Goal: Task Accomplishment & Management: Use online tool/utility

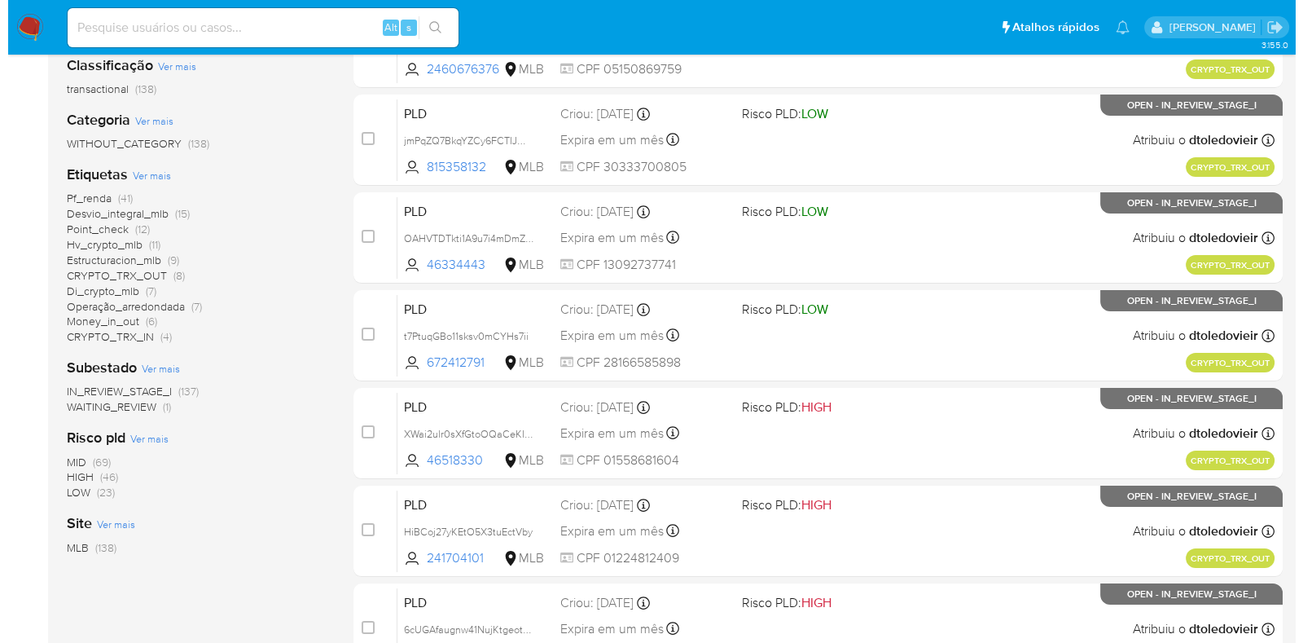
scroll to position [305, 0]
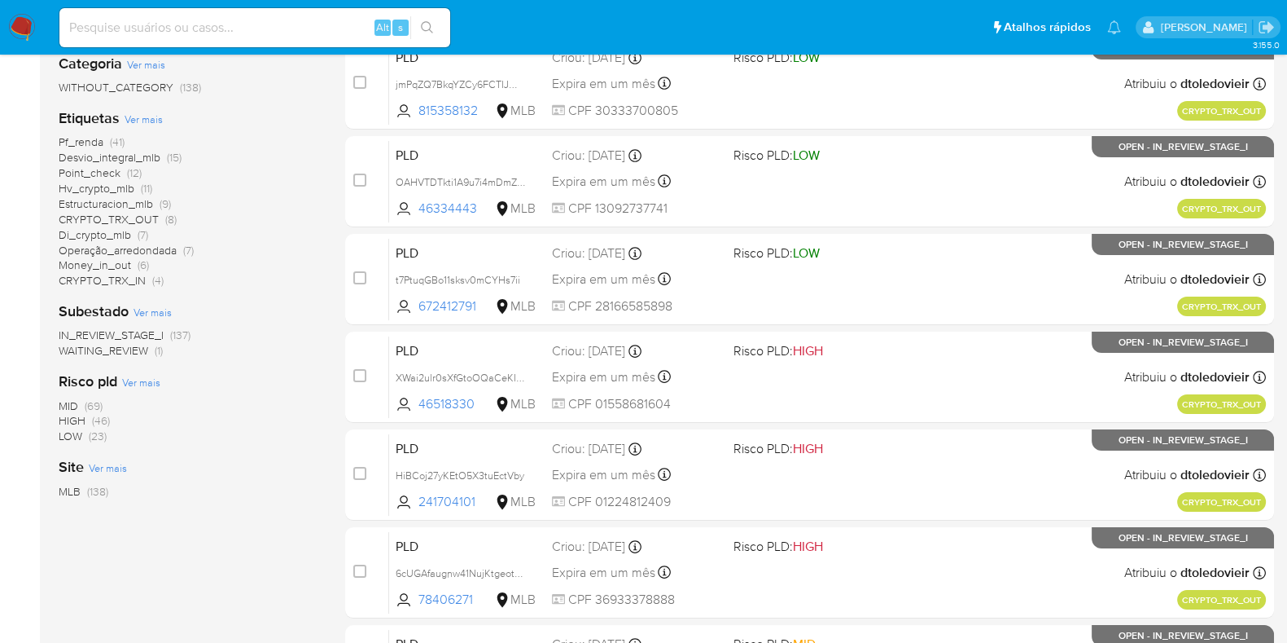
drag, startPoint x: 175, startPoint y: 279, endPoint x: 46, endPoint y: 276, distance: 128.7
click at [46, 276] on main "3.155.0" at bounding box center [643, 338] width 1287 height 1286
click at [225, 279] on div "Pf_renda (41) Desvio_integral_mlb (15) Point_check (12) Hv_crypto_mlb (11) Estr…" at bounding box center [189, 211] width 261 height 154
click at [138, 124] on span "Ver mais" at bounding box center [144, 119] width 38 height 15
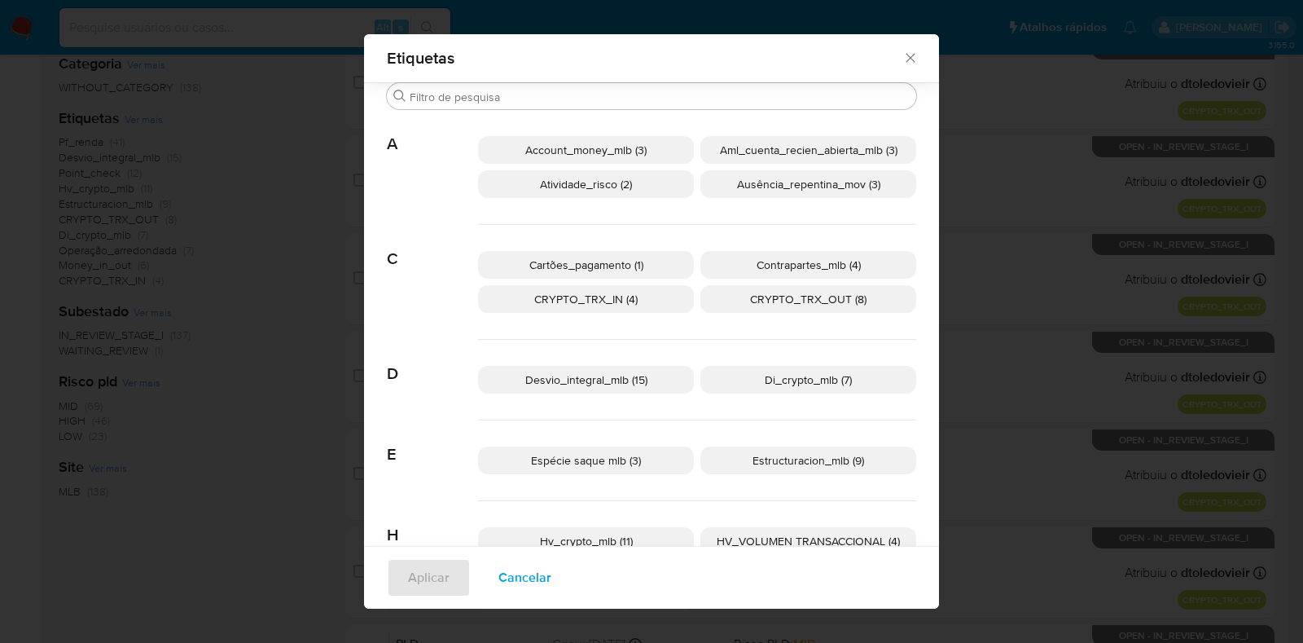
scroll to position [90, 0]
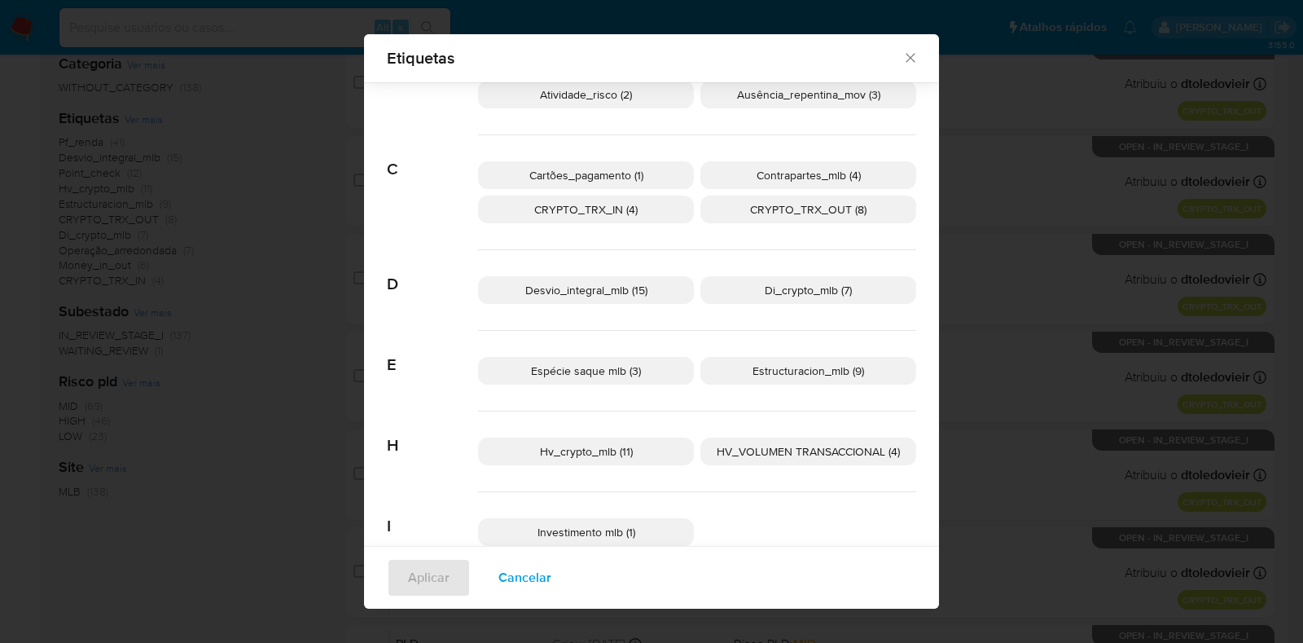
click at [742, 291] on p "Di_crypto_mlb (7)" at bounding box center [808, 290] width 216 height 28
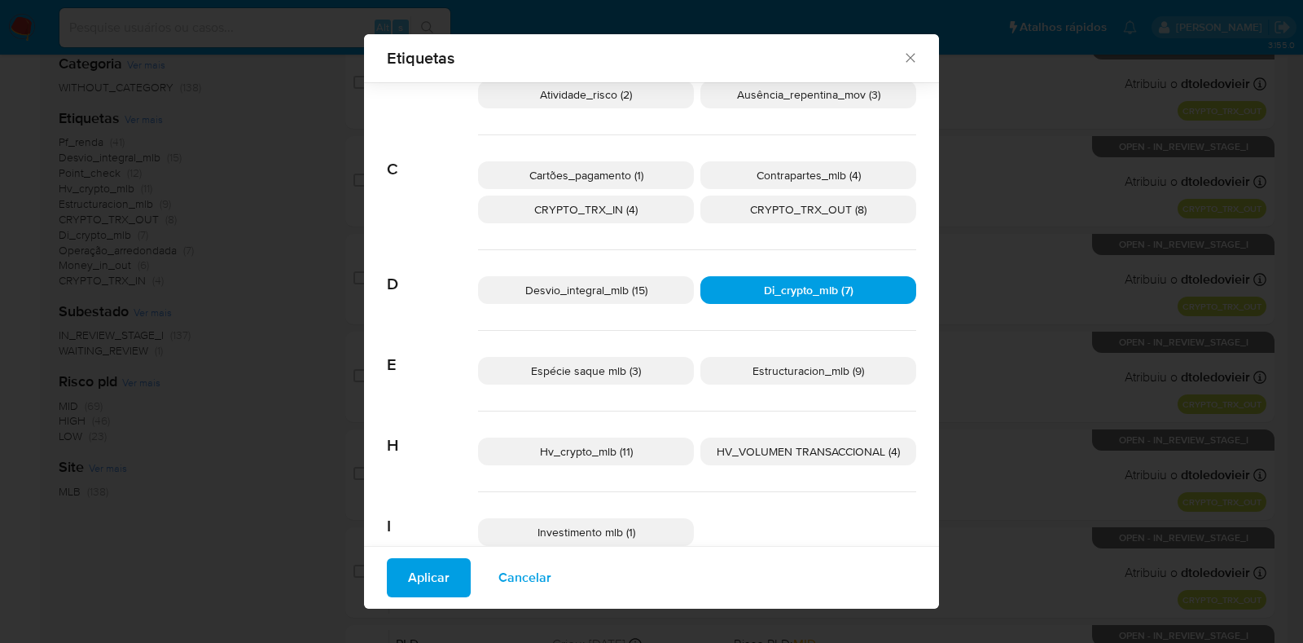
click at [594, 366] on span "Espécie saque mlb (3)" at bounding box center [586, 370] width 110 height 16
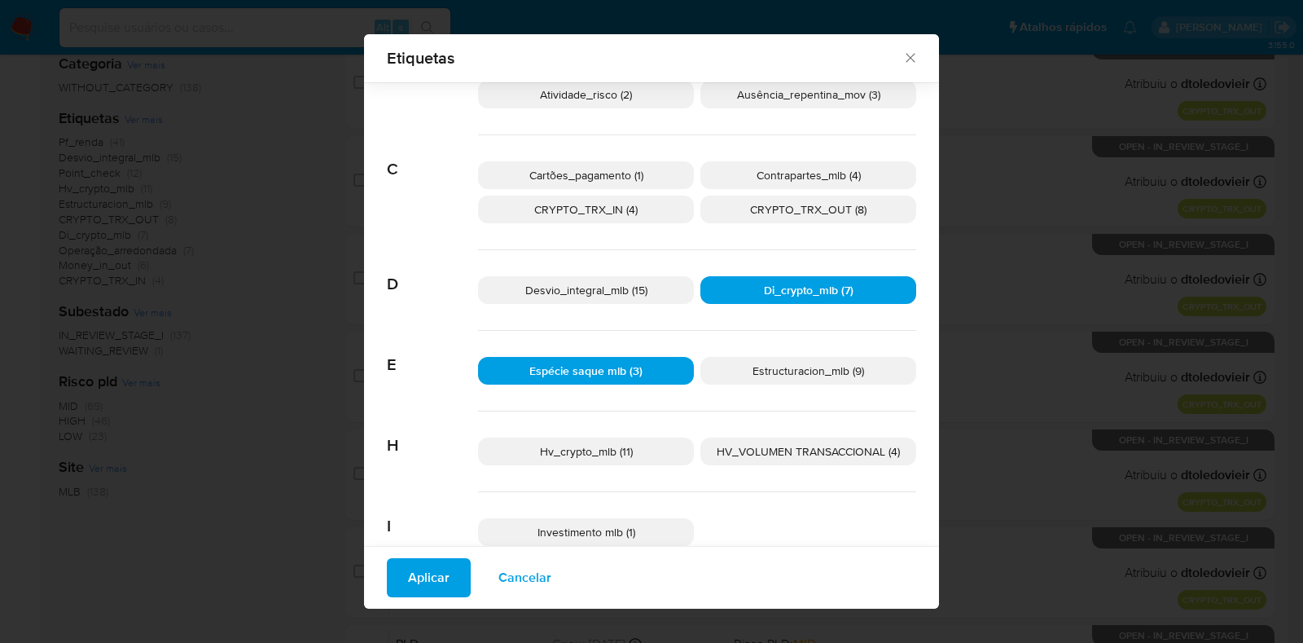
click at [431, 577] on span "Aplicar" at bounding box center [429, 577] width 42 height 36
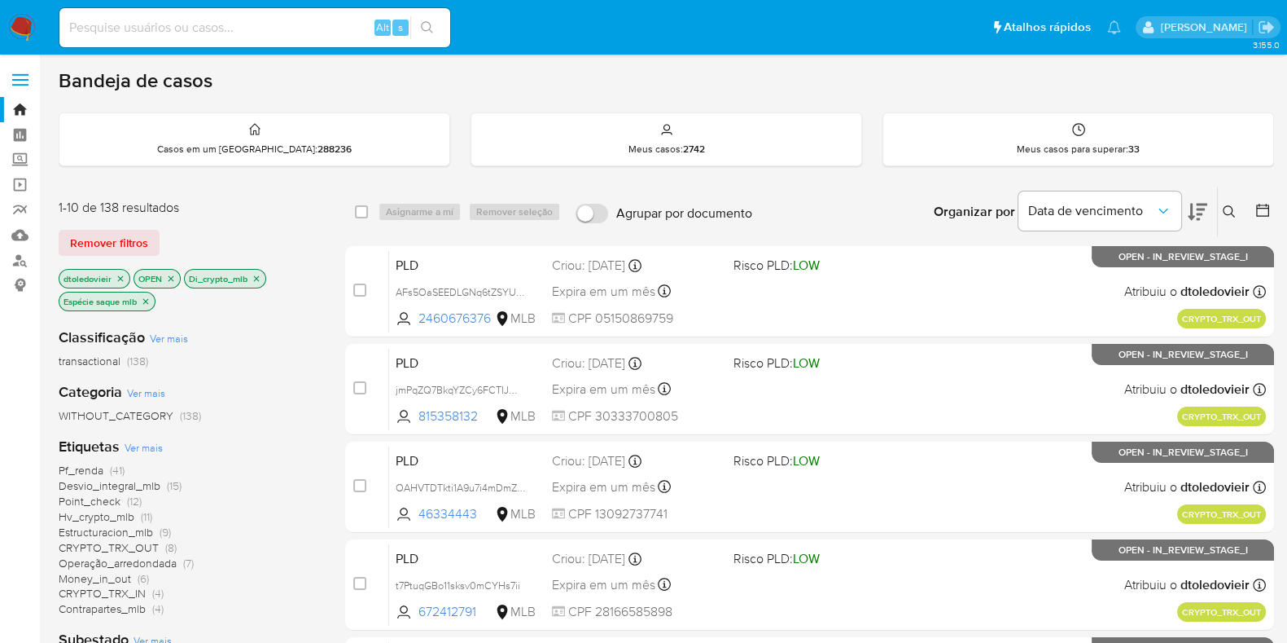
click at [259, 279] on icon "close-filter" at bounding box center [257, 279] width 10 height 10
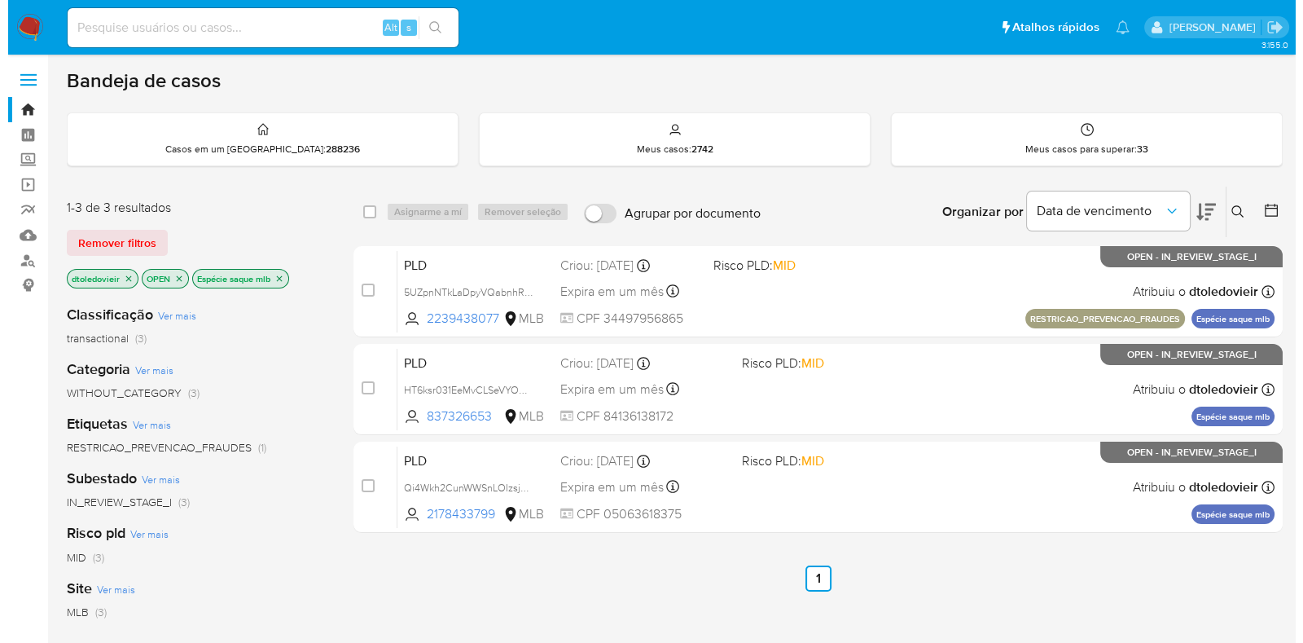
scroll to position [101, 0]
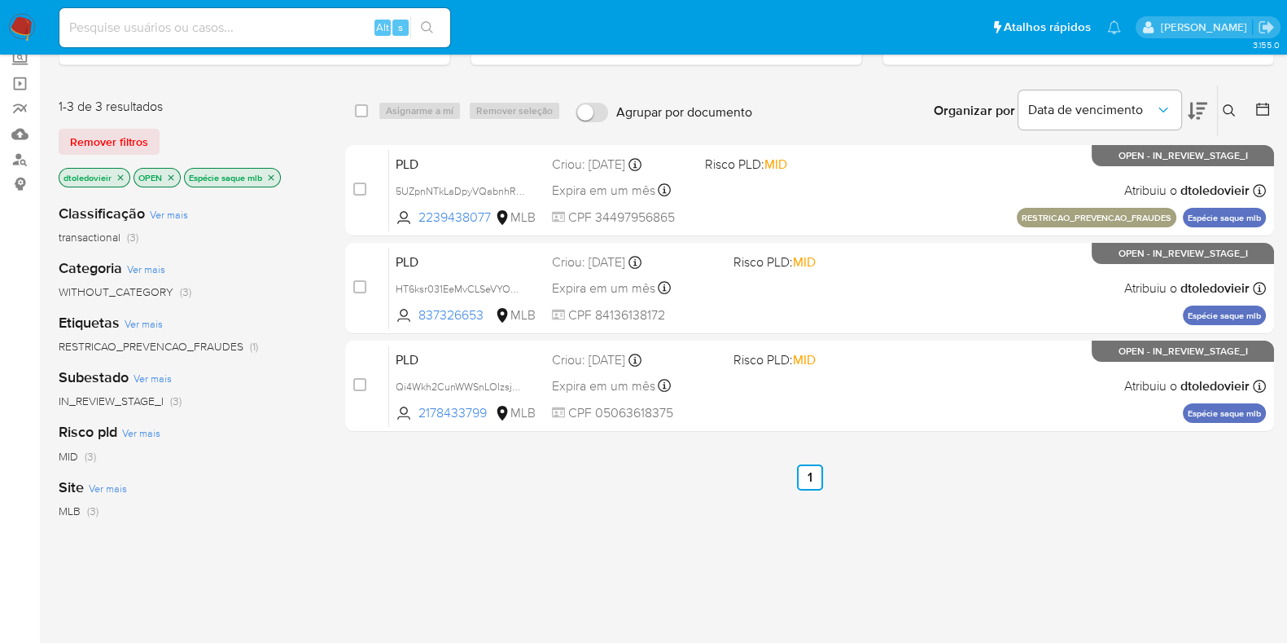
click at [275, 174] on icon "close-filter" at bounding box center [271, 178] width 10 height 10
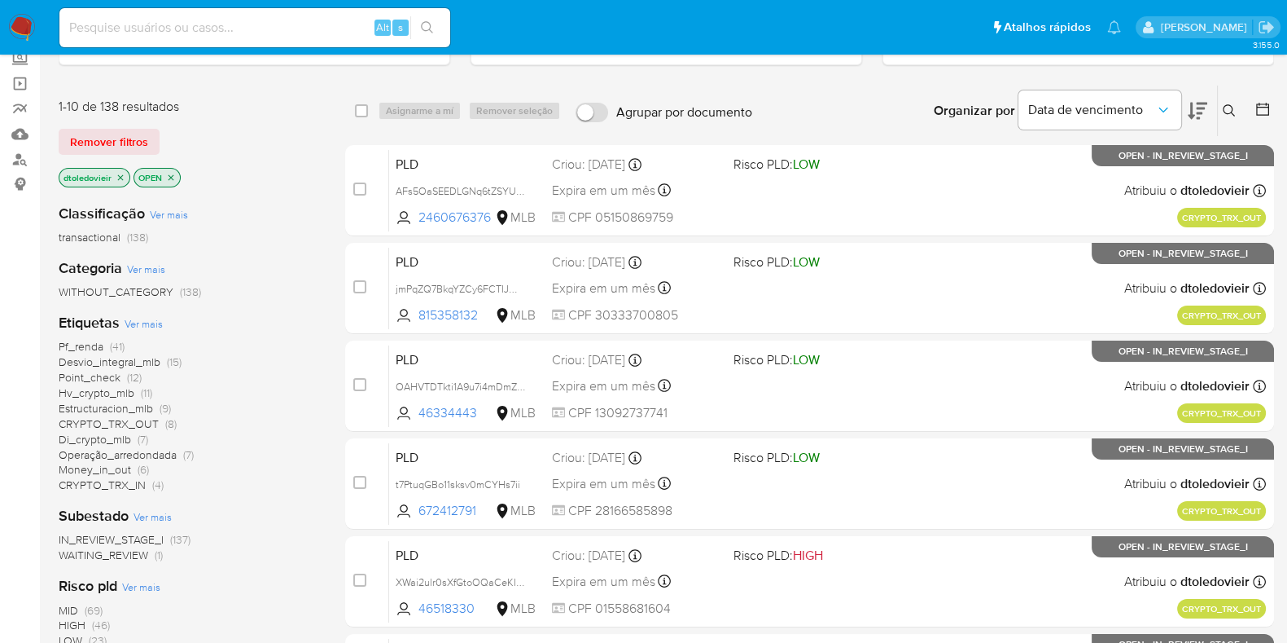
click at [148, 323] on span "Ver mais" at bounding box center [144, 323] width 38 height 15
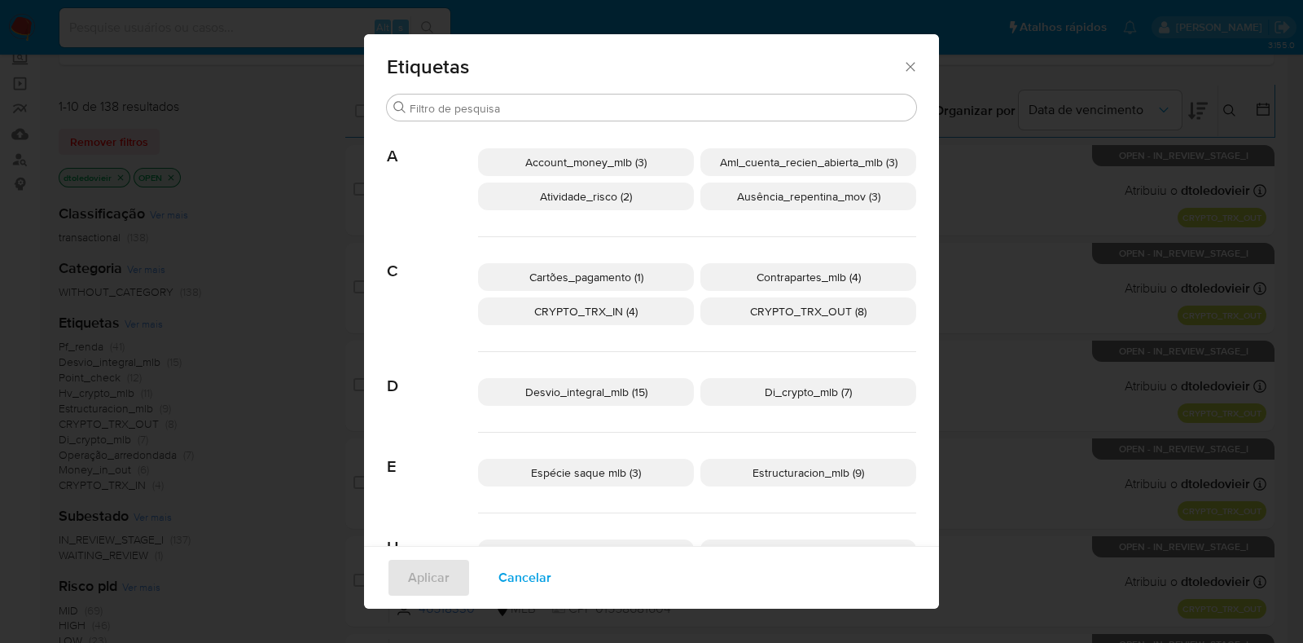
click at [773, 390] on span "Di_crypto_mlb (7)" at bounding box center [808, 392] width 87 height 16
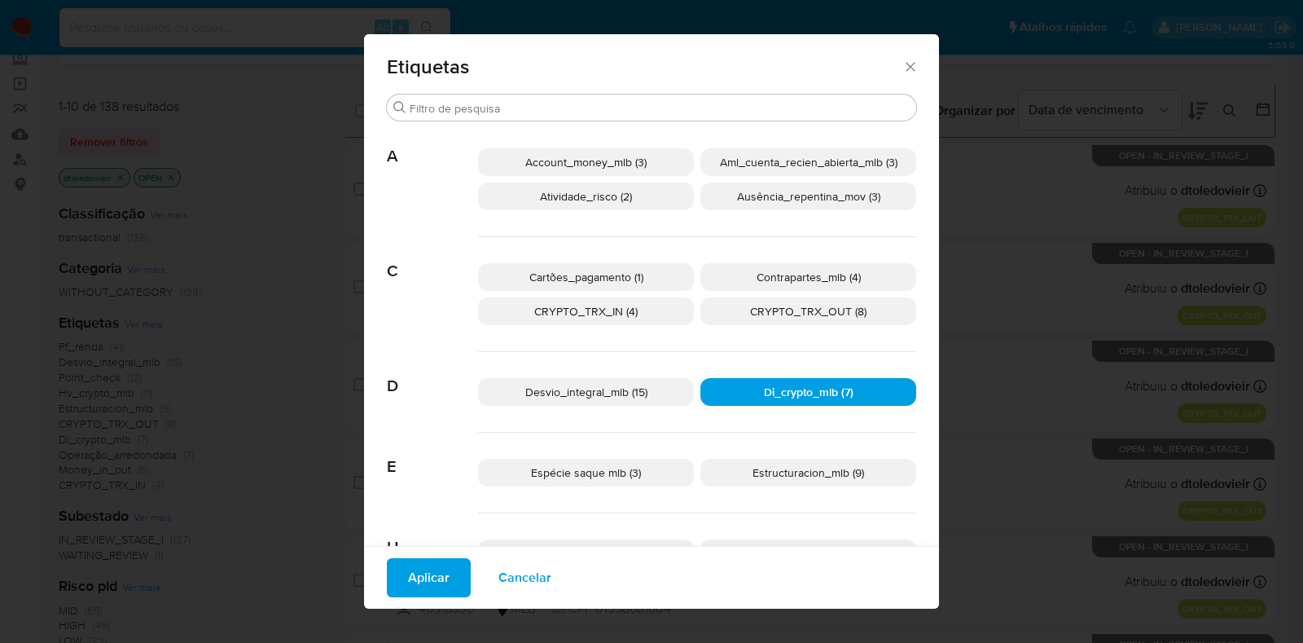
scroll to position [89, 0]
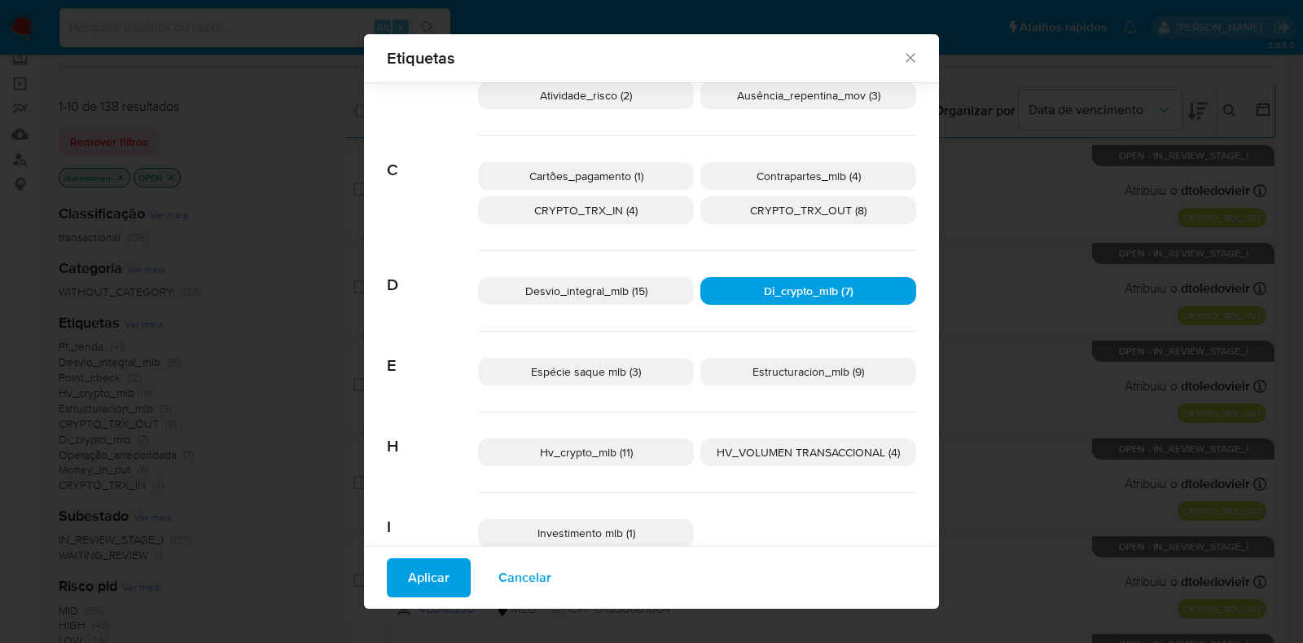
click at [582, 368] on span "Espécie saque mlb (3)" at bounding box center [586, 371] width 110 height 16
click at [411, 581] on span "Aplicar" at bounding box center [429, 577] width 42 height 36
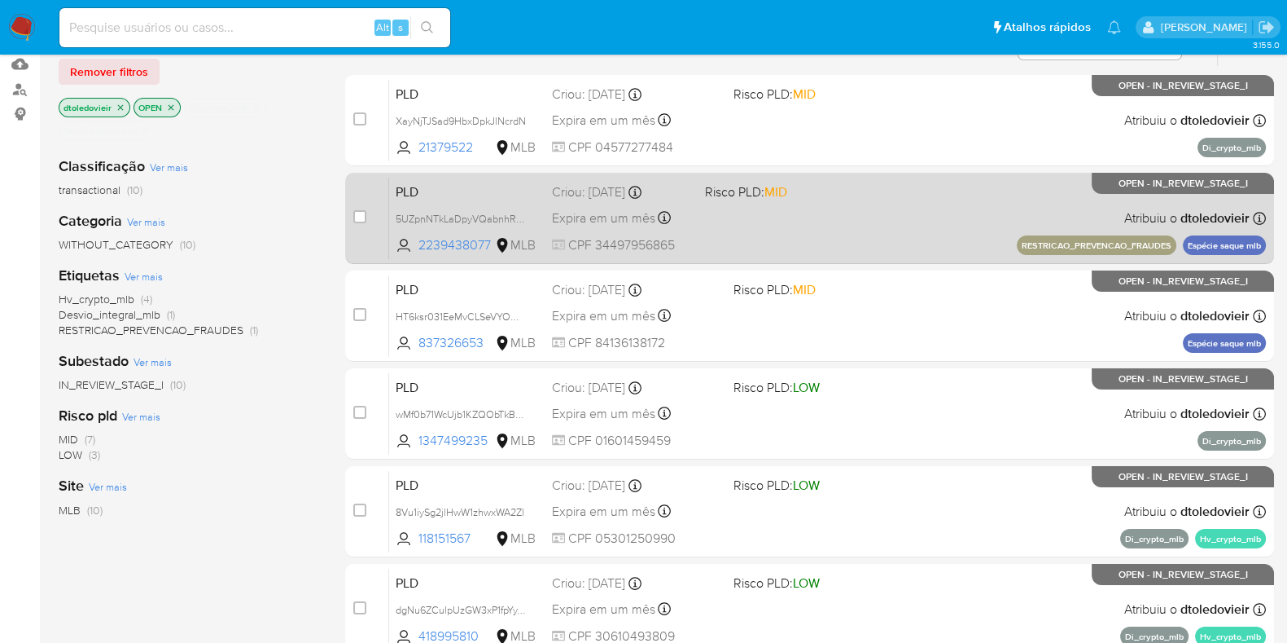
scroll to position [203, 0]
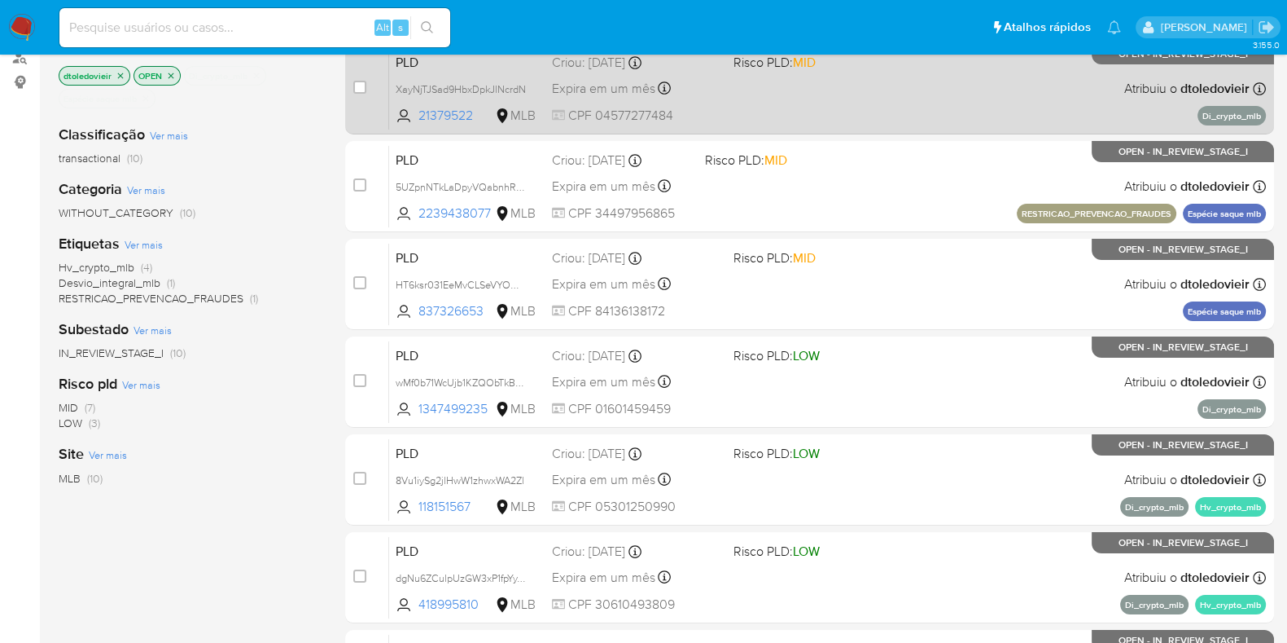
click at [906, 112] on div "PLD XayNjTJSad9HbxDpkJlNcrdN 21379522 MLB Risco PLD: MID Criou: 12/08/2025 Crio…" at bounding box center [827, 88] width 877 height 82
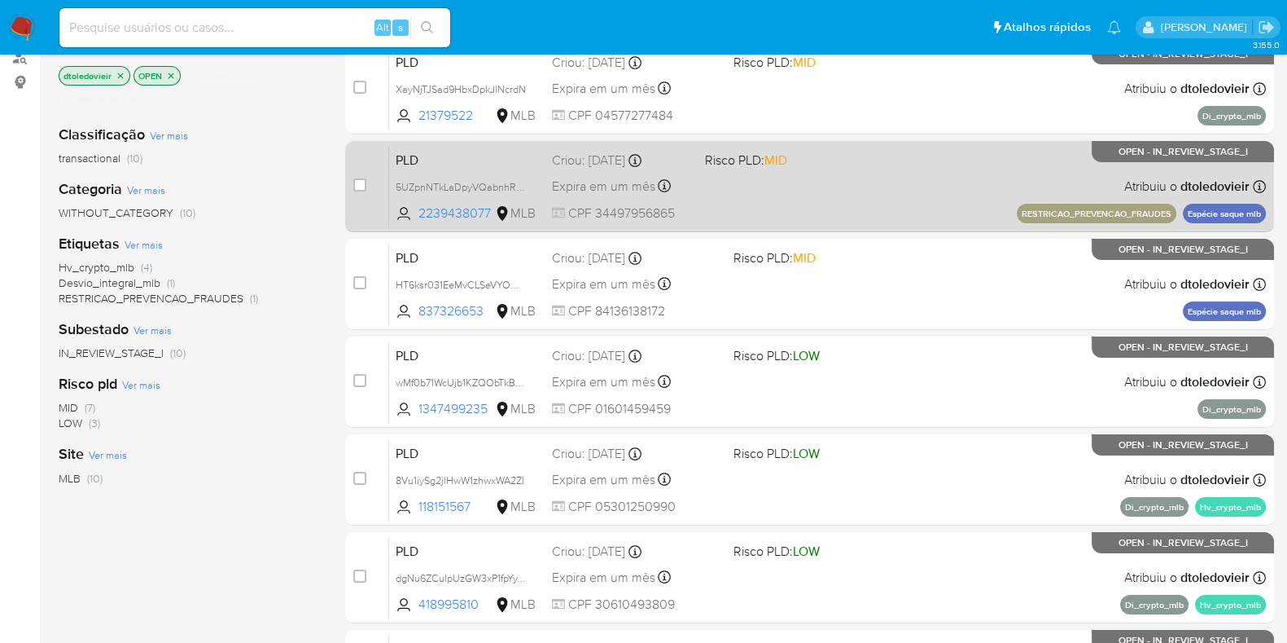
click at [903, 195] on div "PLD 5UZpnNTkLaDpyVQabnhRy2I4 2239438077 MLB Risco PLD: MID Criou: 12/08/2025 Cr…" at bounding box center [827, 186] width 877 height 82
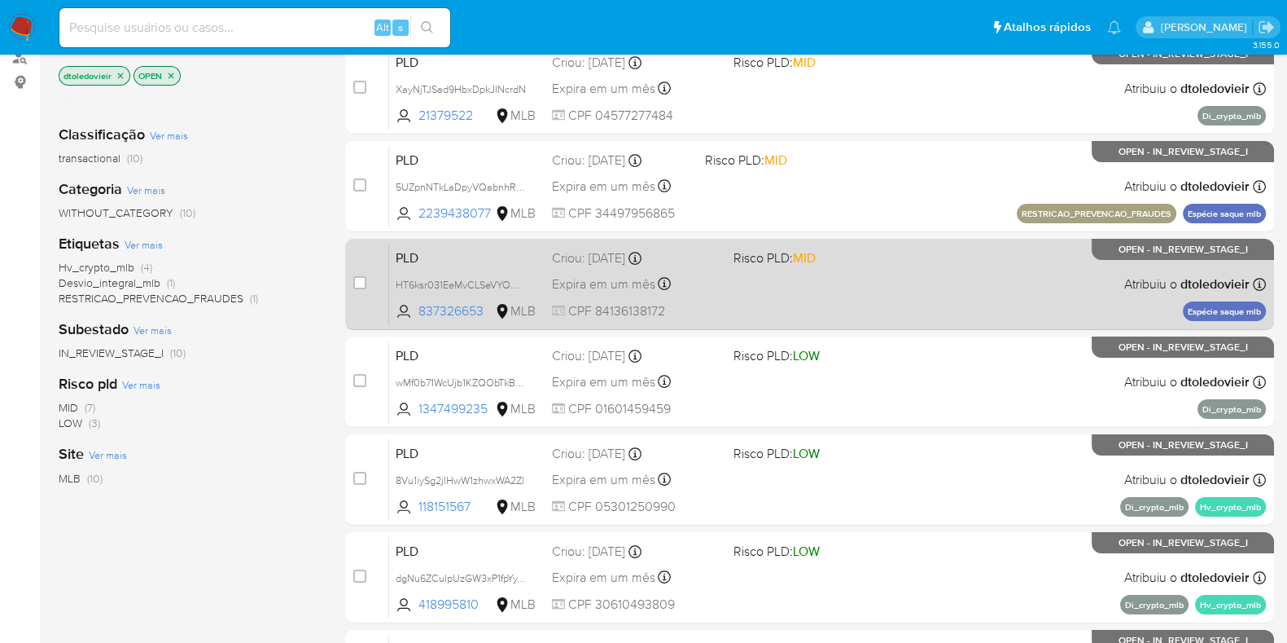
click at [921, 294] on div "PLD HT6ksr031EeMvCLSeVYOHhKY 837326653 MLB Risco PLD: MID Criou: 12/08/2025 Cri…" at bounding box center [827, 284] width 877 height 82
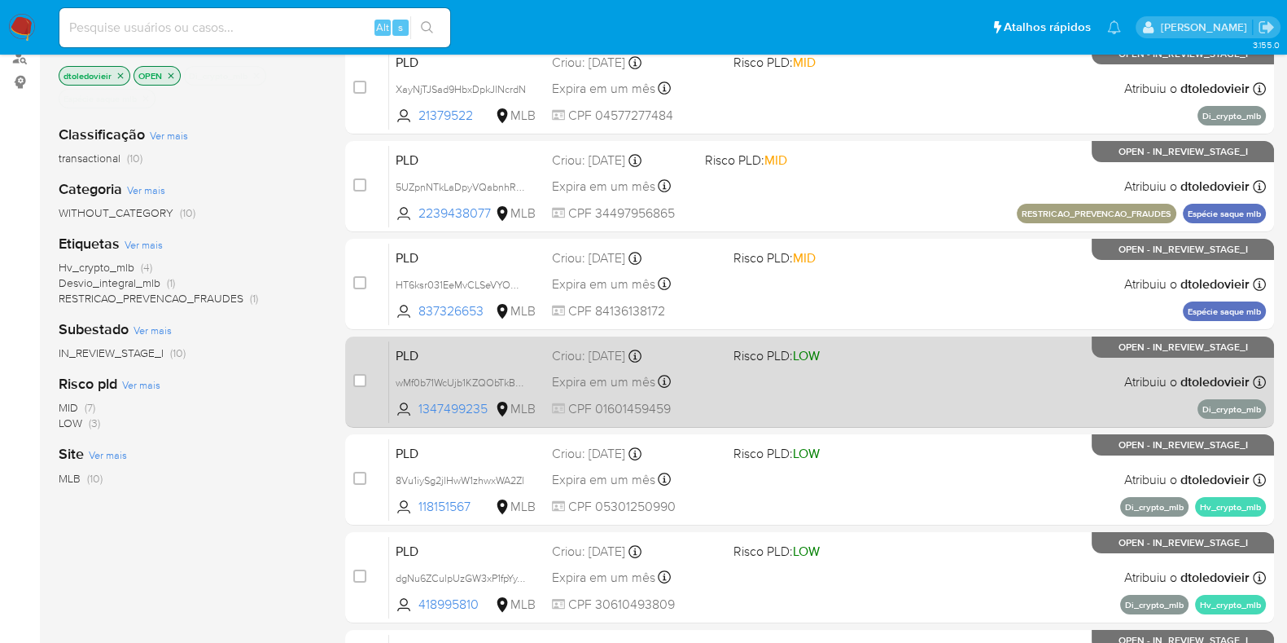
click at [929, 388] on div "PLD wMf0b71WcUjb1KZQObTkBupK 1347499235 MLB Risco PLD: LOW Criou: 12/08/2025 Cr…" at bounding box center [827, 381] width 877 height 82
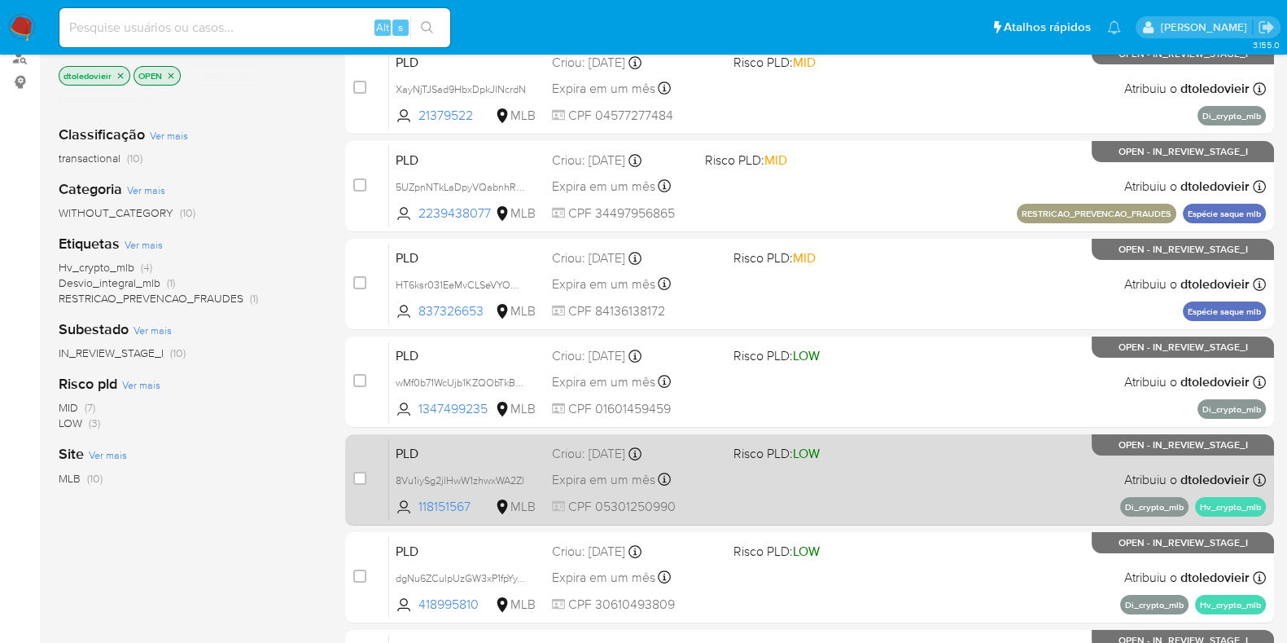
click at [907, 490] on div "PLD 8Vu1iySg2jlHwW1zhwxWA2Zl 118151567 MLB Risco PLD: LOW Criou: 12/08/2025 Cri…" at bounding box center [827, 479] width 877 height 82
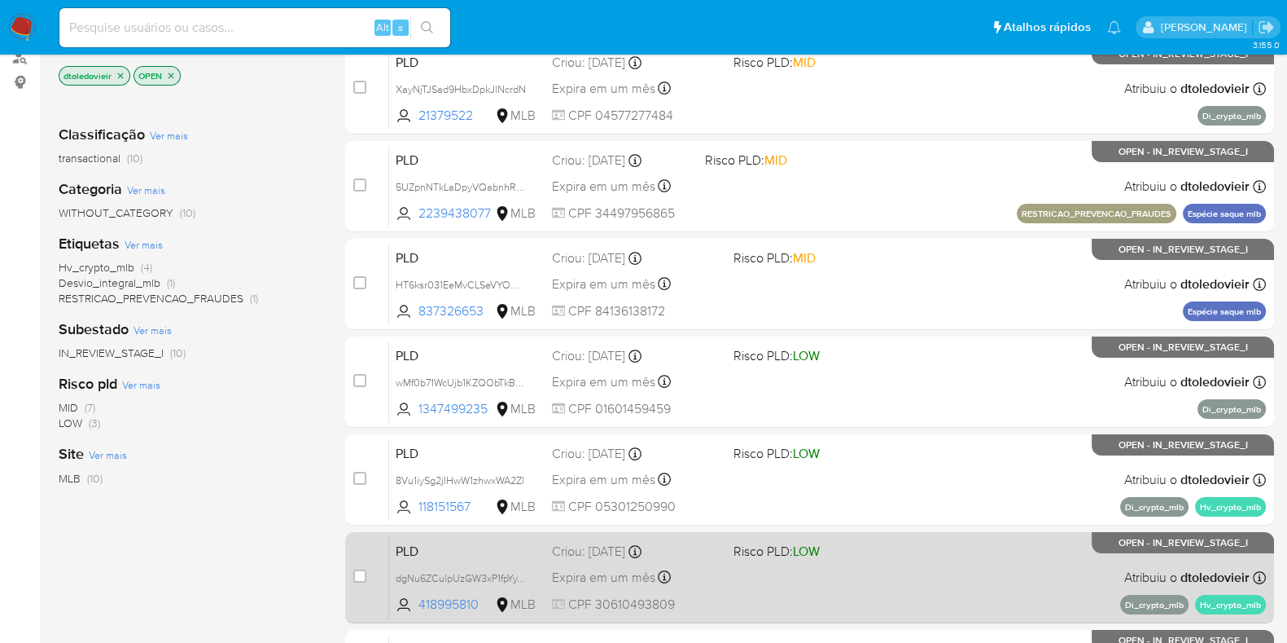
click at [879, 581] on div "PLD dgNu6ZCulpUzGW3xP1fpYyYM 418995810 MLB Risco PLD: LOW Criou: 12/08/2025 Cri…" at bounding box center [827, 577] width 877 height 82
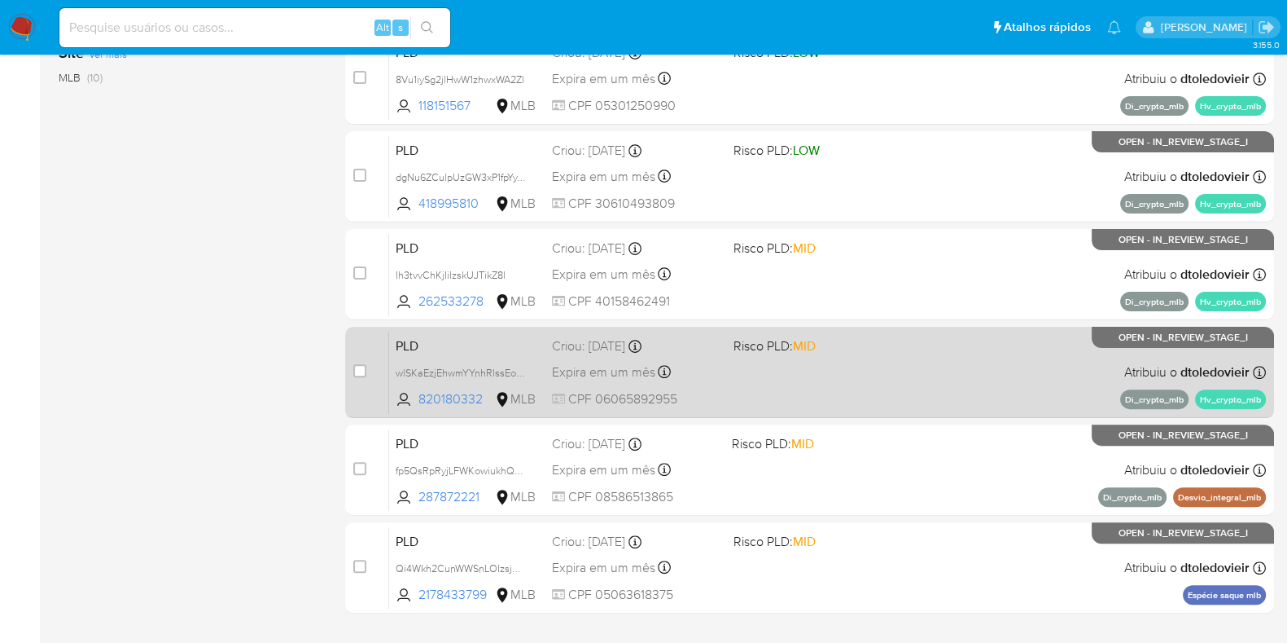
scroll to position [611, 0]
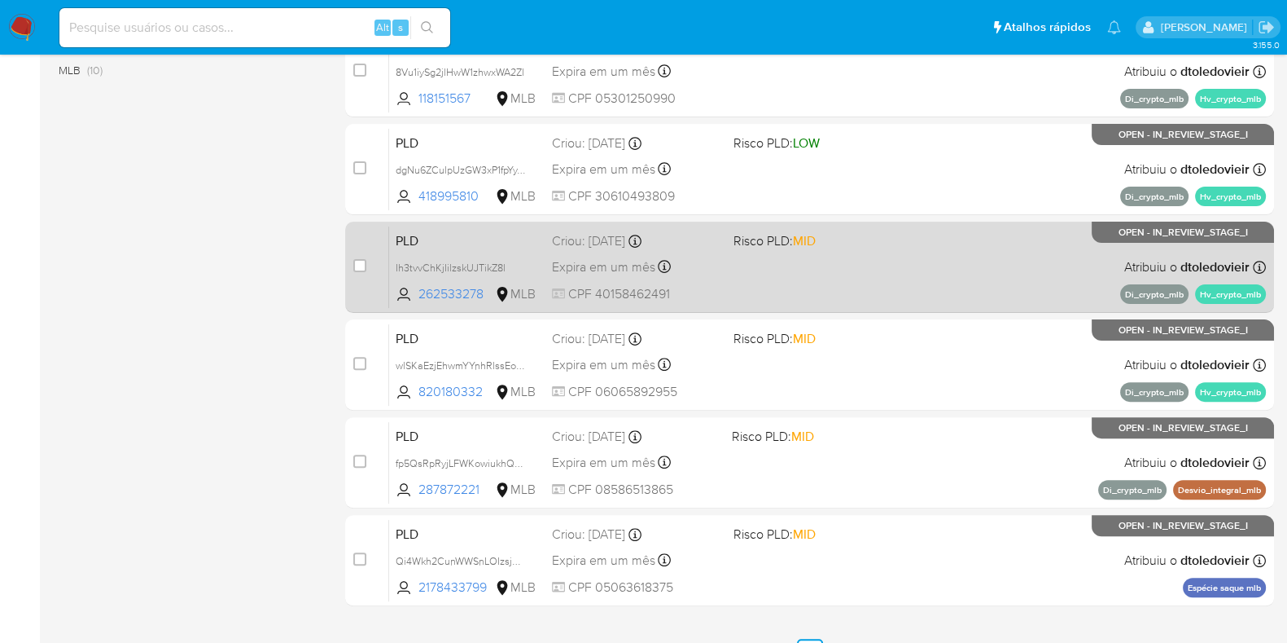
click at [893, 239] on span "Risco PLD: MID" at bounding box center [818, 239] width 169 height 21
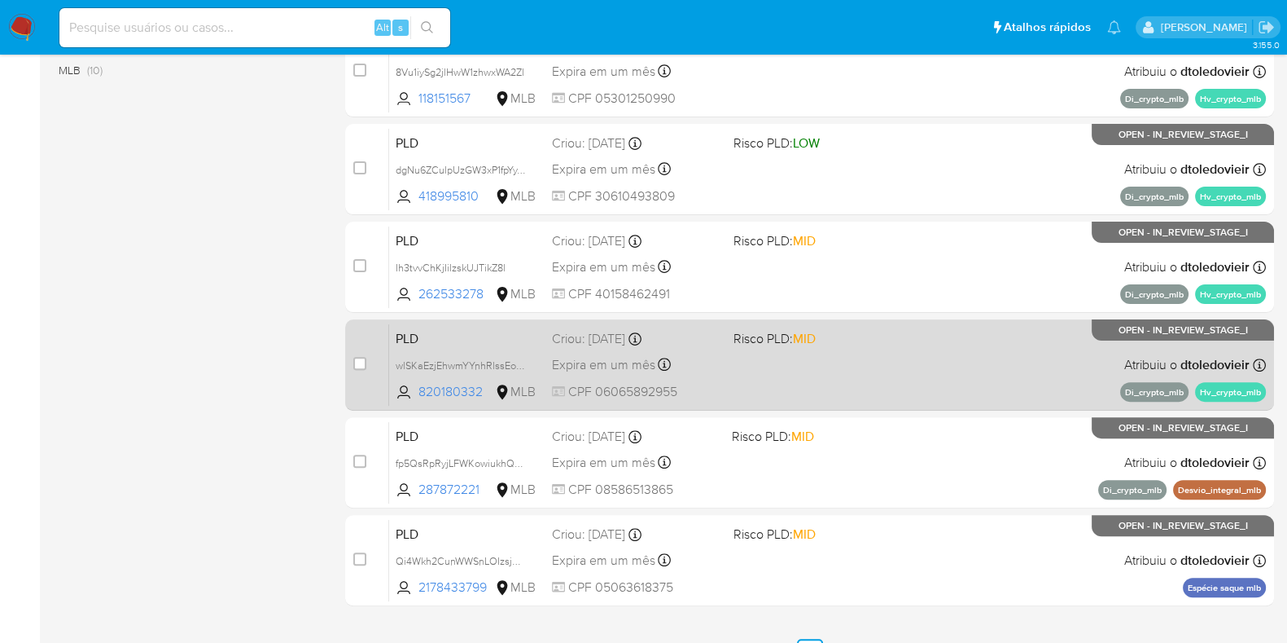
click at [880, 349] on div "PLD wlSKaEzjEhwmYYnhRlssEox9 820180332 MLB Risco PLD: MID Criou: 12/08/2025 Cri…" at bounding box center [827, 364] width 877 height 82
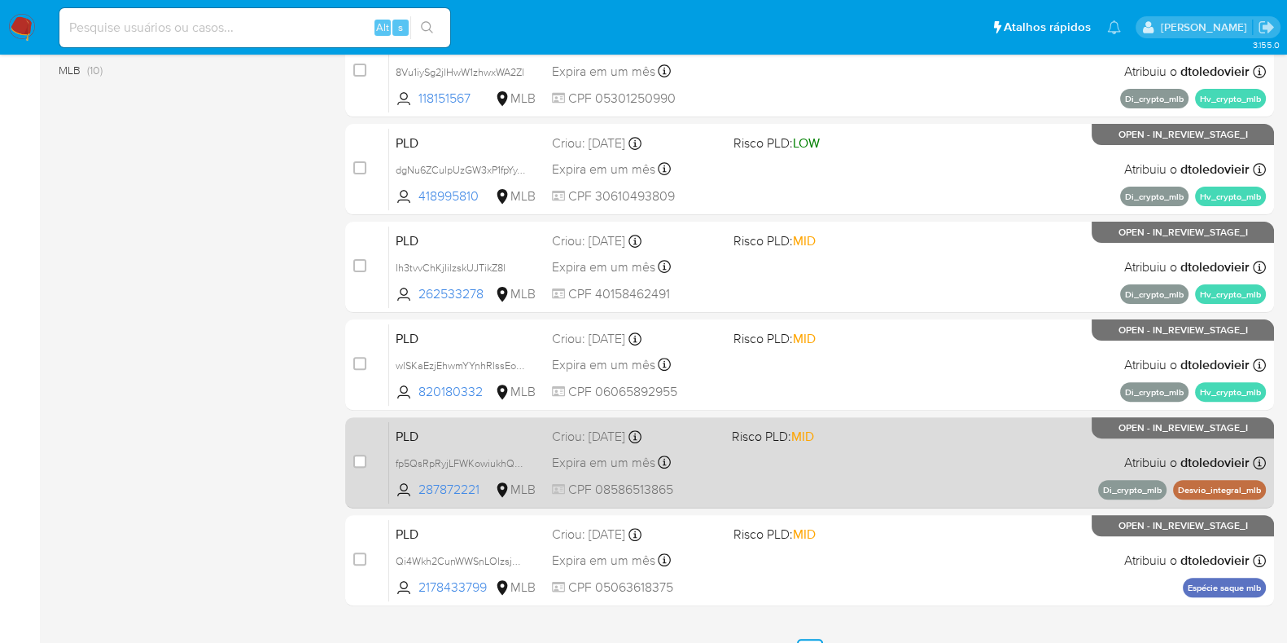
click at [864, 445] on div "PLD fp5QsRpRyjLFWKowiukhQmmW 287872221 MLB Risco PLD: MID Criou: 12/08/2025 Cri…" at bounding box center [827, 462] width 877 height 82
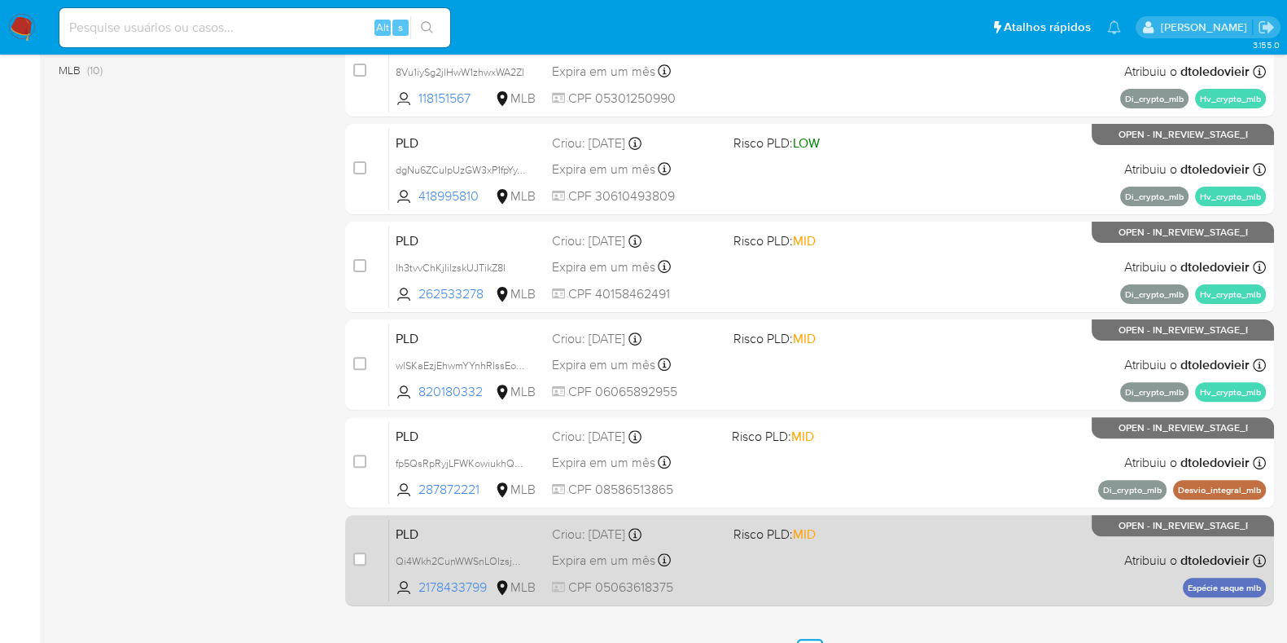
click at [848, 548] on div "PLD Qi4Wkh2CunWWSnLOIzsjgAaK 2178433799 MLB Risco PLD: MID Criou: 12/08/2025 Cr…" at bounding box center [827, 560] width 877 height 82
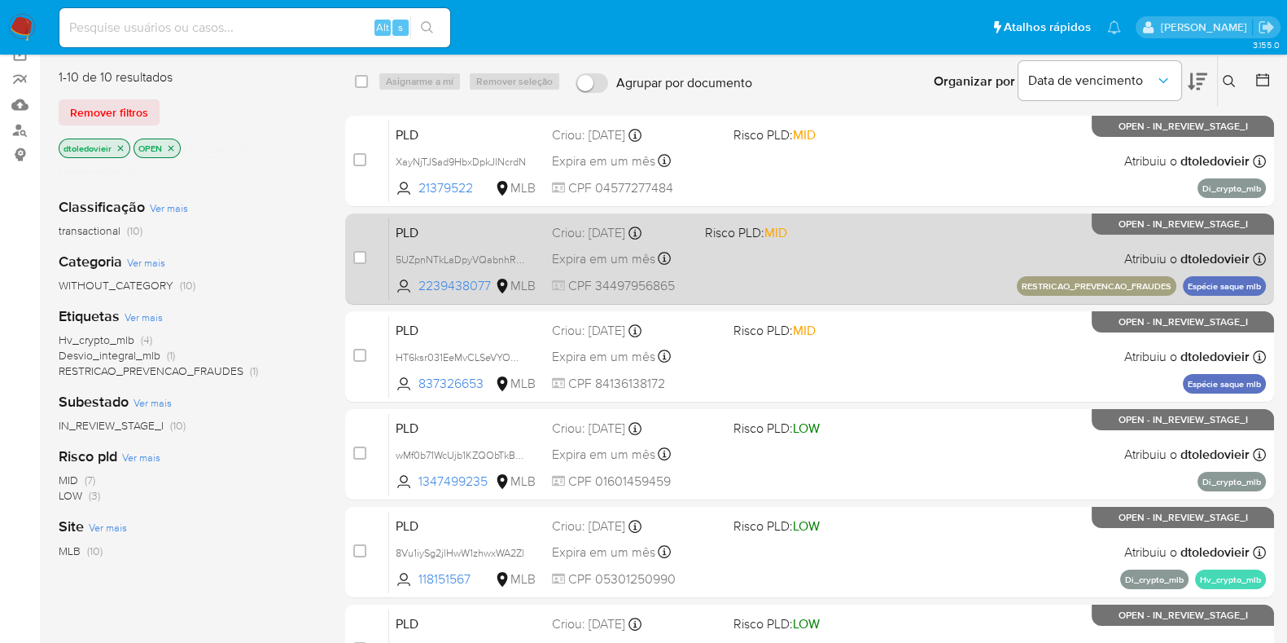
scroll to position [203, 0]
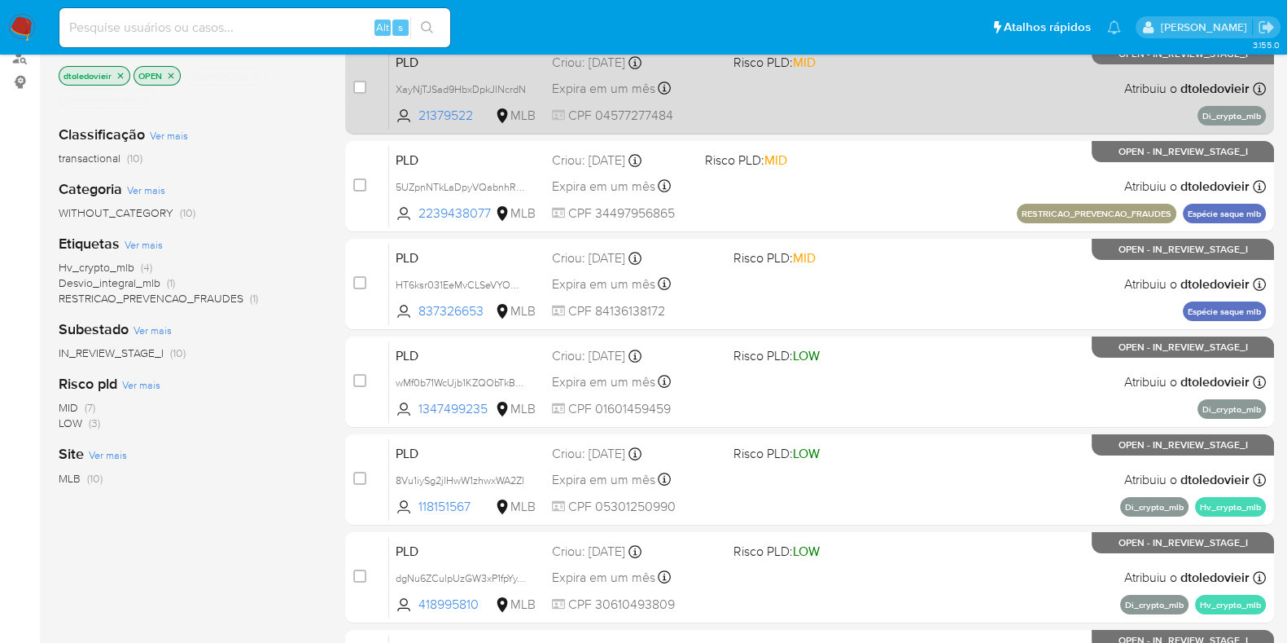
click at [832, 105] on div "PLD XayNjTJSad9HbxDpkJlNcrdN 21379522 MLB Risco PLD: MID Criou: 12/08/2025 Crio…" at bounding box center [827, 88] width 877 height 82
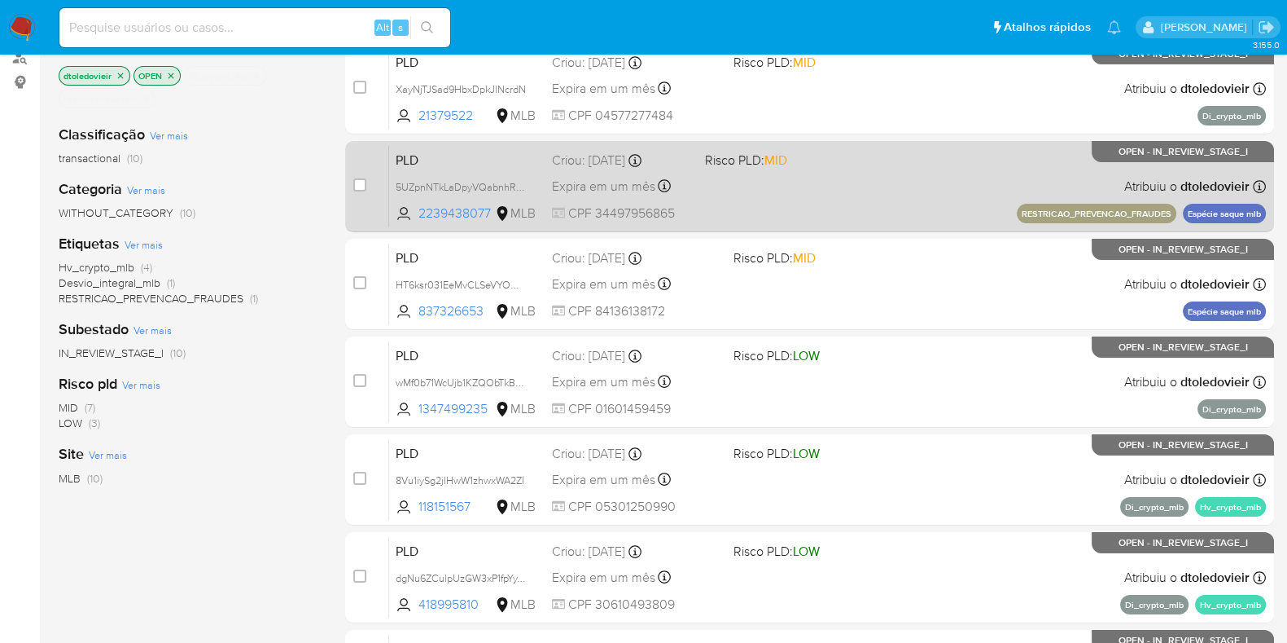
click at [806, 205] on div "PLD 5UZpnNTkLaDpyVQabnhRy2I4 2239438077 MLB Risco PLD: MID Criou: 12/08/2025 Cr…" at bounding box center [827, 186] width 877 height 82
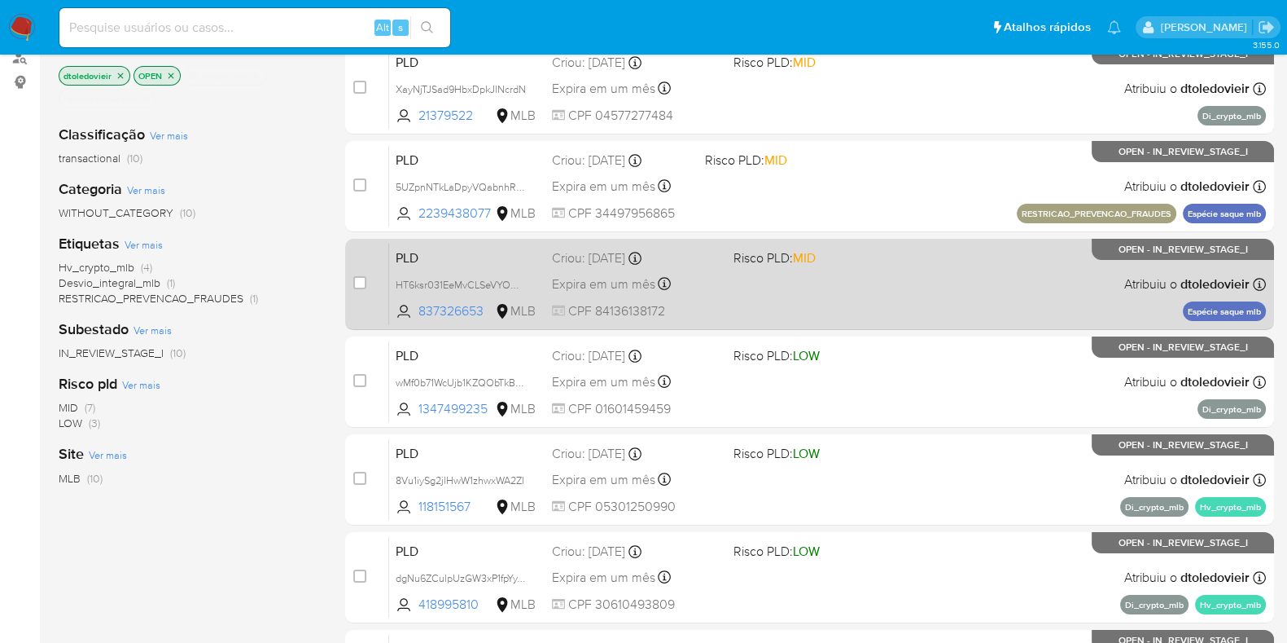
click at [881, 283] on div "PLD HT6ksr031EeMvCLSeVYOHhKY 837326653 MLB Risco PLD: MID Criou: 12/08/2025 Cri…" at bounding box center [827, 284] width 877 height 82
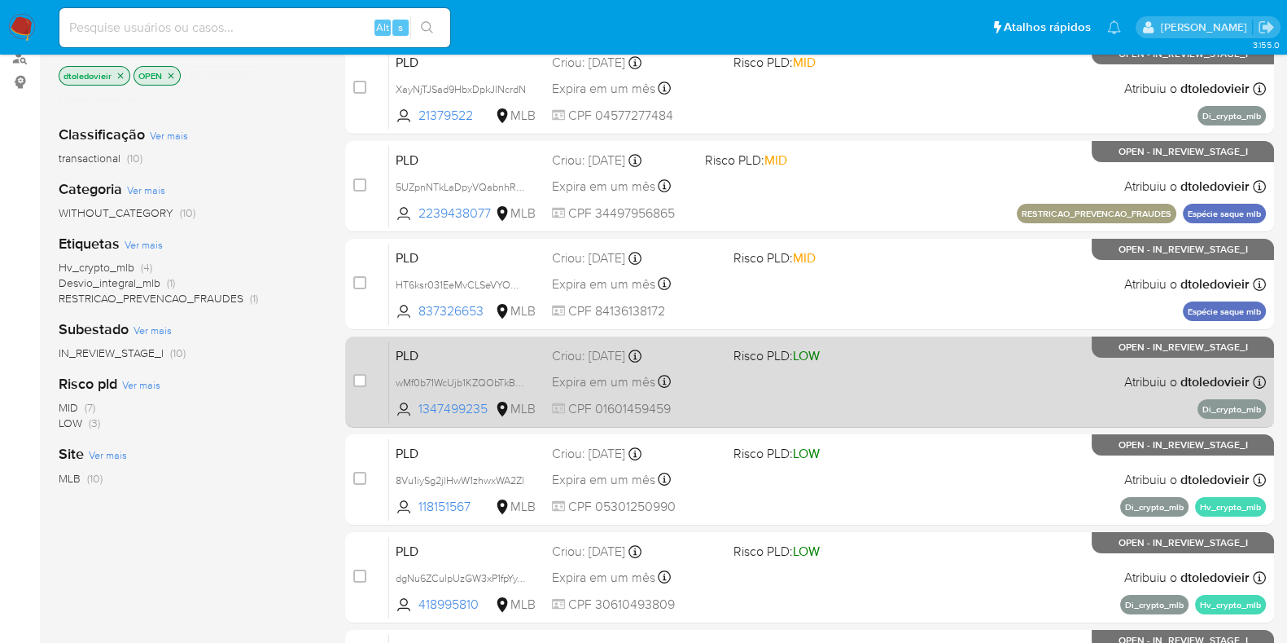
click at [865, 372] on div "PLD wMf0b71WcUjb1KZQObTkBupK 1347499235 MLB Risco PLD: LOW Criou: 12/08/2025 Cr…" at bounding box center [827, 381] width 877 height 82
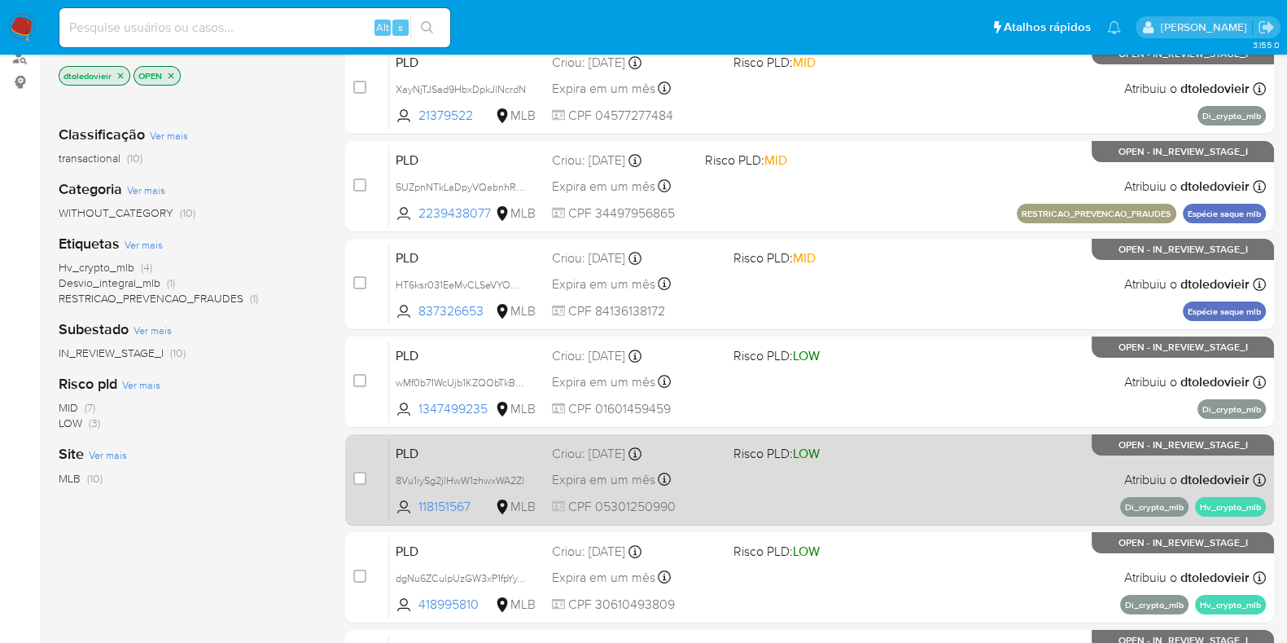
click at [872, 475] on div "PLD 8Vu1iySg2jlHwW1zhwxWA2Zl 118151567 MLB Risco PLD: LOW Criou: 12/08/2025 Cri…" at bounding box center [827, 479] width 877 height 82
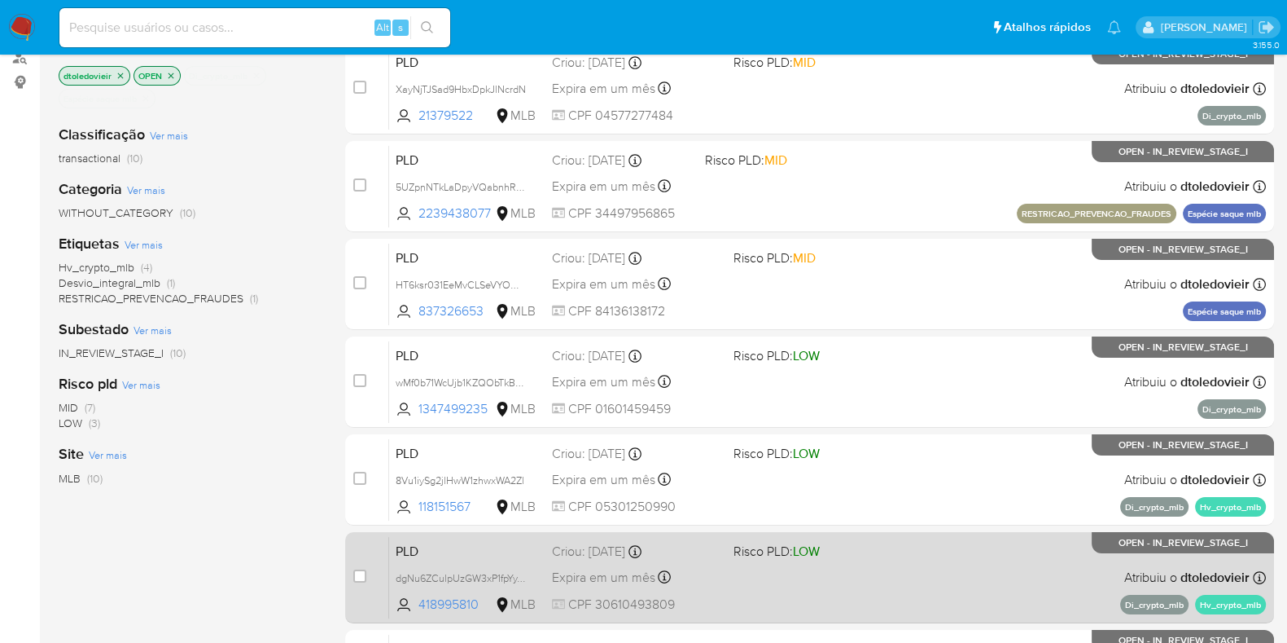
click at [843, 572] on div "PLD dgNu6ZCulpUzGW3xP1fpYyYM 418995810 MLB Risco PLD: LOW Criou: 12/08/2025 Cri…" at bounding box center [827, 577] width 877 height 82
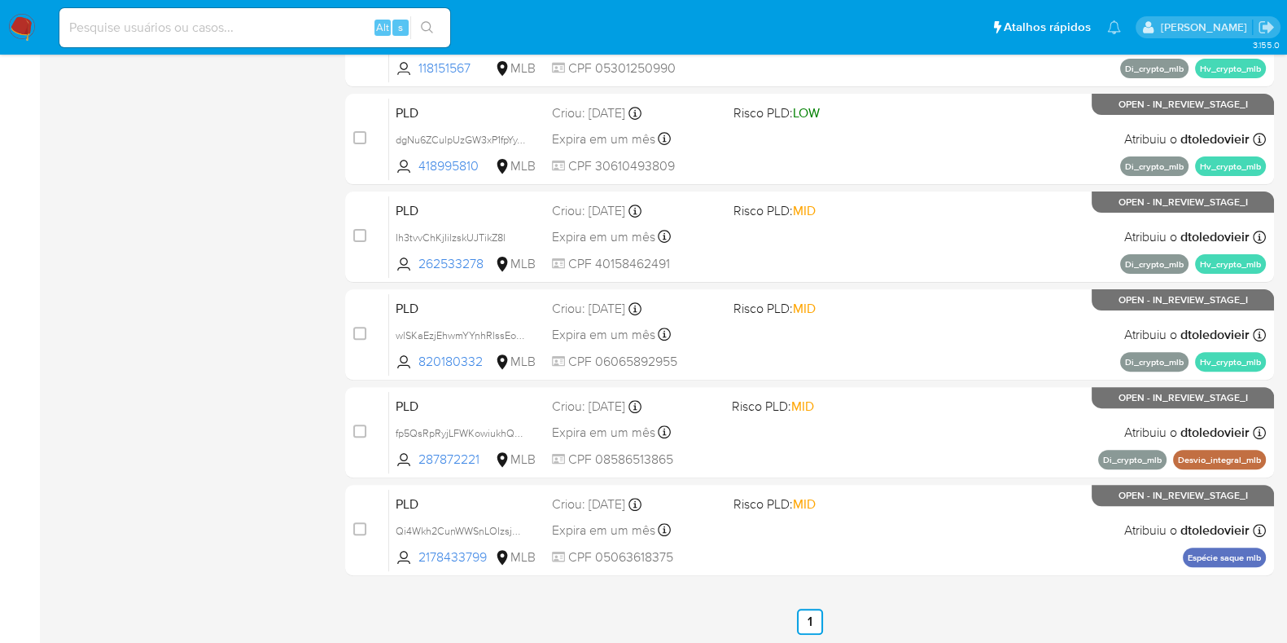
scroll to position [642, 0]
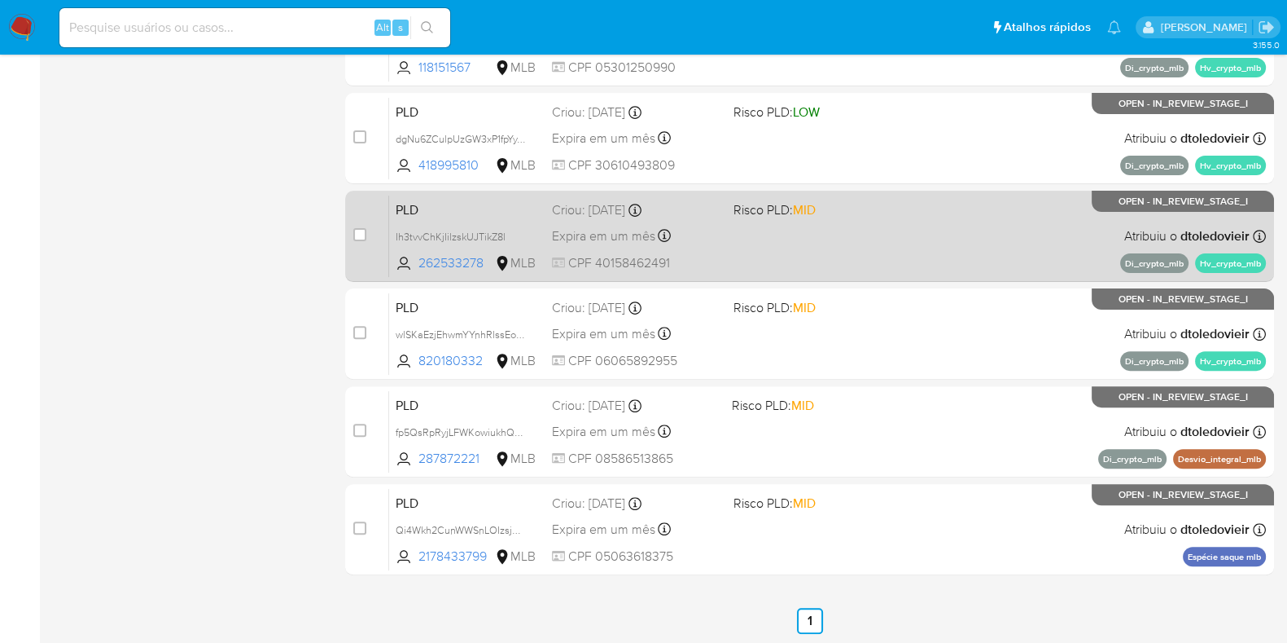
click at [880, 222] on div "PLD Ih3tvvChKjIilzskUJTikZ8l 262533278 MLB Risco PLD: MID Criou: 12/08/2025 Cri…" at bounding box center [827, 236] width 877 height 82
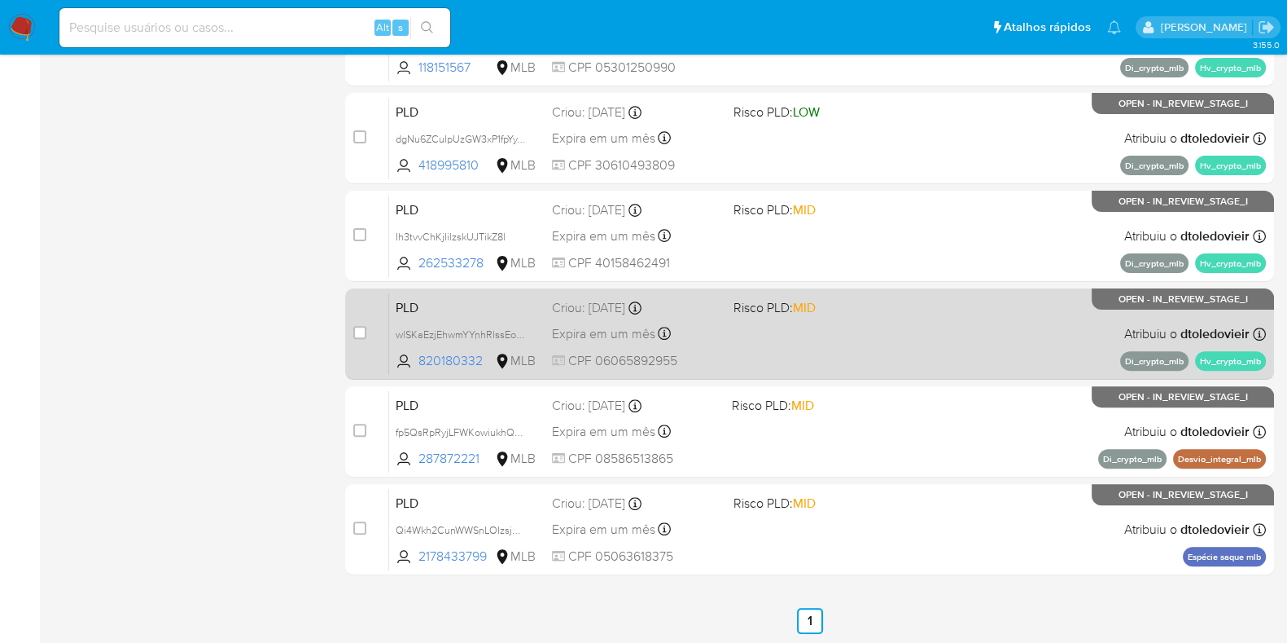
click at [862, 342] on div "PLD wlSKaEzjEhwmYYnhRlssEox9 820180332 MLB Risco PLD: MID Criou: 12/08/2025 Cri…" at bounding box center [827, 333] width 877 height 82
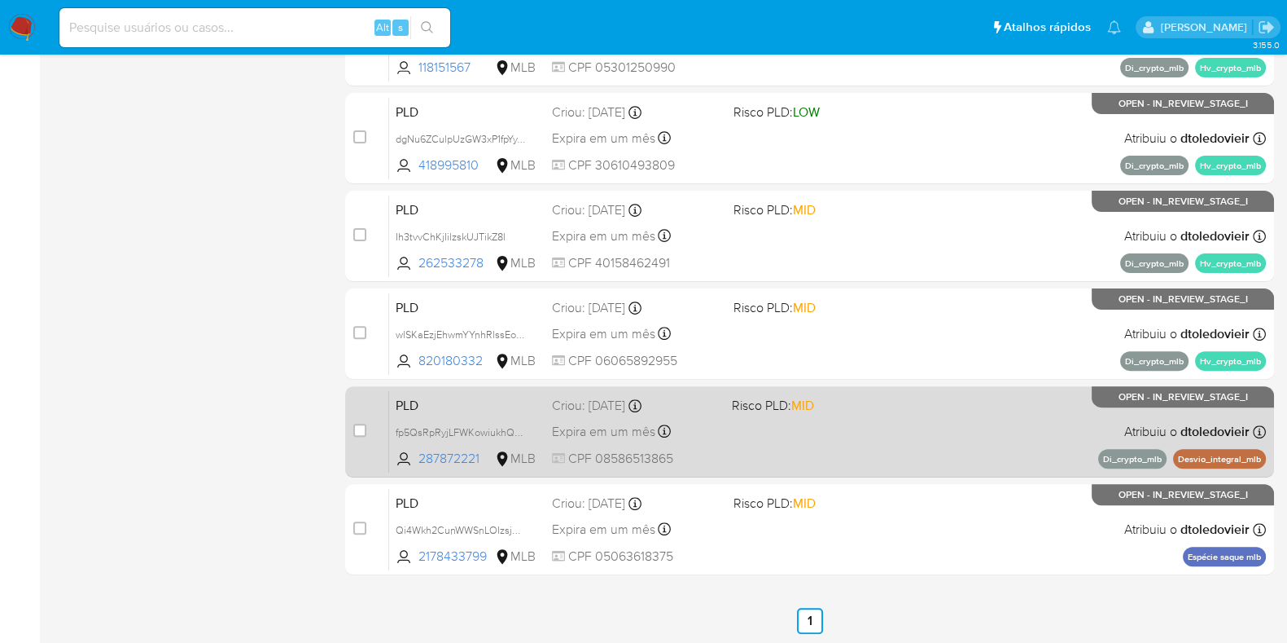
click at [847, 428] on div "PLD fp5QsRpRyjLFWKowiukhQmmW 287872221 MLB Risco PLD: MID Criou: 12/08/2025 Cri…" at bounding box center [827, 431] width 877 height 82
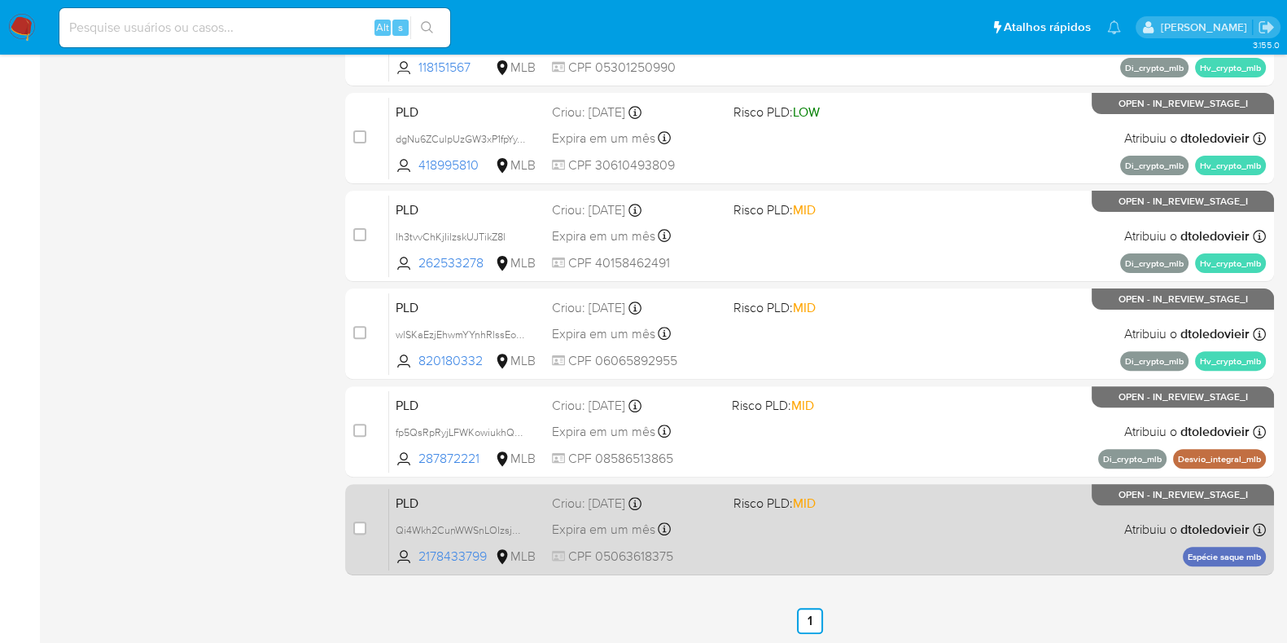
click at [869, 529] on div "PLD Qi4Wkh2CunWWSnLOIzsjgAaK 2178433799 MLB Risco PLD: MID Criou: 12/08/2025 Cr…" at bounding box center [827, 529] width 877 height 82
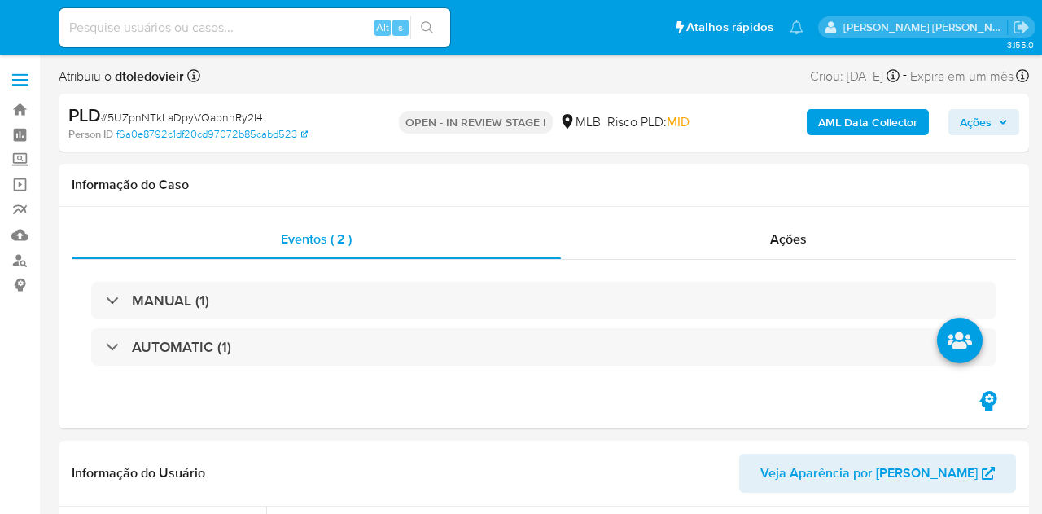
select select "10"
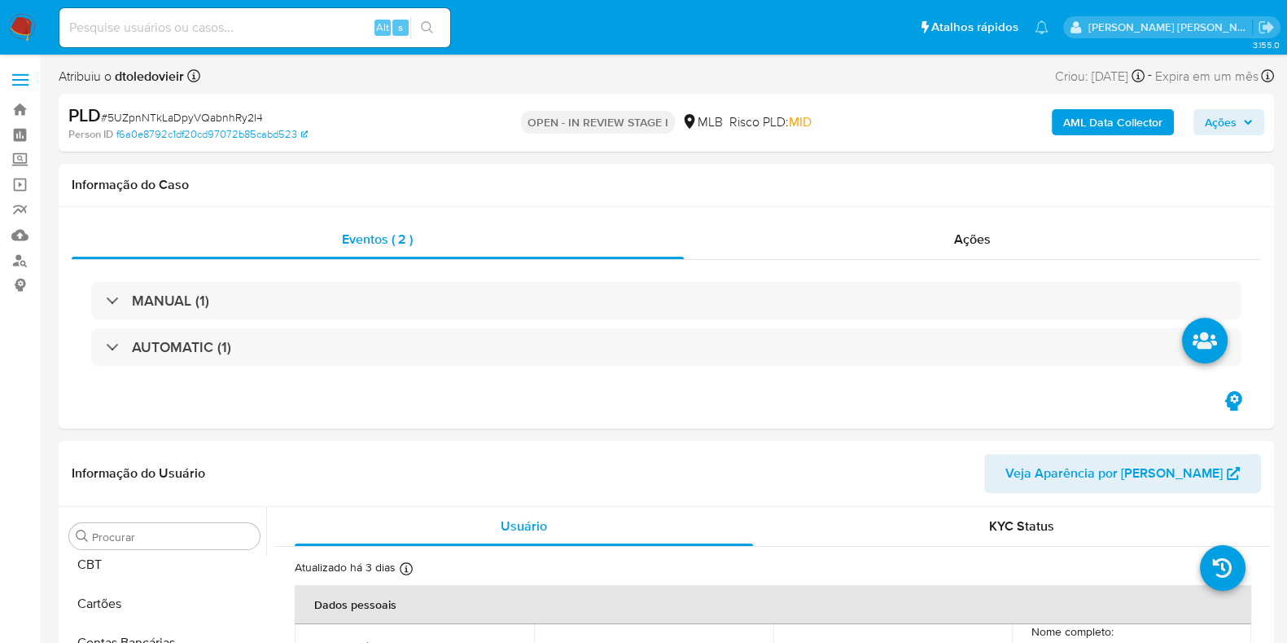
scroll to position [276, 0]
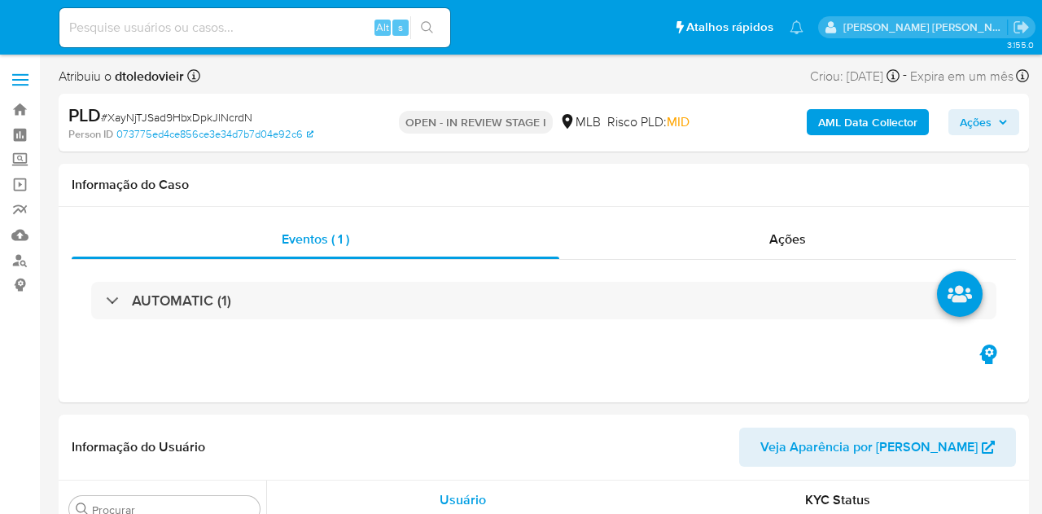
select select "10"
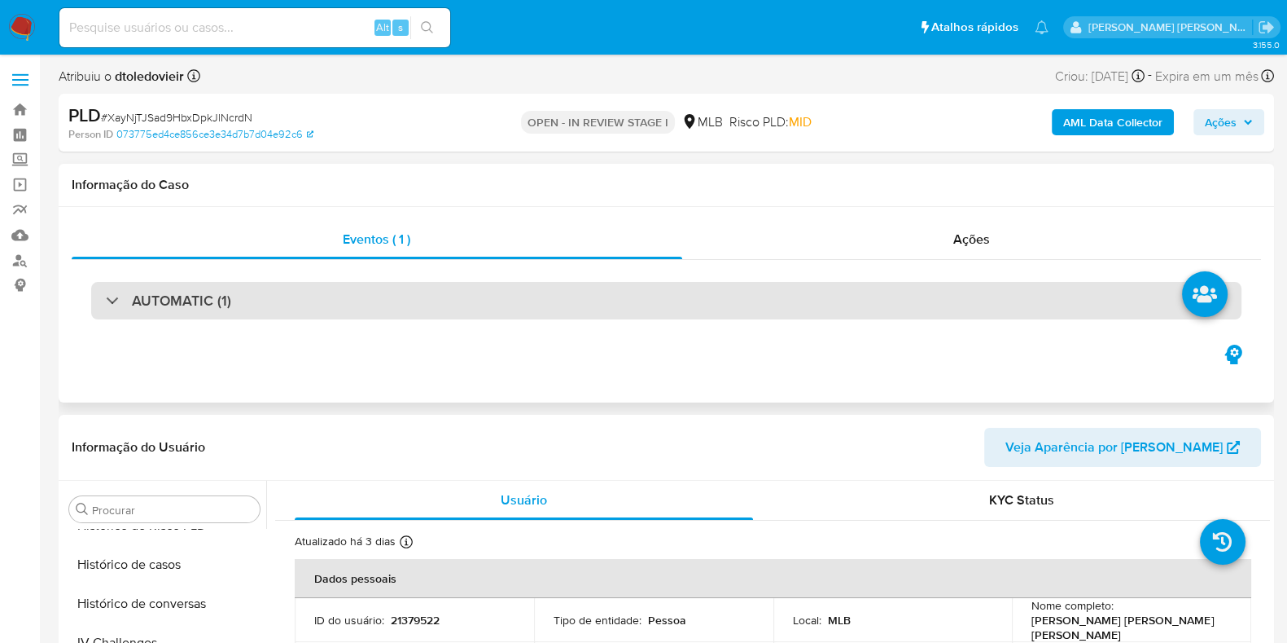
scroll to position [727, 0]
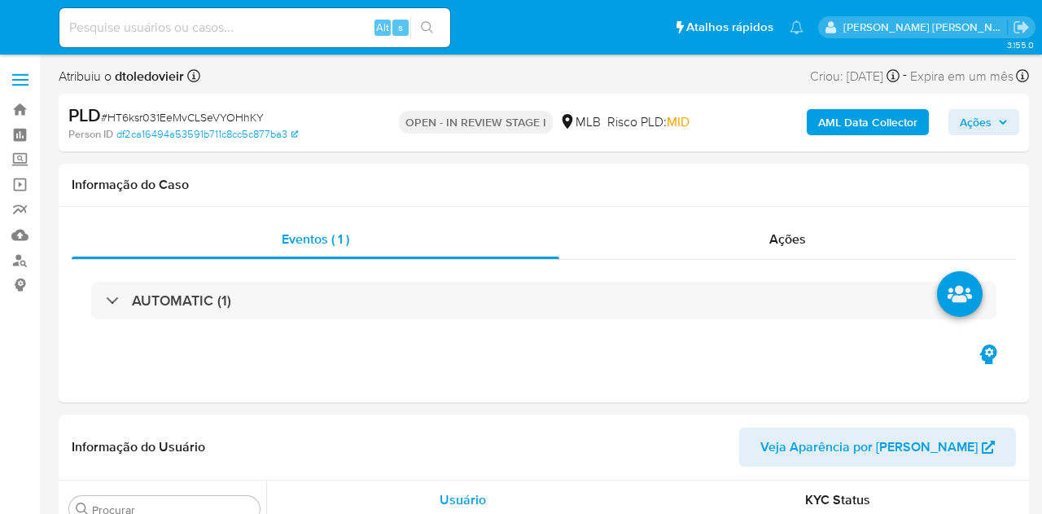
select select "10"
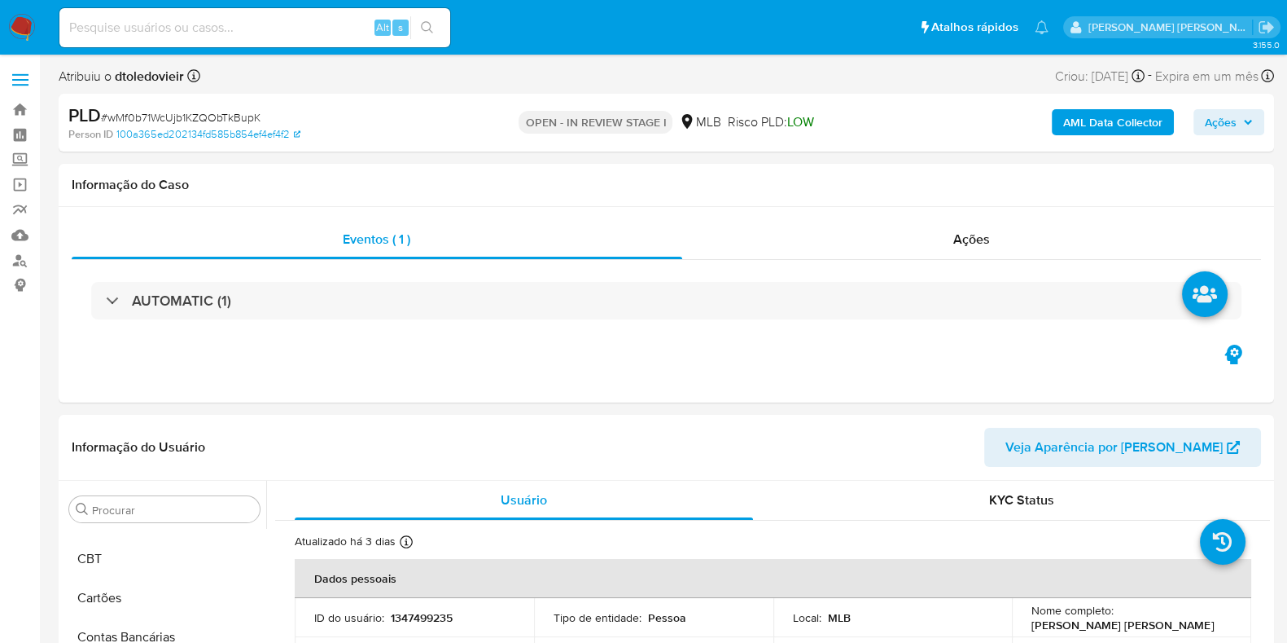
scroll to position [239, 0]
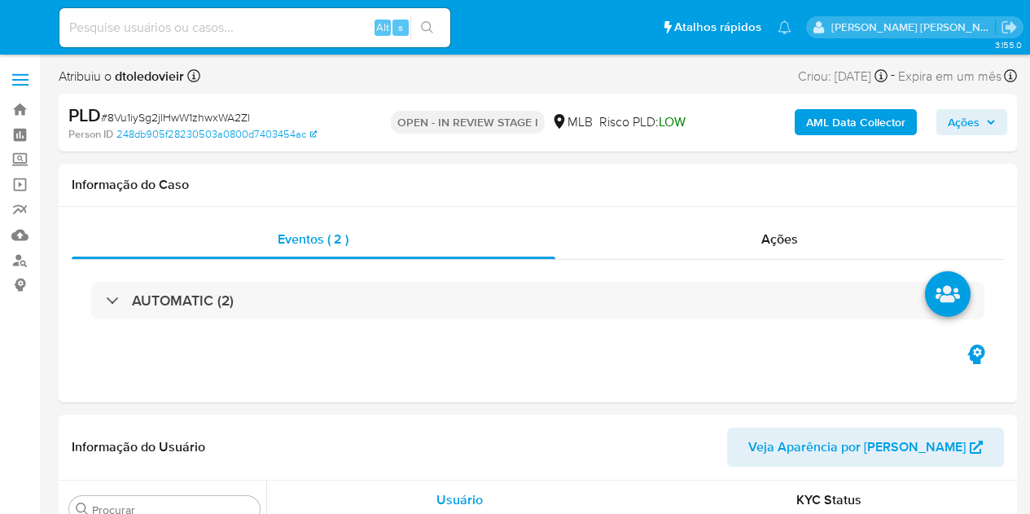
select select "10"
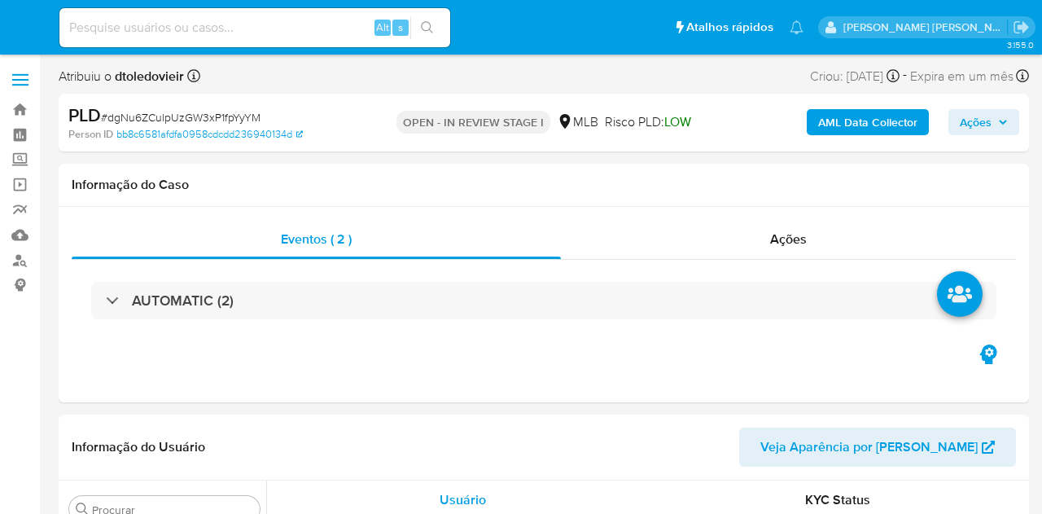
select select "10"
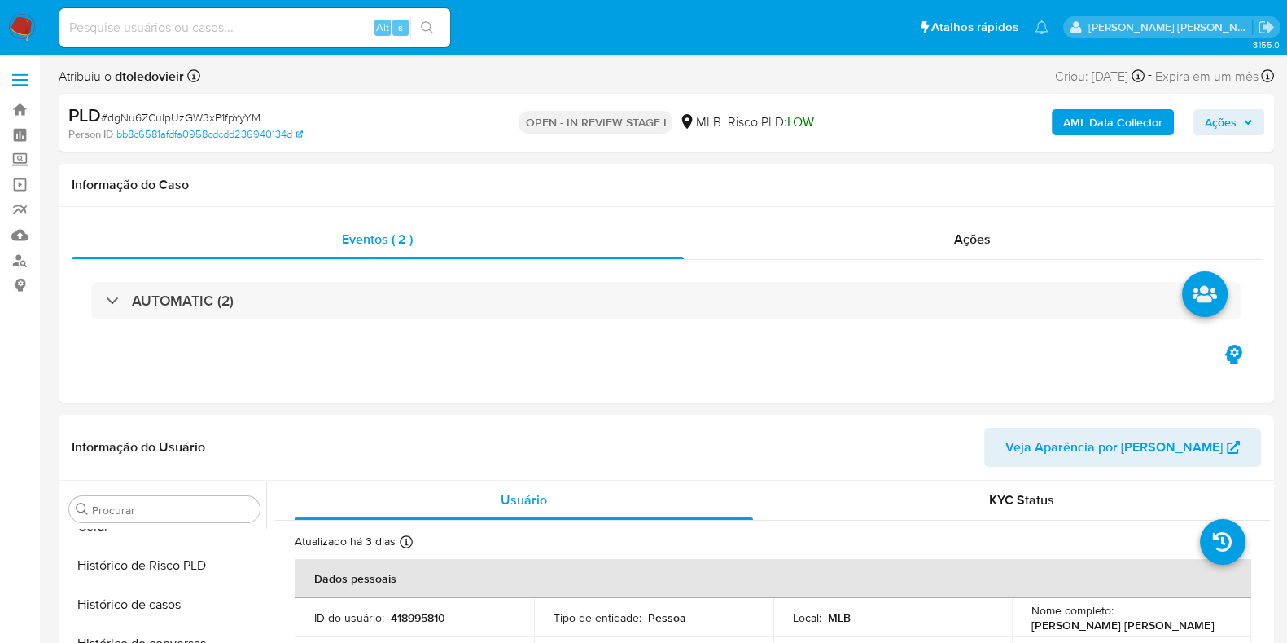
scroll to position [727, 0]
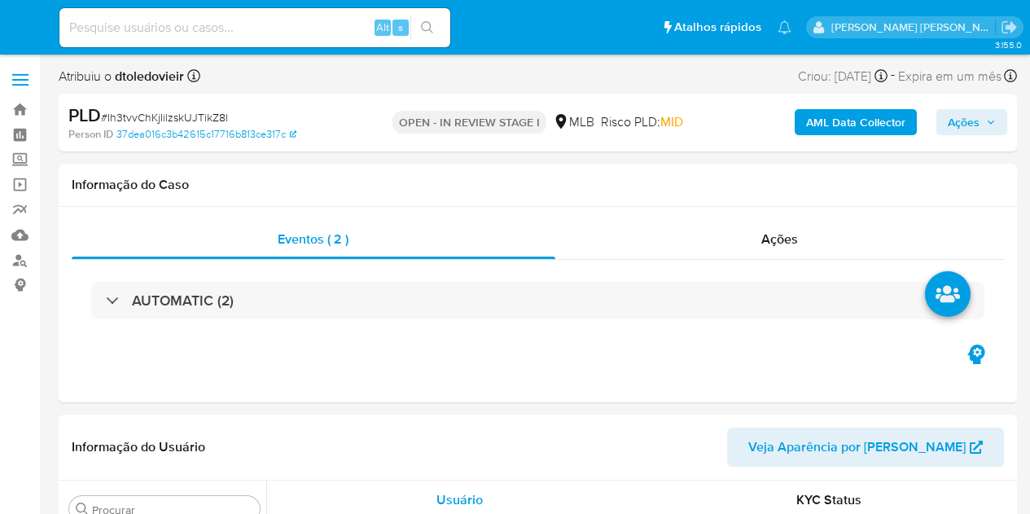
select select "10"
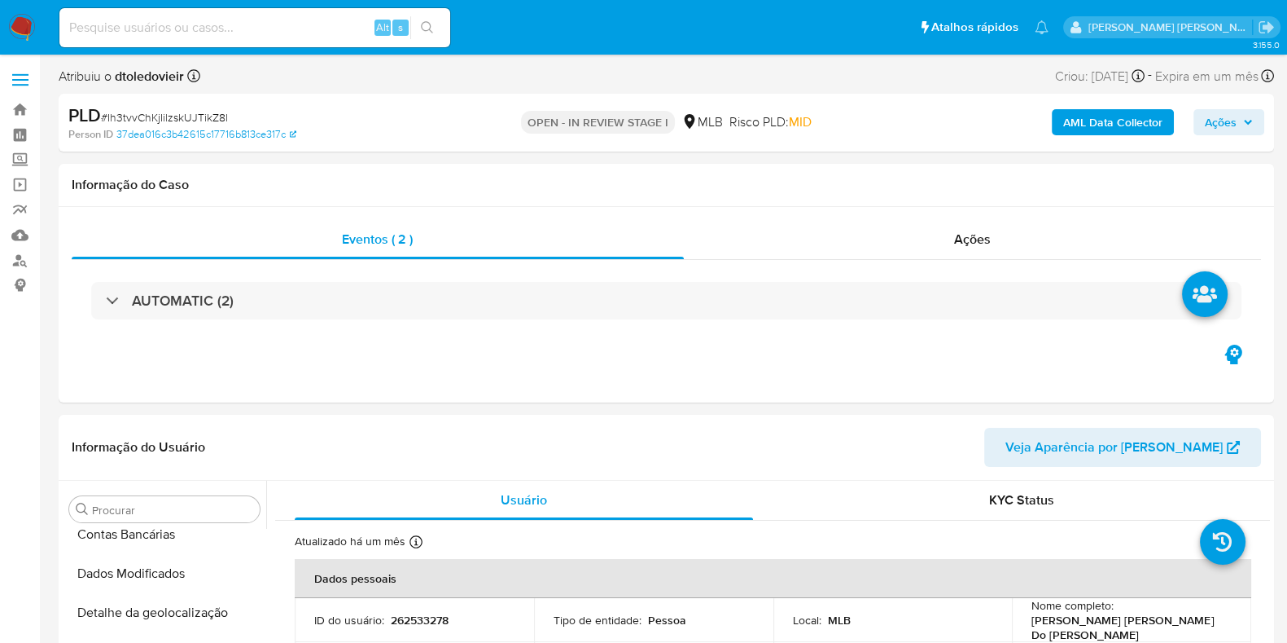
scroll to position [441, 0]
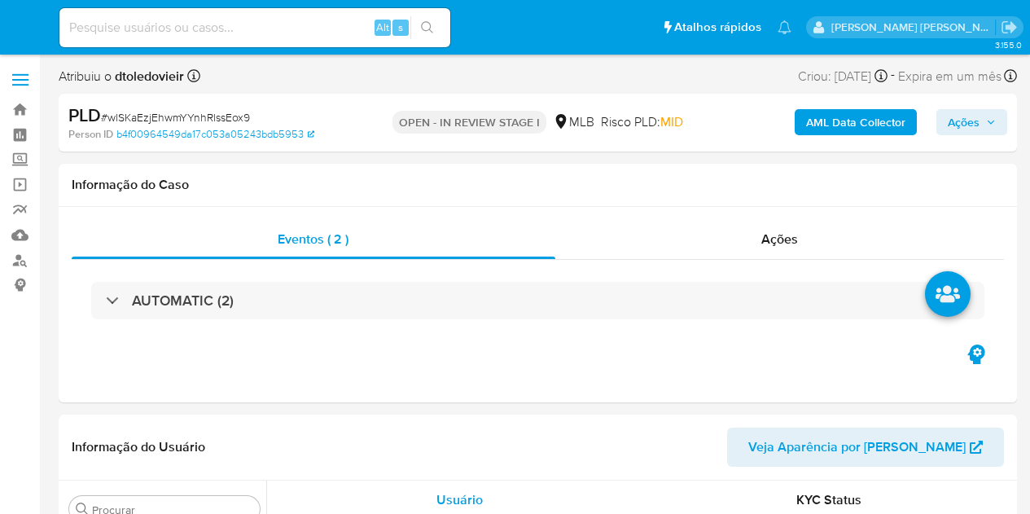
select select "10"
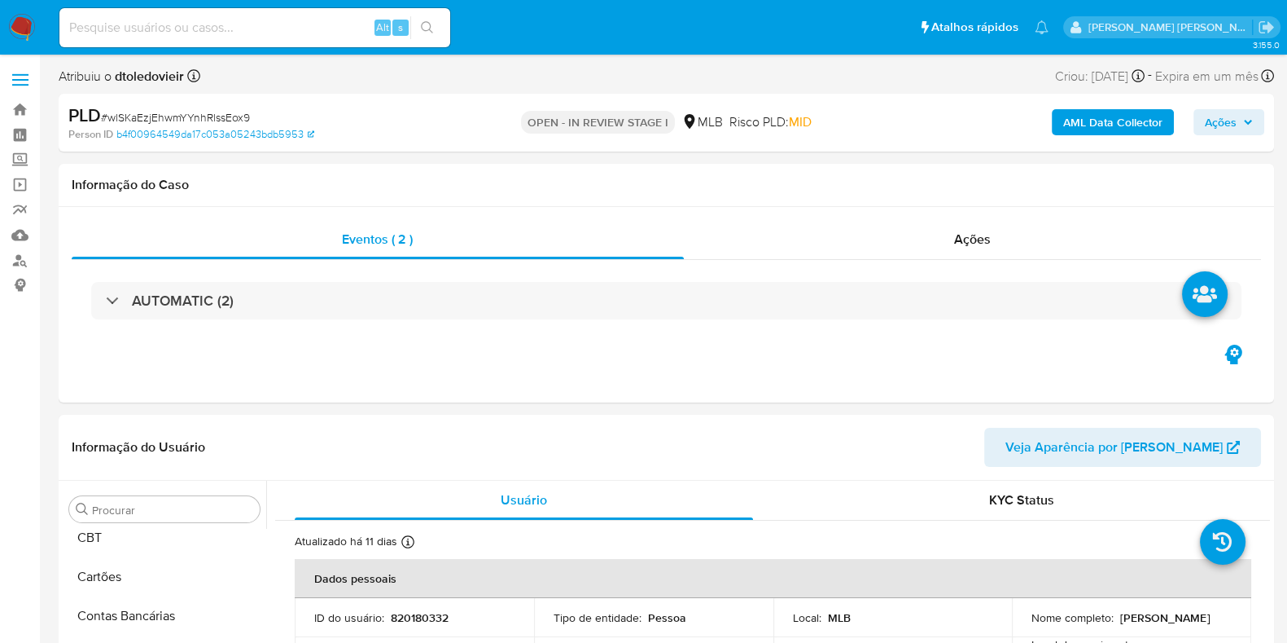
scroll to position [568, 0]
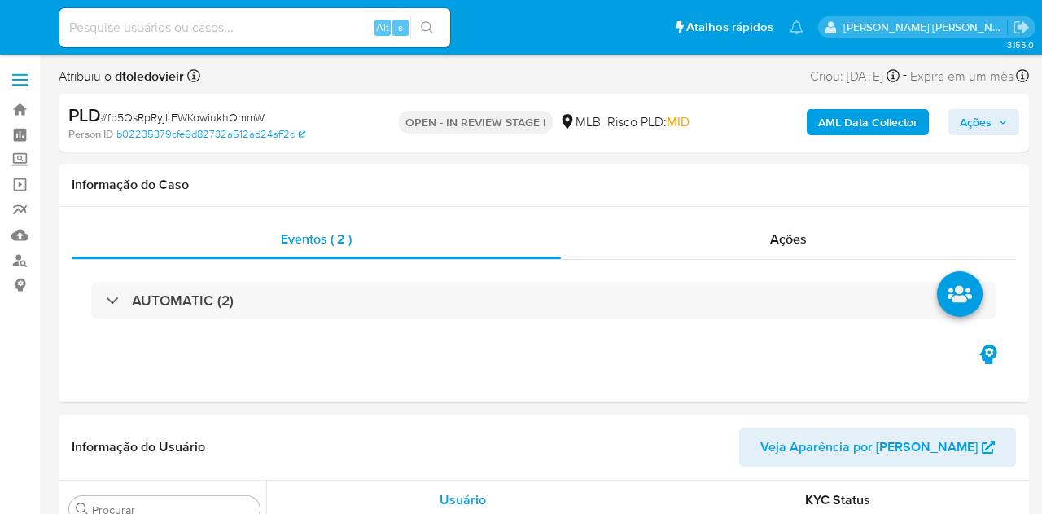
select select "10"
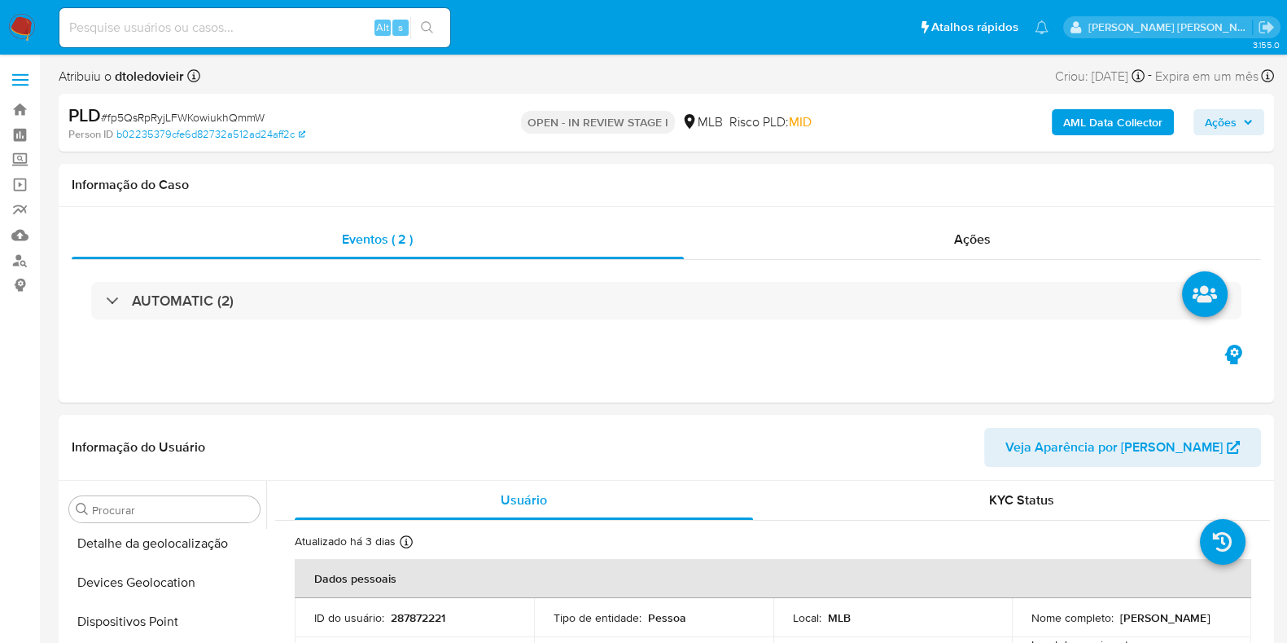
scroll to position [727, 0]
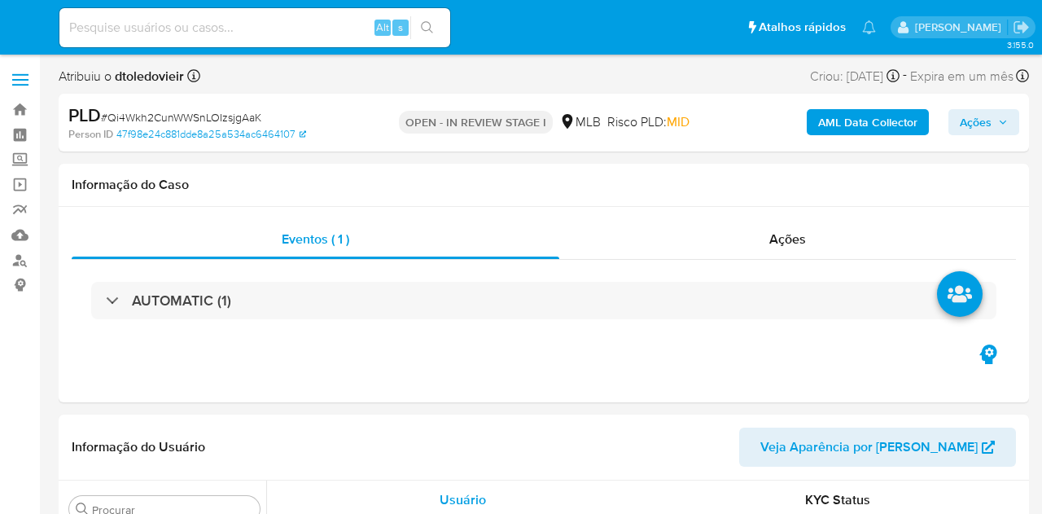
select select "10"
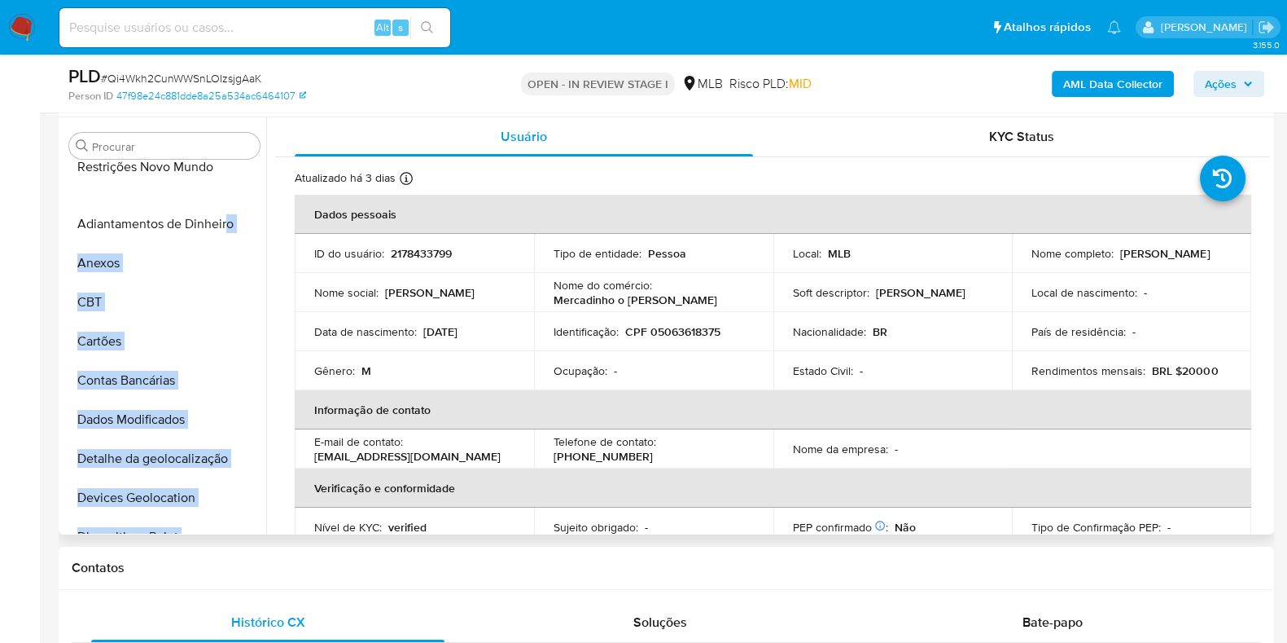
drag, startPoint x: 239, startPoint y: 511, endPoint x: 224, endPoint y: 166, distance: 345.6
click at [224, 166] on ul "Adiantamentos de Dinheiro Anexos CBT Cartões Contas Bancárias Dados Modificados…" at bounding box center [165, 348] width 204 height 367
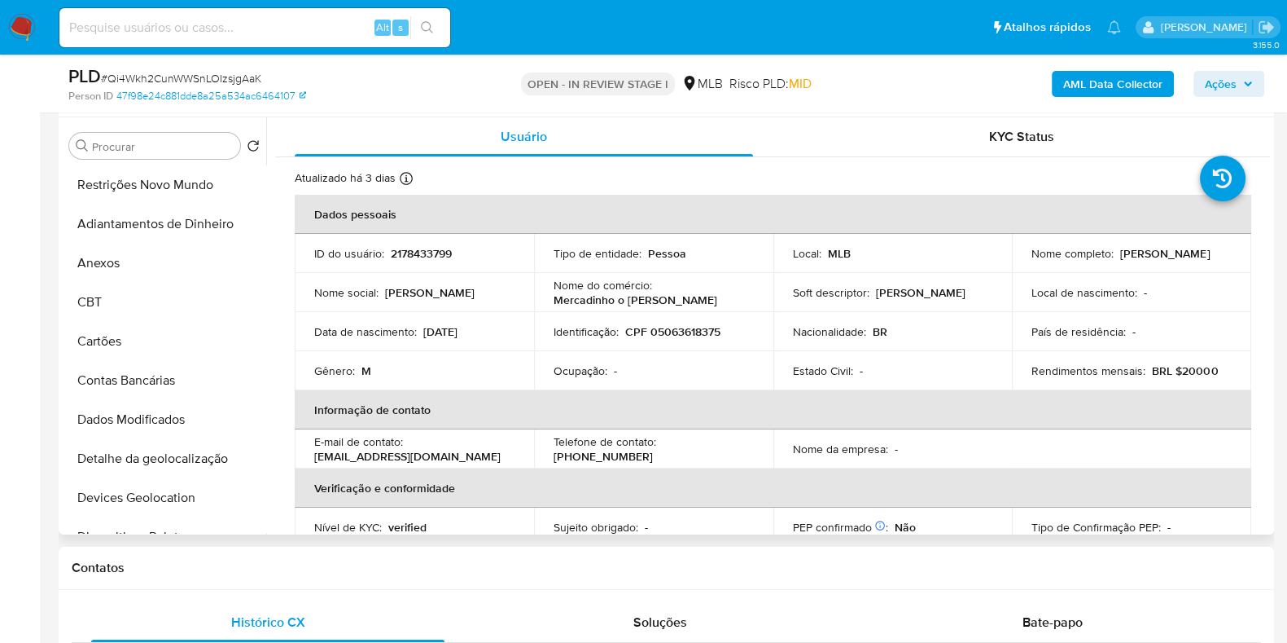
click at [405, 299] on p "Marcelo" at bounding box center [430, 292] width 90 height 15
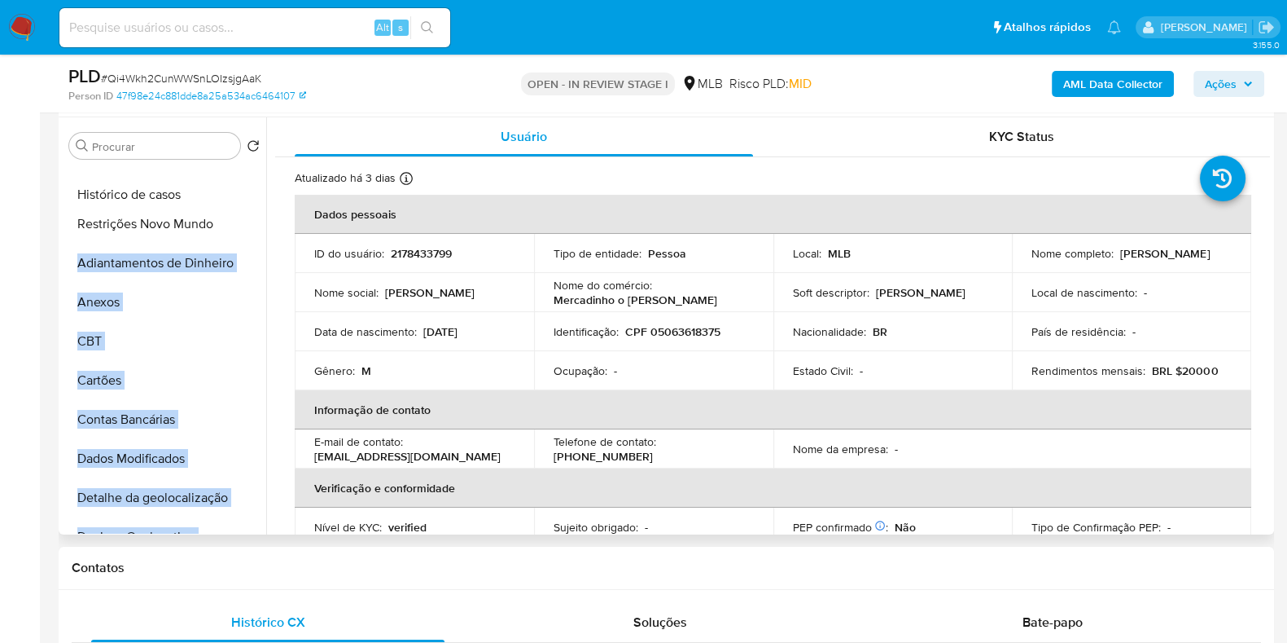
drag, startPoint x: 238, startPoint y: 340, endPoint x: 212, endPoint y: 195, distance: 147.3
click at [212, 195] on ul "Restrições Novo Mundo Adiantamentos de Dinheiro Anexos CBT Cartões Contas Bancá…" at bounding box center [165, 348] width 204 height 367
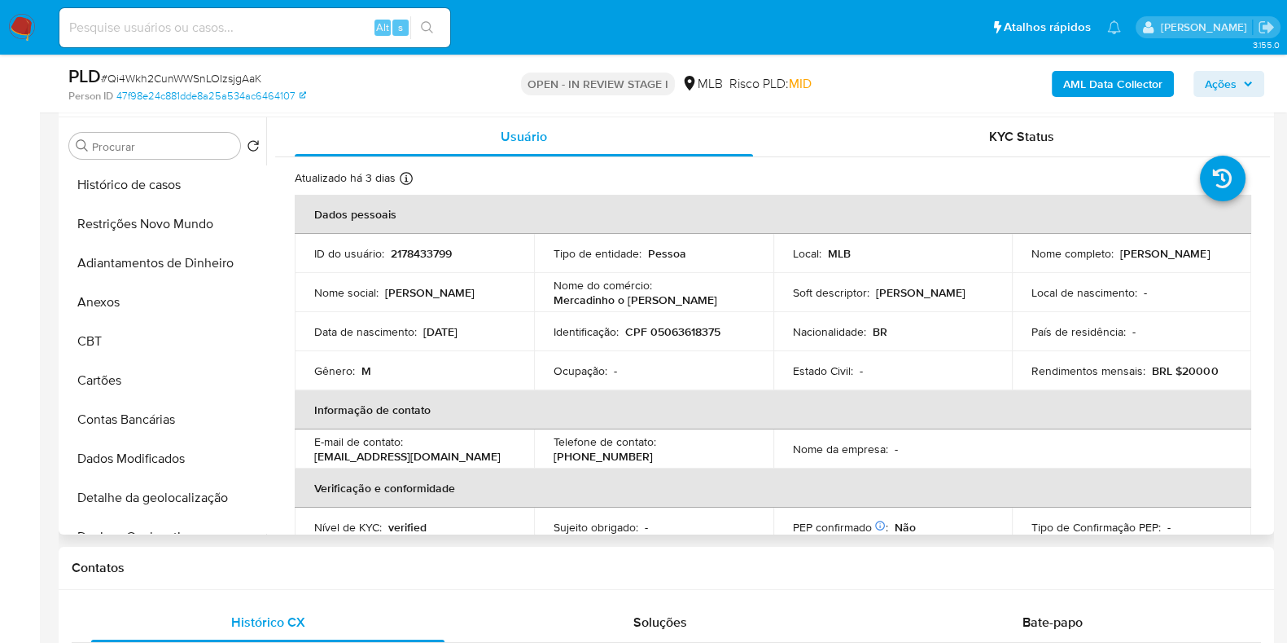
click at [432, 315] on td "Data de nascimento : 08/05/1997" at bounding box center [414, 331] width 239 height 39
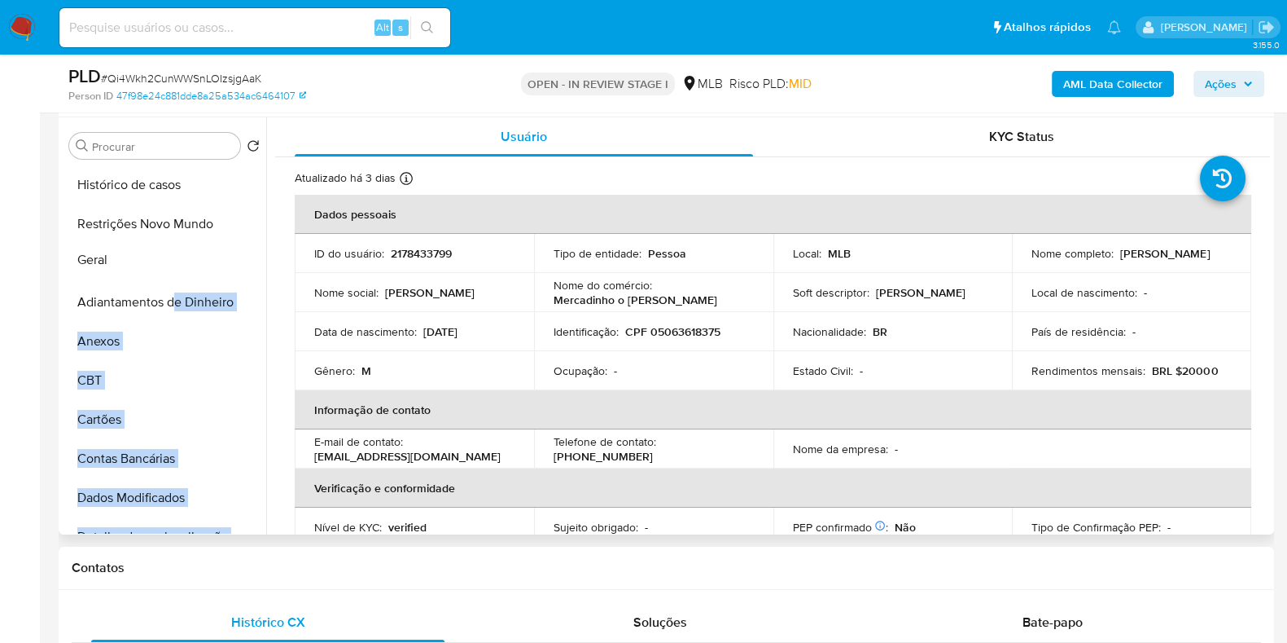
drag, startPoint x: 240, startPoint y: 404, endPoint x: 177, endPoint y: 270, distance: 147.9
click at [177, 270] on ul "Histórico de casos Restrições Novo Mundo Adiantamentos de Dinheiro Anexos CBT C…" at bounding box center [165, 348] width 204 height 367
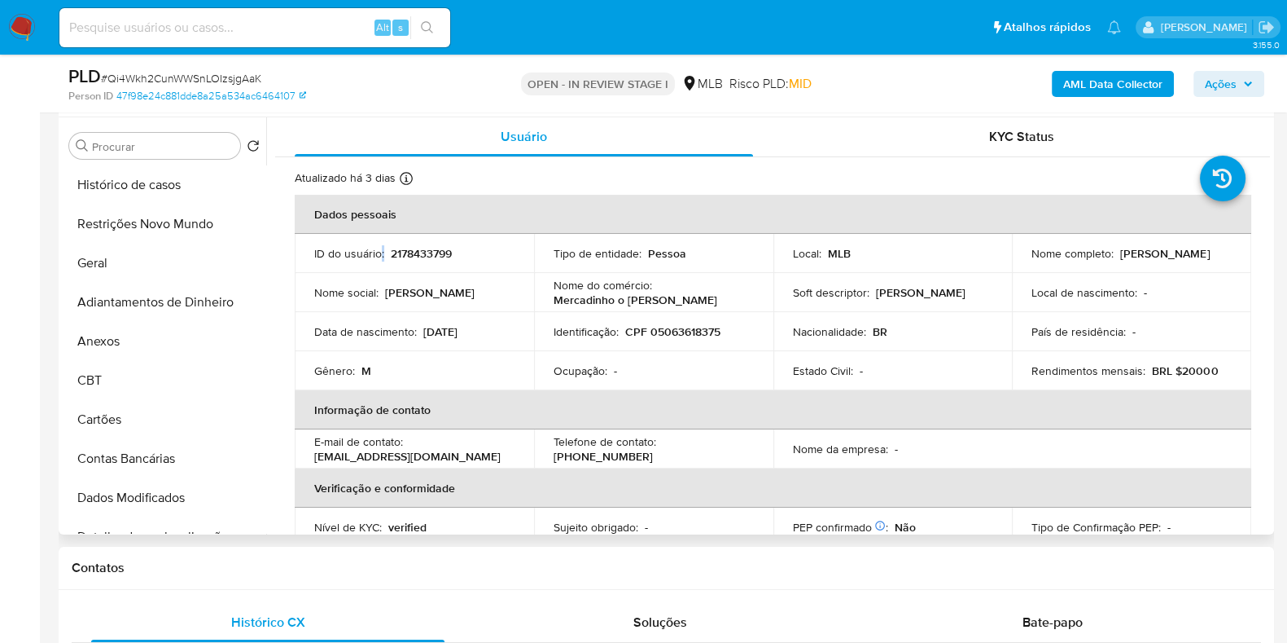
click at [382, 258] on p "ID do usuário :" at bounding box center [349, 253] width 70 height 15
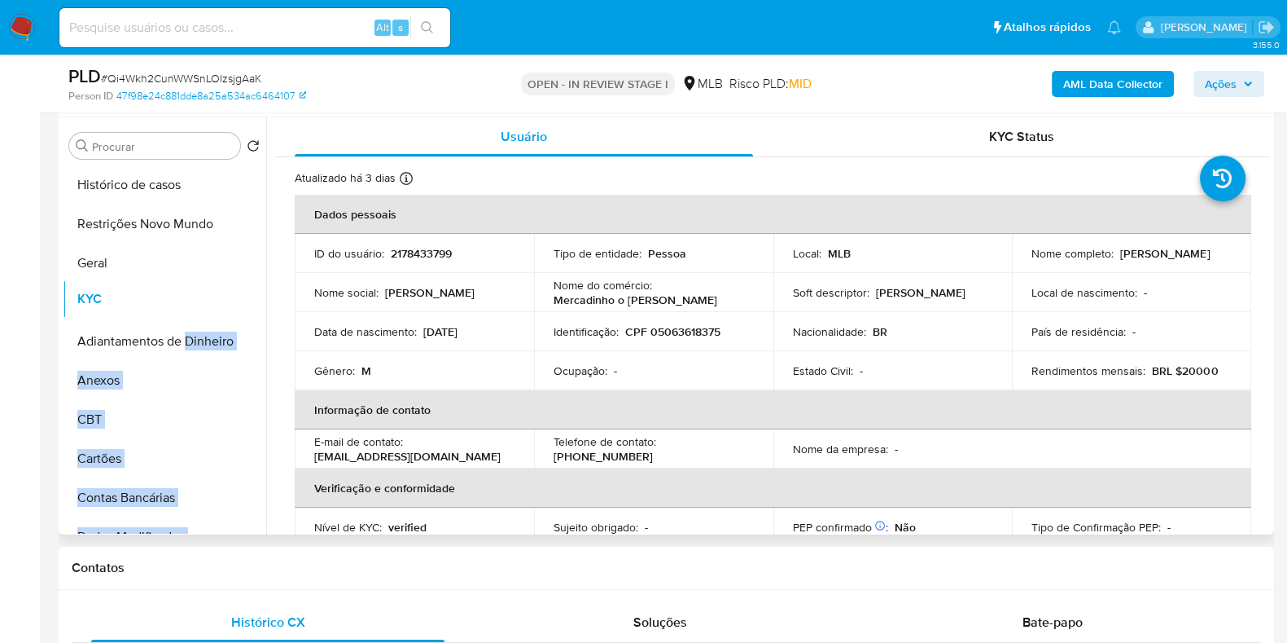
drag, startPoint x: 236, startPoint y: 434, endPoint x: 183, endPoint y: 305, distance: 139.1
click at [183, 305] on ul "Histórico de casos Restrições Novo Mundo Geral Adiantamentos de Dinheiro Anexos…" at bounding box center [165, 348] width 204 height 367
click at [485, 310] on td "Nome social : Marcelo" at bounding box center [414, 292] width 239 height 39
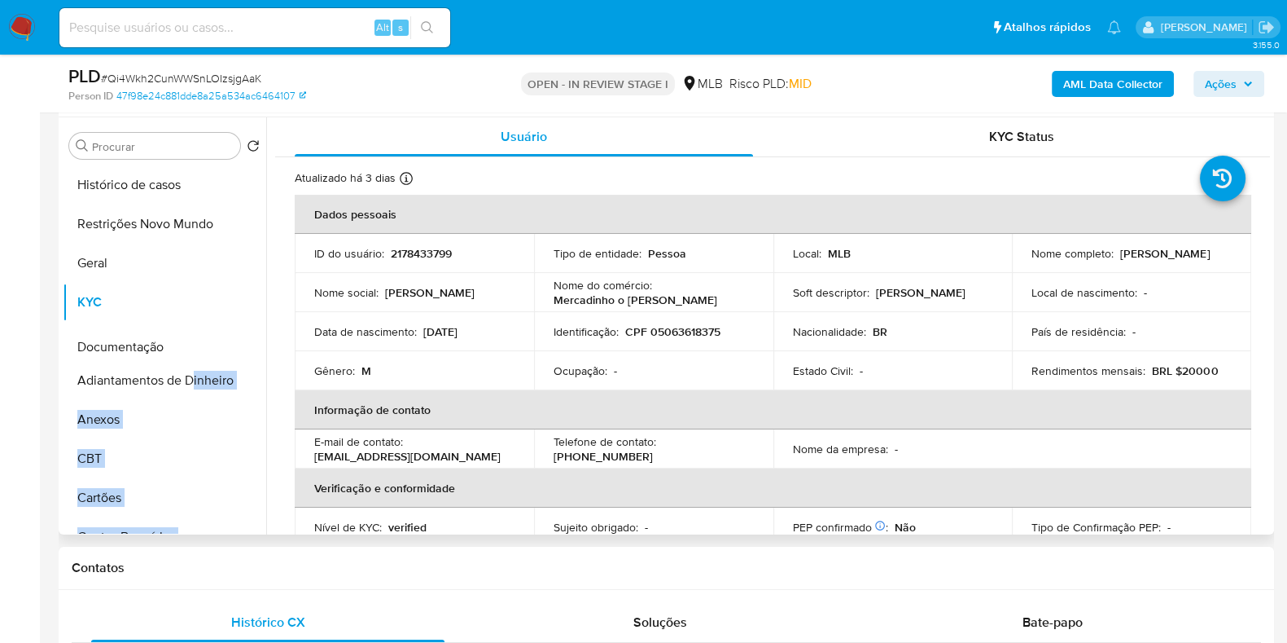
drag, startPoint x: 243, startPoint y: 287, endPoint x: 192, endPoint y: 334, distance: 69.1
click at [192, 334] on ul "Histórico de casos Restrições Novo Mundo Geral KYC Adiantamentos de Dinheiro An…" at bounding box center [165, 348] width 204 height 367
click at [396, 336] on p "Data de nascimento :" at bounding box center [365, 331] width 103 height 15
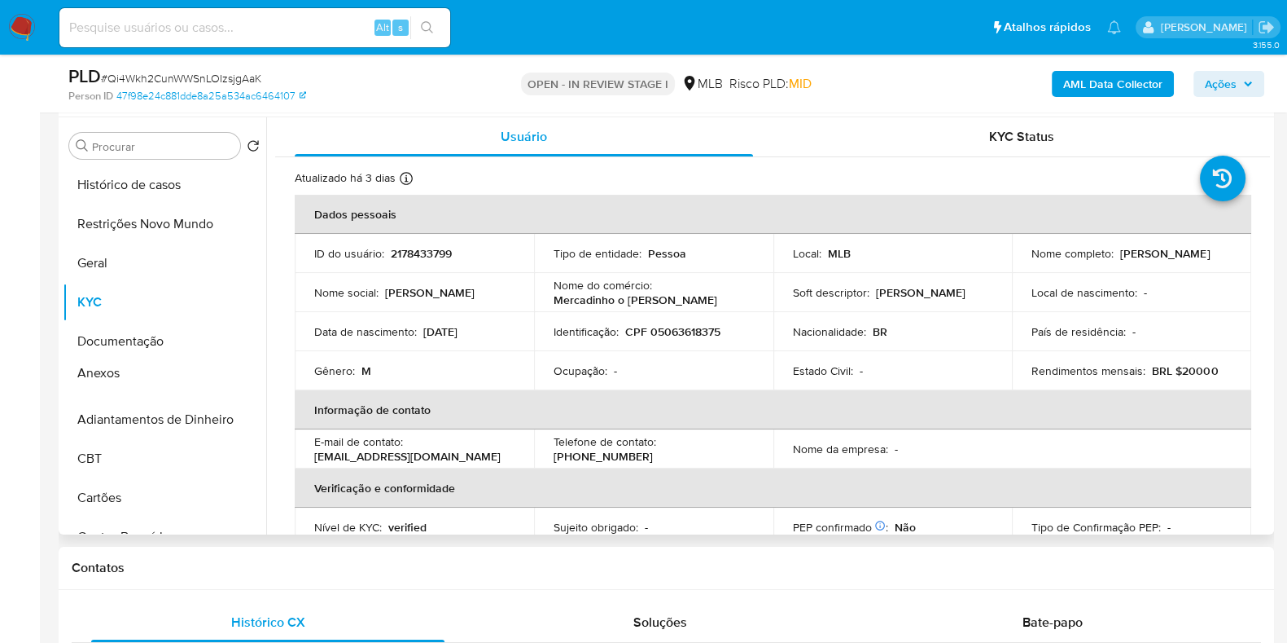
drag, startPoint x: 242, startPoint y: 418, endPoint x: 235, endPoint y: 372, distance: 46.2
click at [235, 372] on ul "Histórico de casos Restrições Novo Mundo Geral KYC Documentação Adiantamentos d…" at bounding box center [165, 348] width 204 height 367
click at [442, 344] on td "Data de nascimento : 08/05/1997" at bounding box center [414, 331] width 239 height 39
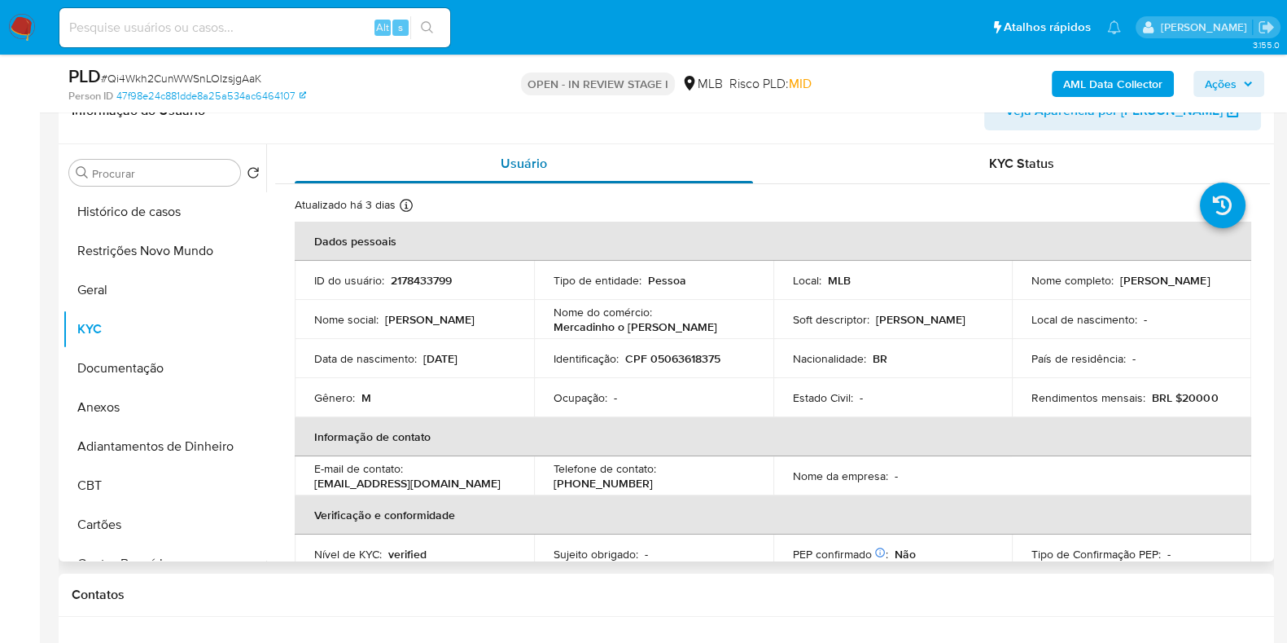
scroll to position [305, 0]
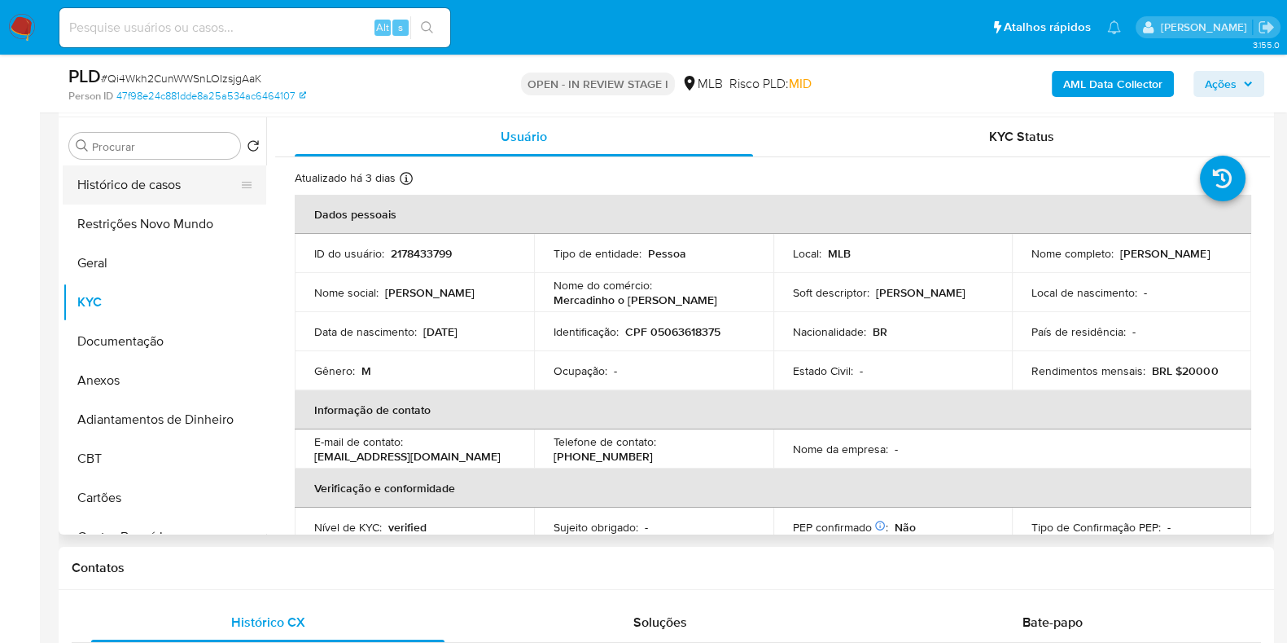
click at [167, 187] on button "Histórico de casos" at bounding box center [158, 184] width 191 height 39
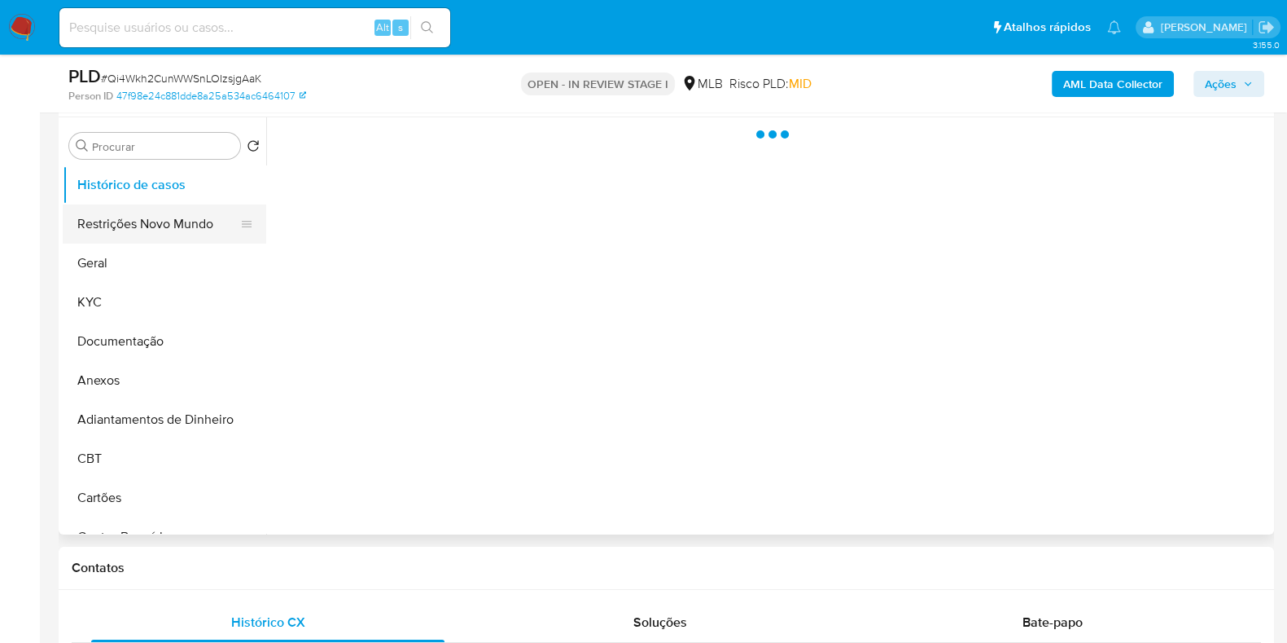
click at [163, 221] on button "Restrições Novo Mundo" at bounding box center [158, 223] width 191 height 39
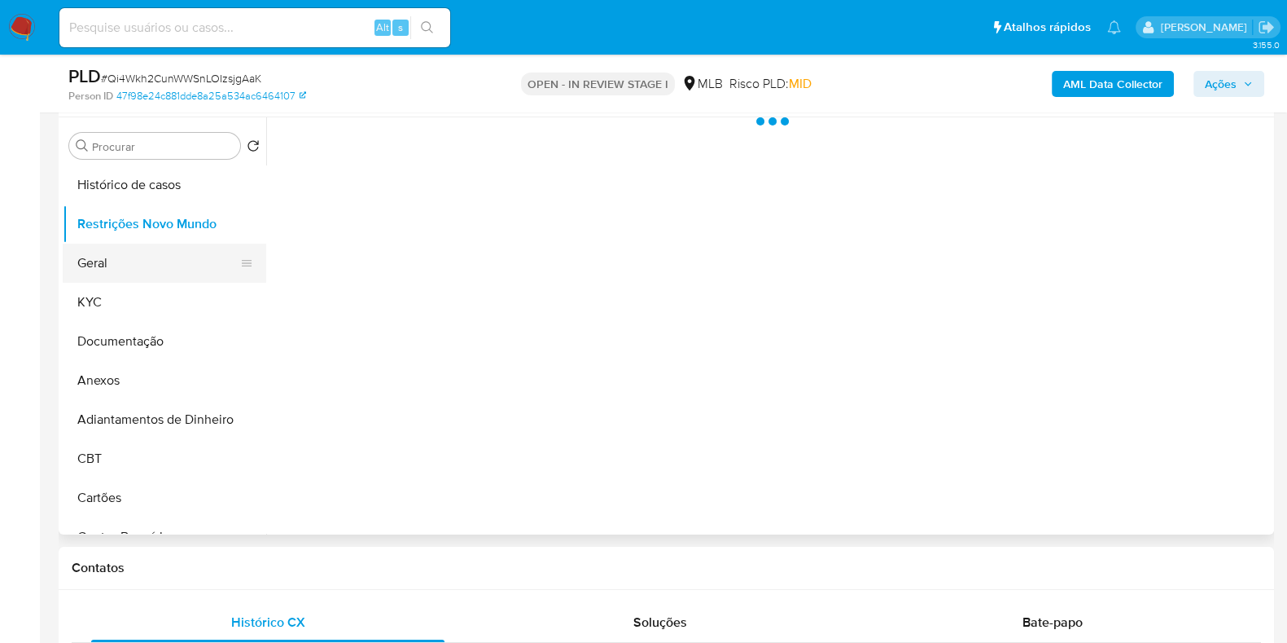
click at [143, 265] on button "Geral" at bounding box center [158, 262] width 191 height 39
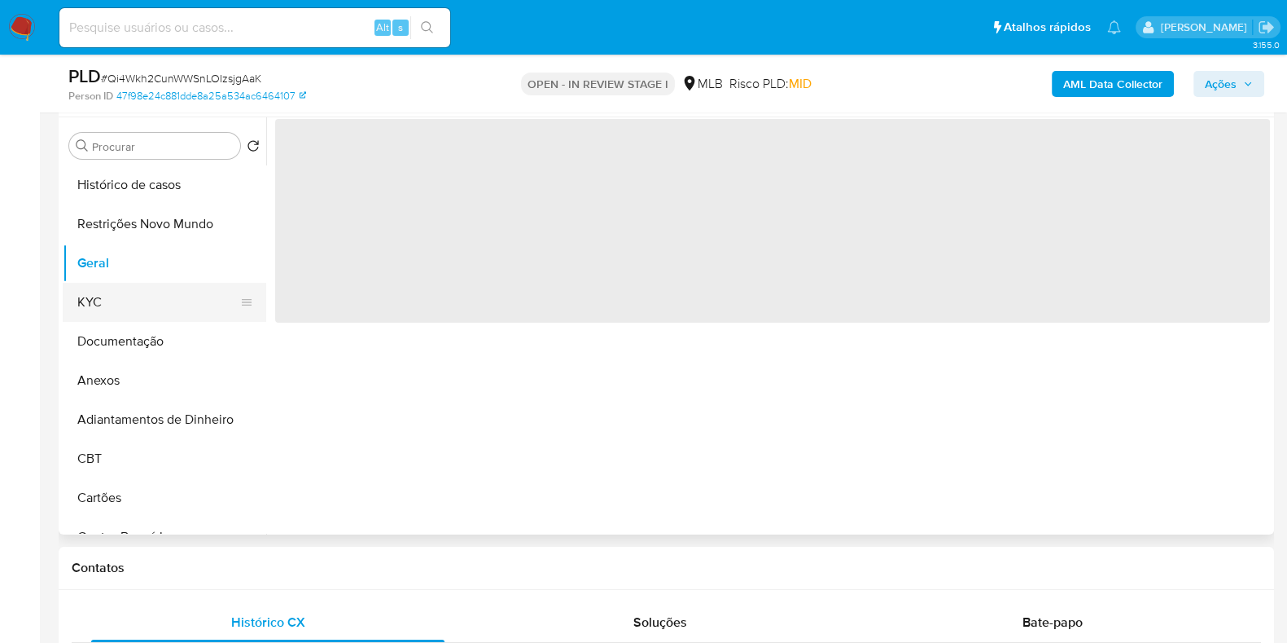
click at [148, 308] on button "KYC" at bounding box center [158, 302] width 191 height 39
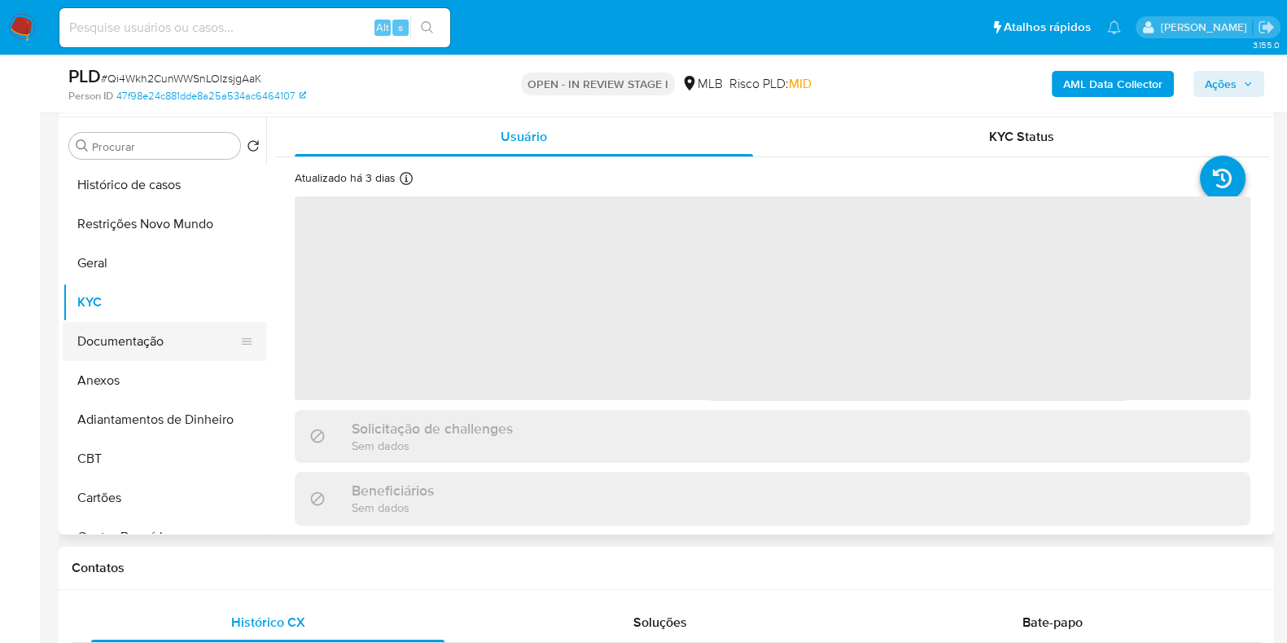
click at [166, 347] on button "Documentação" at bounding box center [158, 341] width 191 height 39
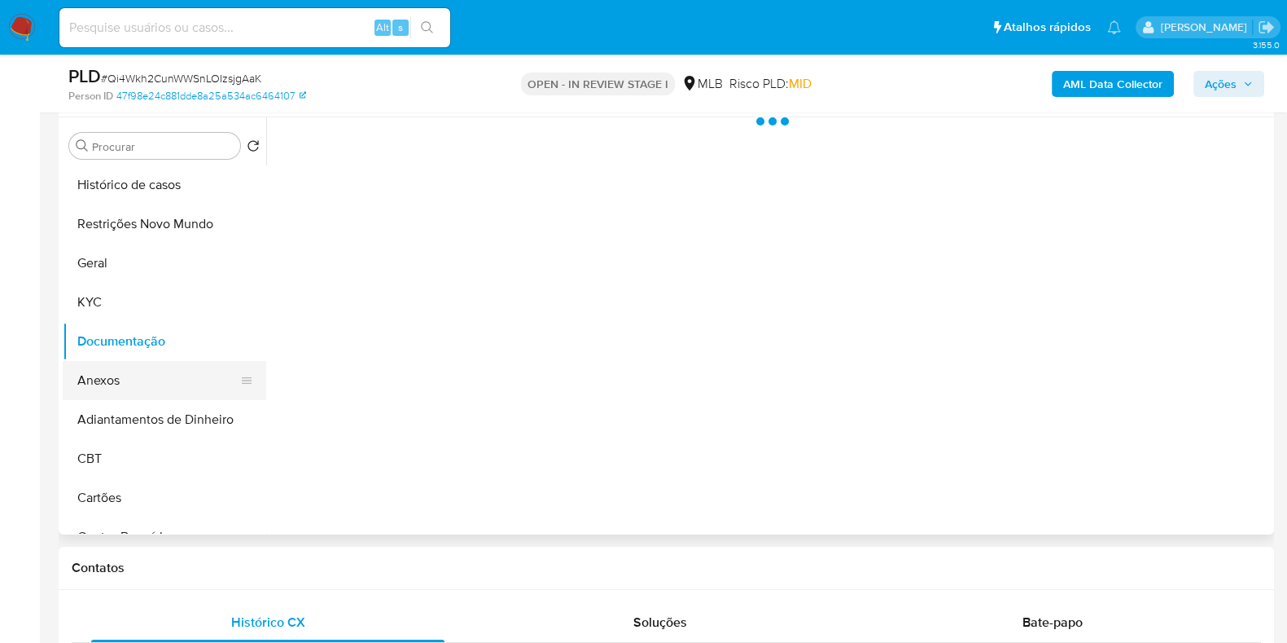
click at [165, 375] on button "Anexos" at bounding box center [158, 380] width 191 height 39
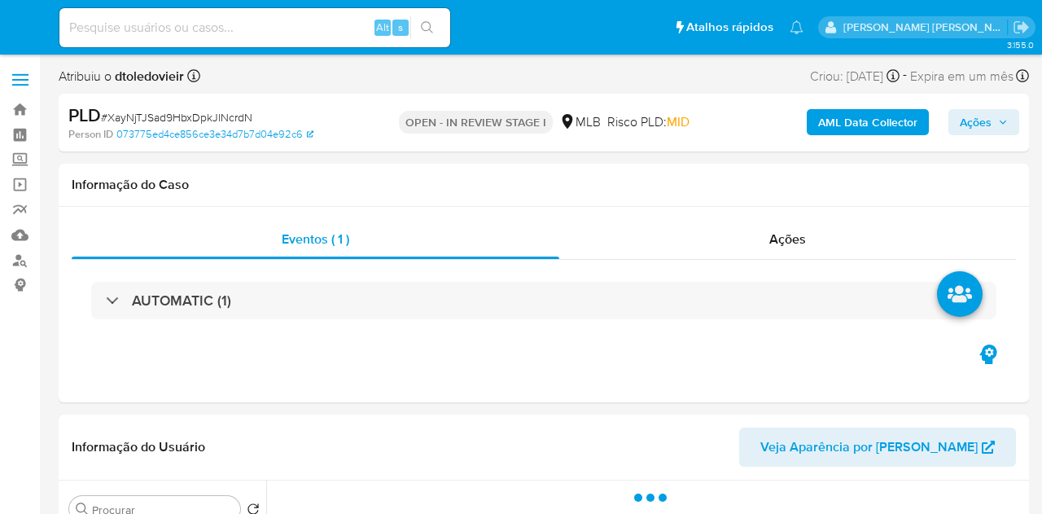
select select "10"
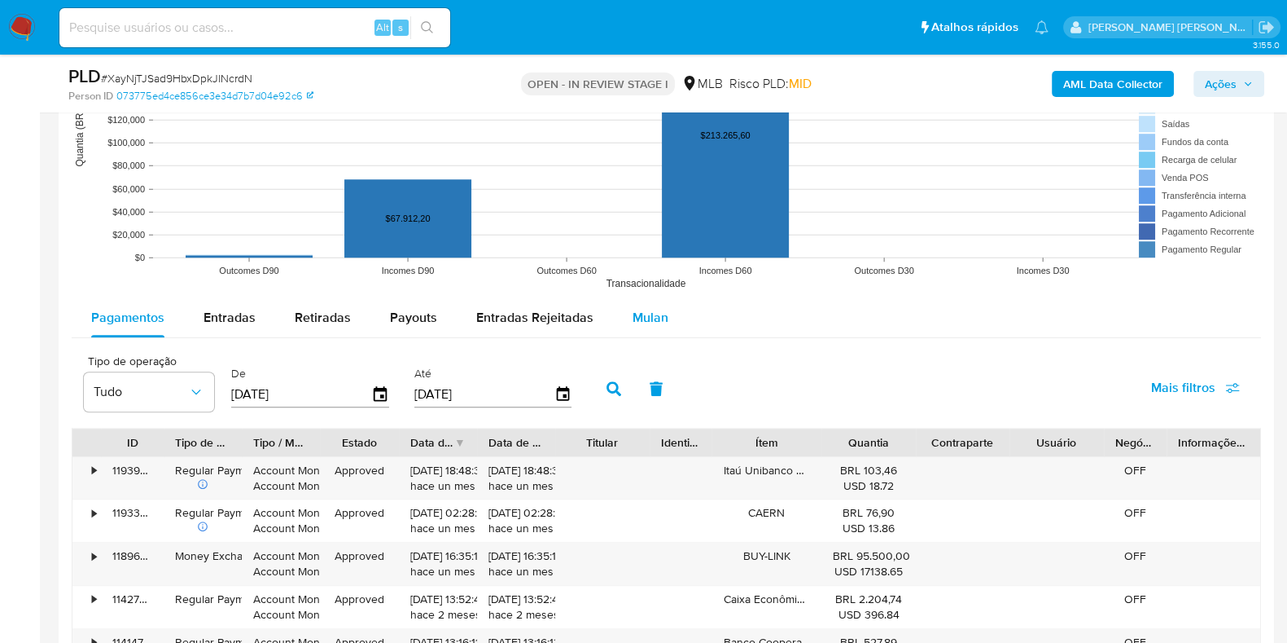
click at [651, 308] on span "Mulan" at bounding box center [651, 317] width 36 height 19
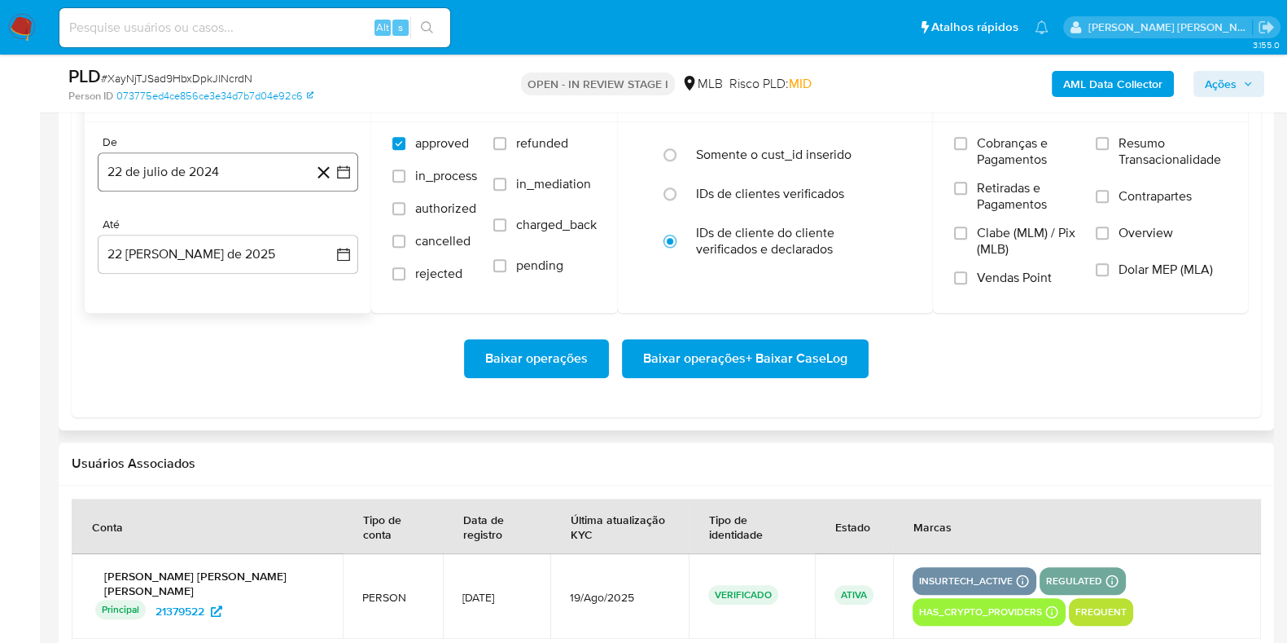
click at [221, 157] on button "22 de julio de 2024" at bounding box center [228, 171] width 261 height 39
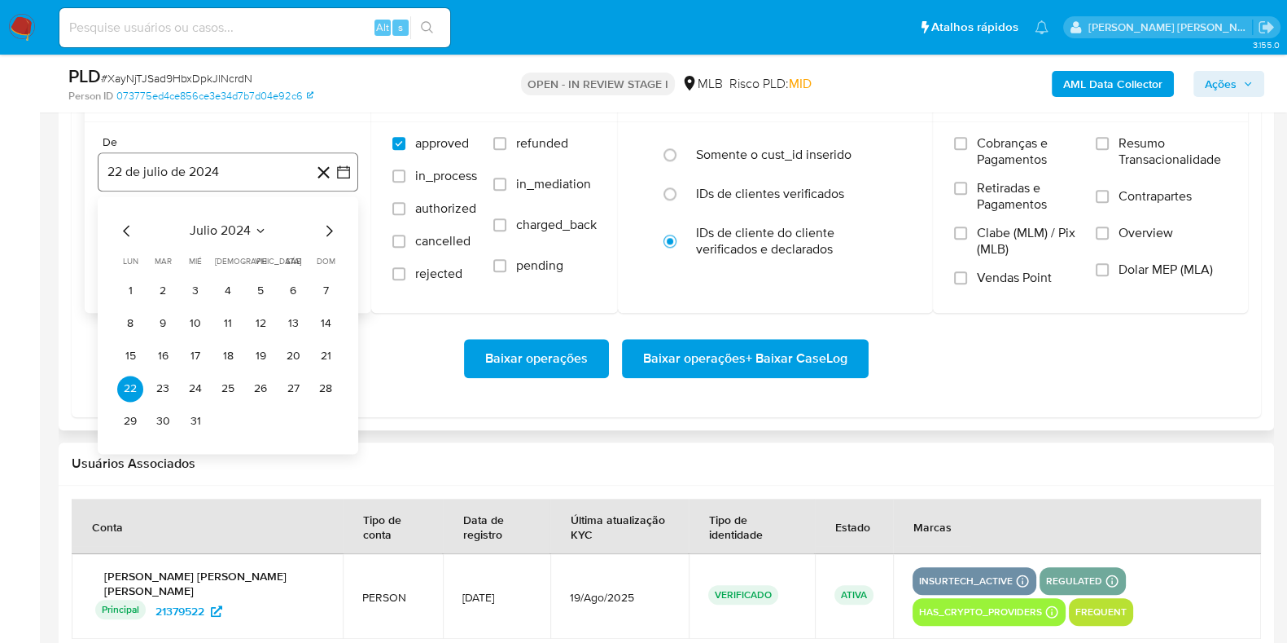
scroll to position [2036, 0]
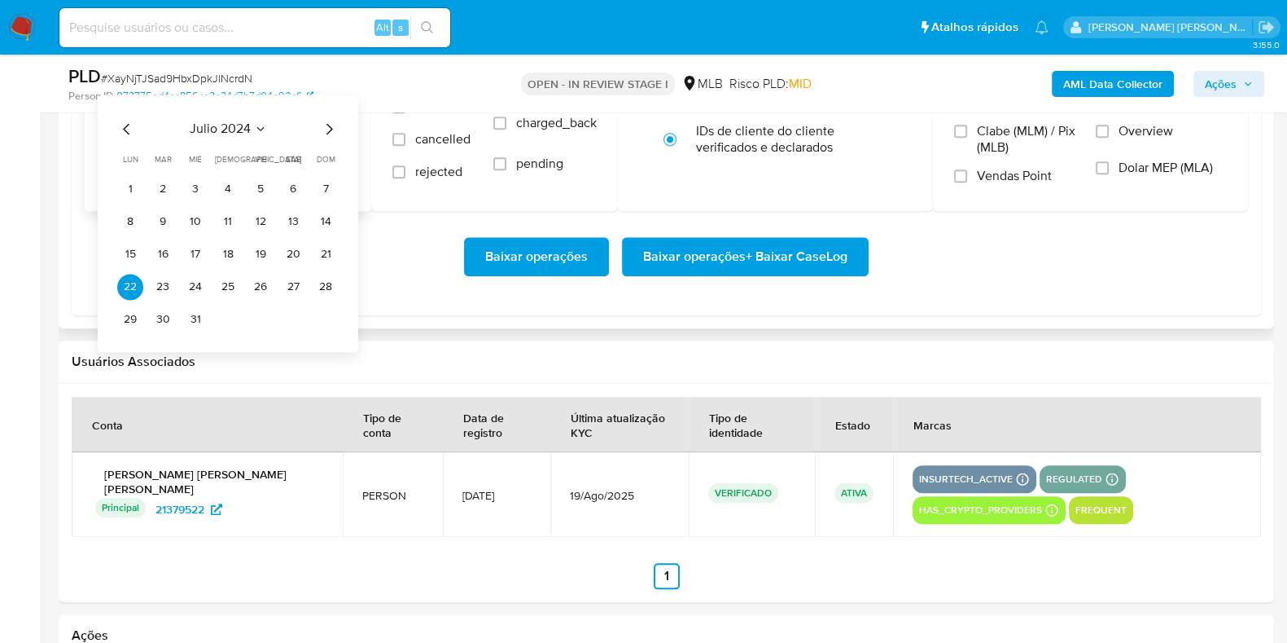
click at [325, 131] on icon "Mes siguiente" at bounding box center [329, 129] width 20 height 20
click at [326, 126] on icon "Mes siguiente" at bounding box center [329, 129] width 20 height 20
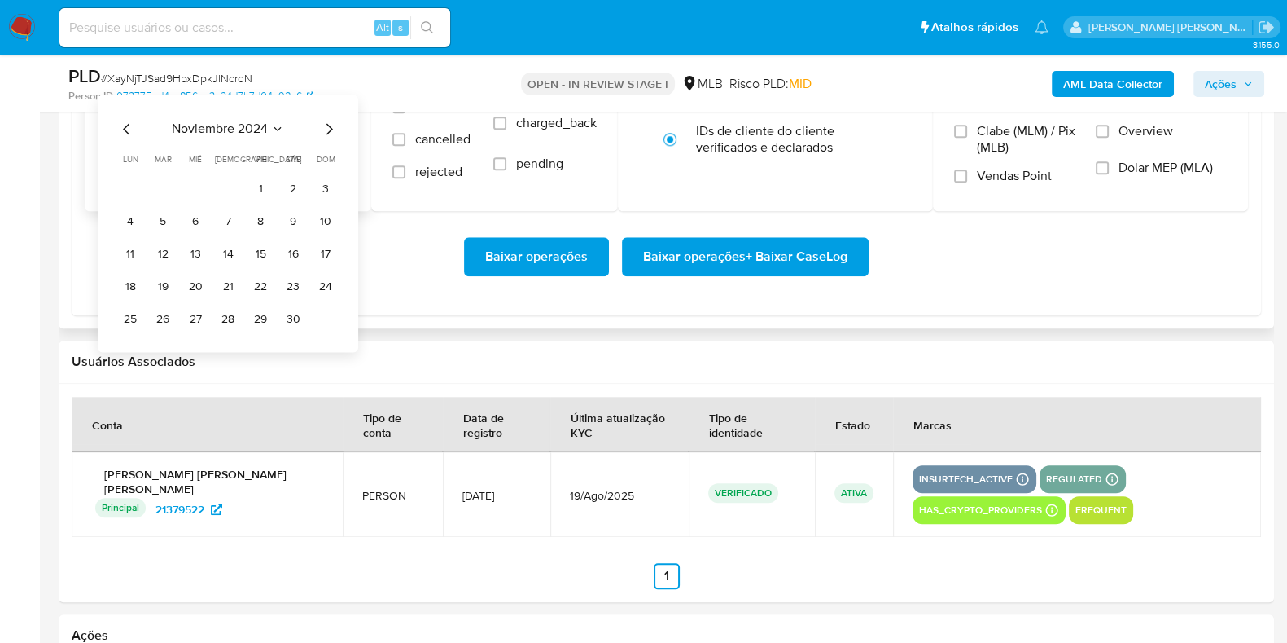
click at [326, 126] on icon "Mes siguiente" at bounding box center [329, 129] width 20 height 20
click at [322, 120] on icon "Mes siguiente" at bounding box center [329, 129] width 20 height 20
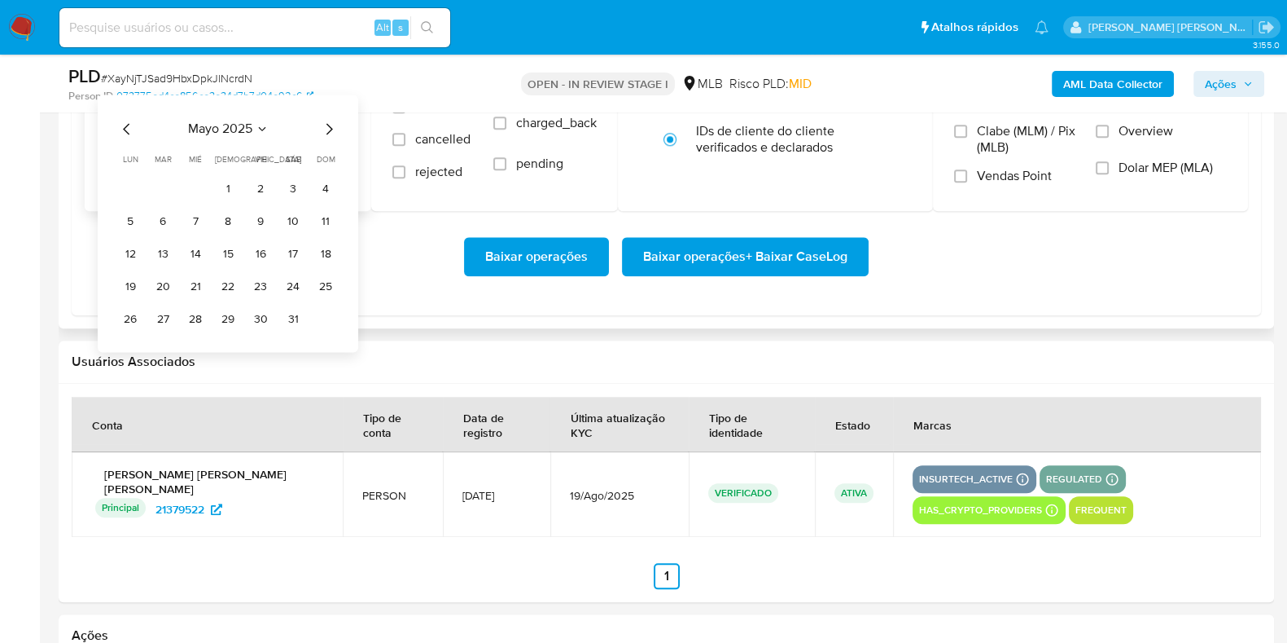
click at [322, 120] on icon "Mes siguiente" at bounding box center [329, 129] width 20 height 20
click at [325, 123] on icon "Mes siguiente" at bounding box center [329, 129] width 20 height 20
click at [156, 186] on button "1" at bounding box center [163, 189] width 26 height 26
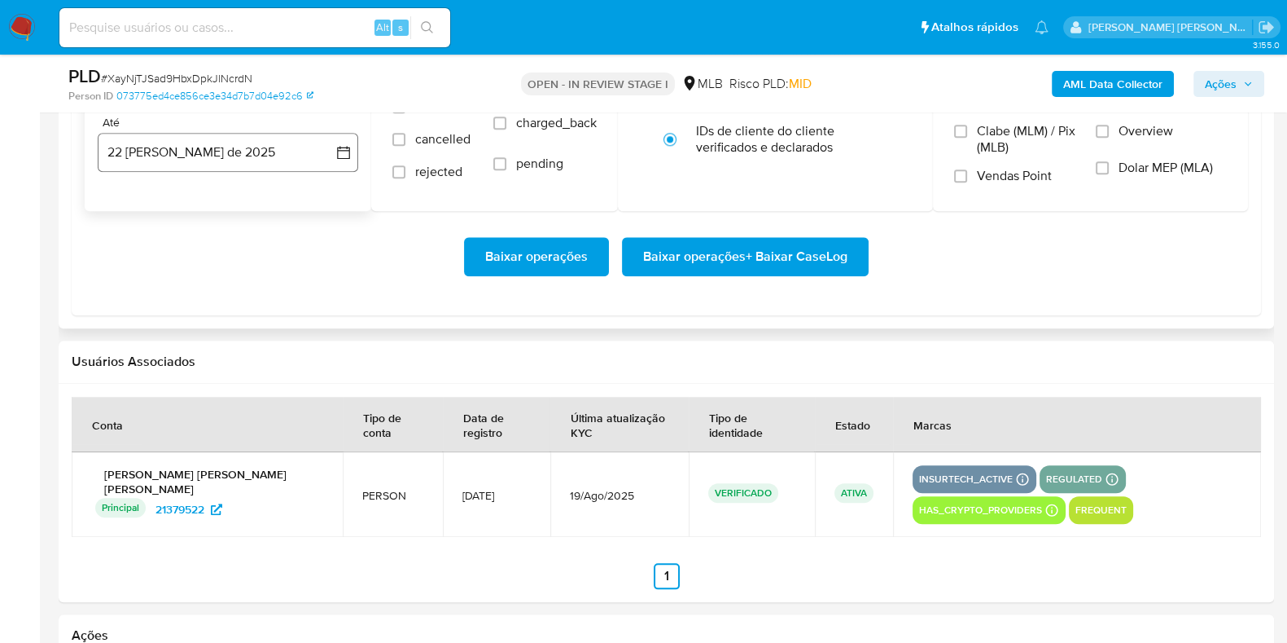
click at [186, 164] on button "22 [PERSON_NAME] de 2025" at bounding box center [228, 152] width 261 height 39
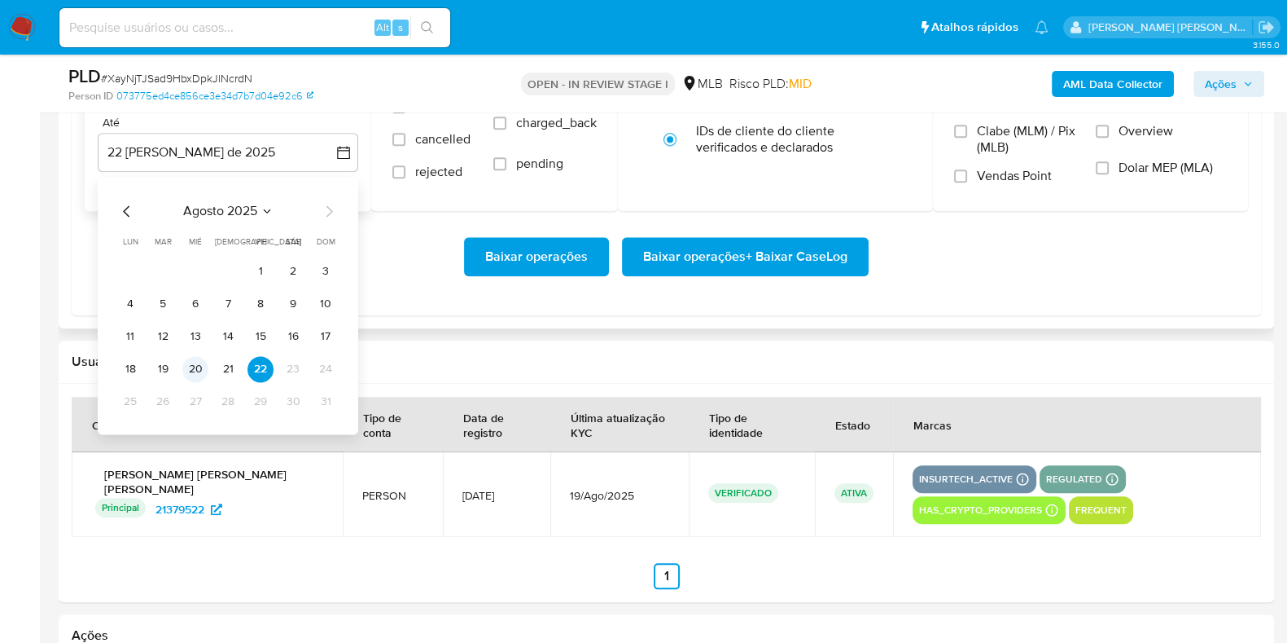
click at [198, 374] on button "20" at bounding box center [195, 369] width 26 height 26
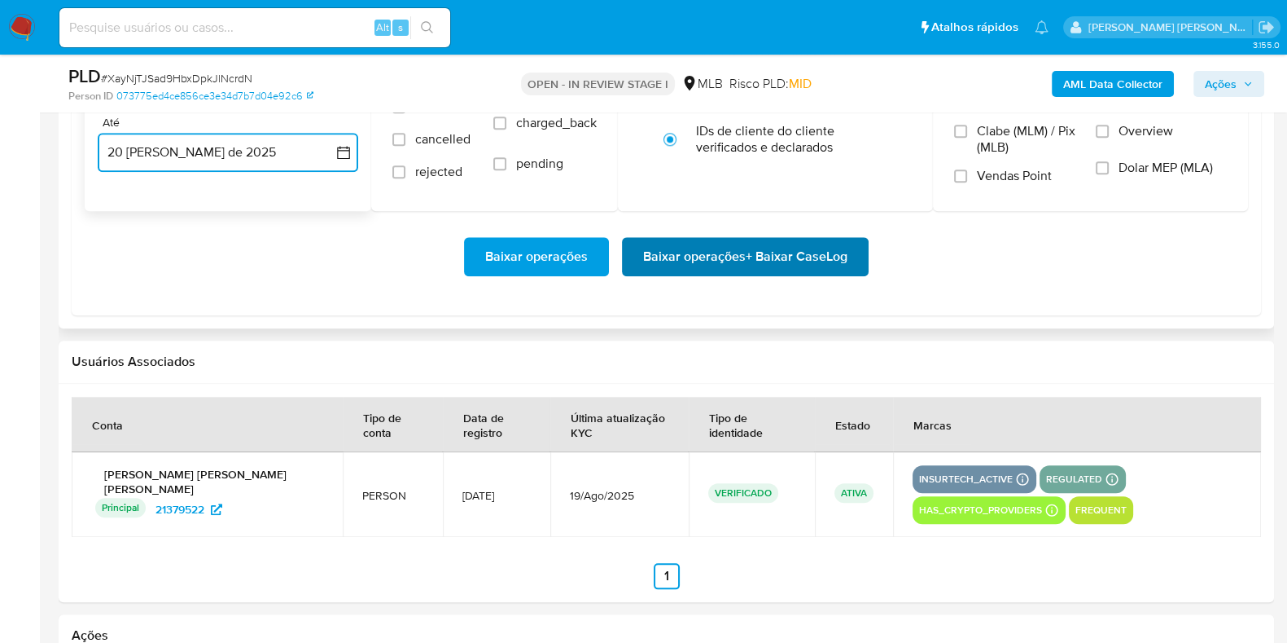
click at [669, 245] on span "Baixar operações + Baixar CaseLog" at bounding box center [745, 257] width 204 height 36
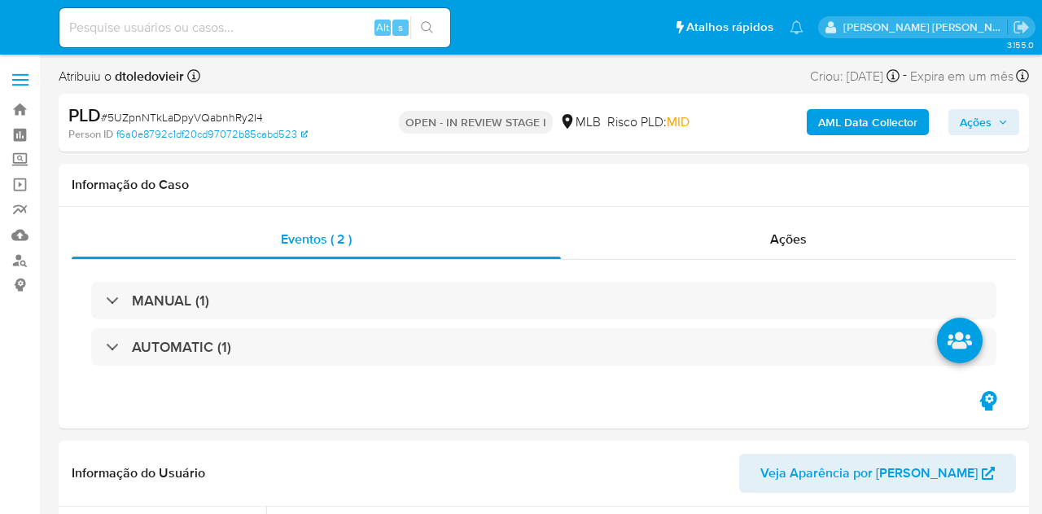
select select "10"
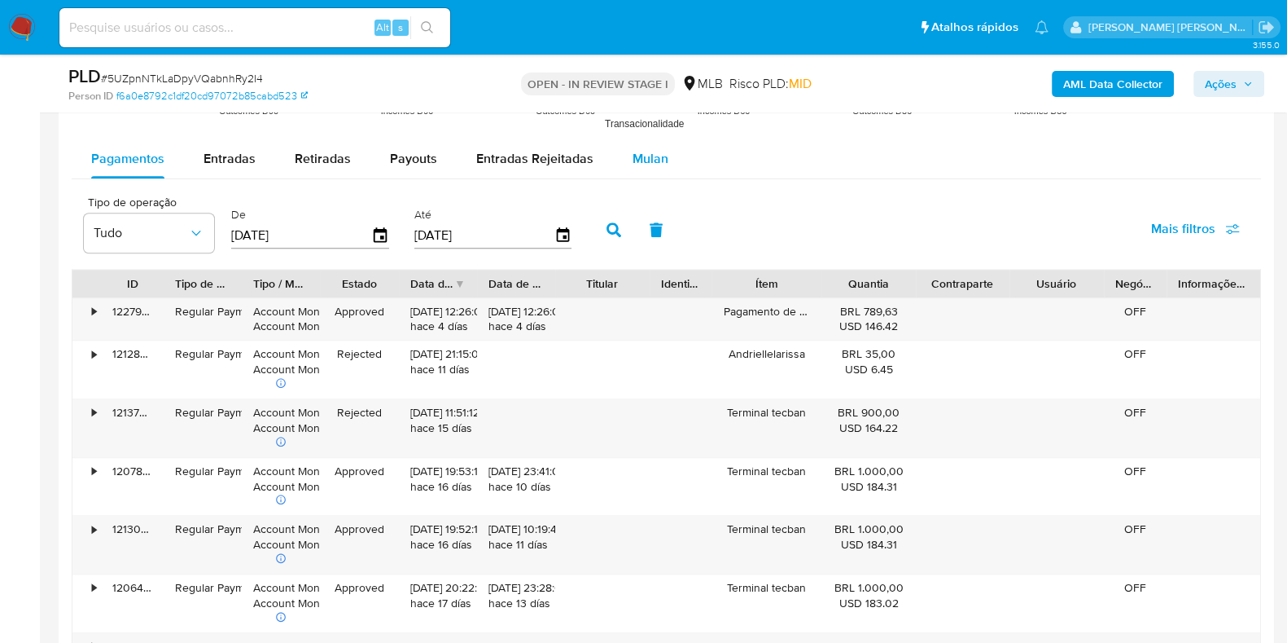
click at [649, 169] on div "Mulan" at bounding box center [651, 158] width 36 height 39
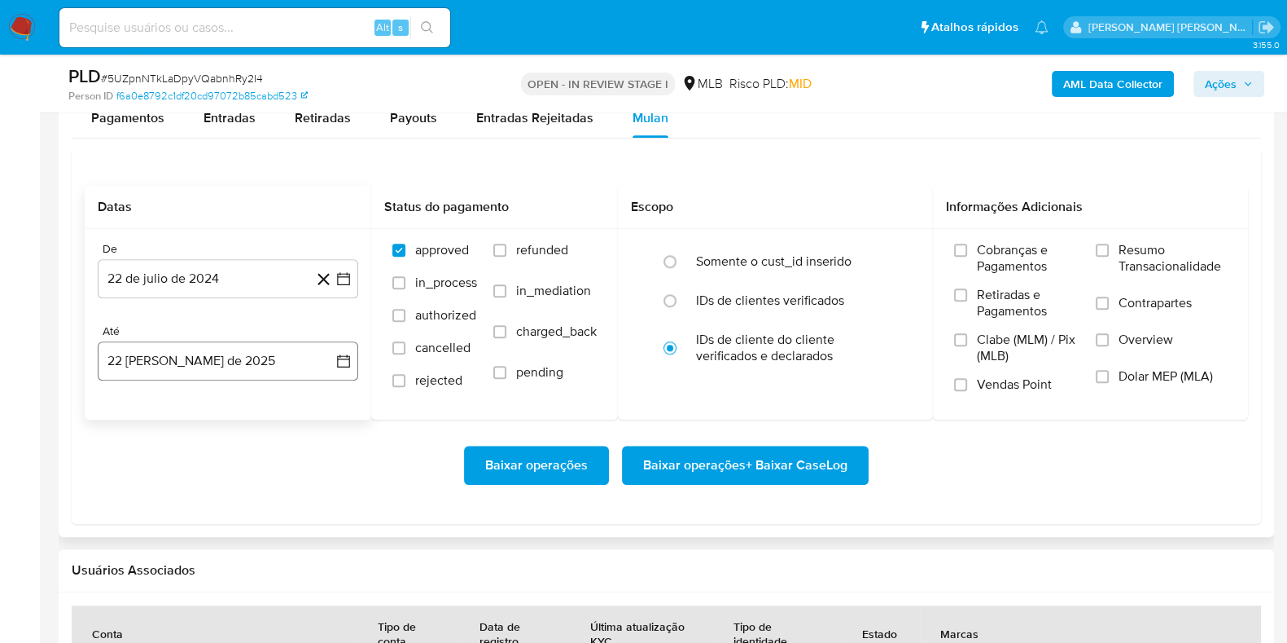
scroll to position [1934, 0]
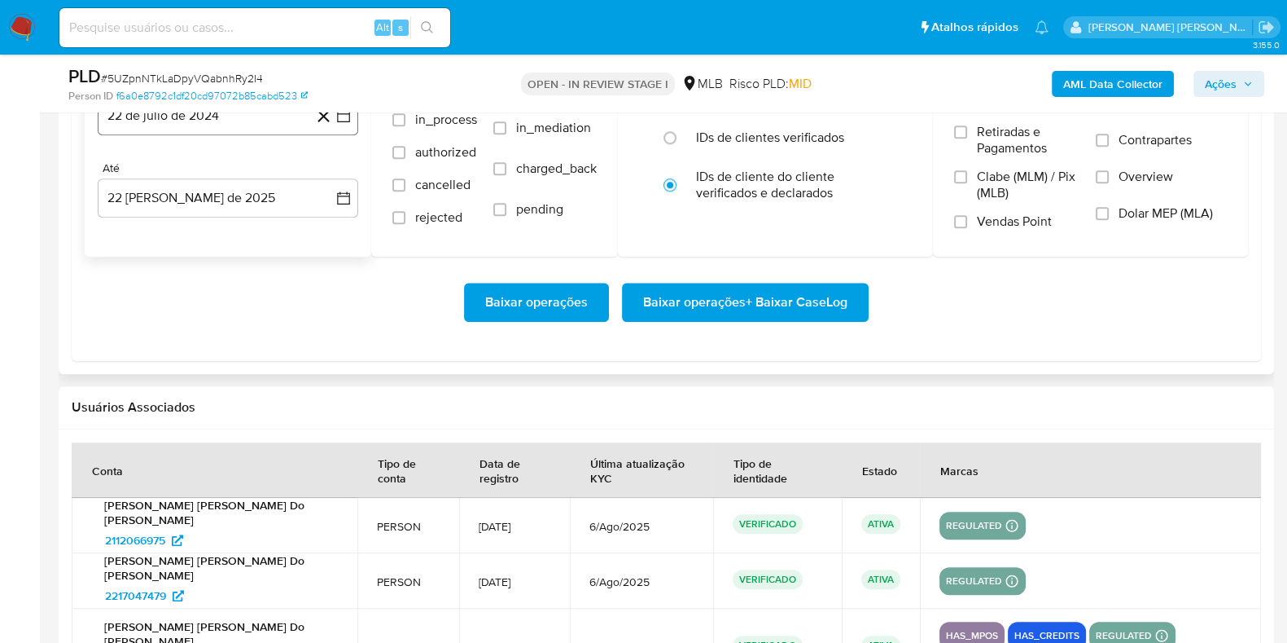
click at [244, 128] on button "22 de julio de 2024" at bounding box center [228, 115] width 261 height 39
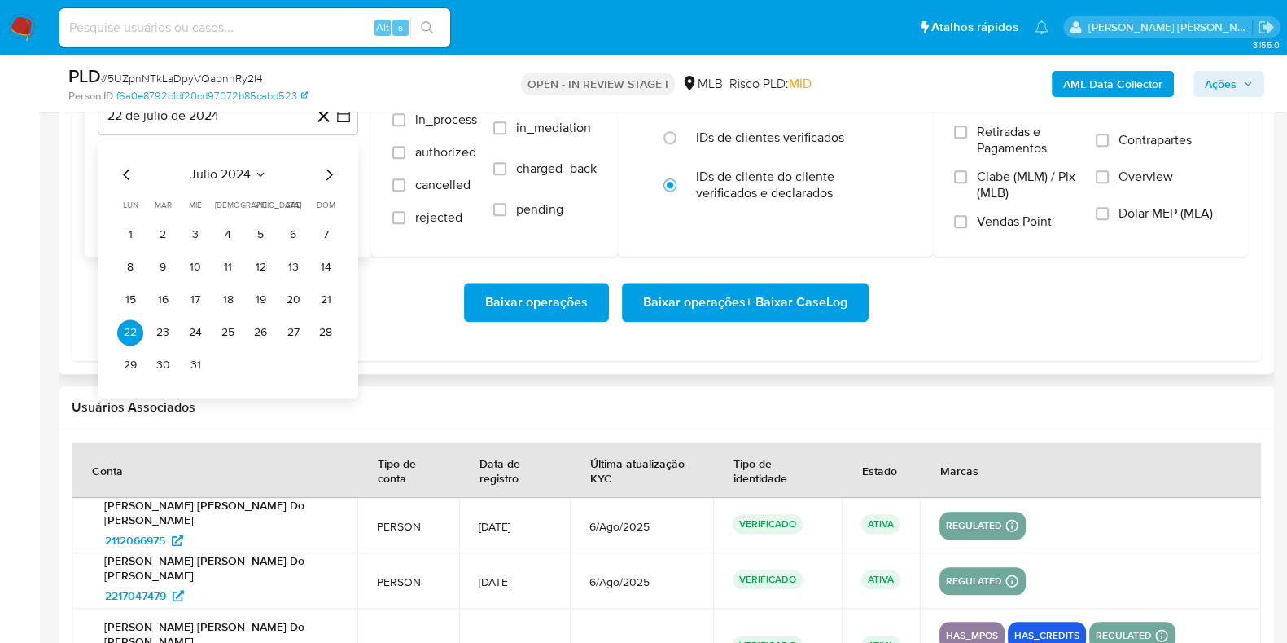
click at [324, 176] on icon "Mes siguiente" at bounding box center [329, 174] width 20 height 20
click at [325, 176] on icon "Mes siguiente" at bounding box center [329, 174] width 20 height 20
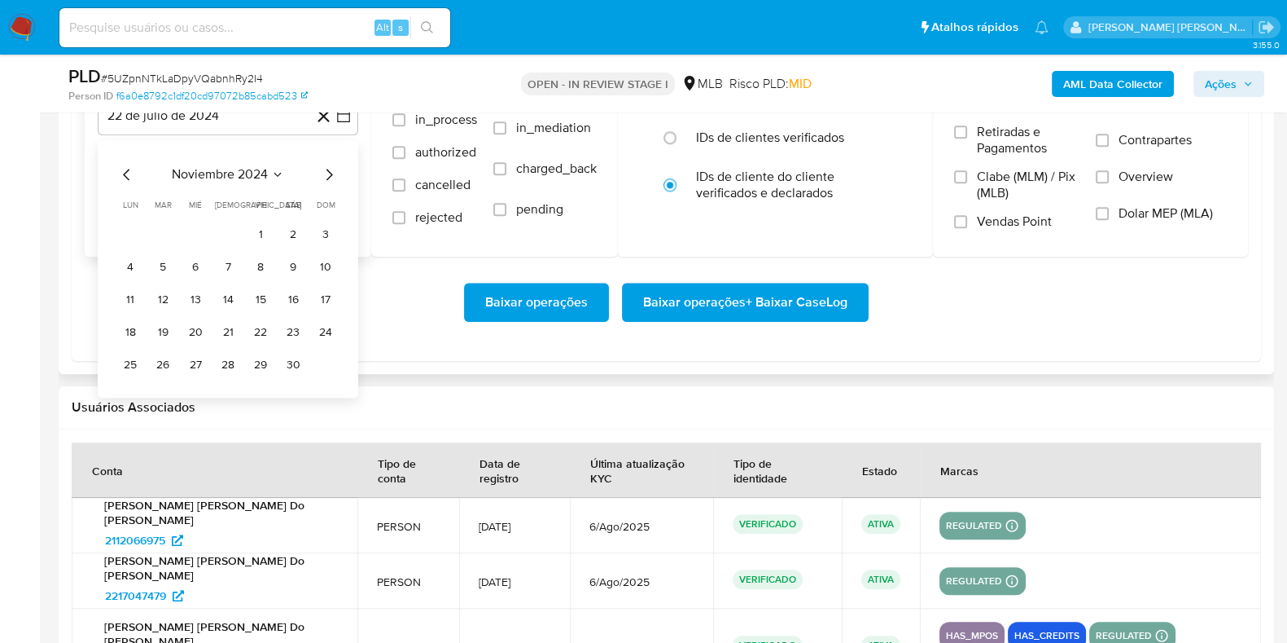
click at [325, 176] on icon "Mes siguiente" at bounding box center [329, 174] width 20 height 20
click at [325, 175] on icon "Mes siguiente" at bounding box center [329, 174] width 20 height 20
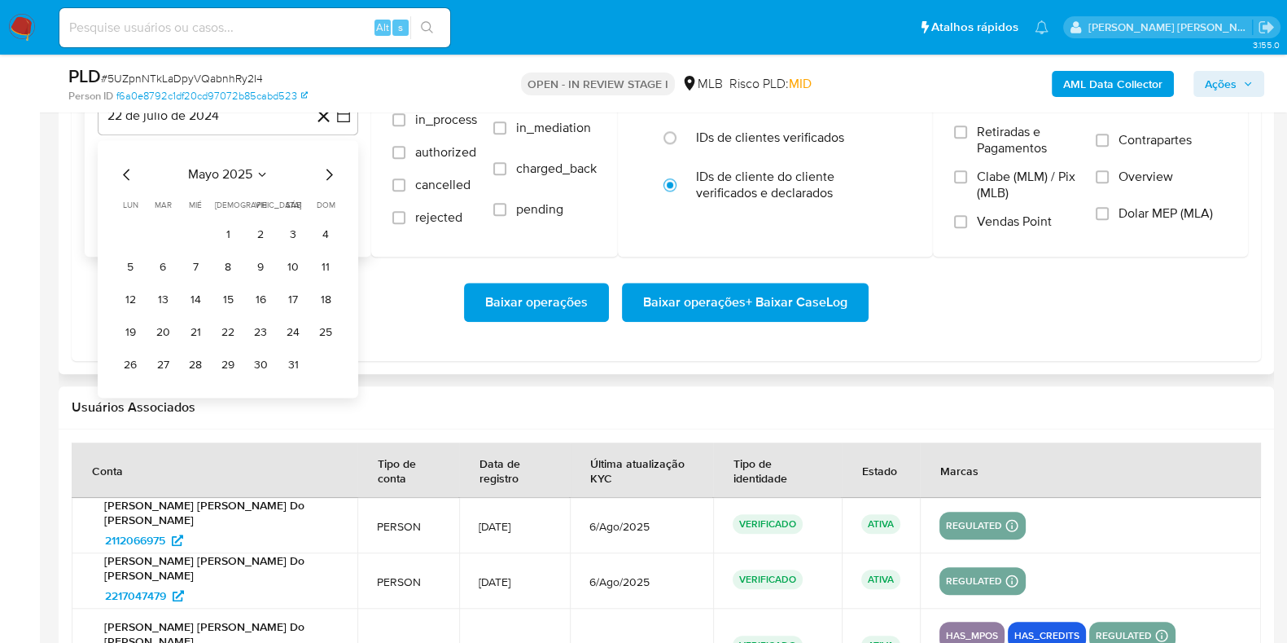
click at [325, 175] on icon "Mes siguiente" at bounding box center [329, 174] width 20 height 20
click at [128, 167] on icon "Mes anterior" at bounding box center [127, 174] width 20 height 20
click at [156, 230] on button "1" at bounding box center [163, 235] width 26 height 26
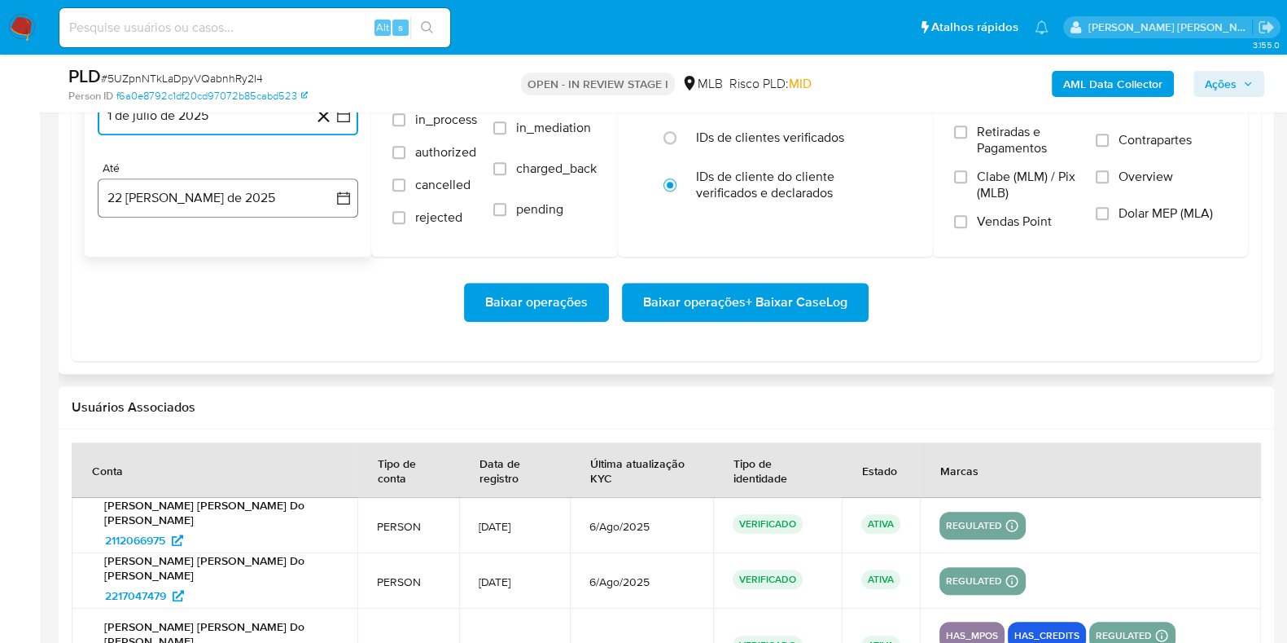
click at [200, 198] on button "22 [PERSON_NAME] de 2025" at bounding box center [228, 197] width 261 height 39
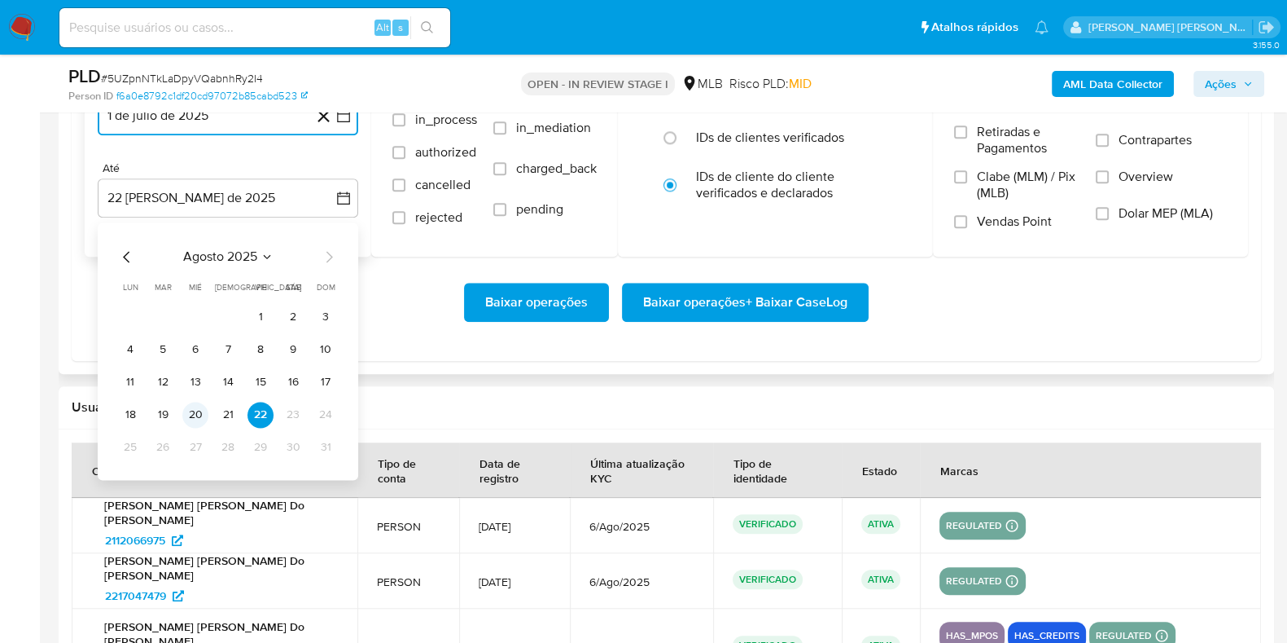
click at [195, 415] on button "20" at bounding box center [195, 414] width 26 height 26
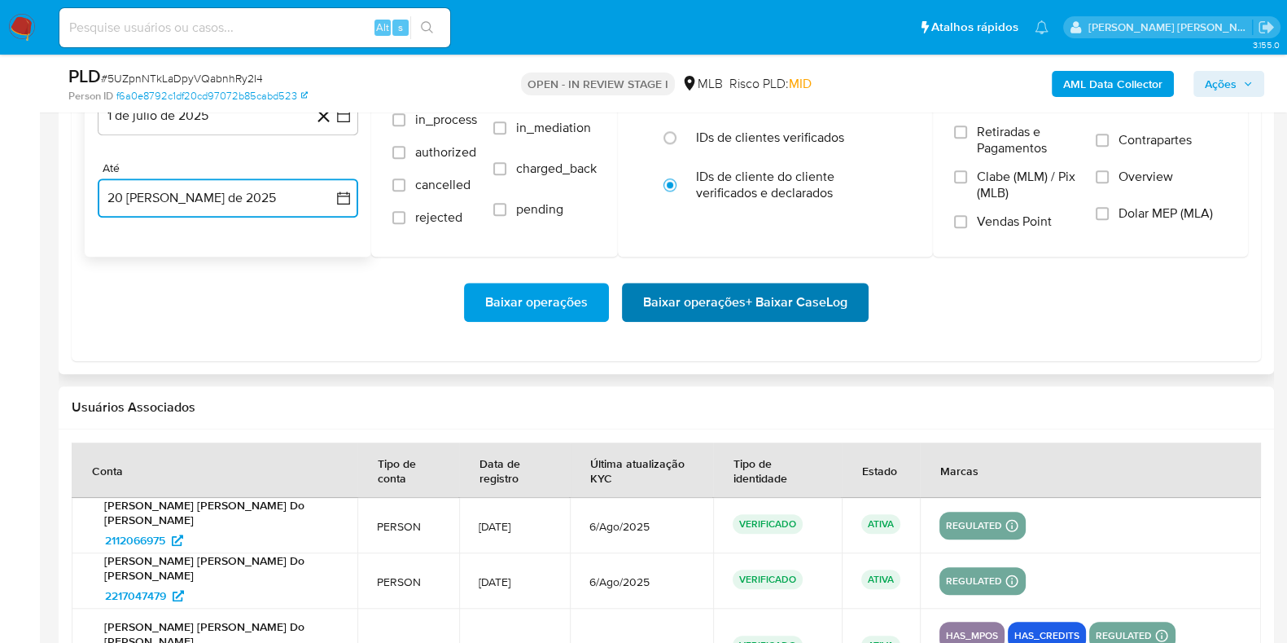
click at [701, 287] on span "Baixar operações + Baixar CaseLog" at bounding box center [745, 302] width 204 height 36
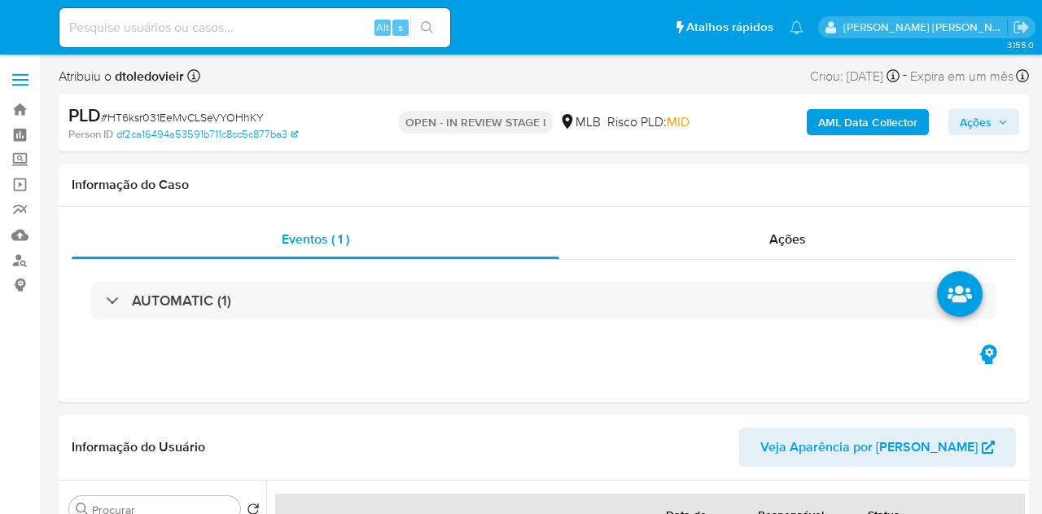
select select "10"
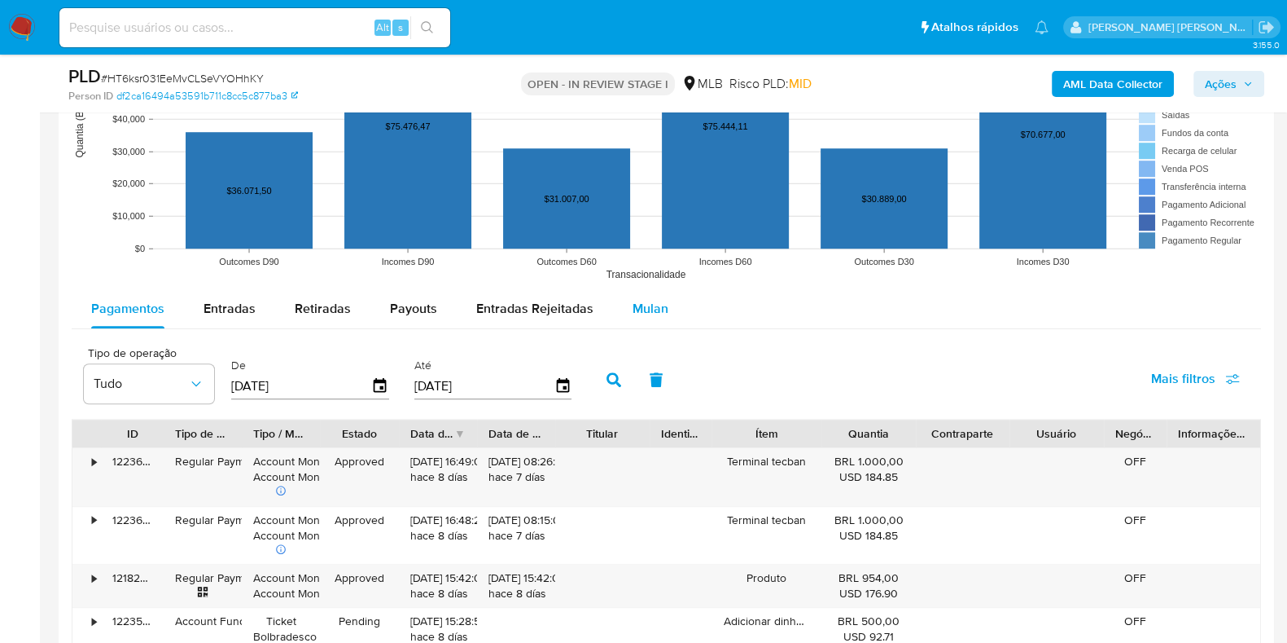
click at [656, 309] on span "Mulan" at bounding box center [651, 308] width 36 height 19
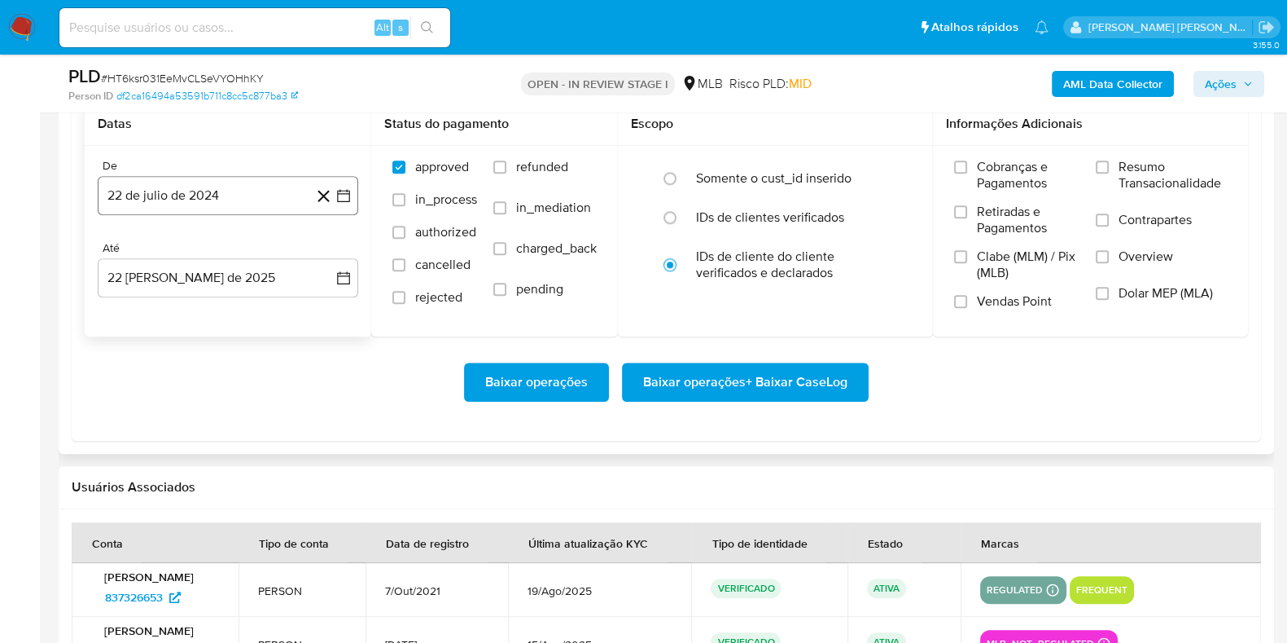
scroll to position [1832, 0]
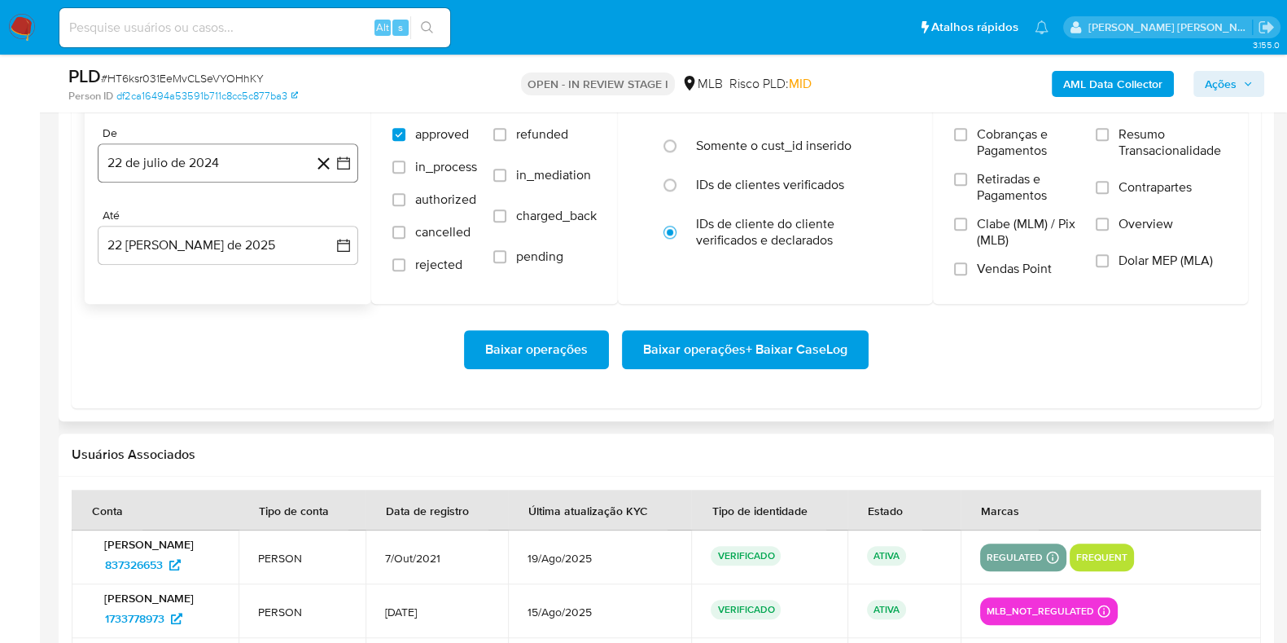
click at [216, 160] on button "22 de julio de 2024" at bounding box center [228, 162] width 261 height 39
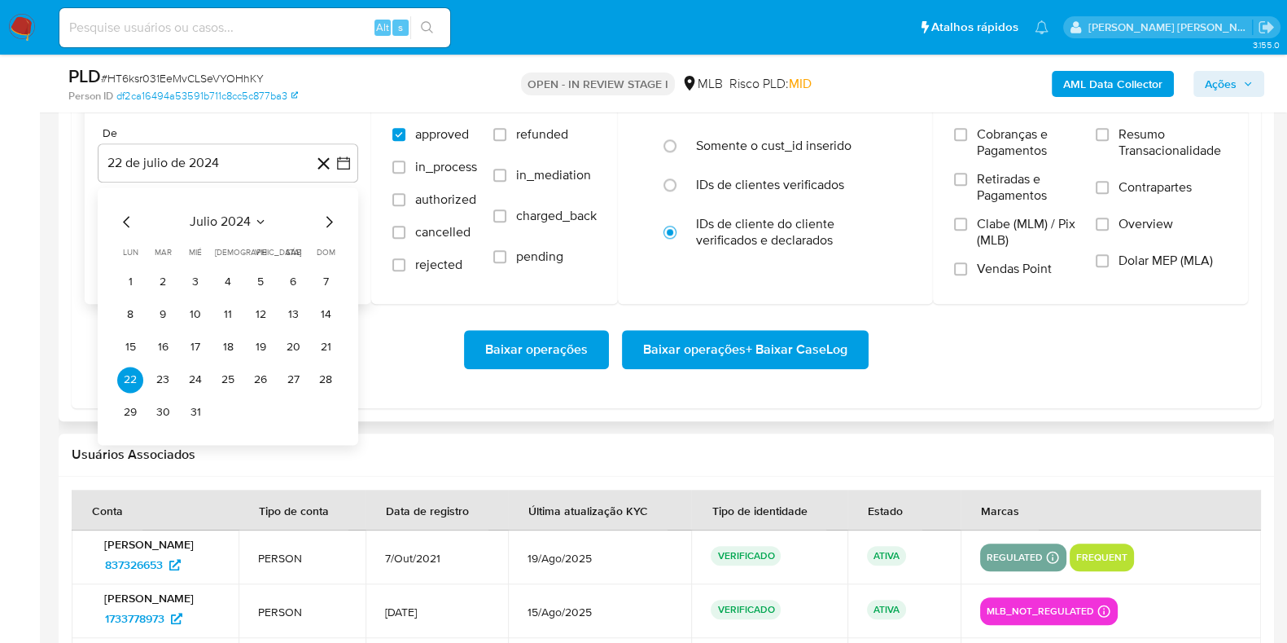
click at [319, 217] on icon "Mes siguiente" at bounding box center [329, 222] width 20 height 20
click at [320, 217] on icon "Mes siguiente" at bounding box center [329, 222] width 20 height 20
click at [322, 217] on icon "Mes siguiente" at bounding box center [329, 222] width 20 height 20
click at [323, 217] on icon "Mes siguiente" at bounding box center [329, 222] width 20 height 20
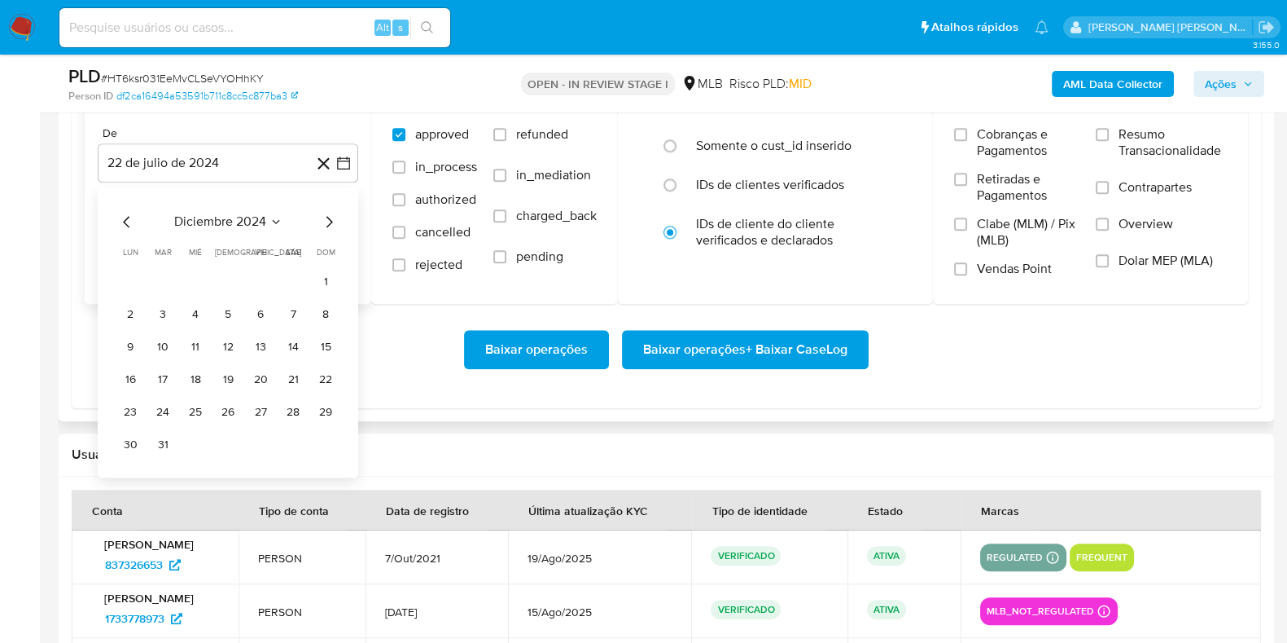
click at [323, 217] on icon "Mes siguiente" at bounding box center [329, 222] width 20 height 20
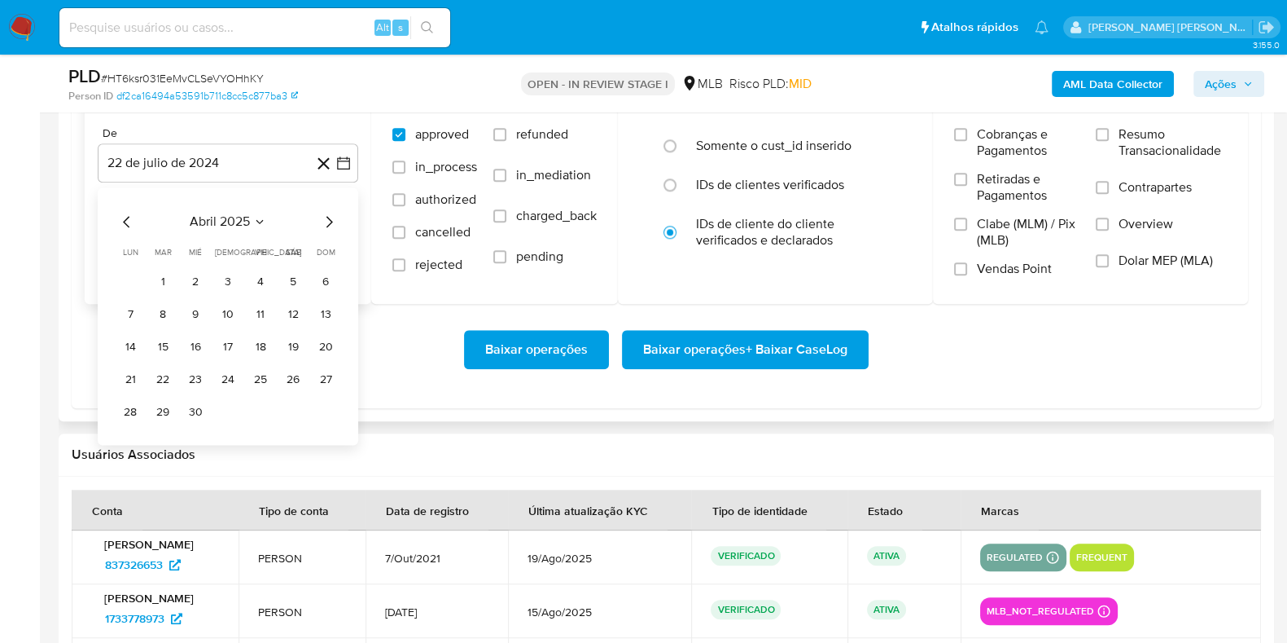
click at [323, 217] on icon "Mes siguiente" at bounding box center [329, 222] width 20 height 20
click at [162, 277] on button "1" at bounding box center [163, 282] width 26 height 26
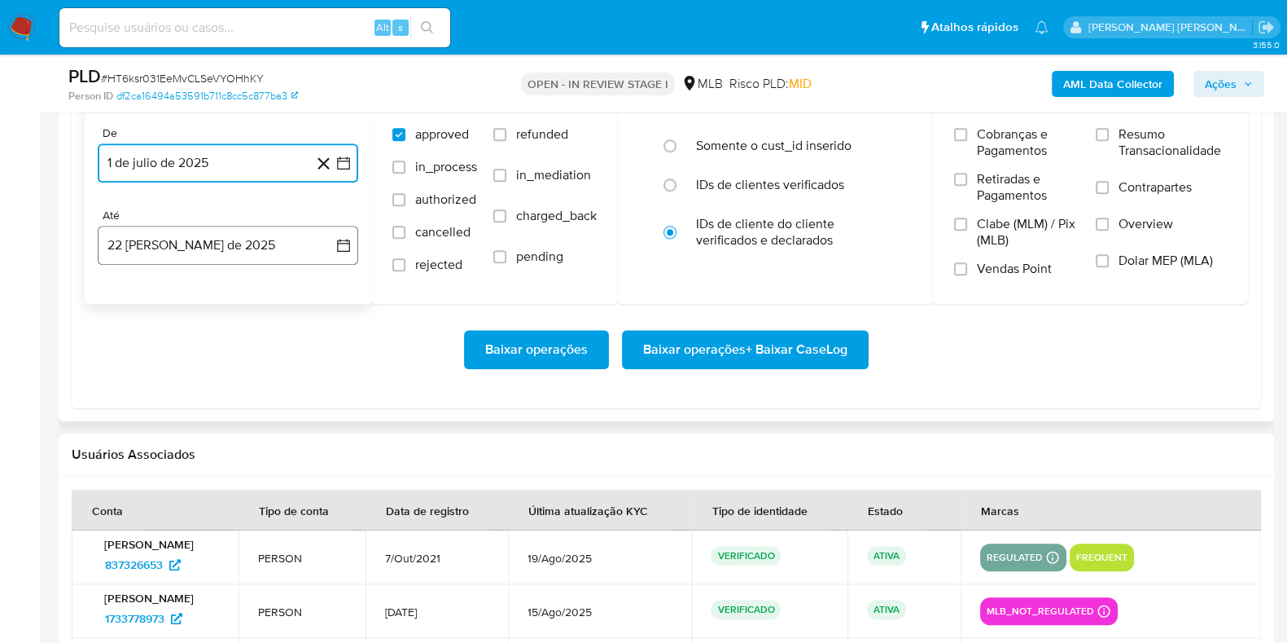
click at [181, 249] on button "22 [PERSON_NAME] de 2025" at bounding box center [228, 245] width 261 height 39
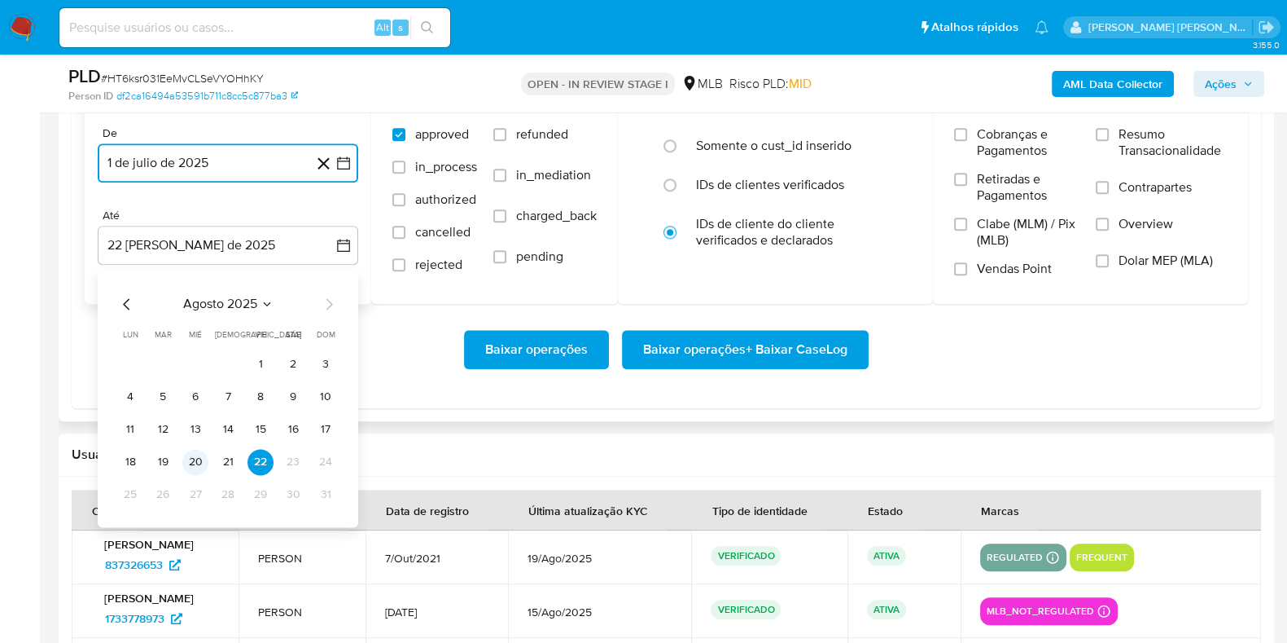
click at [189, 458] on button "20" at bounding box center [195, 462] width 26 height 26
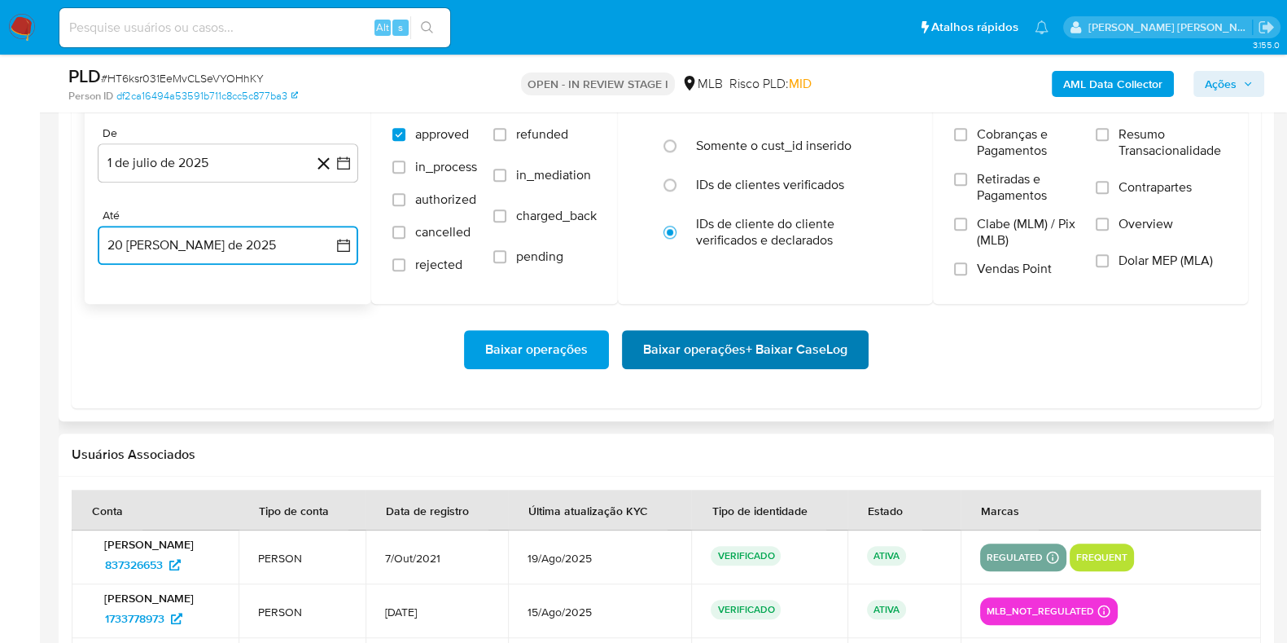
click at [755, 348] on span "Baixar operações + Baixar CaseLog" at bounding box center [745, 349] width 204 height 36
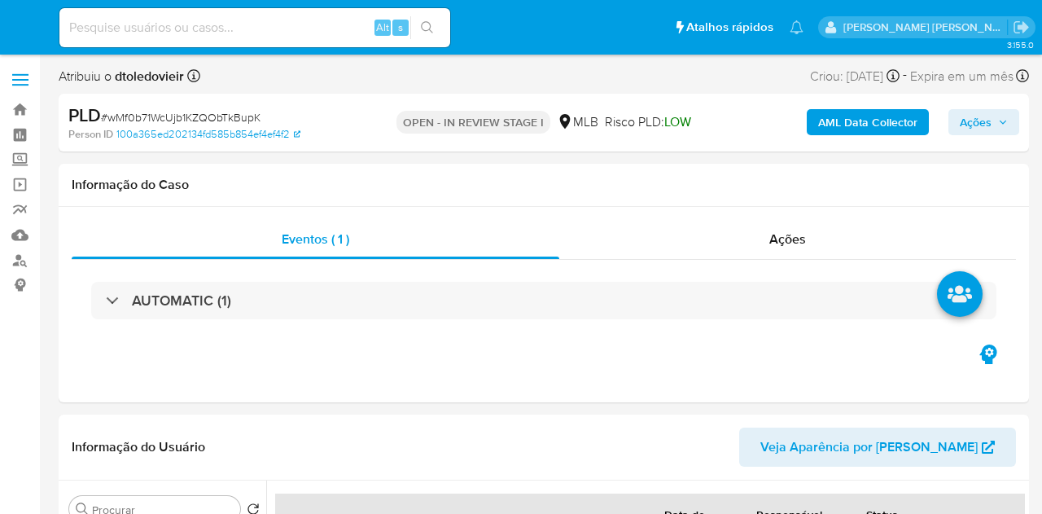
select select "10"
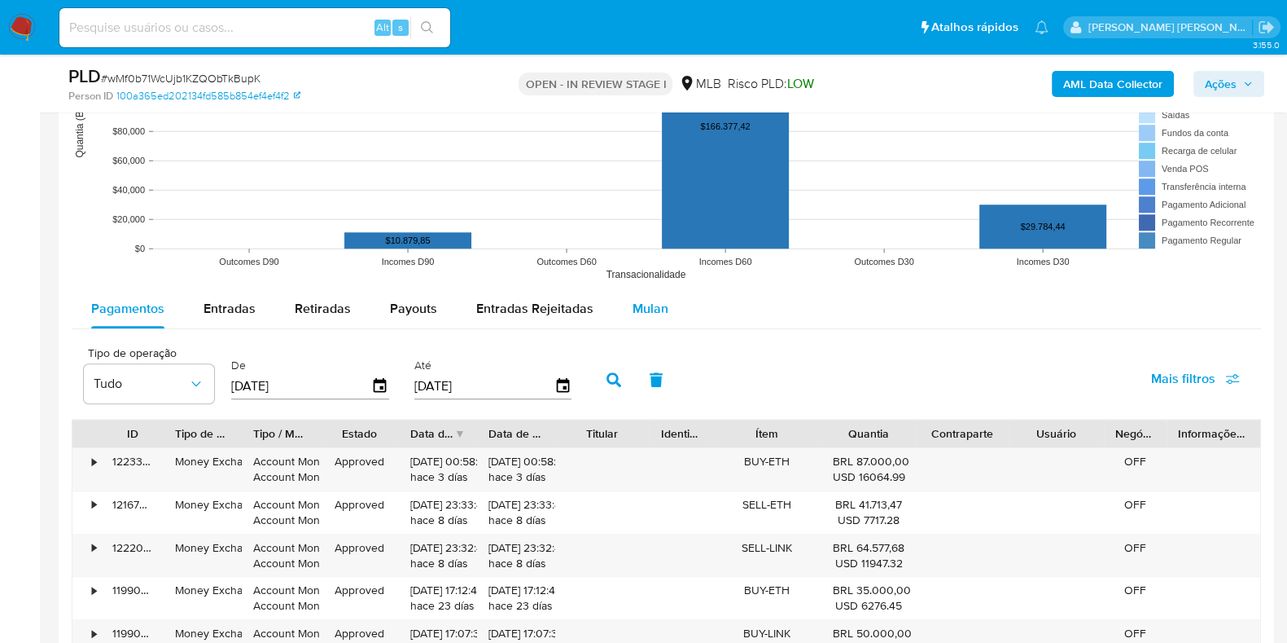
click at [653, 312] on span "Mulan" at bounding box center [651, 308] width 36 height 19
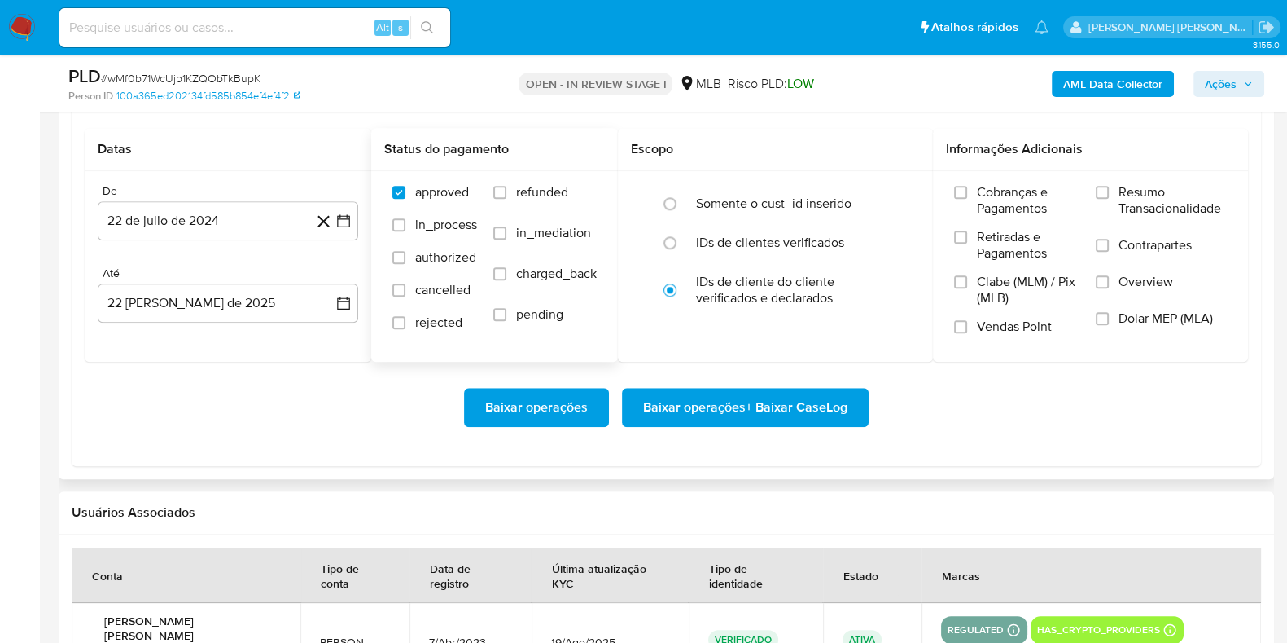
scroll to position [1832, 0]
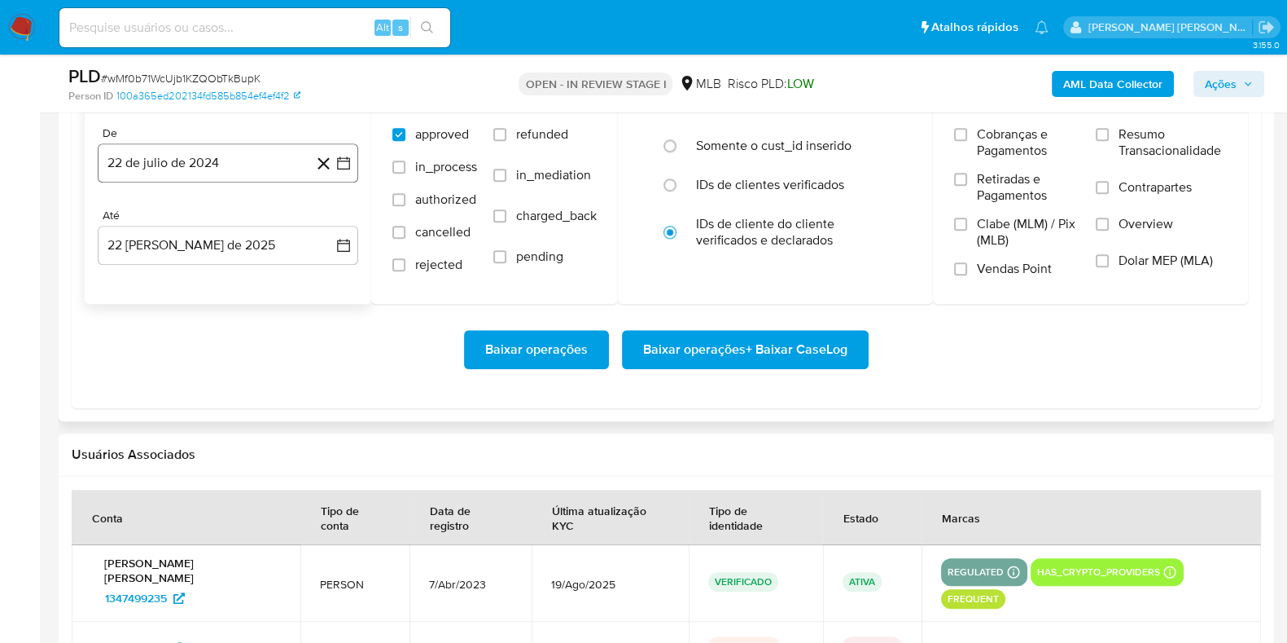
click at [232, 160] on button "22 de julio de 2024" at bounding box center [228, 162] width 261 height 39
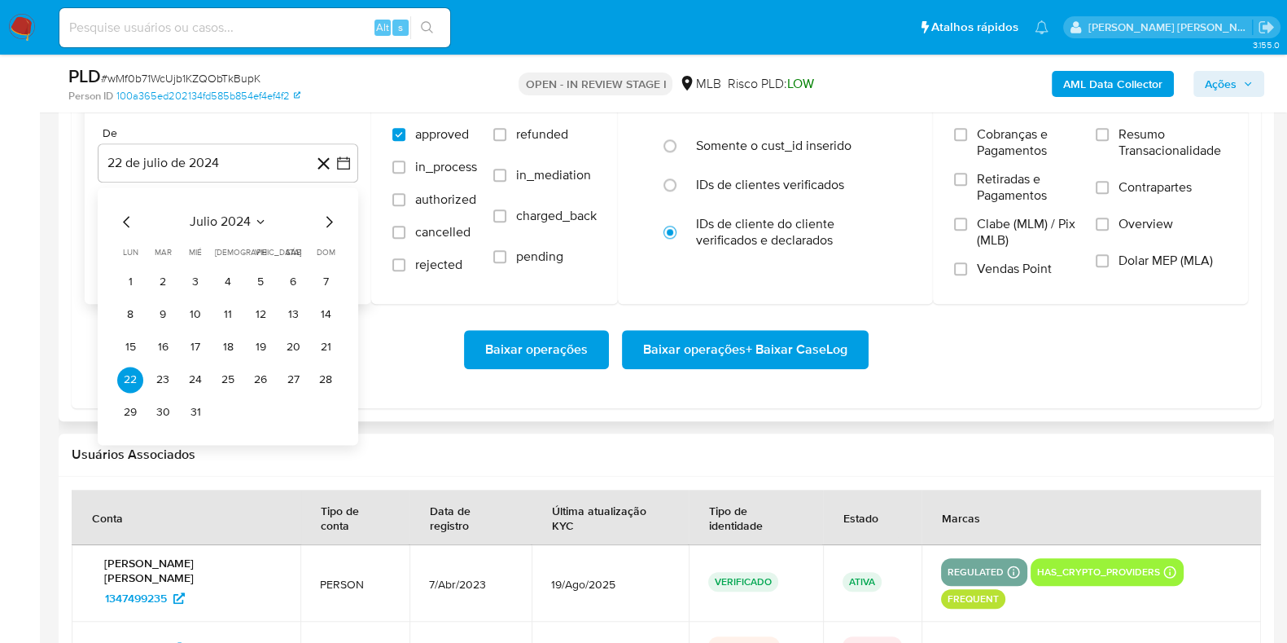
click at [324, 215] on icon "Mes siguiente" at bounding box center [329, 222] width 20 height 20
click at [324, 216] on icon "Mes siguiente" at bounding box center [329, 222] width 20 height 20
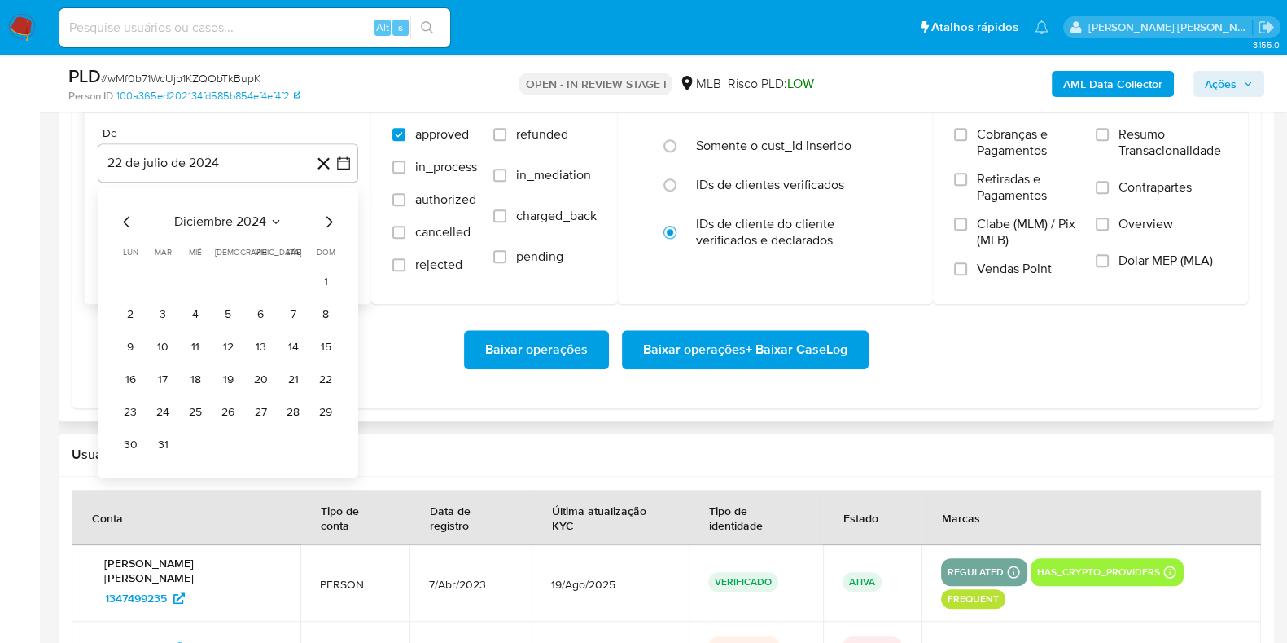
click at [326, 217] on icon "Mes siguiente" at bounding box center [329, 222] width 20 height 20
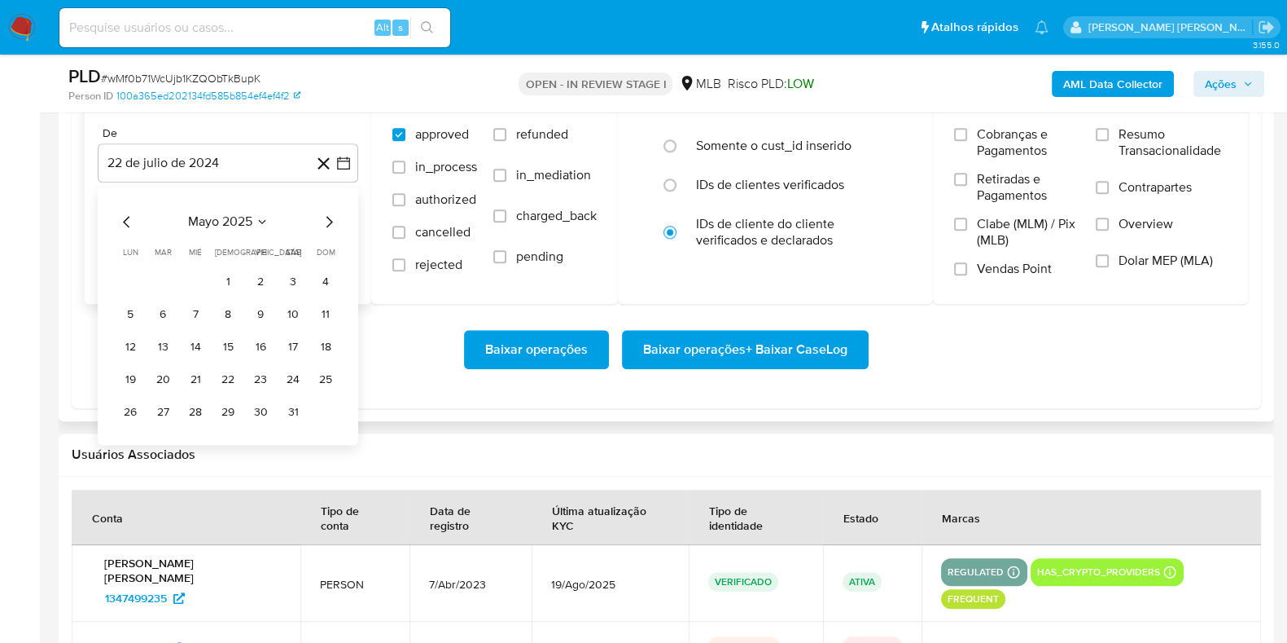
click at [326, 217] on icon "Mes siguiente" at bounding box center [329, 222] width 20 height 20
click at [164, 279] on button "1" at bounding box center [163, 282] width 26 height 26
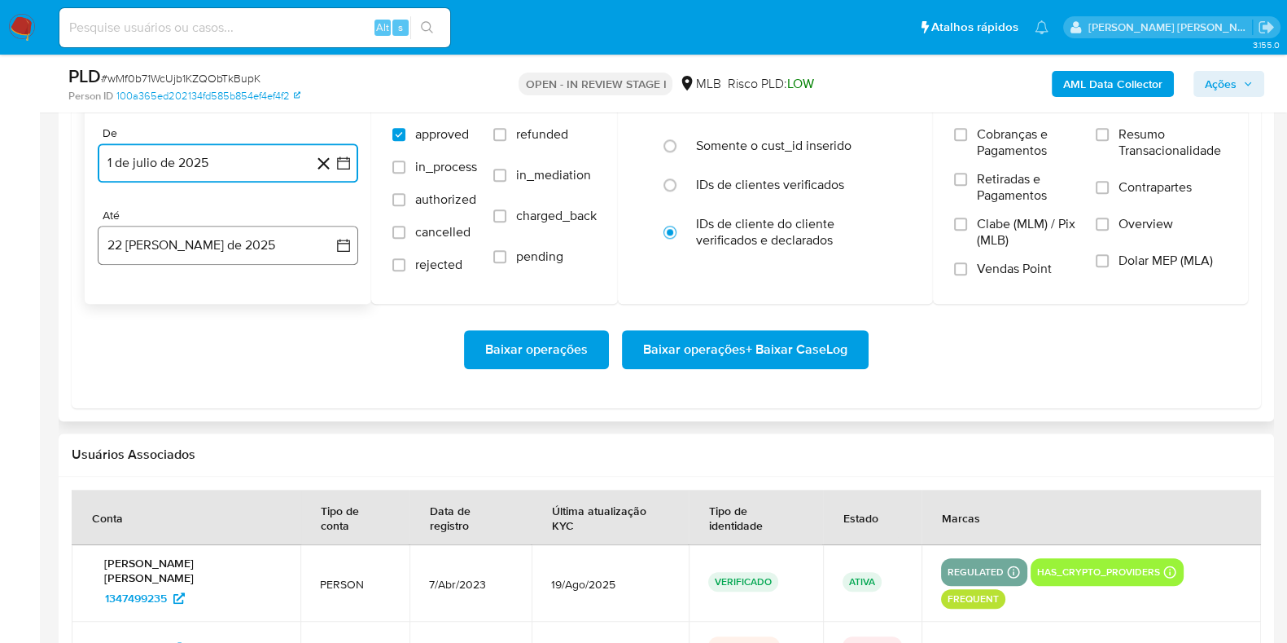
click at [184, 248] on button "22 [PERSON_NAME] de 2025" at bounding box center [228, 245] width 261 height 39
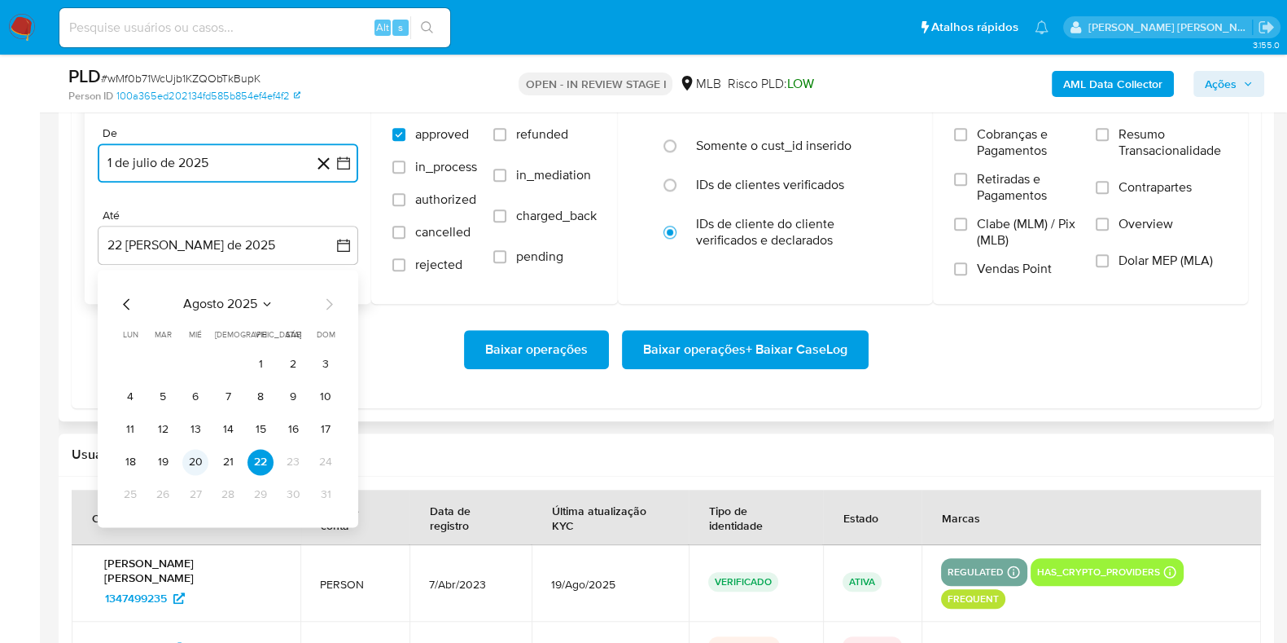
click at [192, 462] on button "20" at bounding box center [195, 462] width 26 height 26
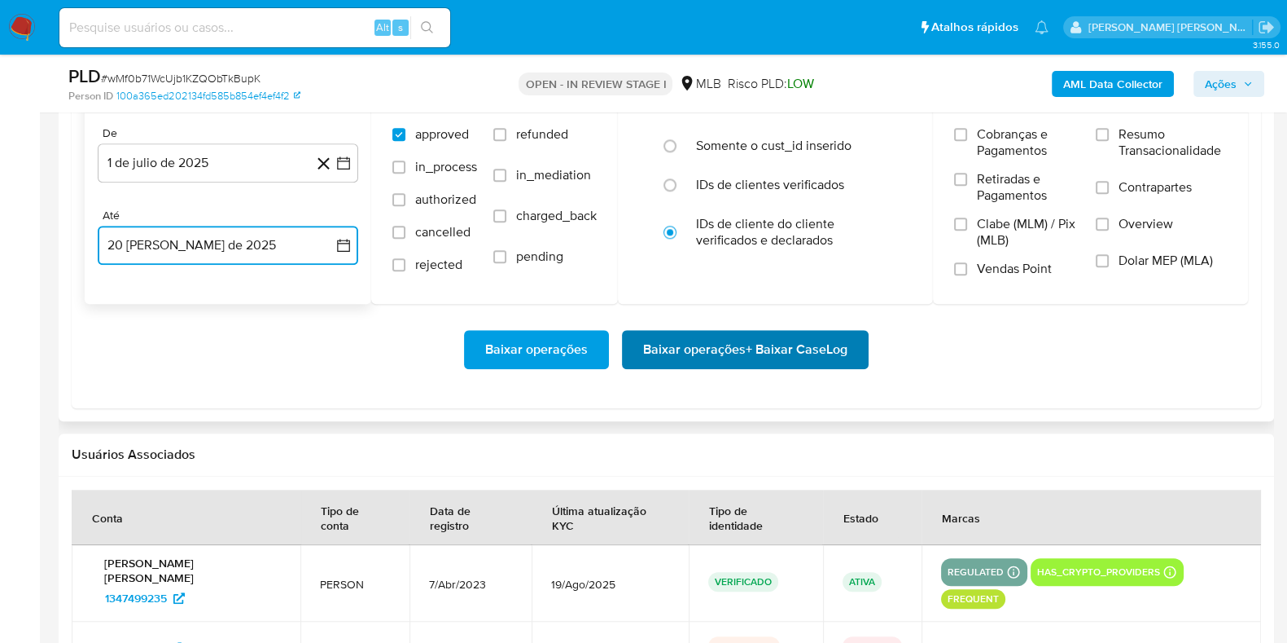
click at [666, 332] on span "Baixar operações + Baixar CaseLog" at bounding box center [745, 349] width 204 height 36
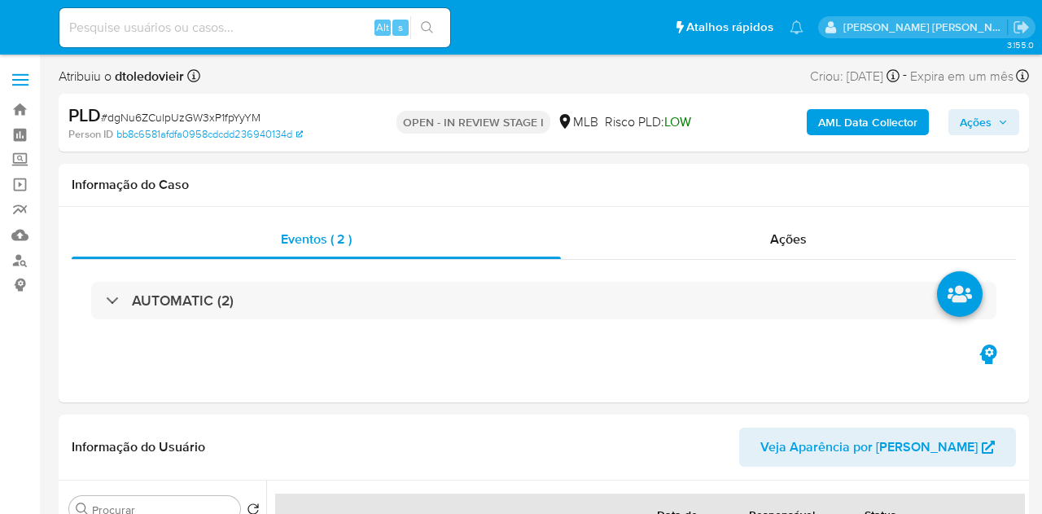
select select "10"
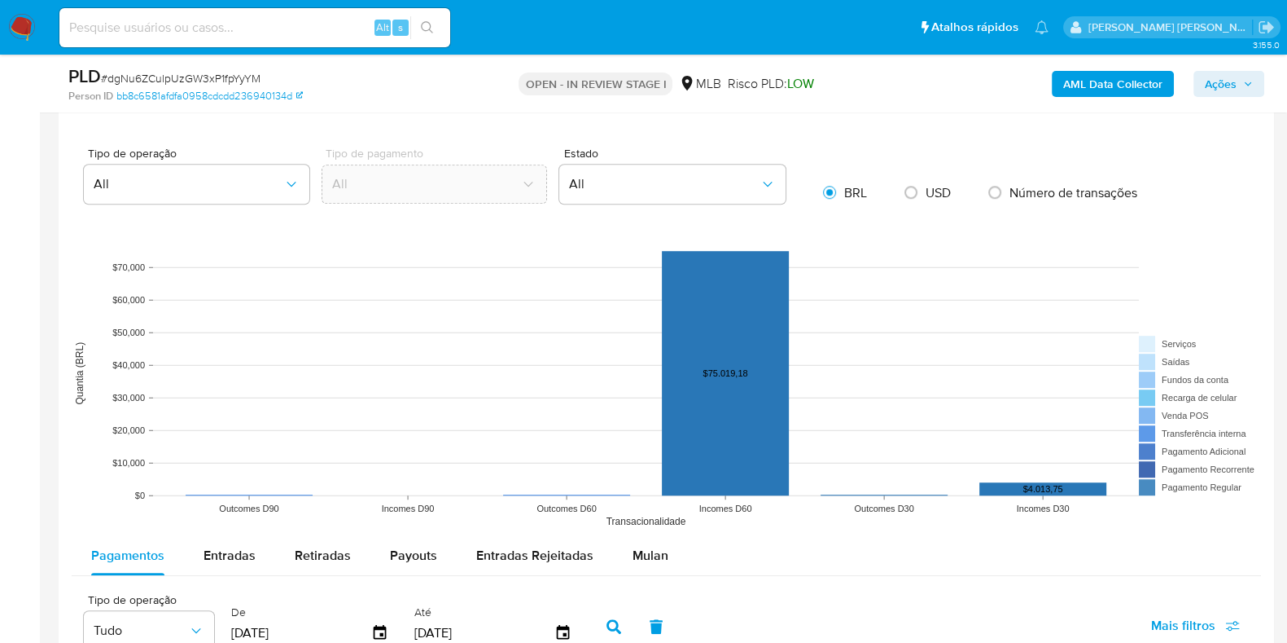
scroll to position [1424, 0]
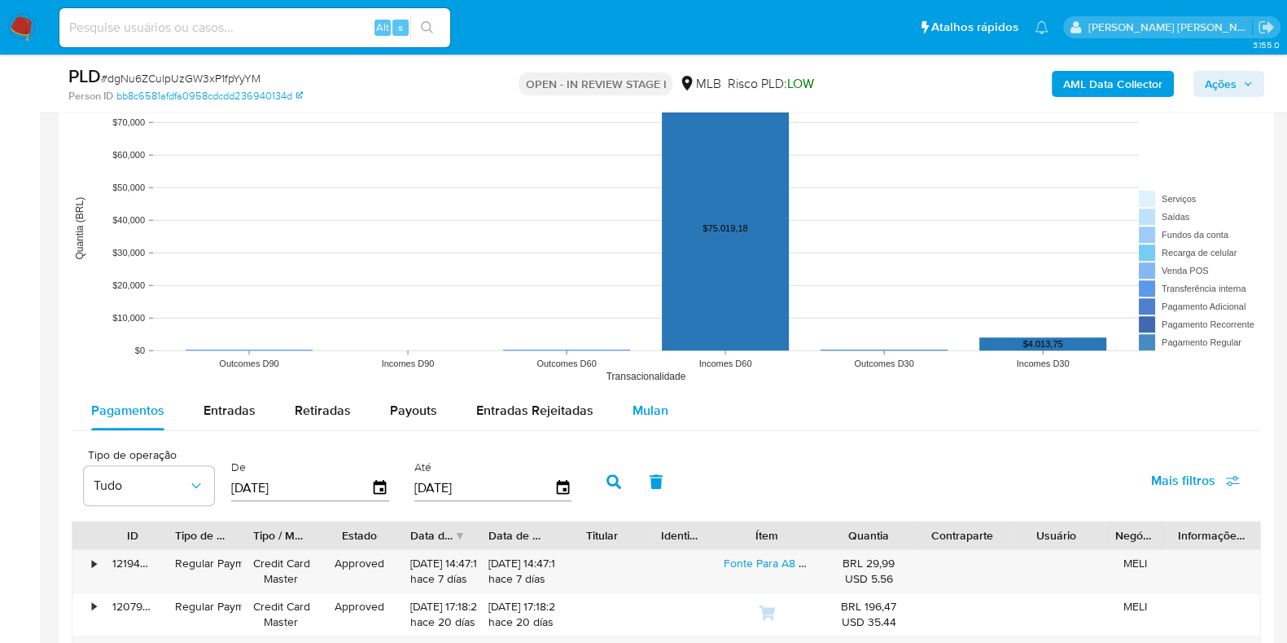
click at [651, 397] on div "Mulan" at bounding box center [651, 410] width 36 height 39
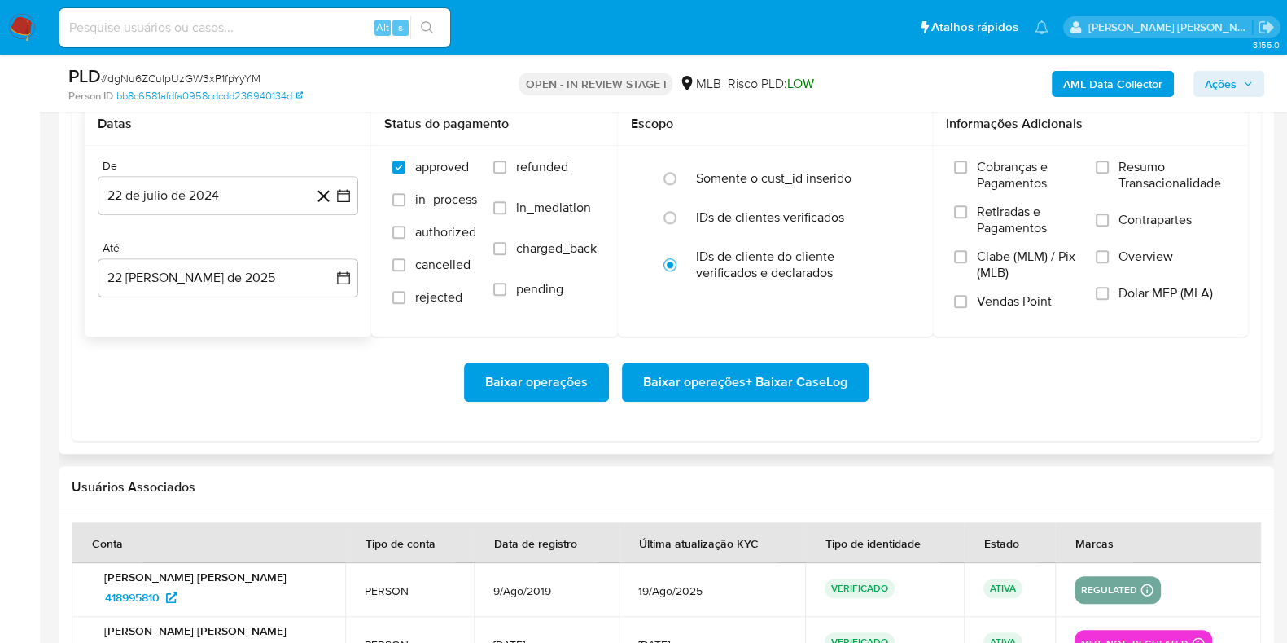
scroll to position [1832, 0]
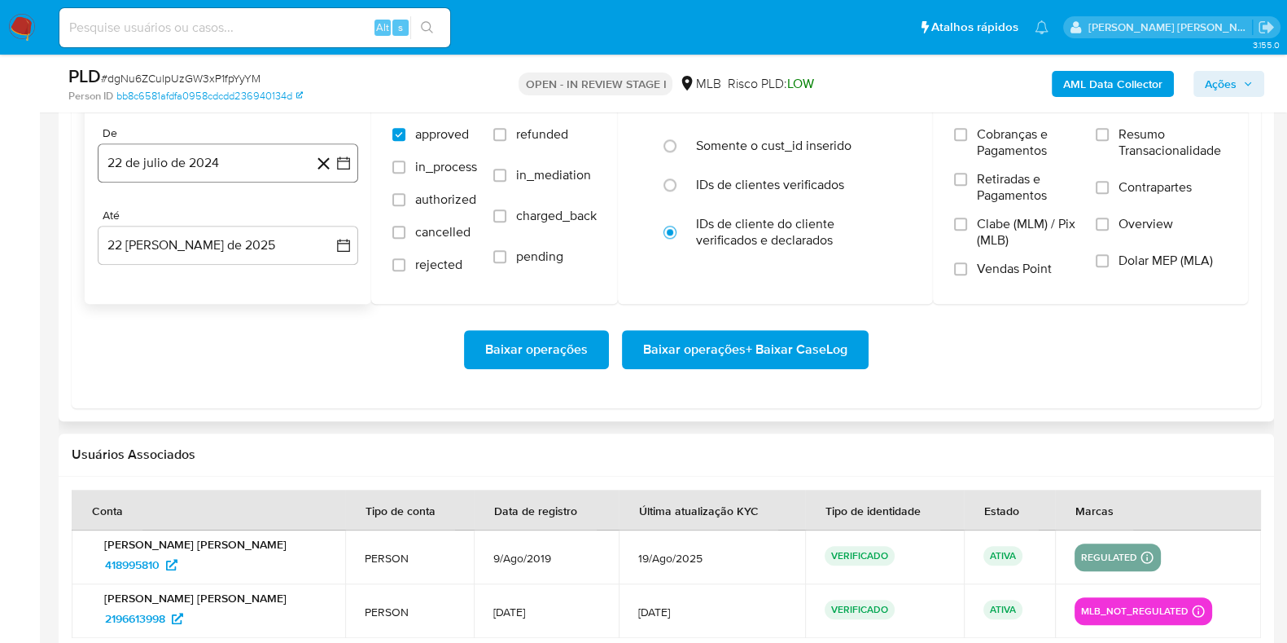
click at [231, 154] on button "22 de julio de 2024" at bounding box center [228, 162] width 261 height 39
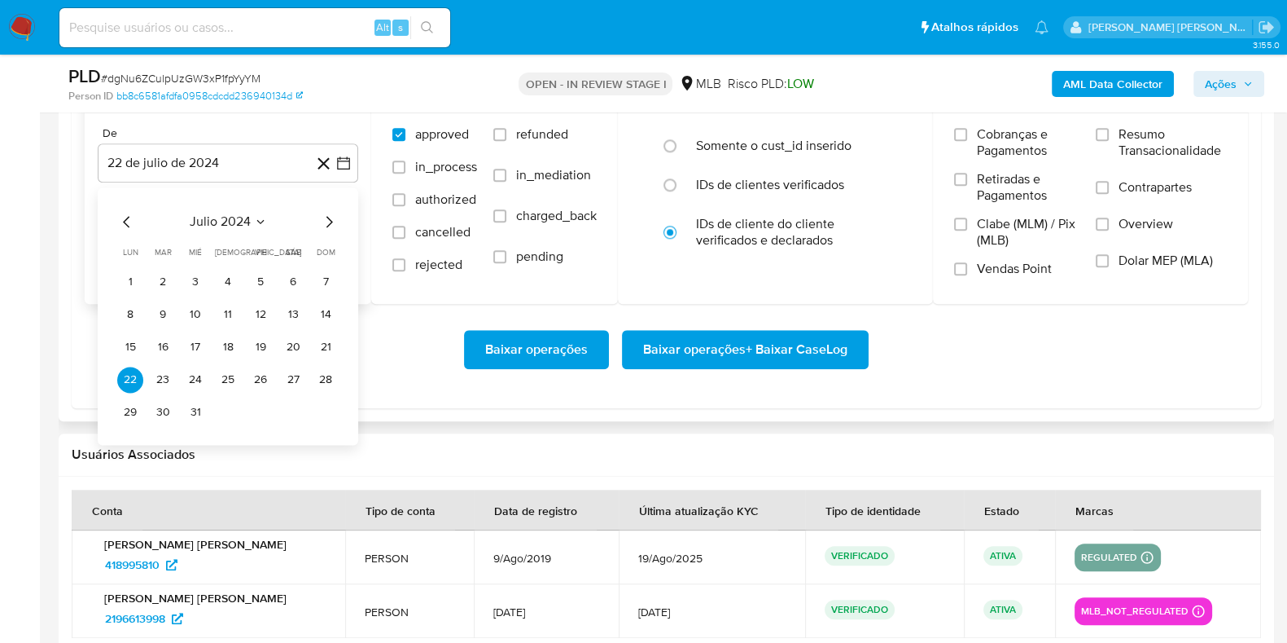
click at [329, 218] on icon "Mes siguiente" at bounding box center [330, 221] width 7 height 11
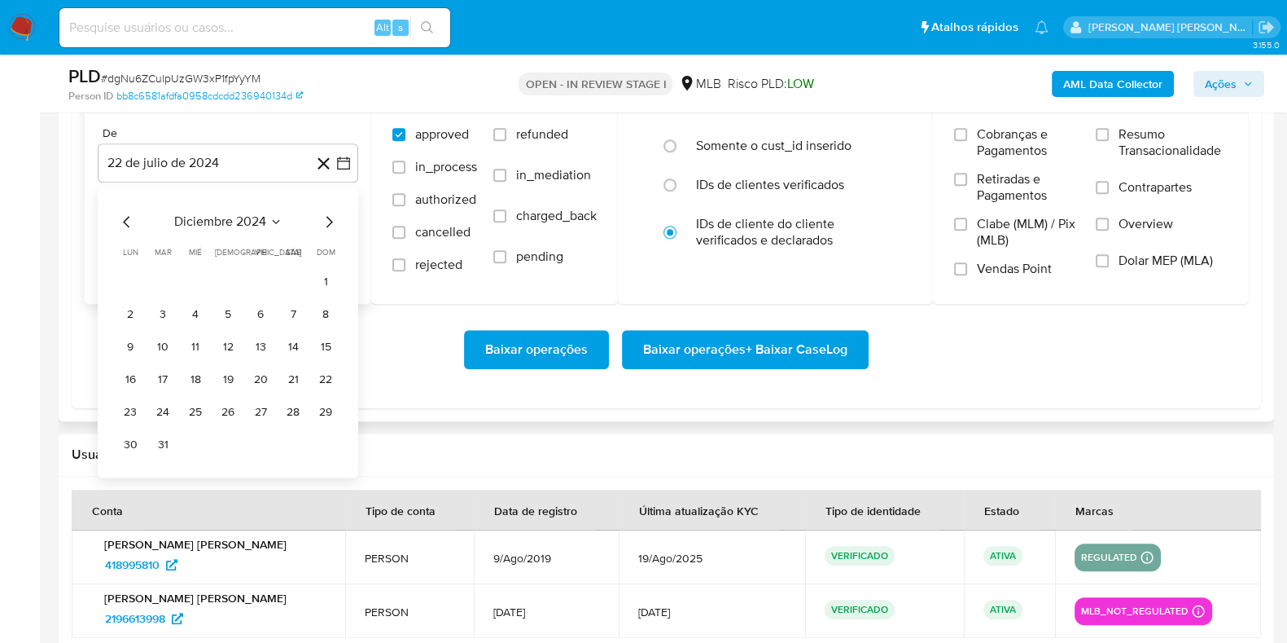
click at [329, 218] on icon "Mes siguiente" at bounding box center [330, 221] width 7 height 11
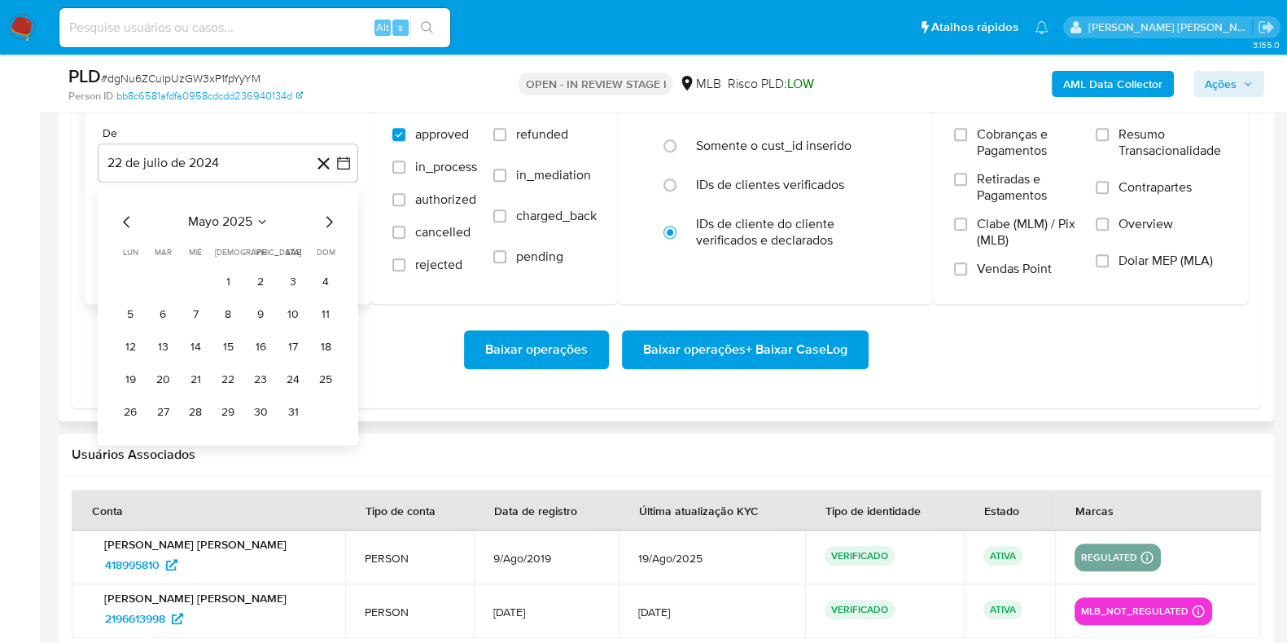
click at [329, 218] on icon "Mes siguiente" at bounding box center [330, 221] width 7 height 11
click at [161, 283] on button "1" at bounding box center [163, 282] width 26 height 26
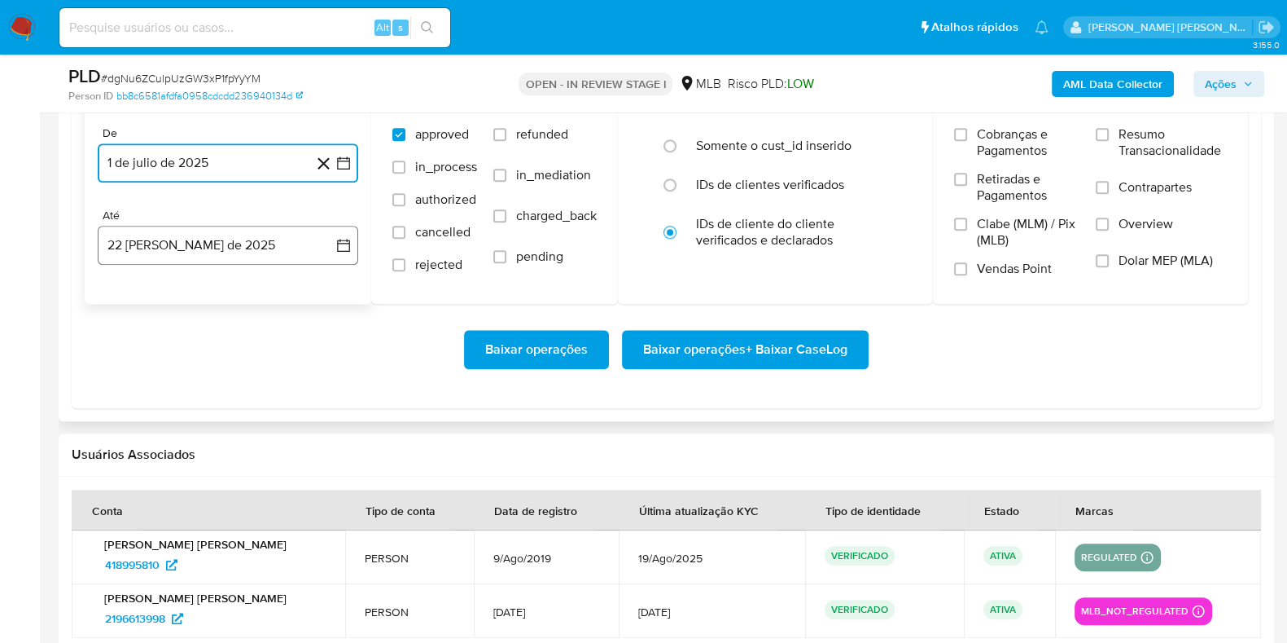
click at [168, 248] on button "22 [PERSON_NAME] de 2025" at bounding box center [228, 245] width 261 height 39
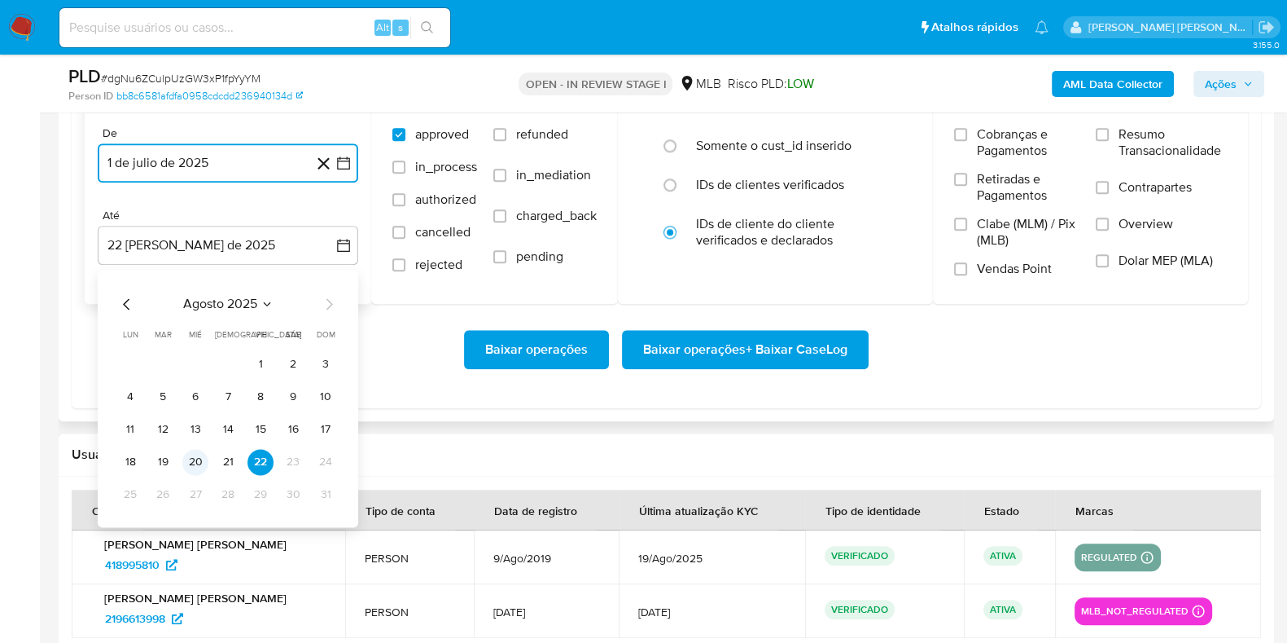
click at [200, 459] on button "20" at bounding box center [195, 462] width 26 height 26
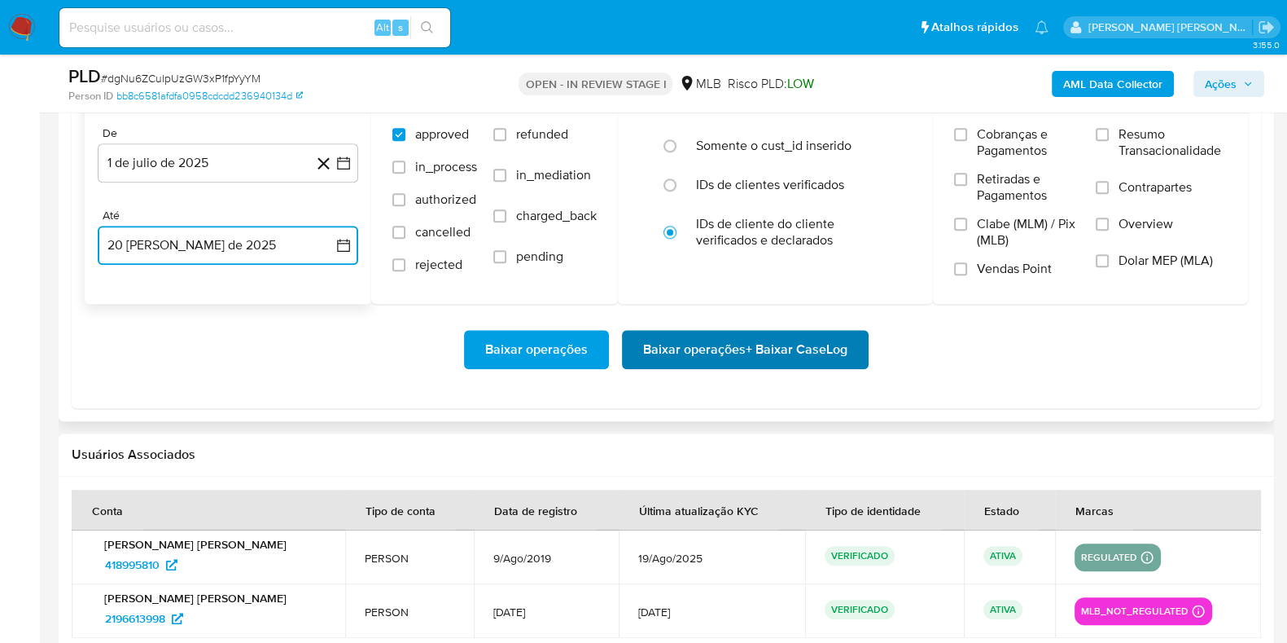
click at [733, 353] on span "Baixar operações + Baixar CaseLog" at bounding box center [745, 349] width 204 height 36
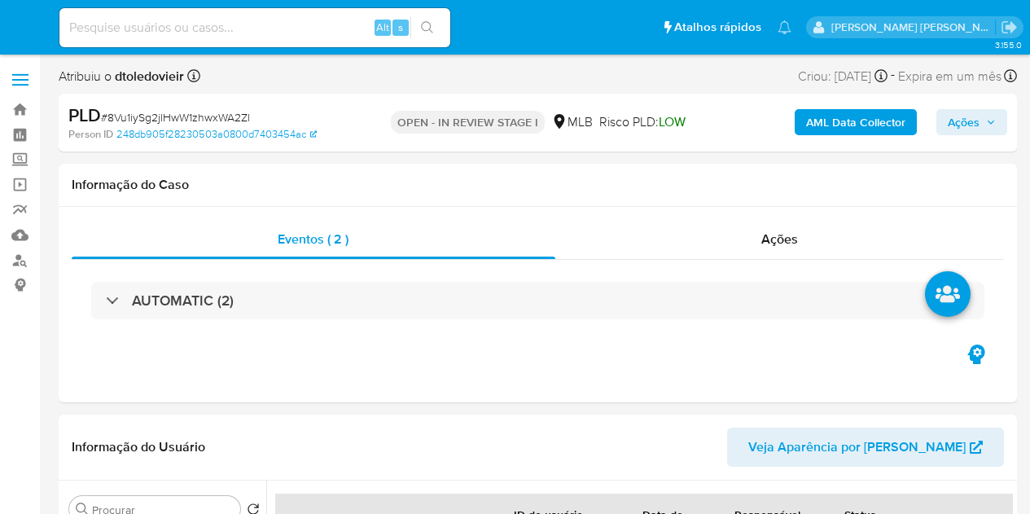
select select "10"
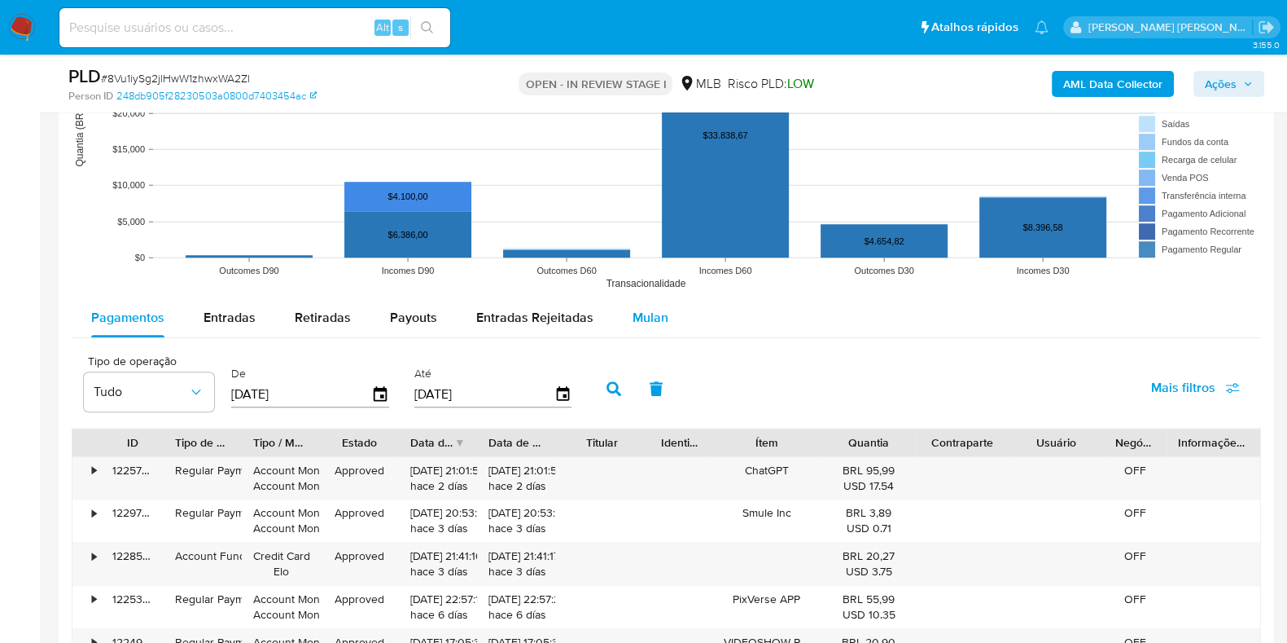
click at [646, 314] on span "Mulan" at bounding box center [651, 317] width 36 height 19
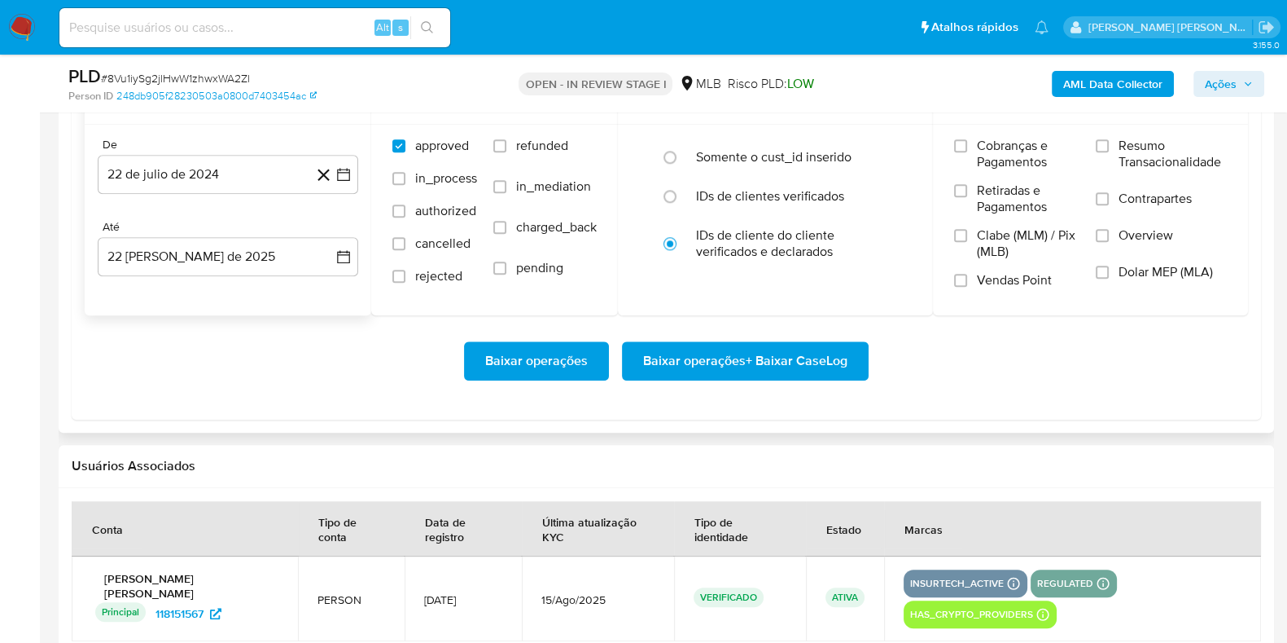
scroll to position [1934, 0]
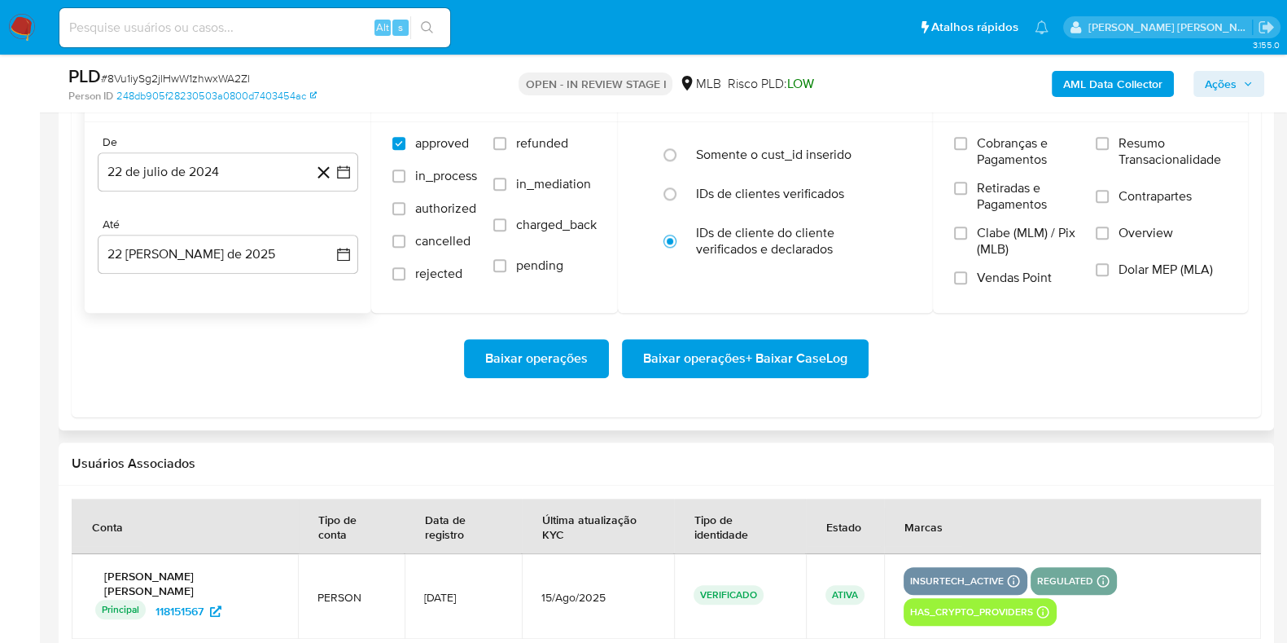
click at [250, 191] on div "De 22 de julio de 2024 22-07-2024 Até 22 de agosto de 2025 22-08-2025" at bounding box center [228, 217] width 287 height 191
click at [283, 186] on button "22 de julio de 2024" at bounding box center [228, 171] width 261 height 39
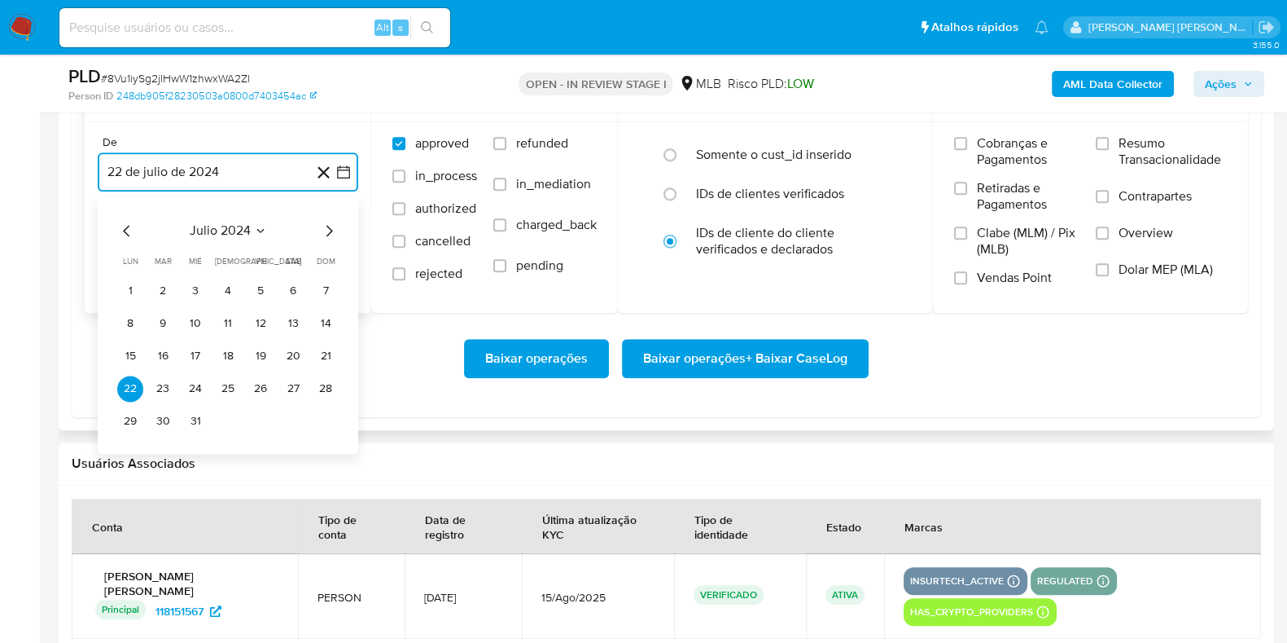
click at [331, 226] on icon "Mes siguiente" at bounding box center [329, 231] width 20 height 20
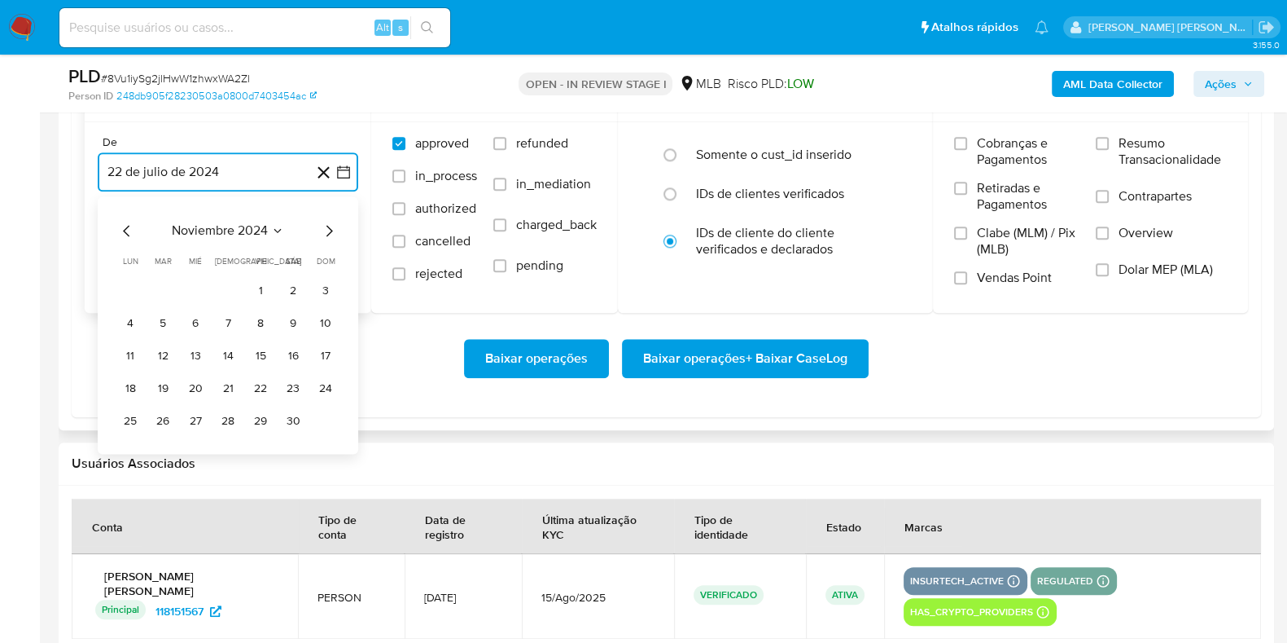
click at [331, 226] on icon "Mes siguiente" at bounding box center [329, 231] width 20 height 20
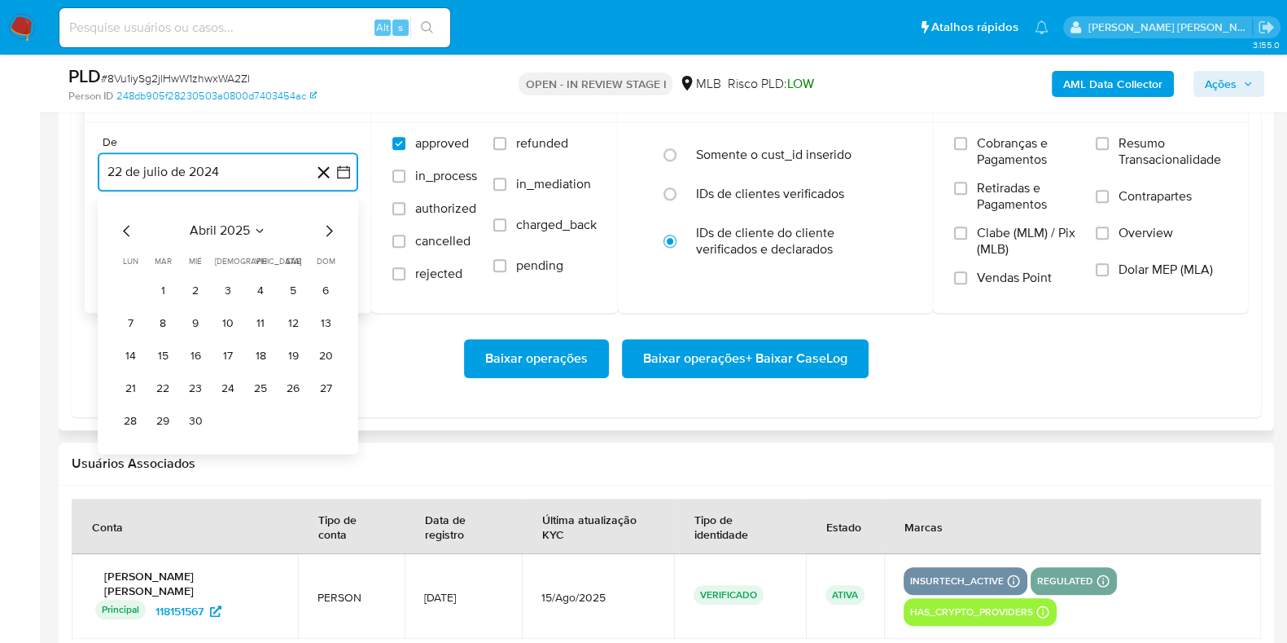
click at [331, 226] on icon "Mes siguiente" at bounding box center [329, 231] width 20 height 20
click at [118, 224] on icon "Mes anterior" at bounding box center [127, 231] width 20 height 20
click at [161, 287] on button "1" at bounding box center [163, 291] width 26 height 26
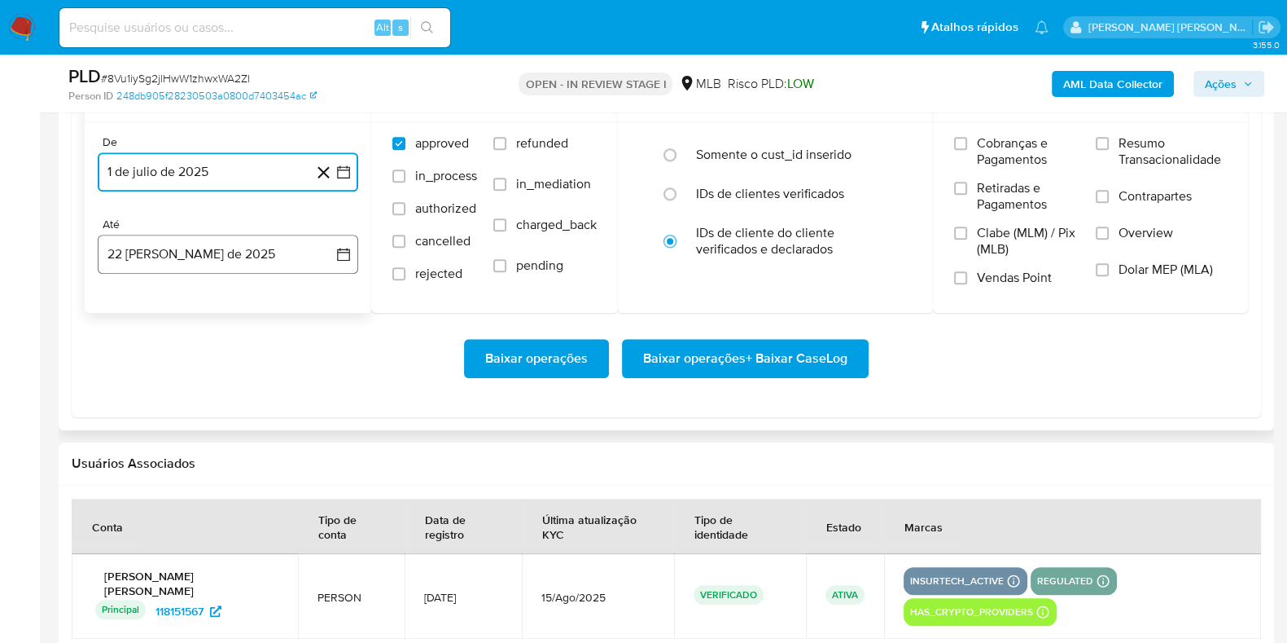
click at [178, 242] on button "22 [PERSON_NAME] de 2025" at bounding box center [228, 254] width 261 height 39
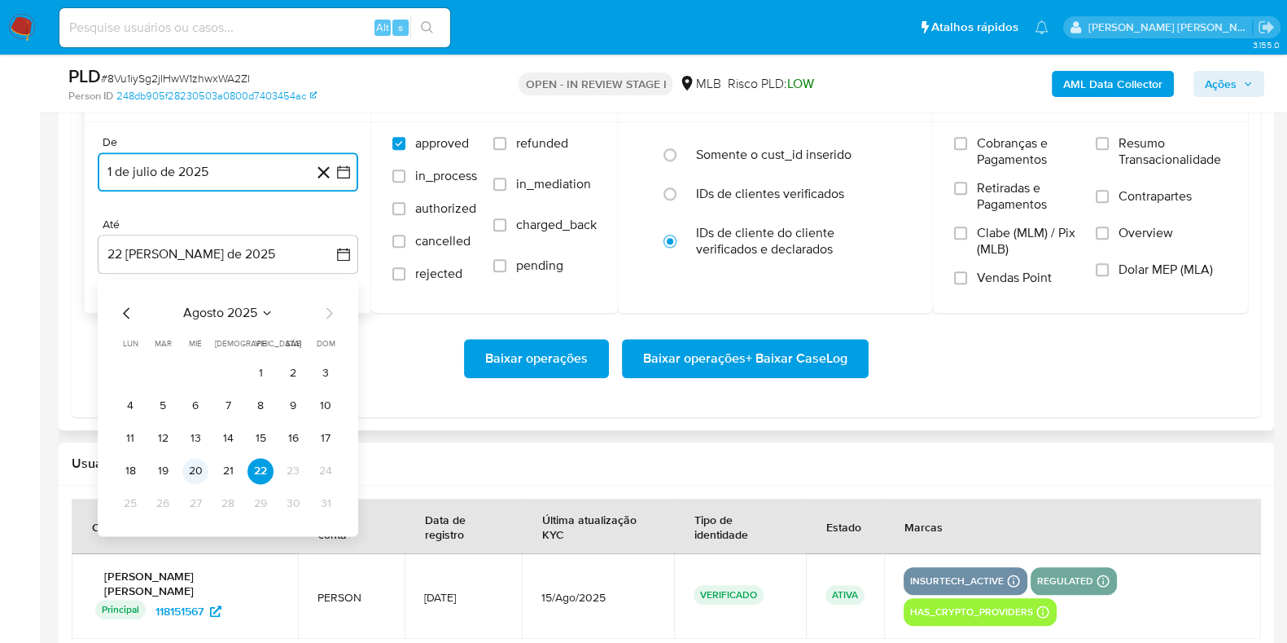
click at [200, 464] on button "20" at bounding box center [195, 471] width 26 height 26
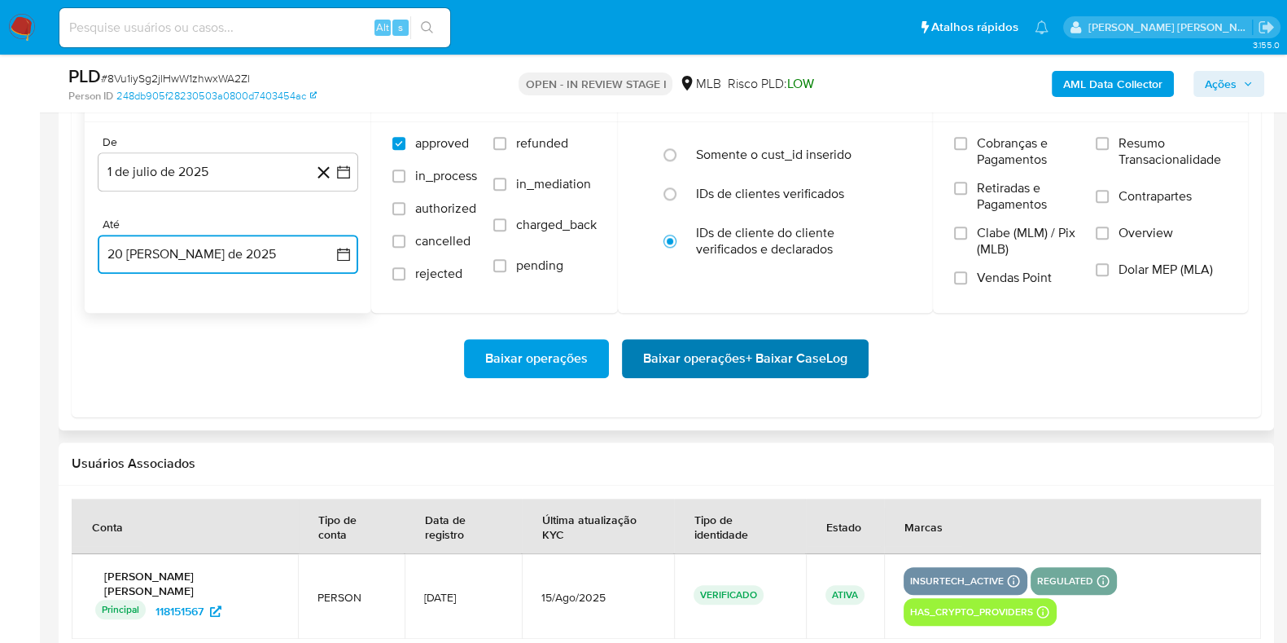
click at [680, 348] on span "Baixar operações + Baixar CaseLog" at bounding box center [745, 358] width 204 height 36
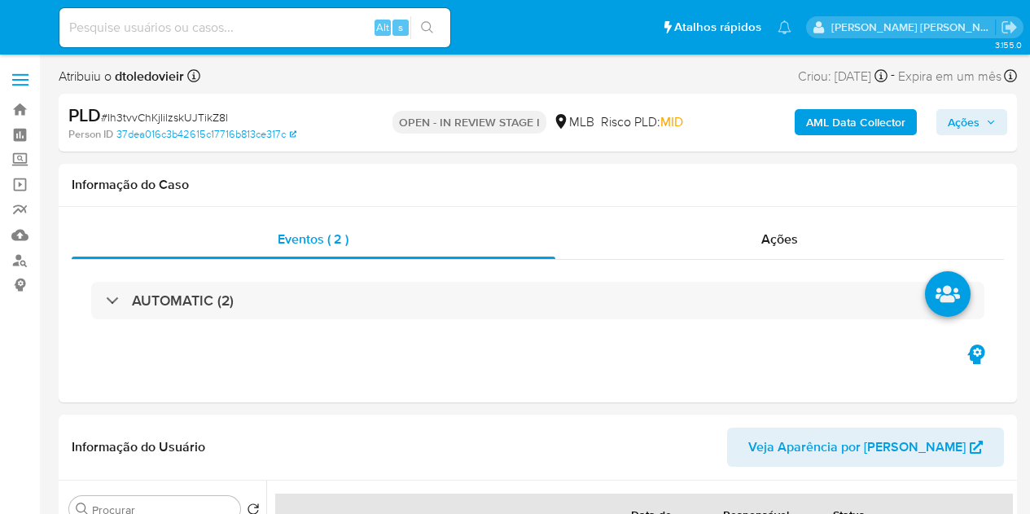
select select "10"
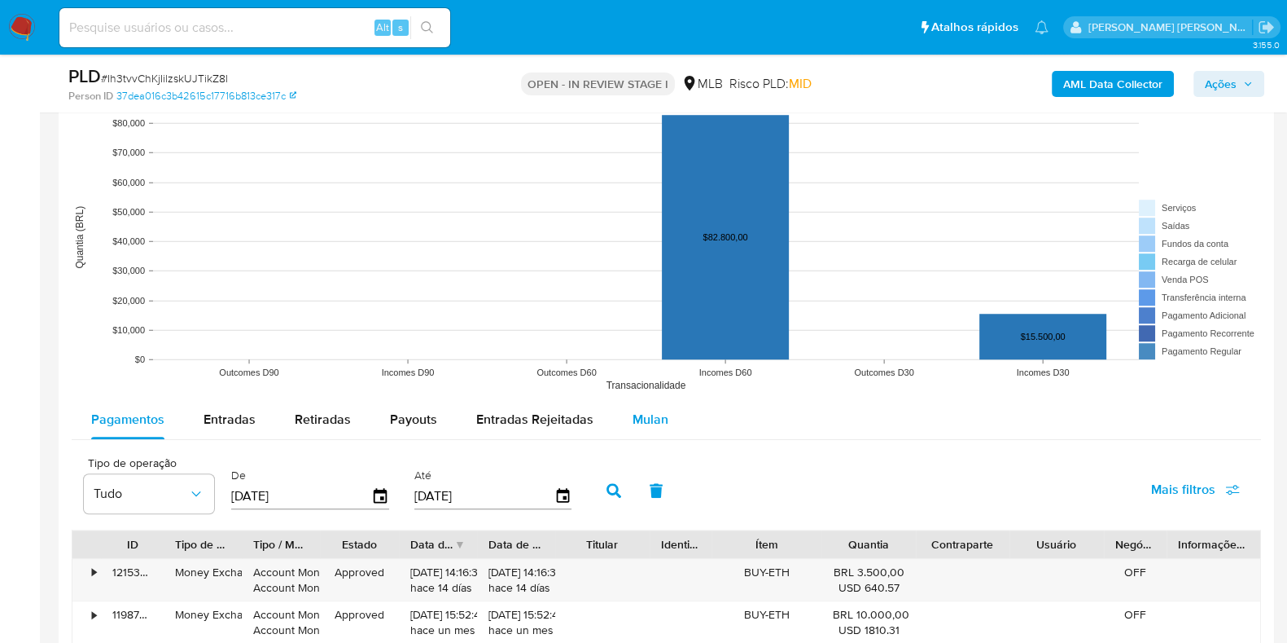
click at [644, 410] on span "Mulan" at bounding box center [651, 419] width 36 height 19
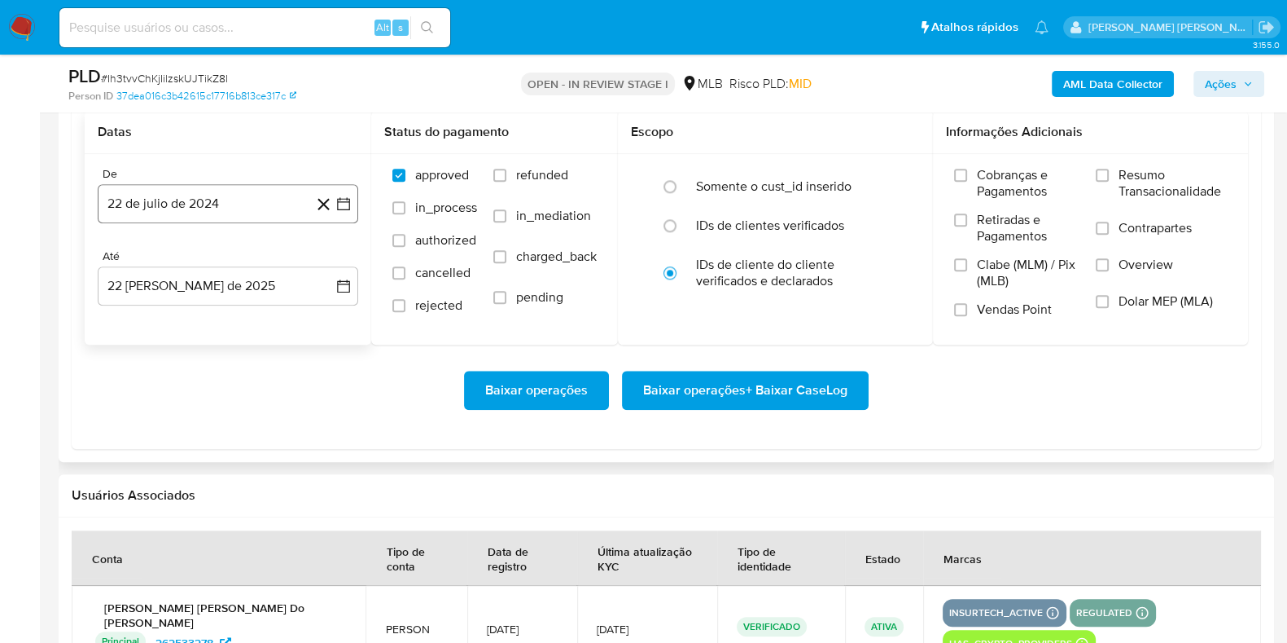
scroll to position [1934, 0]
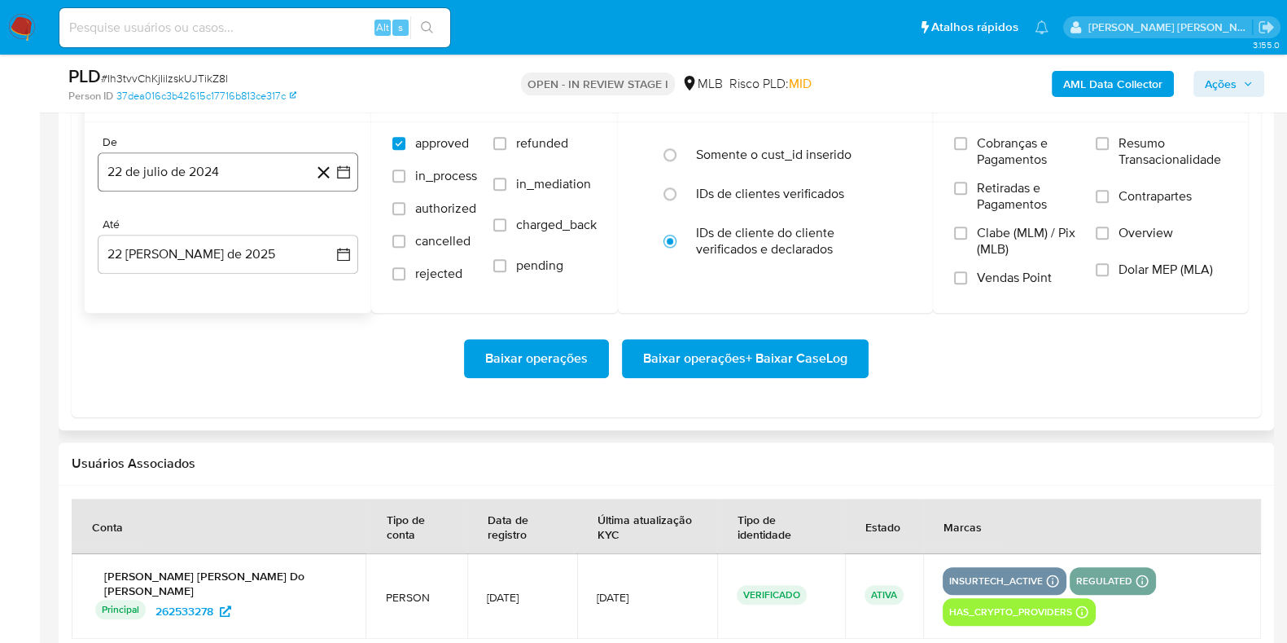
click at [226, 168] on button "22 de julio de 2024" at bounding box center [228, 171] width 261 height 39
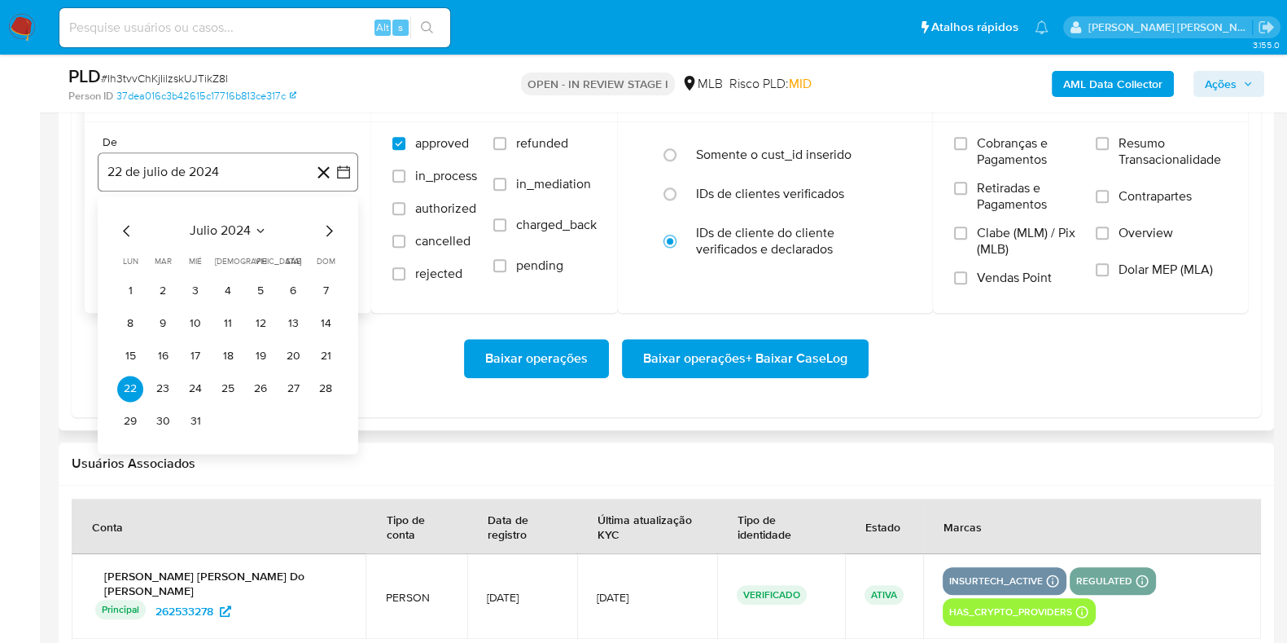
scroll to position [2036, 0]
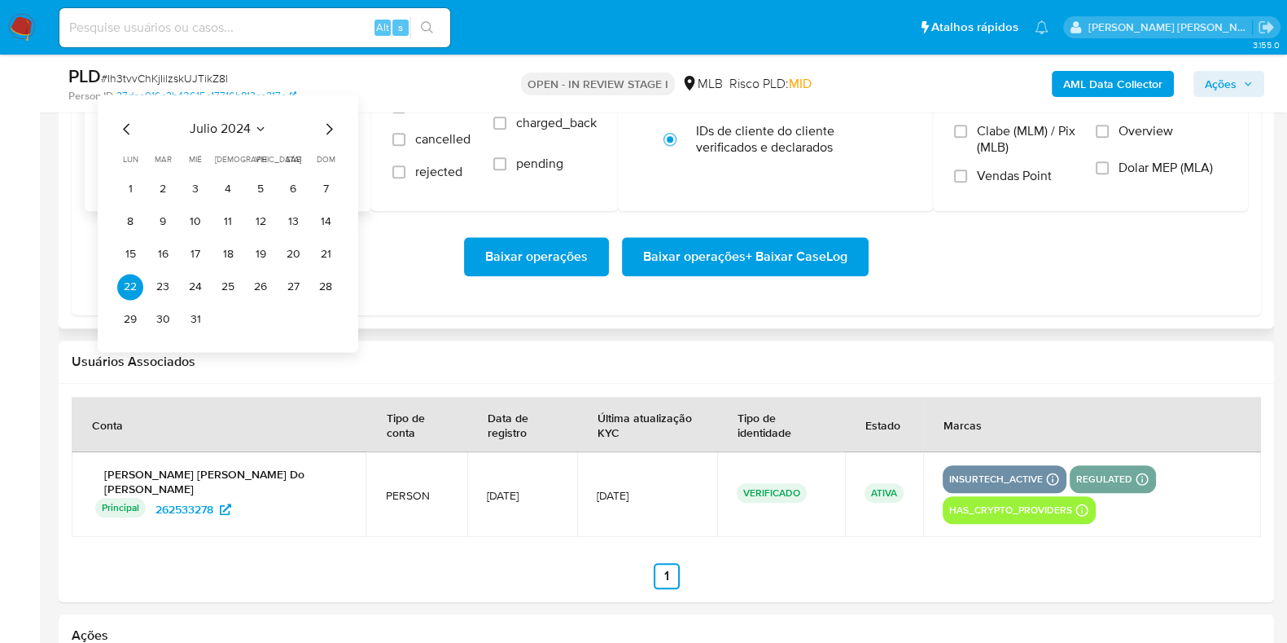
click at [331, 134] on icon "Mes siguiente" at bounding box center [329, 129] width 20 height 20
click at [330, 132] on icon "Mes siguiente" at bounding box center [329, 129] width 20 height 20
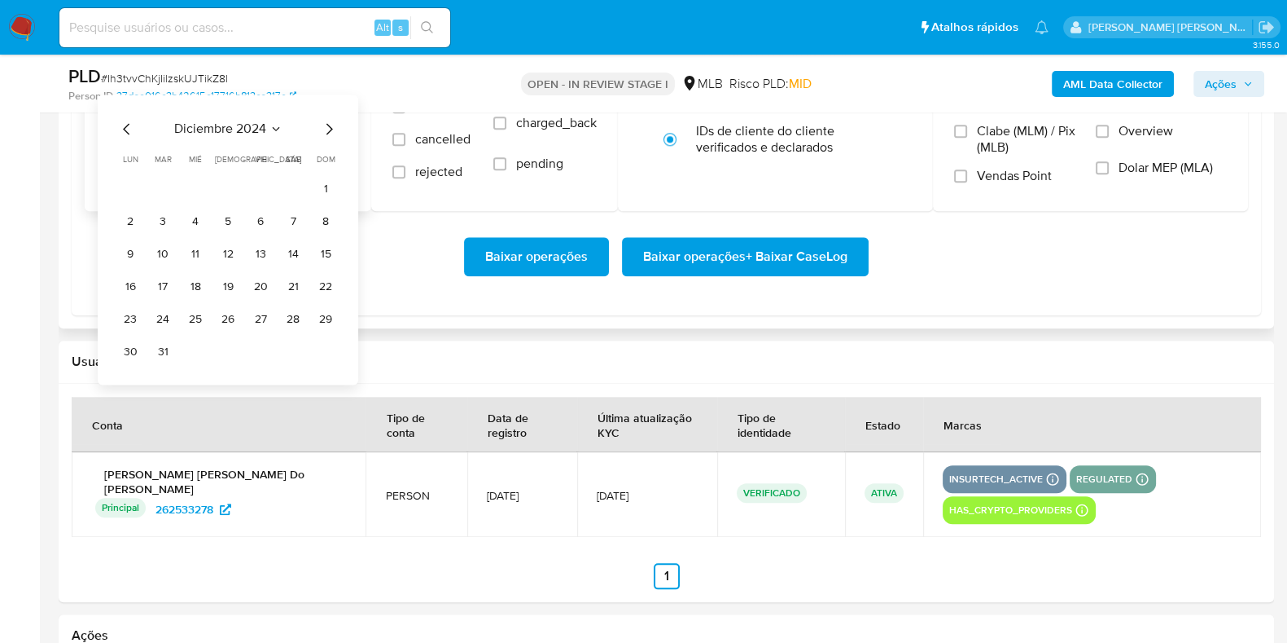
click at [330, 132] on icon "Mes siguiente" at bounding box center [329, 129] width 20 height 20
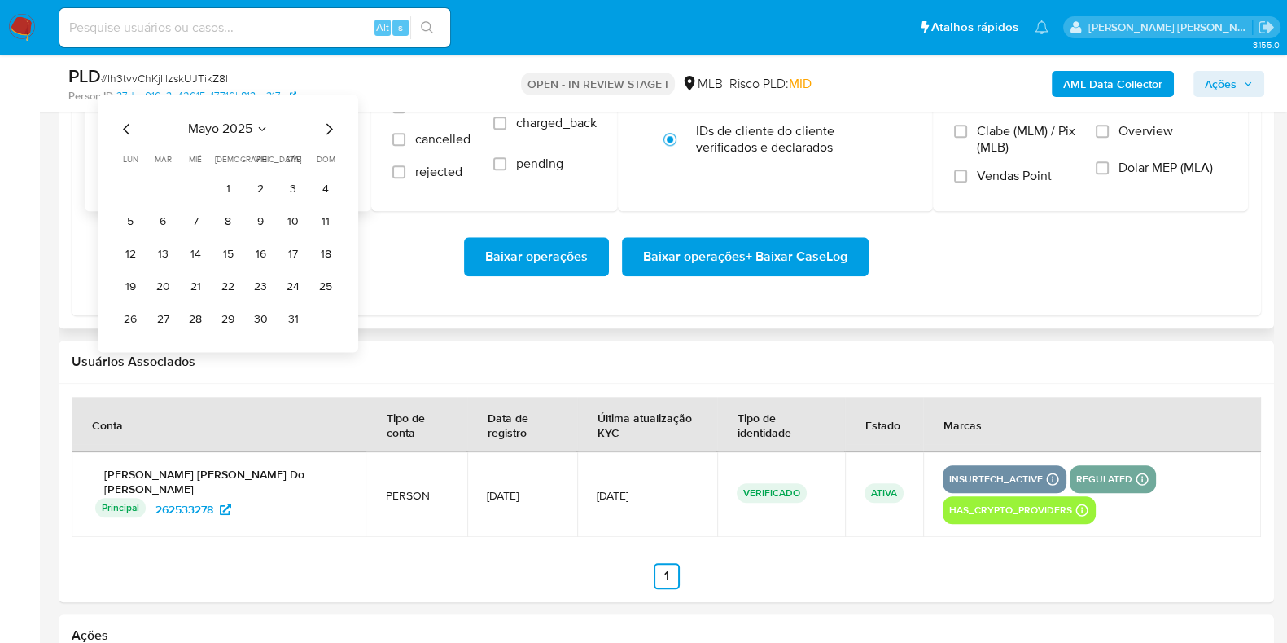
click at [330, 132] on icon "Mes siguiente" at bounding box center [329, 129] width 20 height 20
click at [125, 123] on icon "Mes anterior" at bounding box center [127, 129] width 20 height 20
click at [162, 186] on button "1" at bounding box center [163, 189] width 26 height 26
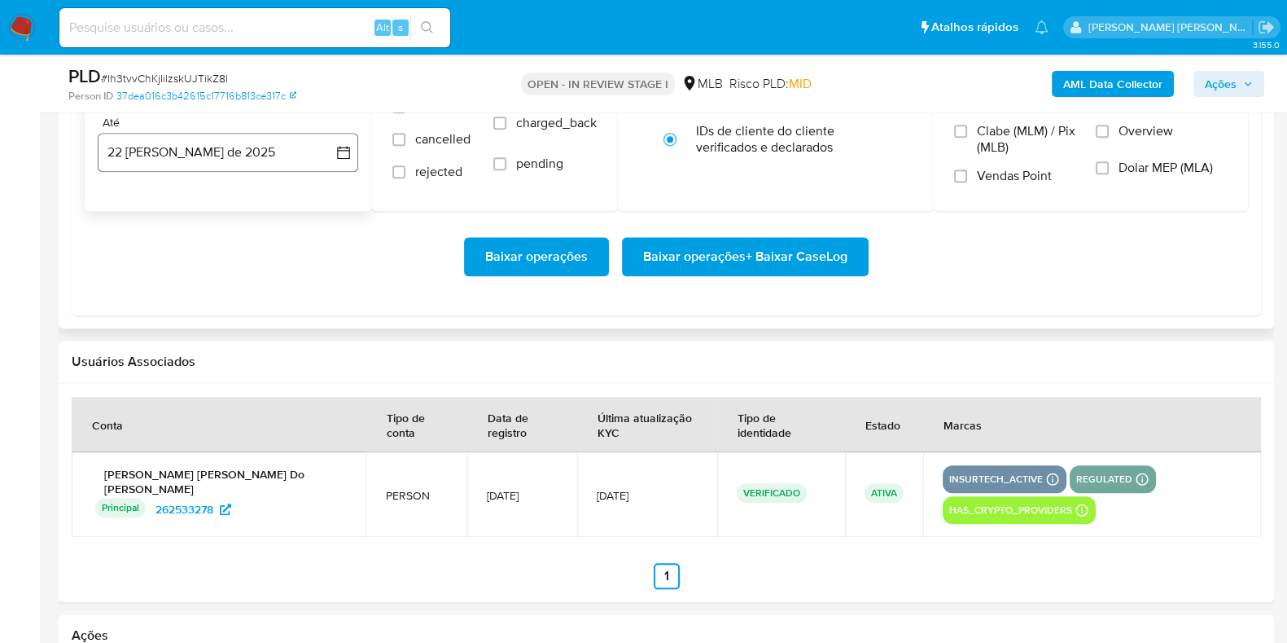
click at [166, 166] on button "22 [PERSON_NAME] de 2025" at bounding box center [228, 152] width 261 height 39
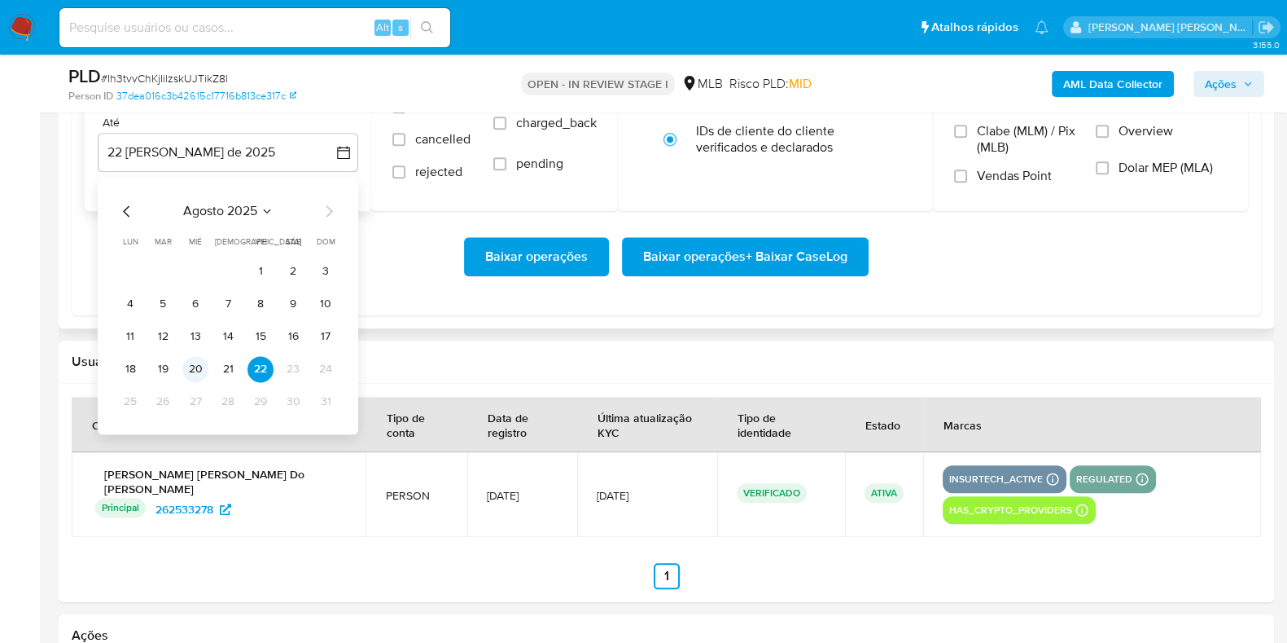
click at [196, 357] on button "20" at bounding box center [195, 369] width 26 height 26
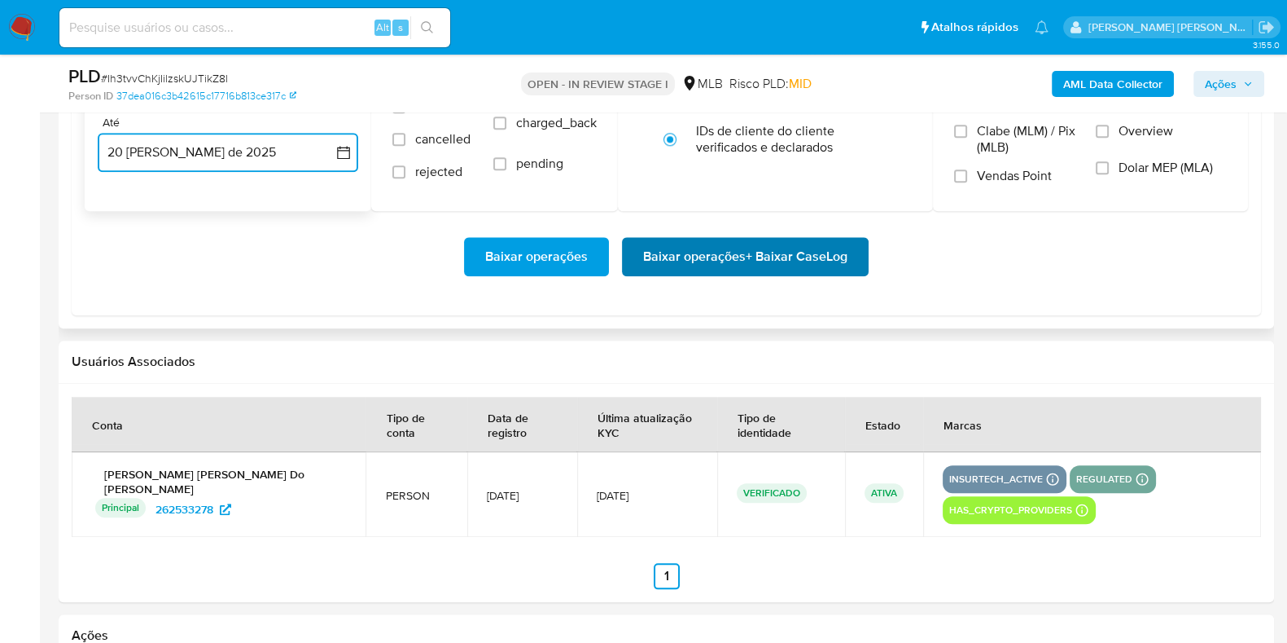
click at [671, 250] on span "Baixar operações + Baixar CaseLog" at bounding box center [745, 257] width 204 height 36
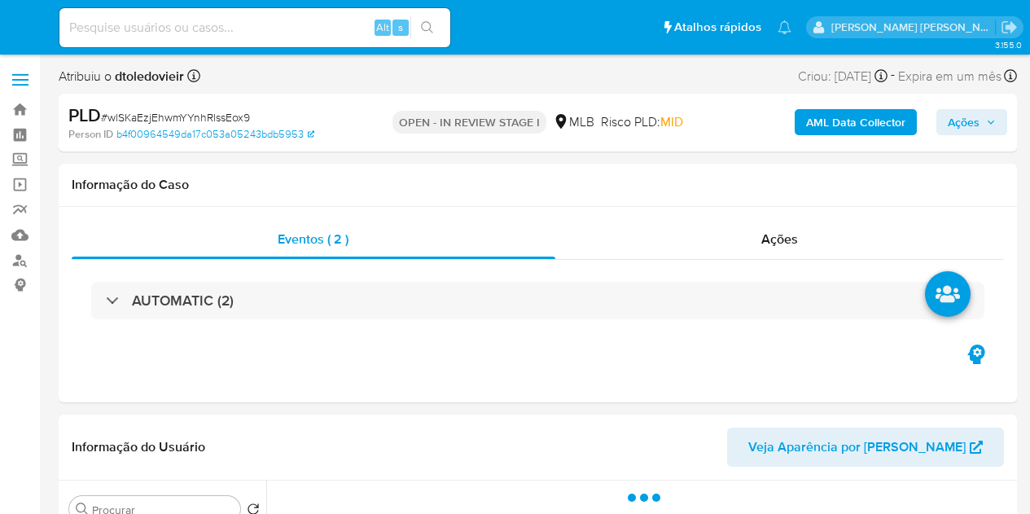
select select "10"
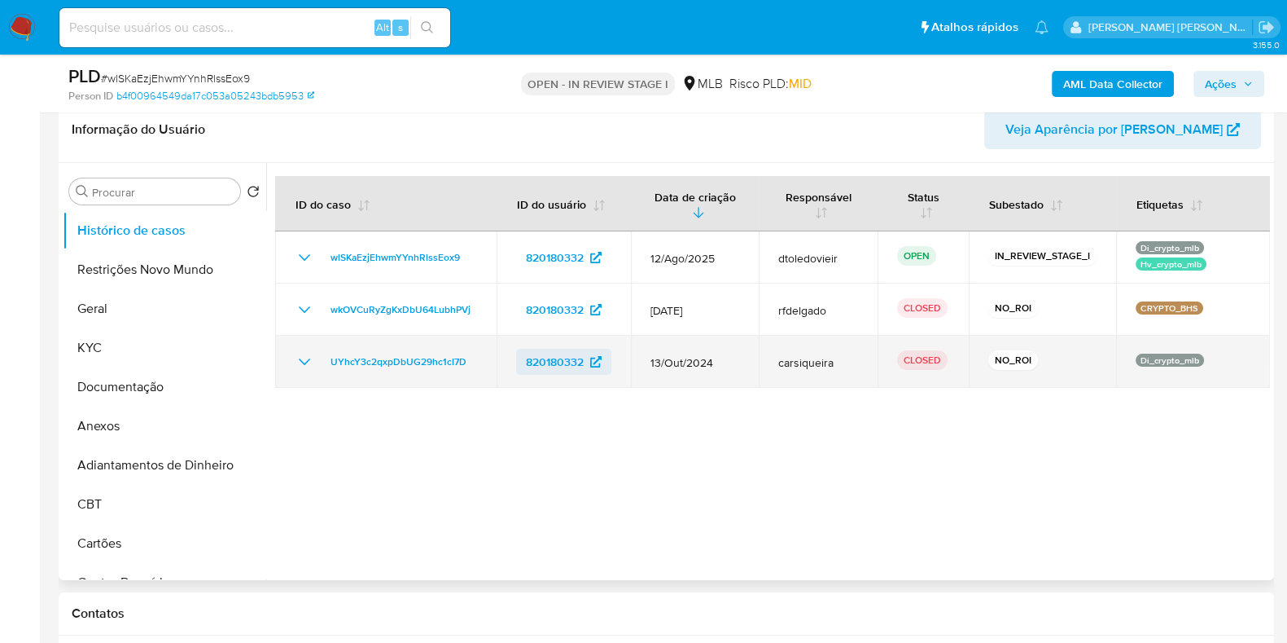
scroll to position [305, 0]
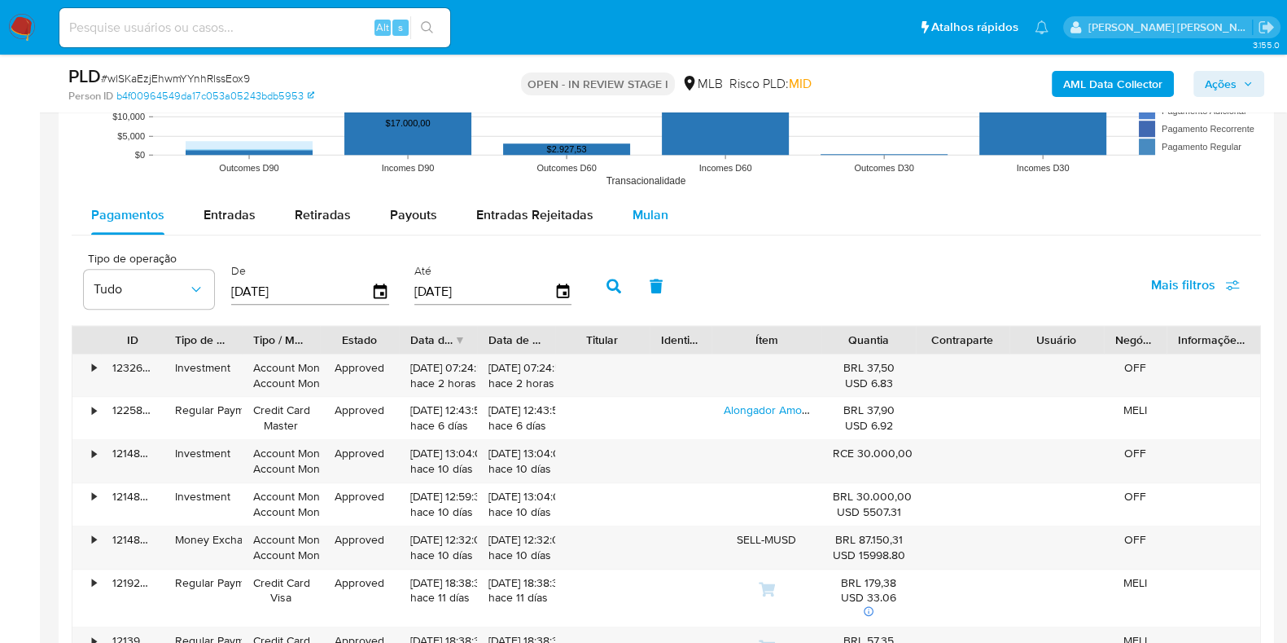
click at [633, 213] on span "Mulan" at bounding box center [651, 214] width 36 height 19
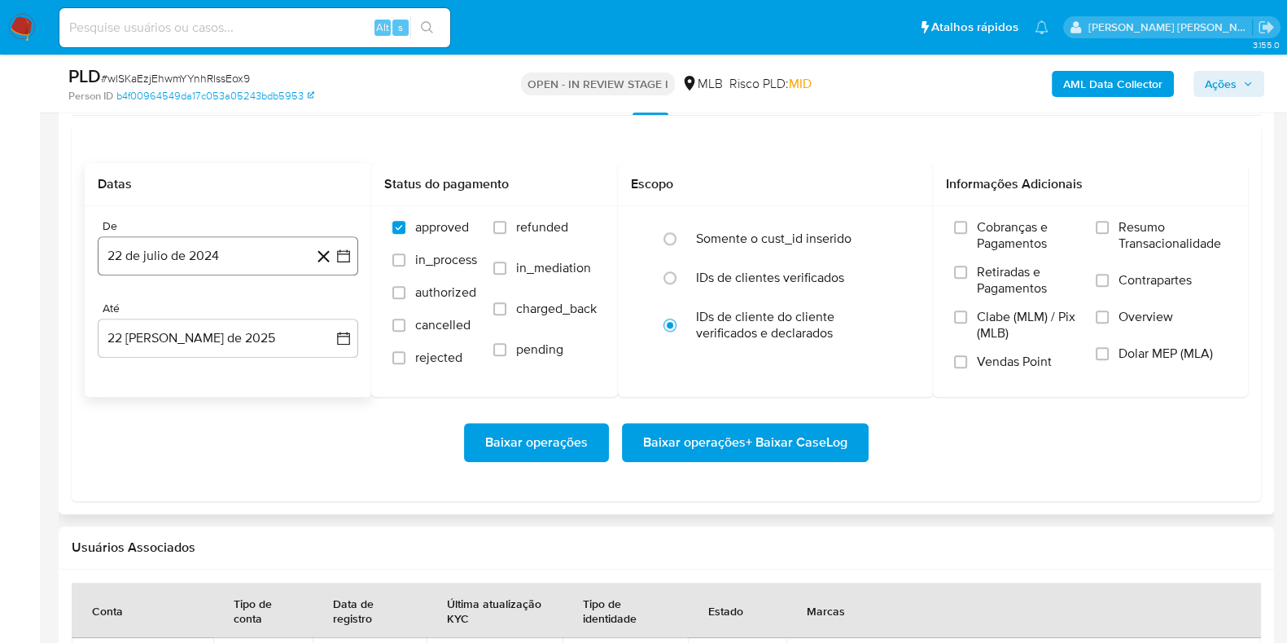
scroll to position [1934, 0]
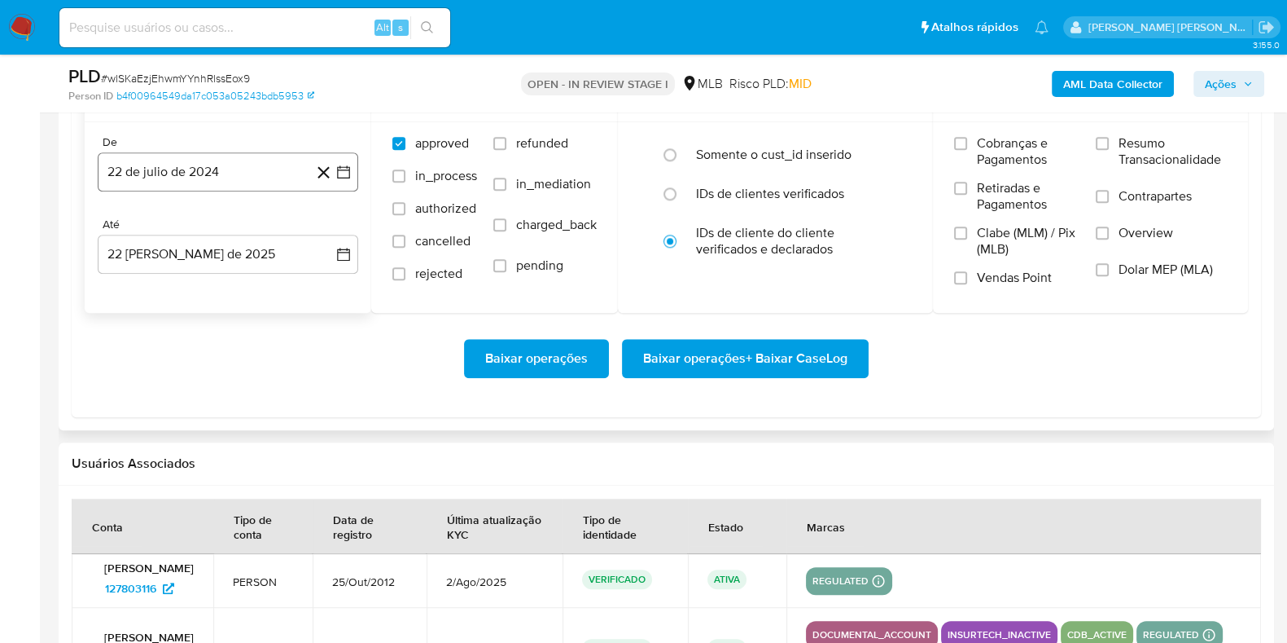
click at [222, 161] on button "22 de julio de 2024" at bounding box center [228, 171] width 261 height 39
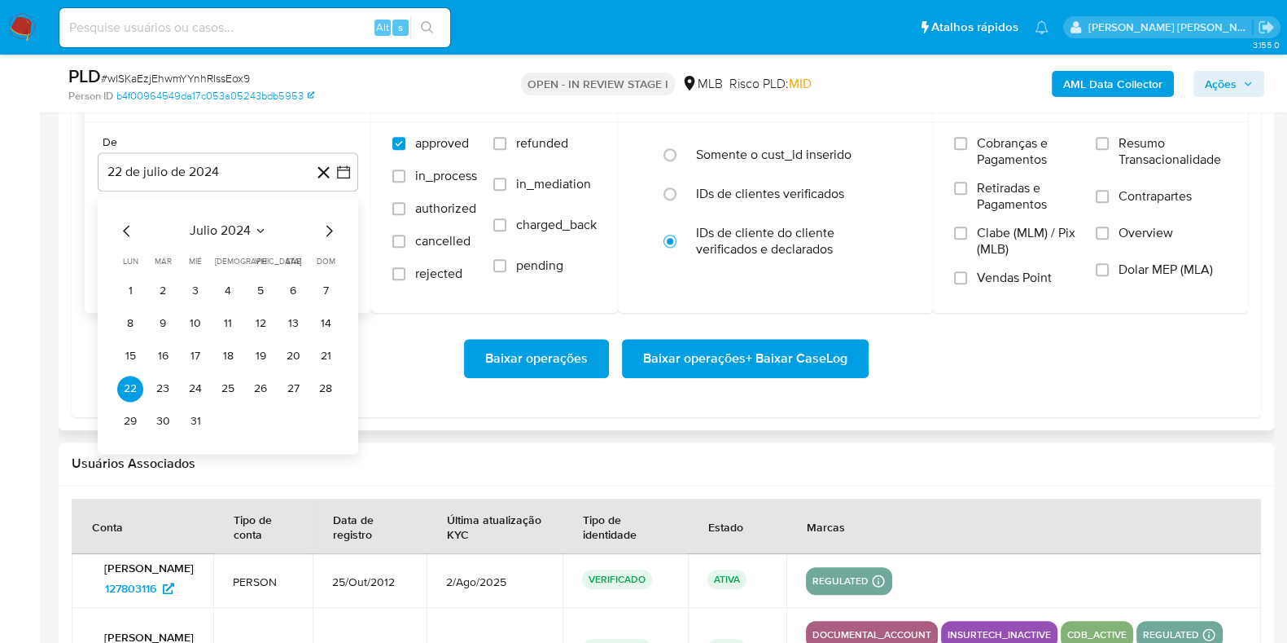
click at [323, 226] on icon "Mes siguiente" at bounding box center [329, 231] width 20 height 20
click at [324, 226] on icon "Mes siguiente" at bounding box center [329, 231] width 20 height 20
click at [326, 226] on icon "Mes siguiente" at bounding box center [329, 231] width 20 height 20
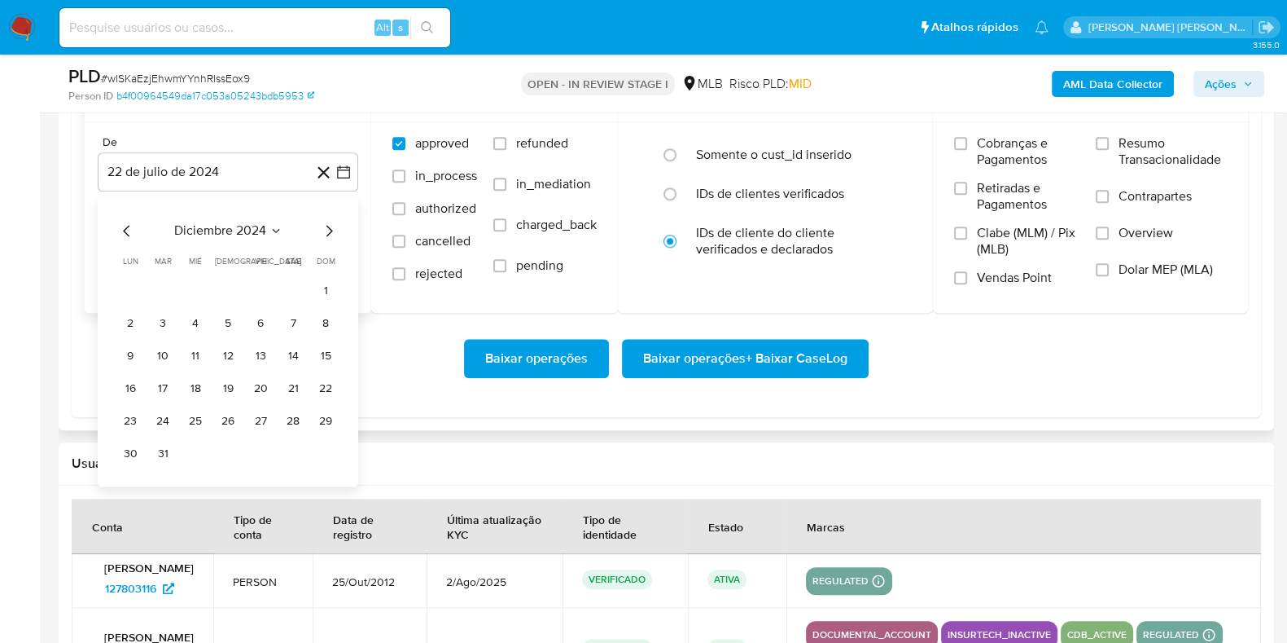
click at [326, 226] on icon "Mes siguiente" at bounding box center [329, 231] width 20 height 20
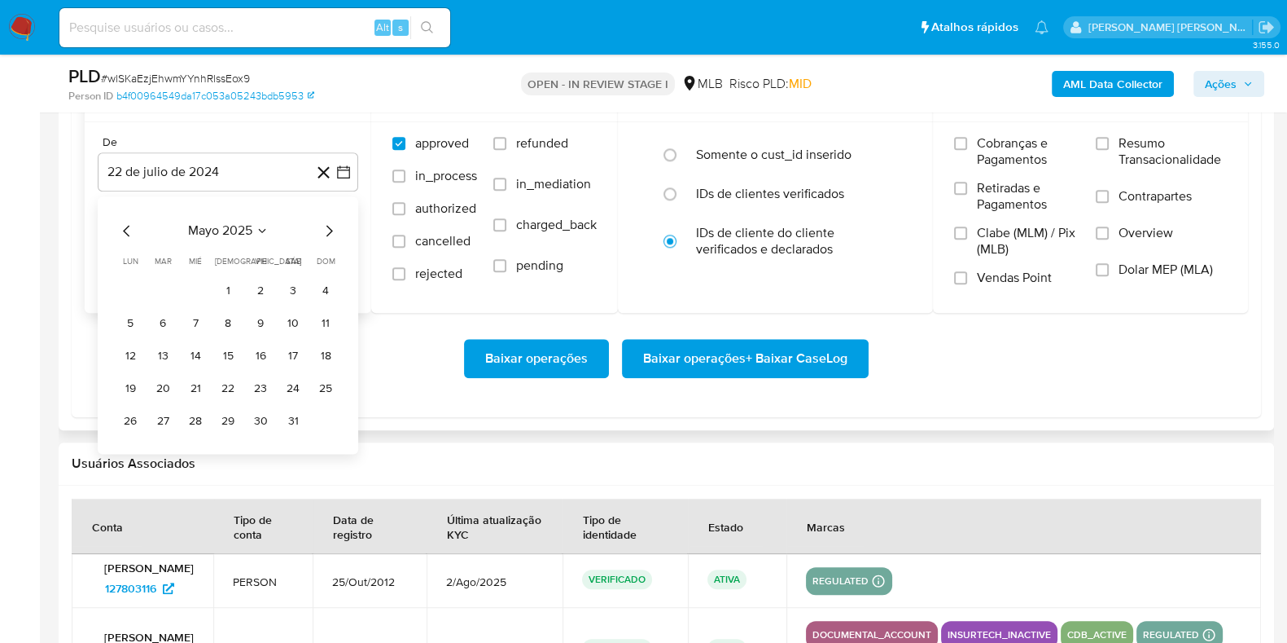
click at [326, 226] on icon "Mes siguiente" at bounding box center [329, 231] width 20 height 20
click at [328, 226] on icon "Mes siguiente" at bounding box center [329, 231] width 20 height 20
click at [160, 285] on button "1" at bounding box center [163, 291] width 26 height 26
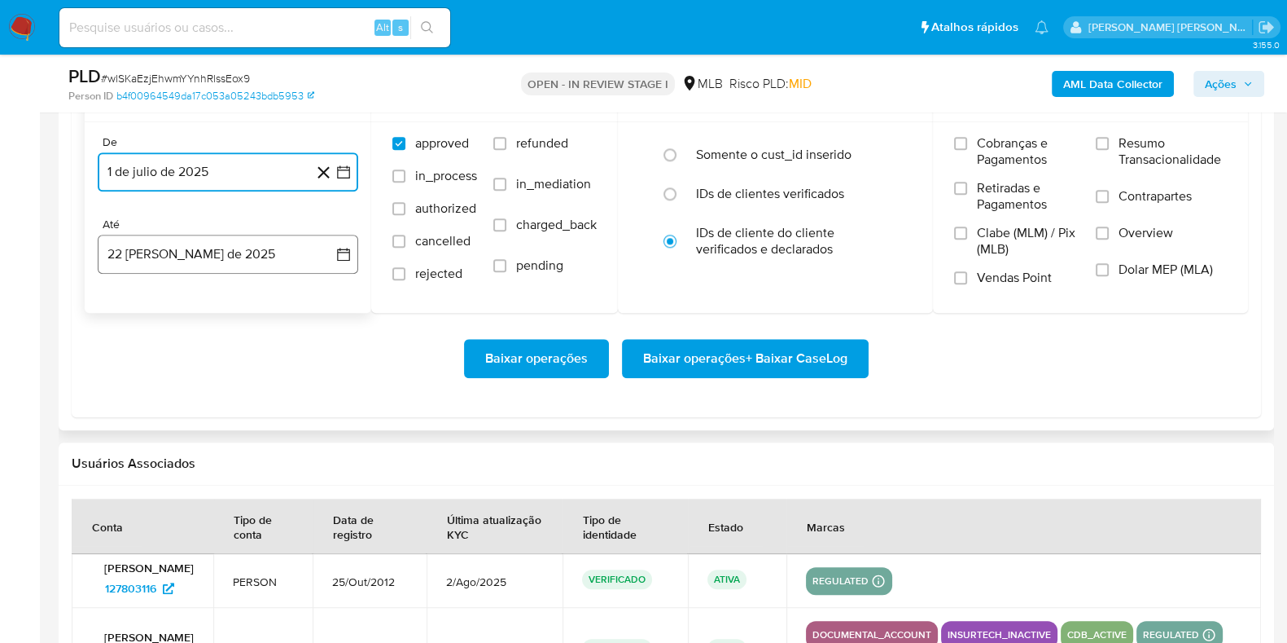
click at [187, 242] on button "22 [PERSON_NAME] de 2025" at bounding box center [228, 254] width 261 height 39
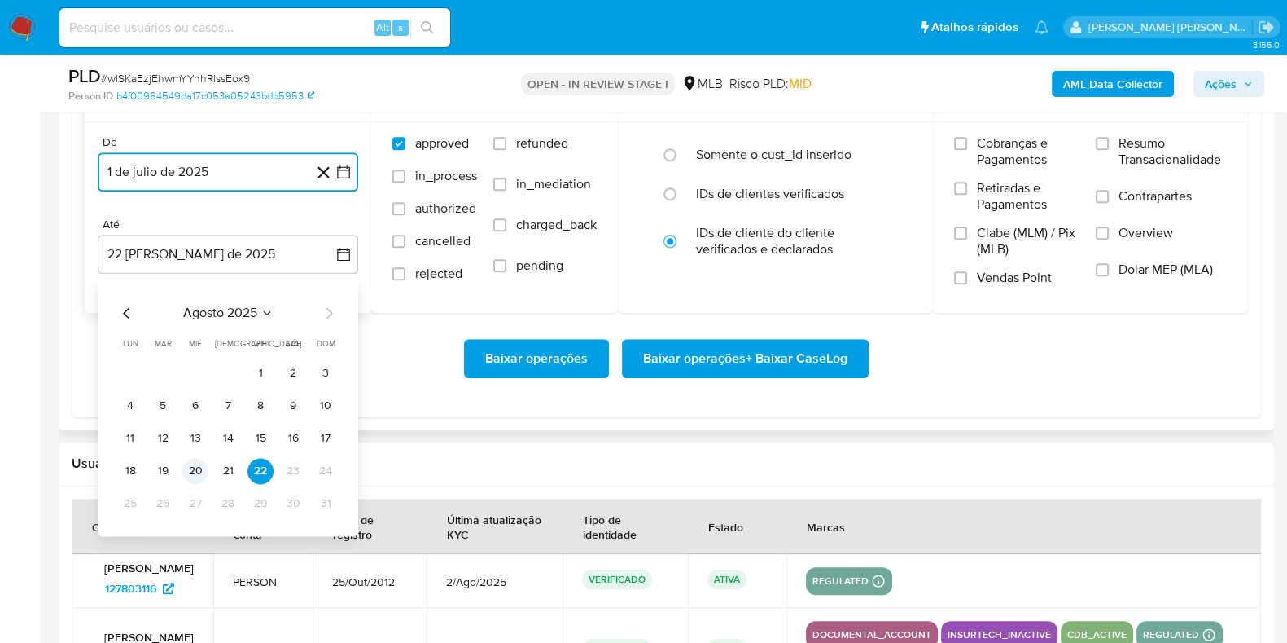
click at [194, 463] on button "20" at bounding box center [195, 471] width 26 height 26
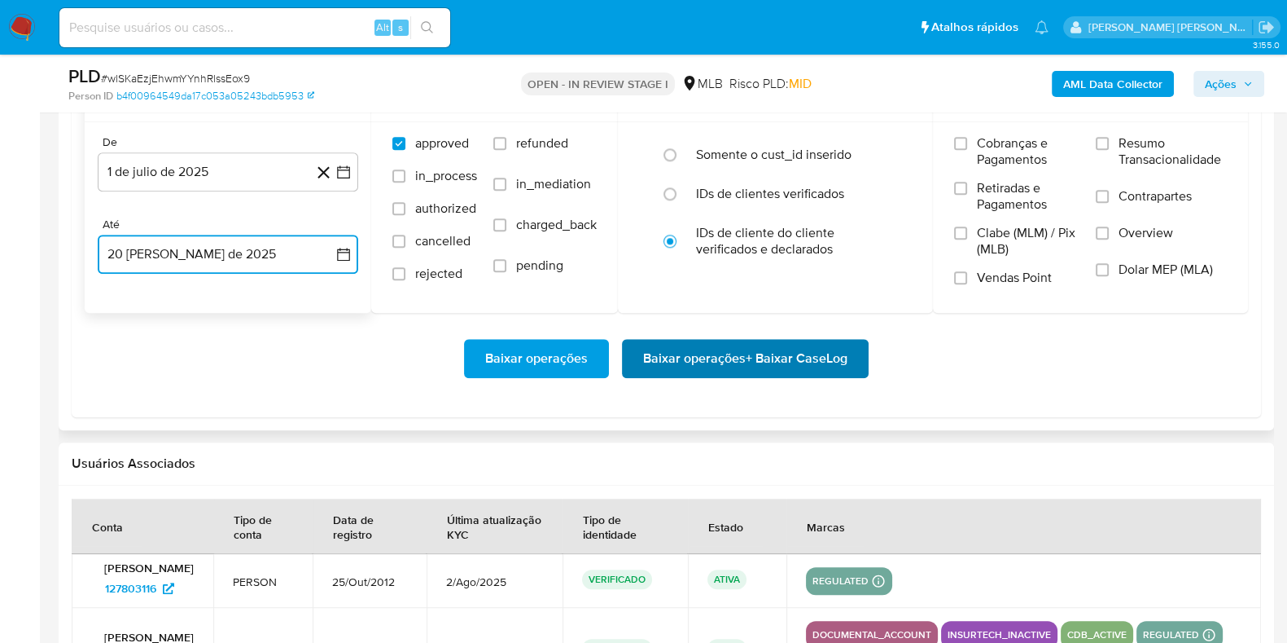
click at [715, 371] on span "Baixar operações + Baixar CaseLog" at bounding box center [745, 358] width 204 height 36
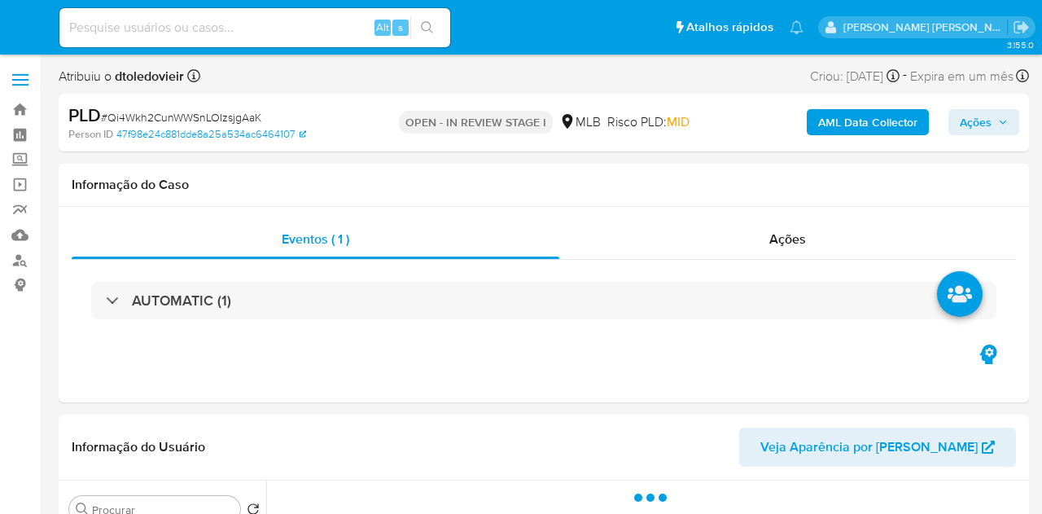
select select "10"
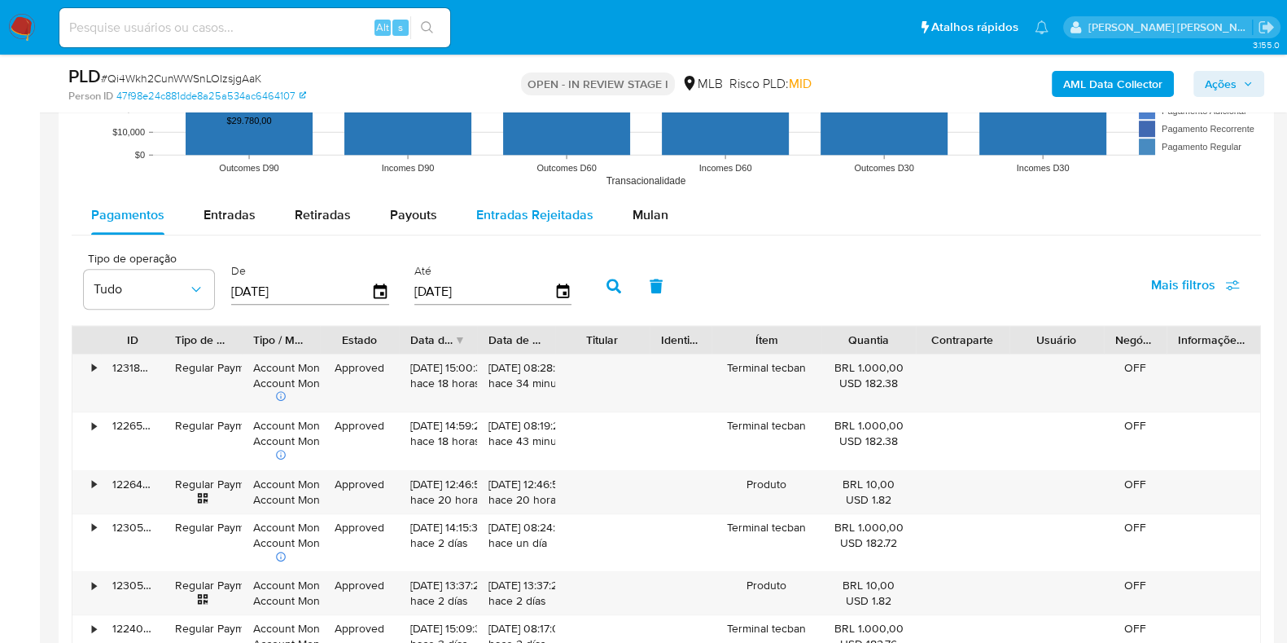
drag, startPoint x: 641, startPoint y: 215, endPoint x: 571, endPoint y: 230, distance: 71.7
click at [642, 214] on span "Mulan" at bounding box center [651, 214] width 36 height 19
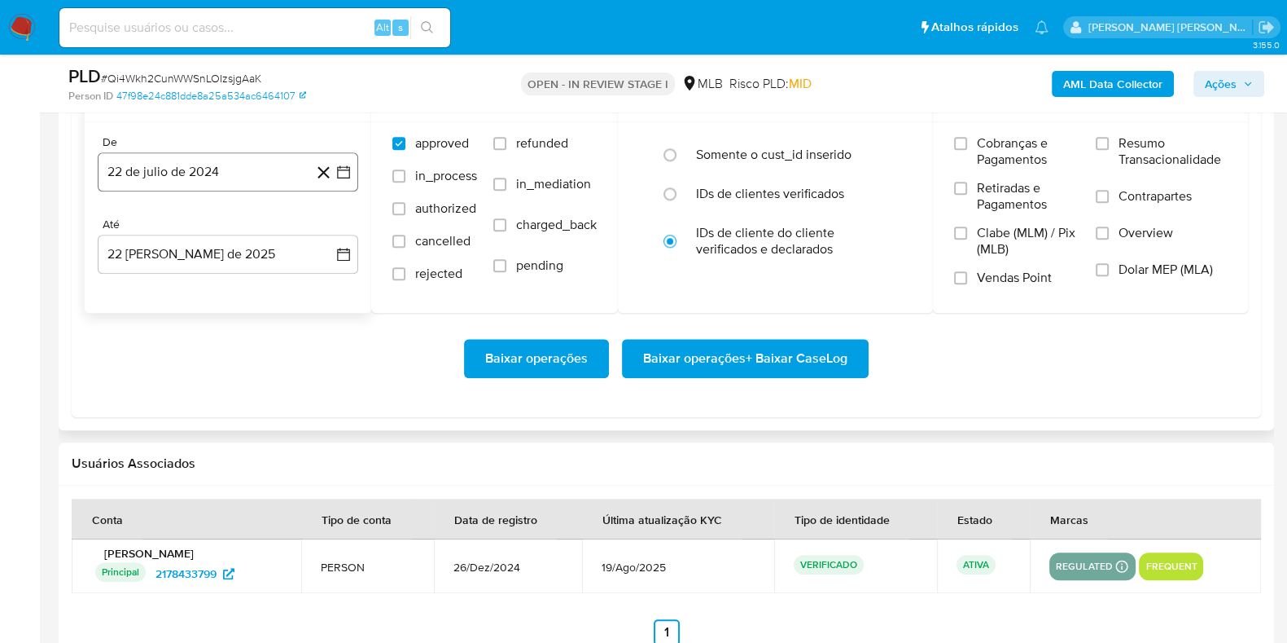
click at [210, 168] on button "22 de julio de 2024" at bounding box center [228, 171] width 261 height 39
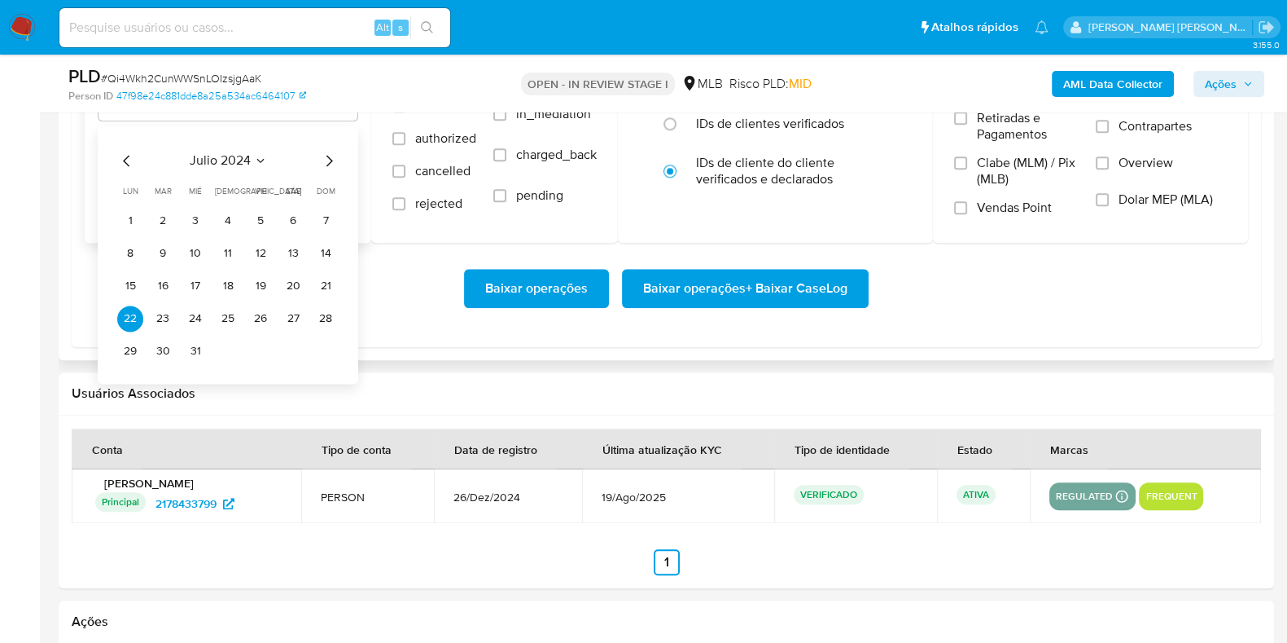
scroll to position [2036, 0]
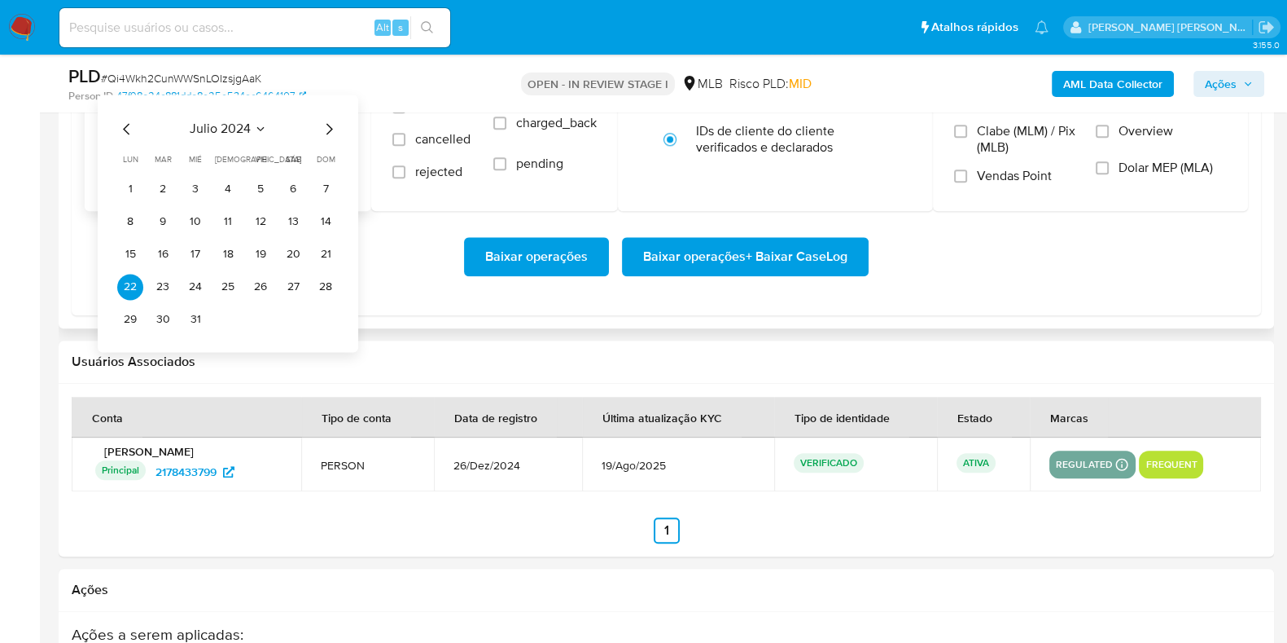
click at [322, 130] on icon "Mes siguiente" at bounding box center [329, 129] width 20 height 20
click at [323, 129] on icon "Mes siguiente" at bounding box center [329, 129] width 20 height 20
click at [327, 126] on icon "Mes siguiente" at bounding box center [329, 129] width 20 height 20
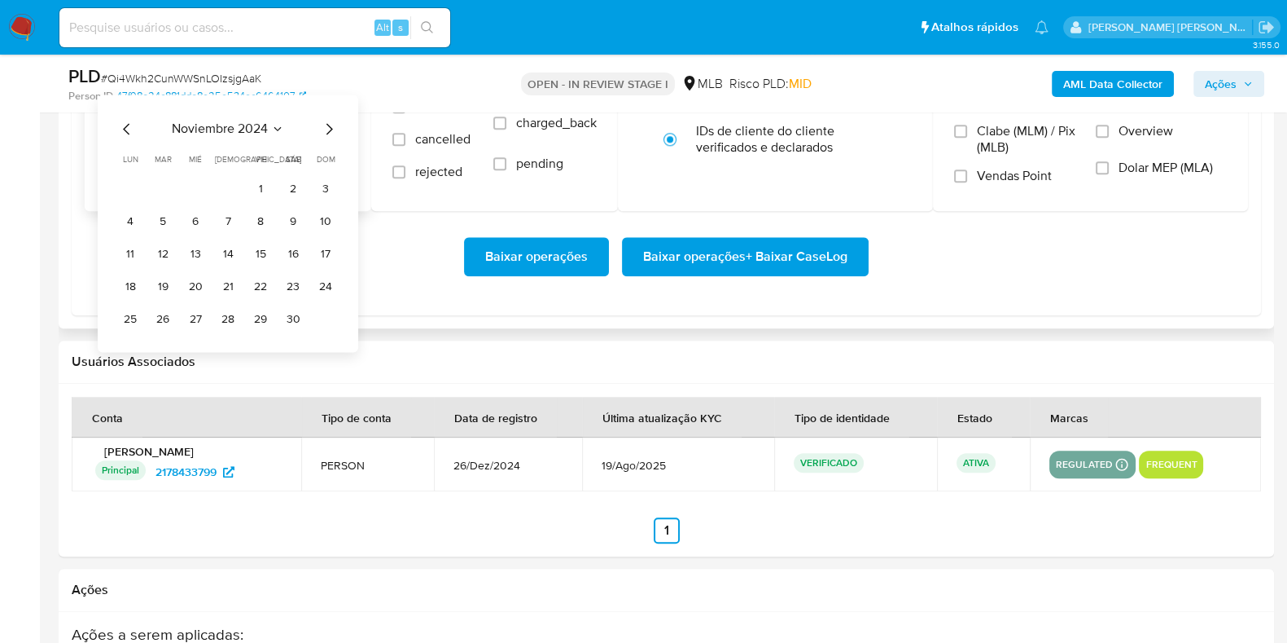
click at [327, 126] on icon "Mes siguiente" at bounding box center [329, 129] width 20 height 20
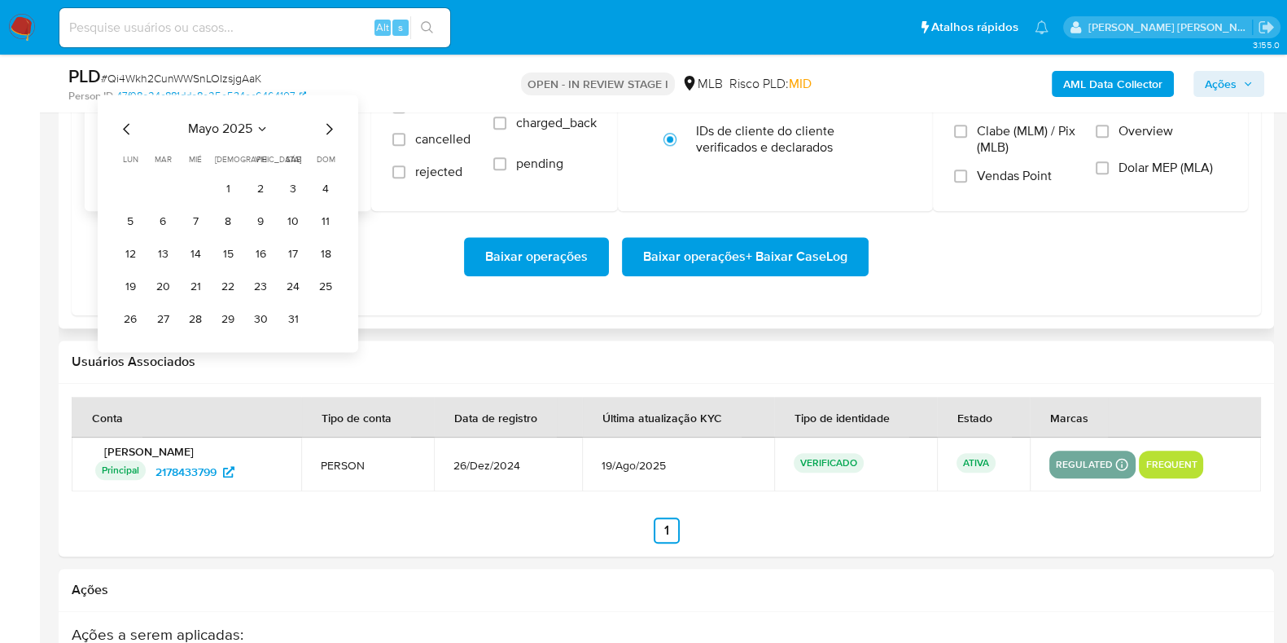
click at [327, 126] on icon "Mes siguiente" at bounding box center [329, 129] width 20 height 20
click at [170, 187] on button "1" at bounding box center [163, 189] width 26 height 26
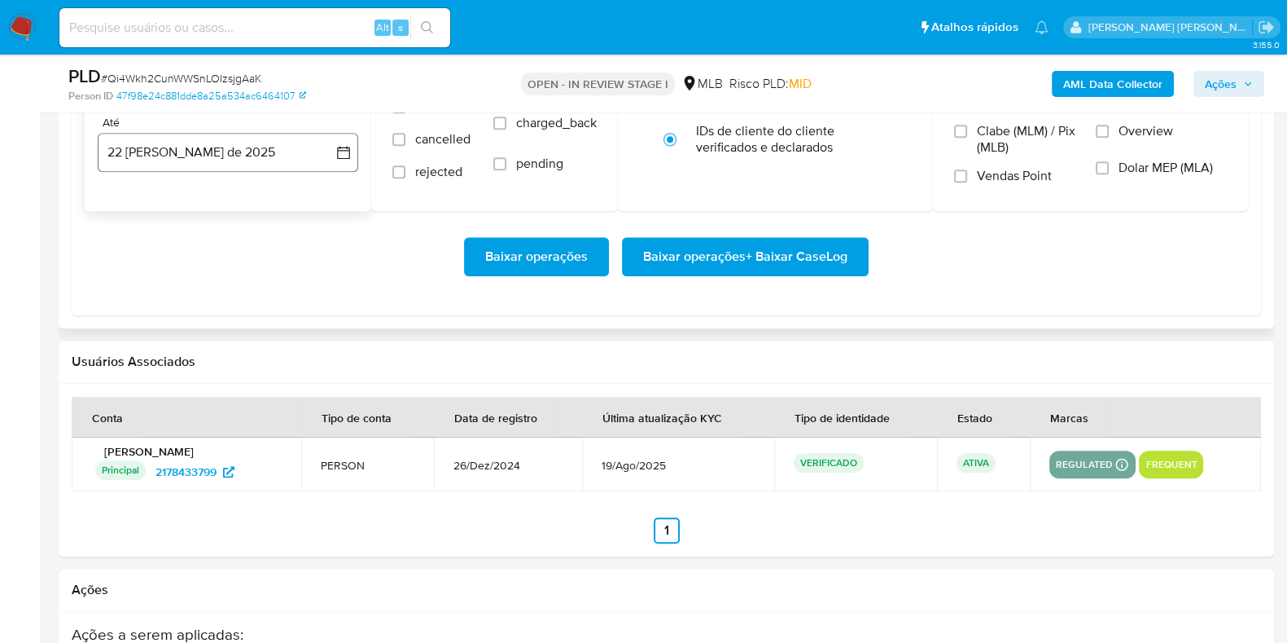
click at [199, 157] on button "22 de agosto de 2025" at bounding box center [228, 152] width 261 height 39
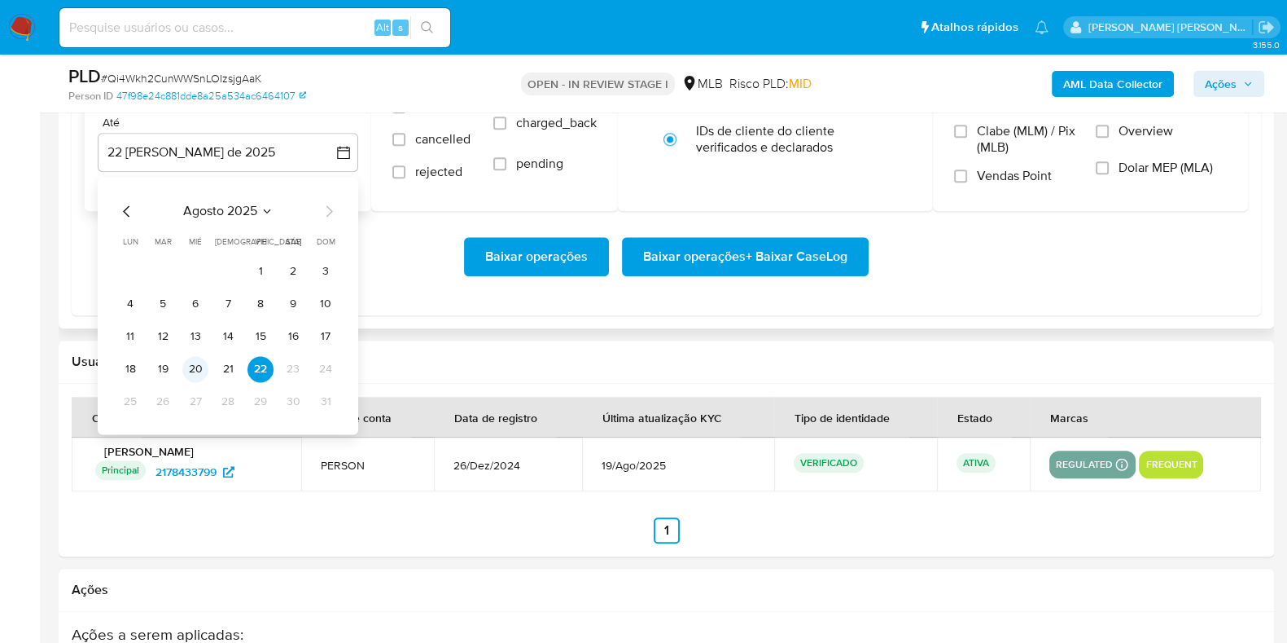
click at [191, 363] on button "20" at bounding box center [195, 369] width 26 height 26
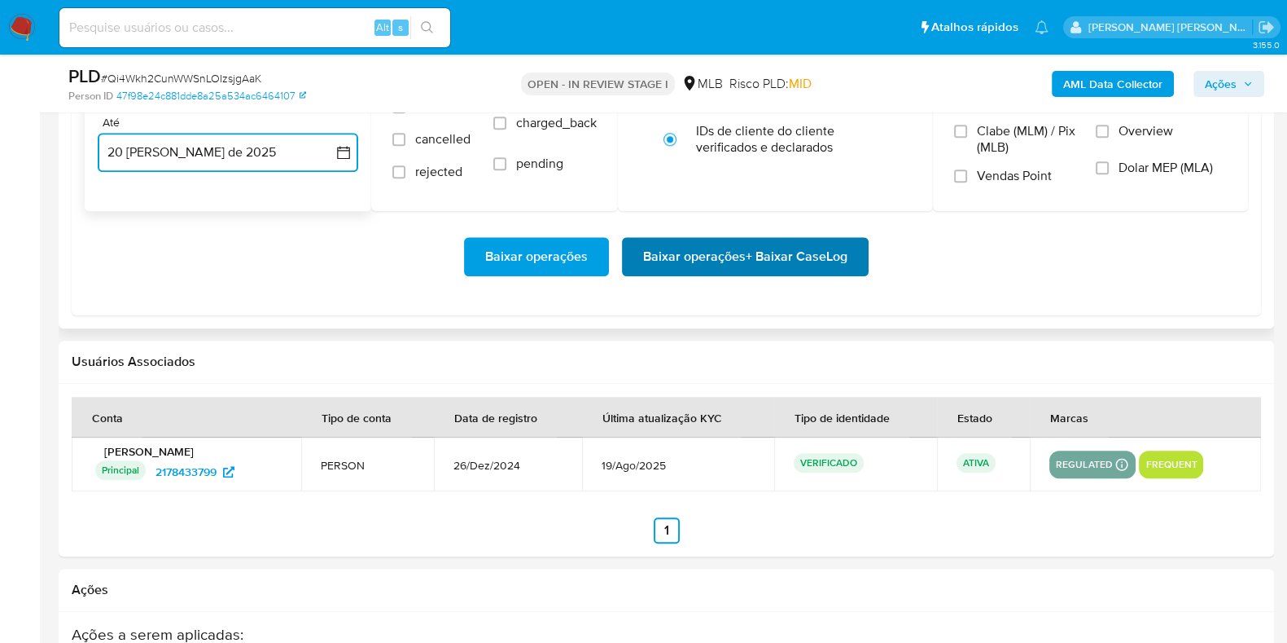
click at [732, 256] on span "Baixar operações + Baixar CaseLog" at bounding box center [745, 257] width 204 height 36
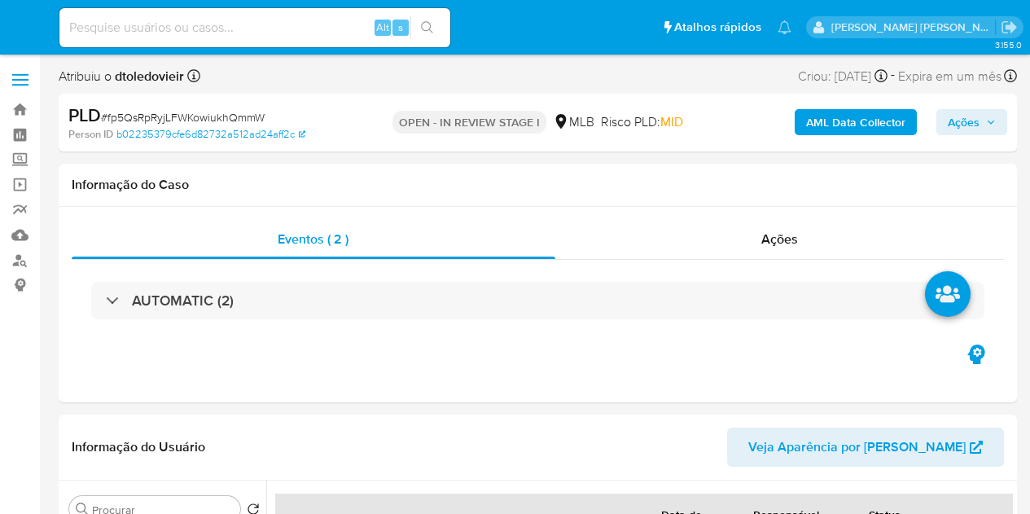
select select "10"
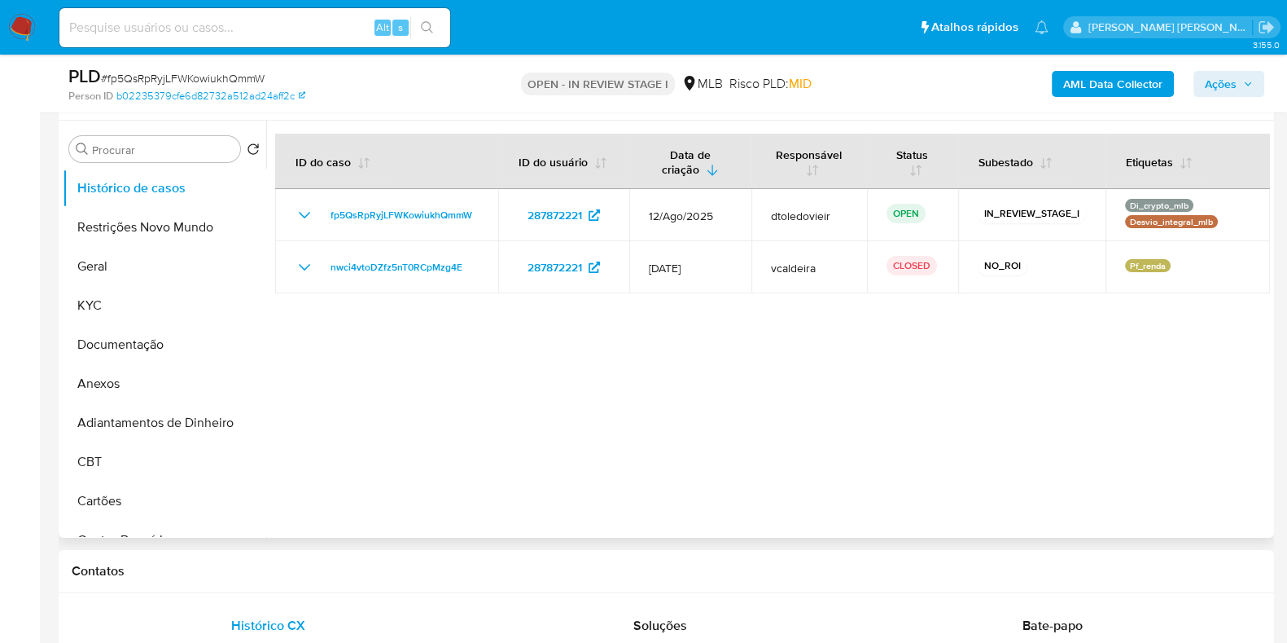
scroll to position [305, 0]
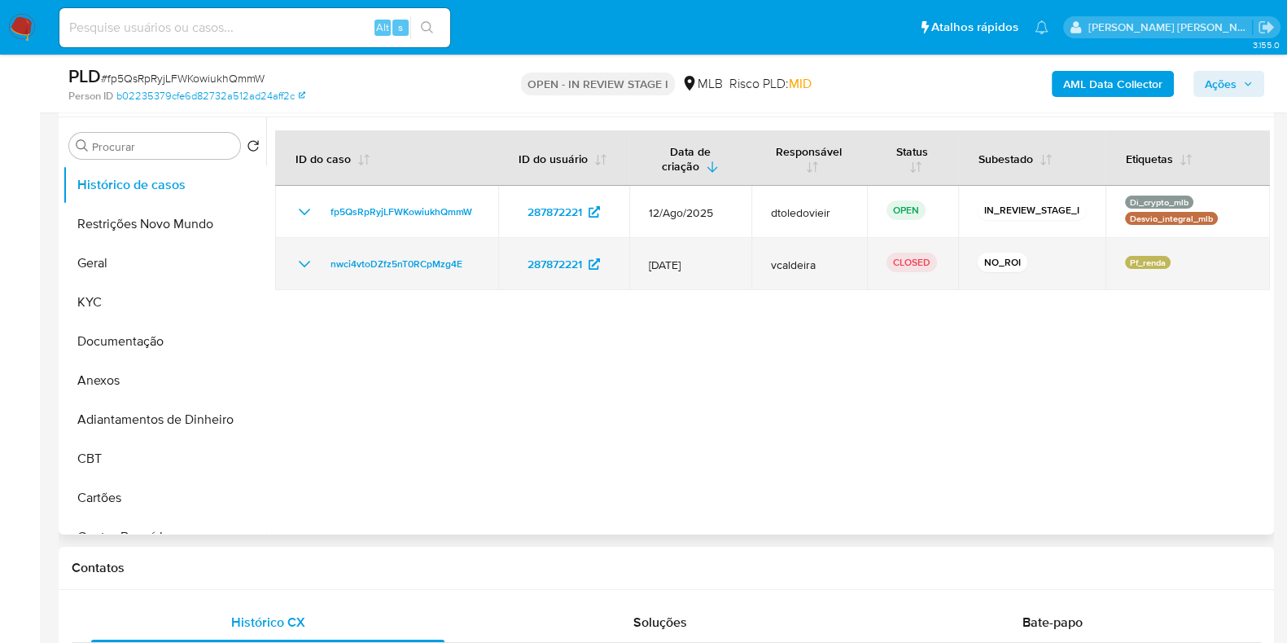
click at [300, 258] on icon "Mostrar/Ocultar" at bounding box center [305, 264] width 20 height 20
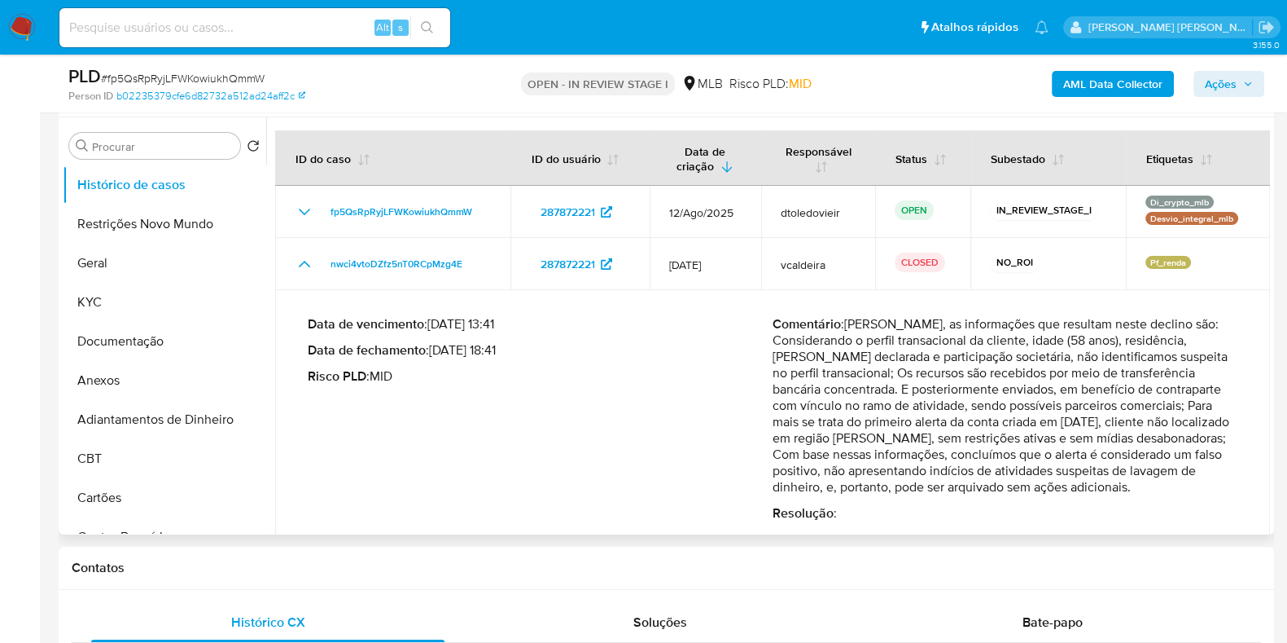
drag, startPoint x: 542, startPoint y: 356, endPoint x: 470, endPoint y: 349, distance: 72.0
click at [470, 349] on p "Data de fechamento : 25/07/2024 18:41" at bounding box center [540, 350] width 465 height 16
click at [633, 340] on div "Data de vencimento : 26/08/2024 13:41 Data de fechamento : 25/07/2024 18:41 Ris…" at bounding box center [540, 418] width 465 height 205
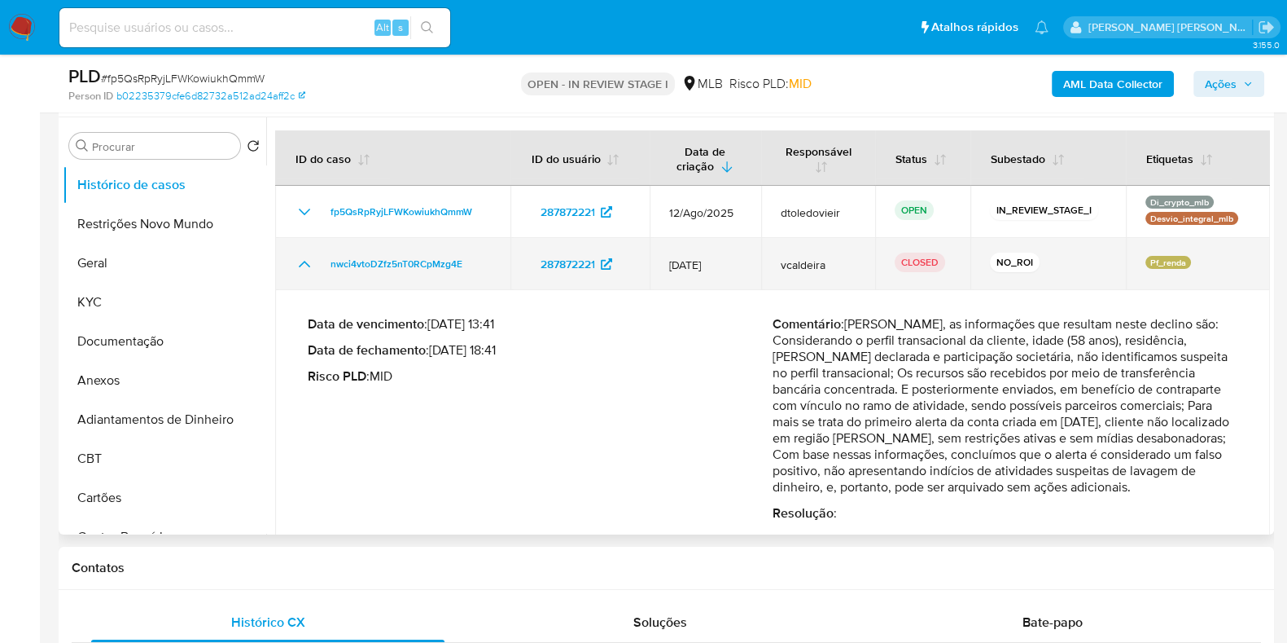
click at [302, 265] on icon "Mostrar/Ocultar" at bounding box center [305, 264] width 20 height 20
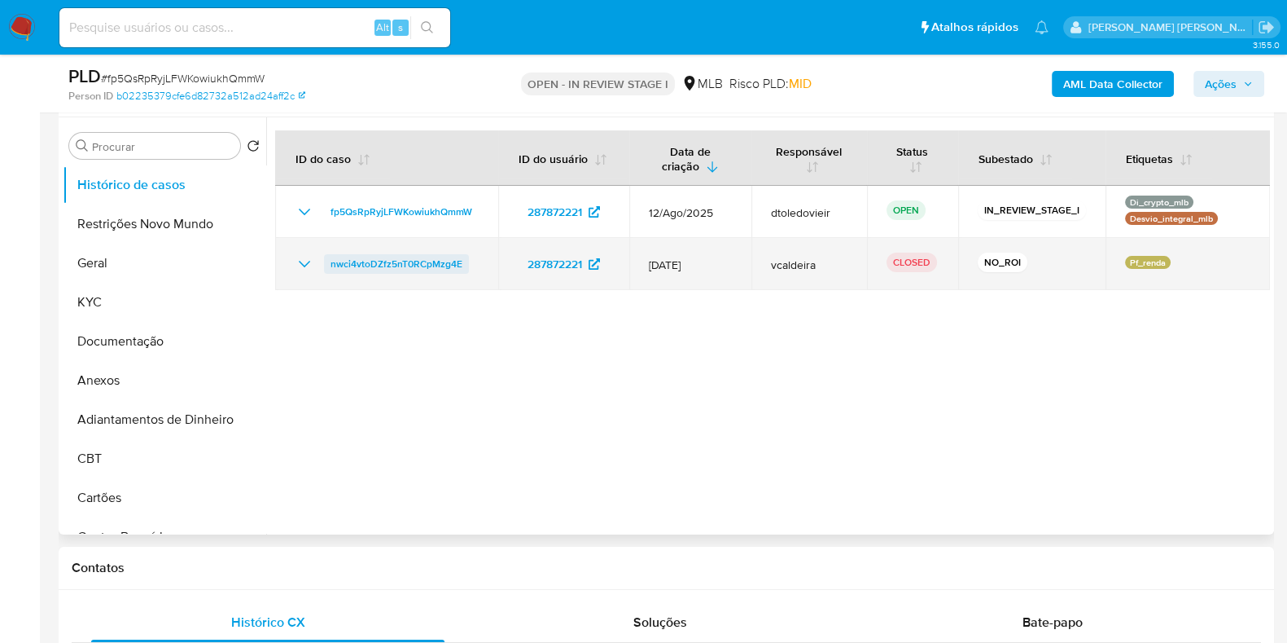
drag, startPoint x: 480, startPoint y: 264, endPoint x: 326, endPoint y: 265, distance: 154.7
click at [326, 265] on td "nwci4vtoDZfz5nT0RCpMzg4E" at bounding box center [386, 264] width 223 height 52
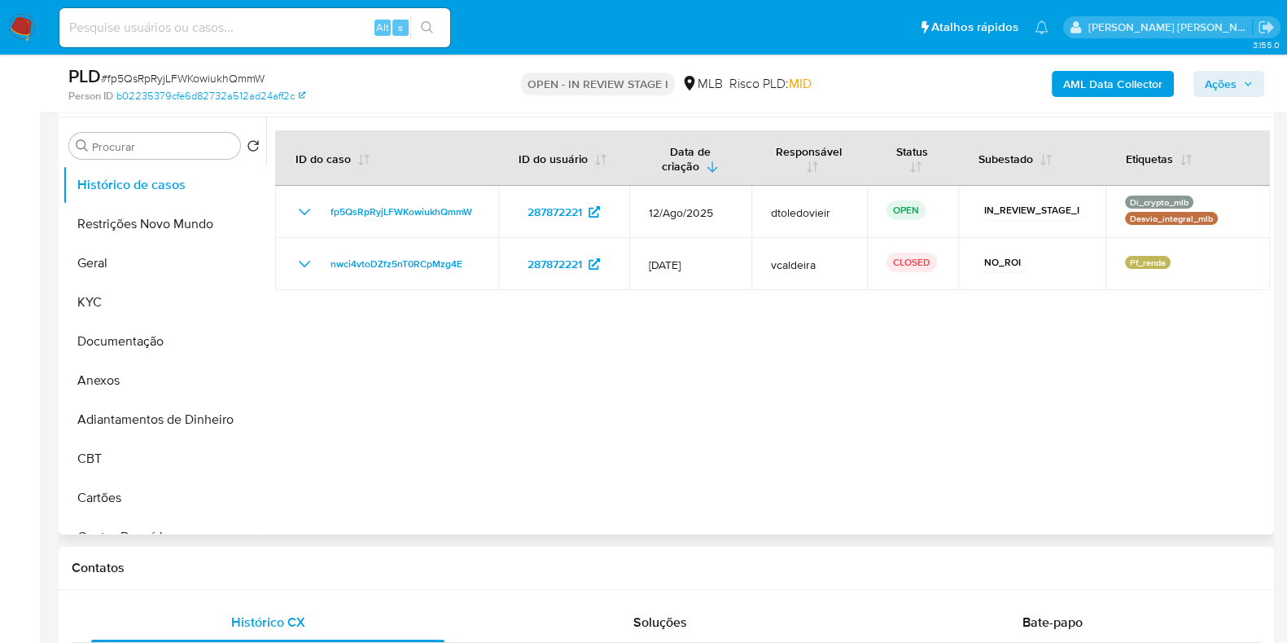
click at [840, 397] on div at bounding box center [768, 325] width 1004 height 417
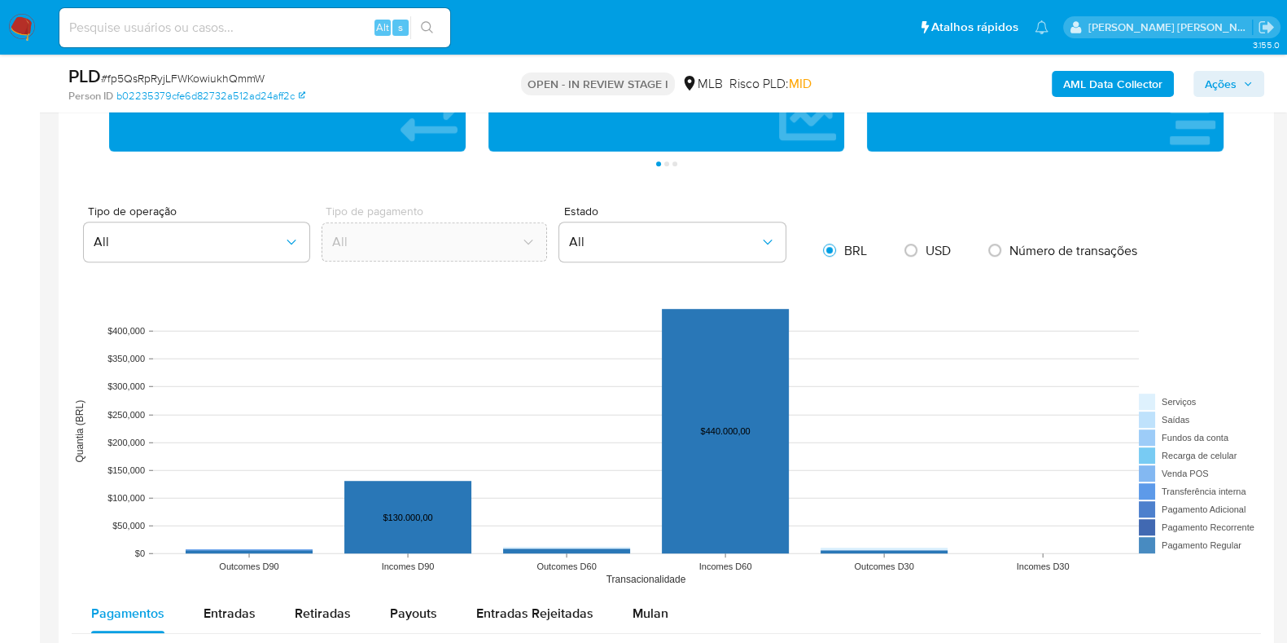
scroll to position [1526, 0]
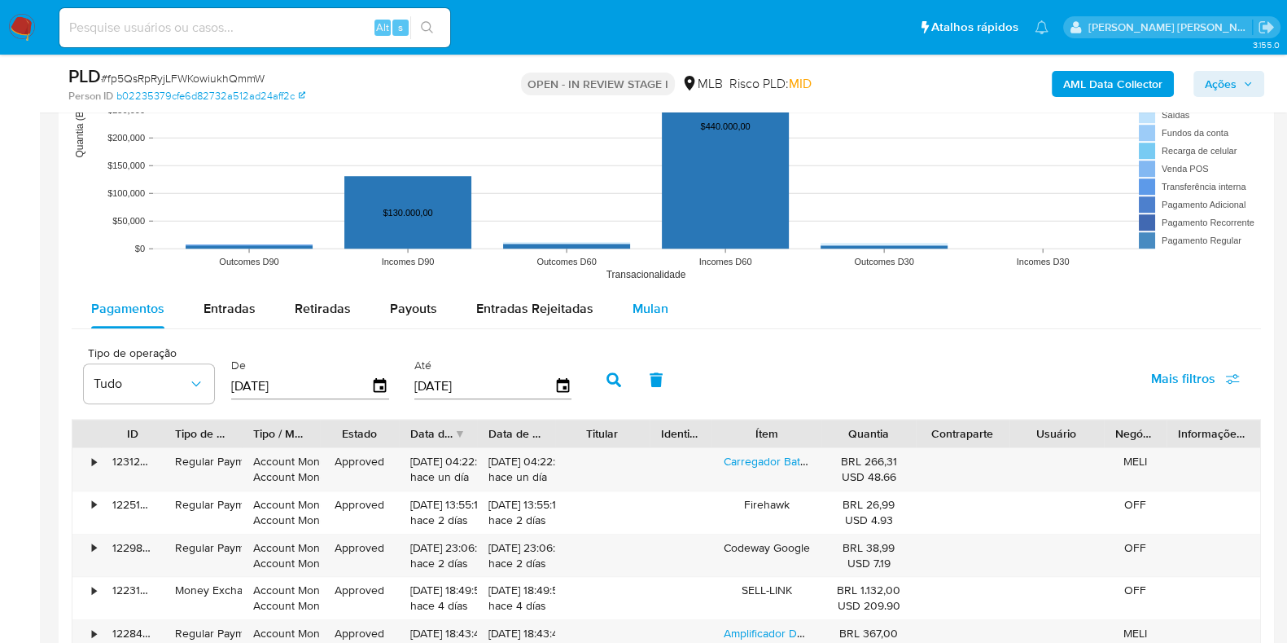
click at [667, 306] on button "Mulan" at bounding box center [650, 308] width 75 height 39
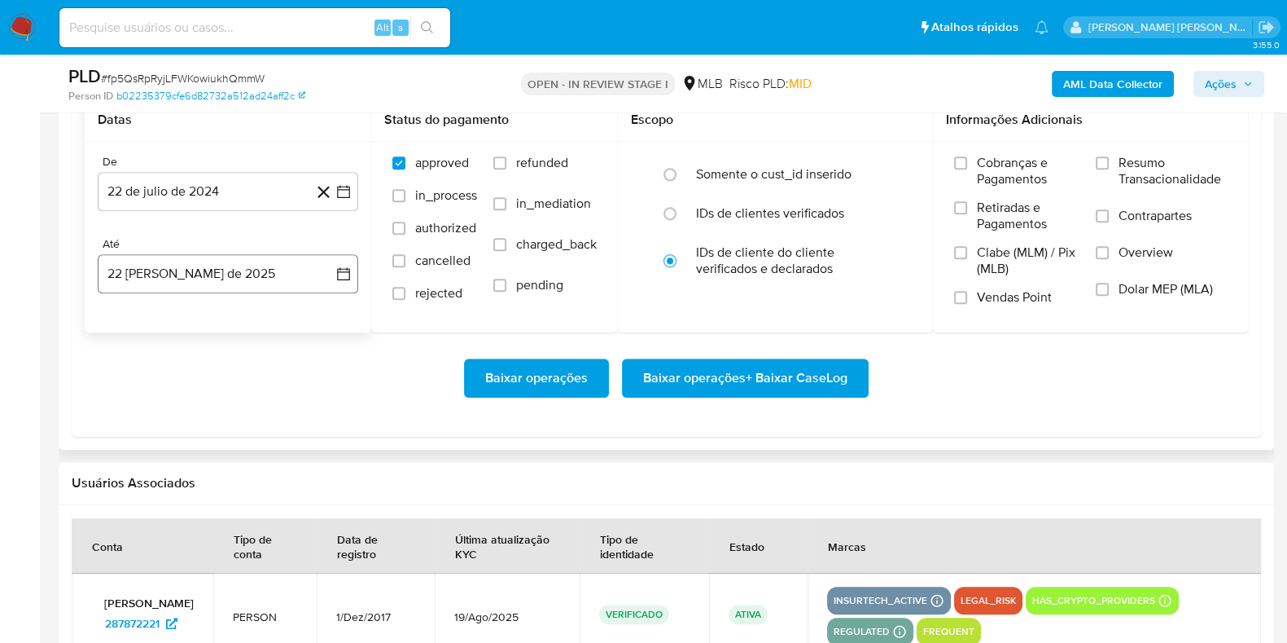
scroll to position [1832, 0]
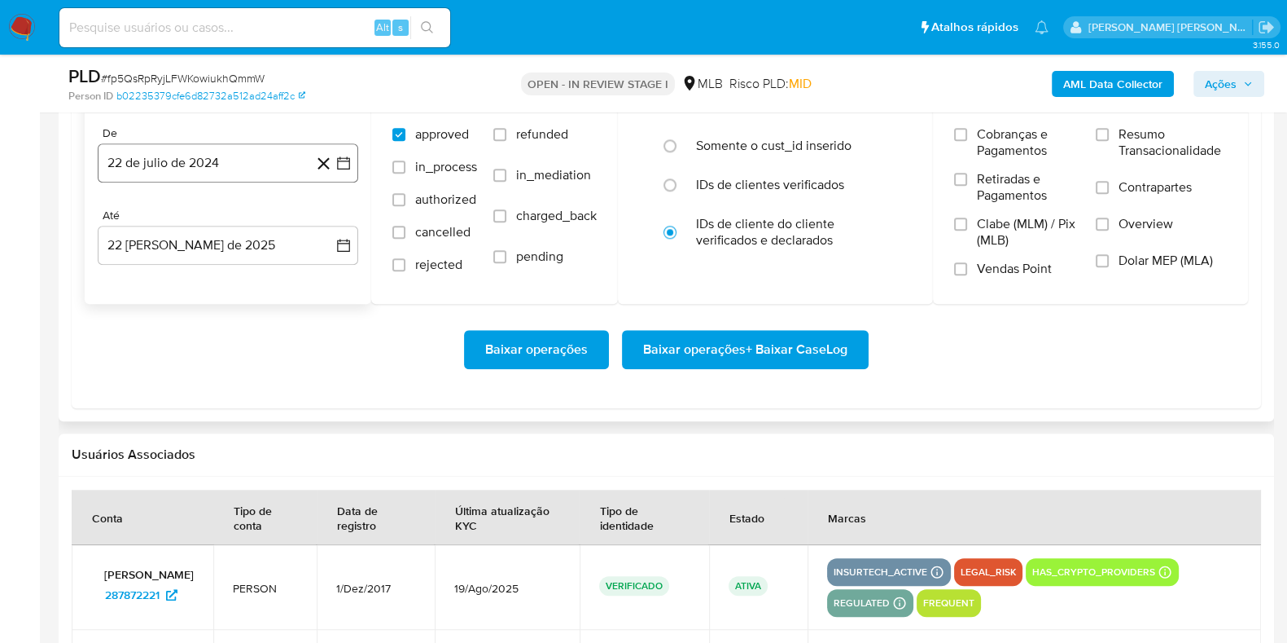
click at [240, 169] on button "22 de julio de 2024" at bounding box center [228, 162] width 261 height 39
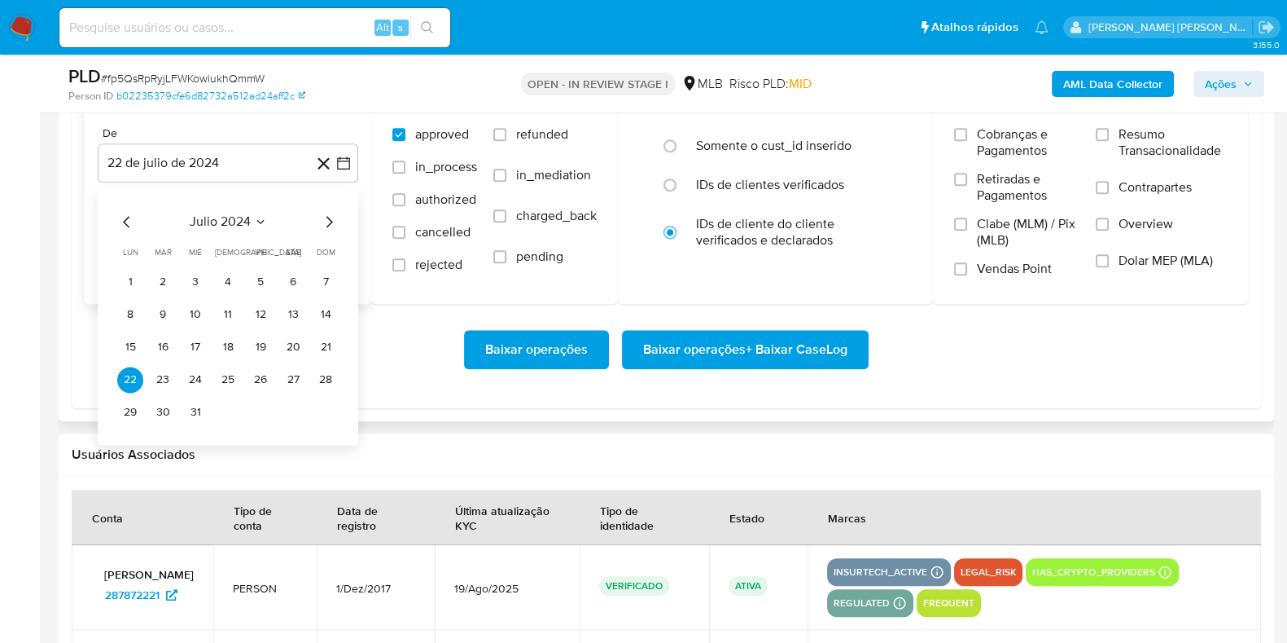
click at [324, 221] on icon "Mes siguiente" at bounding box center [329, 222] width 20 height 20
click at [326, 222] on icon "Mes siguiente" at bounding box center [329, 222] width 20 height 20
click at [327, 222] on icon "Mes siguiente" at bounding box center [329, 222] width 20 height 20
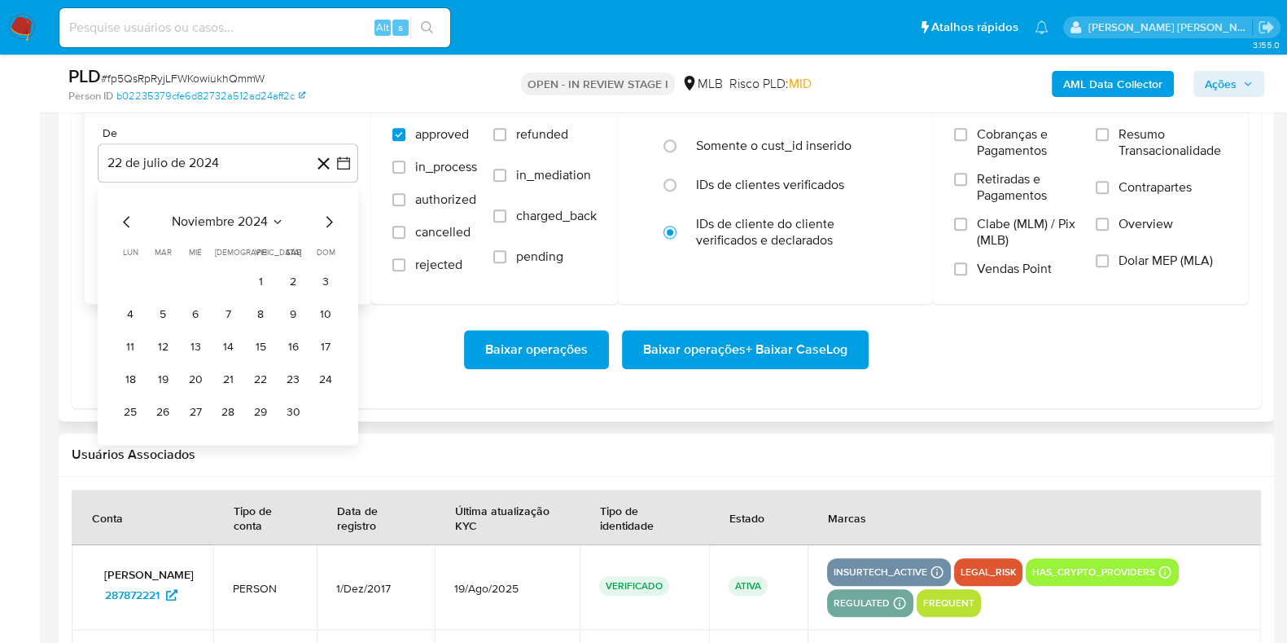
click at [327, 222] on icon "Mes siguiente" at bounding box center [329, 222] width 20 height 20
click at [327, 220] on icon "Mes siguiente" at bounding box center [329, 222] width 20 height 20
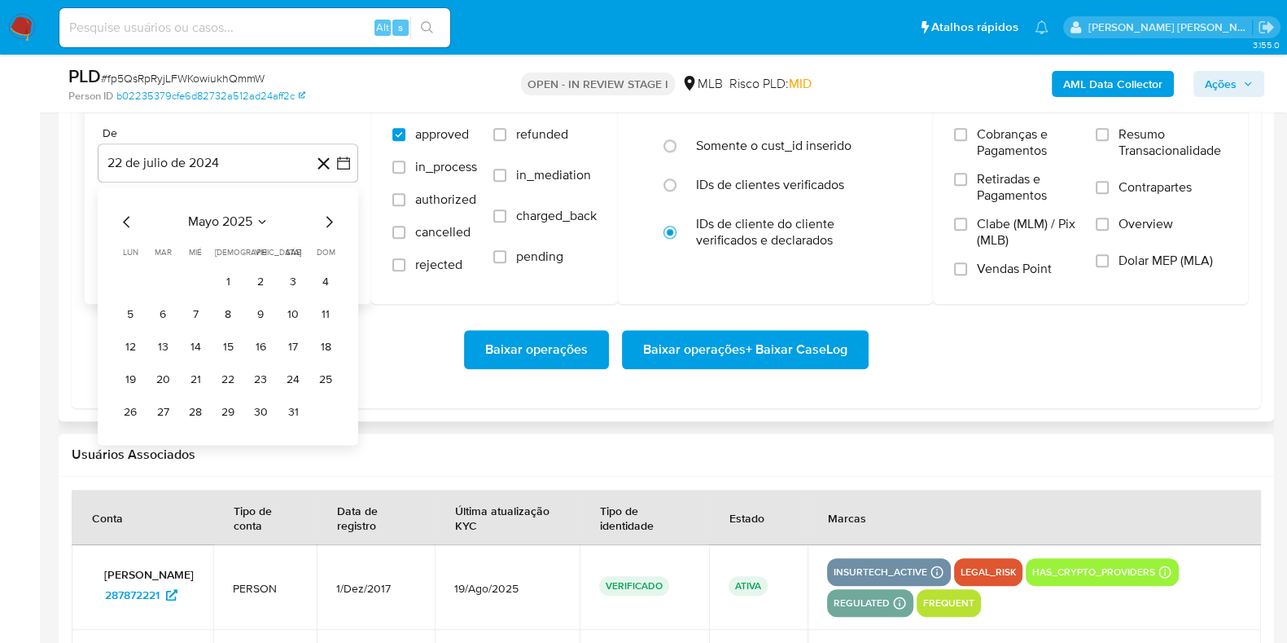
click at [327, 220] on icon "Mes siguiente" at bounding box center [329, 222] width 20 height 20
click at [163, 275] on button "1" at bounding box center [163, 282] width 26 height 26
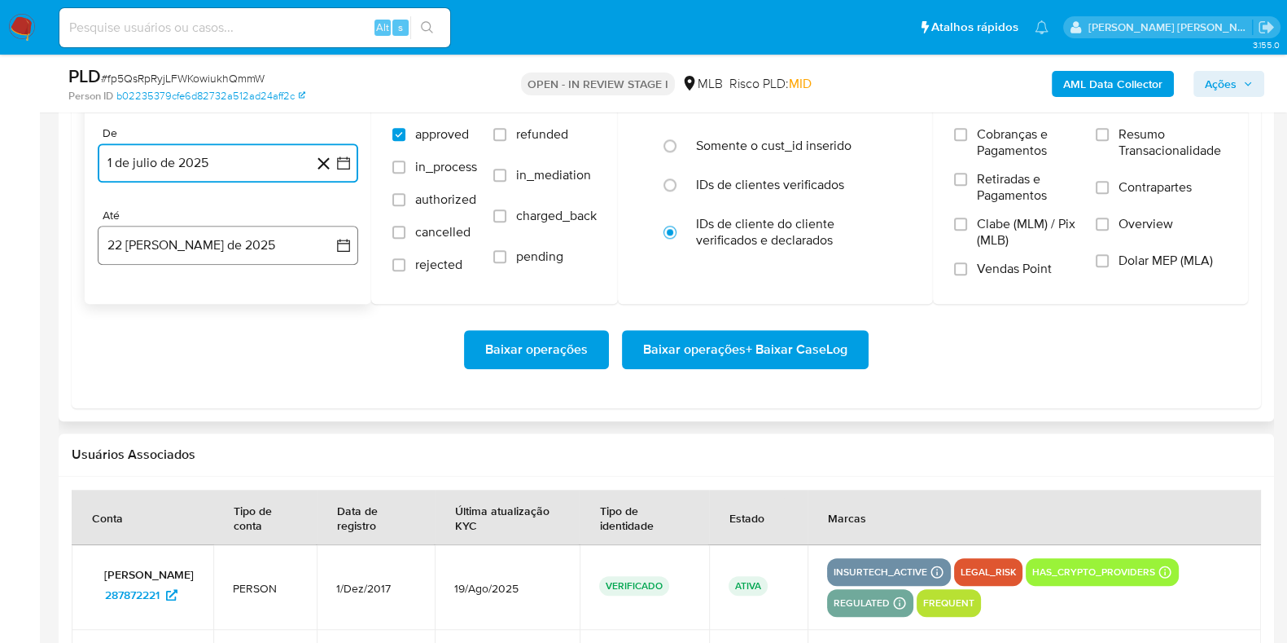
click at [156, 244] on button "22 de agosto de 2025" at bounding box center [228, 245] width 261 height 39
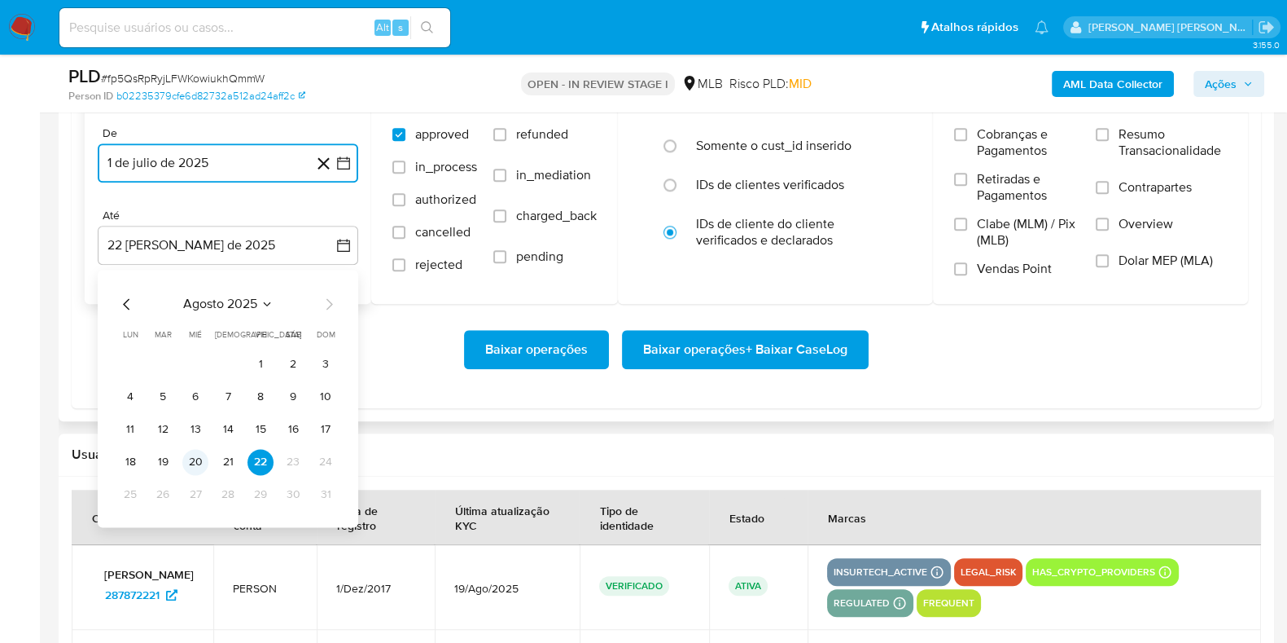
click at [194, 462] on button "20" at bounding box center [195, 462] width 26 height 26
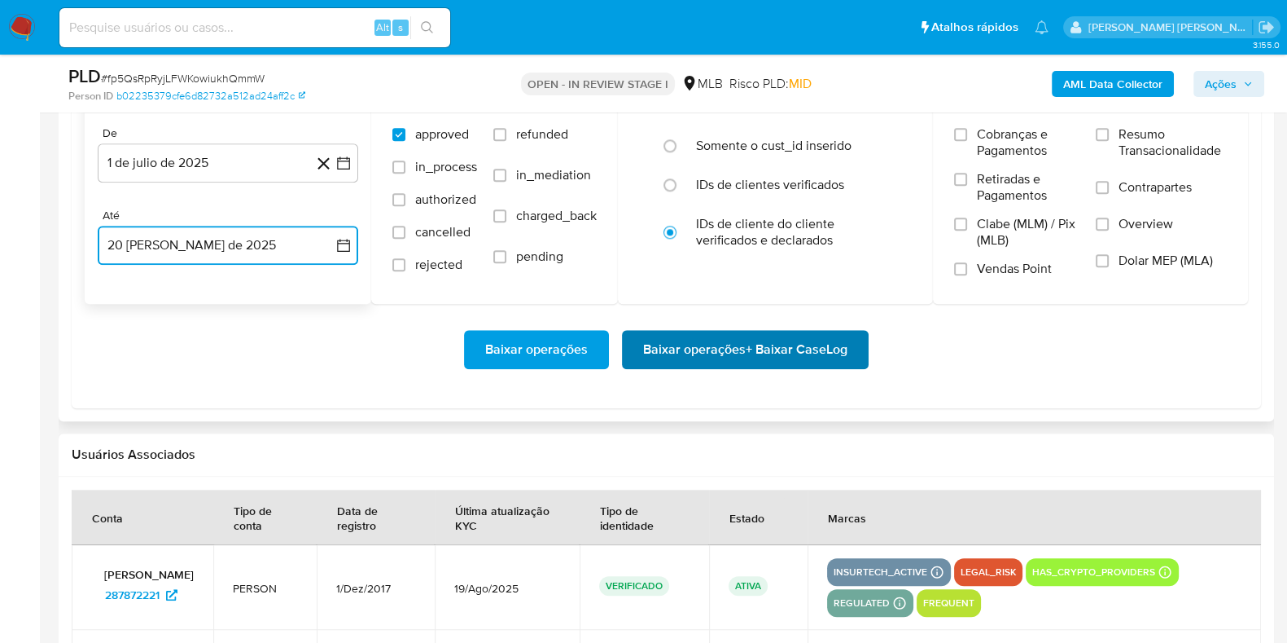
click at [771, 341] on span "Baixar operações + Baixar CaseLog" at bounding box center [745, 349] width 204 height 36
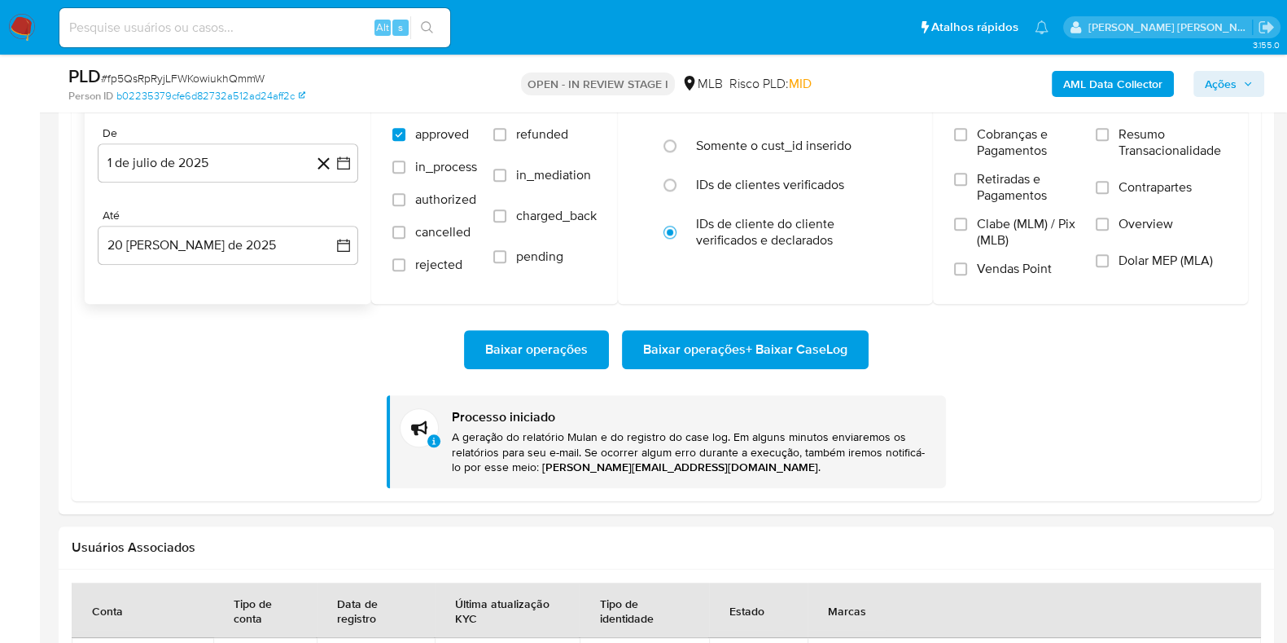
click at [21, 20] on img at bounding box center [22, 28] width 28 height 28
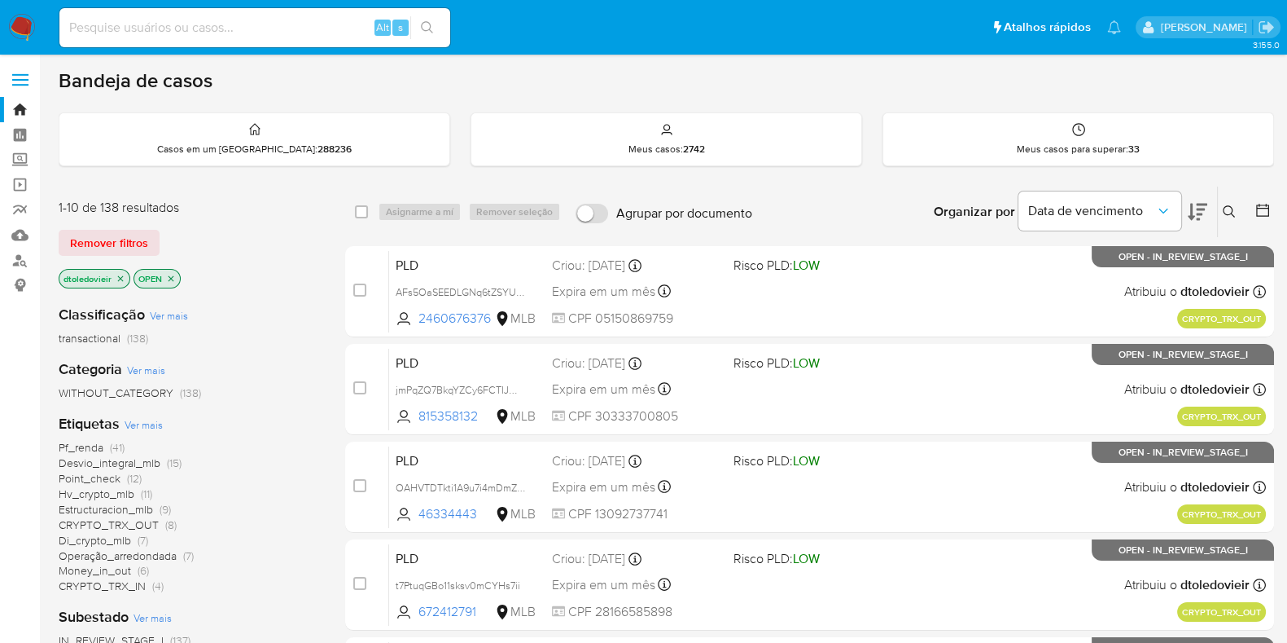
click at [862, 201] on div "Organizar por Data de vencimento Os resultados não podem ser classificados enqu…" at bounding box center [1018, 211] width 514 height 50
click at [220, 28] on input at bounding box center [254, 27] width 391 height 21
paste input "2239438077"
type input "2239438077"
click at [272, 35] on input "2239438077" at bounding box center [254, 27] width 391 height 21
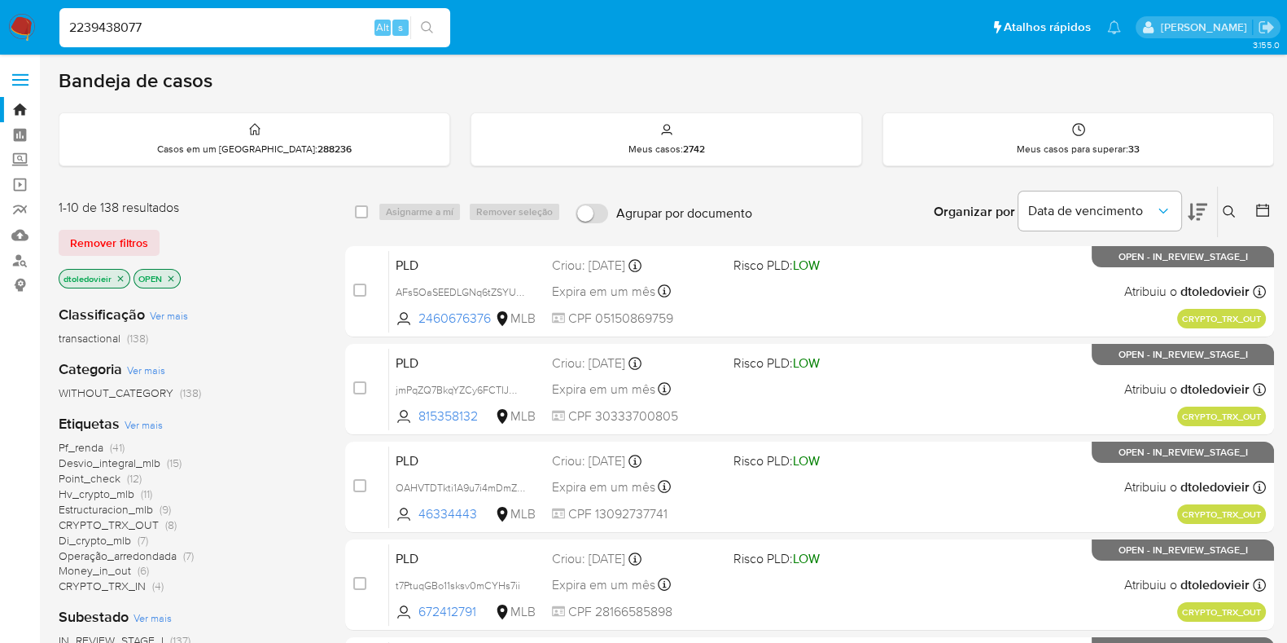
click at [17, 26] on img at bounding box center [22, 28] width 28 height 28
click at [183, 30] on input at bounding box center [254, 27] width 391 height 21
paste input "2239438077"
type input "2239438077"
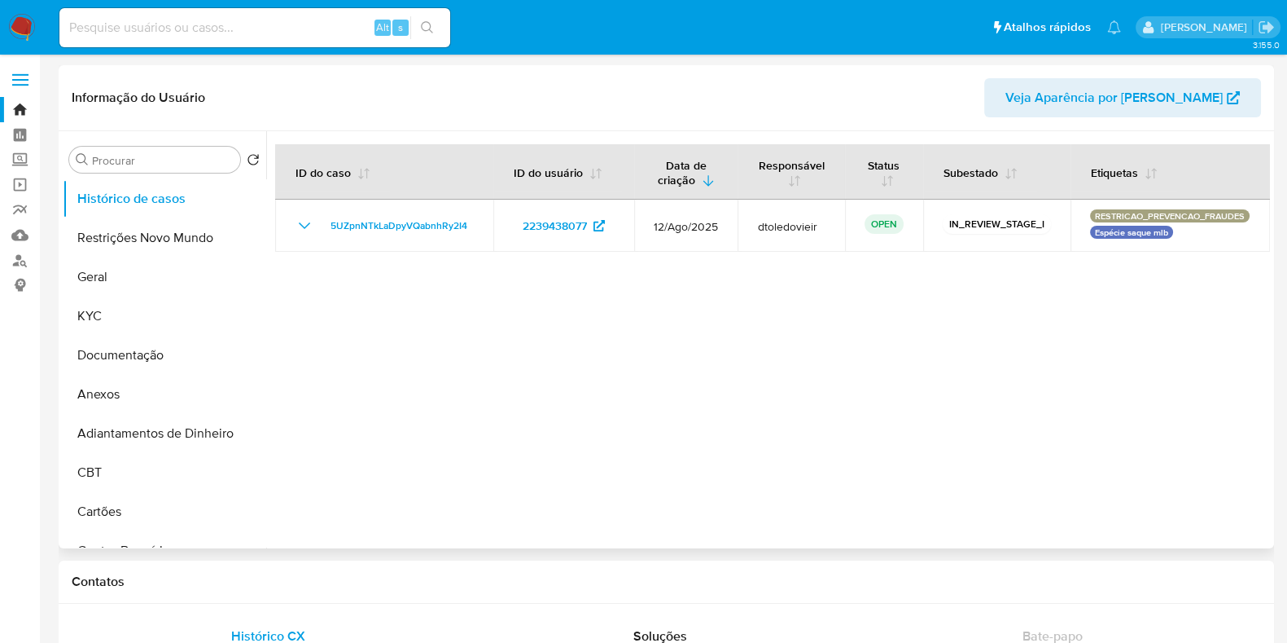
select select "10"
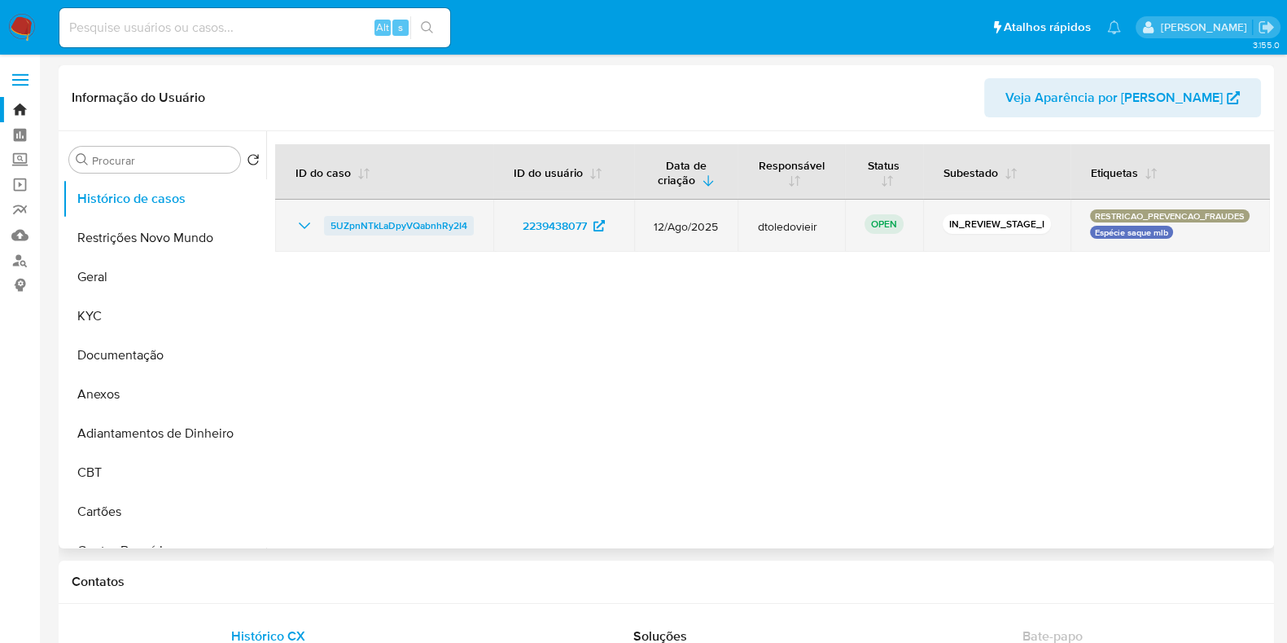
click at [399, 229] on span "5UZpnNTkLaDpyVQabnhRy2I4" at bounding box center [399, 226] width 137 height 20
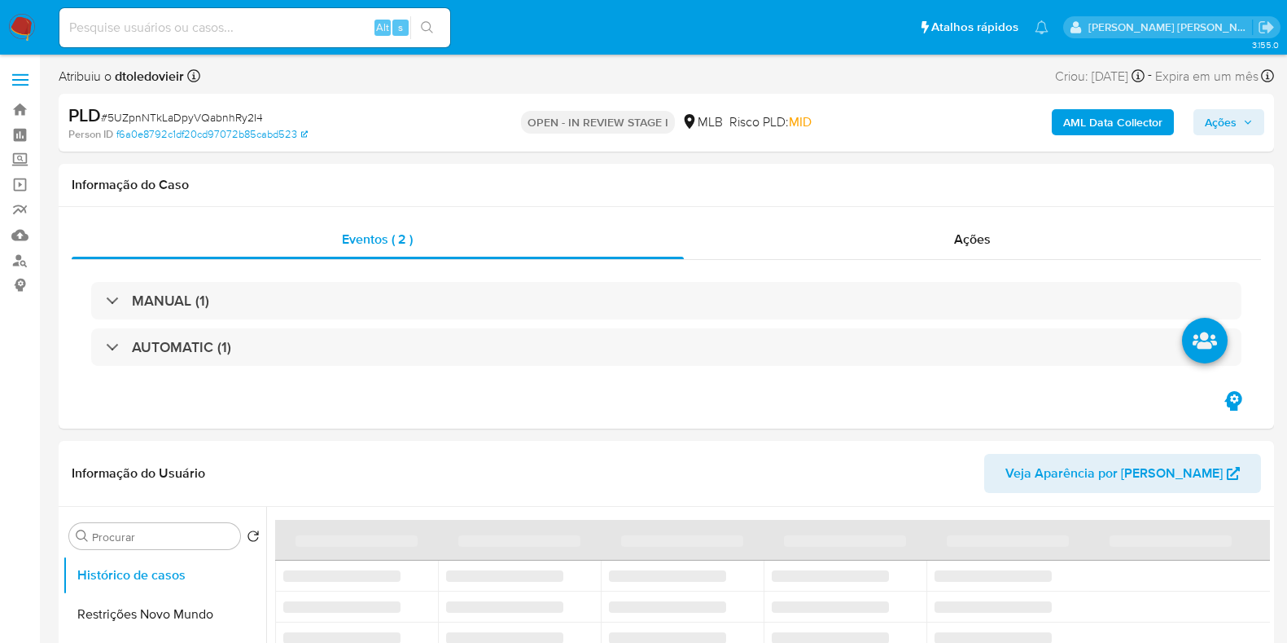
select select "10"
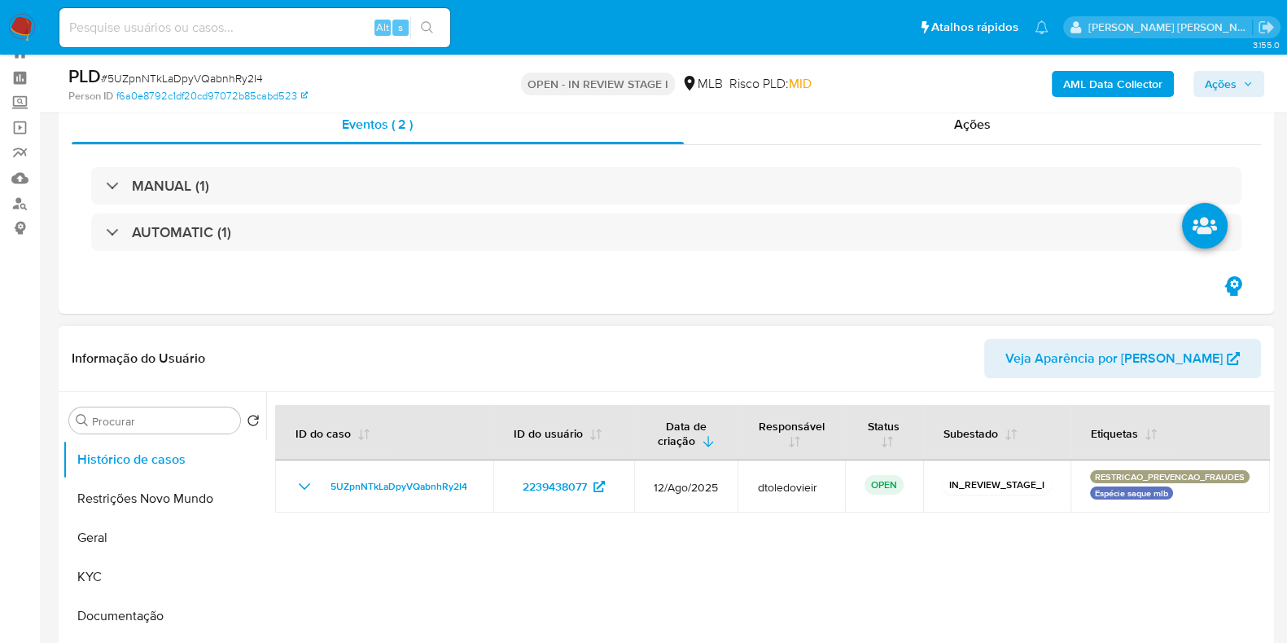
scroll to position [203, 0]
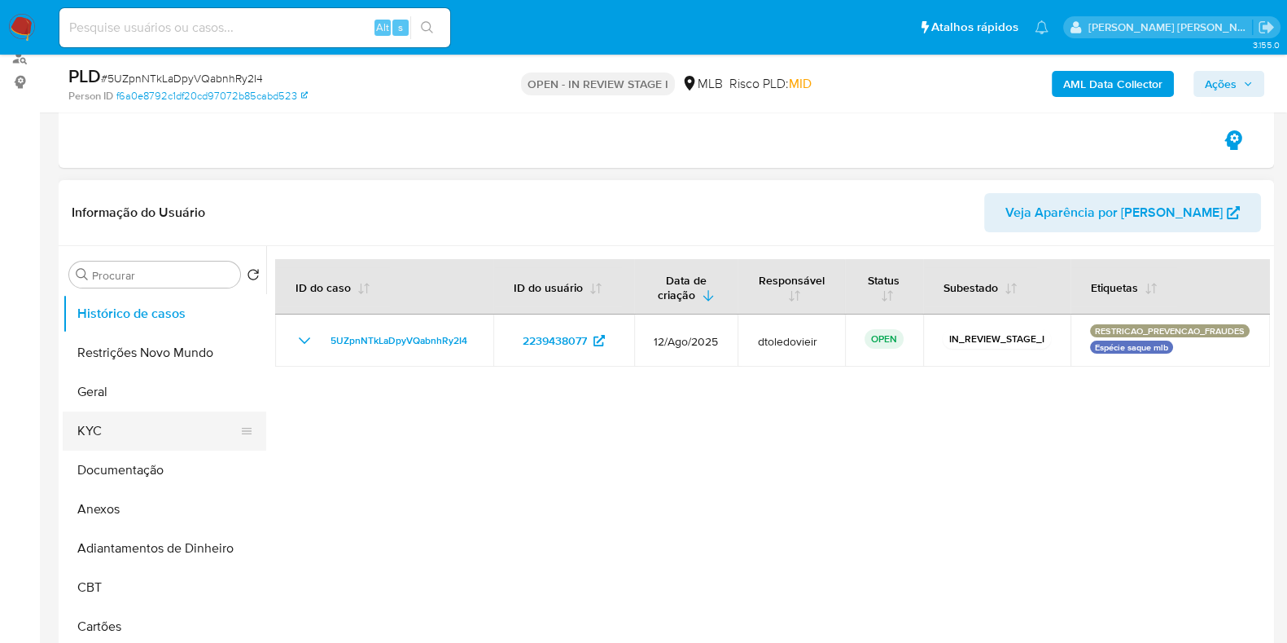
click at [148, 429] on button "KYC" at bounding box center [158, 430] width 191 height 39
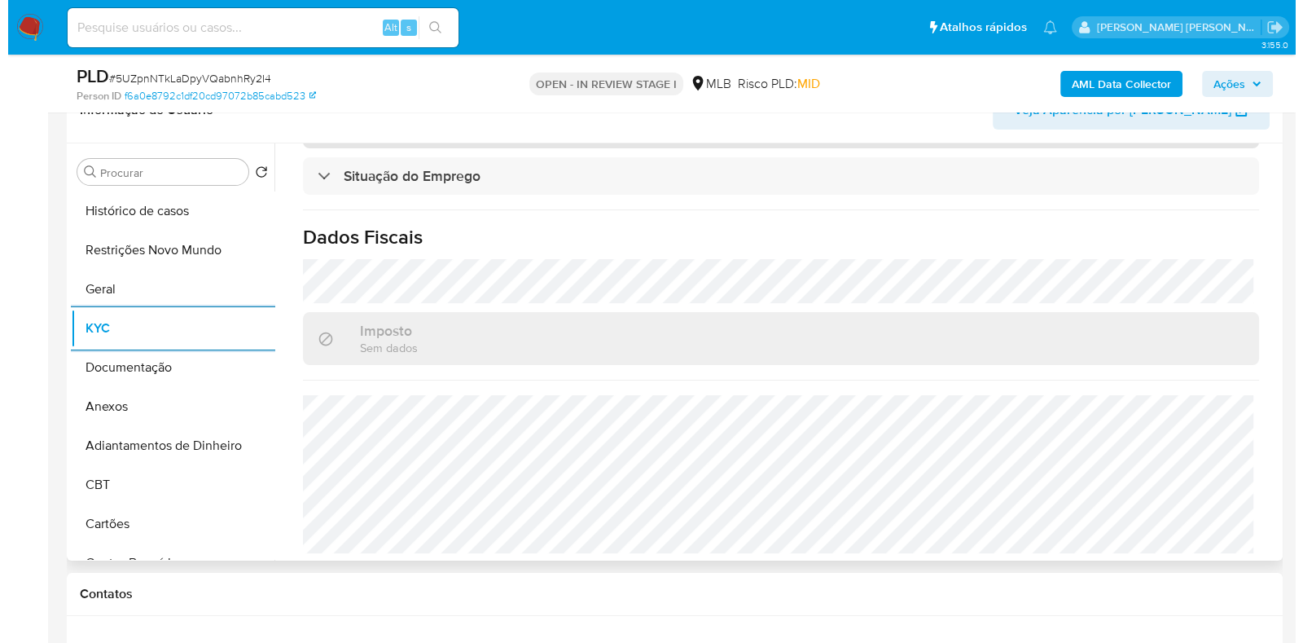
scroll to position [0, 0]
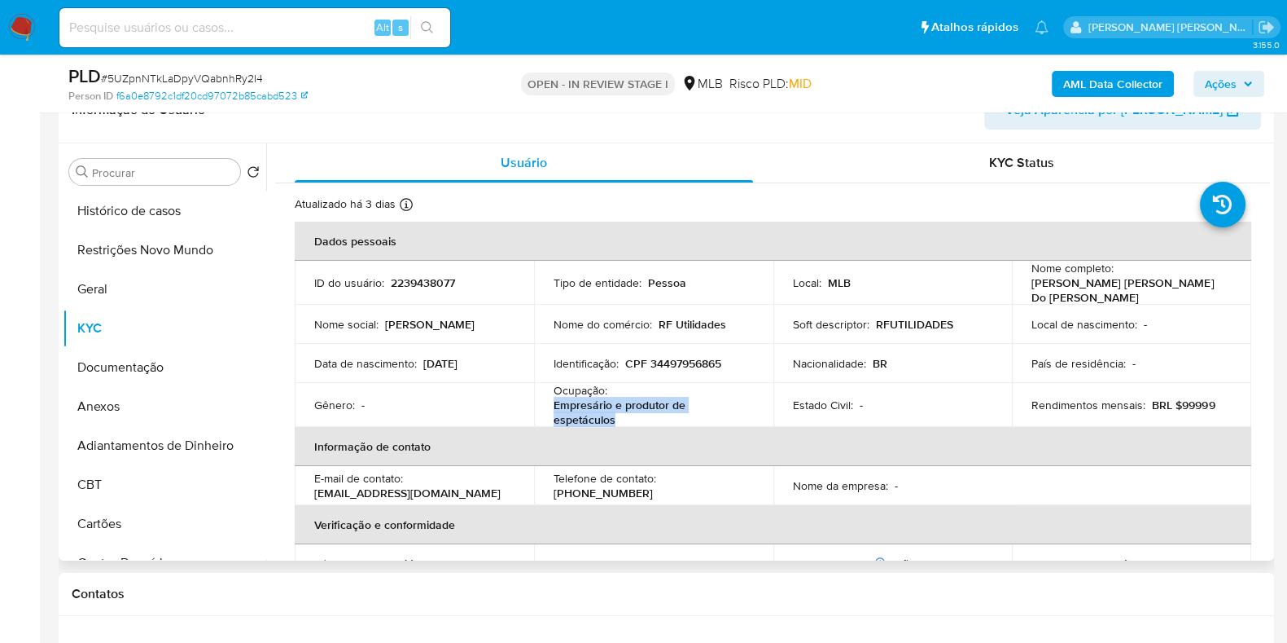
drag, startPoint x: 586, startPoint y: 419, endPoint x: 542, endPoint y: 401, distance: 47.9
click at [542, 401] on td "Ocupação : Empresário e produtor de espetáculos" at bounding box center [653, 405] width 239 height 44
click at [117, 374] on button "Documentação" at bounding box center [158, 367] width 191 height 39
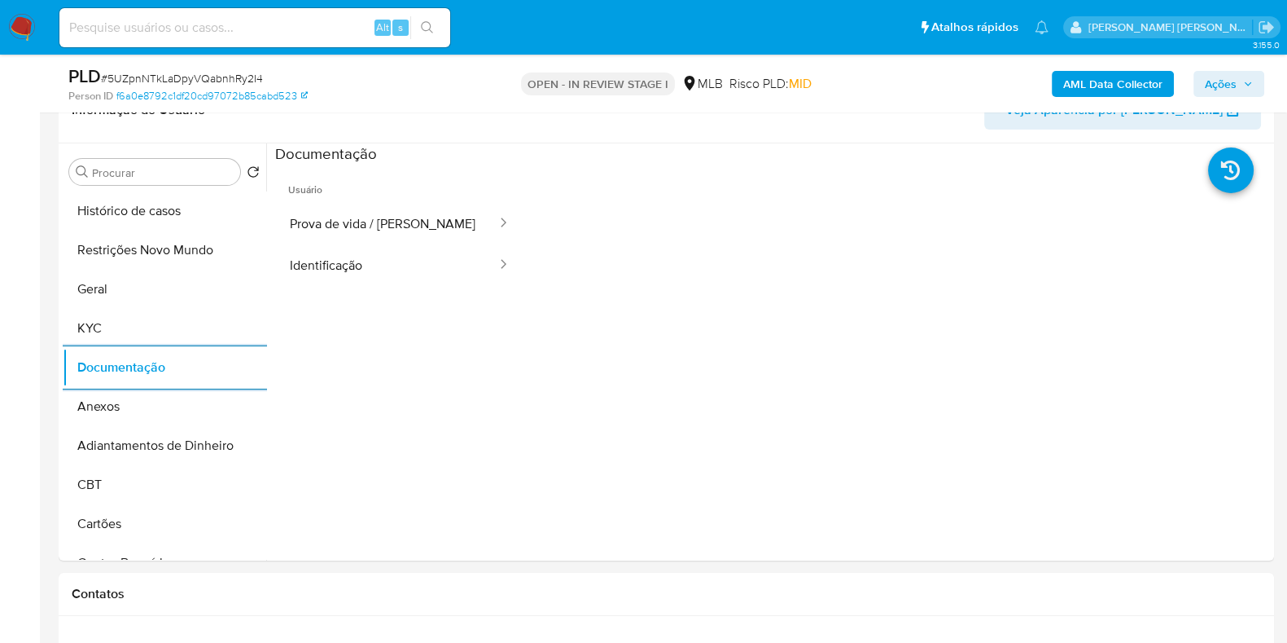
click at [1141, 92] on b "AML Data Collector" at bounding box center [1113, 84] width 99 height 26
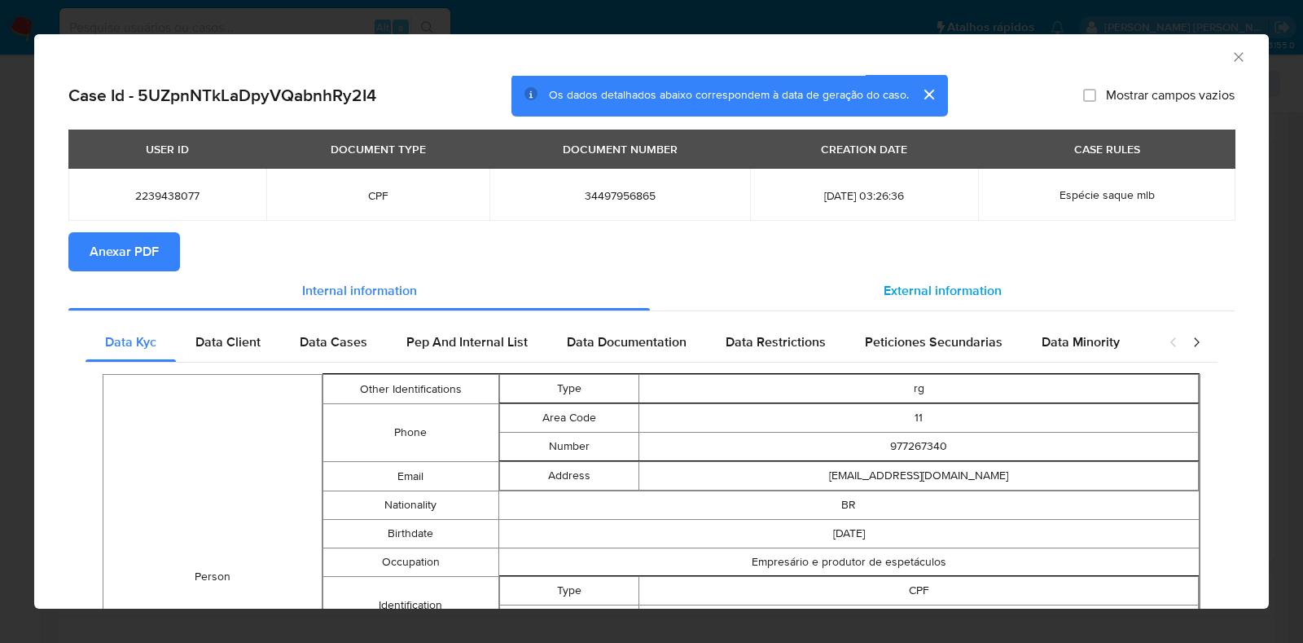
click at [888, 283] on span "External information" at bounding box center [943, 290] width 118 height 19
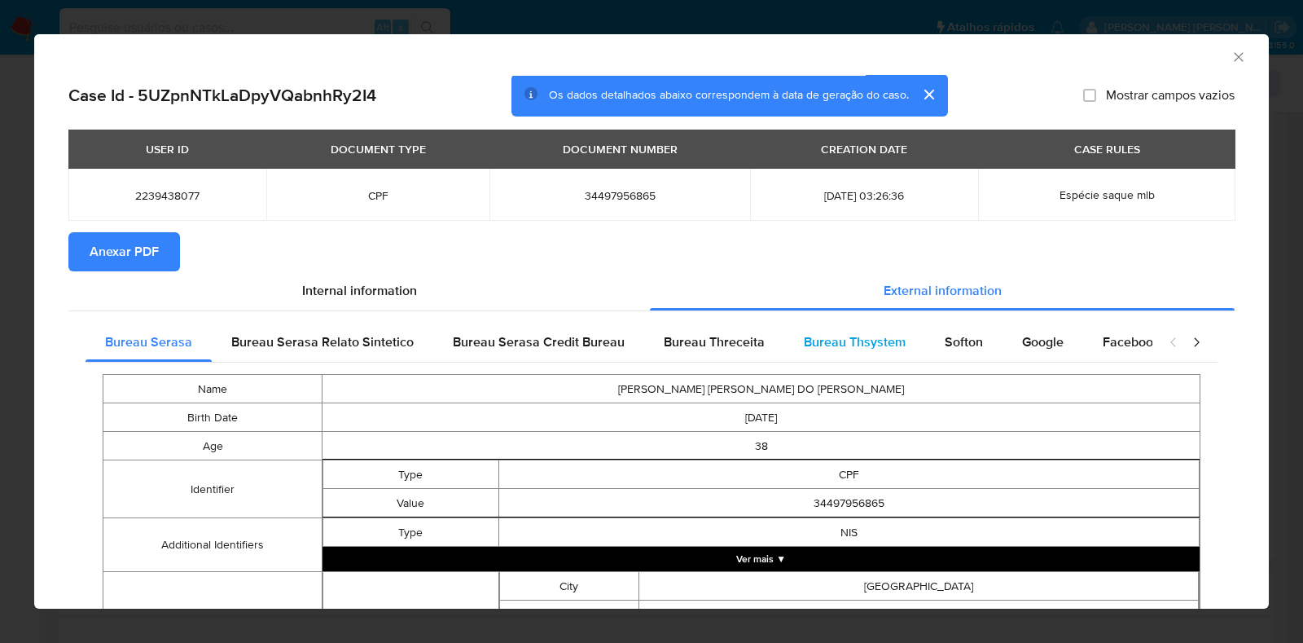
click at [874, 346] on span "Bureau Thsystem" at bounding box center [855, 341] width 102 height 19
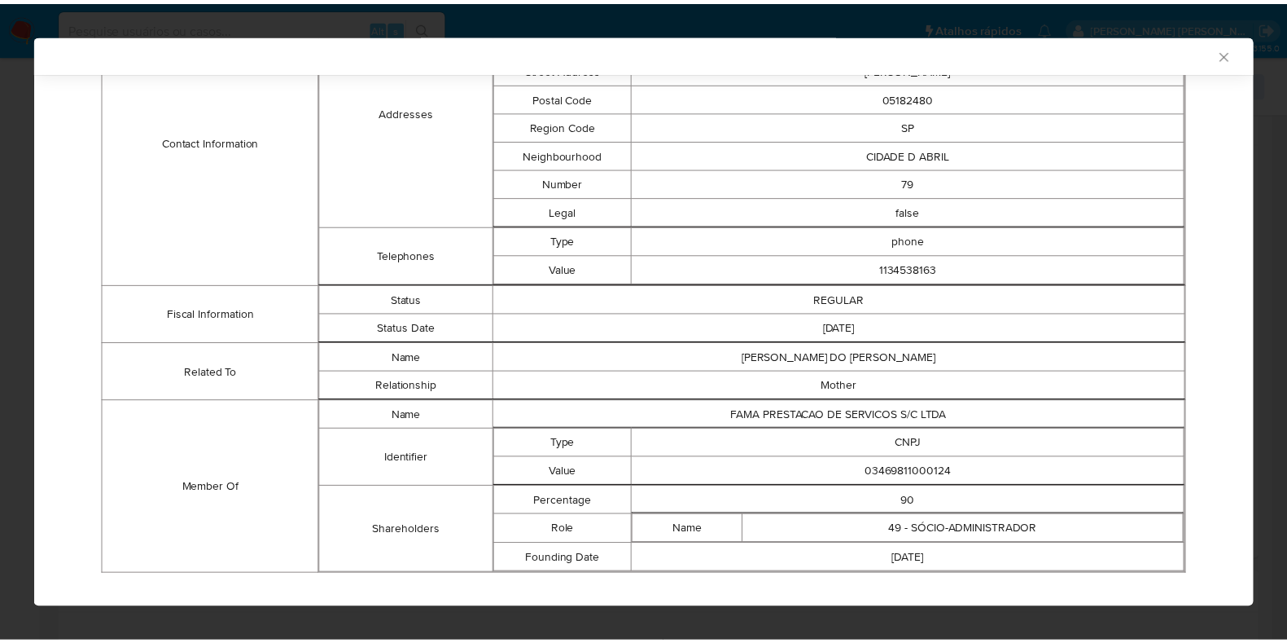
scroll to position [603, 0]
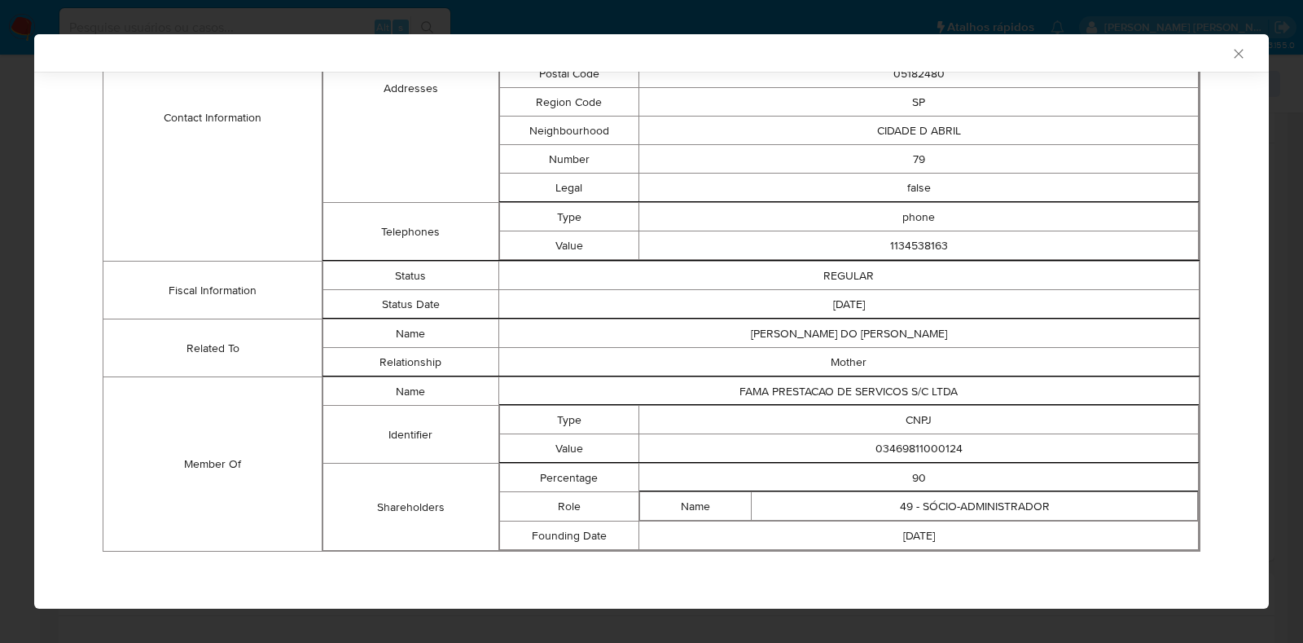
click at [900, 455] on td "03469811000124" at bounding box center [918, 448] width 559 height 29
click at [917, 450] on td "03469811000124" at bounding box center [918, 448] width 559 height 29
copy td "03469811000124"
click at [5, 132] on div "AML Data Collector Case Id - 5UZpnNTkLaDpyVQabnhRy2I4 Os dados detalhados abaix…" at bounding box center [651, 321] width 1303 height 643
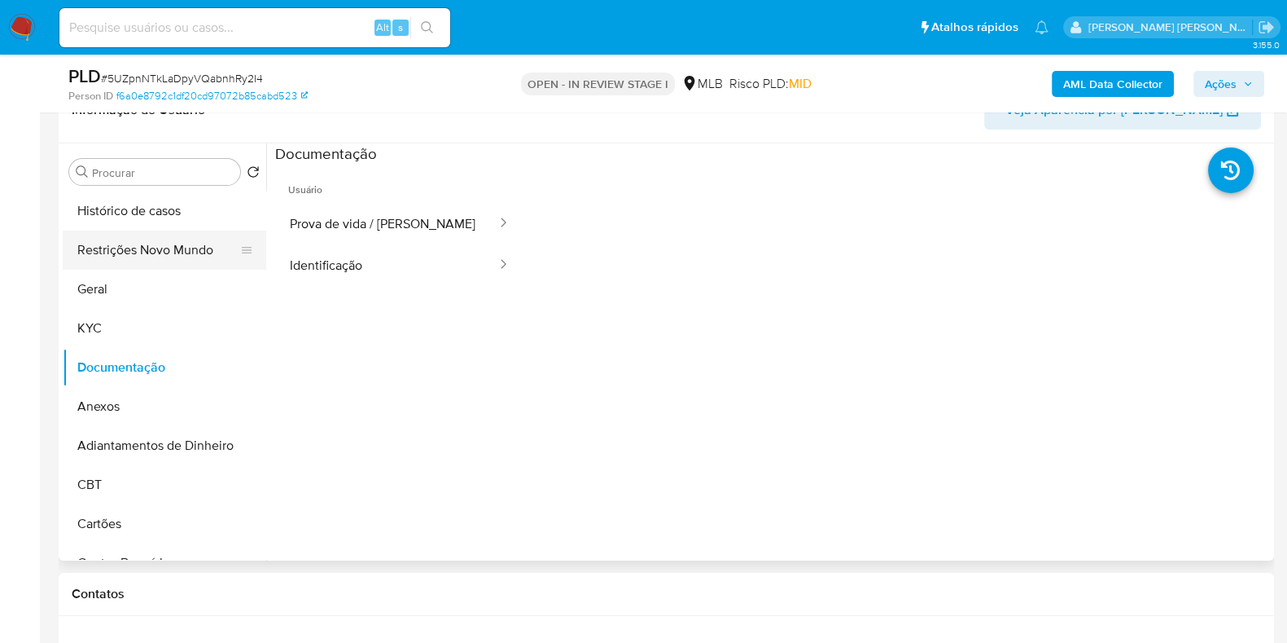
click at [107, 249] on button "Restrições Novo Mundo" at bounding box center [158, 249] width 191 height 39
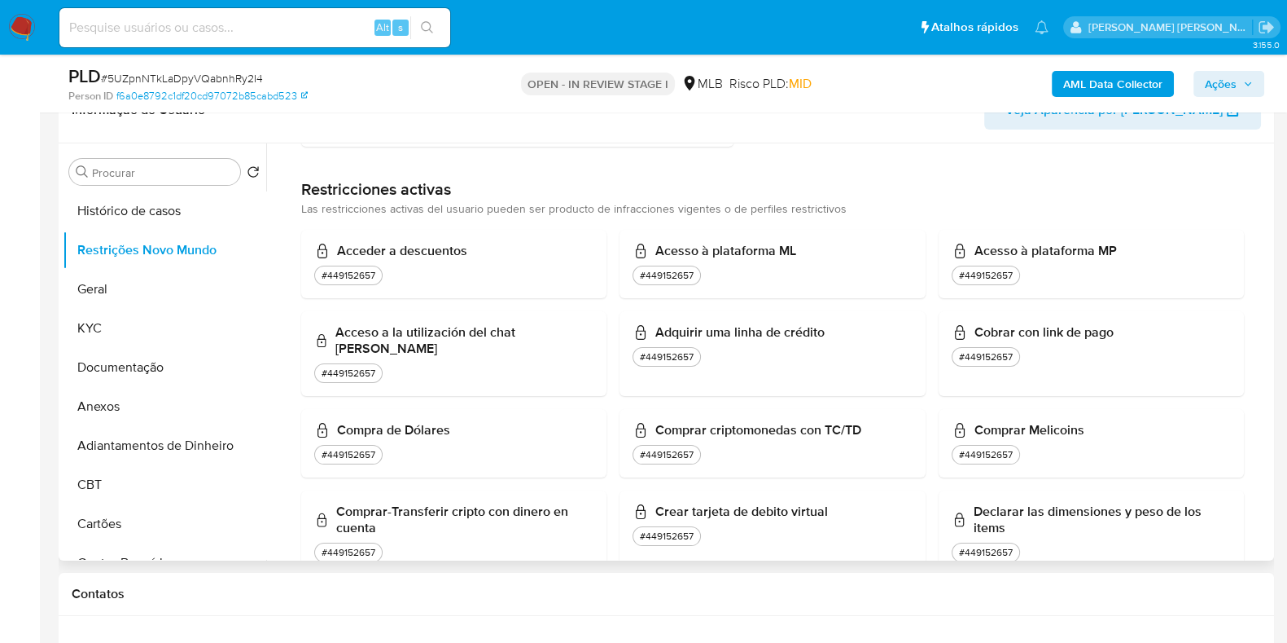
scroll to position [0, 0]
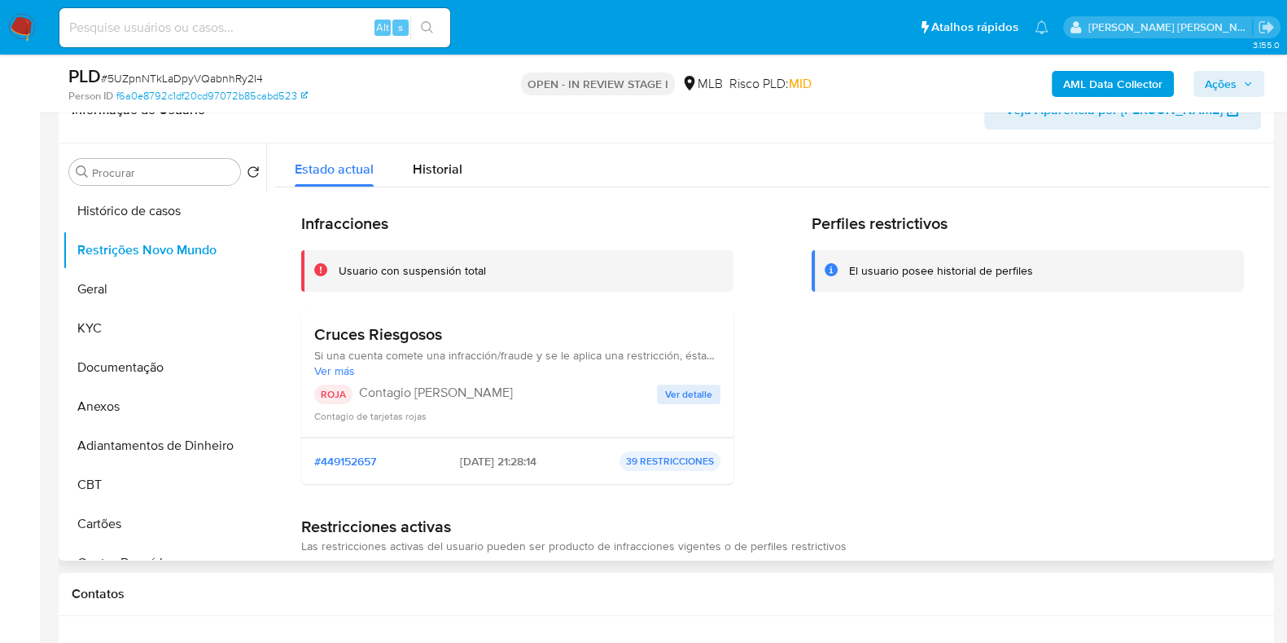
click at [684, 388] on span "Ver detalle" at bounding box center [688, 394] width 47 height 16
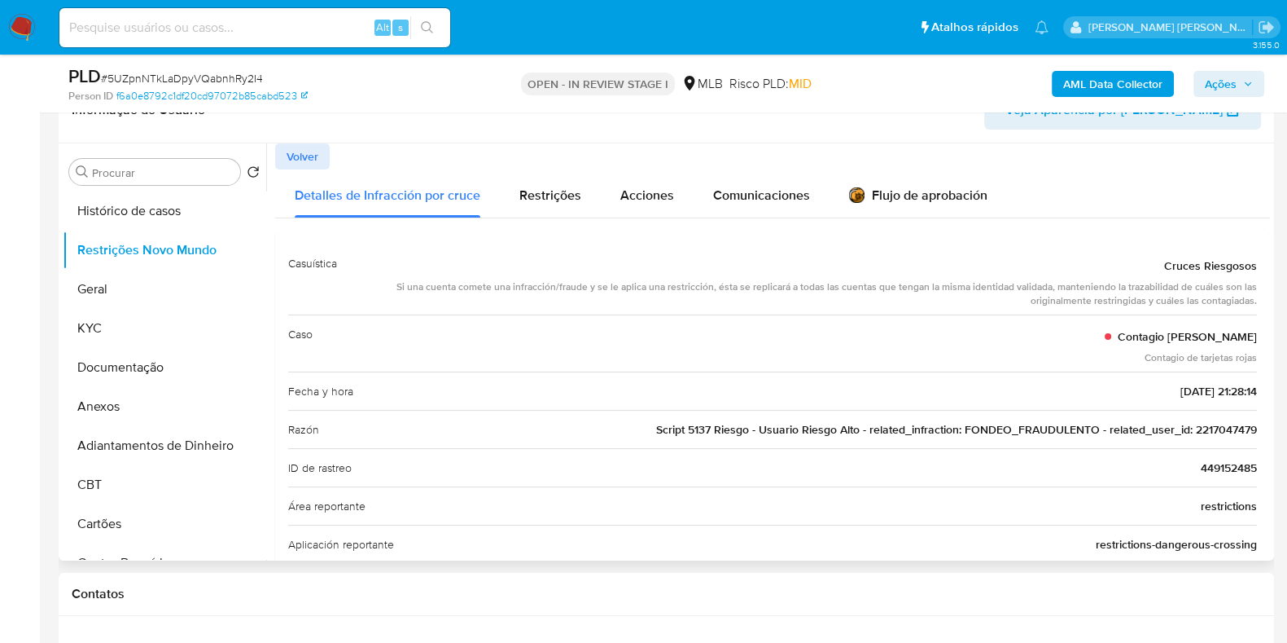
click at [817, 434] on span "Script 5137 Riesgo - Usuario Riesgo Alto - related_infraction: FONDEO_FRAUDULEN…" at bounding box center [956, 429] width 601 height 16
click at [558, 193] on span "Restrições" at bounding box center [551, 195] width 62 height 19
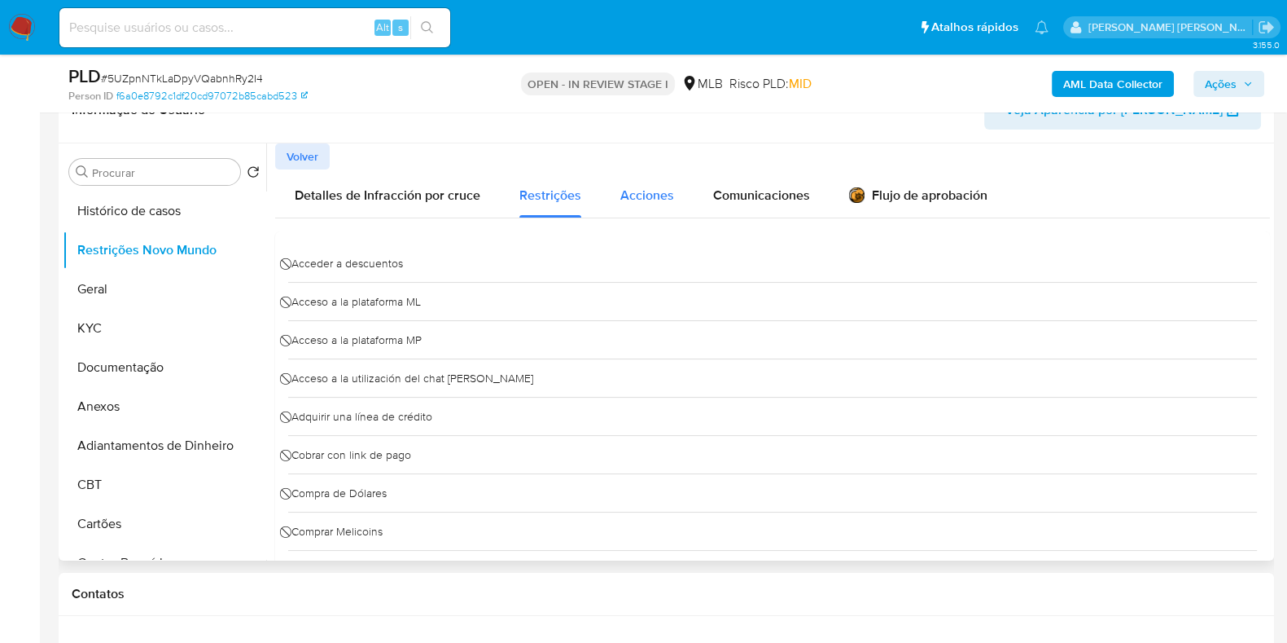
click at [621, 194] on span "Acciones" at bounding box center [648, 195] width 54 height 19
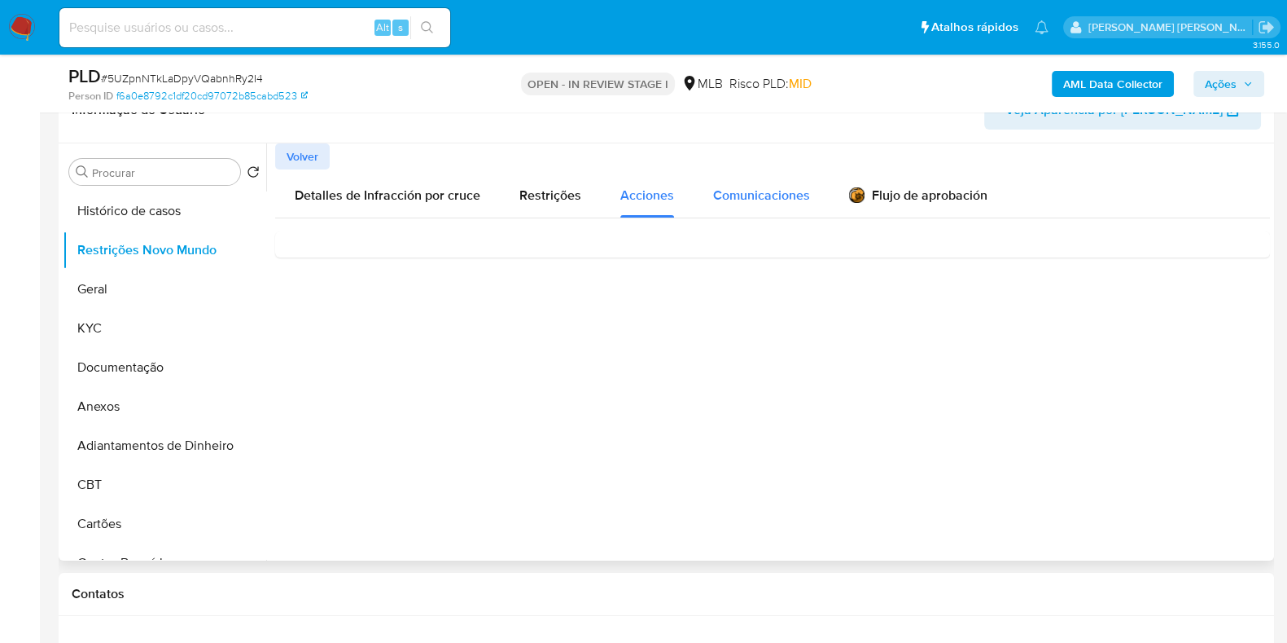
click at [700, 194] on button "Comunicaciones" at bounding box center [762, 193] width 136 height 48
click at [861, 192] on div "Flujo de aprobación" at bounding box center [918, 198] width 138 height 18
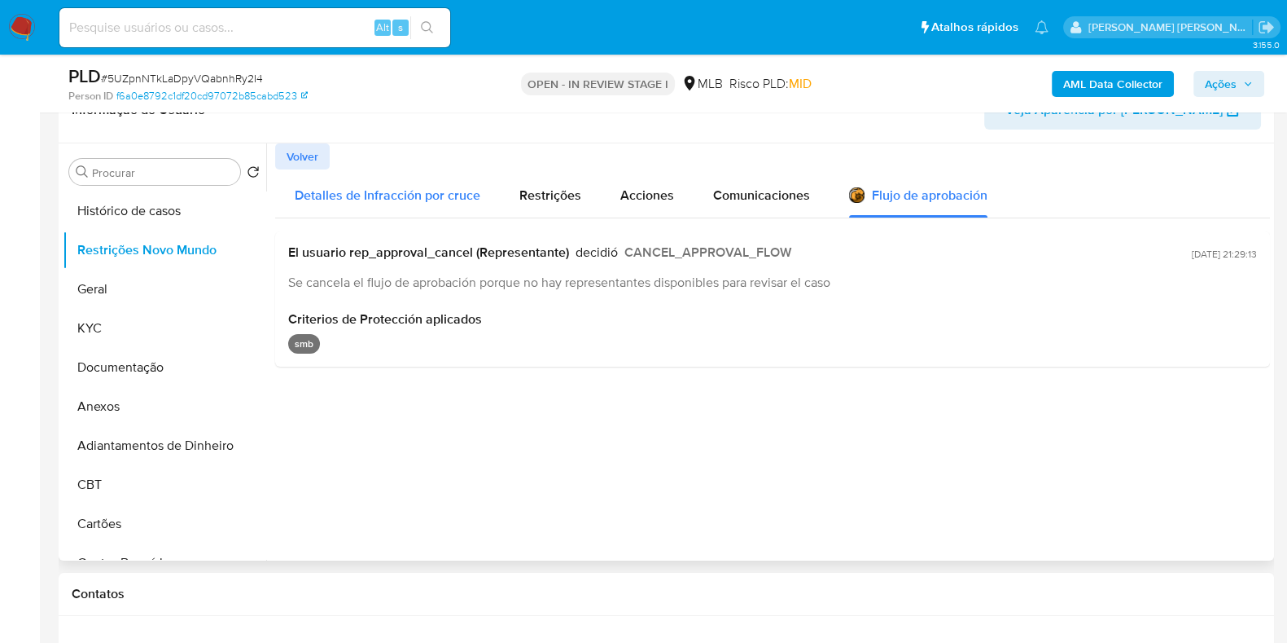
click at [401, 198] on span "Detalles de Infracción por cruce" at bounding box center [388, 195] width 186 height 19
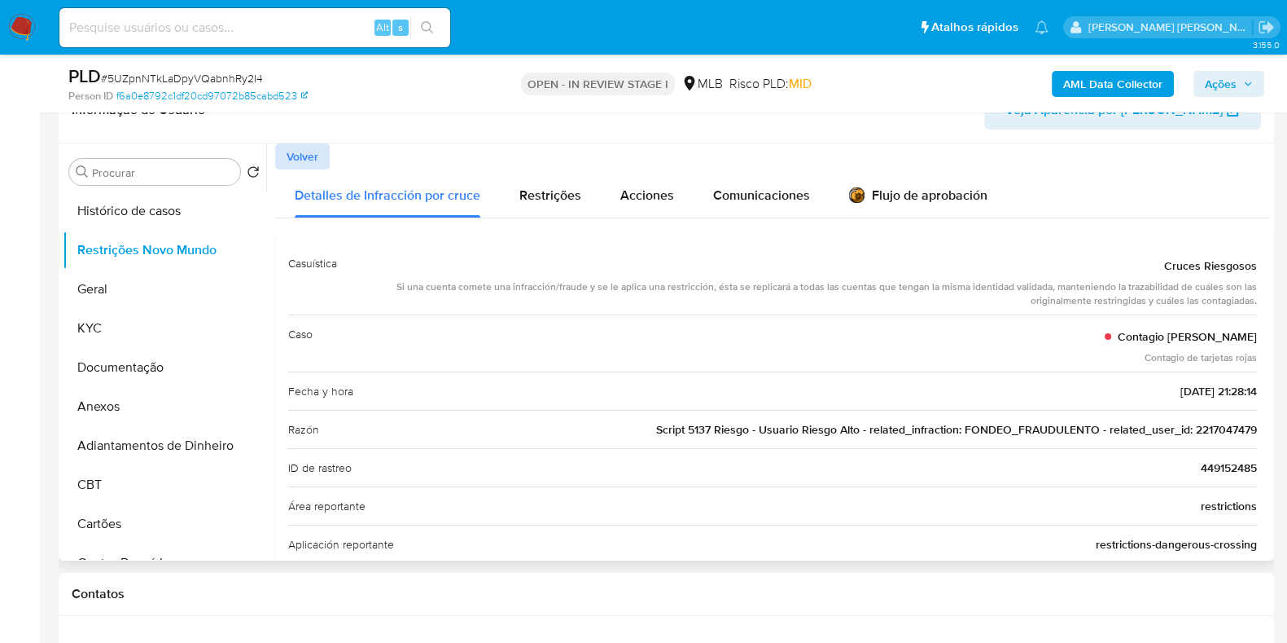
click at [326, 159] on button "Volver" at bounding box center [302, 156] width 55 height 26
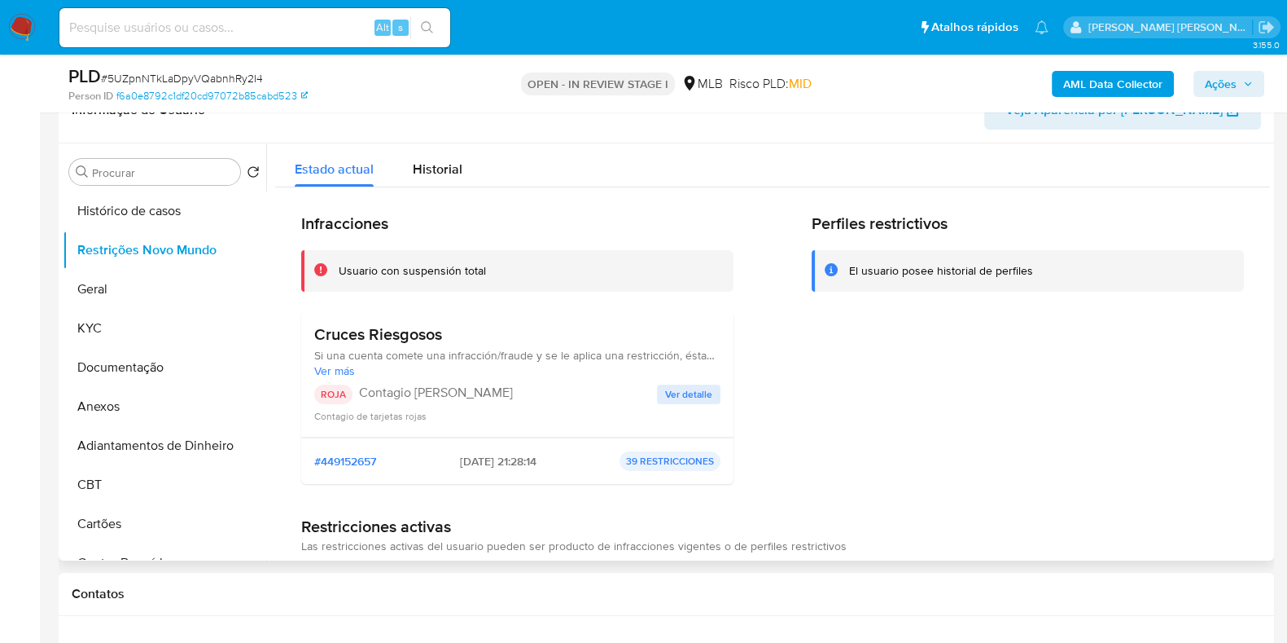
drag, startPoint x: 452, startPoint y: 330, endPoint x: 318, endPoint y: 340, distance: 134.8
click at [318, 340] on h3 "Cruces Riesgosos" at bounding box center [517, 334] width 406 height 20
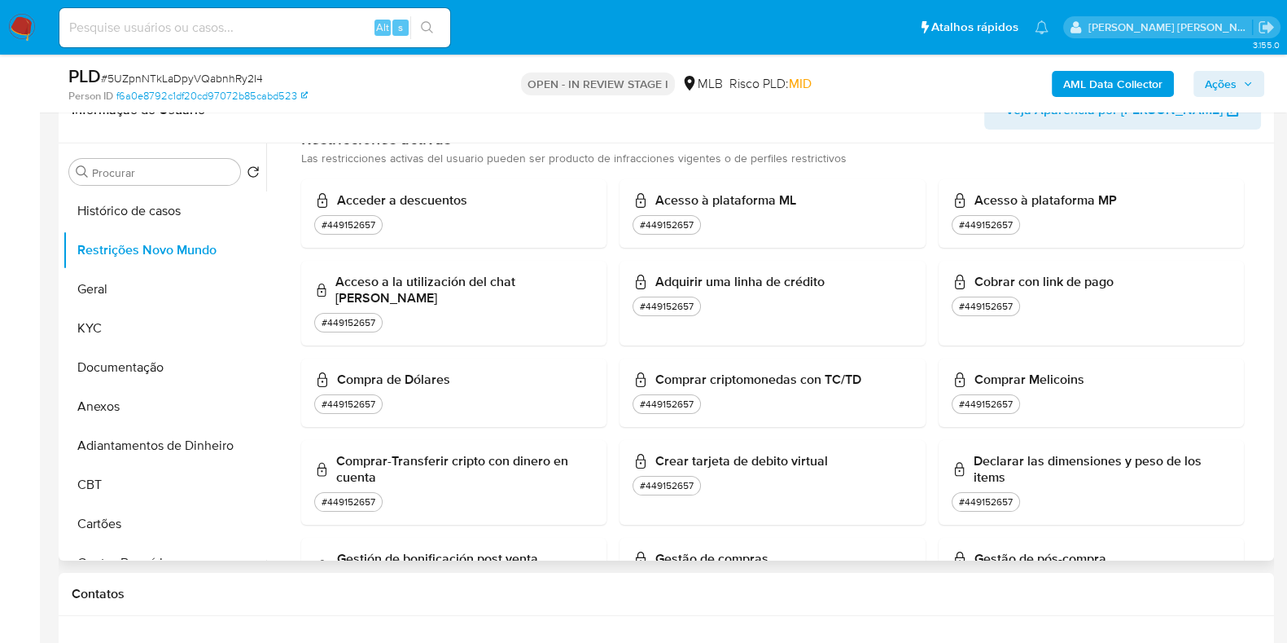
scroll to position [916, 0]
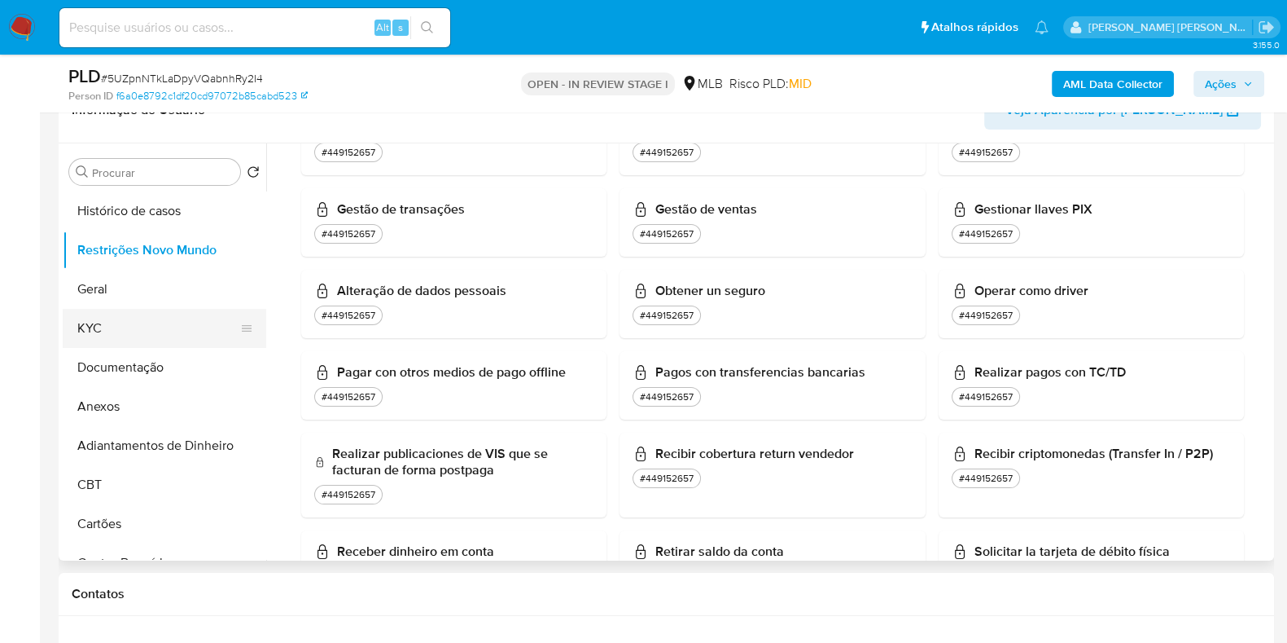
click at [121, 336] on button "KYC" at bounding box center [158, 328] width 191 height 39
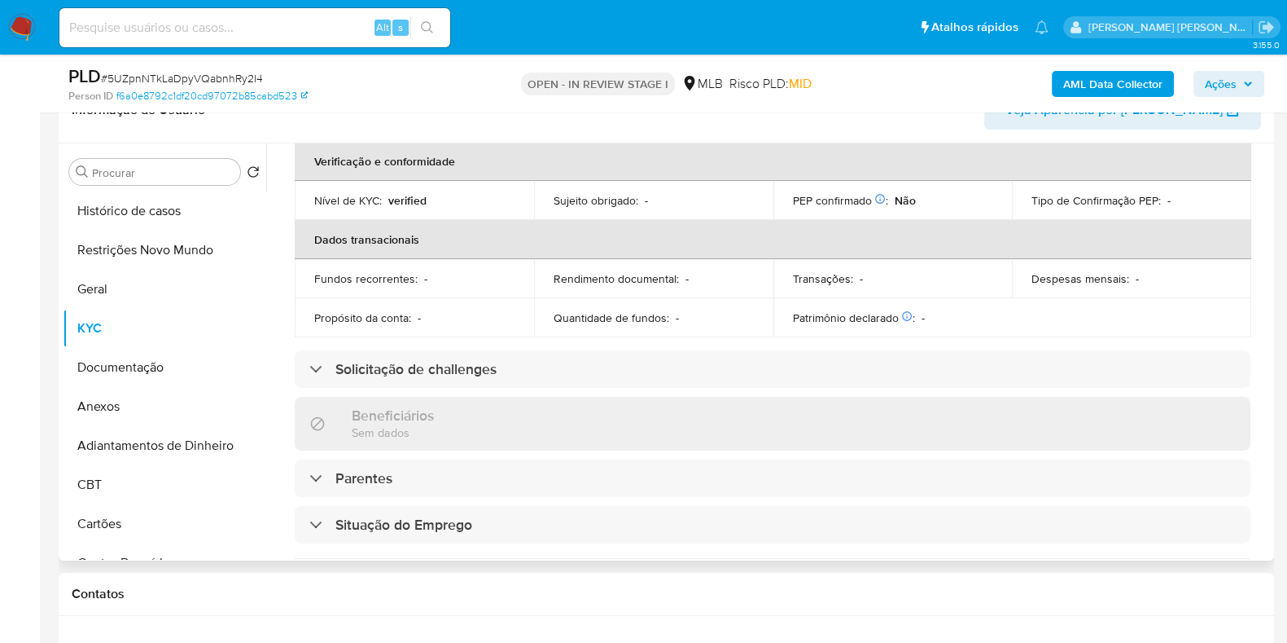
scroll to position [0, 0]
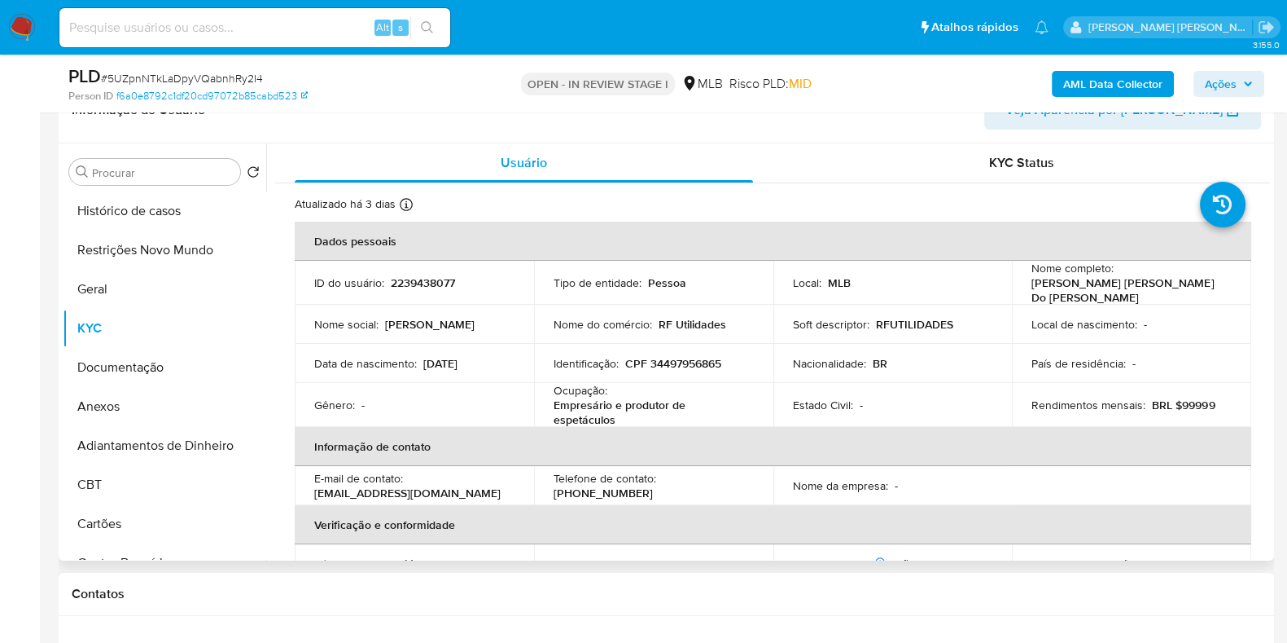
click at [673, 356] on p "CPF 34497956865" at bounding box center [673, 363] width 96 height 15
copy p "34497956865"
click at [164, 246] on button "Restrições Novo Mundo" at bounding box center [158, 249] width 191 height 39
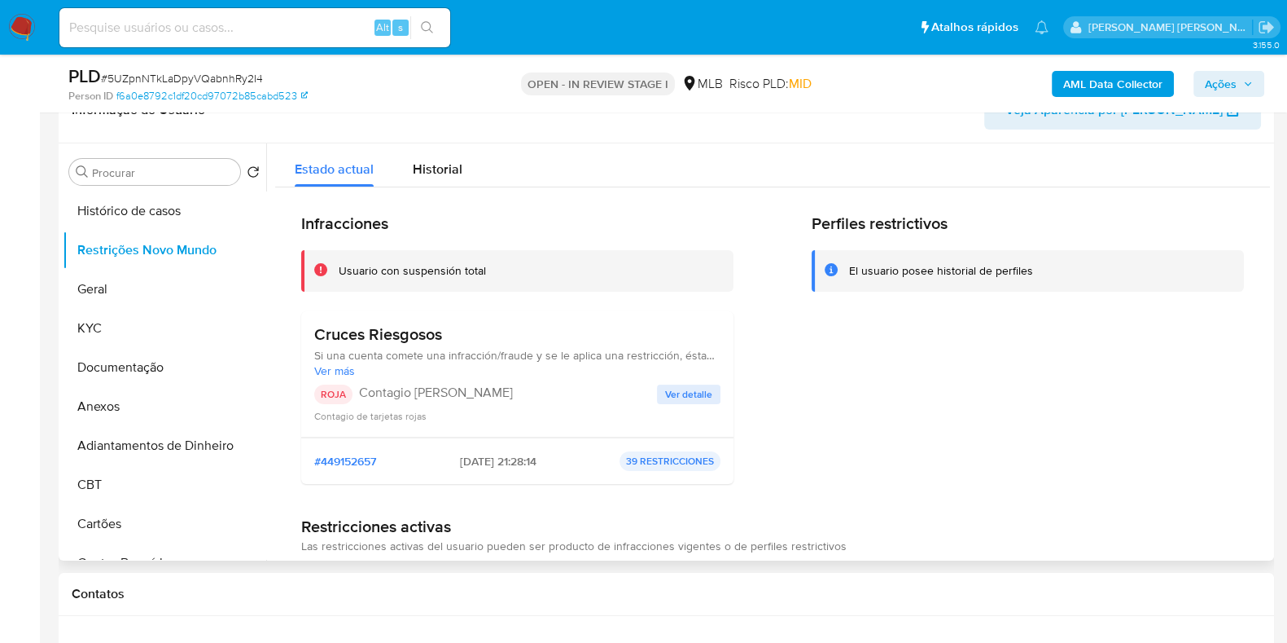
drag, startPoint x: 474, startPoint y: 335, endPoint x: 301, endPoint y: 343, distance: 172.8
click at [301, 343] on div "Cruces Riesgosos Si una cuenta comete una infracción/fraude y se le aplica una …" at bounding box center [517, 374] width 432 height 126
click at [159, 361] on button "Documentação" at bounding box center [158, 367] width 191 height 39
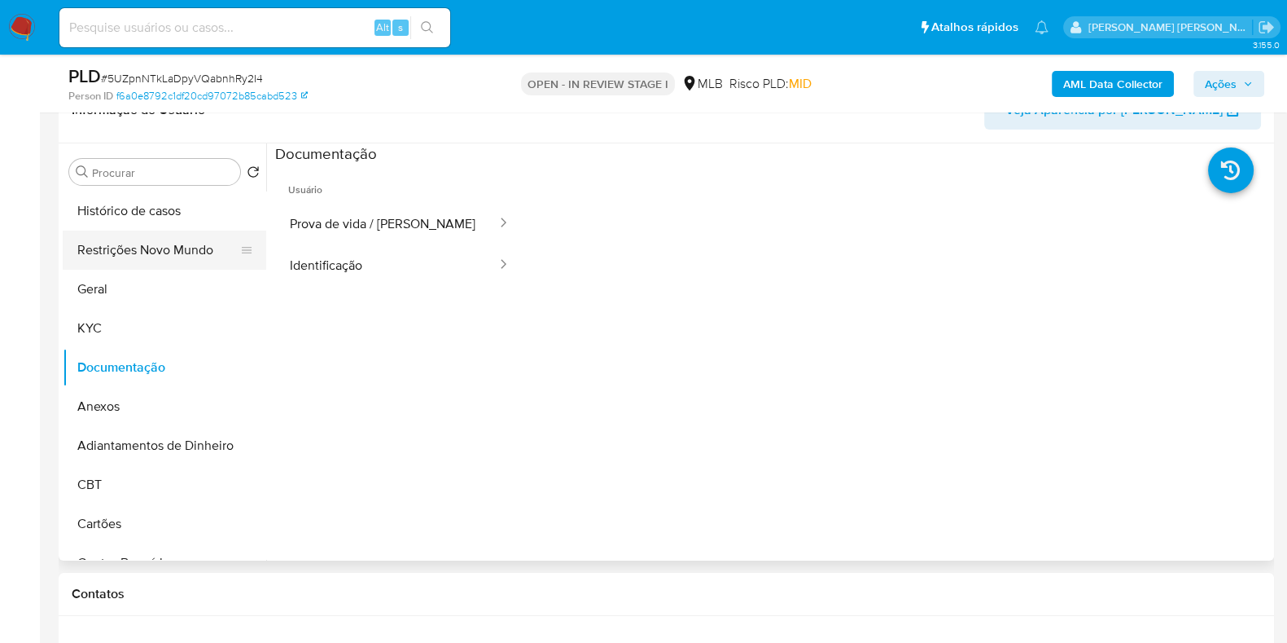
click at [159, 250] on button "Restrições Novo Mundo" at bounding box center [158, 249] width 191 height 39
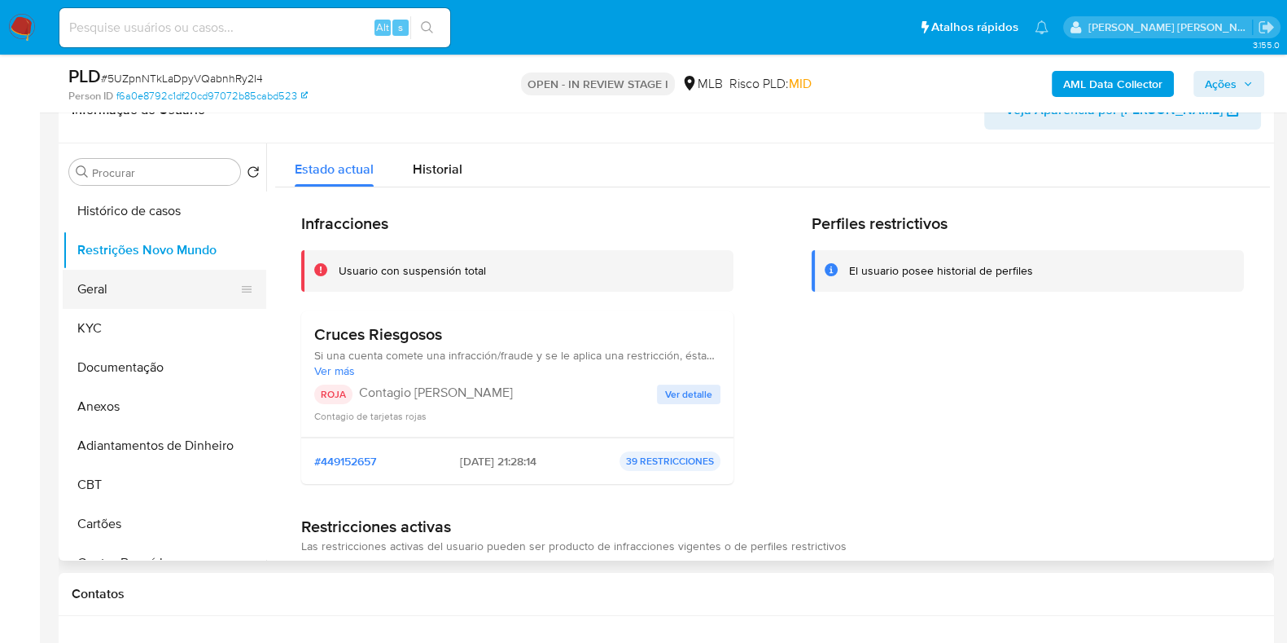
click at [94, 279] on button "Geral" at bounding box center [158, 289] width 191 height 39
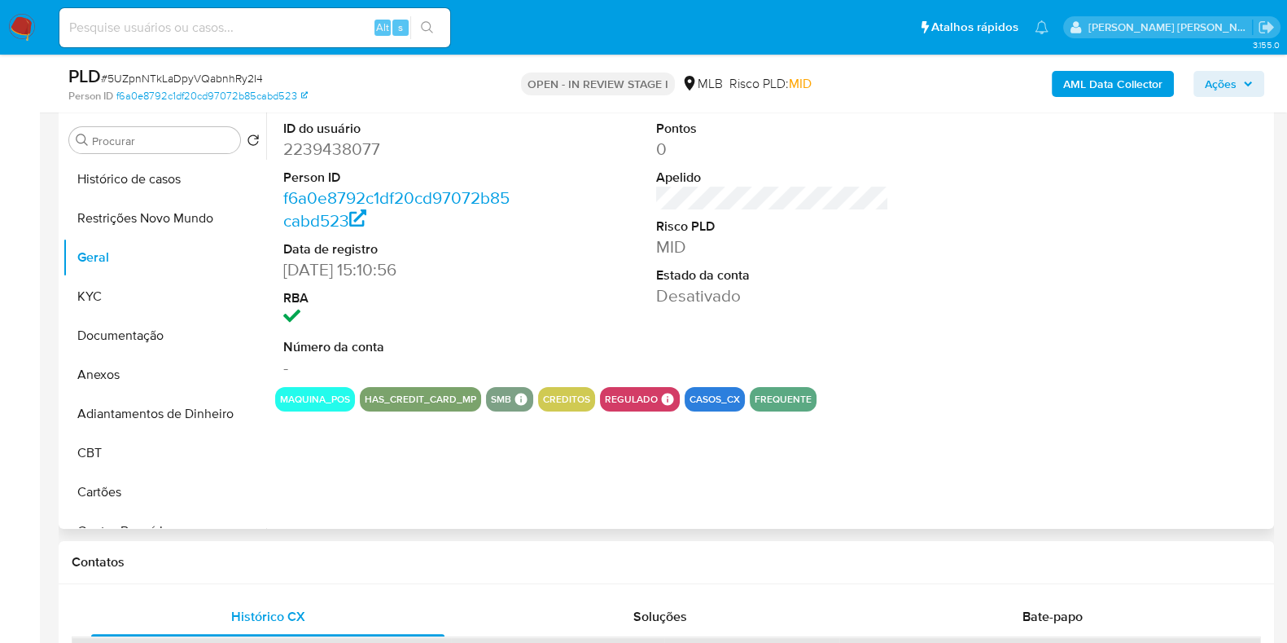
scroll to position [305, 0]
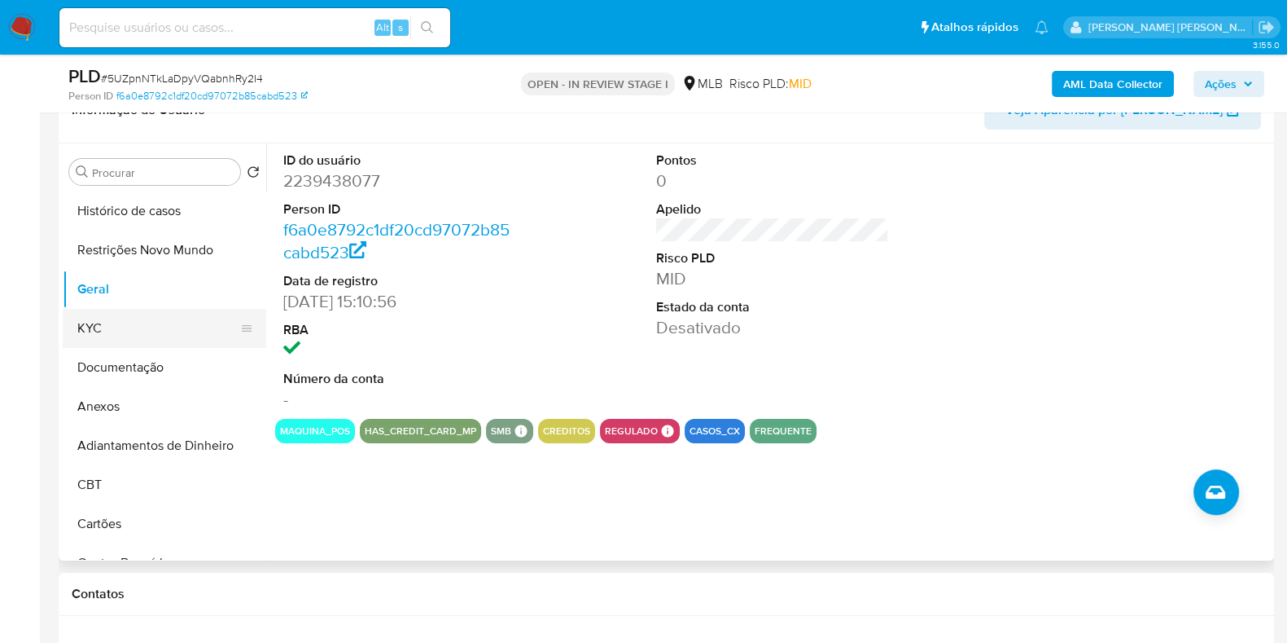
click at [132, 330] on button "KYC" at bounding box center [158, 328] width 191 height 39
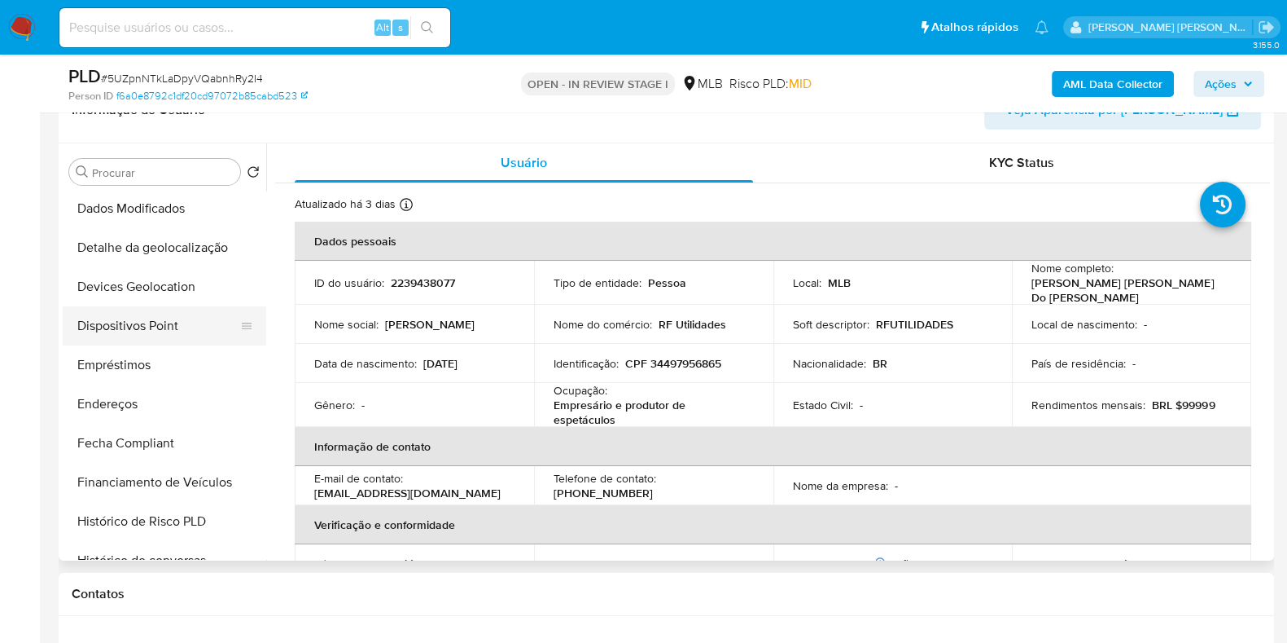
scroll to position [406, 0]
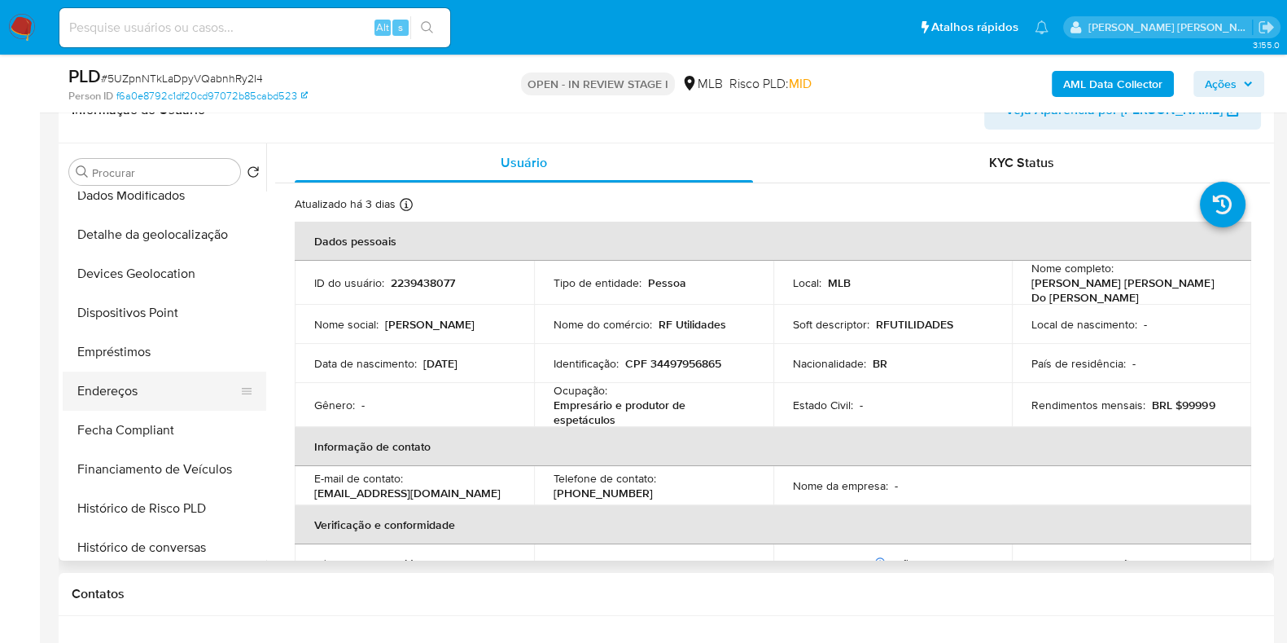
click at [150, 393] on button "Endereços" at bounding box center [158, 390] width 191 height 39
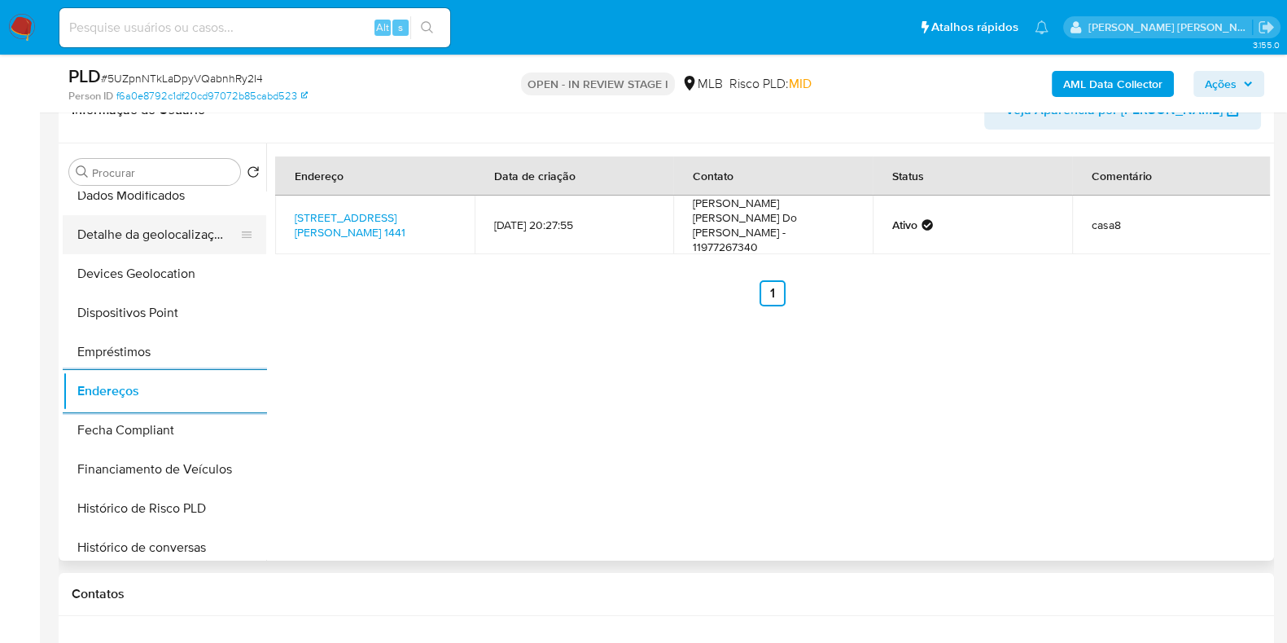
click at [151, 239] on button "Detalhe da geolocalização" at bounding box center [158, 234] width 191 height 39
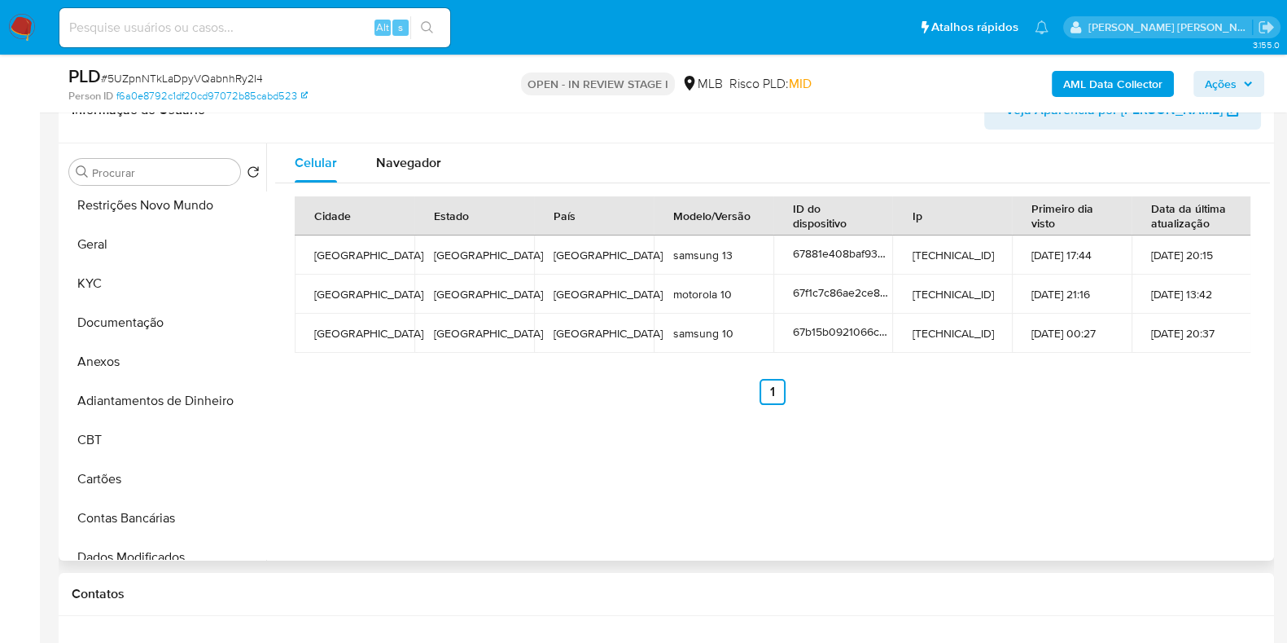
scroll to position [0, 0]
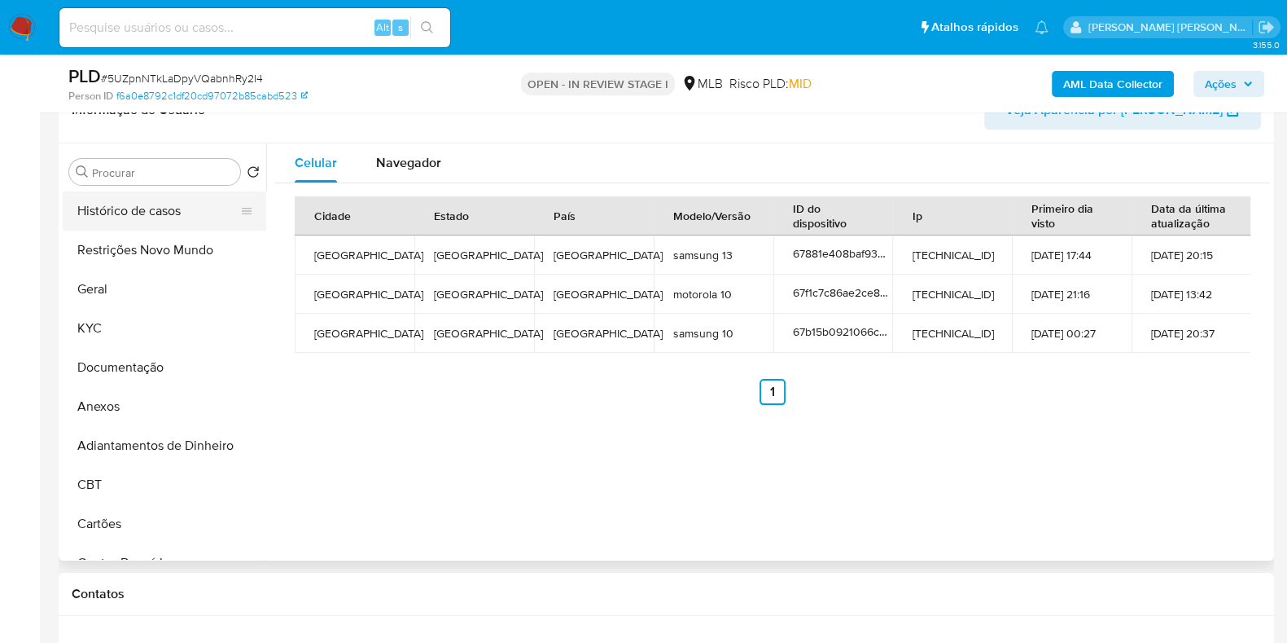
click at [142, 226] on button "Histórico de casos" at bounding box center [158, 210] width 191 height 39
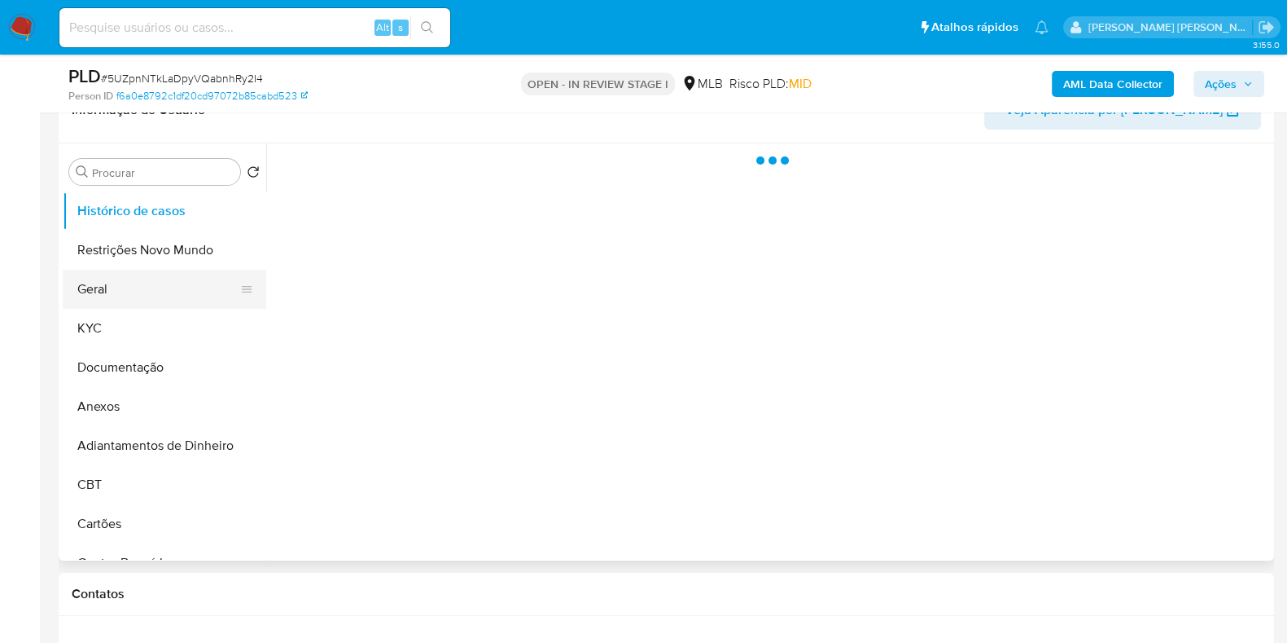
click at [143, 270] on button "Geral" at bounding box center [158, 289] width 191 height 39
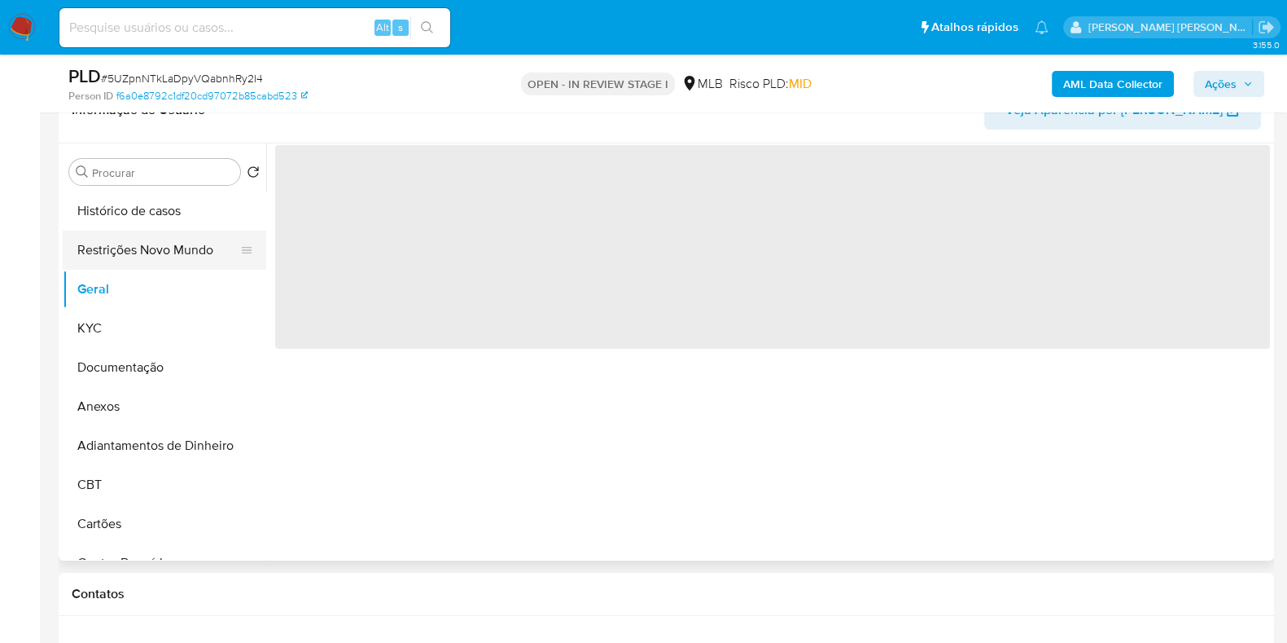
click at [151, 257] on button "Restrições Novo Mundo" at bounding box center [158, 249] width 191 height 39
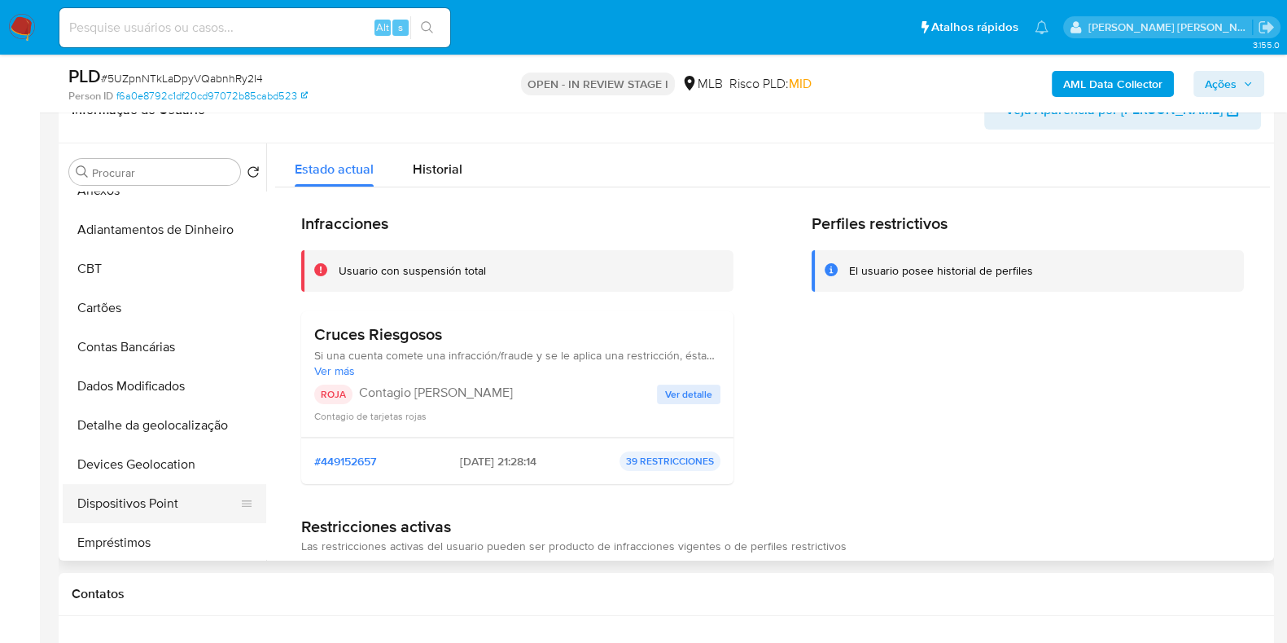
scroll to position [406, 0]
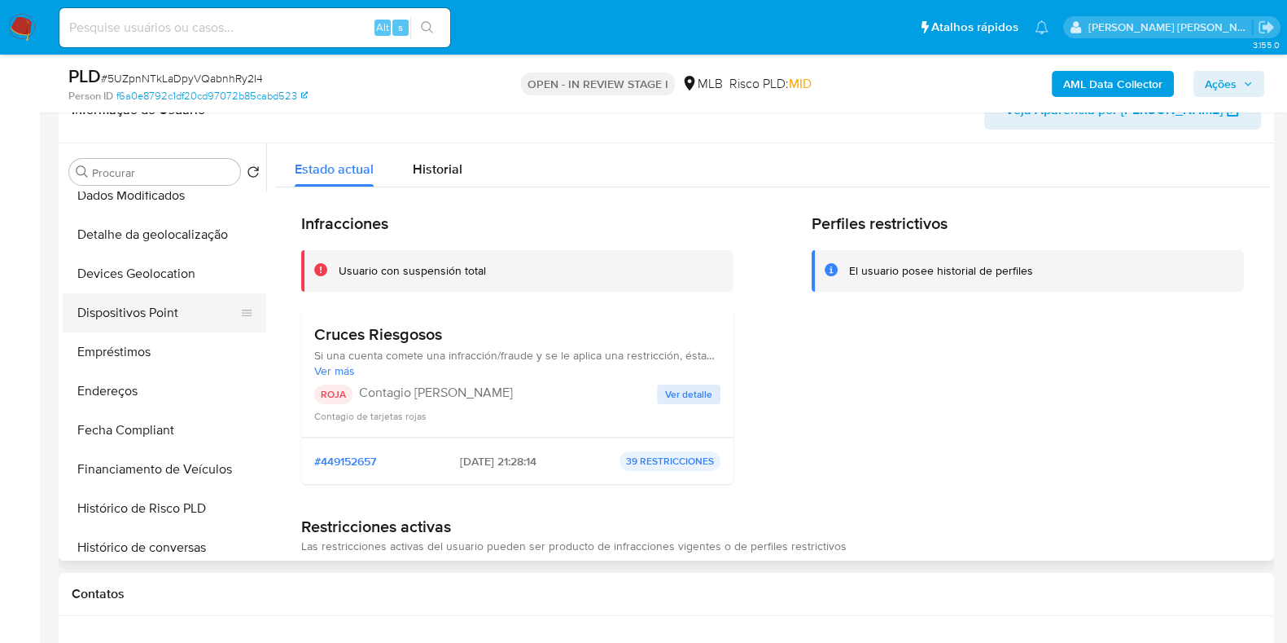
click at [179, 319] on button "Dispositivos Point" at bounding box center [158, 312] width 191 height 39
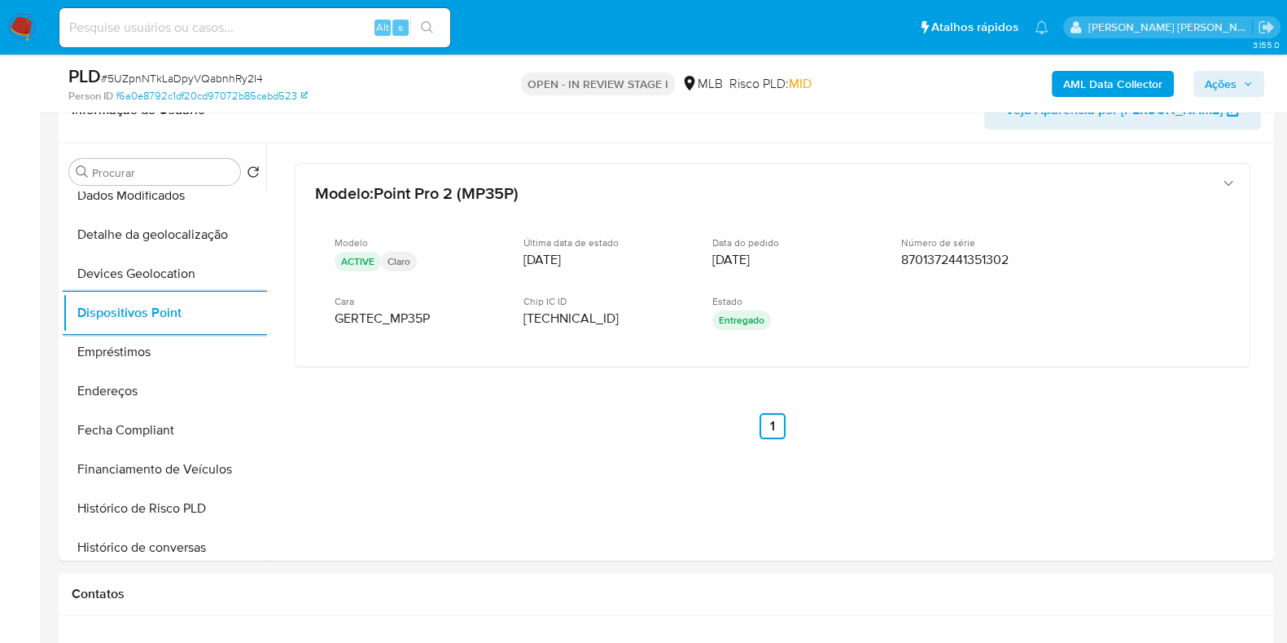
click at [1103, 86] on b "AML Data Collector" at bounding box center [1113, 84] width 99 height 26
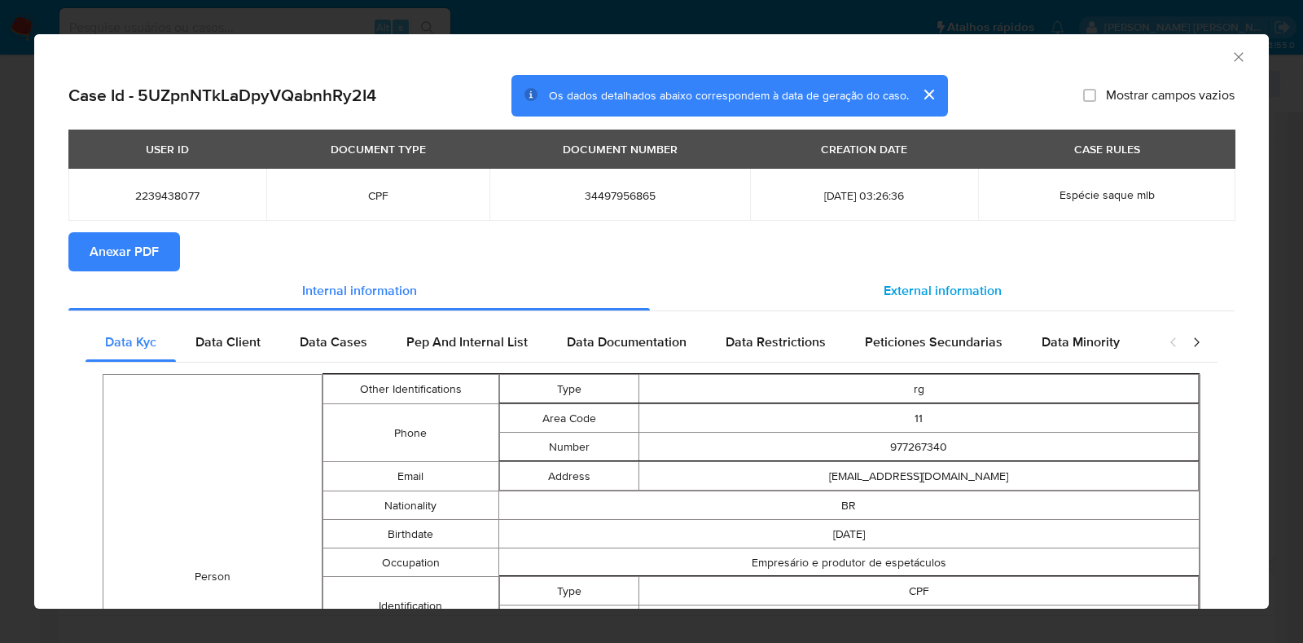
click at [927, 295] on span "External information" at bounding box center [943, 290] width 118 height 19
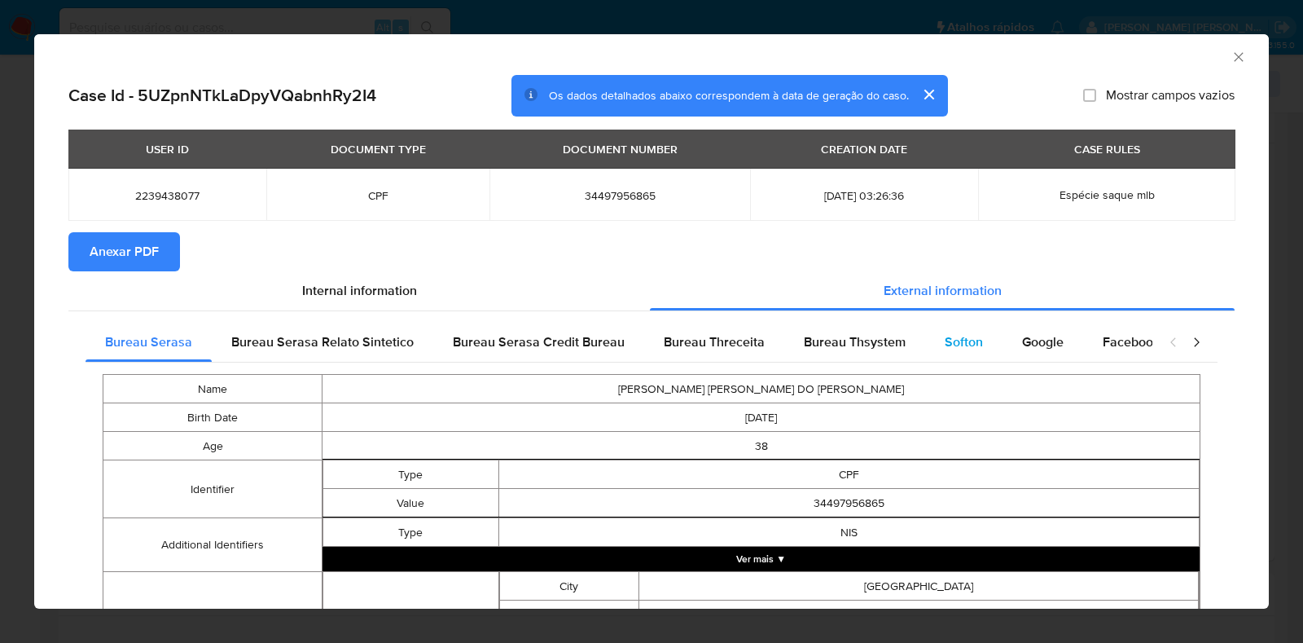
click at [976, 345] on div "Softon" at bounding box center [963, 341] width 77 height 39
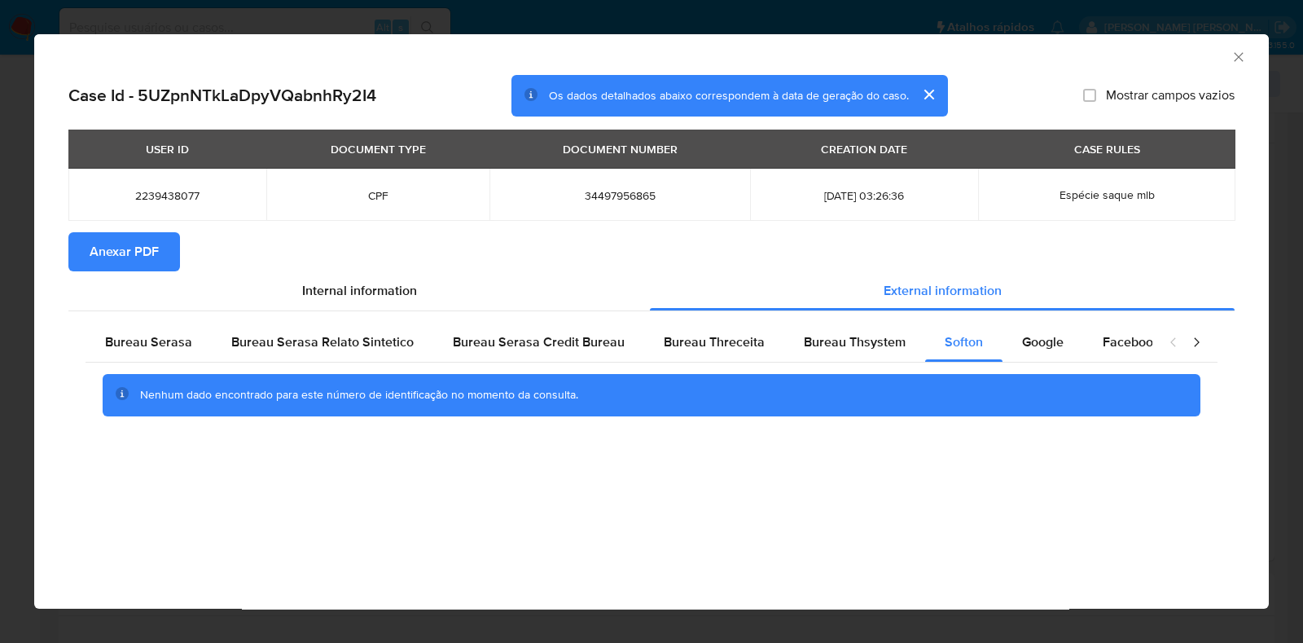
click at [143, 253] on span "Anexar PDF" at bounding box center [124, 252] width 69 height 36
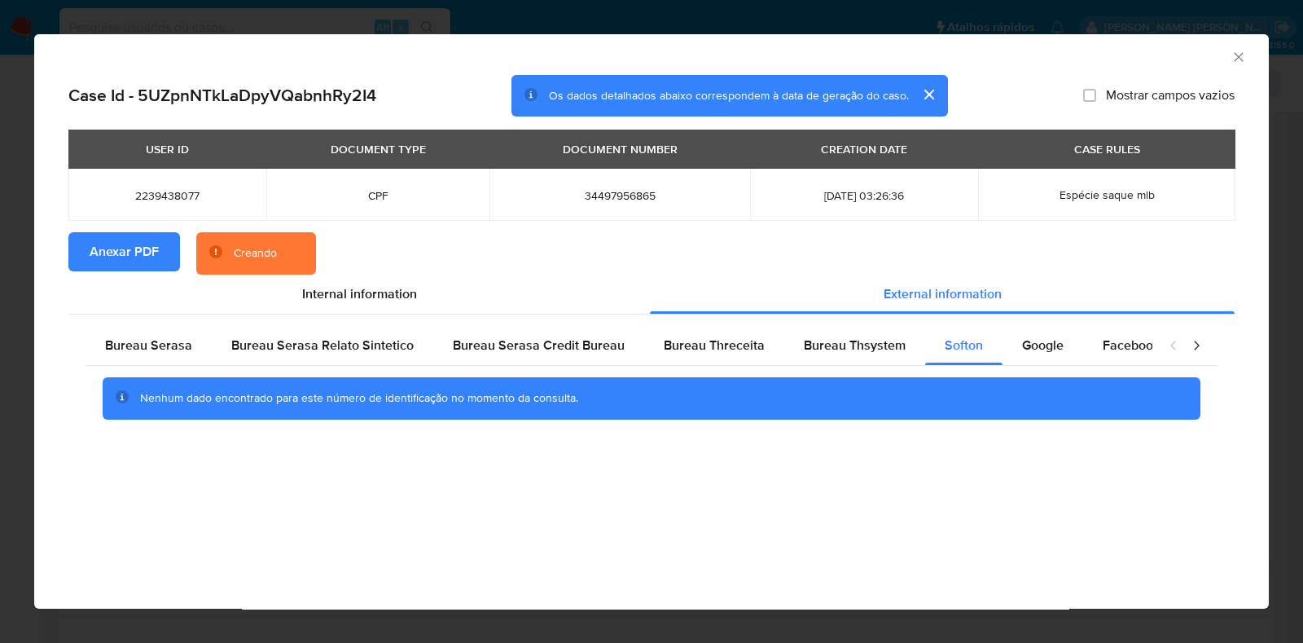
click at [0, 324] on div "AML Data Collector Case Id - 5UZpnNTkLaDpyVQabnhRy2I4 Os dados detalhados abaix…" at bounding box center [651, 321] width 1303 height 643
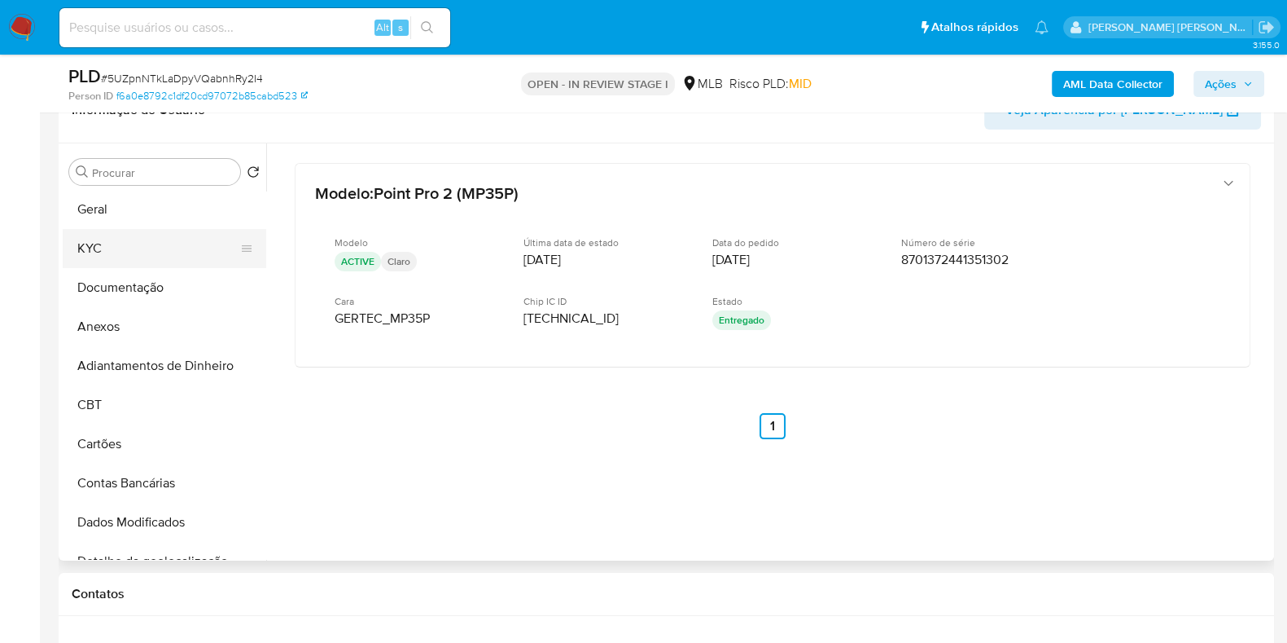
scroll to position [0, 0]
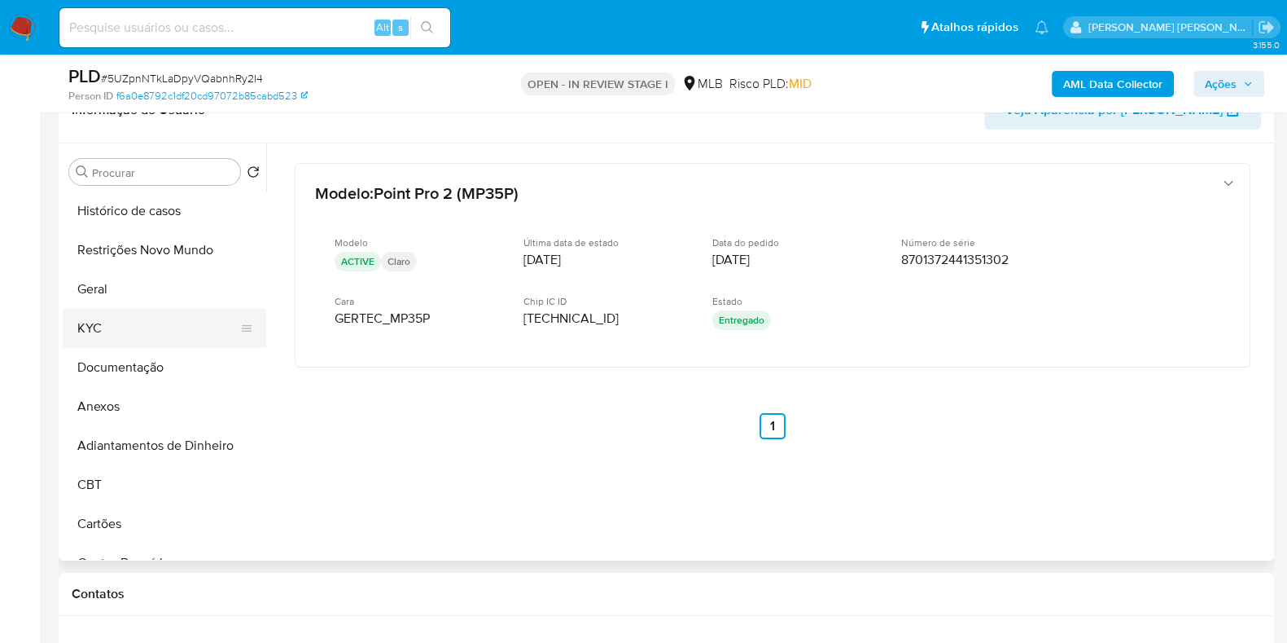
click at [138, 338] on button "KYC" at bounding box center [158, 328] width 191 height 39
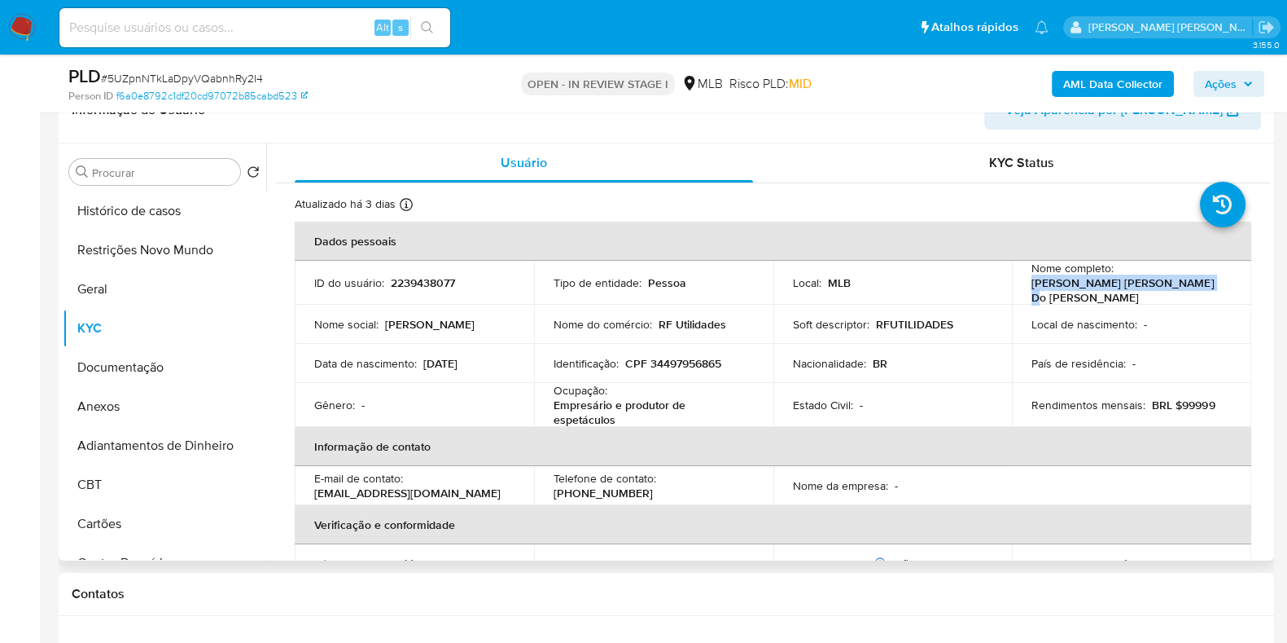
drag, startPoint x: 1187, startPoint y: 293, endPoint x: 1024, endPoint y: 292, distance: 162.1
click at [1024, 292] on td "Nome completo : Rafaela Isis Mazur Do Rosario" at bounding box center [1131, 283] width 239 height 44
copy p "Rafaela Isis Mazur Do Rosario"
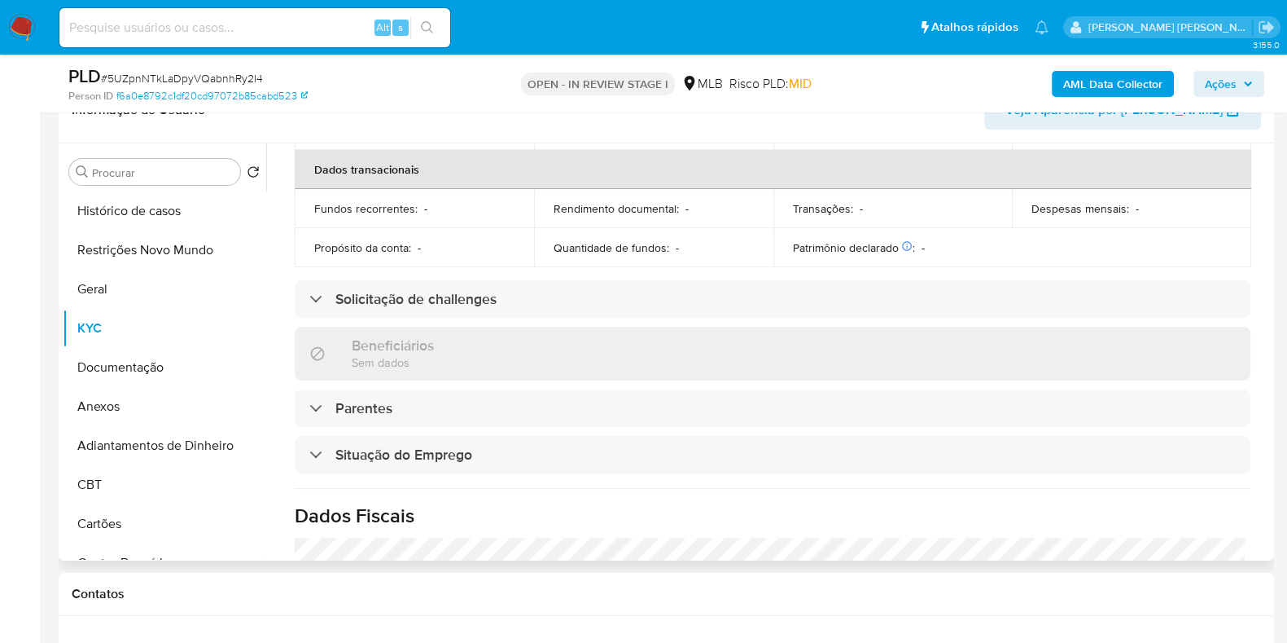
scroll to position [712, 0]
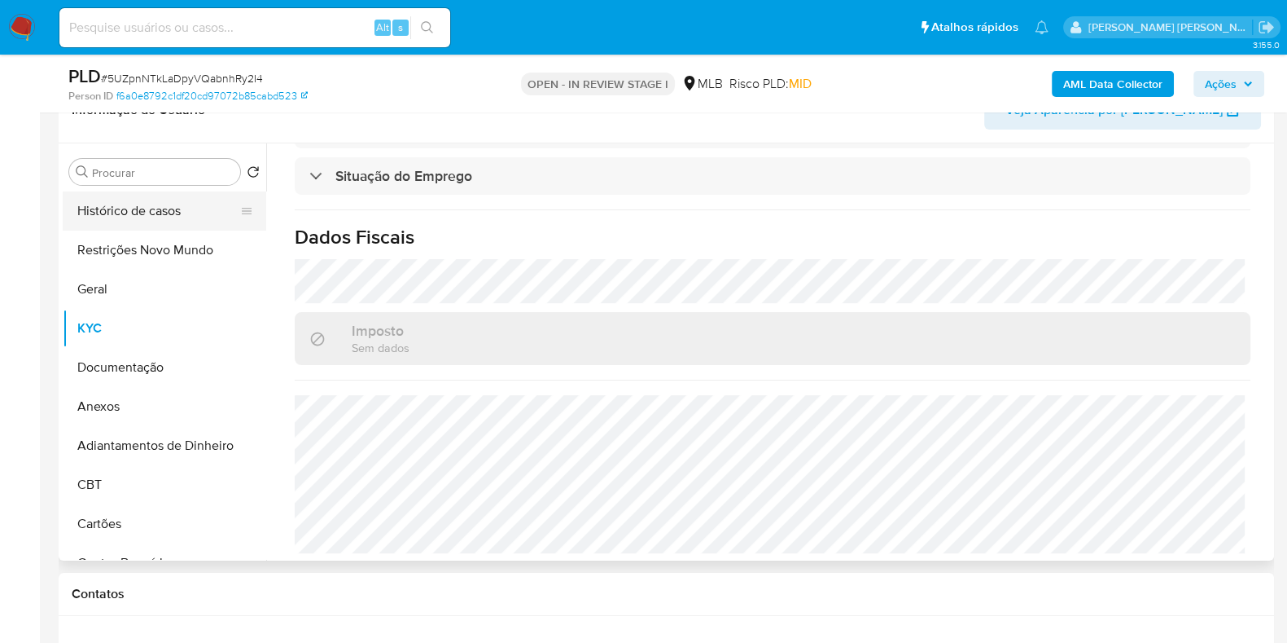
click at [130, 195] on button "Histórico de casos" at bounding box center [158, 210] width 191 height 39
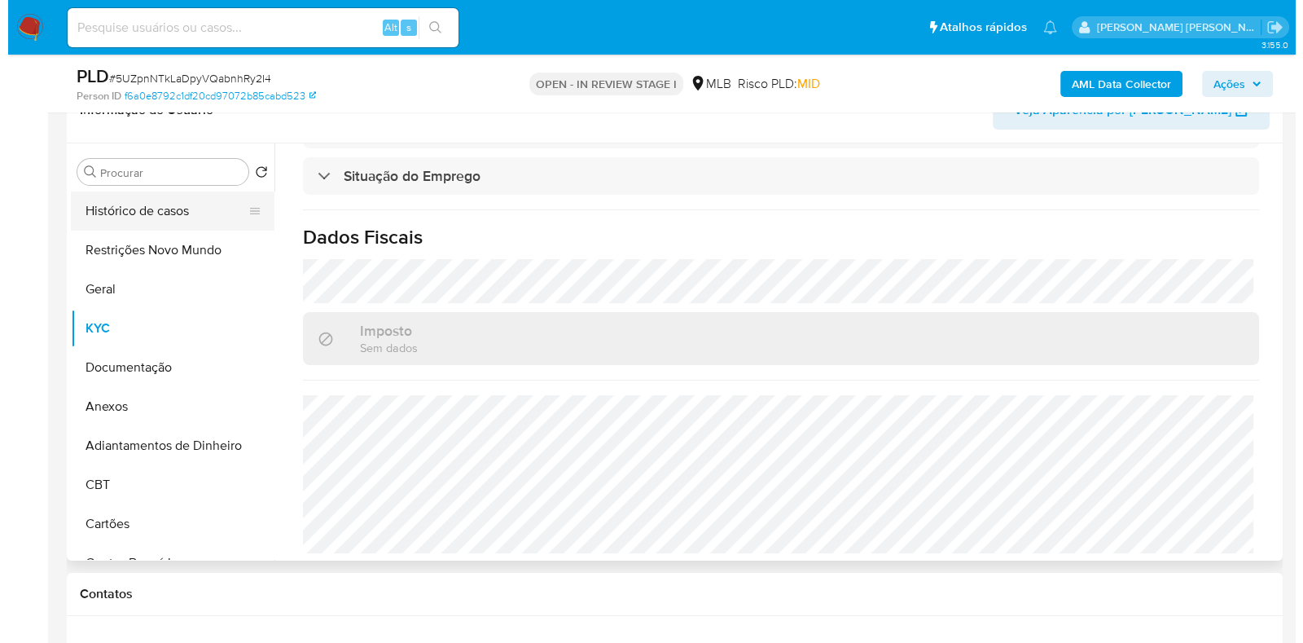
scroll to position [0, 0]
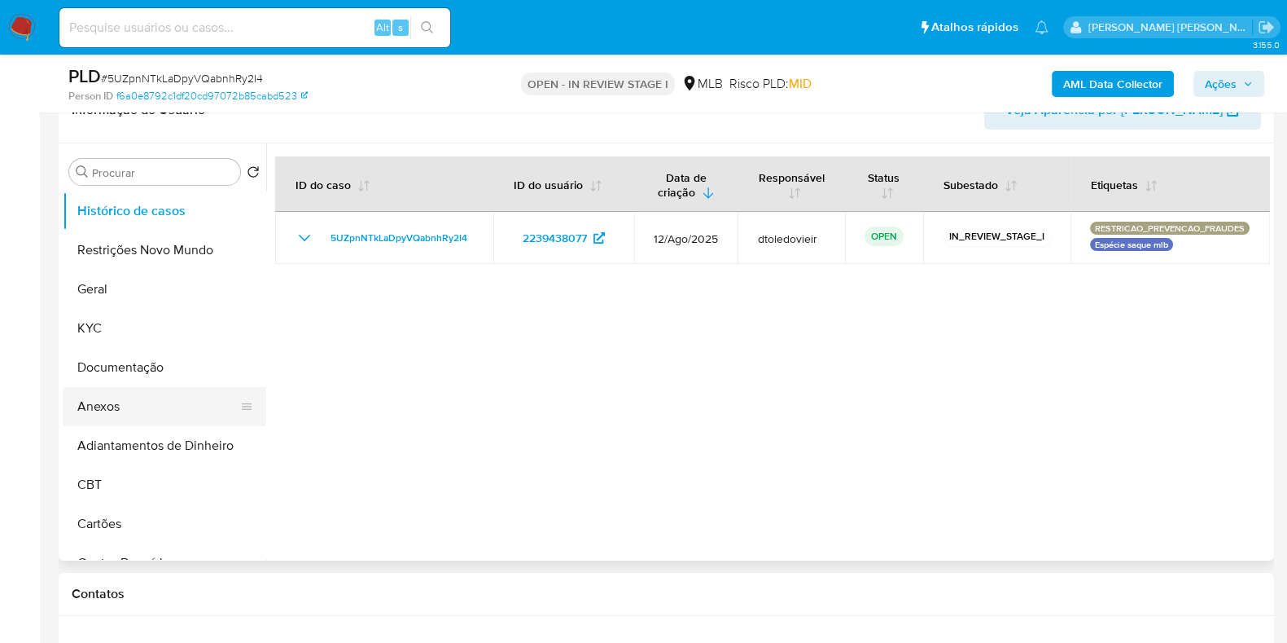
click at [137, 415] on button "Anexos" at bounding box center [158, 406] width 191 height 39
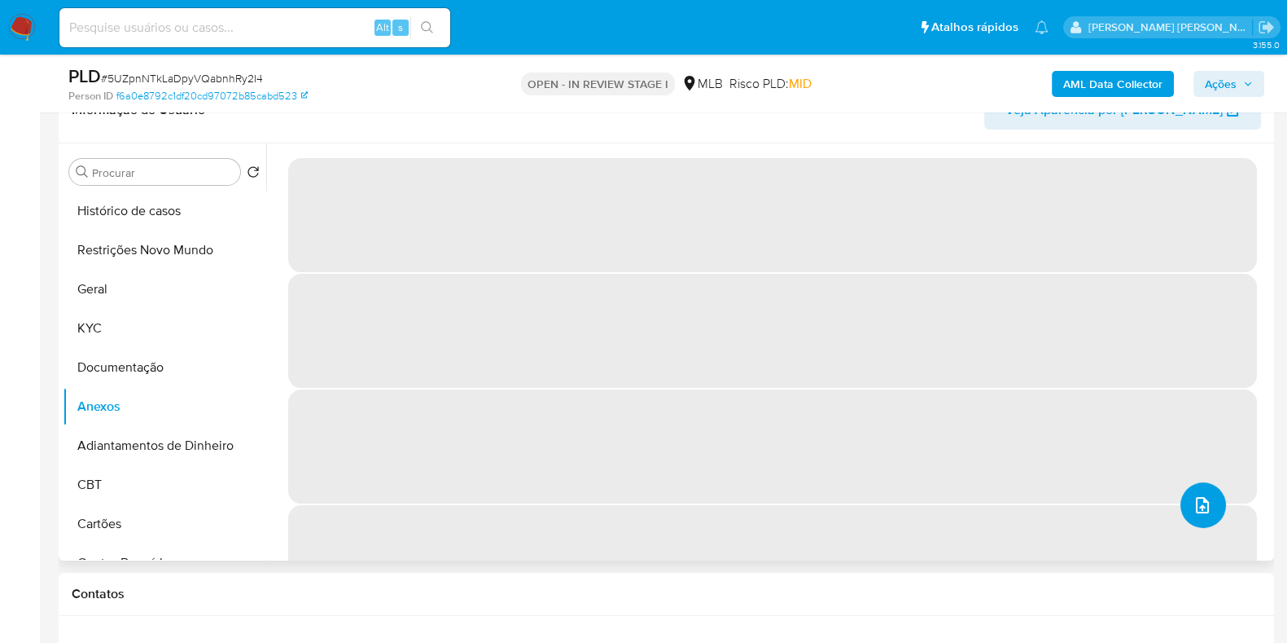
click at [1197, 496] on icon "upload-file" at bounding box center [1203, 505] width 20 height 20
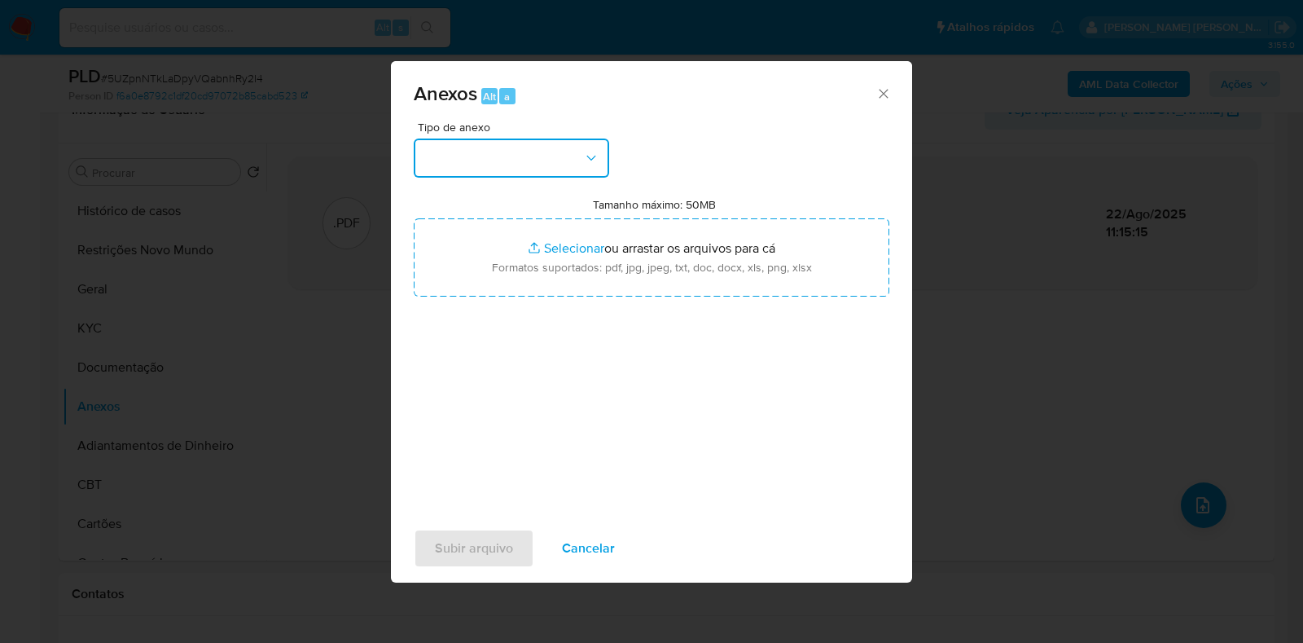
click at [515, 154] on button "button" at bounding box center [511, 157] width 195 height 39
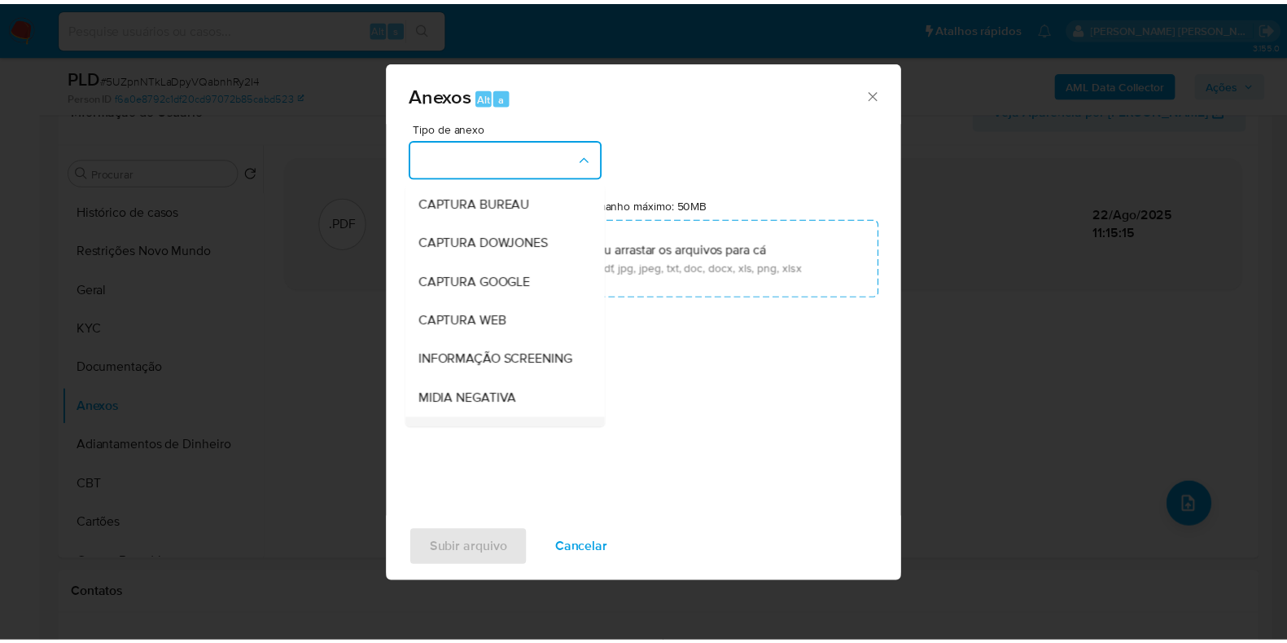
scroll to position [251, 0]
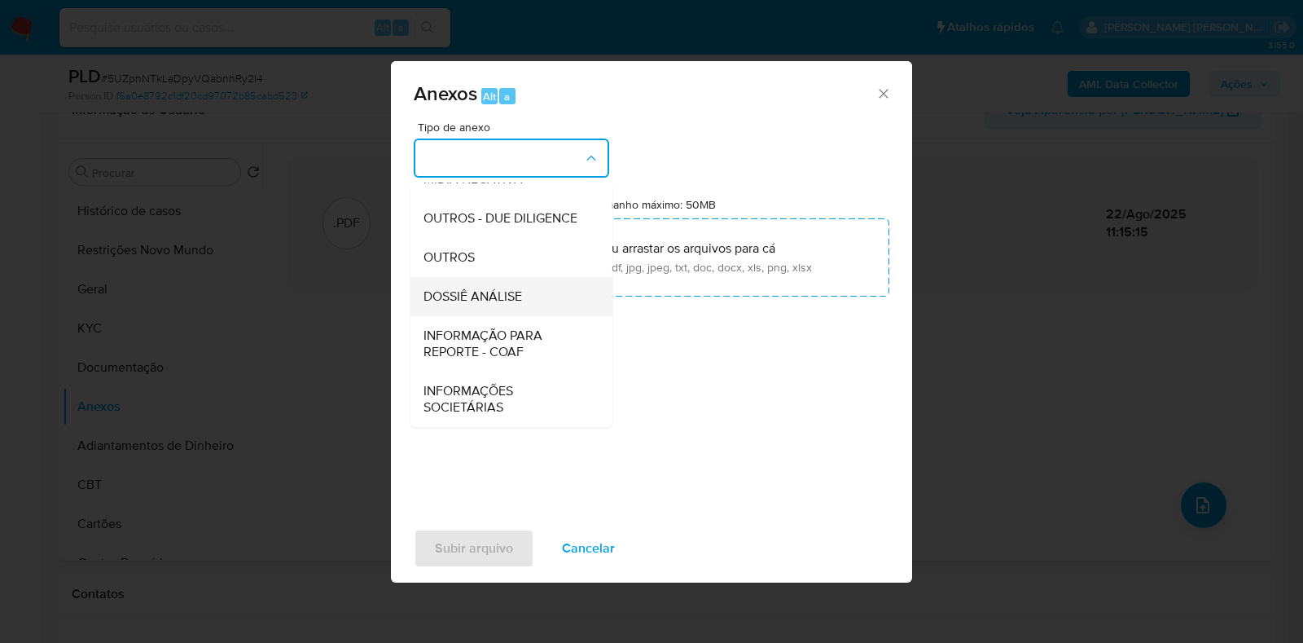
click at [482, 300] on span "DOSSIÊ ANÁLISE" at bounding box center [472, 296] width 99 height 16
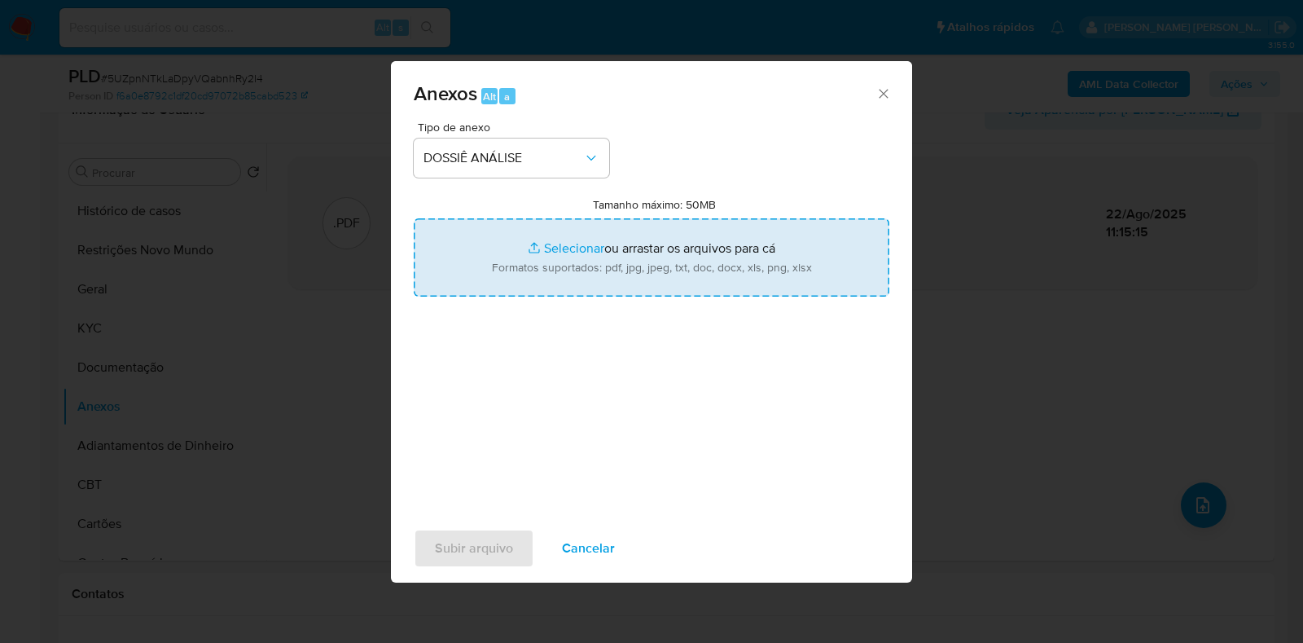
type input "C:\fakepath\SAR - CPF 34497956865 - RAFAELA ISIS MAZUR DO ROSARIO.pdf"
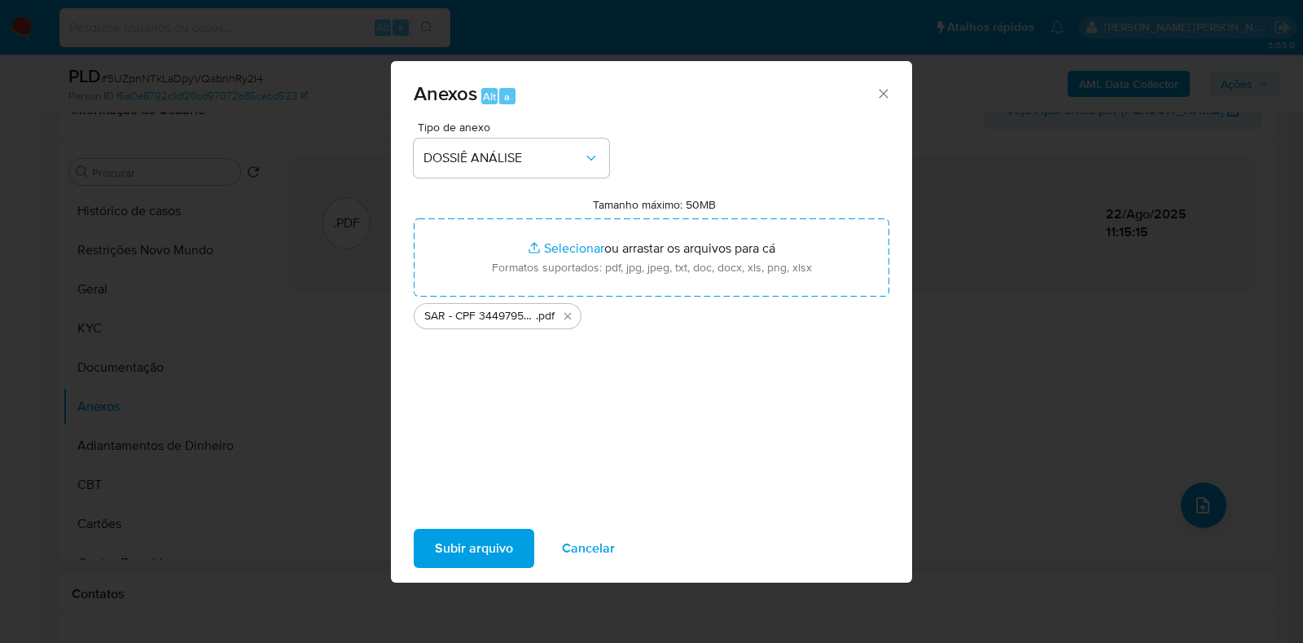
click at [456, 539] on span "Subir arquivo" at bounding box center [474, 548] width 78 height 36
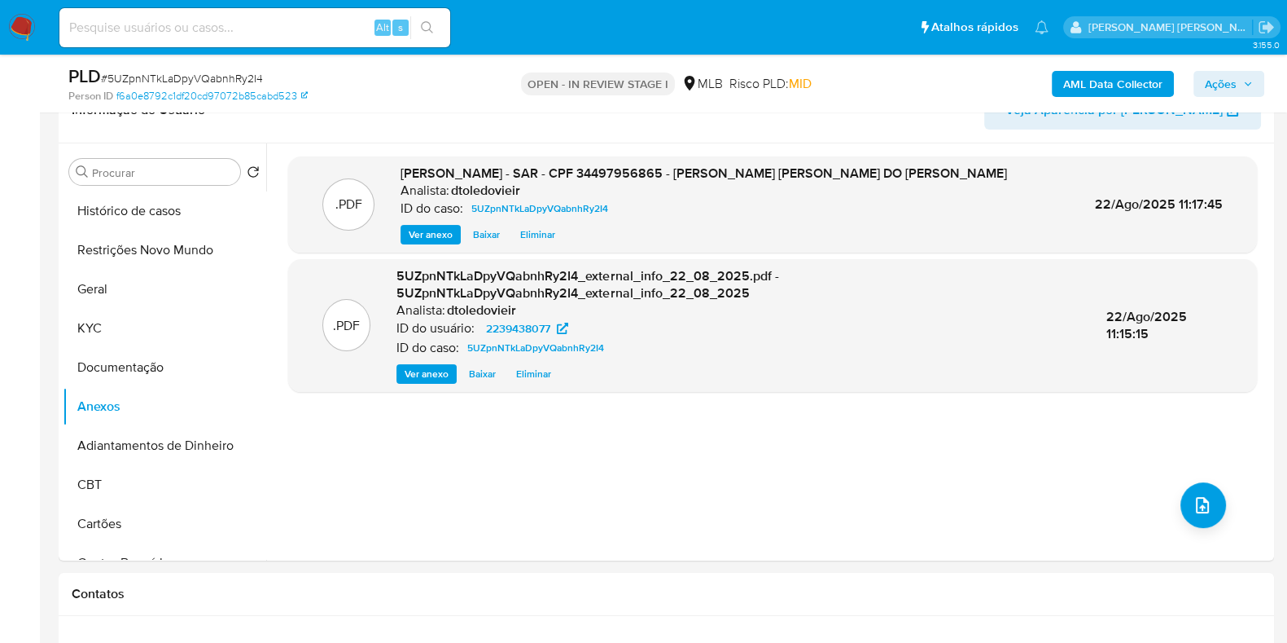
click at [1235, 80] on span "Ações" at bounding box center [1221, 84] width 32 height 26
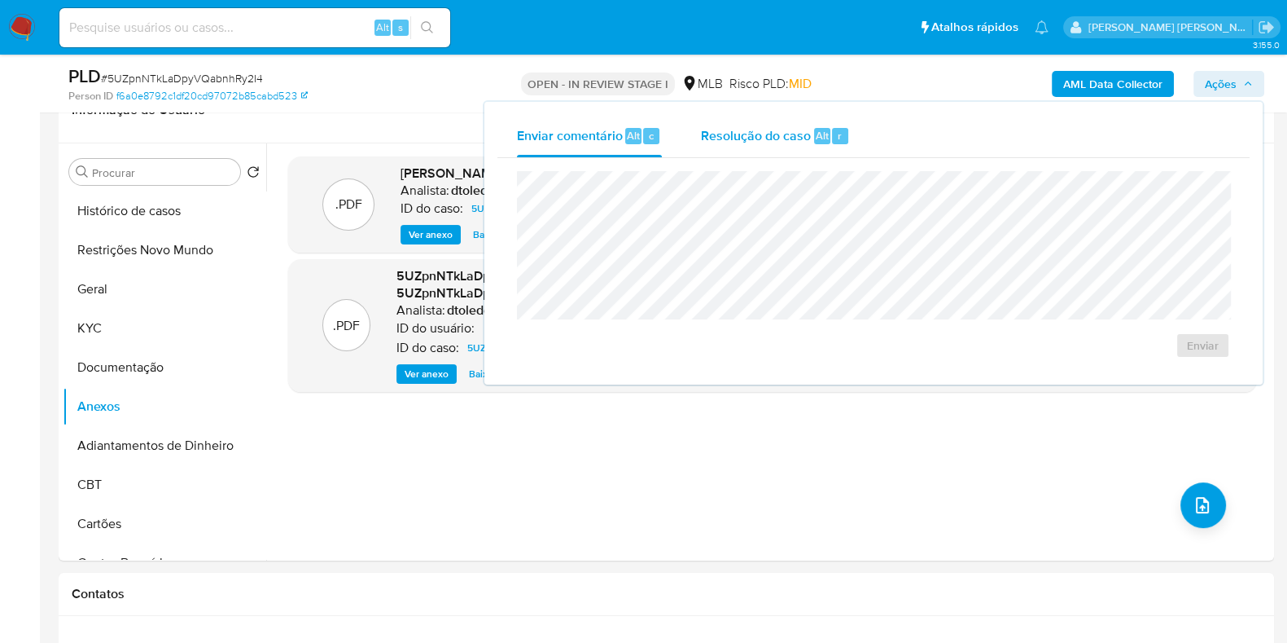
click at [796, 140] on span "Resolução do caso" at bounding box center [756, 134] width 110 height 19
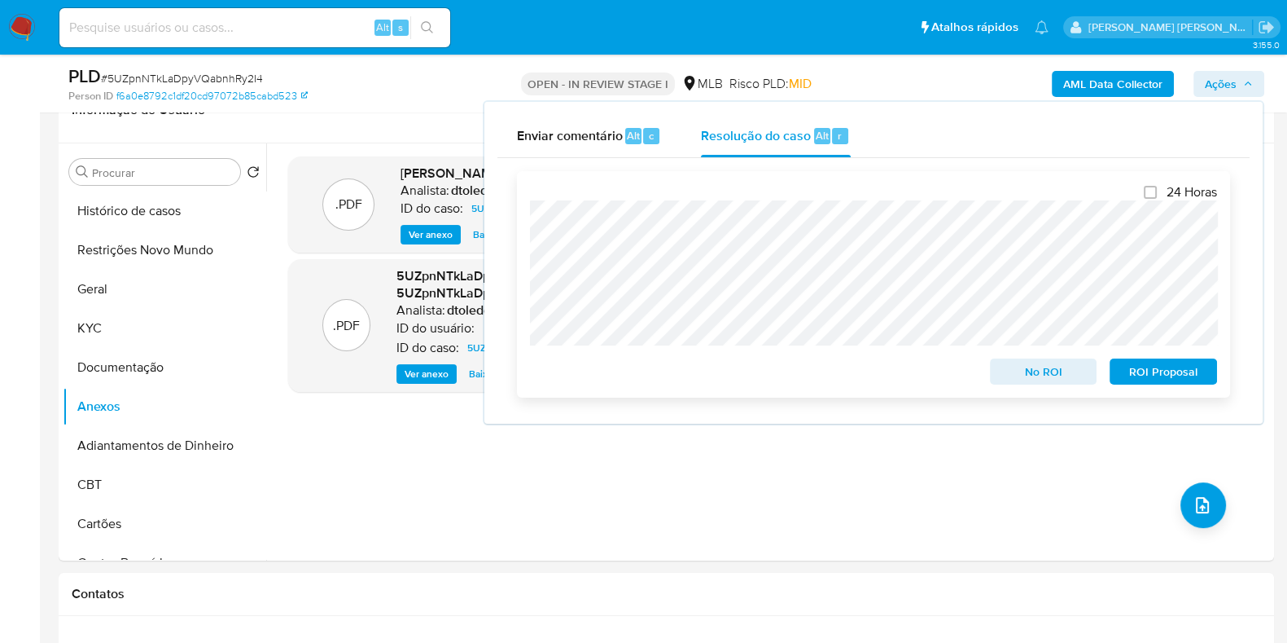
click at [1173, 376] on span "ROI Proposal" at bounding box center [1163, 371] width 85 height 23
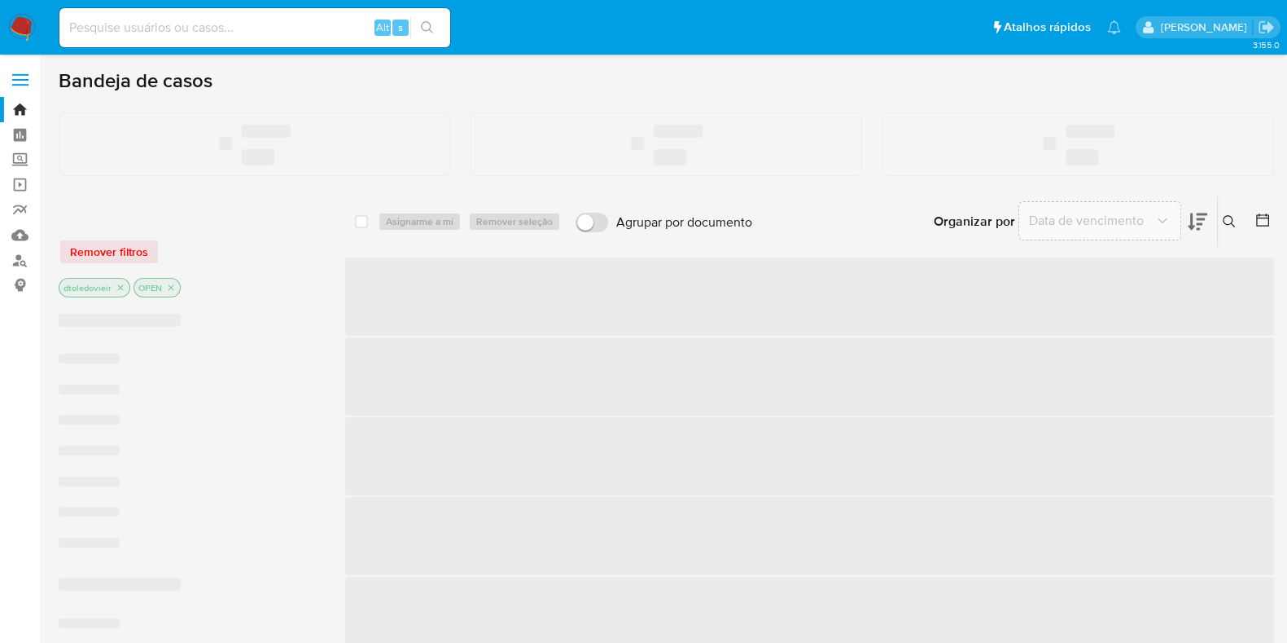
click at [205, 24] on input at bounding box center [254, 27] width 391 height 21
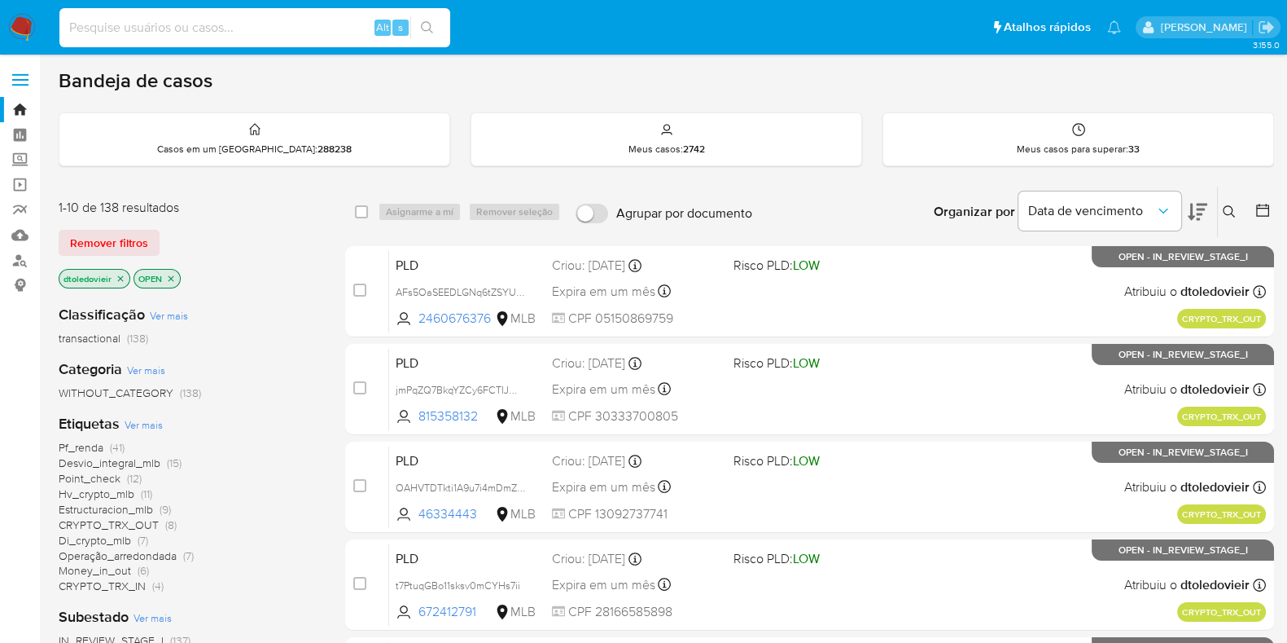
paste input "2643208554"
type input "2643208554"
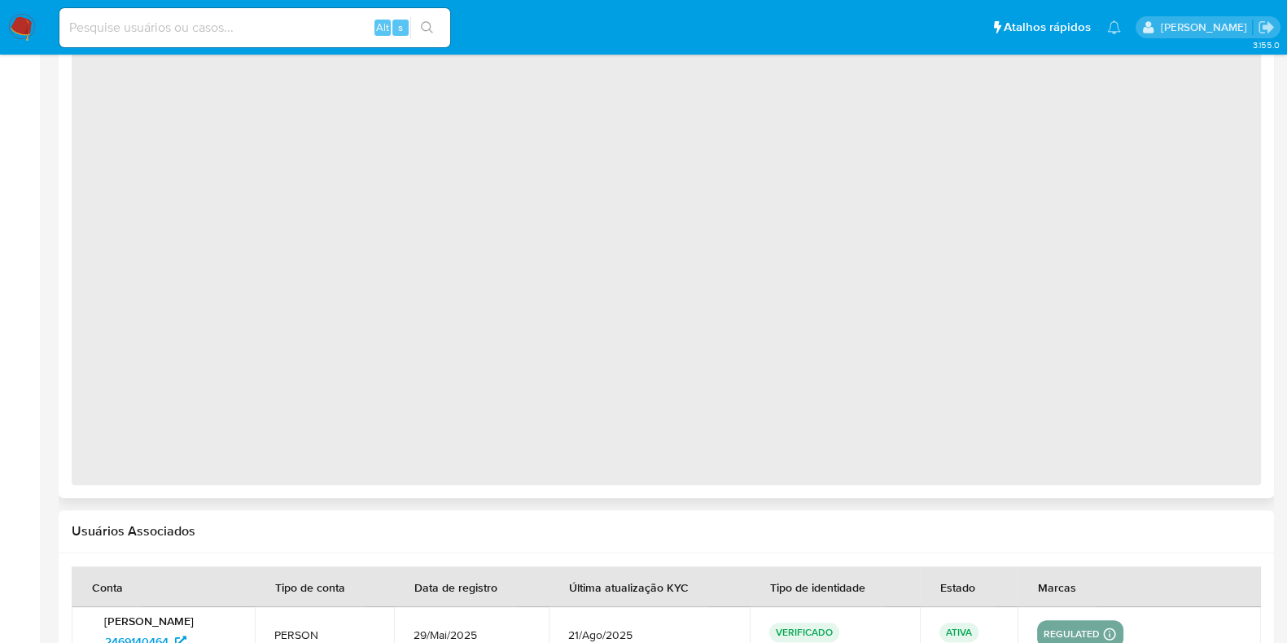
select select "10"
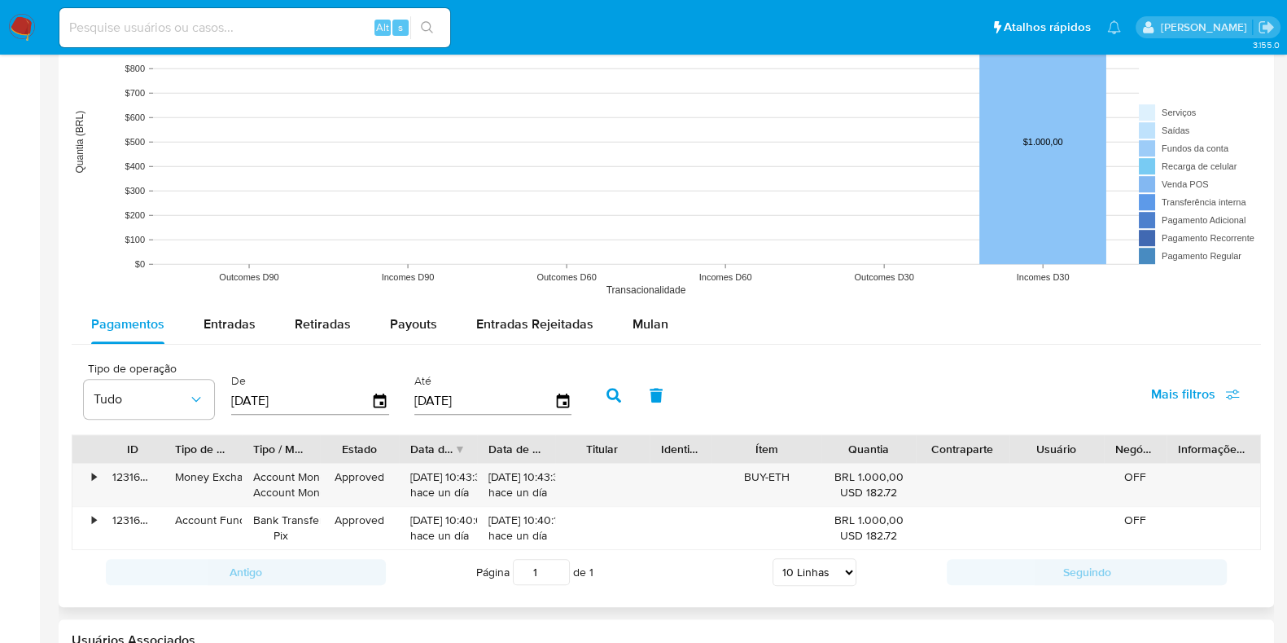
scroll to position [1322, 0]
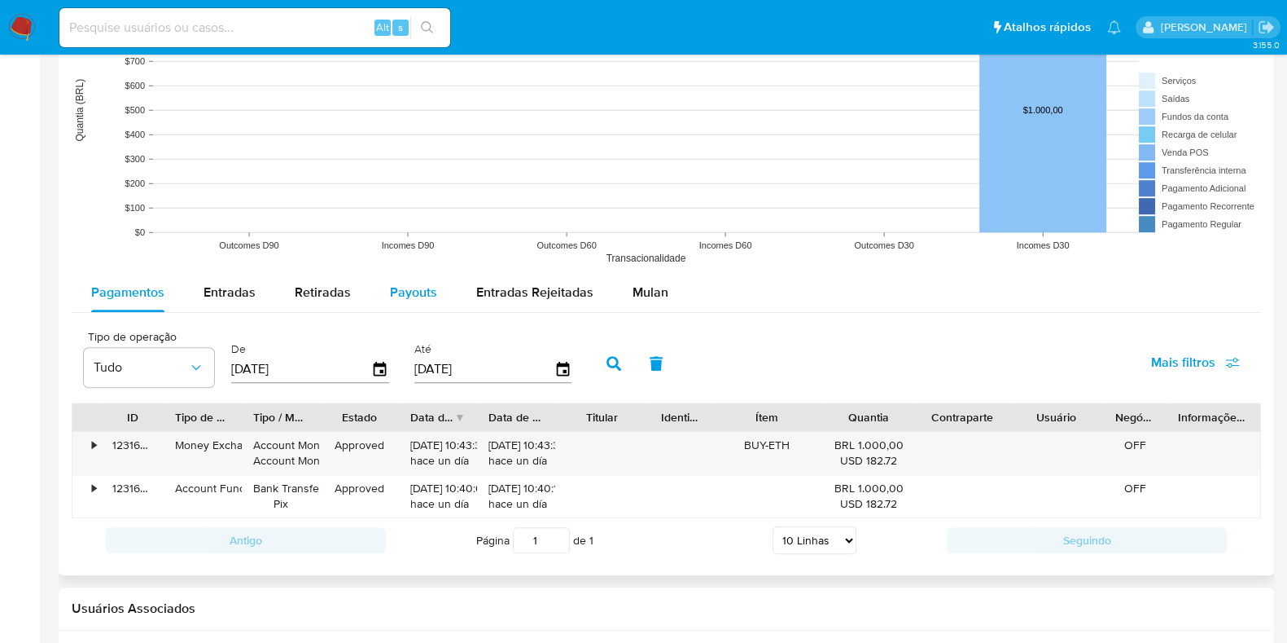
click at [421, 303] on div "Payouts" at bounding box center [413, 292] width 47 height 39
select select "10"
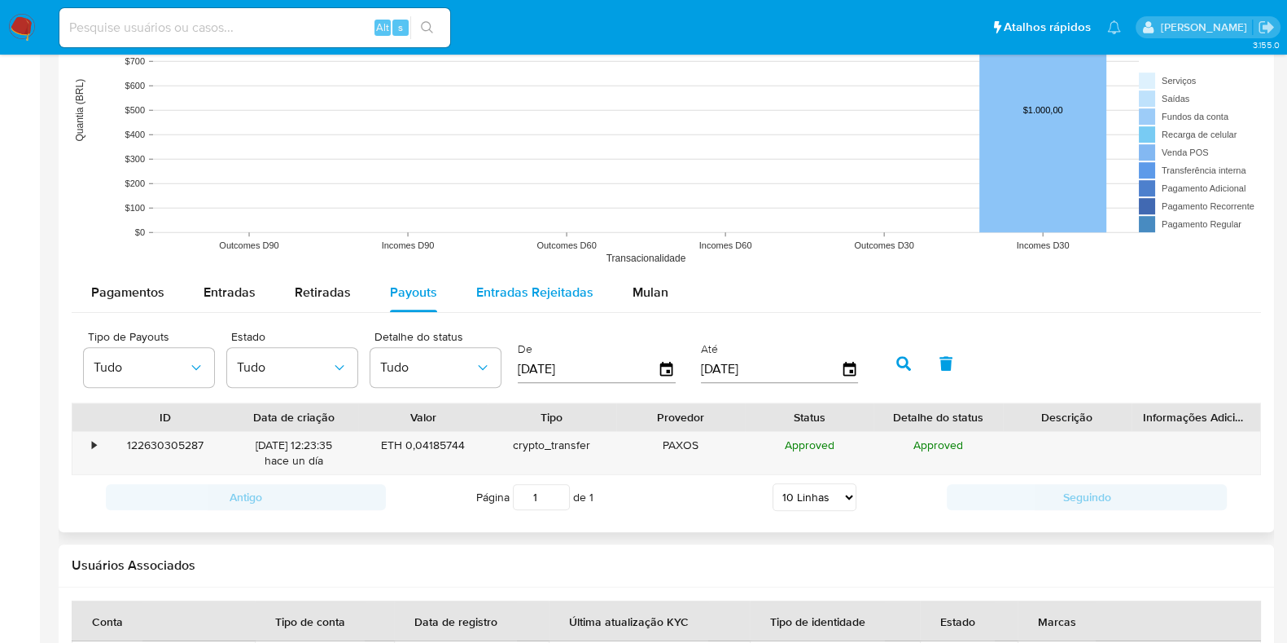
scroll to position [1424, 0]
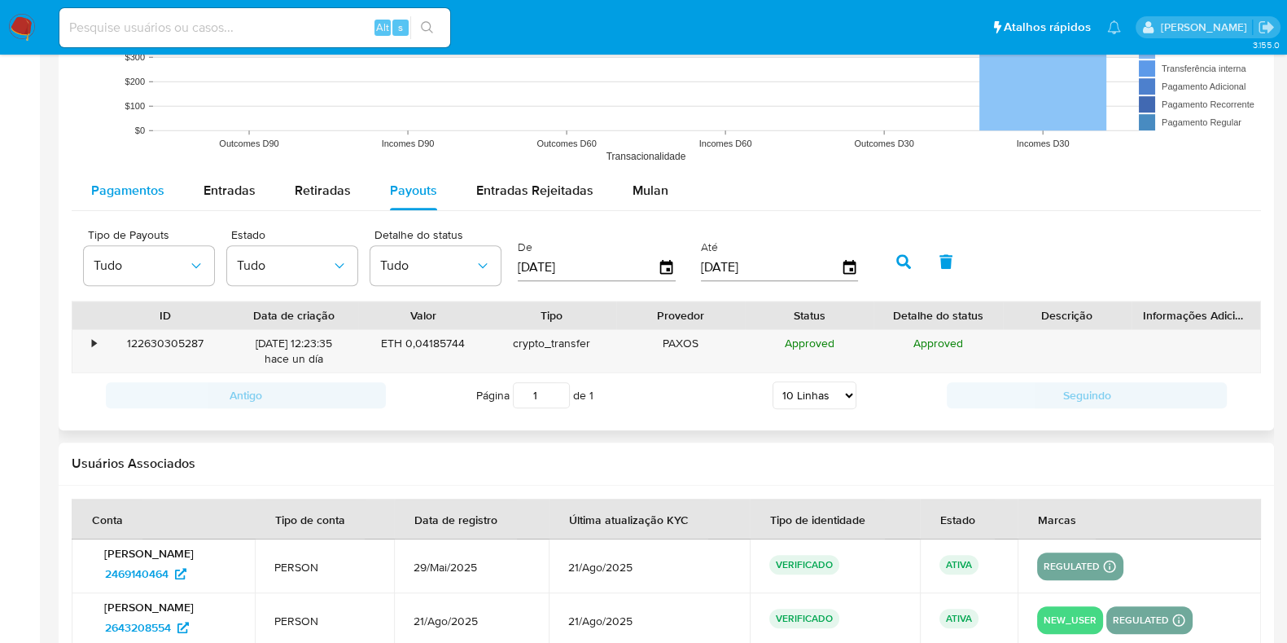
click at [124, 194] on span "Pagamentos" at bounding box center [127, 190] width 73 height 19
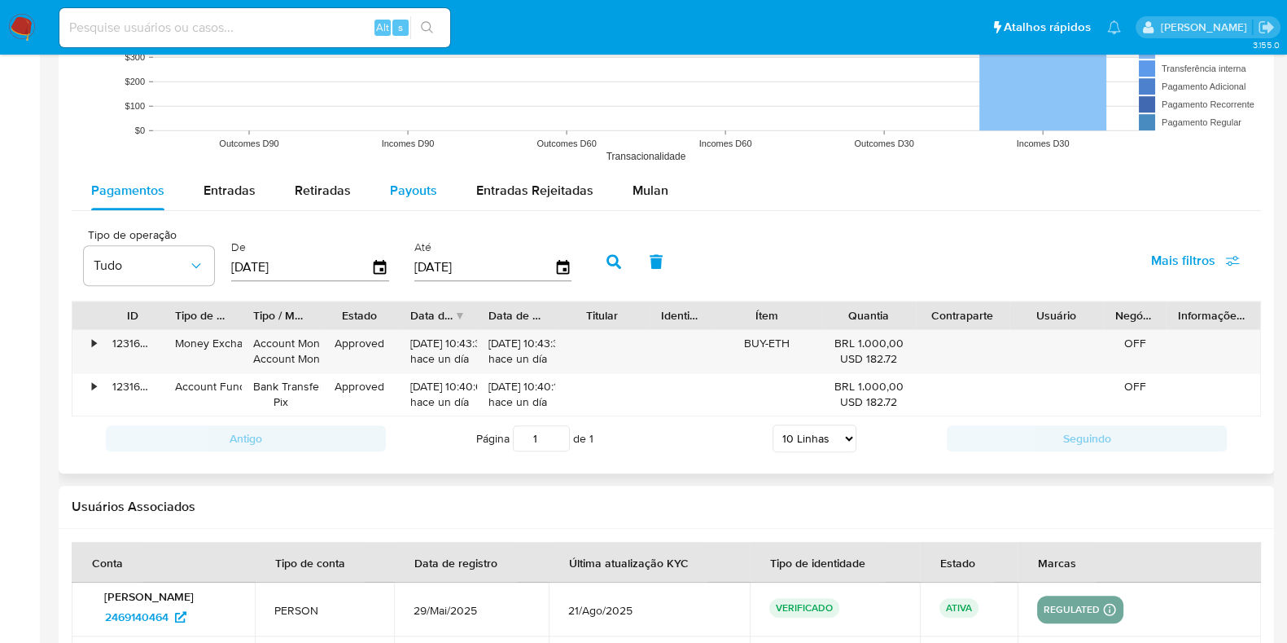
click at [401, 197] on span "Payouts" at bounding box center [413, 190] width 47 height 19
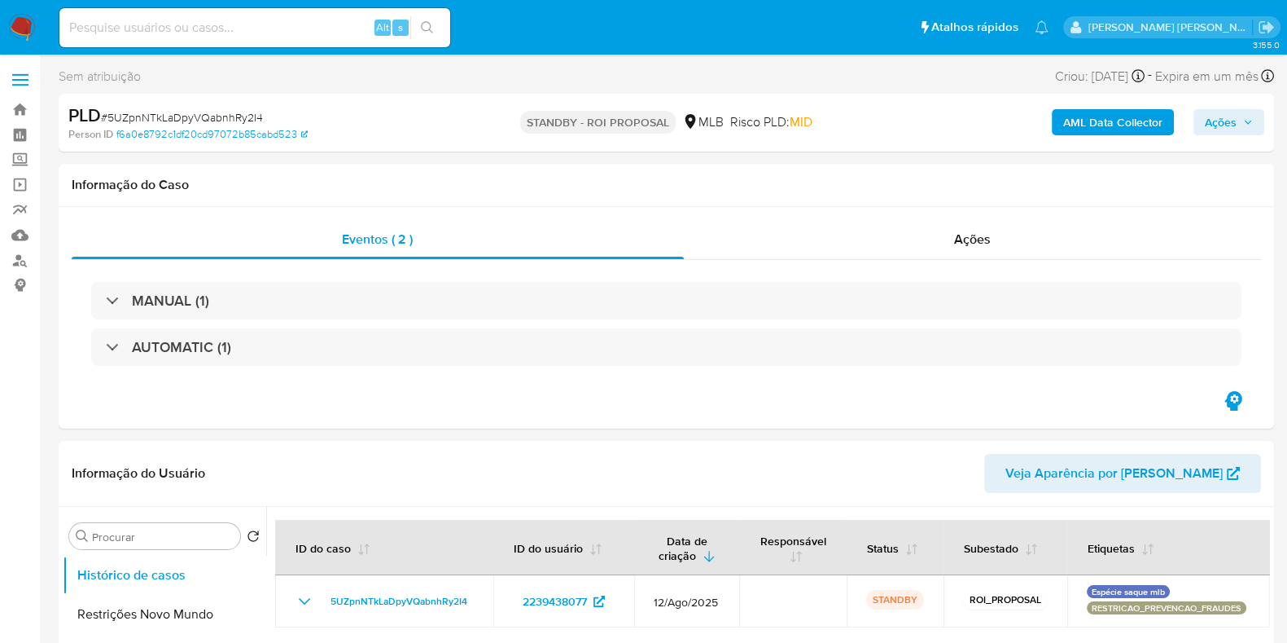
select select "10"
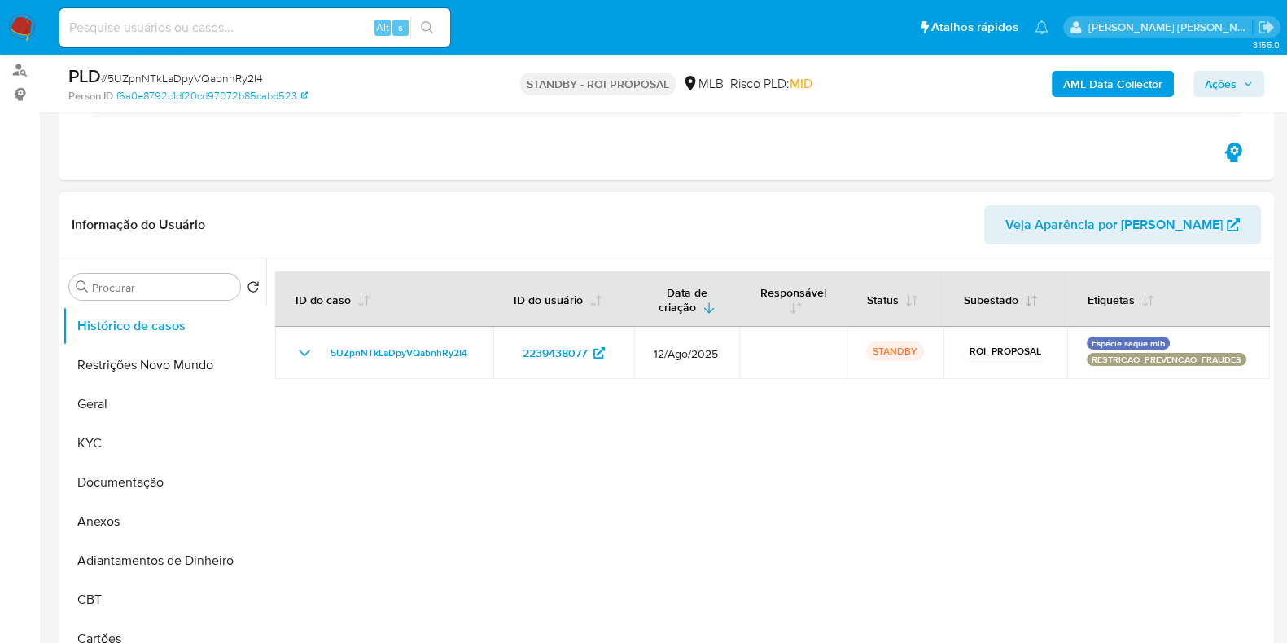
scroll to position [203, 0]
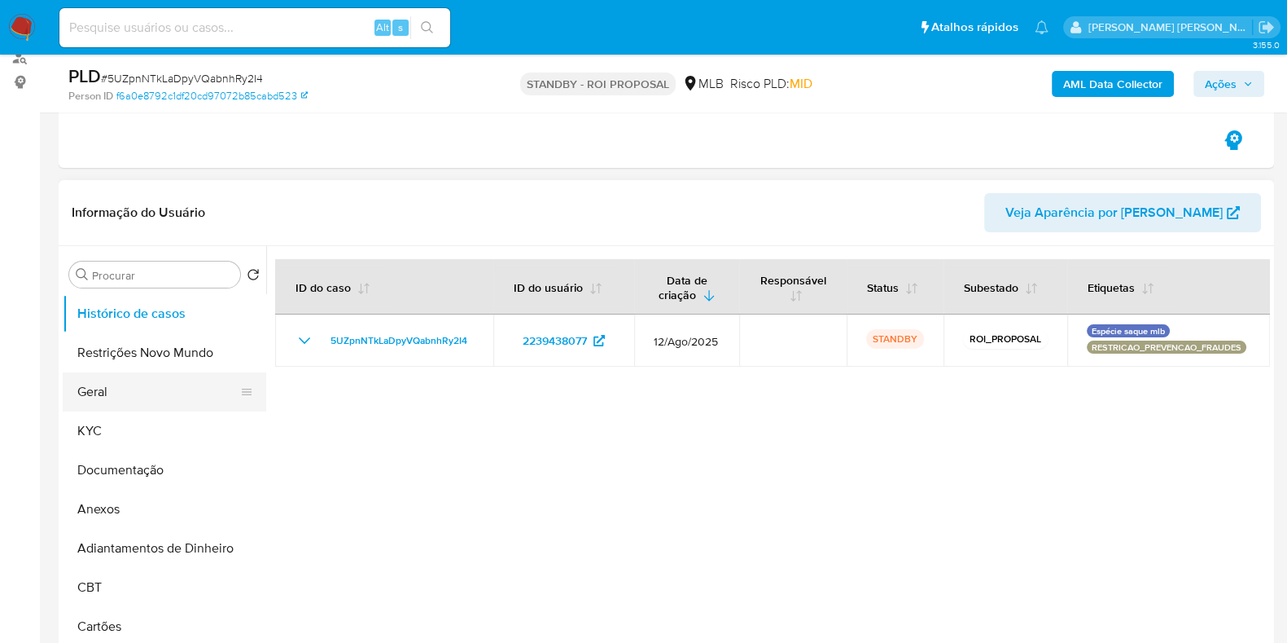
click at [87, 384] on button "Geral" at bounding box center [158, 391] width 191 height 39
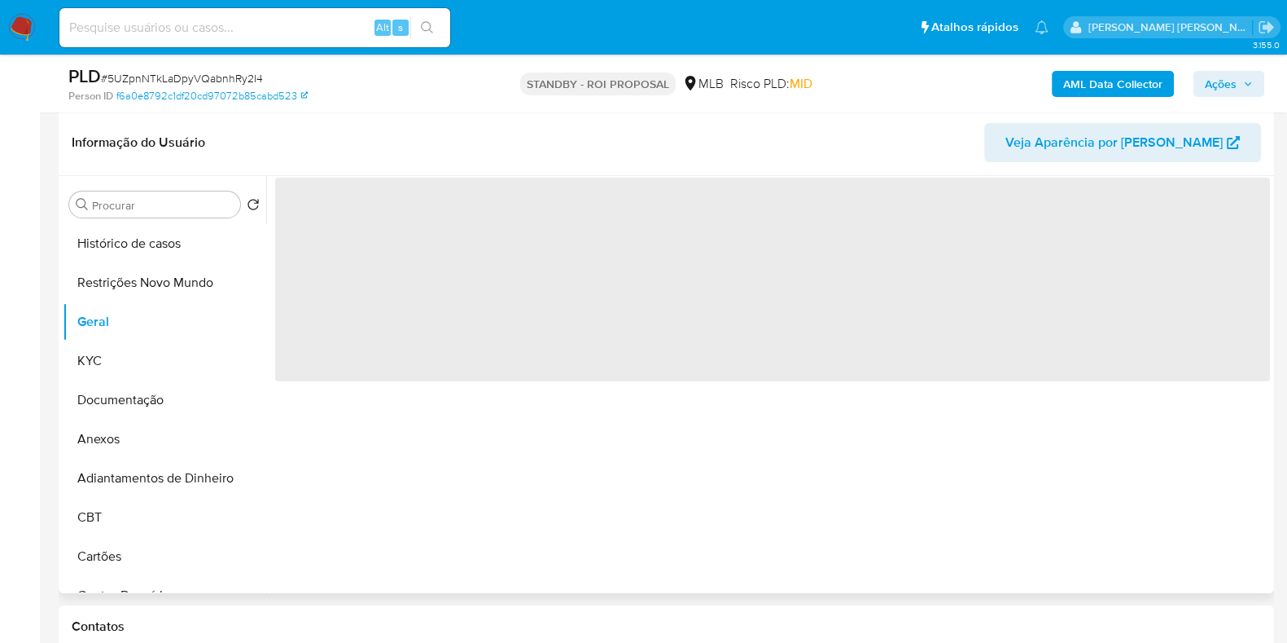
scroll to position [305, 0]
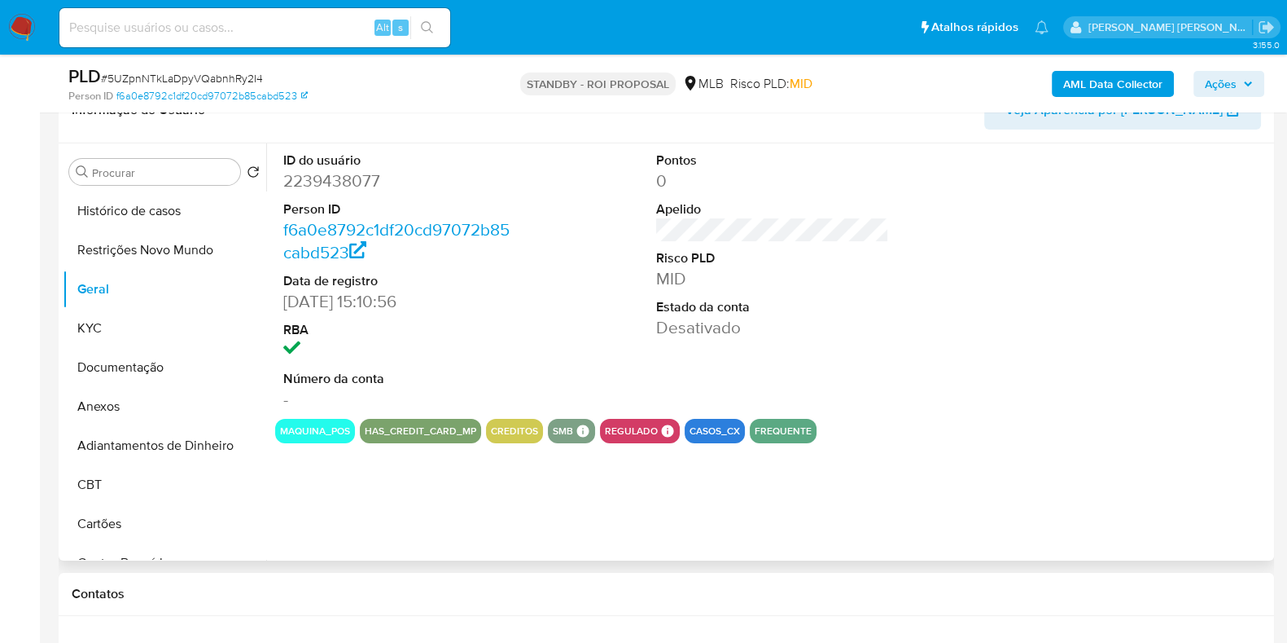
click at [352, 188] on dd "2239438077" at bounding box center [399, 180] width 233 height 23
copy dd "2239438077"
click at [283, 29] on input at bounding box center [254, 27] width 391 height 21
paste input "1347499235"
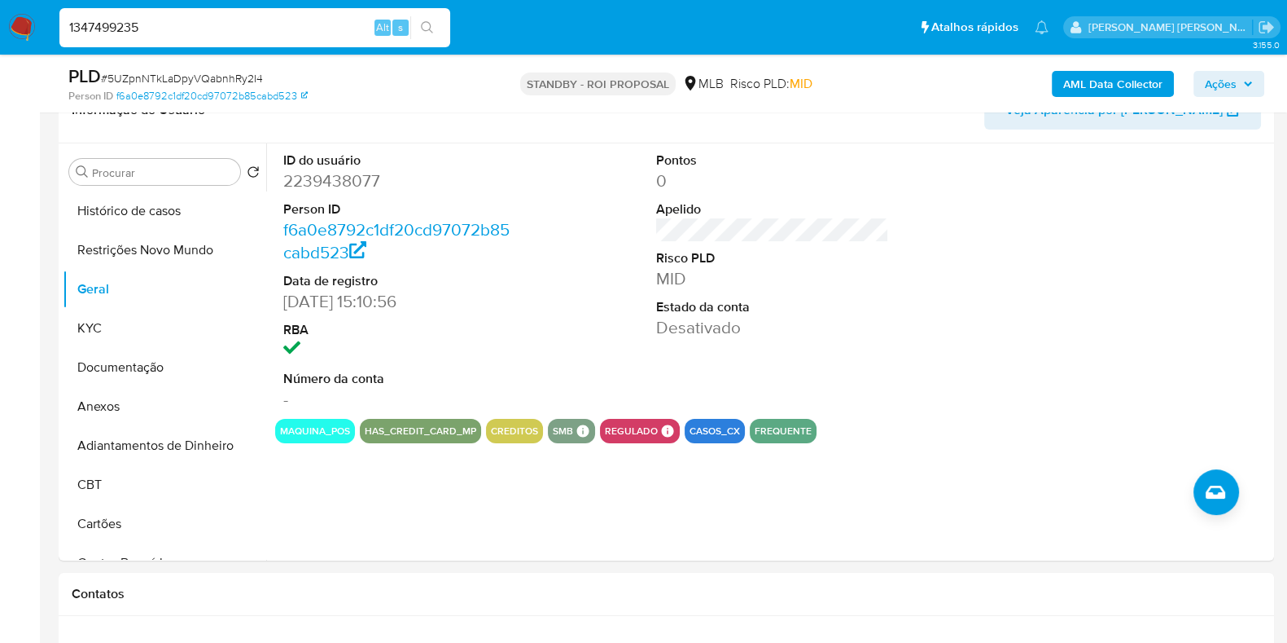
type input "1347499235"
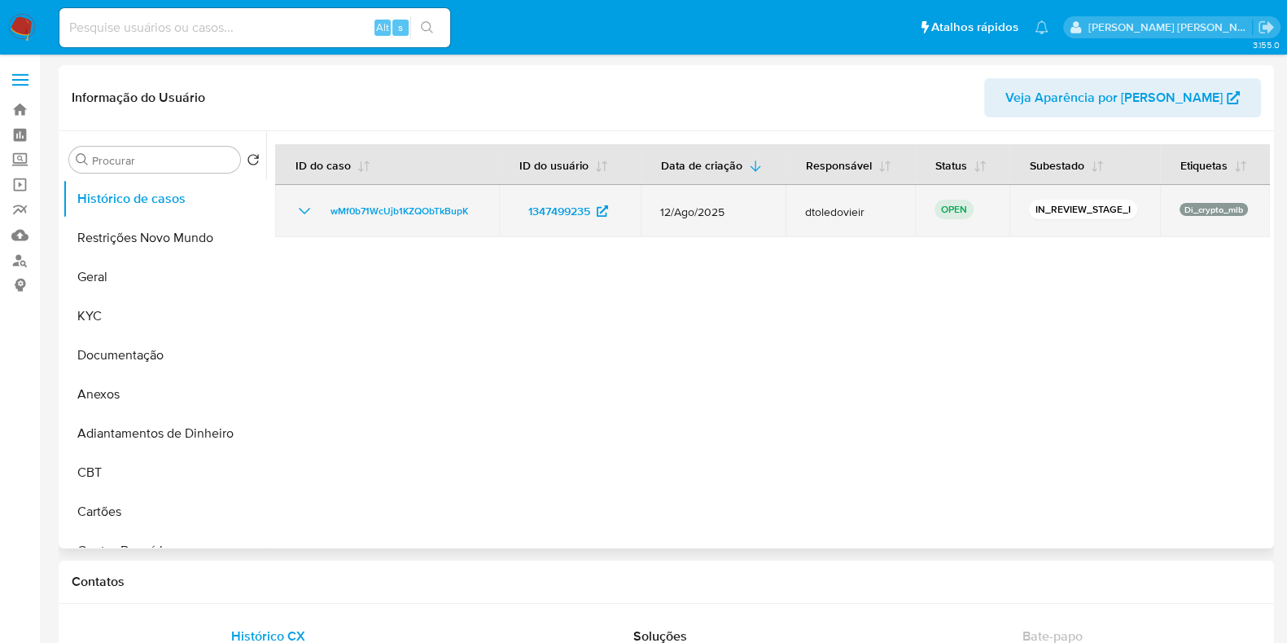
select select "10"
click at [399, 226] on td "wMf0b71WcUjb1KZQObTkBupK" at bounding box center [387, 211] width 224 height 52
click at [404, 213] on span "wMf0b71WcUjb1KZQObTkBupK" at bounding box center [400, 211] width 138 height 20
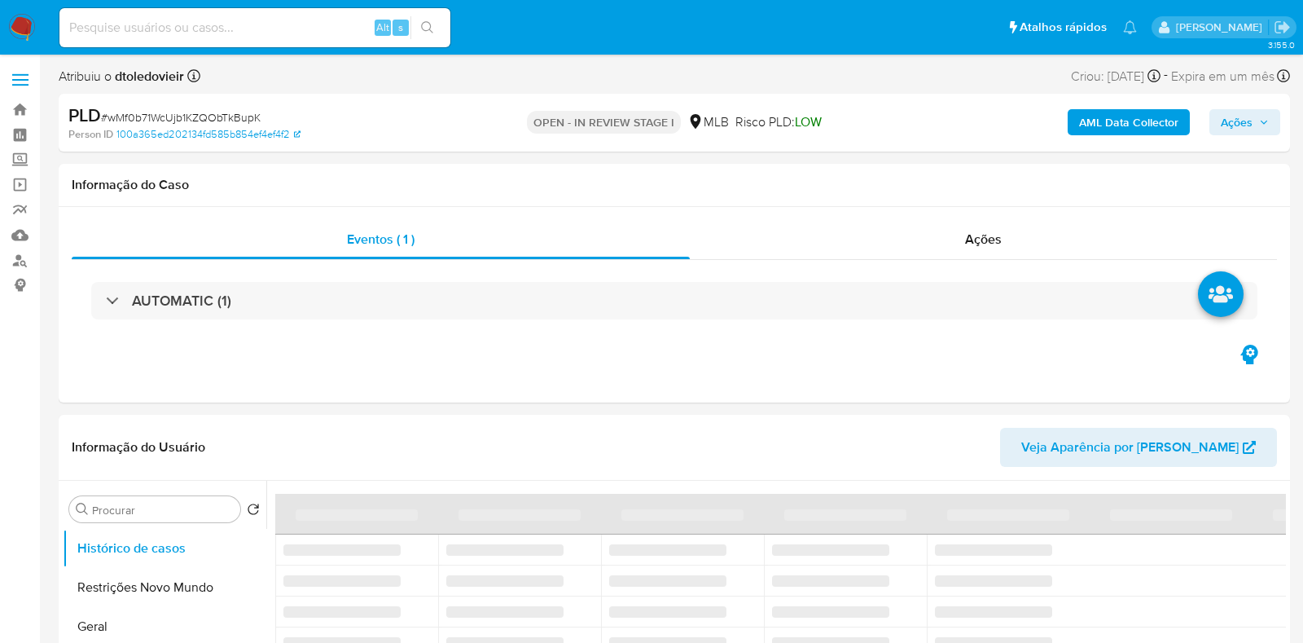
select select "10"
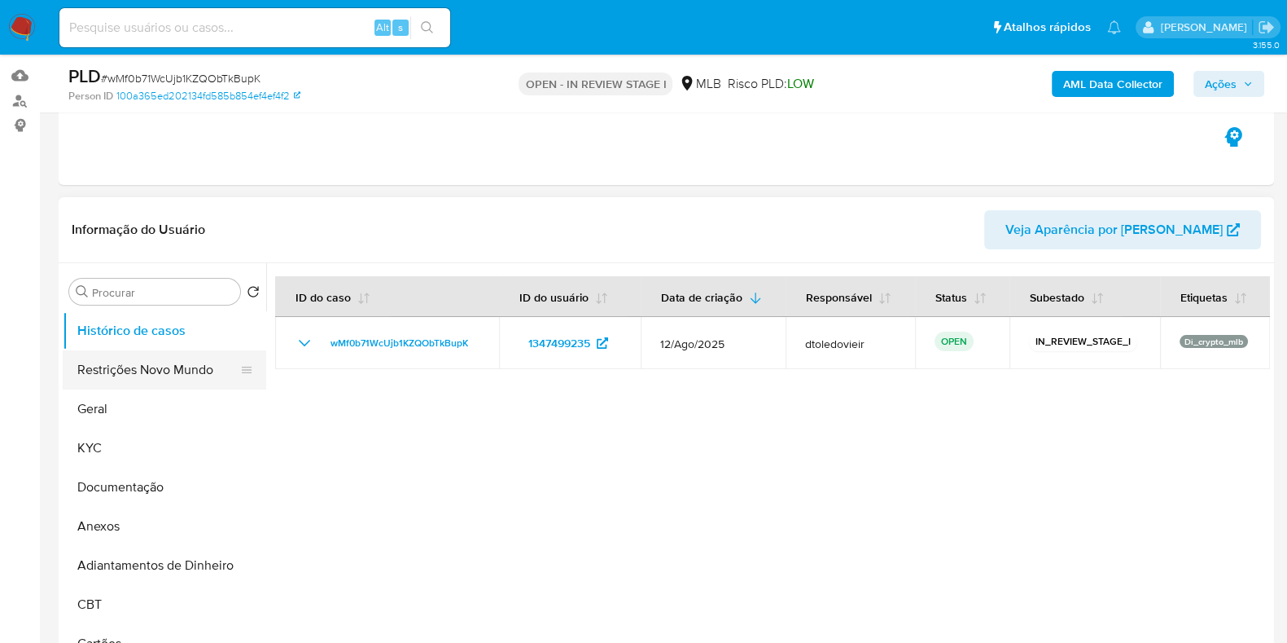
scroll to position [203, 0]
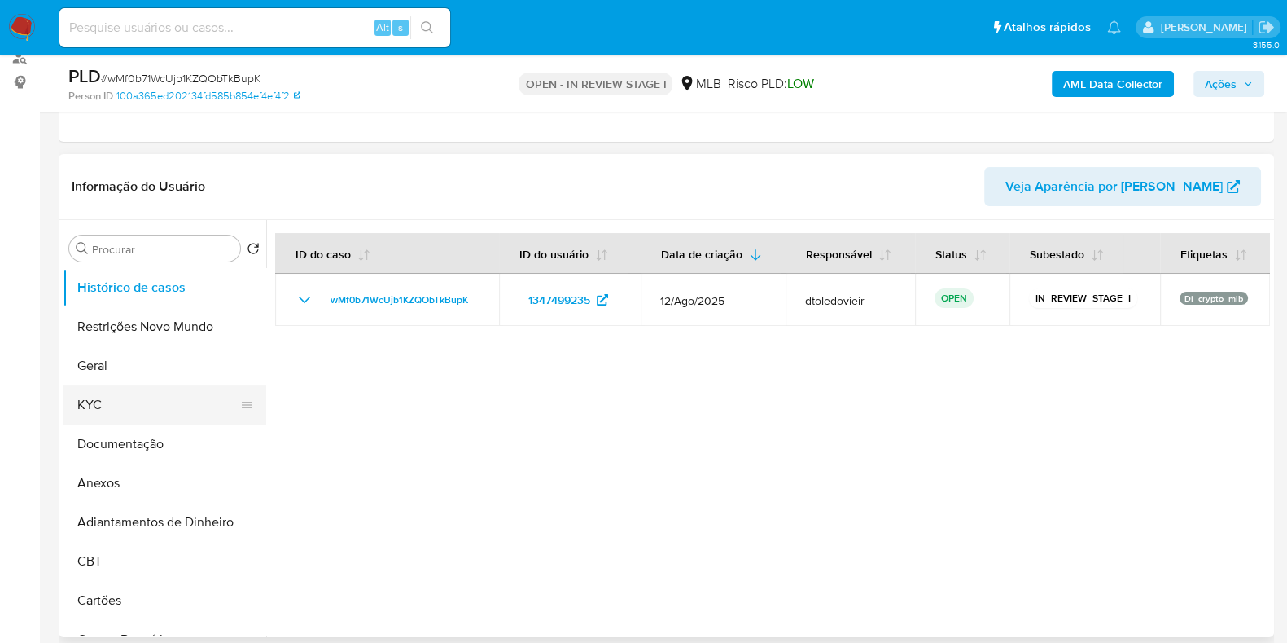
click at [138, 393] on button "KYC" at bounding box center [158, 404] width 191 height 39
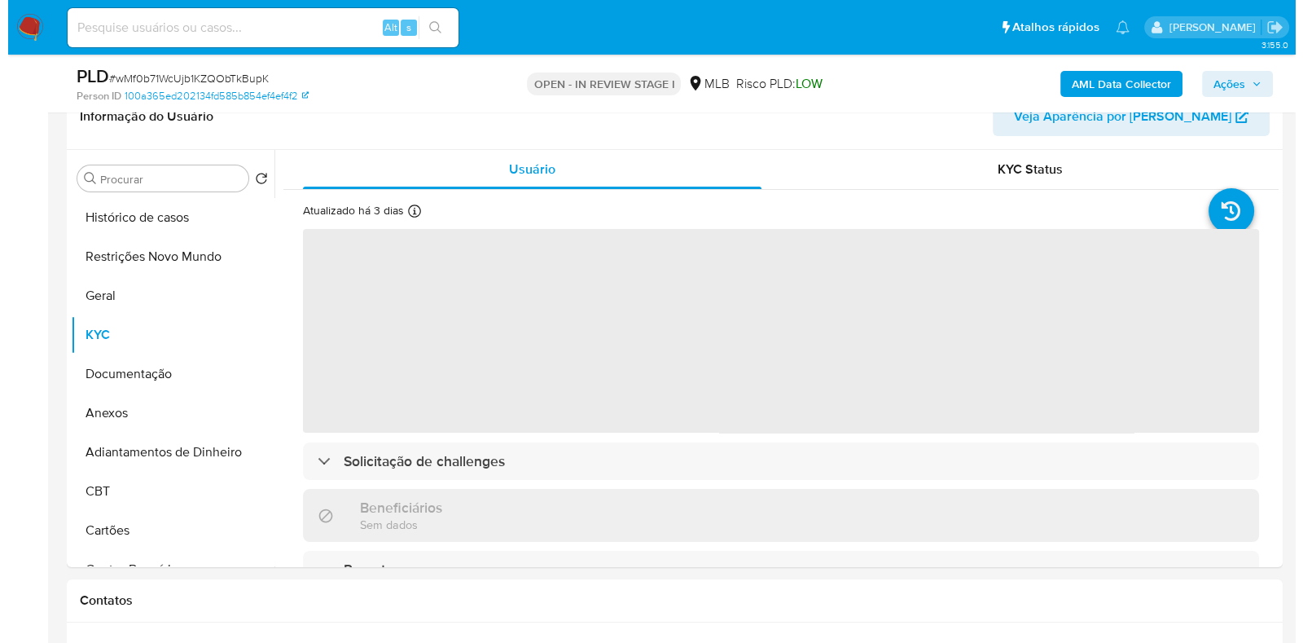
scroll to position [305, 0]
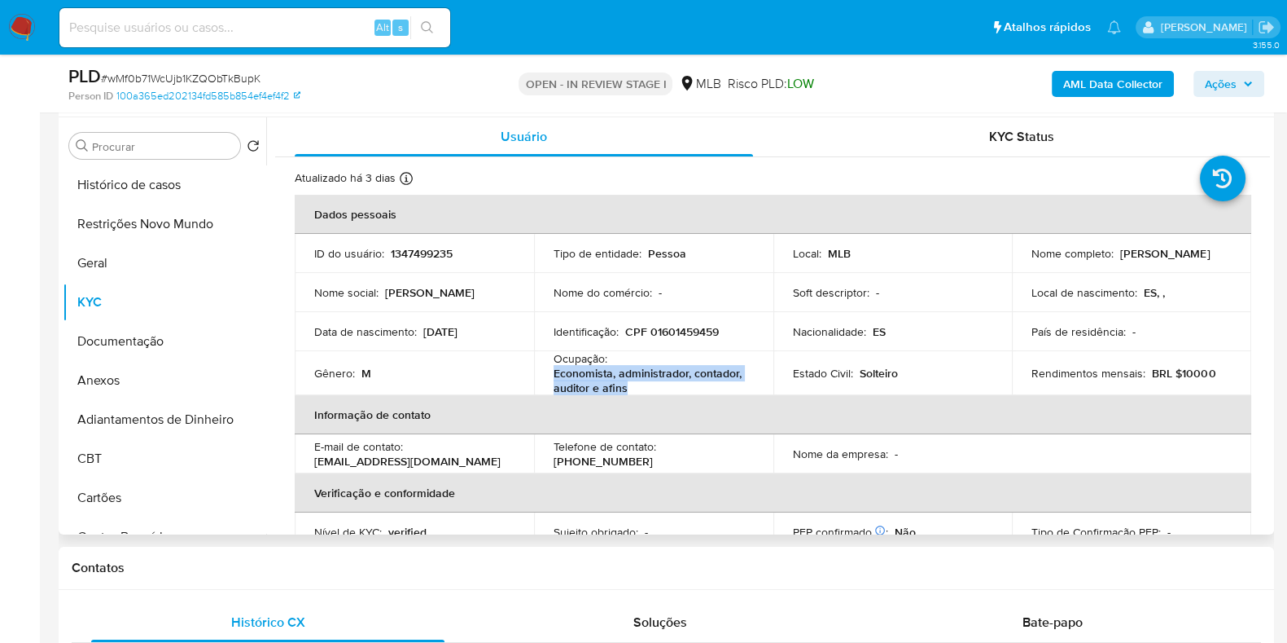
drag, startPoint x: 657, startPoint y: 387, endPoint x: 543, endPoint y: 376, distance: 114.5
click at [543, 376] on td "Ocupação : Economista, administrador, contador, auditor e afins" at bounding box center [653, 373] width 239 height 44
copy p "Economista, administrador, contador, auditor e afins"
click at [149, 342] on button "Documentação" at bounding box center [158, 341] width 191 height 39
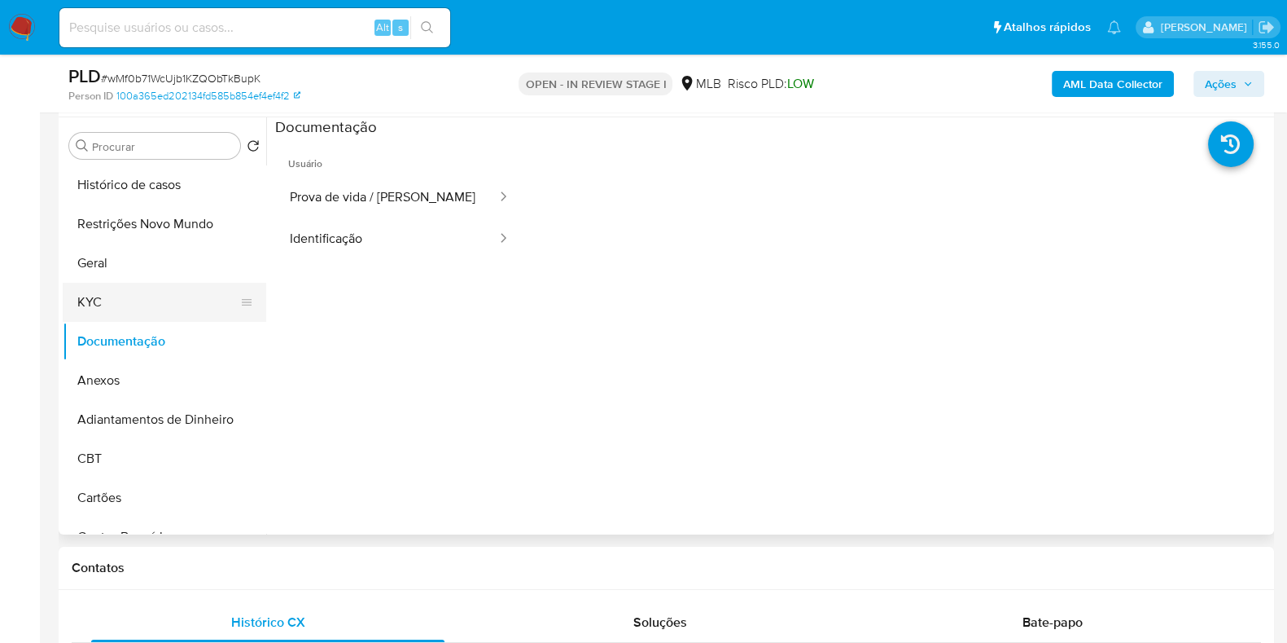
click at [130, 290] on button "KYC" at bounding box center [158, 302] width 191 height 39
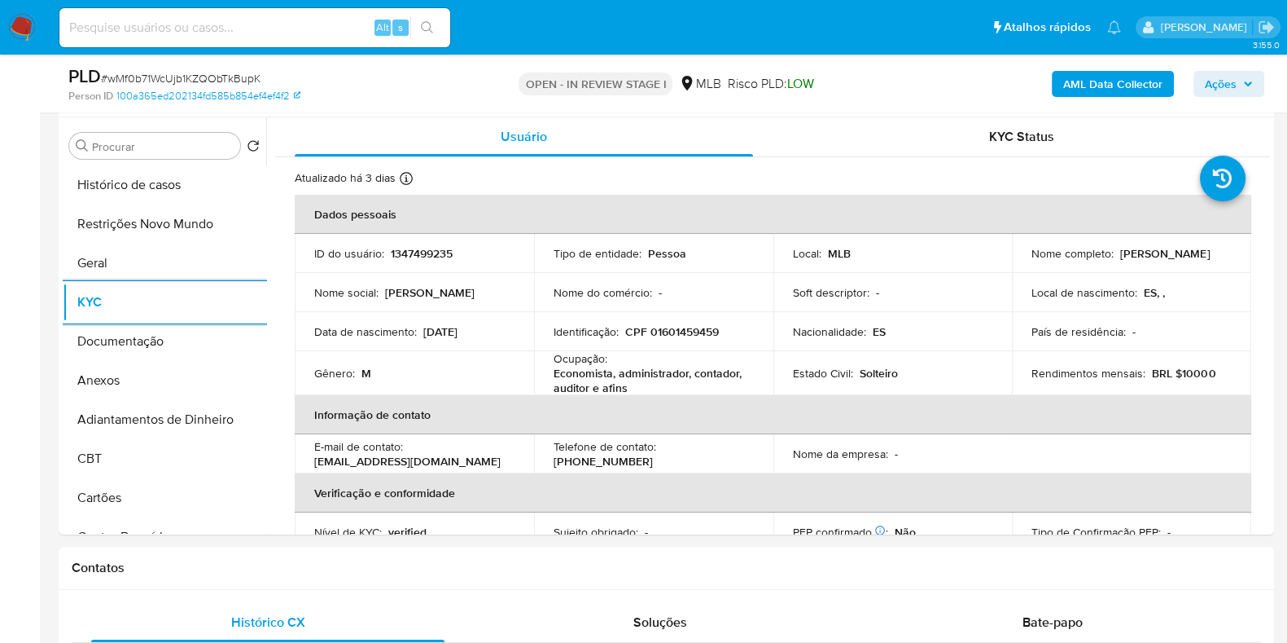
click at [1083, 75] on b "AML Data Collector" at bounding box center [1113, 84] width 99 height 26
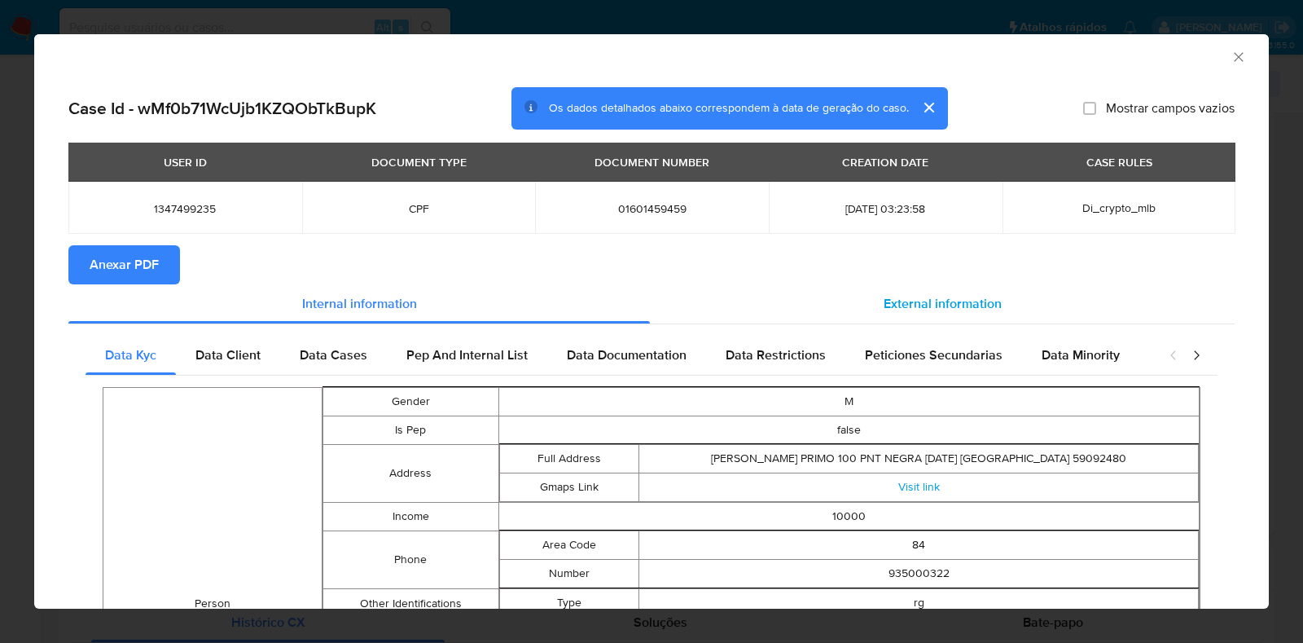
click at [981, 294] on span "External information" at bounding box center [943, 303] width 118 height 19
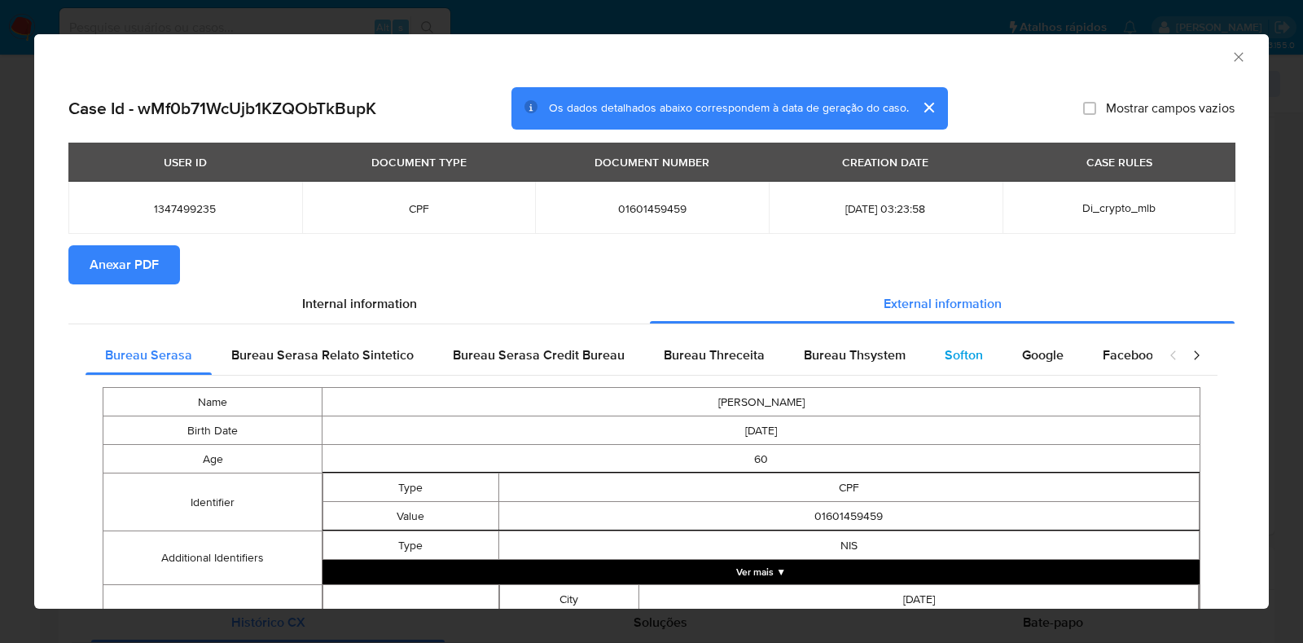
click at [970, 344] on div "Softon" at bounding box center [963, 355] width 77 height 39
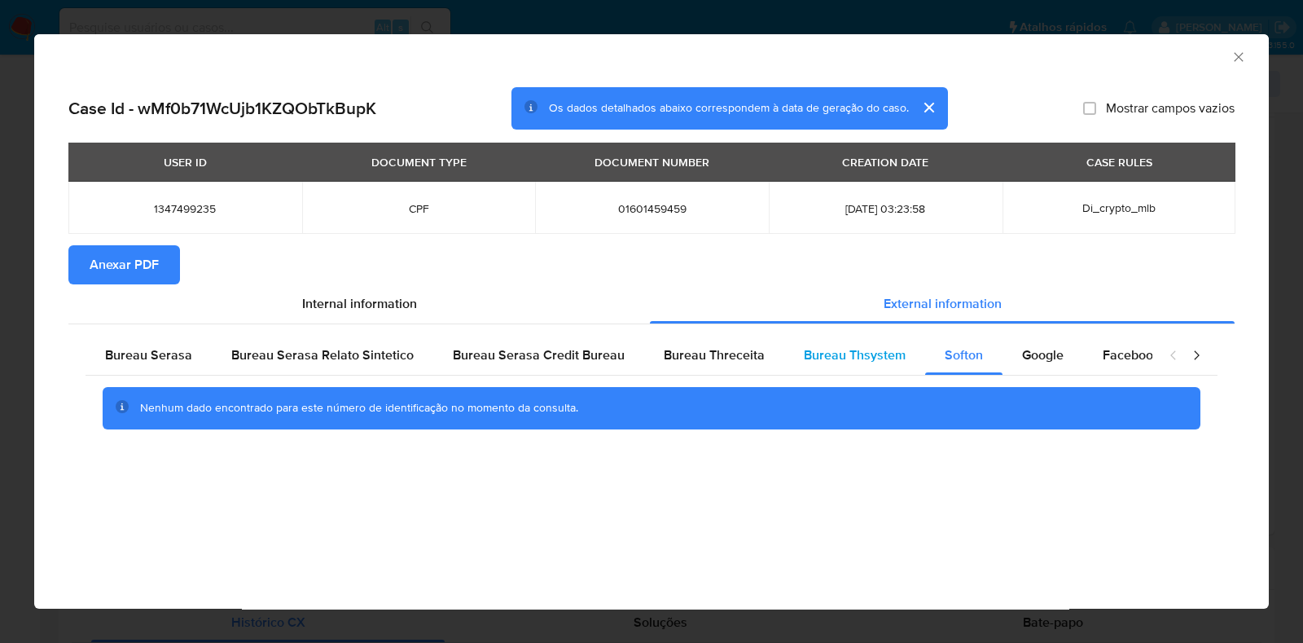
click at [854, 374] on div "Bureau Serasa Bureau Serasa Relato Sintetico Bureau Serasa Credit Bureau Bureau…" at bounding box center [652, 388] width 1132 height 105
click at [858, 366] on div "Bureau Thsystem" at bounding box center [854, 355] width 141 height 39
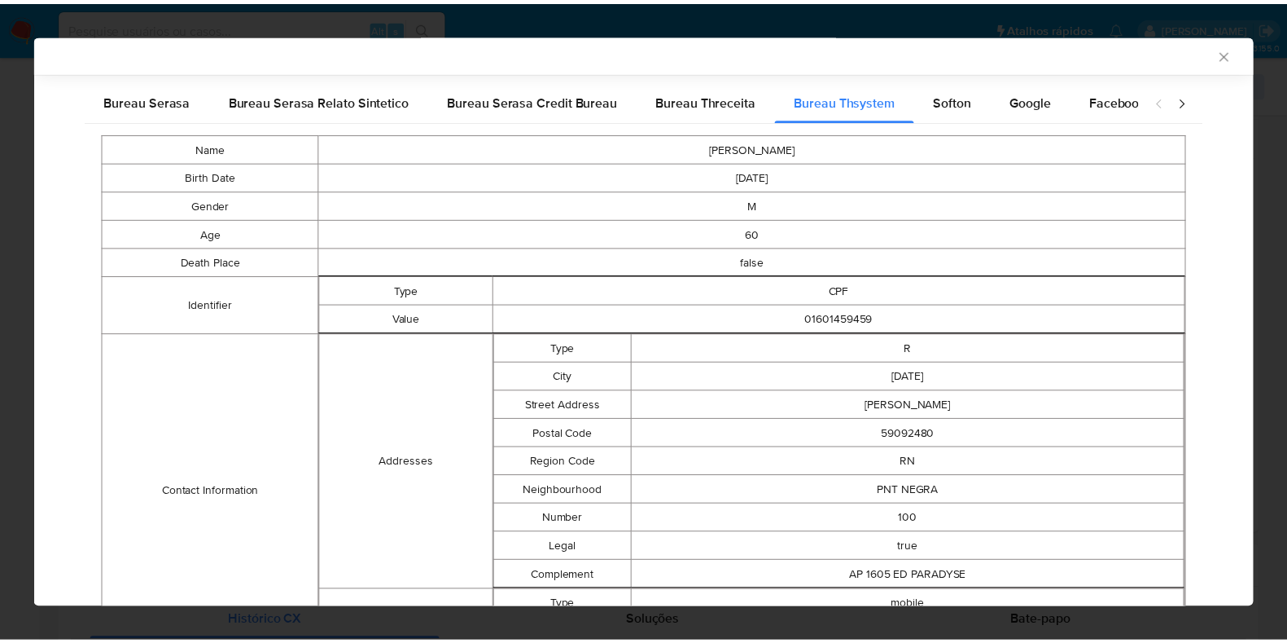
scroll to position [611, 0]
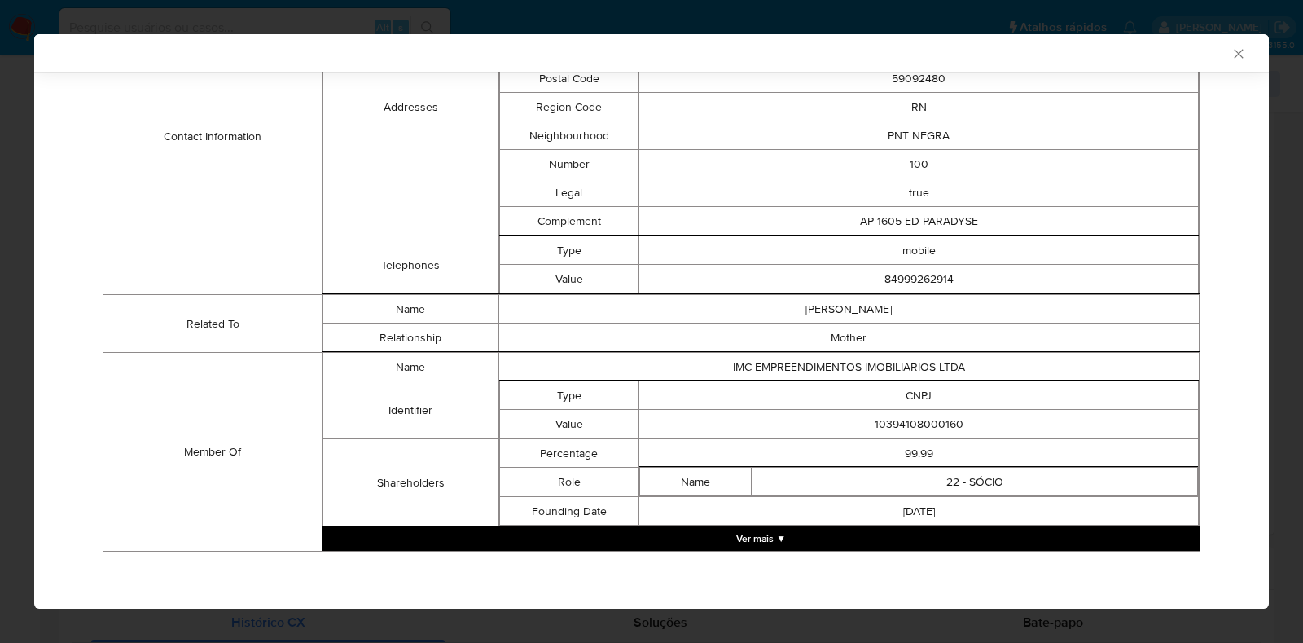
click at [904, 431] on td "10394108000160" at bounding box center [918, 424] width 559 height 29
copy td "10394108000160"
click at [1230, 50] on icon "Fechar a janela" at bounding box center [1238, 54] width 16 height 16
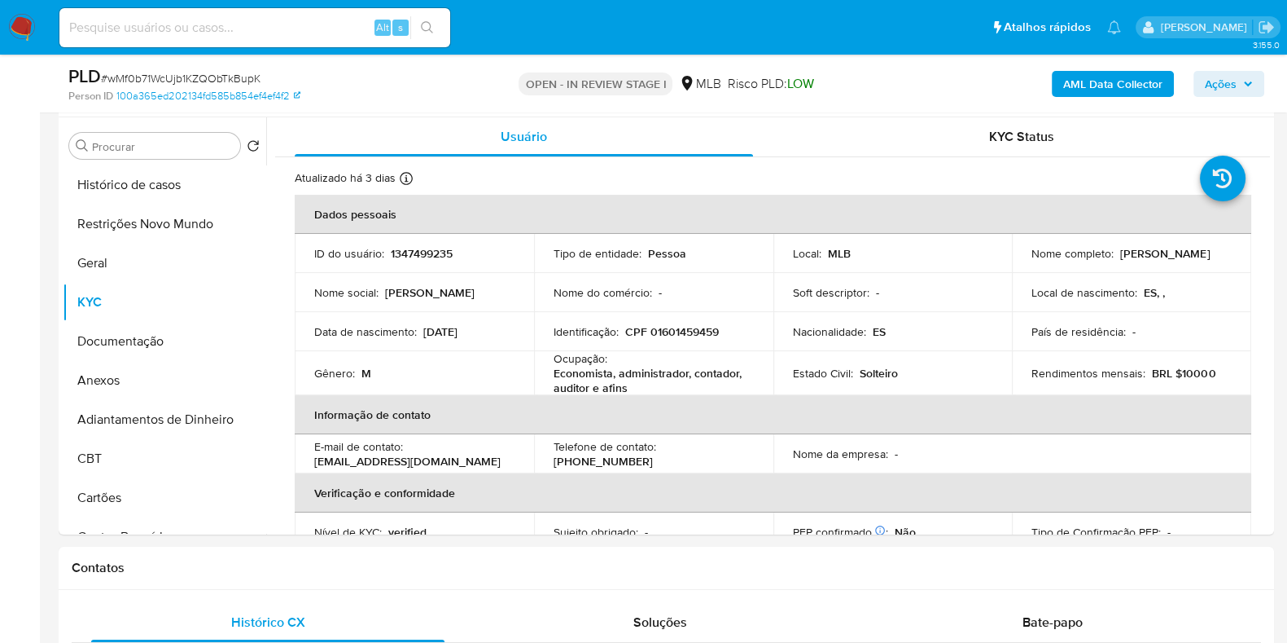
click at [1244, 79] on icon "button" at bounding box center [1249, 84] width 10 height 10
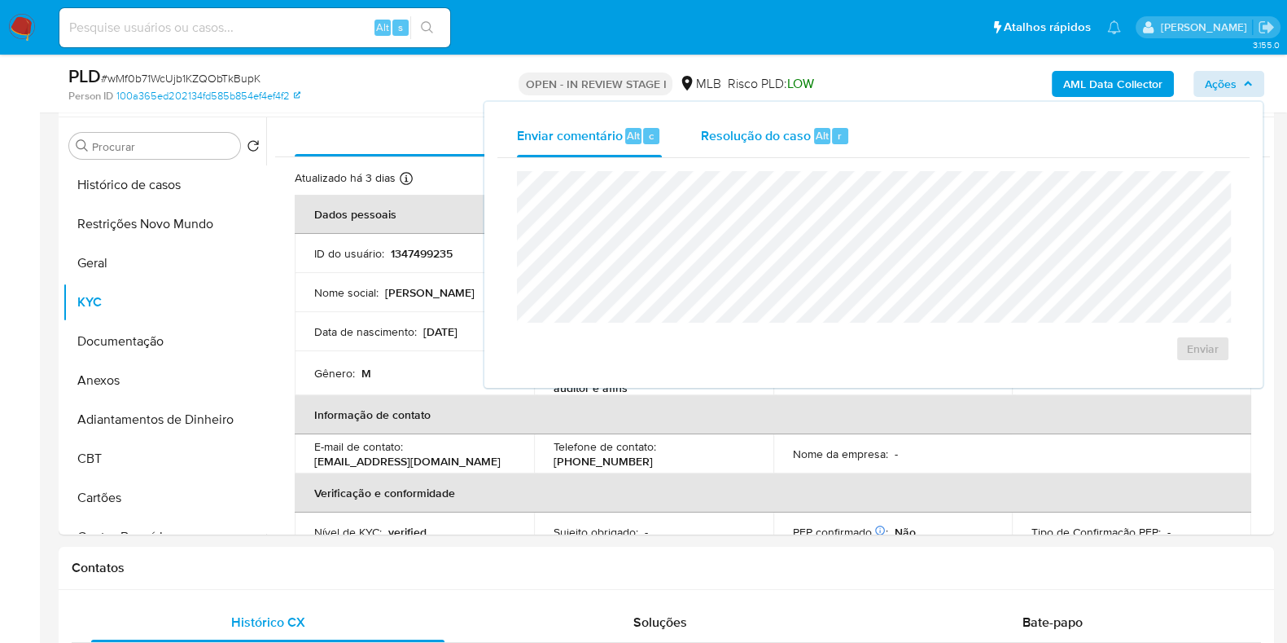
click at [797, 137] on span "Resolução do caso" at bounding box center [756, 134] width 110 height 19
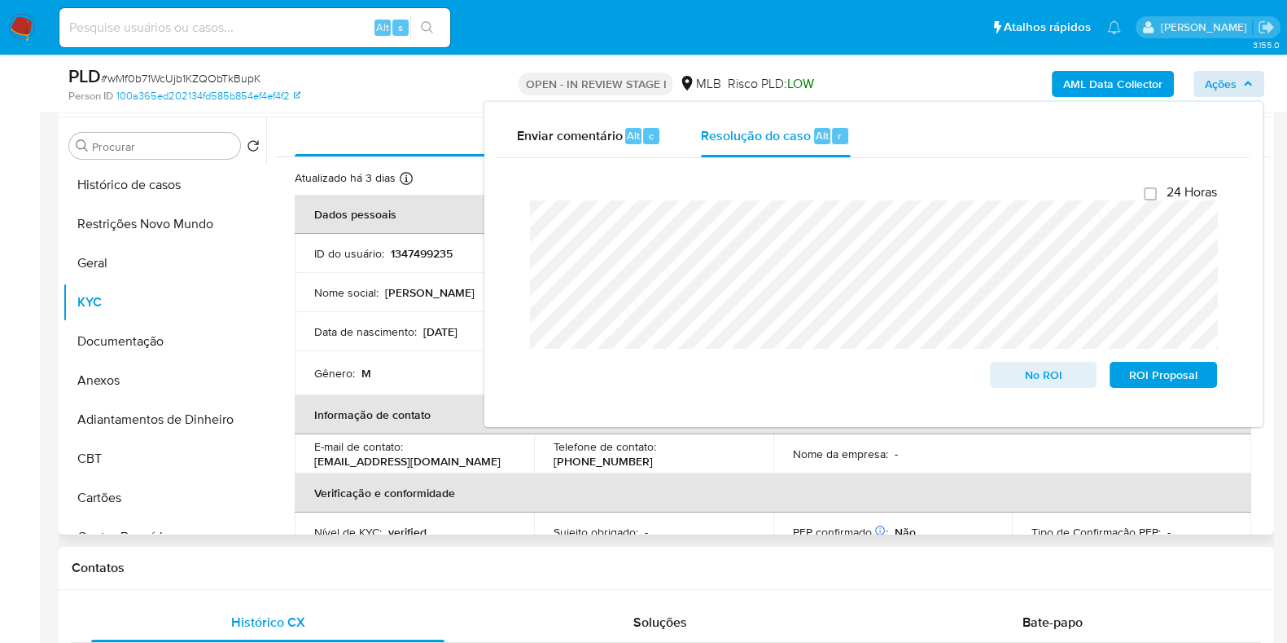
click at [390, 273] on td "Nome social : Antonio Eduardo" at bounding box center [414, 292] width 239 height 39
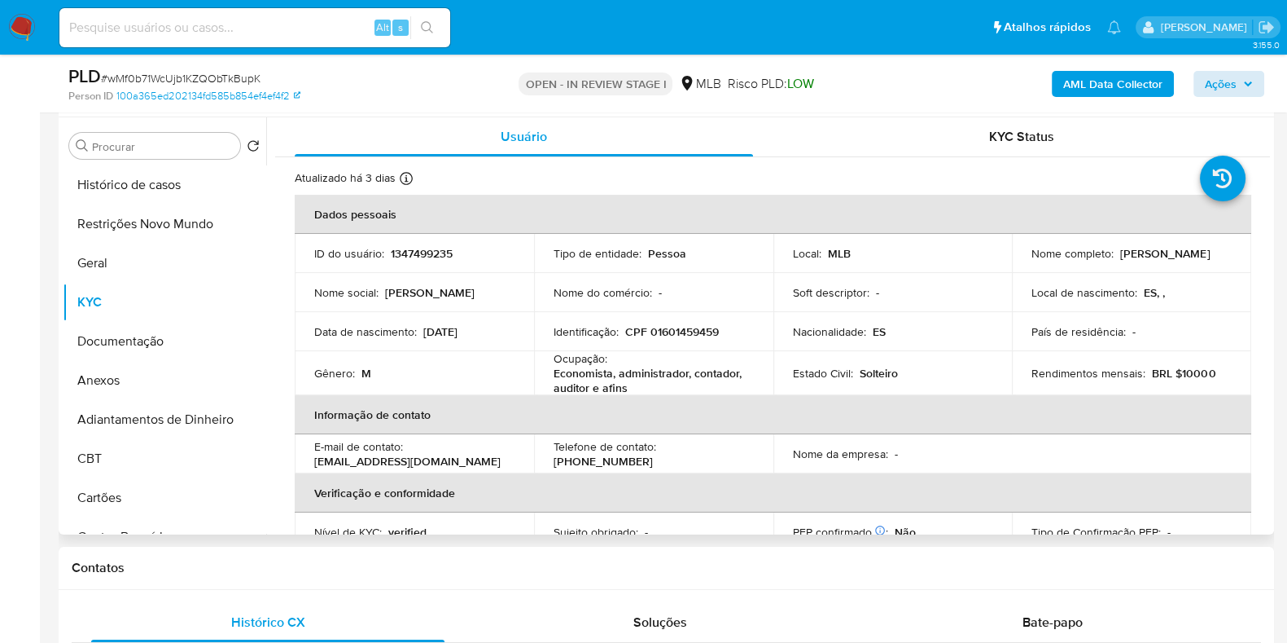
click at [708, 327] on p "CPF 01601459459" at bounding box center [672, 331] width 94 height 15
click at [704, 327] on p "CPF 01601459459" at bounding box center [672, 331] width 94 height 15
click at [700, 326] on p "CPF 01601459459" at bounding box center [672, 331] width 94 height 15
copy p "01601459459"
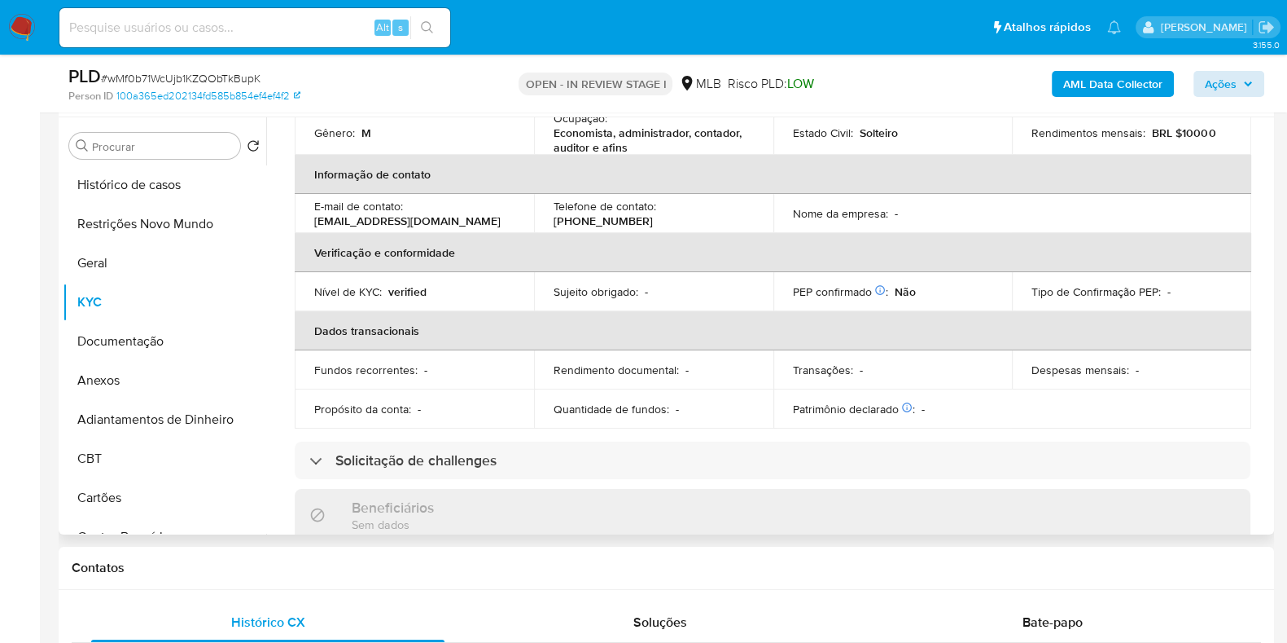
scroll to position [0, 0]
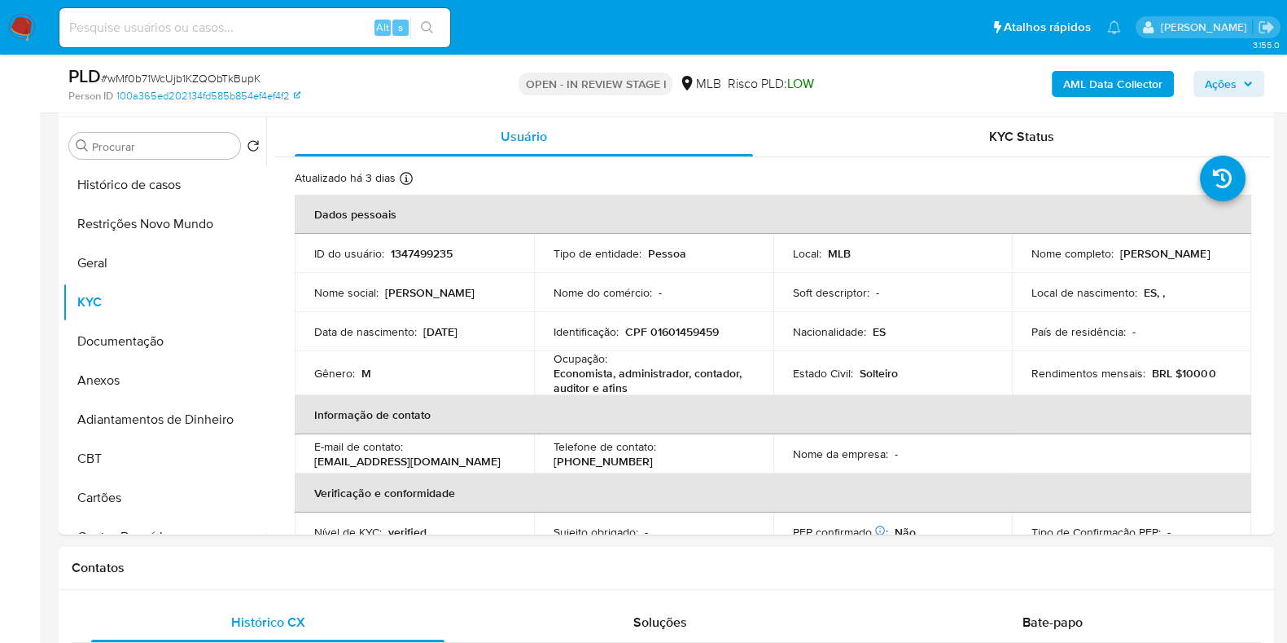
click at [1228, 84] on span "Ações" at bounding box center [1221, 84] width 32 height 26
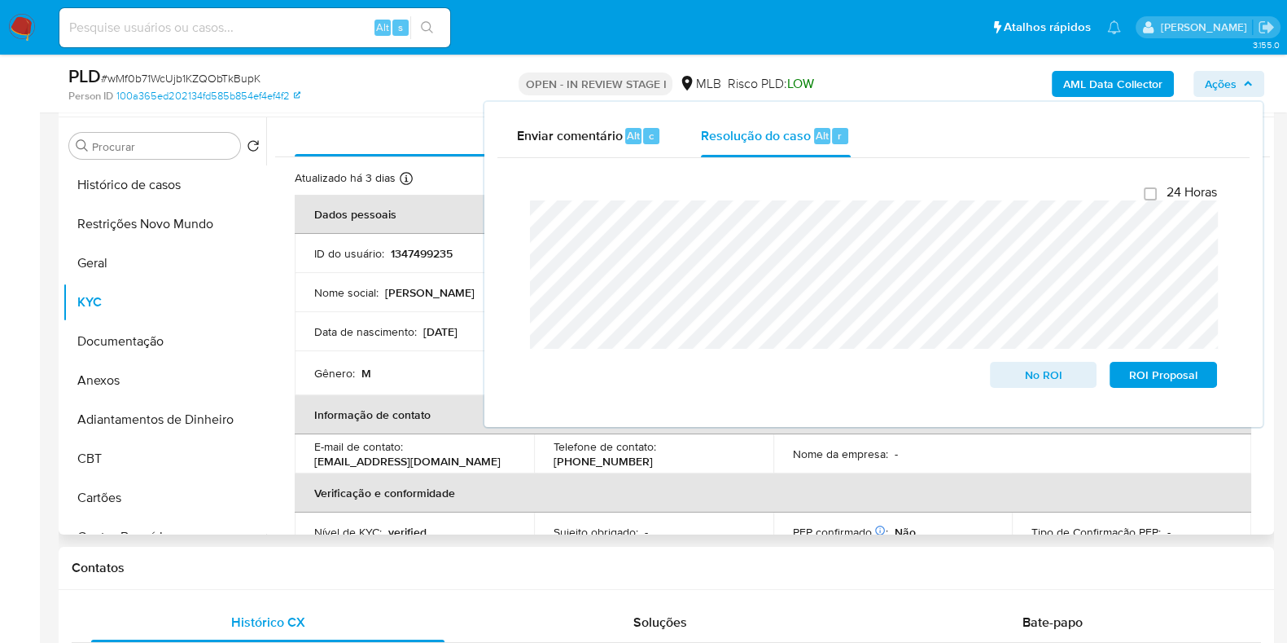
click at [406, 312] on td "Data de nascimento : 29/10/1964" at bounding box center [414, 331] width 239 height 39
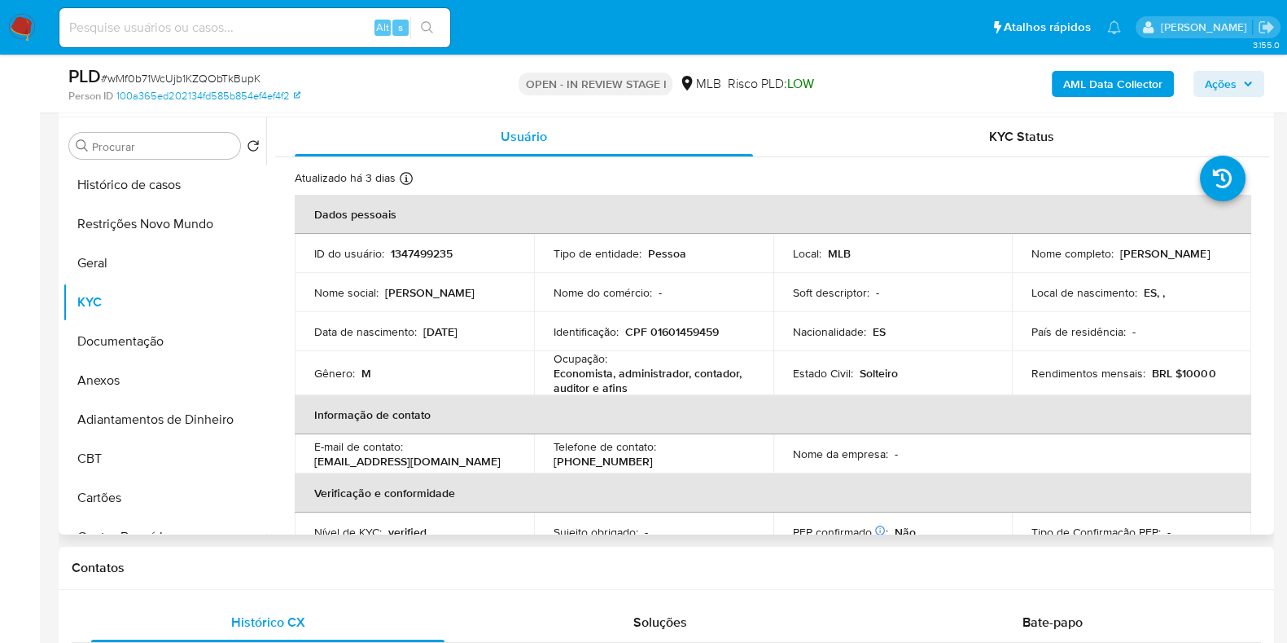
click at [687, 331] on p "CPF 01601459459" at bounding box center [672, 331] width 94 height 15
copy p "01601459459"
click at [162, 219] on button "Restrições Novo Mundo" at bounding box center [158, 223] width 191 height 39
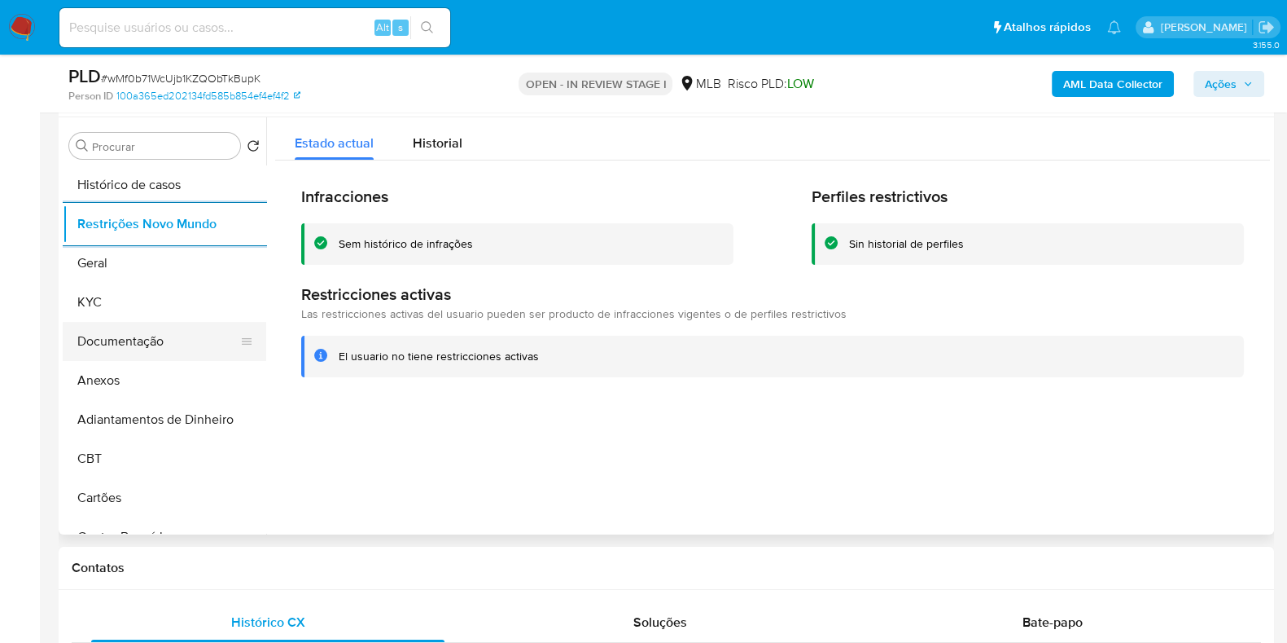
click at [147, 344] on button "Documentação" at bounding box center [158, 341] width 191 height 39
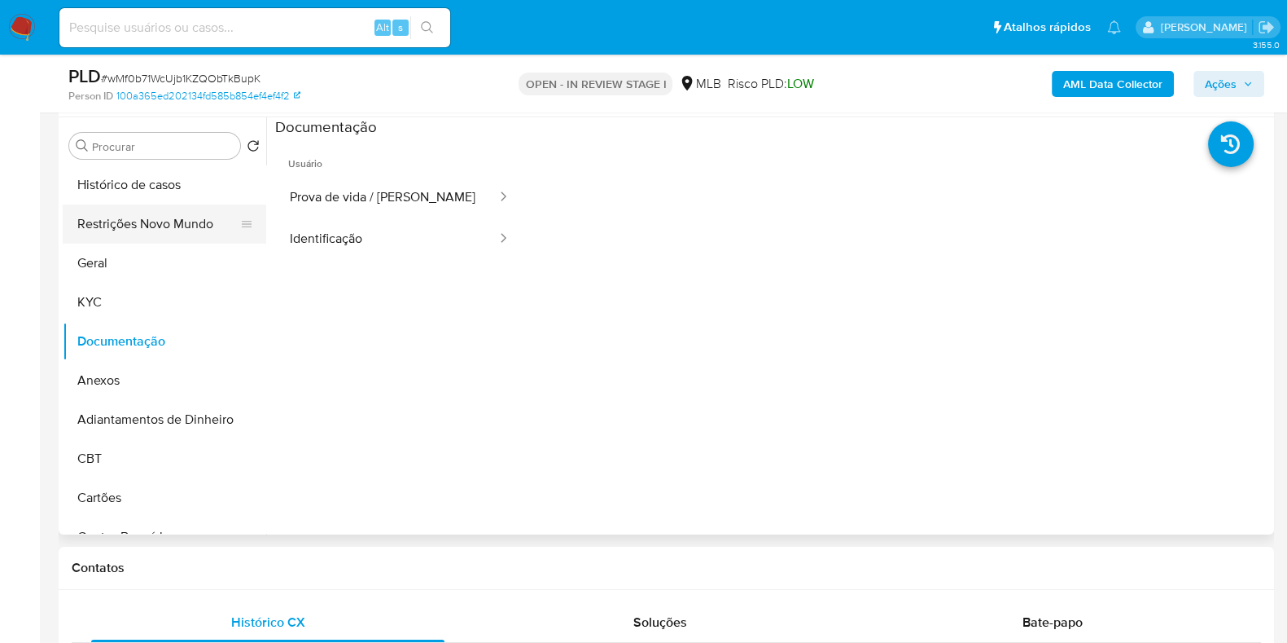
click at [169, 225] on button "Restrições Novo Mundo" at bounding box center [158, 223] width 191 height 39
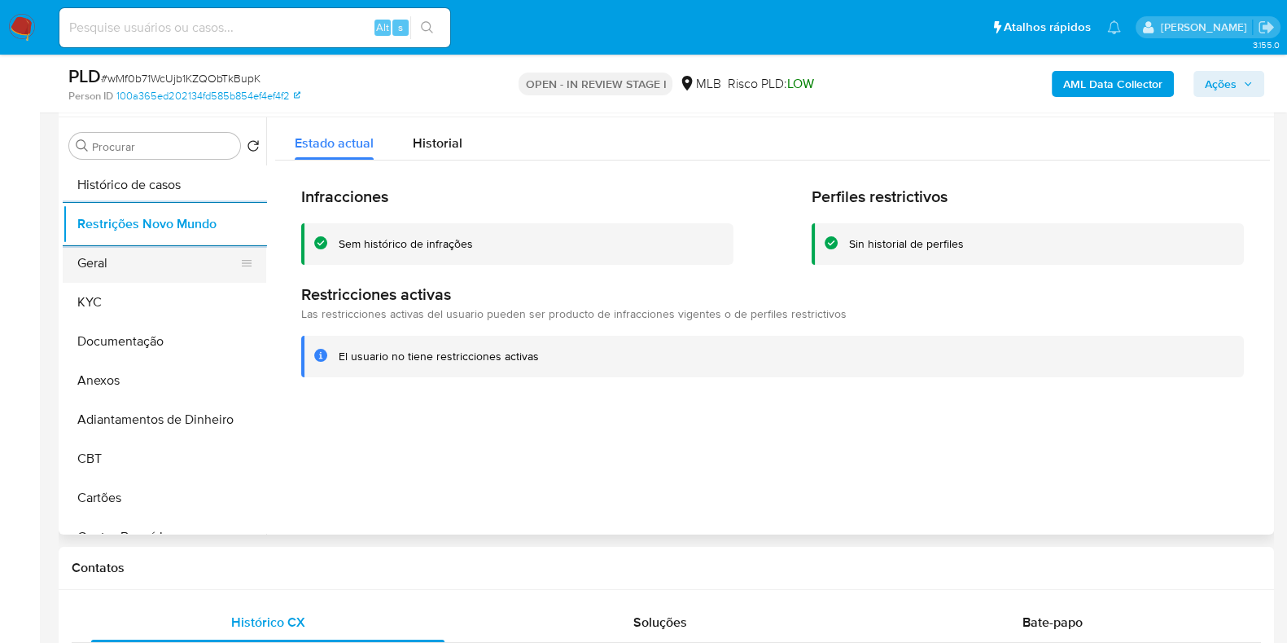
click at [152, 272] on button "Geral" at bounding box center [158, 262] width 191 height 39
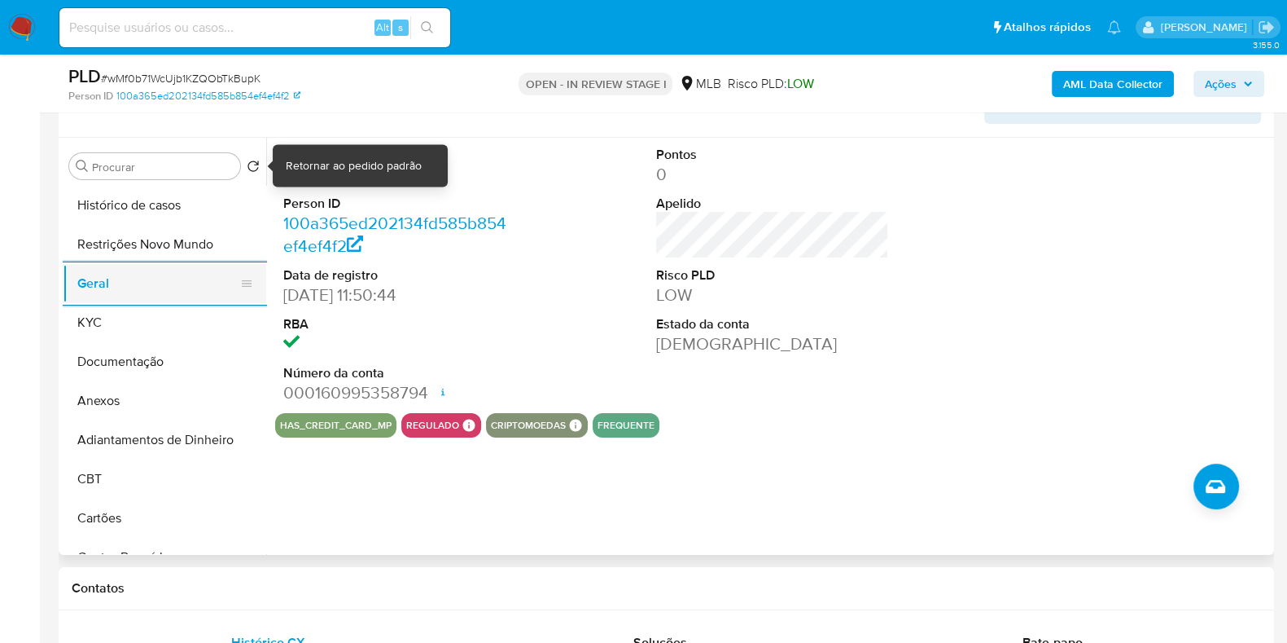
scroll to position [305, 0]
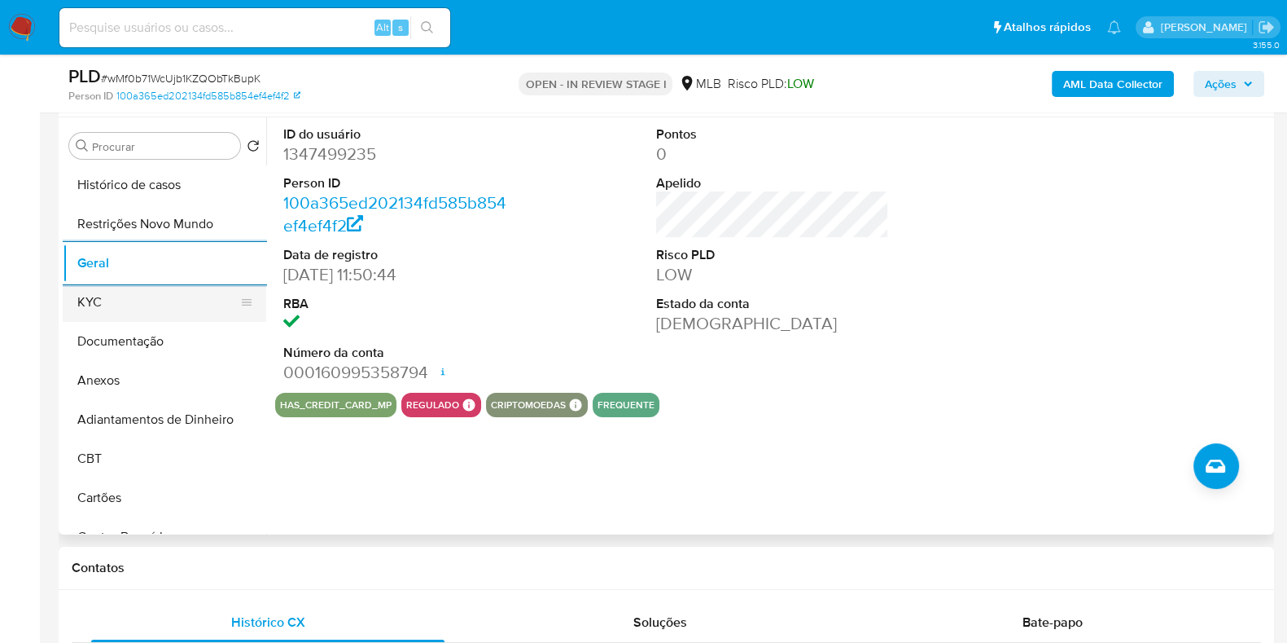
click at [137, 314] on button "KYC" at bounding box center [158, 302] width 191 height 39
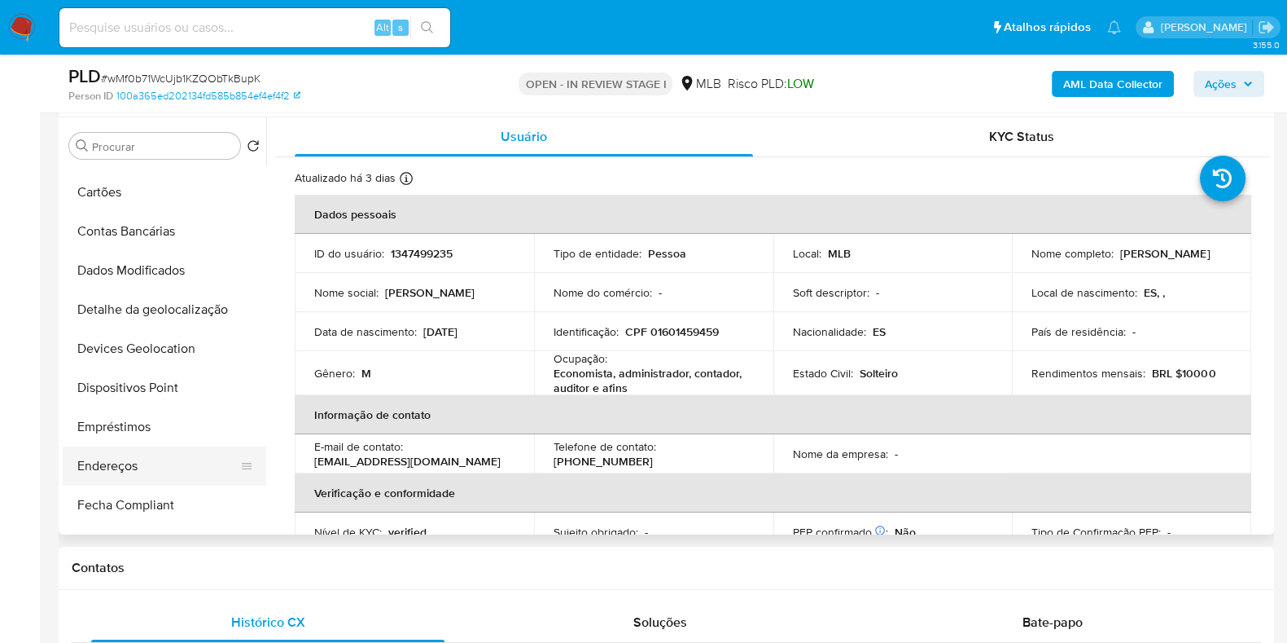
click at [112, 458] on button "Endereços" at bounding box center [158, 465] width 191 height 39
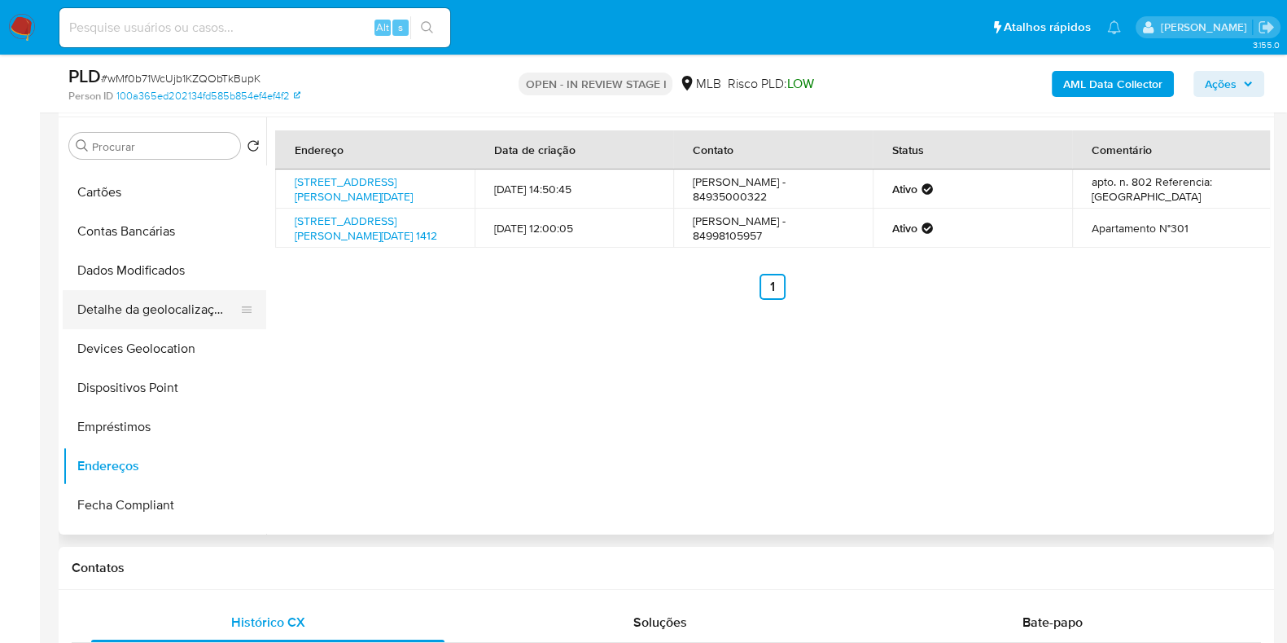
click at [141, 314] on button "Detalhe da geolocalização" at bounding box center [158, 309] width 191 height 39
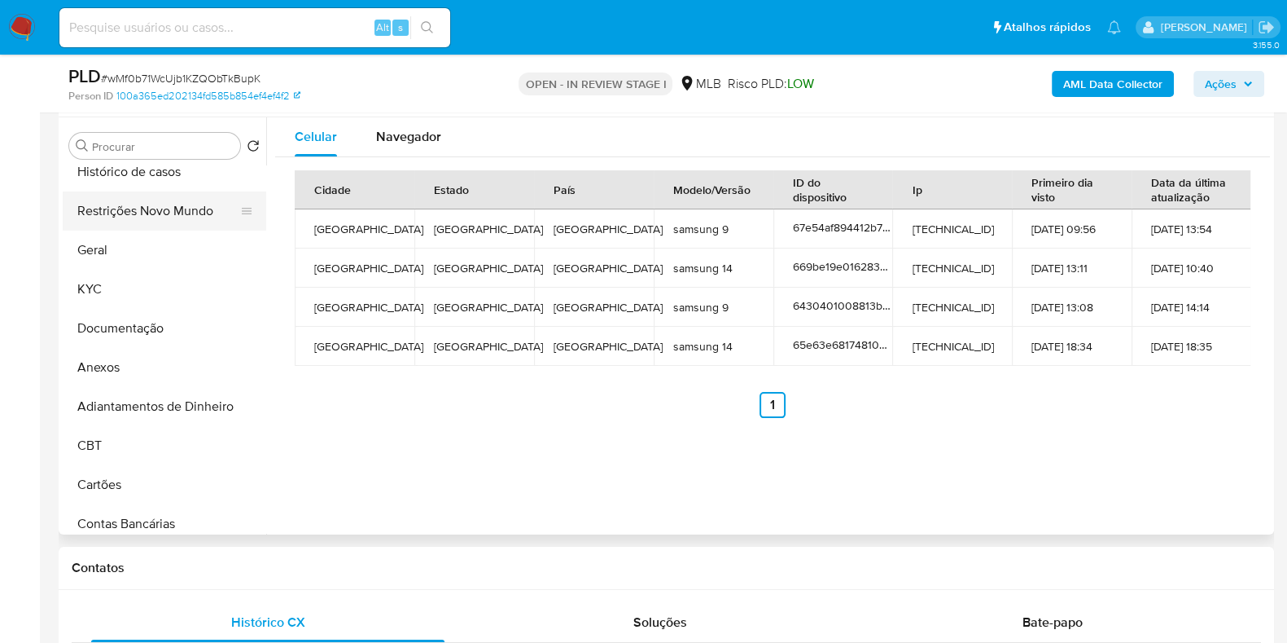
scroll to position [0, 0]
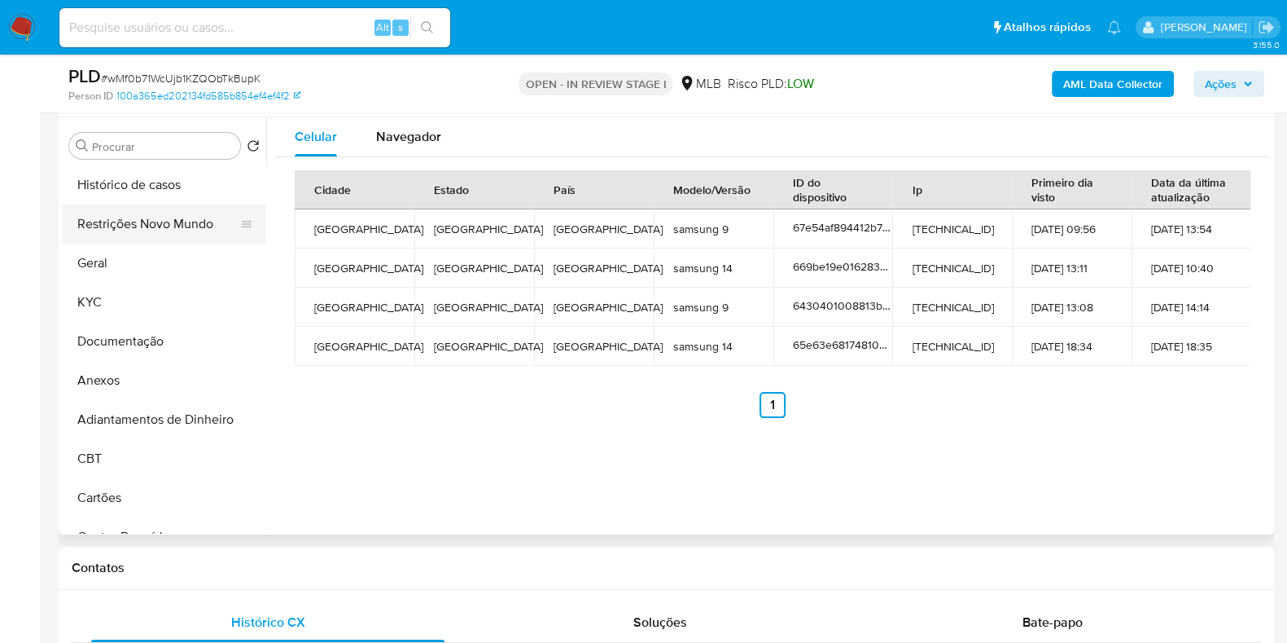
click at [159, 215] on button "Restrições Novo Mundo" at bounding box center [158, 223] width 191 height 39
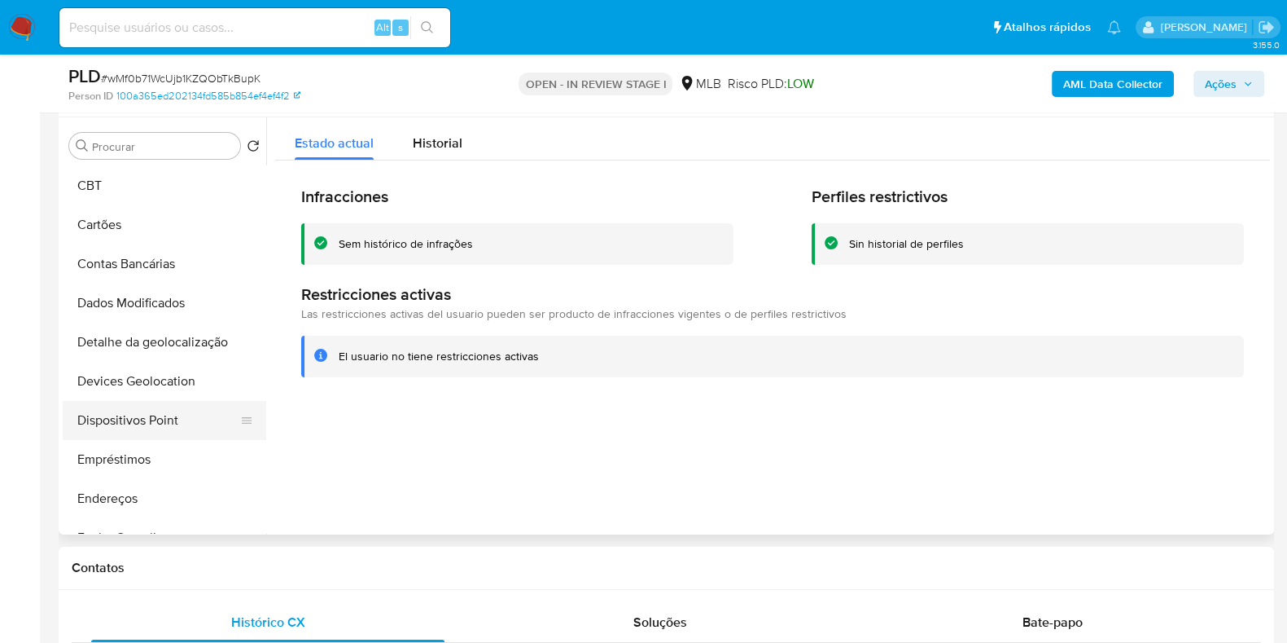
scroll to position [305, 0]
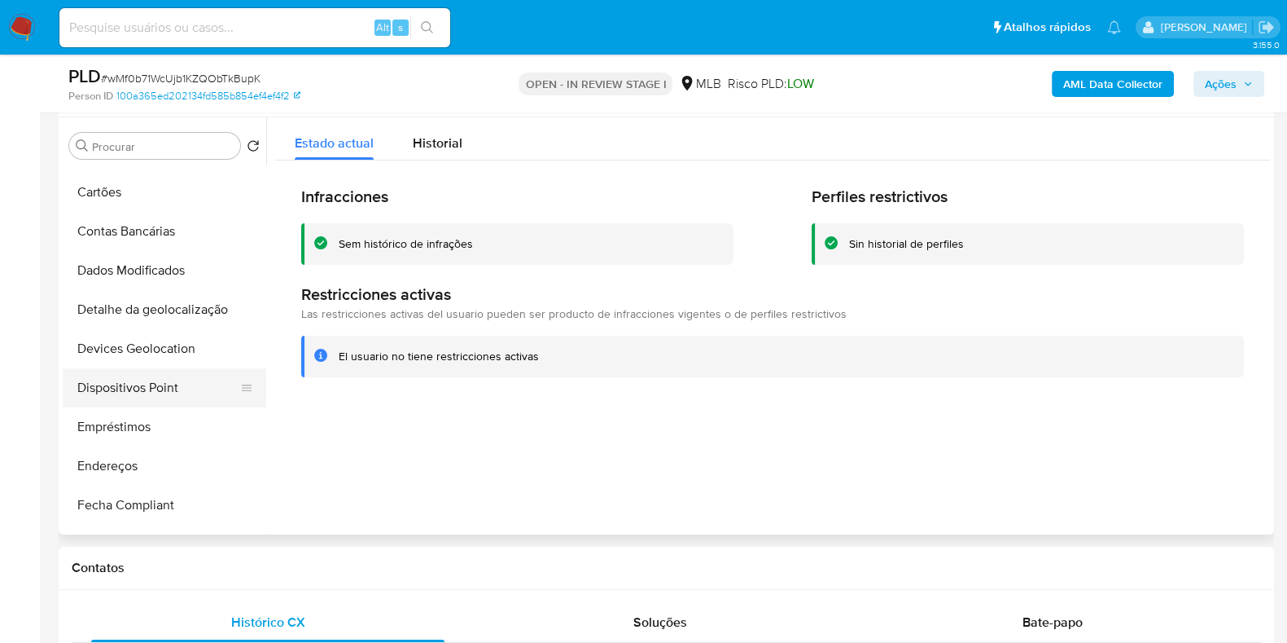
click at [173, 397] on button "Dispositivos Point" at bounding box center [158, 387] width 191 height 39
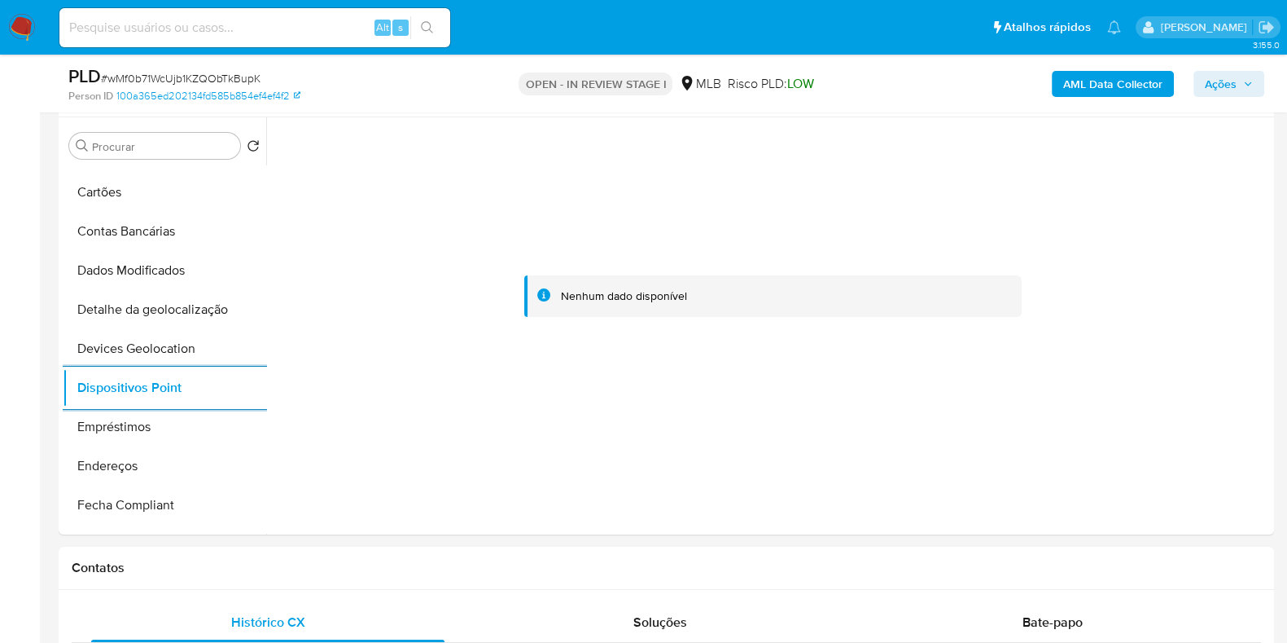
click at [1089, 86] on b "AML Data Collector" at bounding box center [1113, 84] width 99 height 26
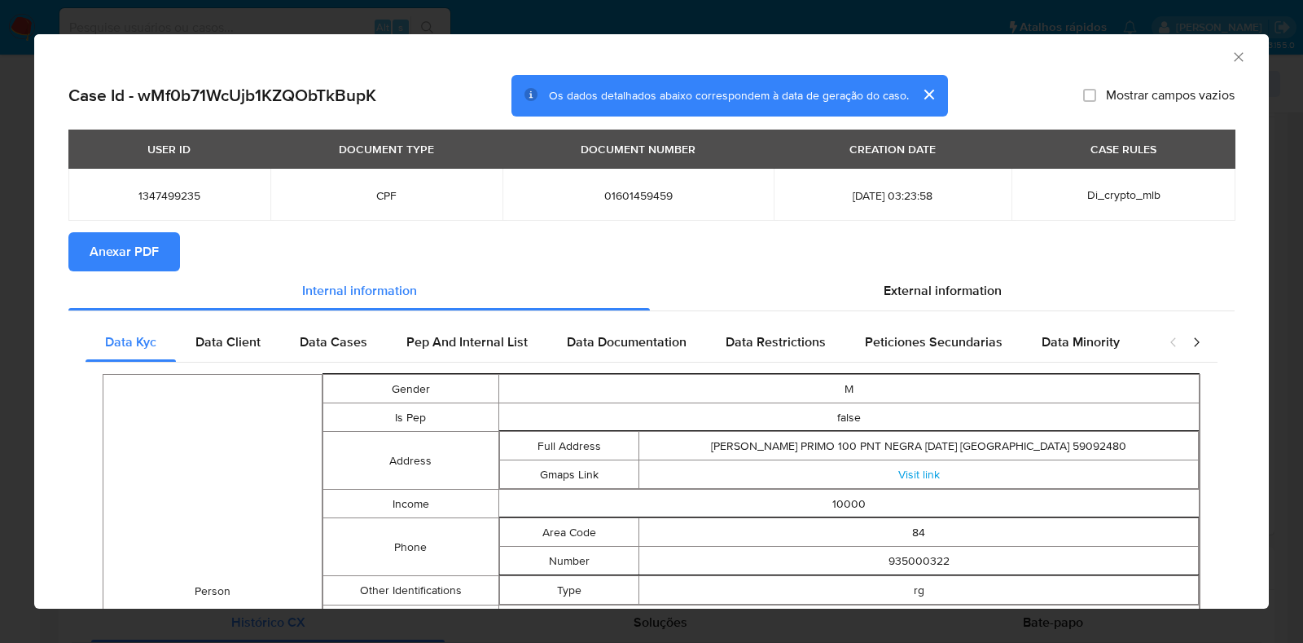
click at [101, 256] on span "Anexar PDF" at bounding box center [124, 252] width 69 height 36
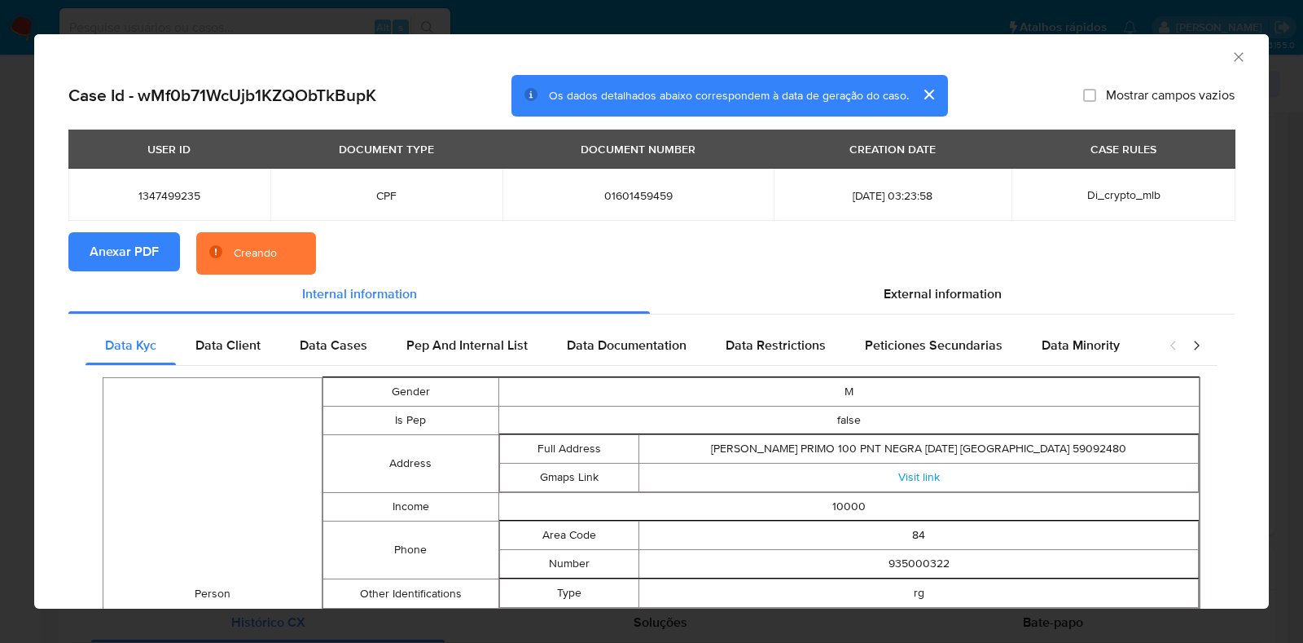
click at [17, 270] on div "AML Data Collector Case Id - wMf0b71WcUjb1KZQObTkBupK Os dados detalhados abaix…" at bounding box center [651, 321] width 1303 height 643
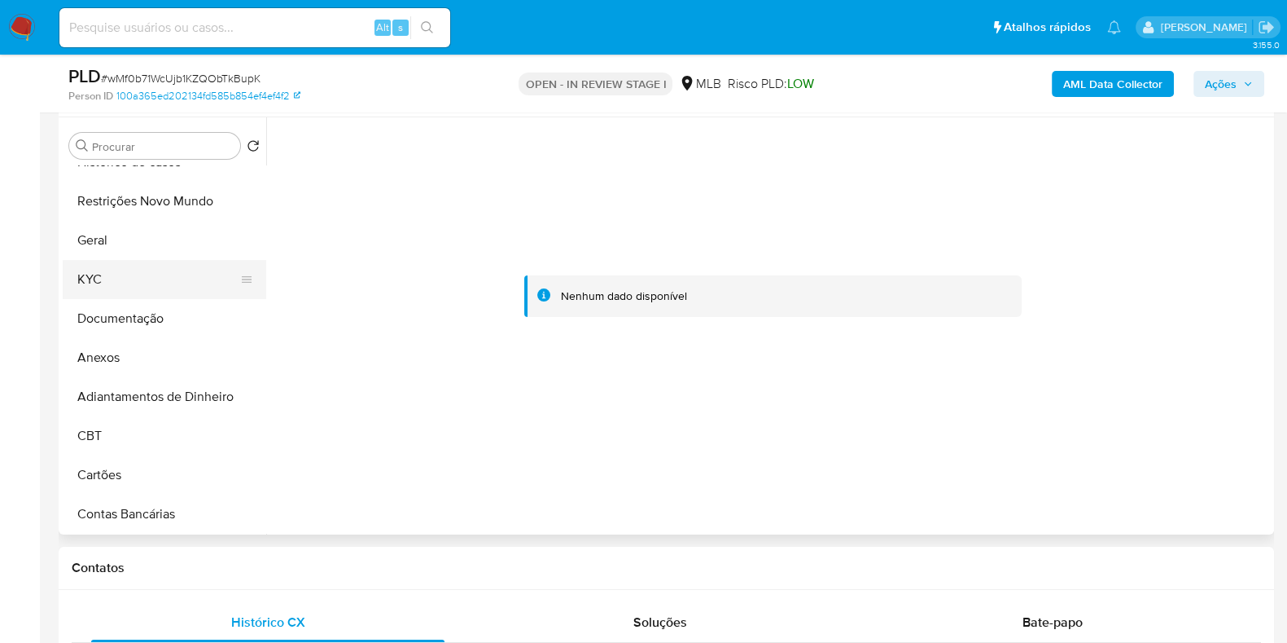
scroll to position [0, 0]
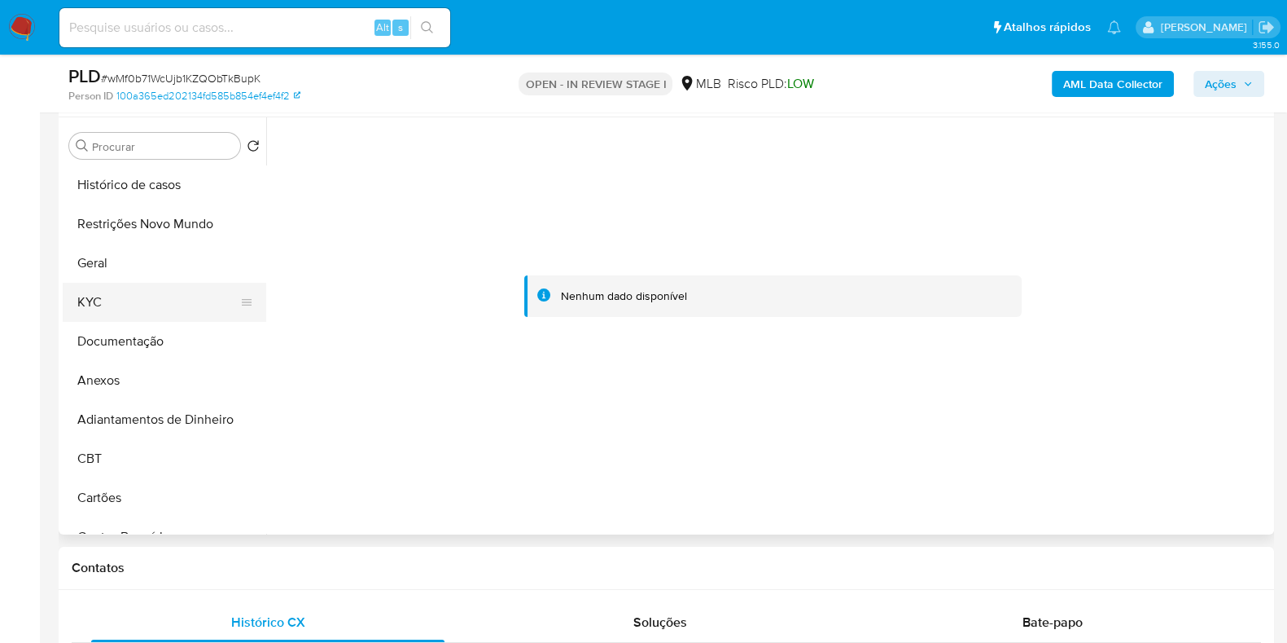
click at [143, 296] on button "KYC" at bounding box center [158, 302] width 191 height 39
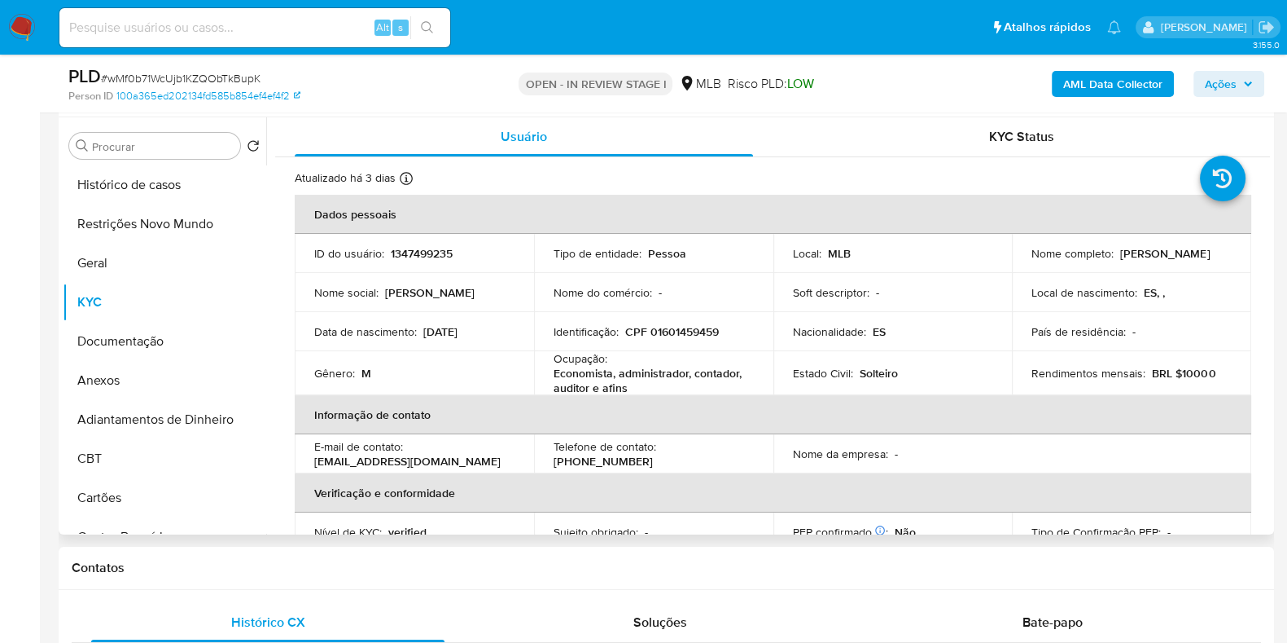
drag, startPoint x: 1202, startPoint y: 261, endPoint x: 1010, endPoint y: 266, distance: 192.3
click at [1012, 266] on td "Nome completo : Antonio Eduardo Corbalan Marin" at bounding box center [1131, 253] width 239 height 39
copy p "[PERSON_NAME] [PERSON_NAME]"
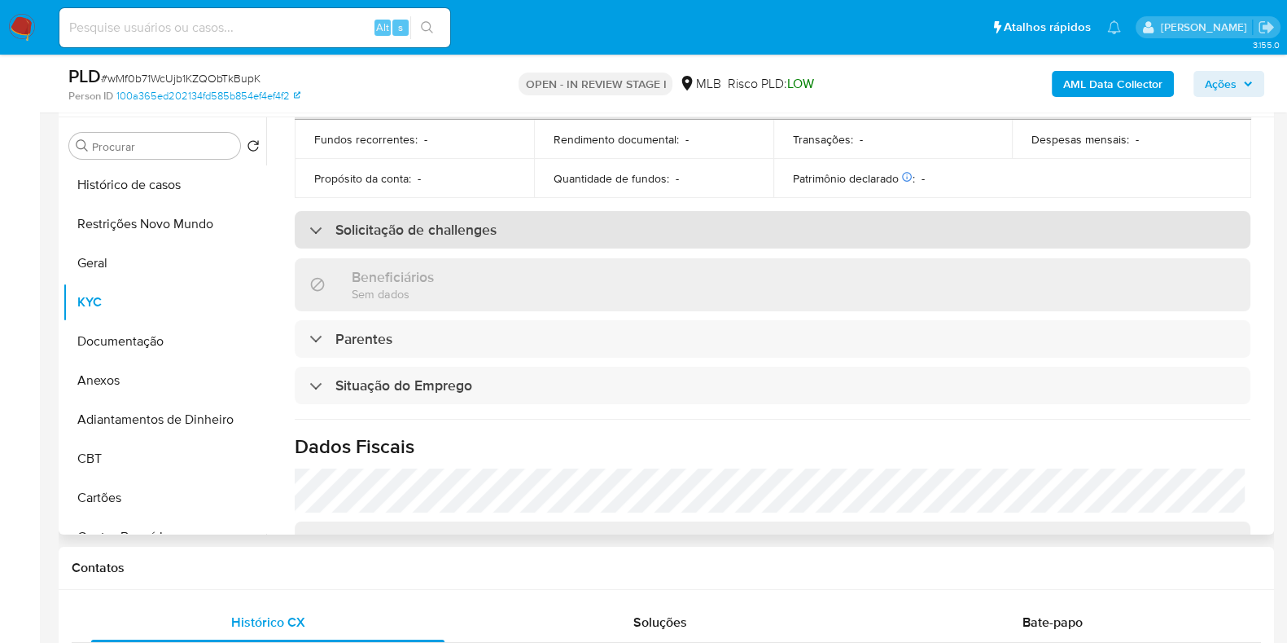
scroll to position [712, 0]
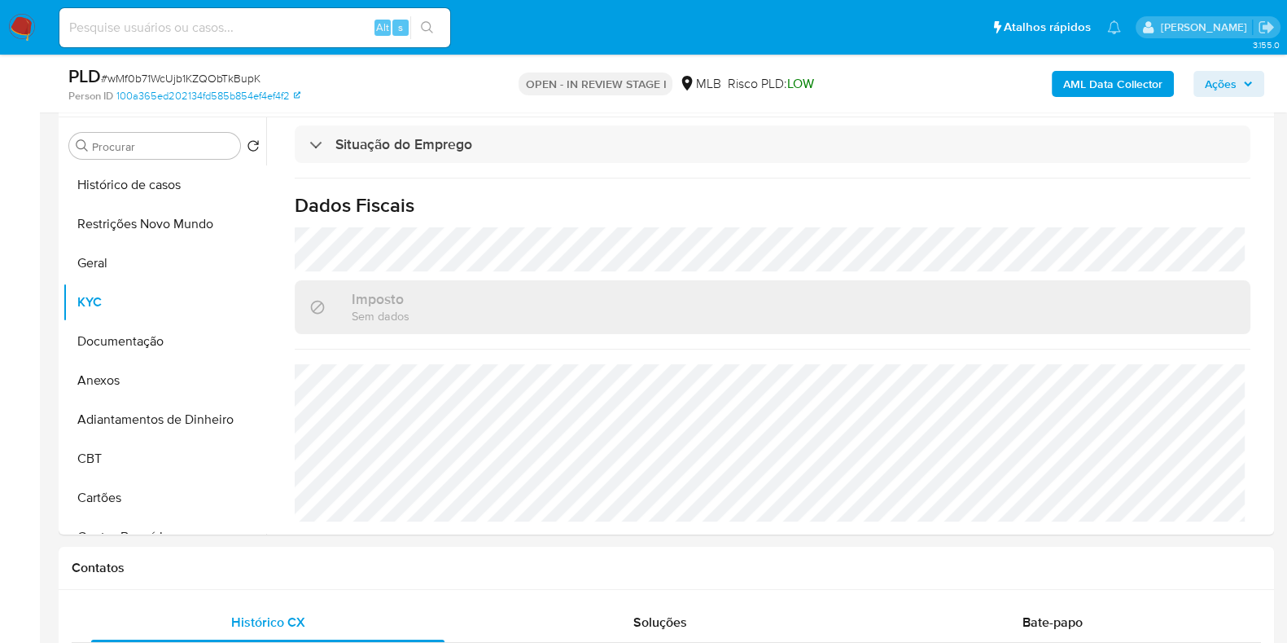
click at [1240, 80] on span "Ações" at bounding box center [1229, 83] width 48 height 23
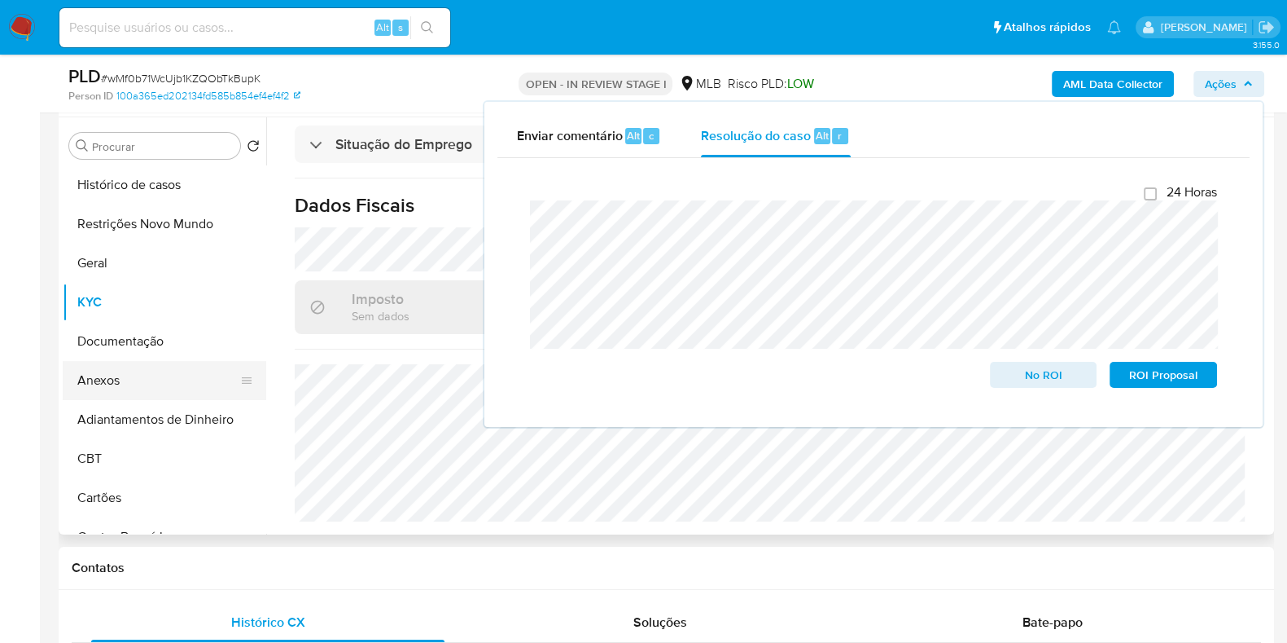
click at [104, 366] on button "Anexos" at bounding box center [158, 380] width 191 height 39
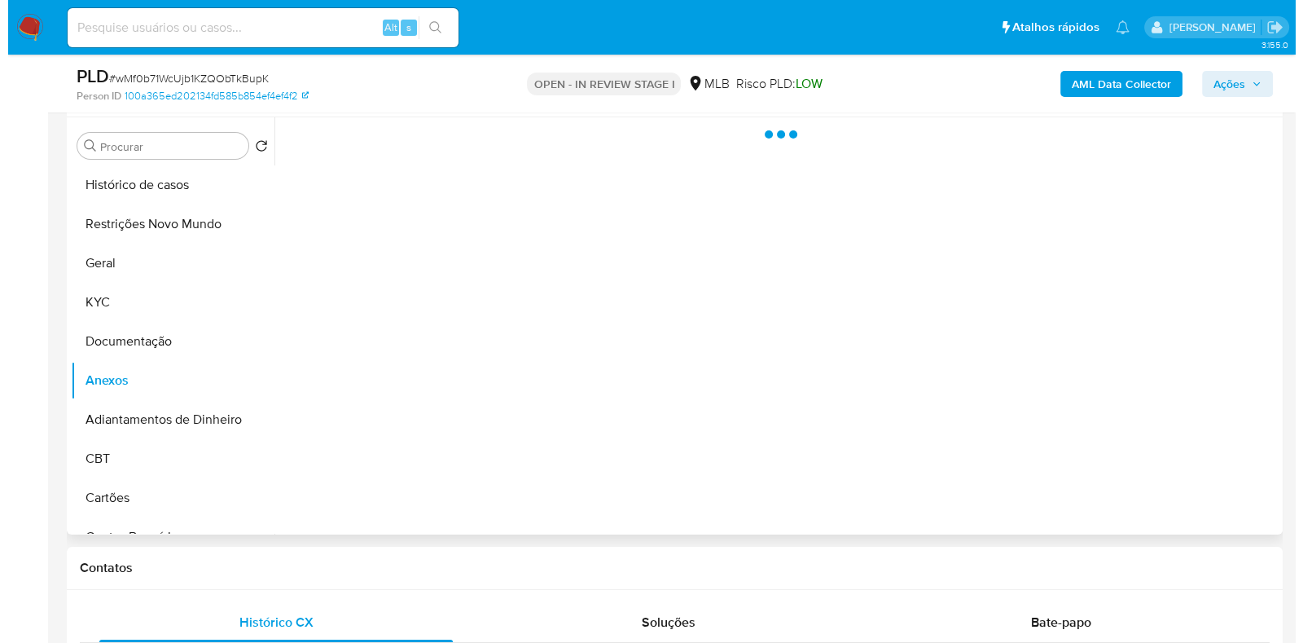
scroll to position [0, 0]
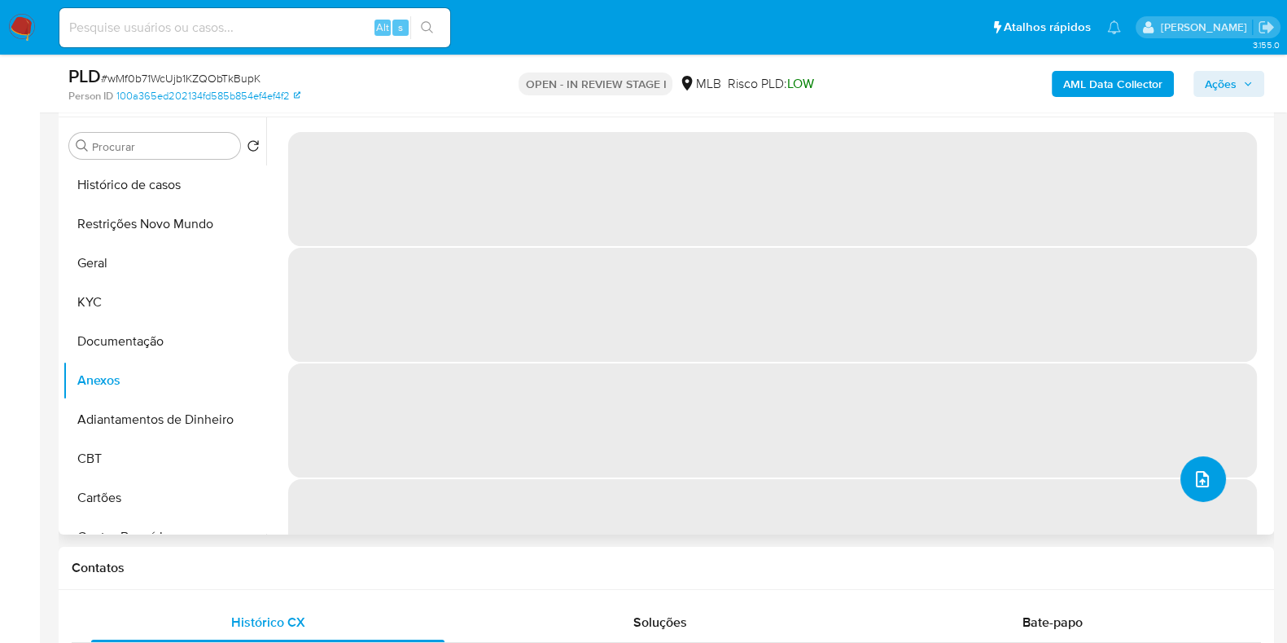
click at [1205, 478] on span "upload-file" at bounding box center [1203, 479] width 20 height 20
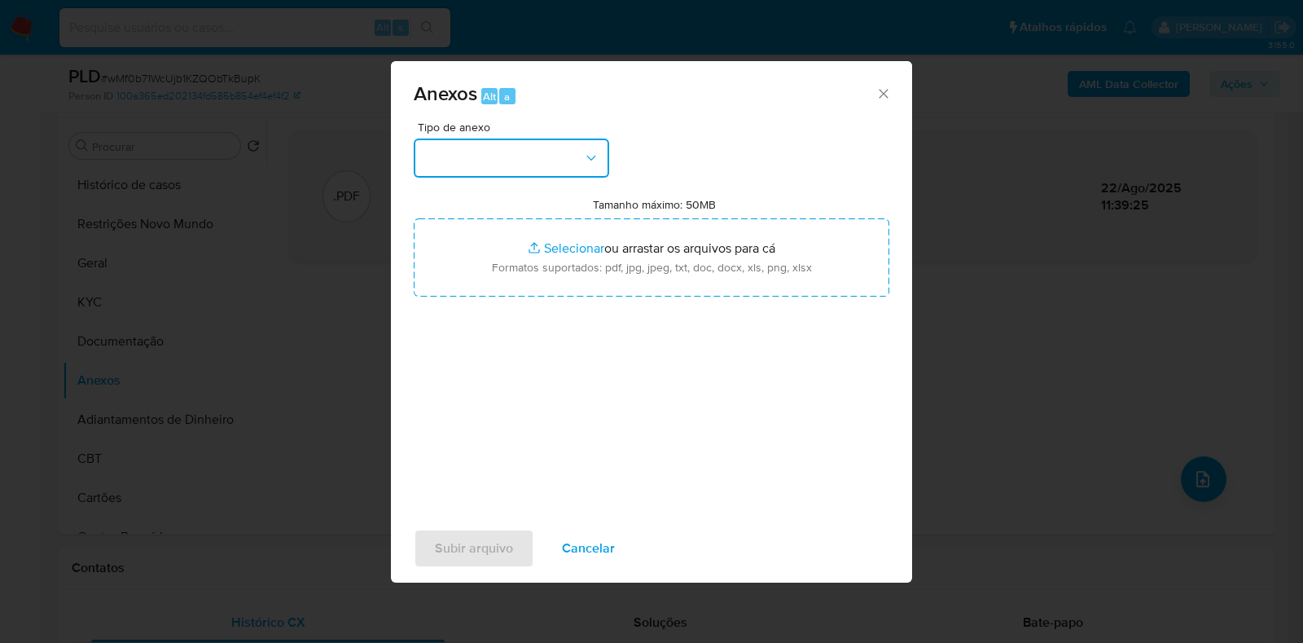
click at [493, 152] on button "button" at bounding box center [511, 157] width 195 height 39
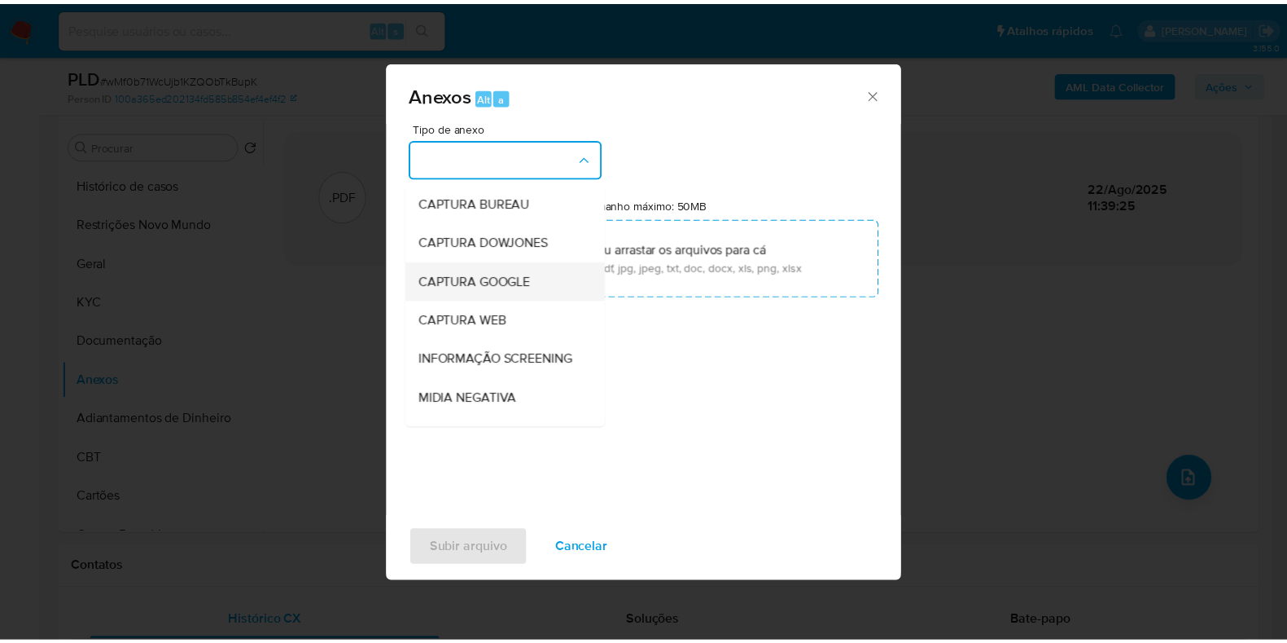
scroll to position [251, 0]
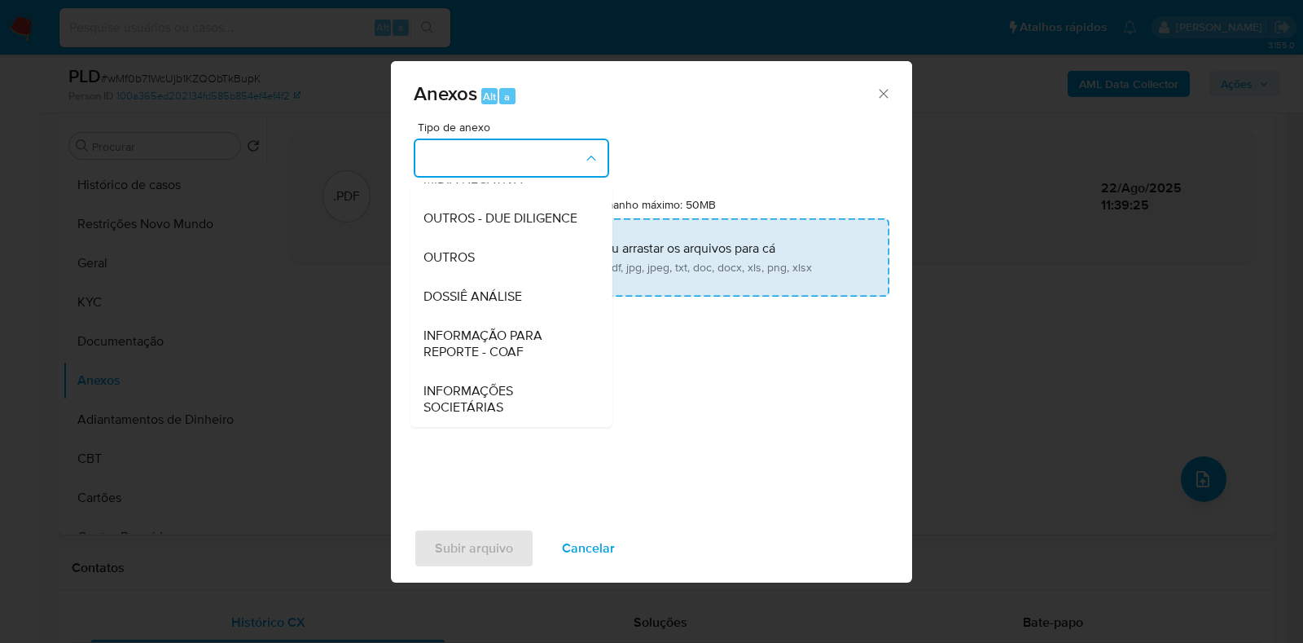
click at [473, 292] on span "DOSSIÊ ANÁLISE" at bounding box center [472, 296] width 99 height 16
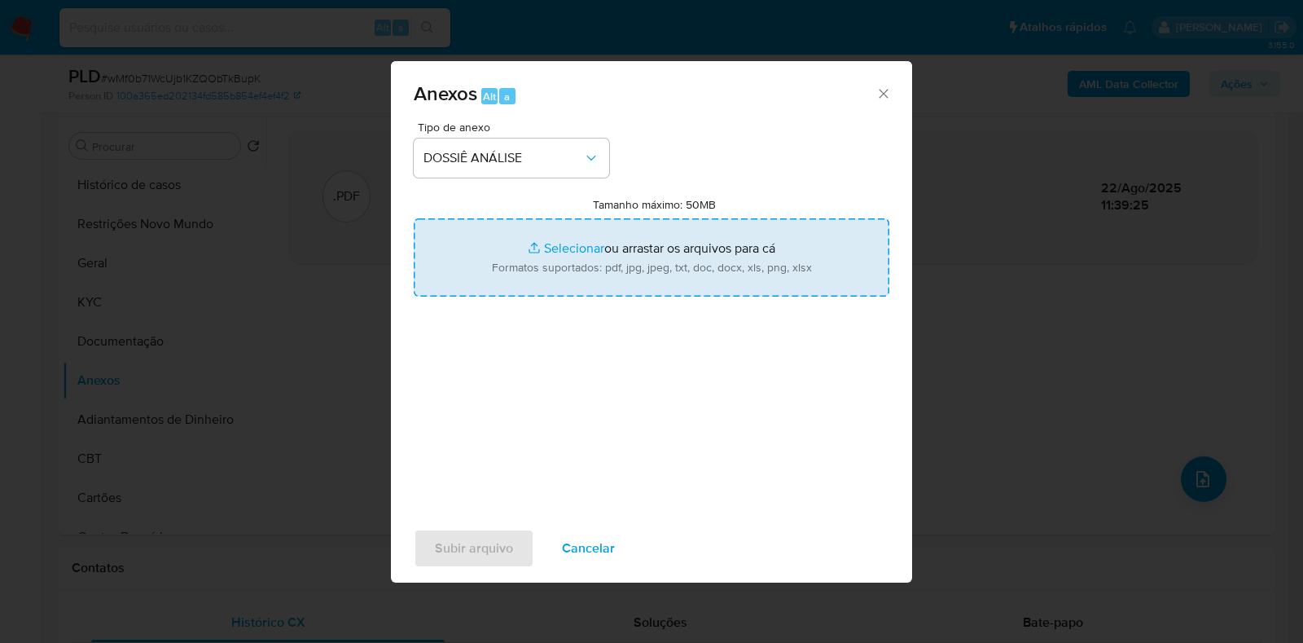
type input "C:\fakepath\CPF 01601459459 - ANTONIO EDUARDO CORBALAN MARIN.pdf"
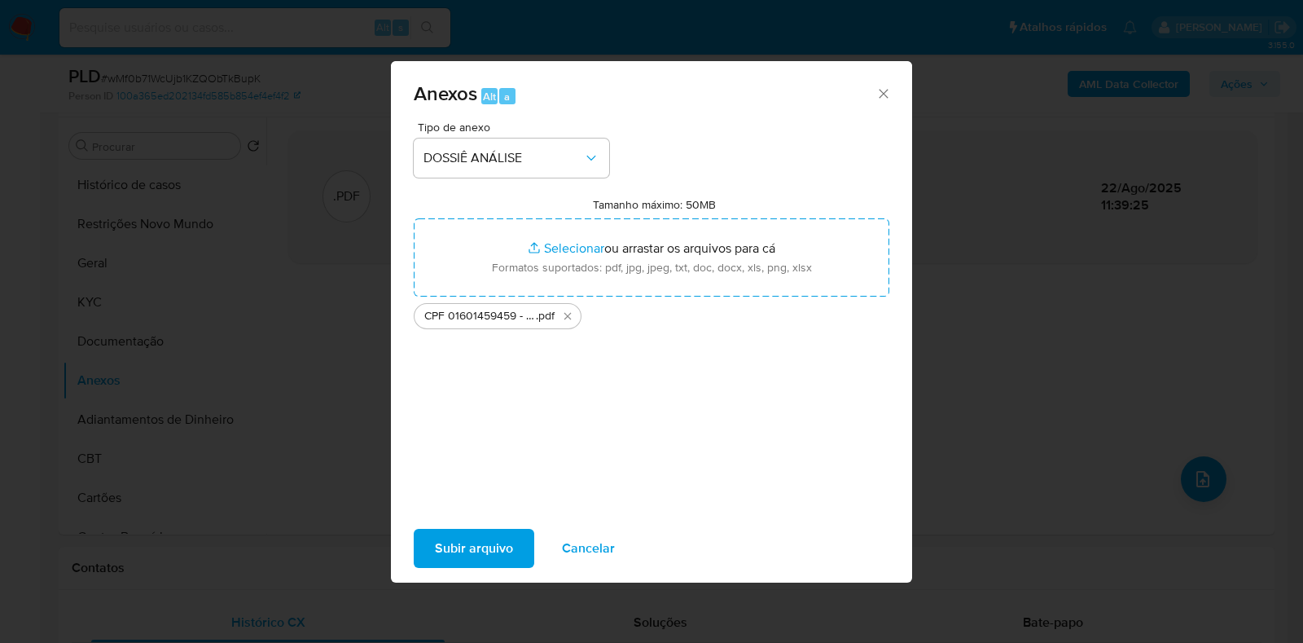
click at [459, 556] on span "Subir arquivo" at bounding box center [474, 548] width 78 height 36
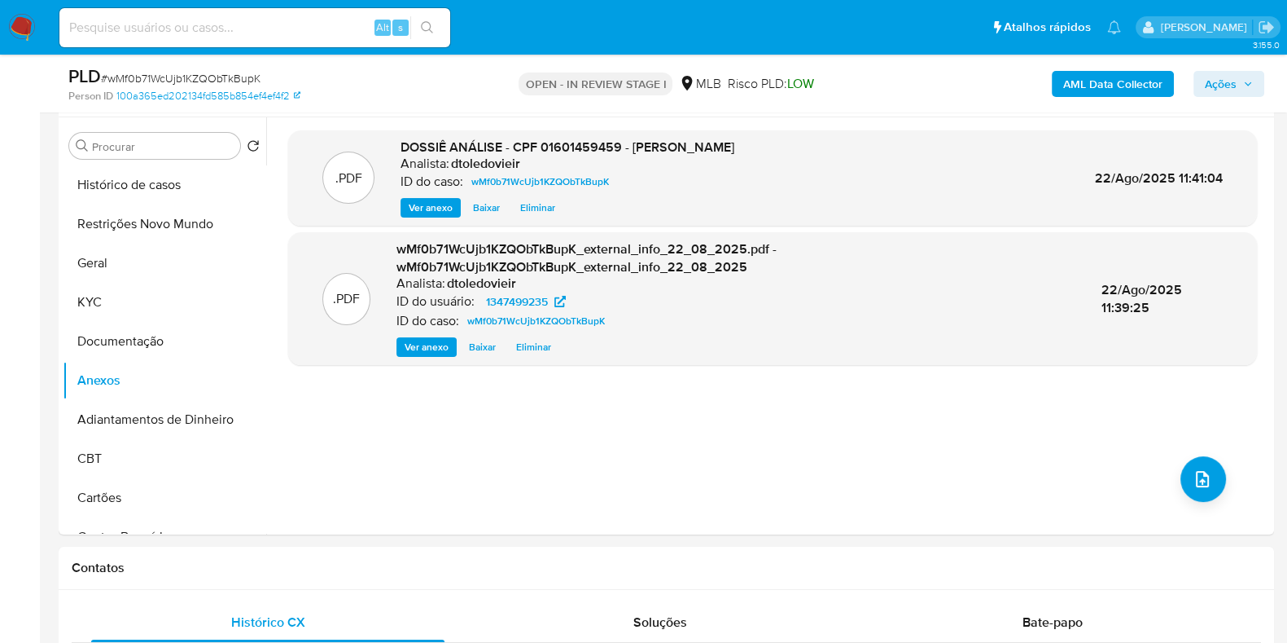
click at [1223, 86] on span "Ações" at bounding box center [1221, 84] width 32 height 26
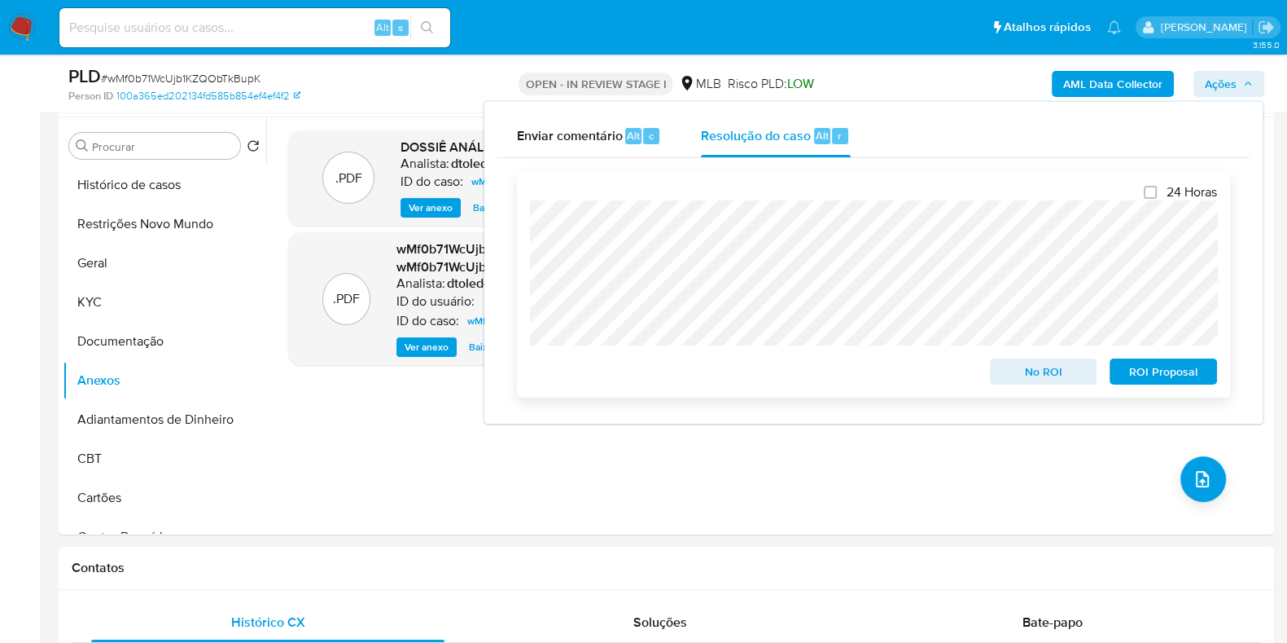
click at [1042, 372] on span "No ROI" at bounding box center [1044, 371] width 85 height 23
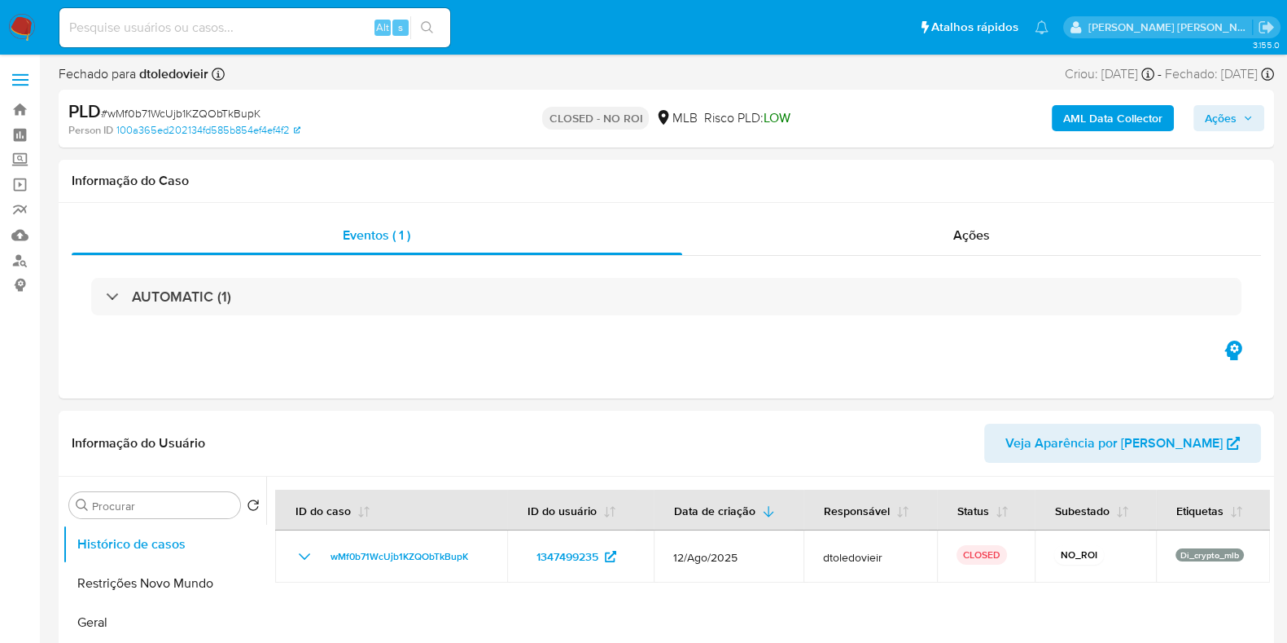
select select "10"
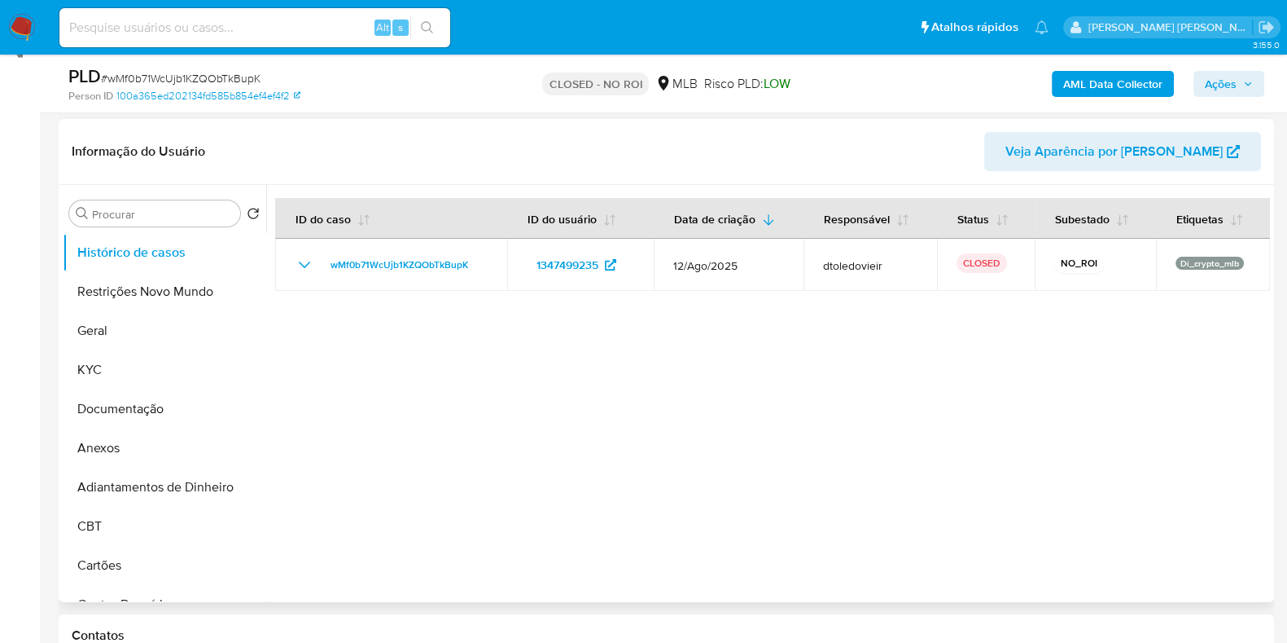
scroll to position [305, 0]
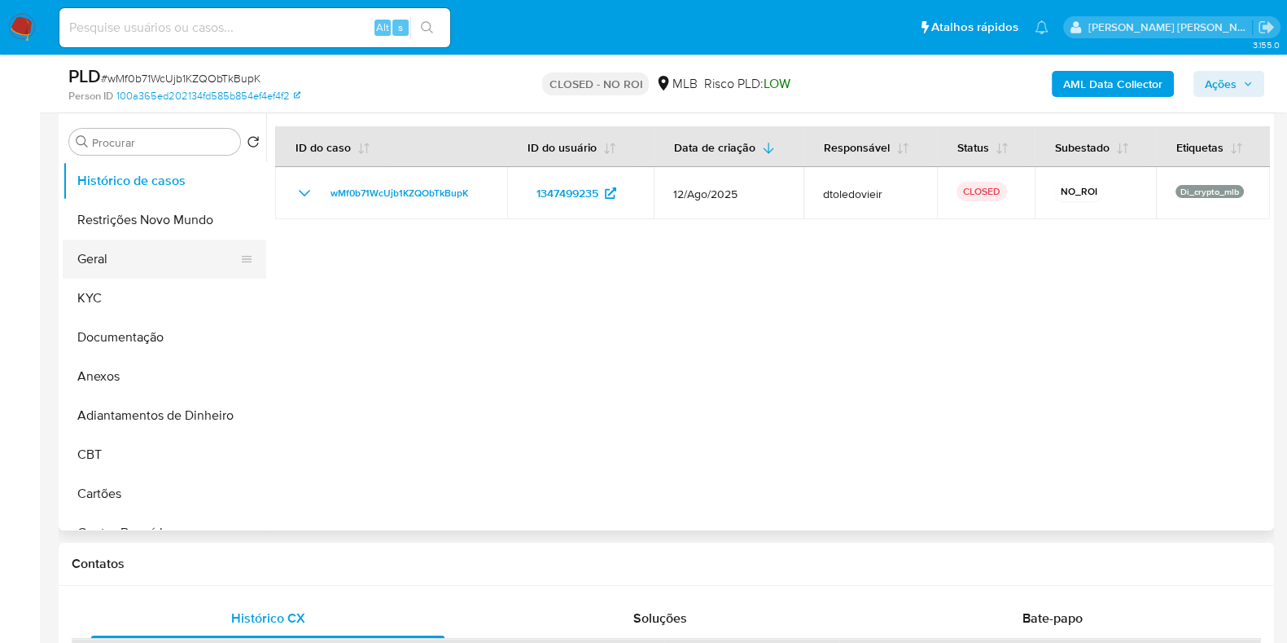
click at [142, 259] on button "Geral" at bounding box center [158, 258] width 191 height 39
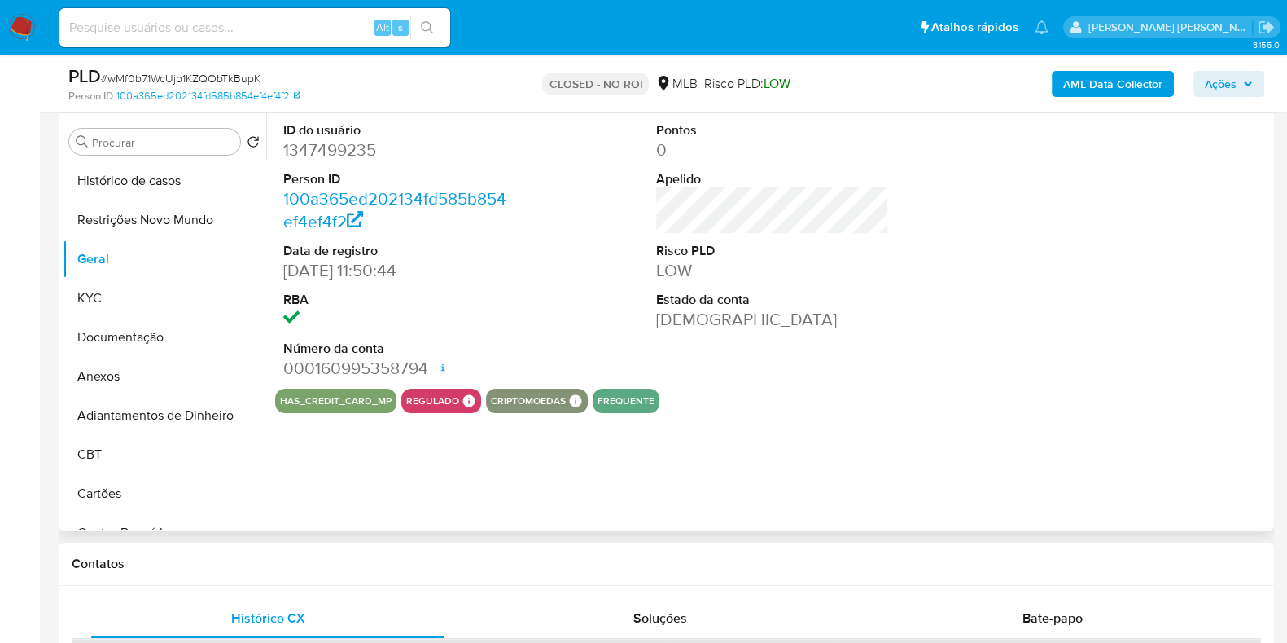
click at [342, 145] on dd "1347499235" at bounding box center [399, 149] width 233 height 23
copy dd "1347499235"
click at [253, 24] on input at bounding box center [254, 27] width 391 height 21
paste input "418995810"
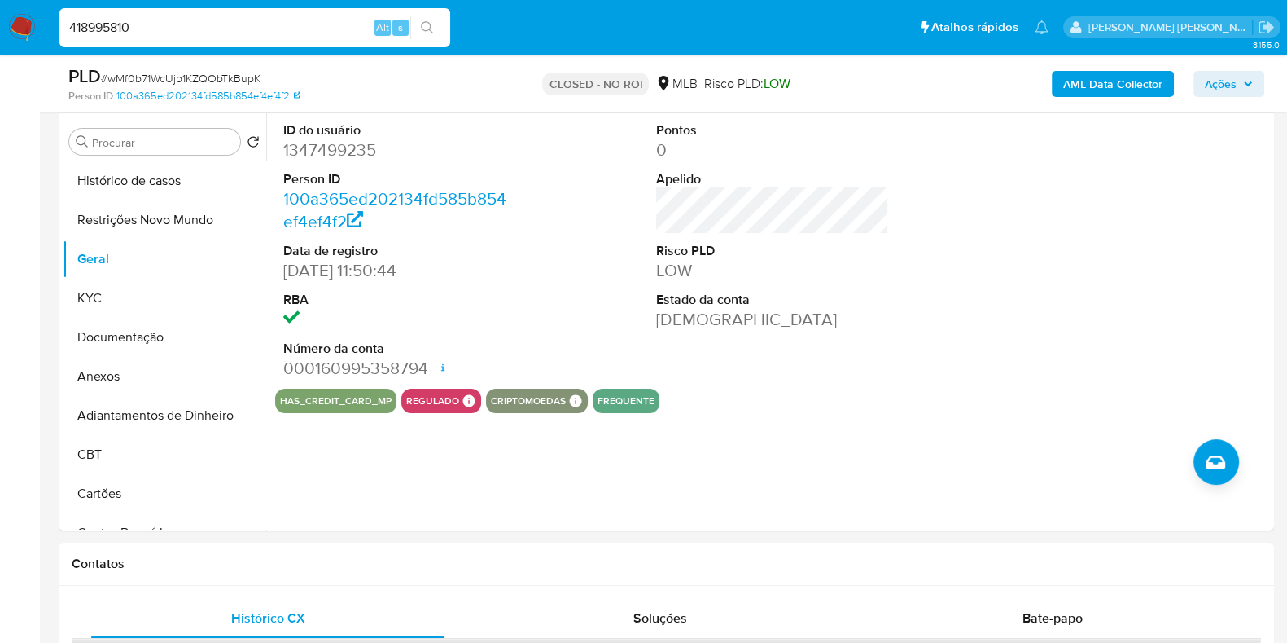
type input "418995810"
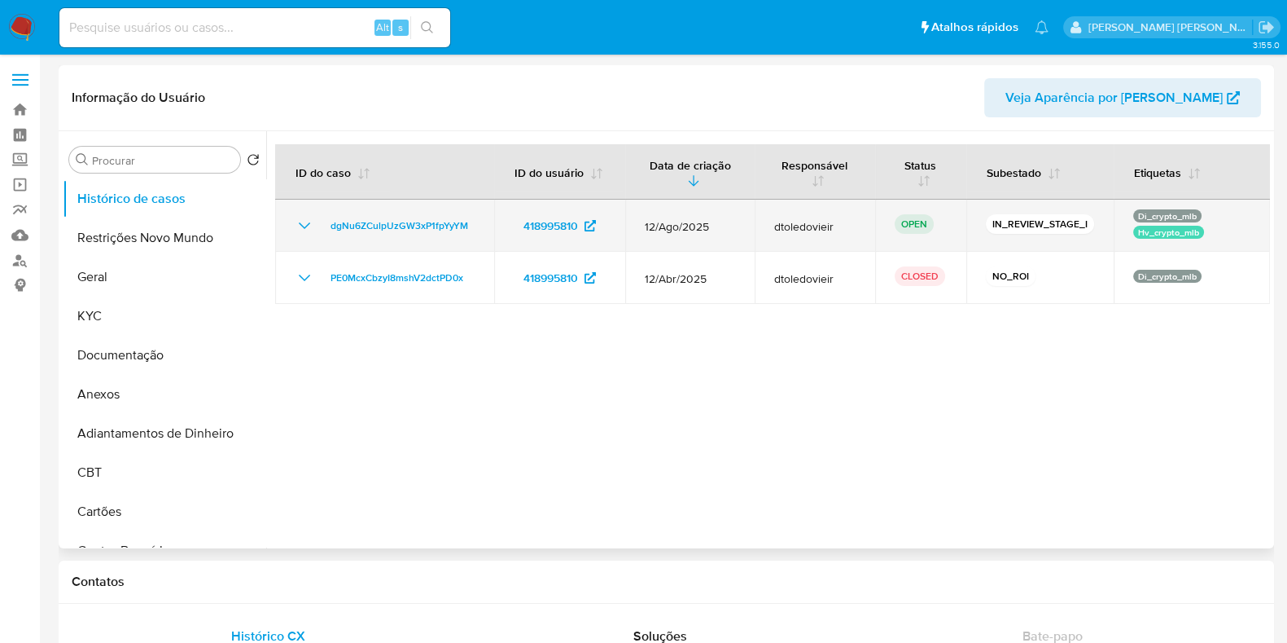
select select "10"
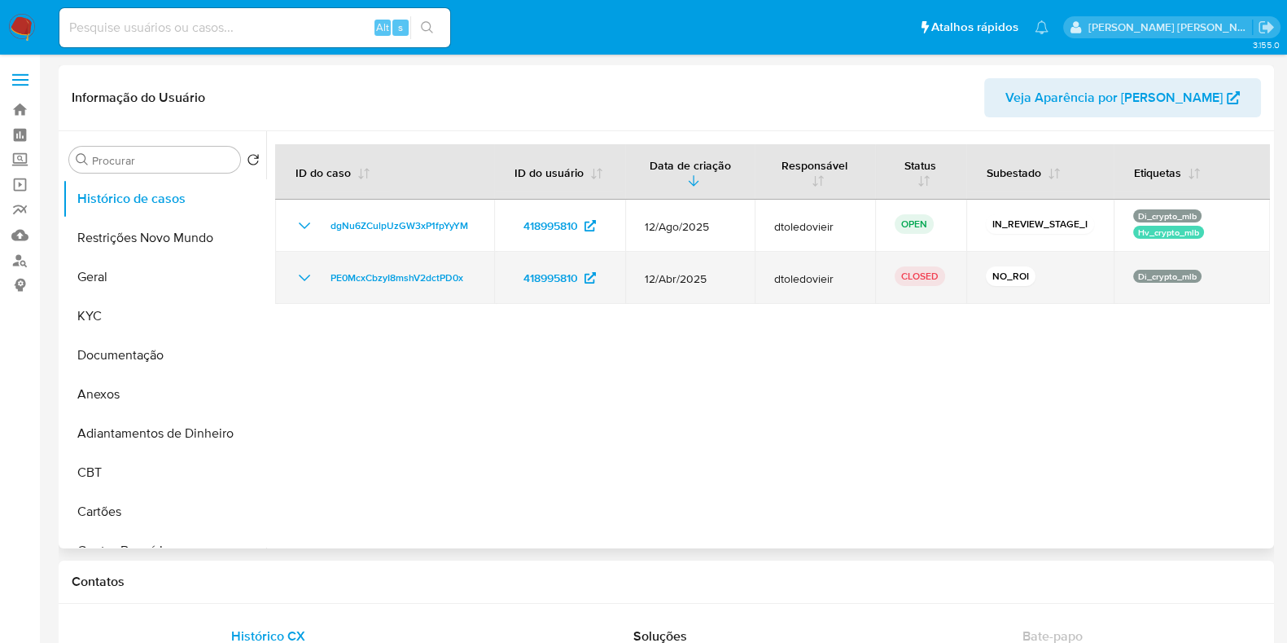
click at [293, 282] on td "PE0McxCbzyI8mshV2dctPD0x" at bounding box center [384, 278] width 219 height 52
click at [299, 279] on icon "Mostrar/Ocultar" at bounding box center [305, 278] width 20 height 20
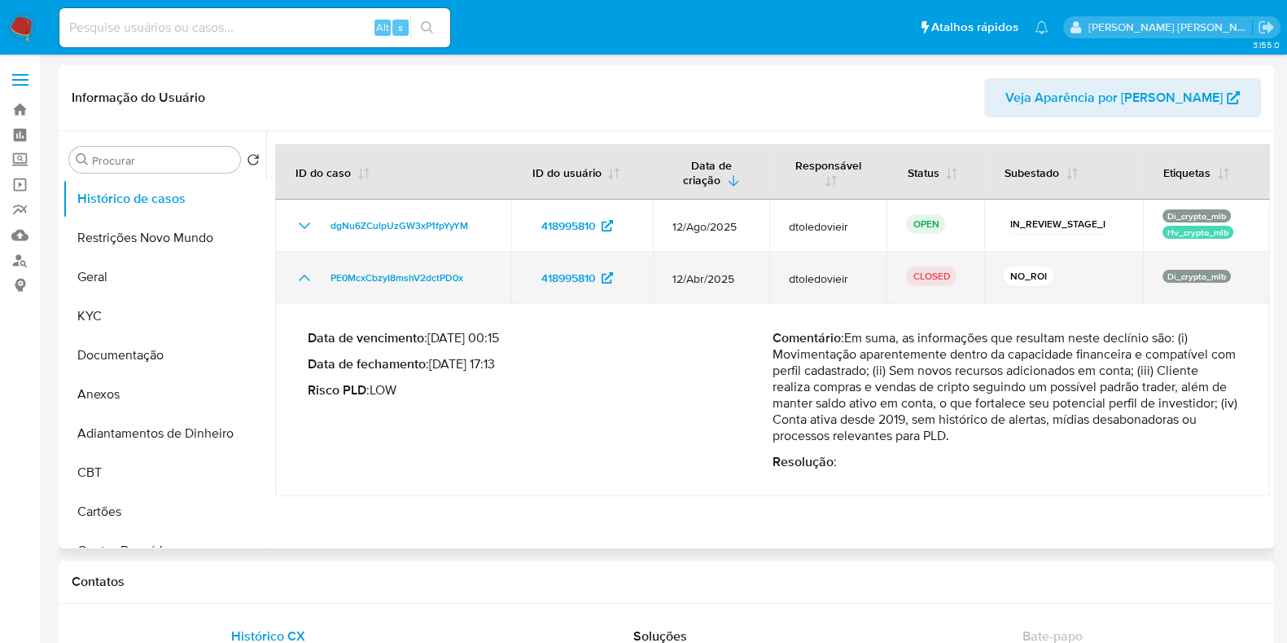
click at [299, 279] on icon "Mostrar/Ocultar" at bounding box center [305, 278] width 20 height 20
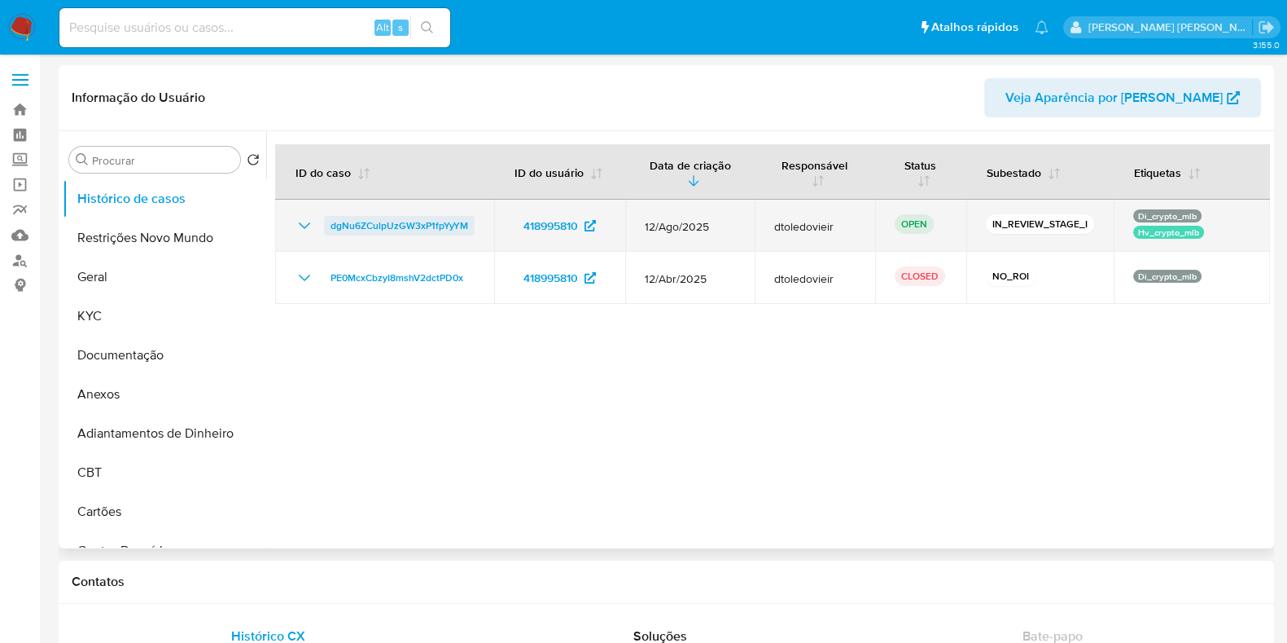
click at [383, 231] on span "dgNu6ZCulpUzGW3xP1fpYyYM" at bounding box center [400, 226] width 138 height 20
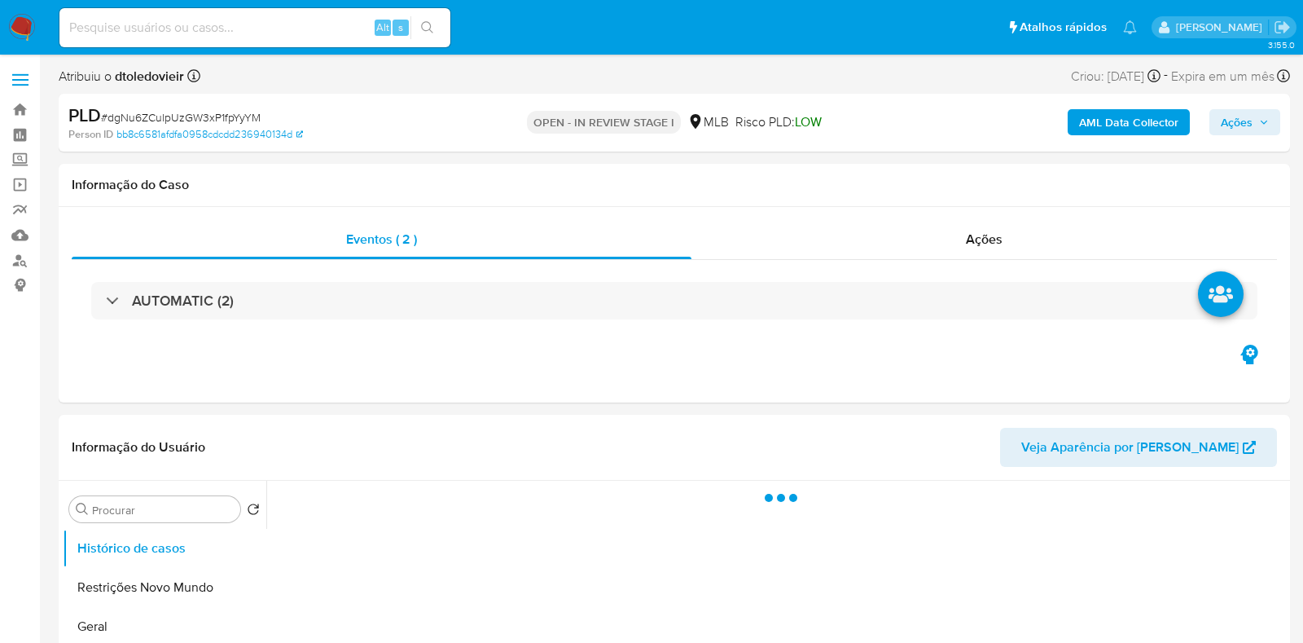
select select "10"
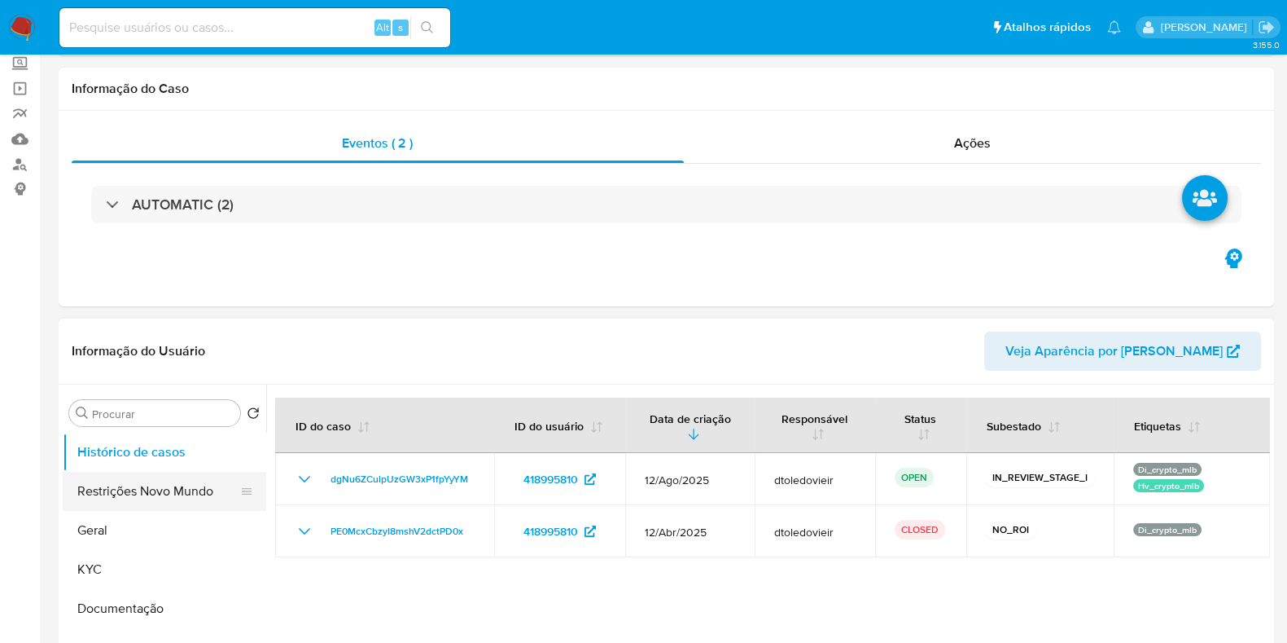
scroll to position [203, 0]
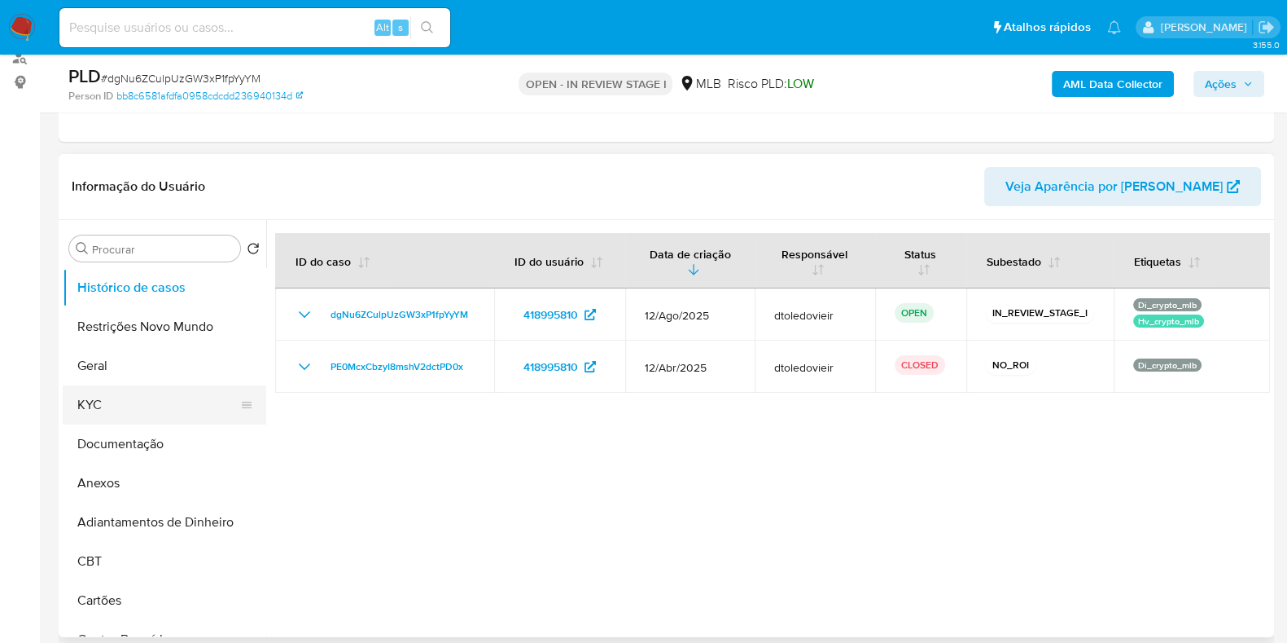
click at [90, 415] on button "KYC" at bounding box center [158, 404] width 191 height 39
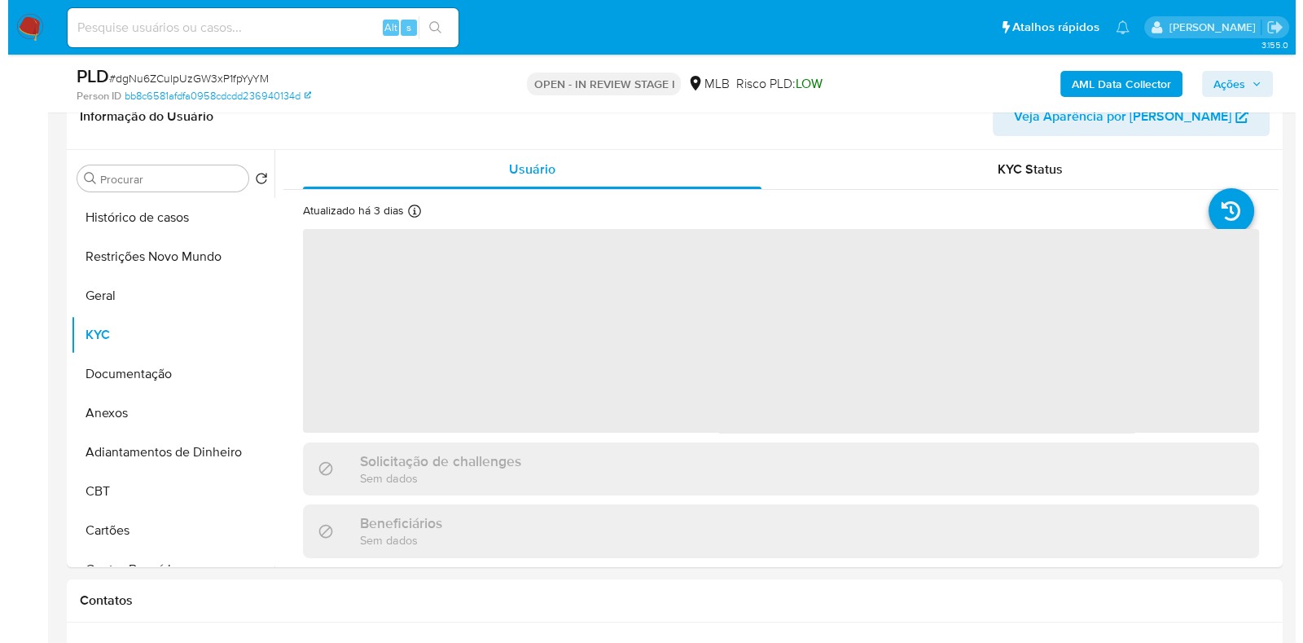
scroll to position [305, 0]
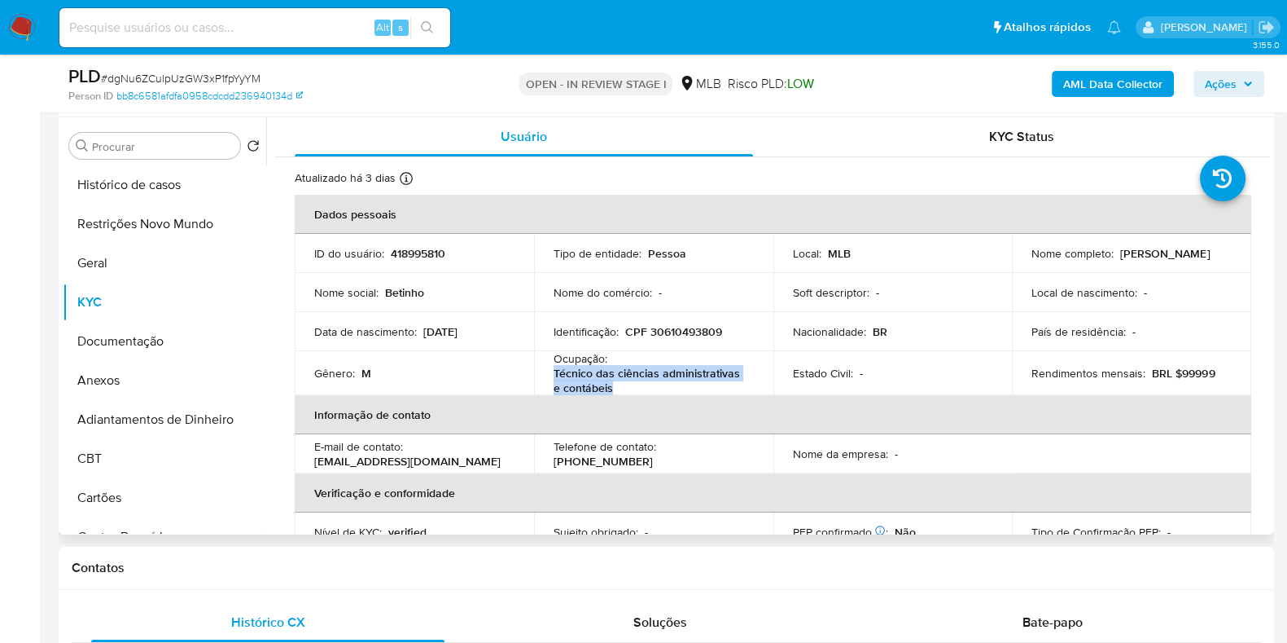
drag, startPoint x: 650, startPoint y: 388, endPoint x: 550, endPoint y: 376, distance: 100.1
click at [550, 376] on td "Ocupação : Técnico das ciências administrativas e contábeis" at bounding box center [653, 373] width 239 height 44
copy p "Técnico das ciências administrativas e contábeis"
click at [163, 339] on button "Documentação" at bounding box center [158, 341] width 191 height 39
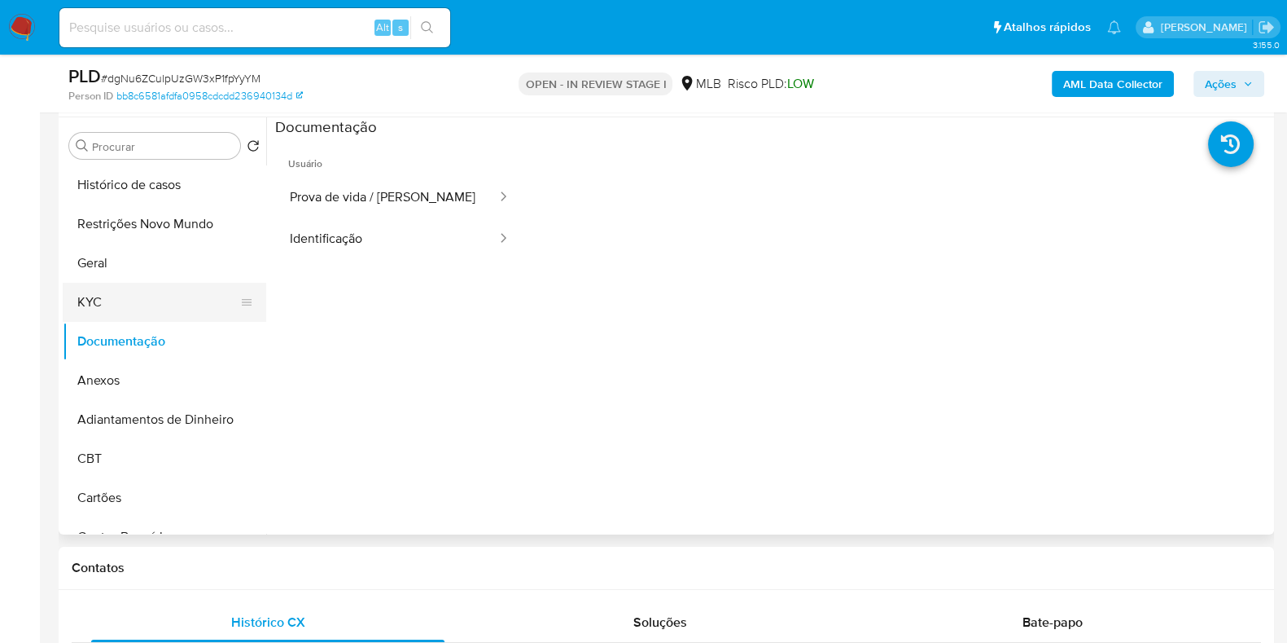
click at [138, 305] on button "KYC" at bounding box center [158, 302] width 191 height 39
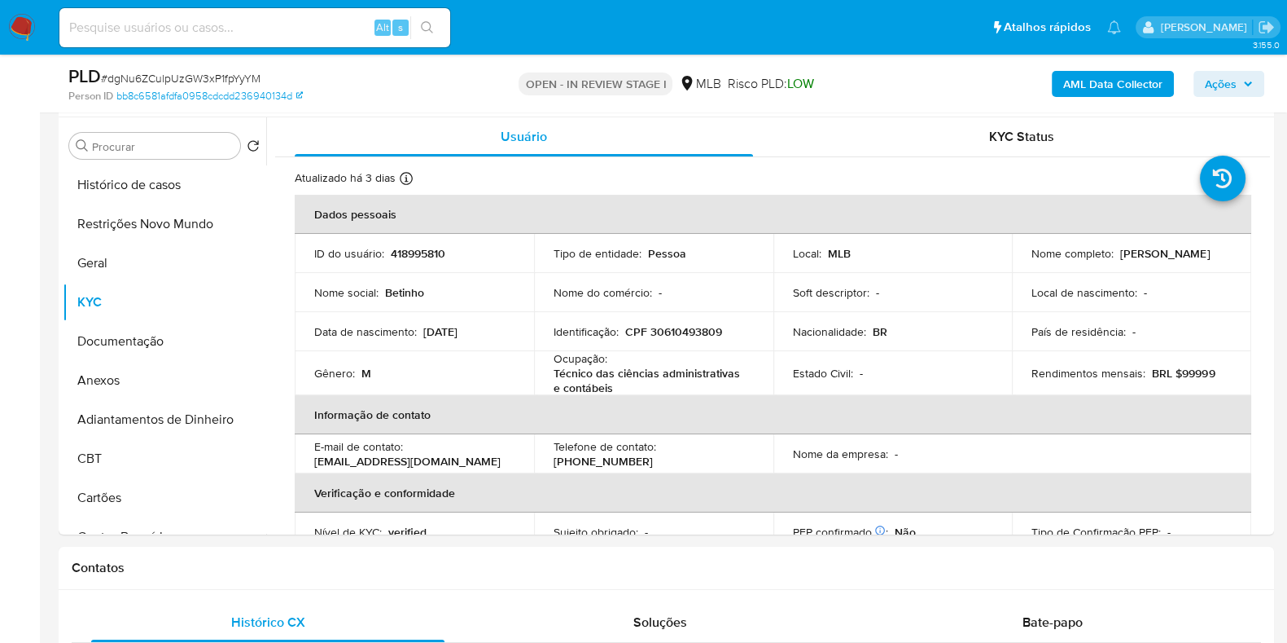
click at [1103, 87] on b "AML Data Collector" at bounding box center [1113, 84] width 99 height 26
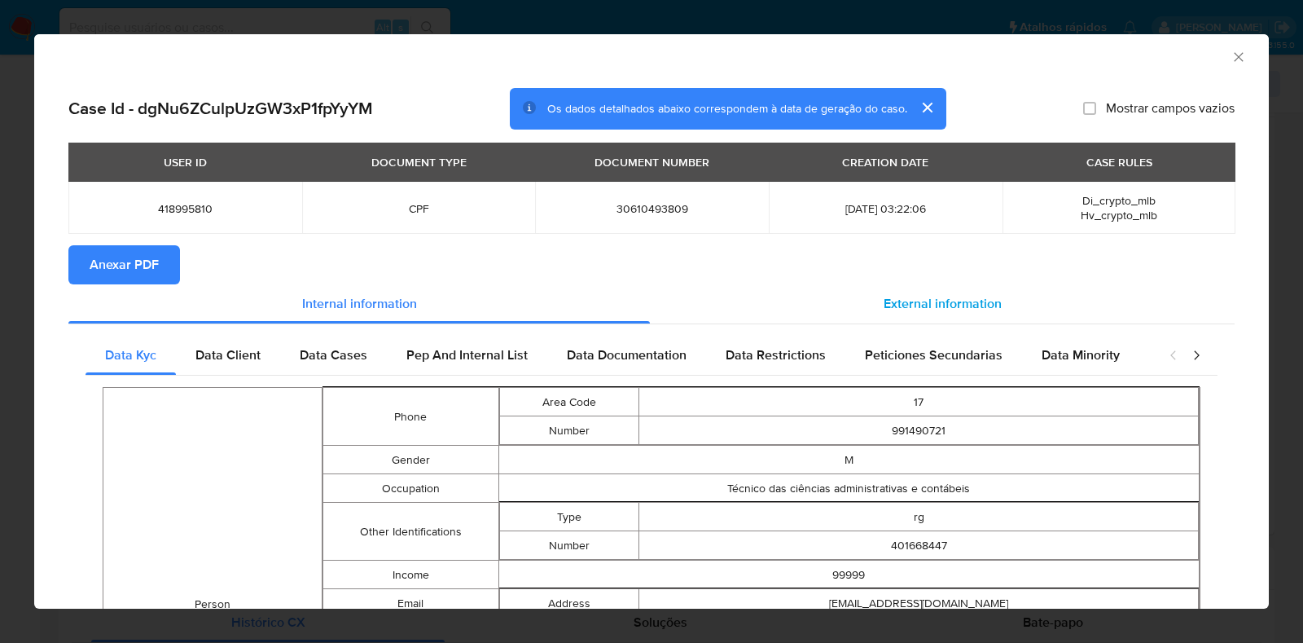
click at [920, 294] on span "External information" at bounding box center [943, 303] width 118 height 19
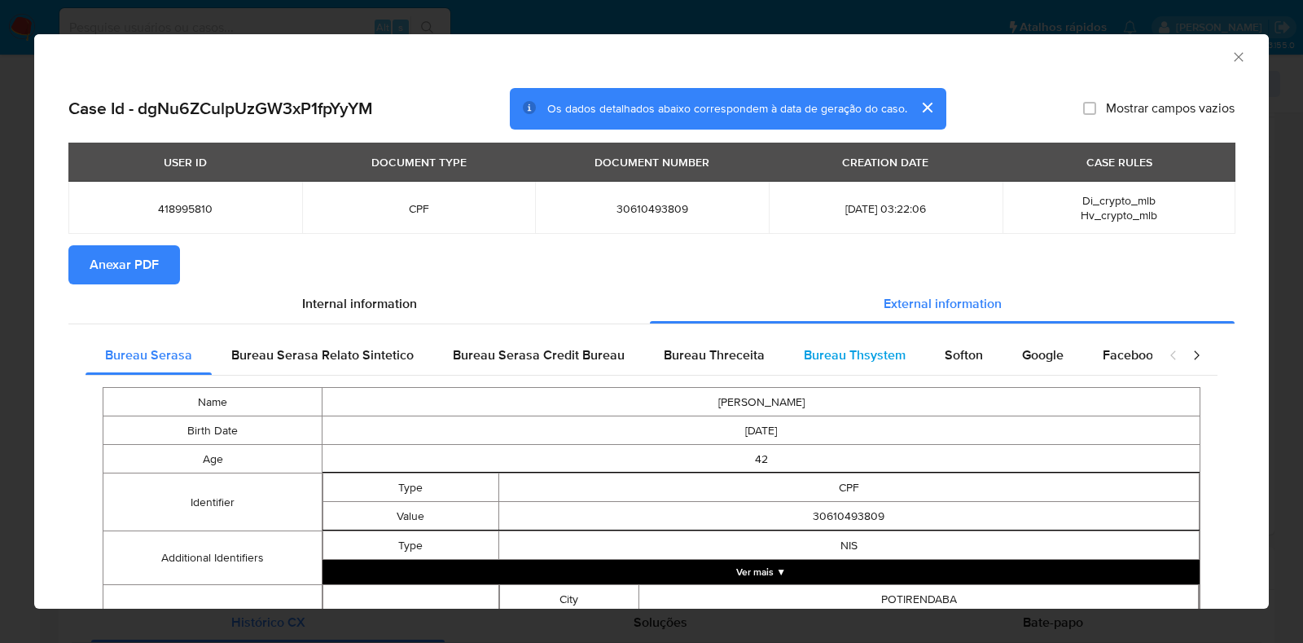
click at [879, 362] on span "Bureau Thsystem" at bounding box center [855, 354] width 102 height 19
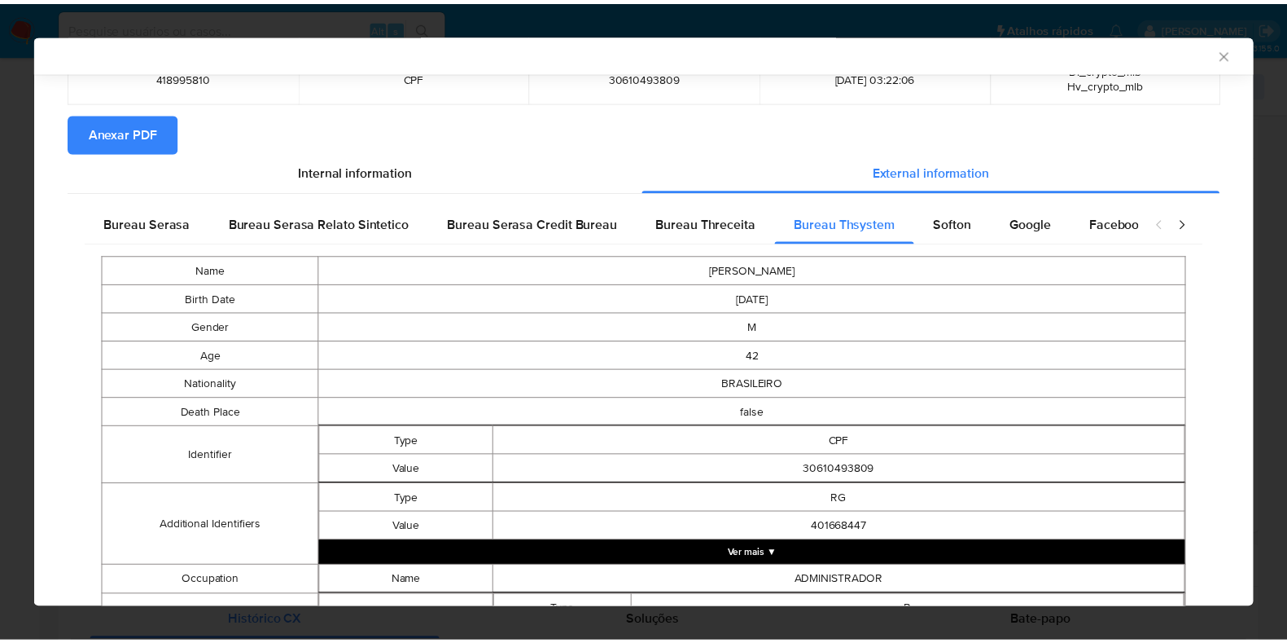
scroll to position [0, 0]
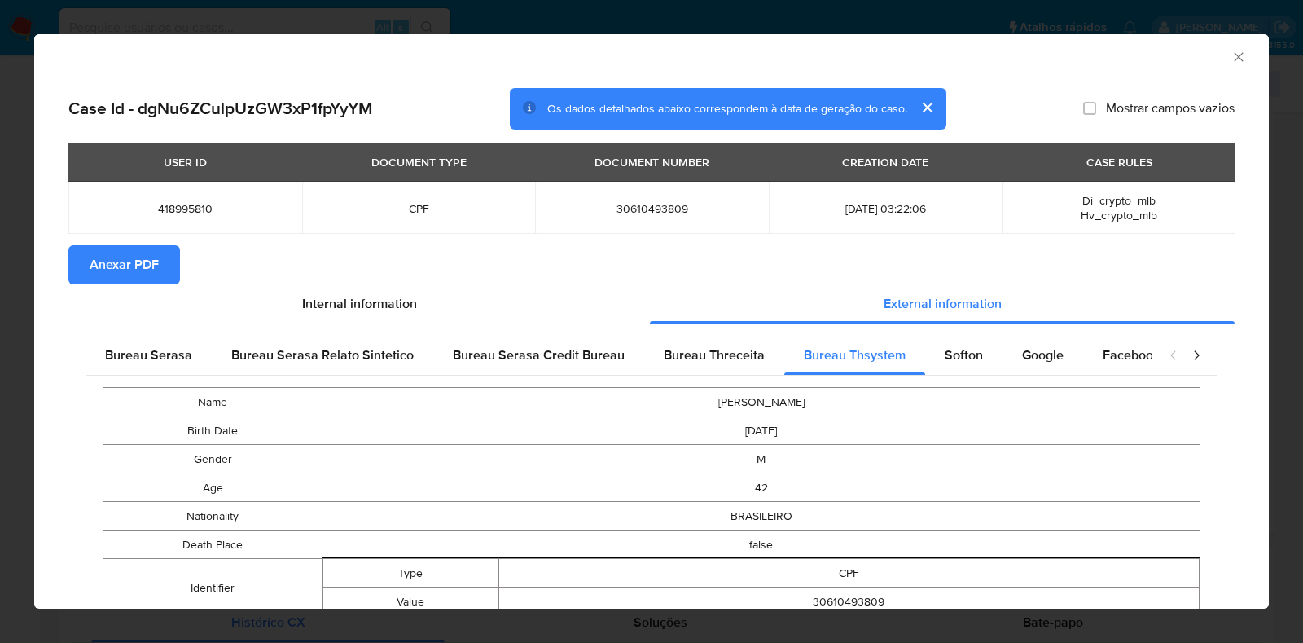
click at [653, 208] on span "30610493809" at bounding box center [652, 208] width 195 height 15
copy span "30610493809"
click at [31, 313] on div "AML Data Collector Case Id - dgNu6ZCulpUzGW3xP1fpYyYM Os dados detalhados abaix…" at bounding box center [651, 321] width 1303 height 643
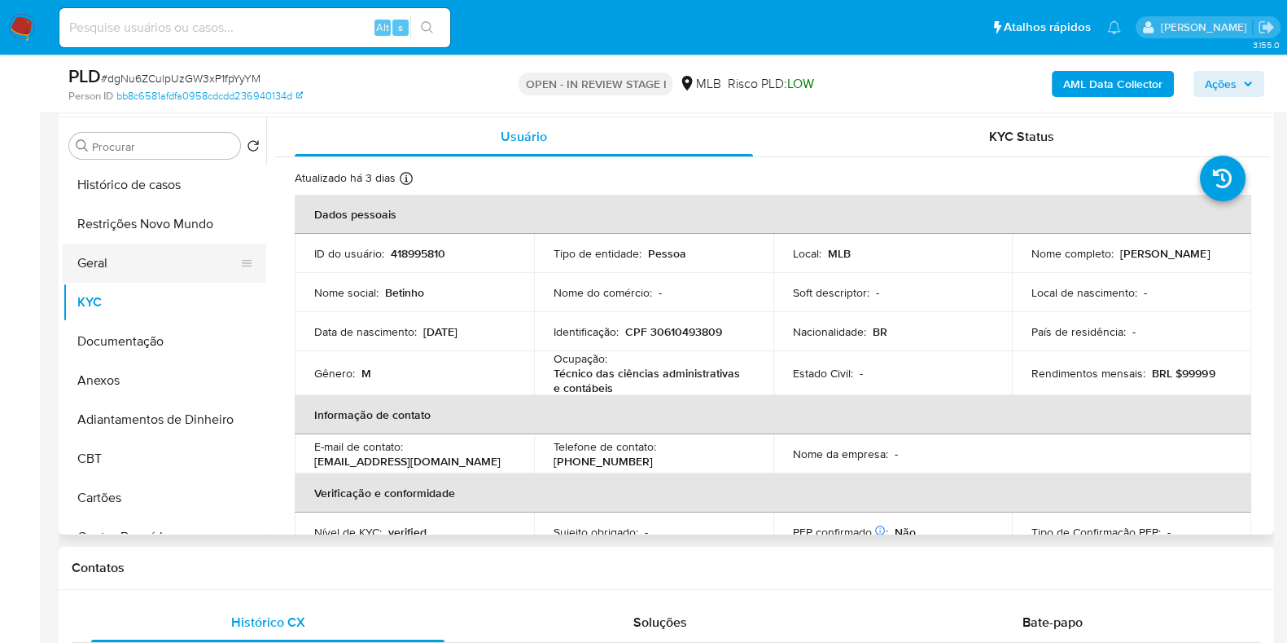
click at [158, 266] on button "Geral" at bounding box center [158, 262] width 191 height 39
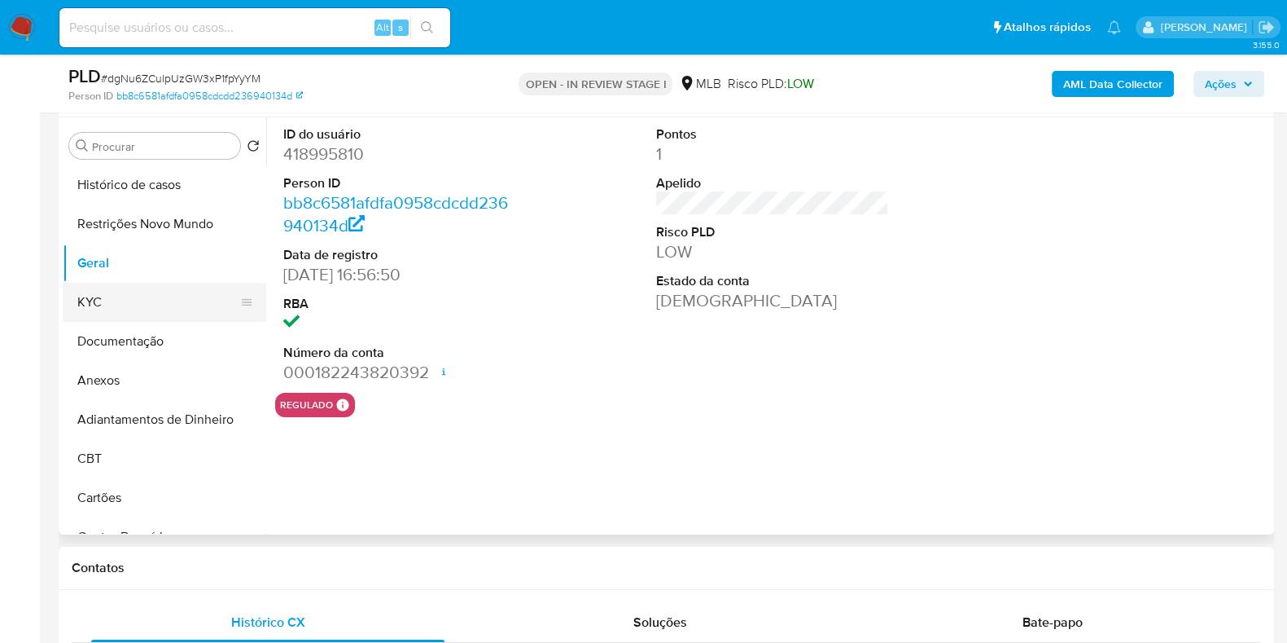
click at [132, 304] on button "KYC" at bounding box center [158, 302] width 191 height 39
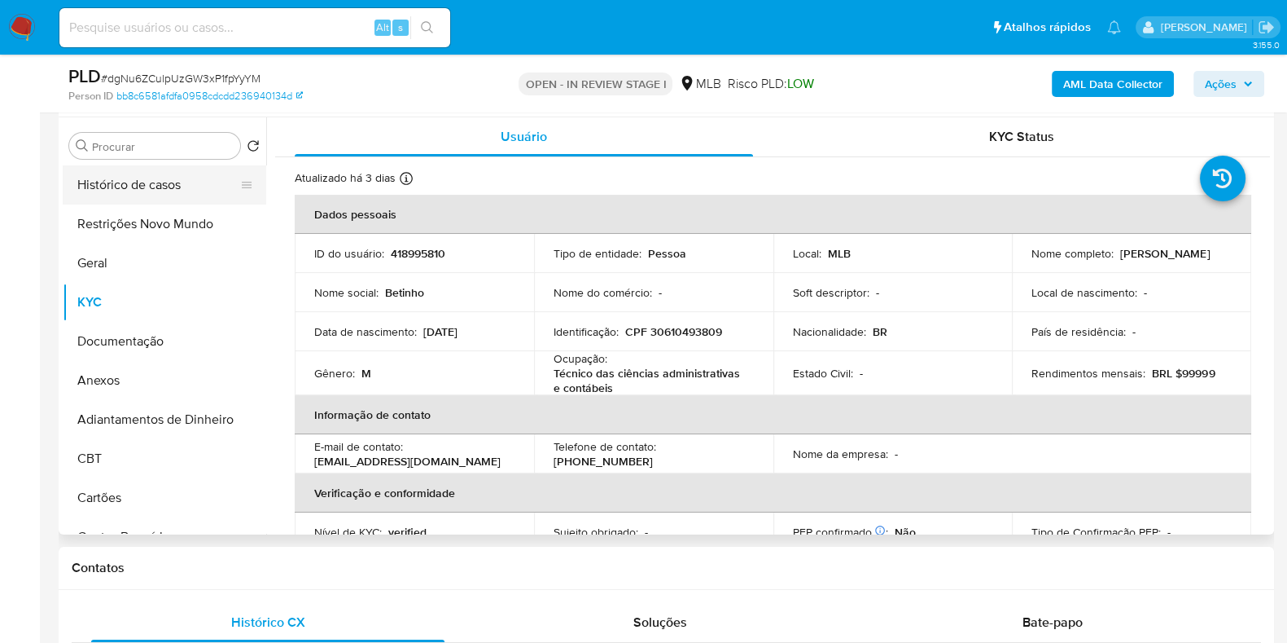
click at [148, 191] on button "Histórico de casos" at bounding box center [158, 184] width 191 height 39
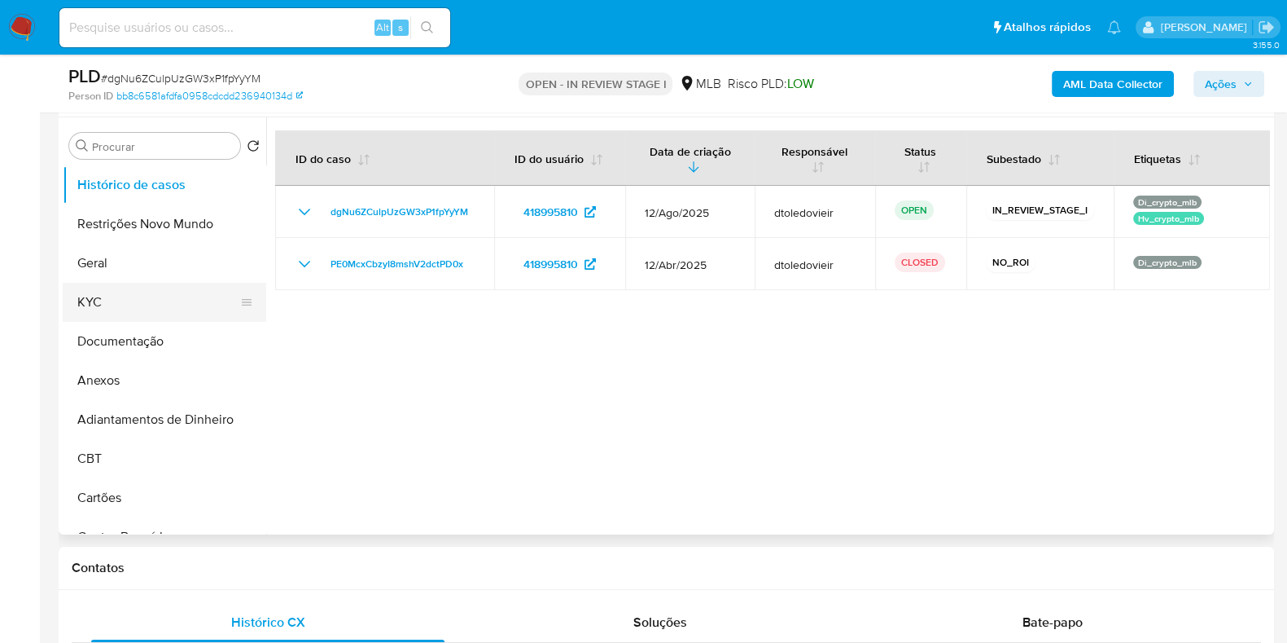
click at [164, 296] on button "KYC" at bounding box center [158, 302] width 191 height 39
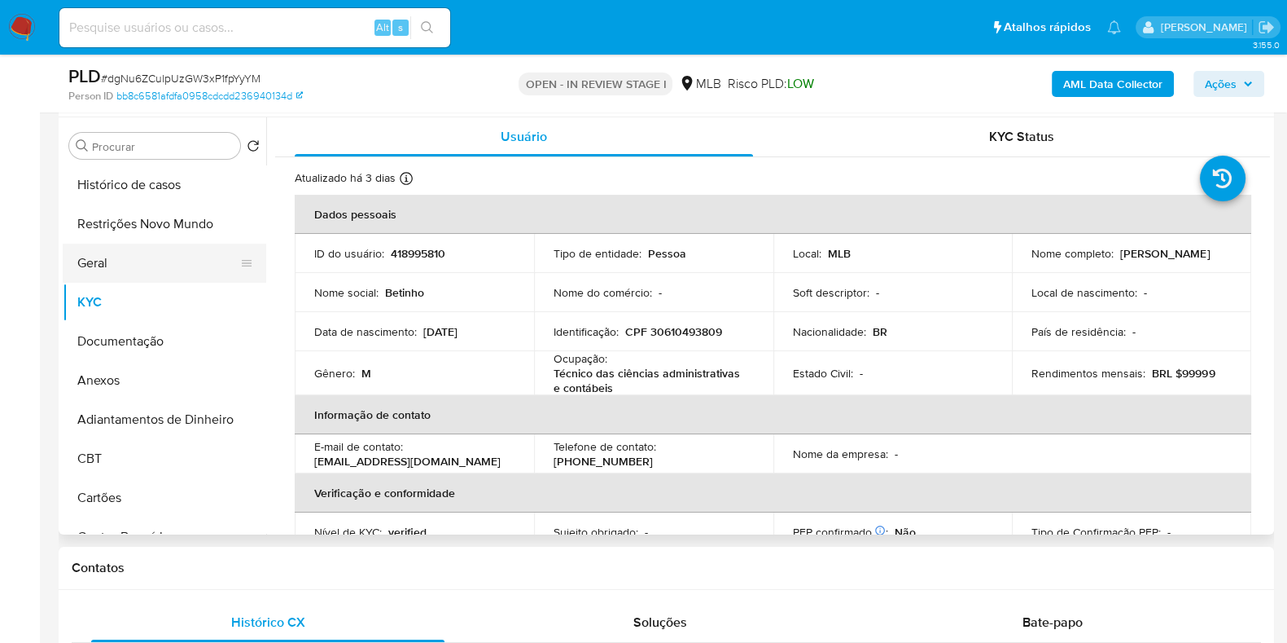
click at [129, 274] on button "Geral" at bounding box center [158, 262] width 191 height 39
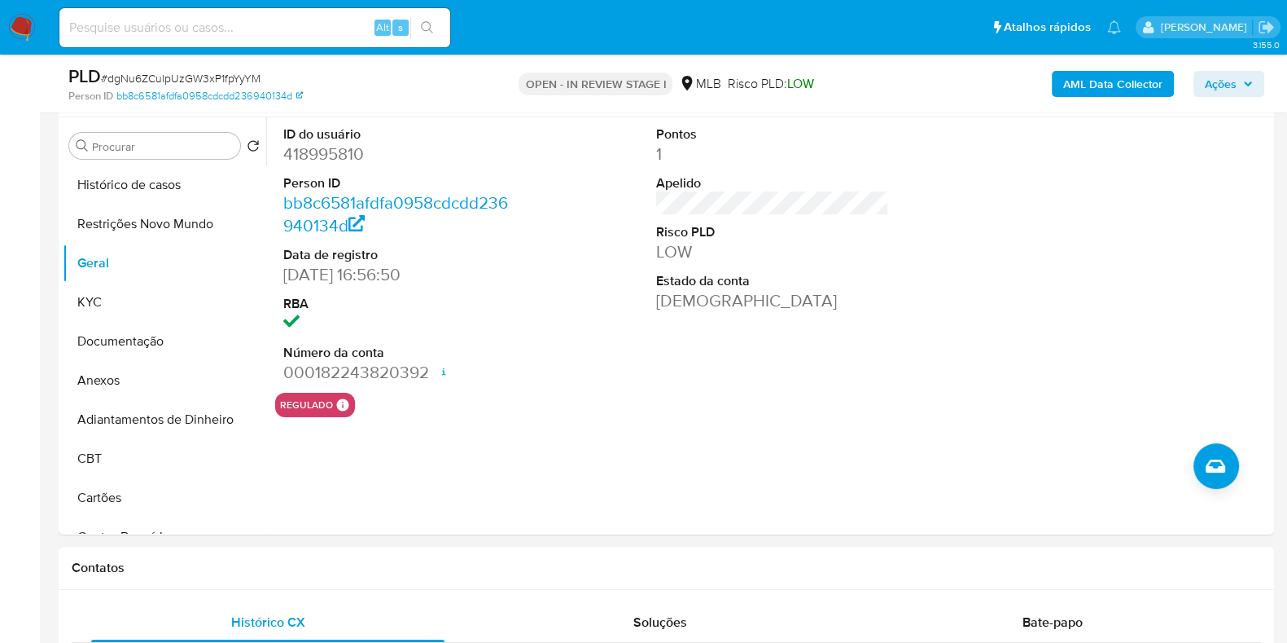
click at [1225, 86] on span "Ações" at bounding box center [1221, 84] width 32 height 26
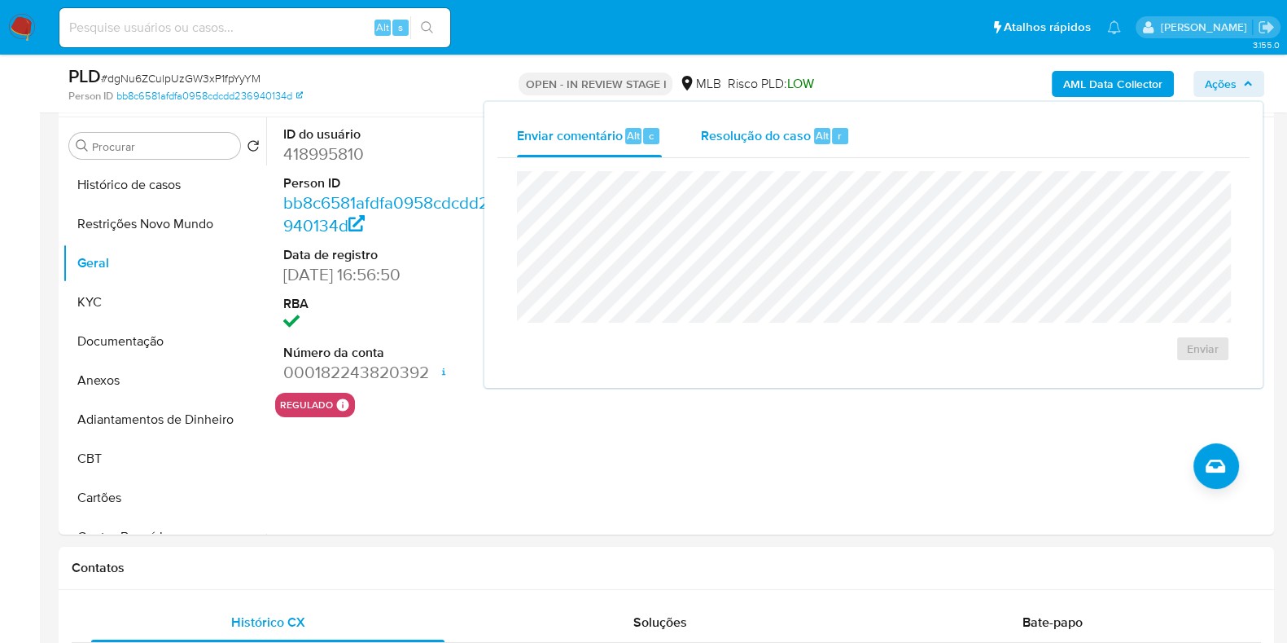
click at [741, 142] on span "Resolução do caso" at bounding box center [756, 134] width 110 height 19
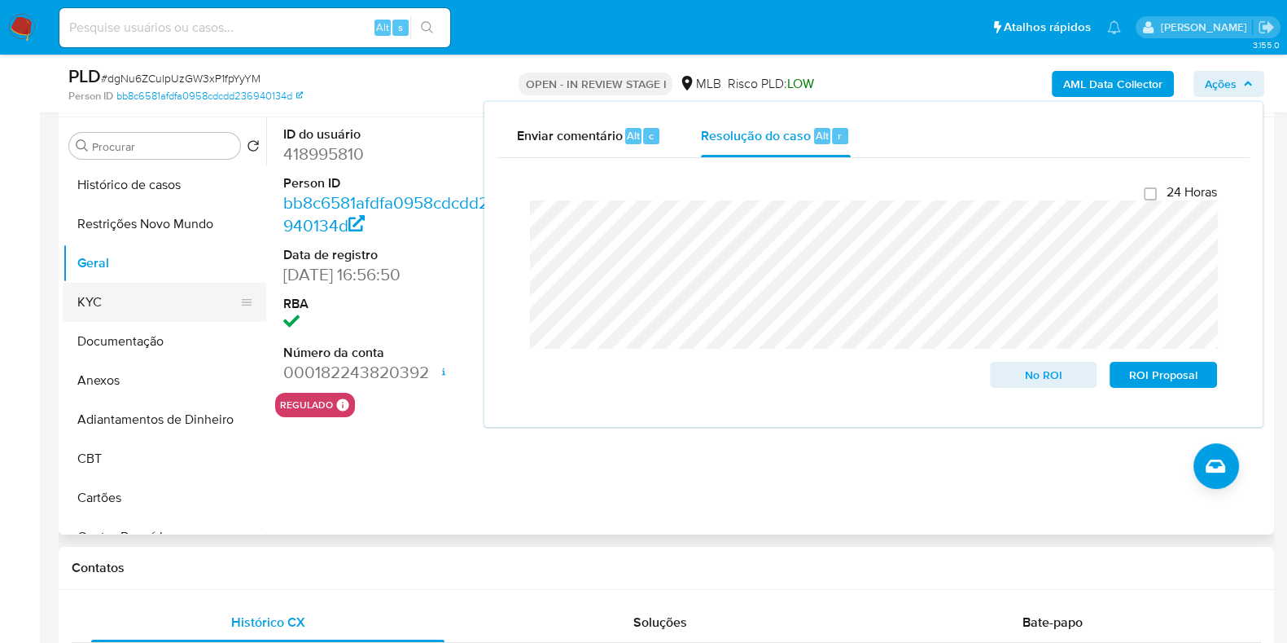
click at [133, 292] on button "KYC" at bounding box center [158, 302] width 191 height 39
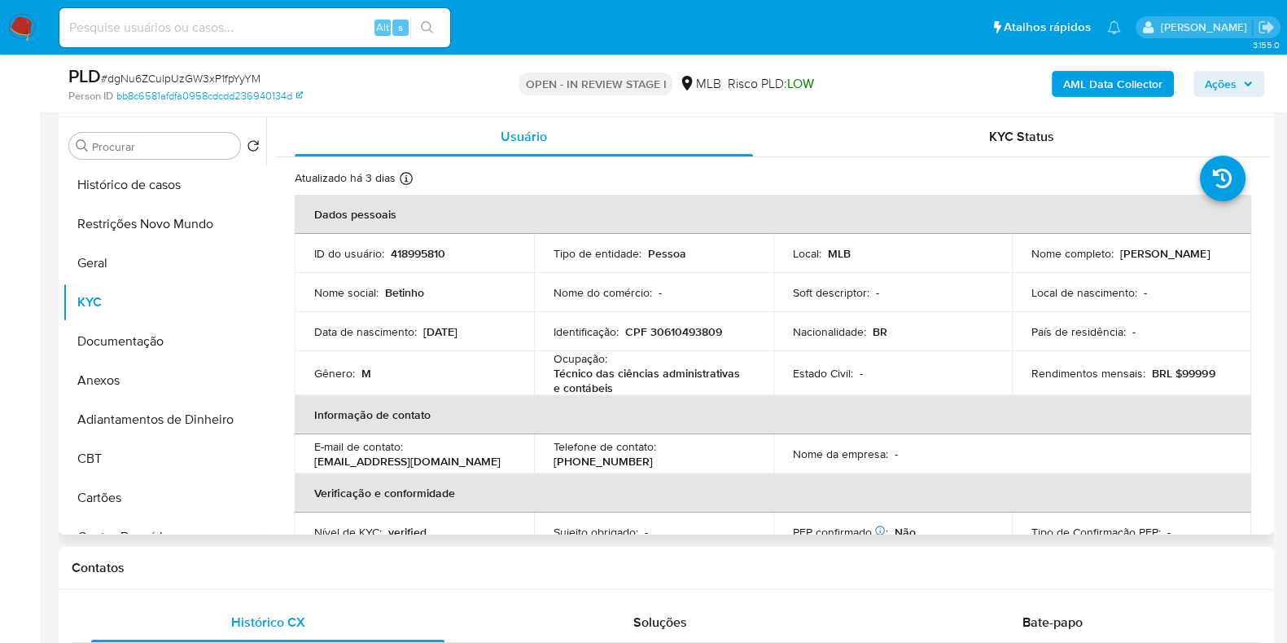
drag, startPoint x: 1162, startPoint y: 265, endPoint x: 1016, endPoint y: 266, distance: 145.8
click at [1016, 266] on td "Nome completo : Roberto Antonio Aparecido da Silva" at bounding box center [1131, 253] width 239 height 39
copy p "Roberto Antonio Aparecido da Silva"
click at [685, 331] on p "CPF 30610493809" at bounding box center [673, 331] width 97 height 15
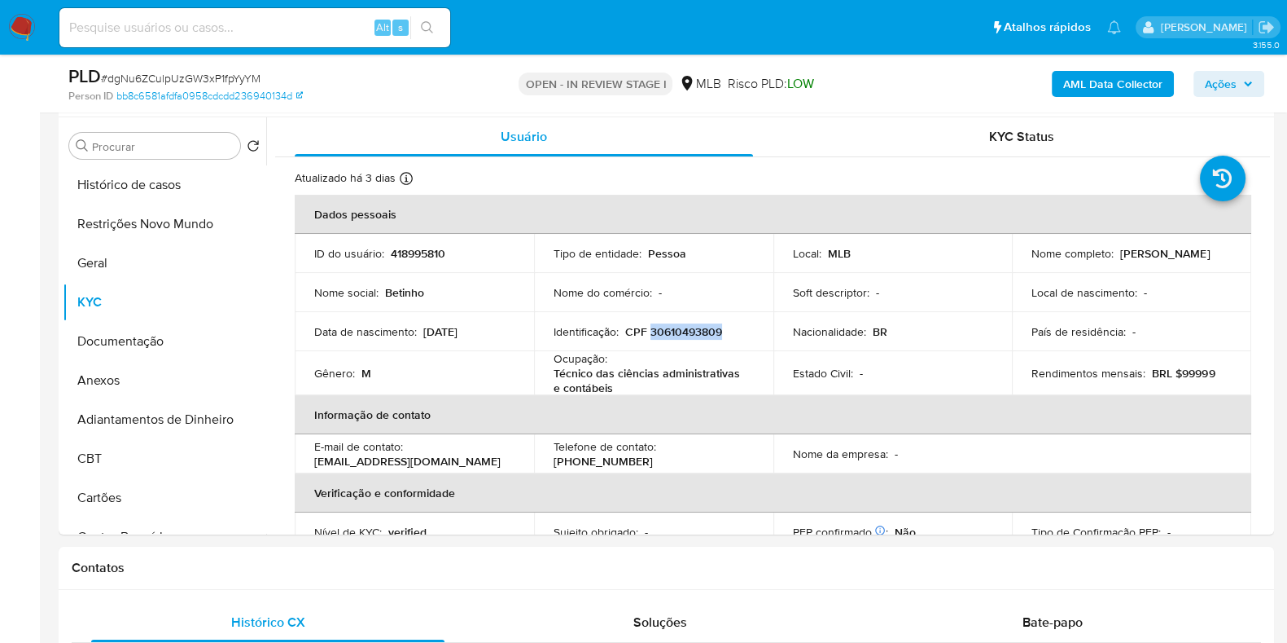
copy p "30610493809"
click at [144, 217] on button "Restrições Novo Mundo" at bounding box center [158, 223] width 191 height 39
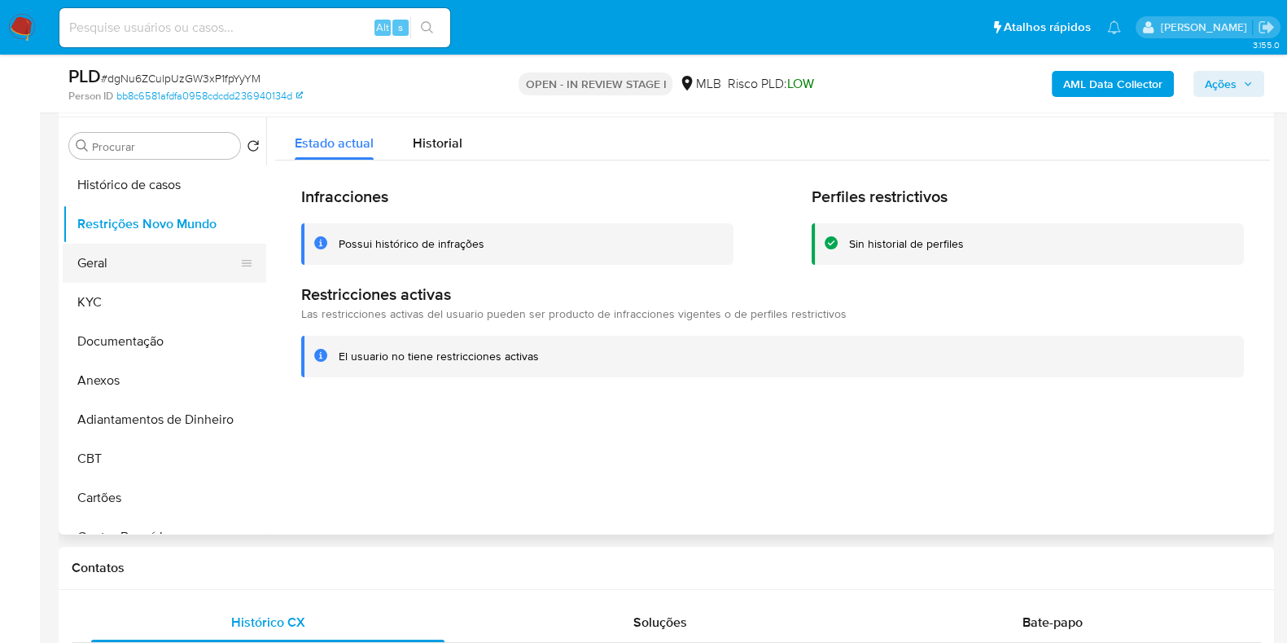
click at [125, 268] on button "Geral" at bounding box center [158, 262] width 191 height 39
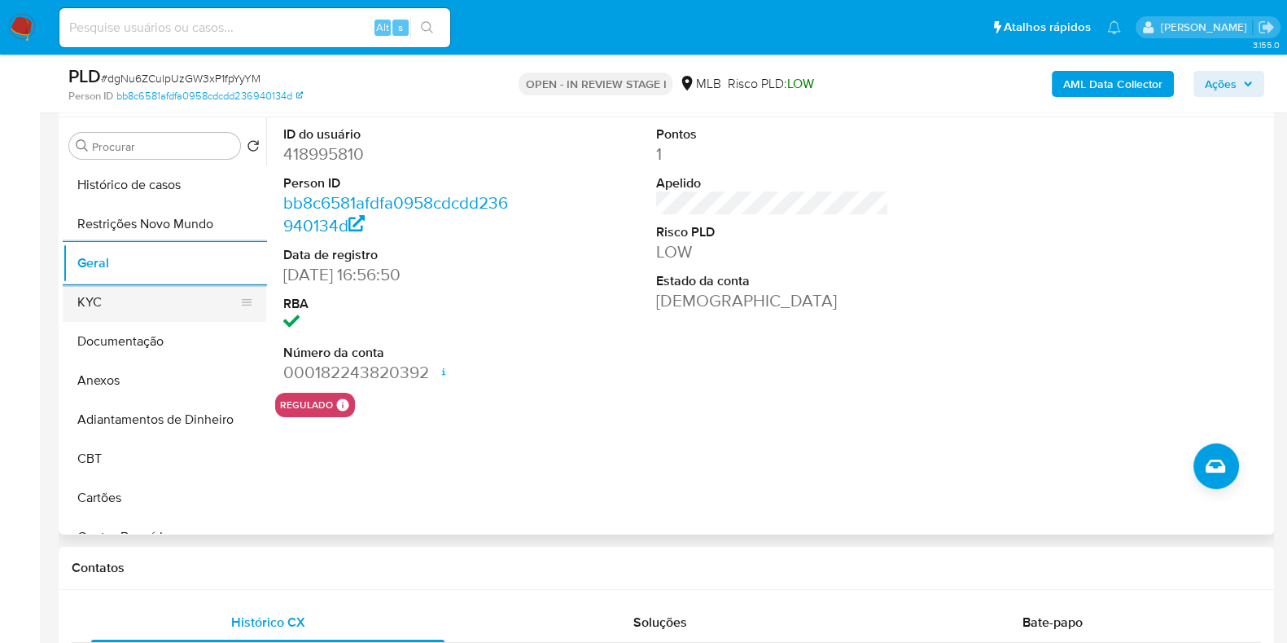
click at [102, 307] on button "KYC" at bounding box center [158, 302] width 191 height 39
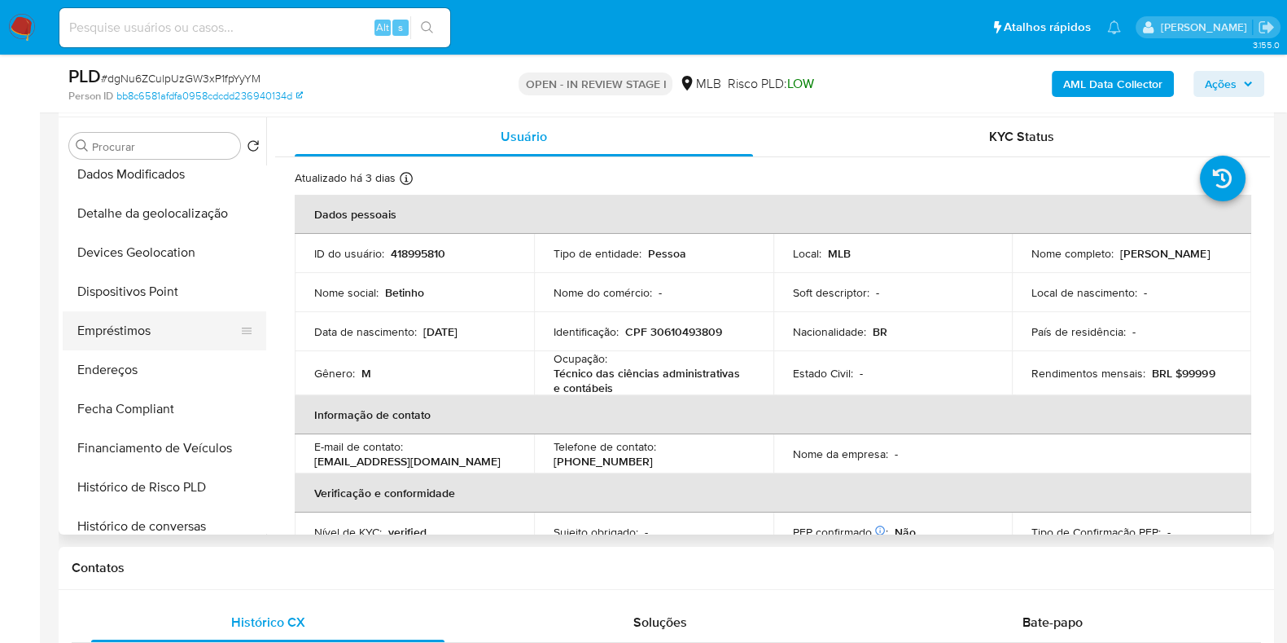
scroll to position [406, 0]
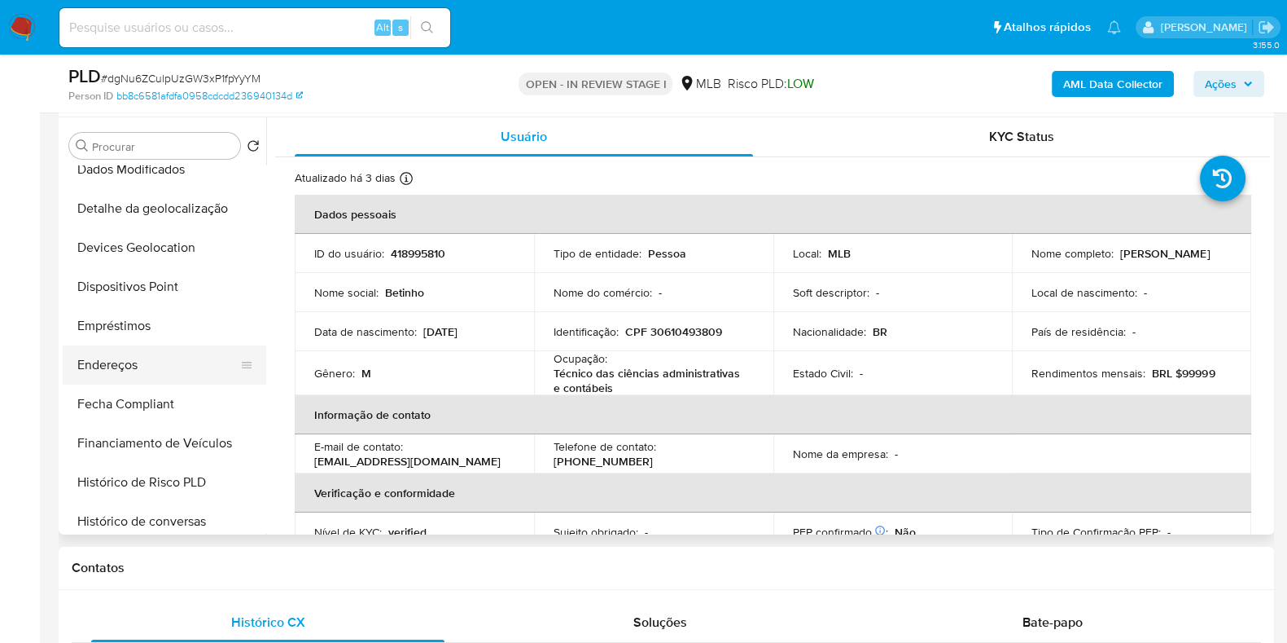
click at [141, 362] on button "Endereços" at bounding box center [158, 364] width 191 height 39
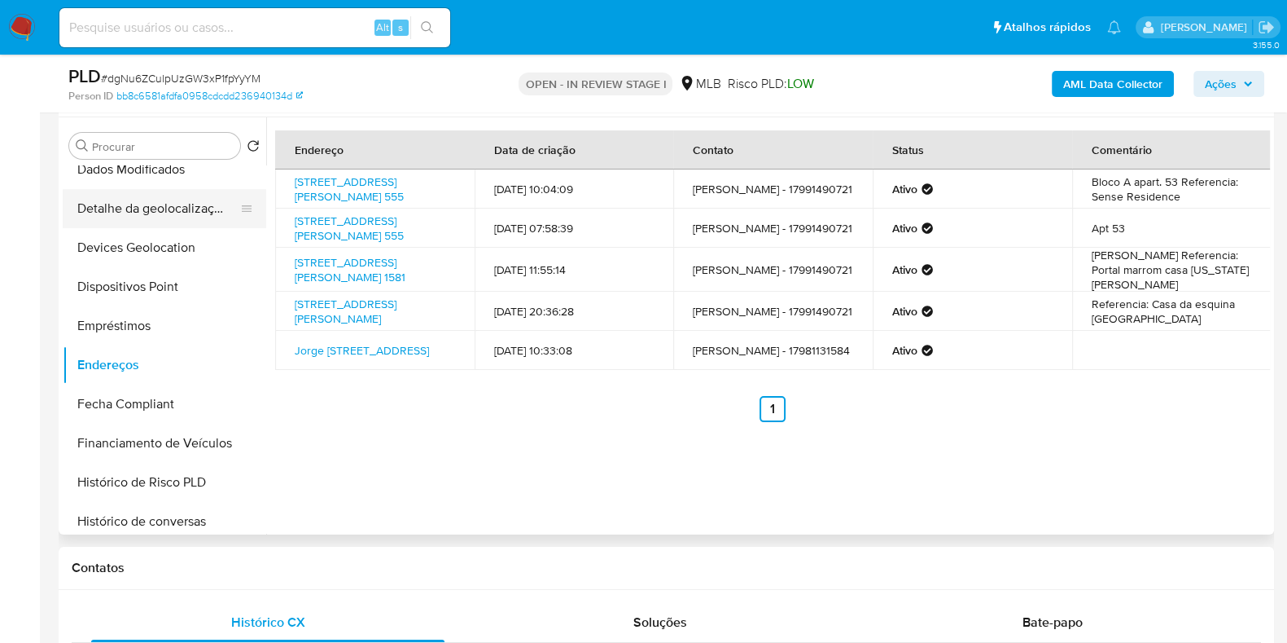
click at [171, 209] on button "Detalhe da geolocalização" at bounding box center [158, 208] width 191 height 39
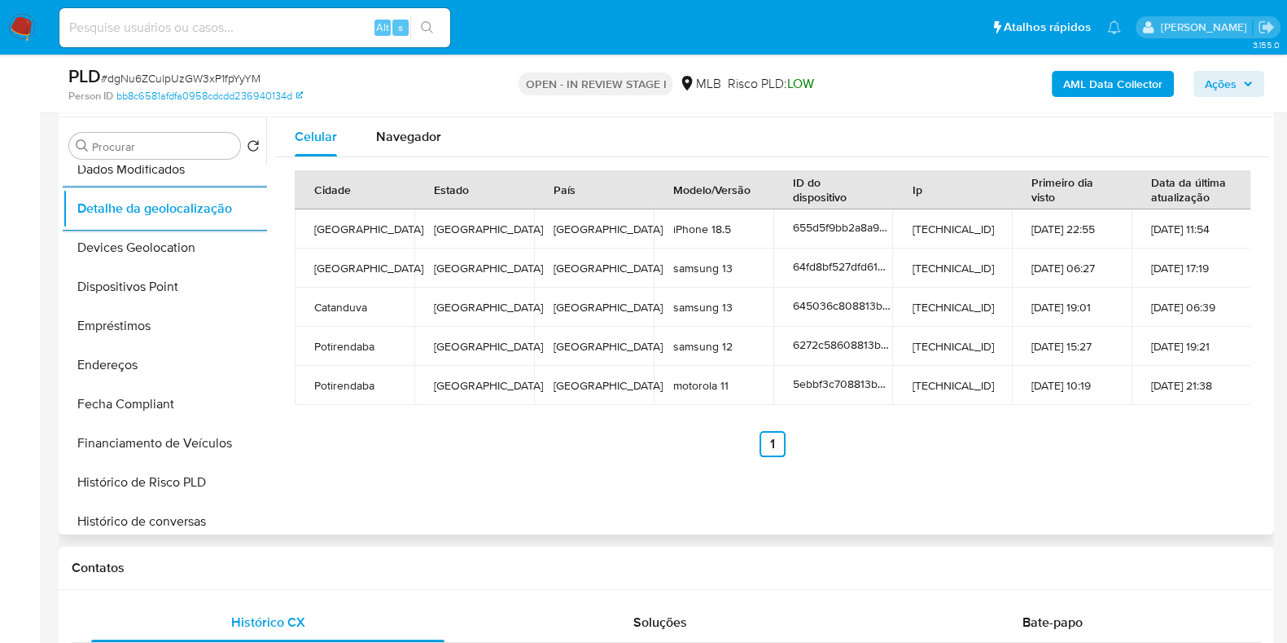
scroll to position [0, 0]
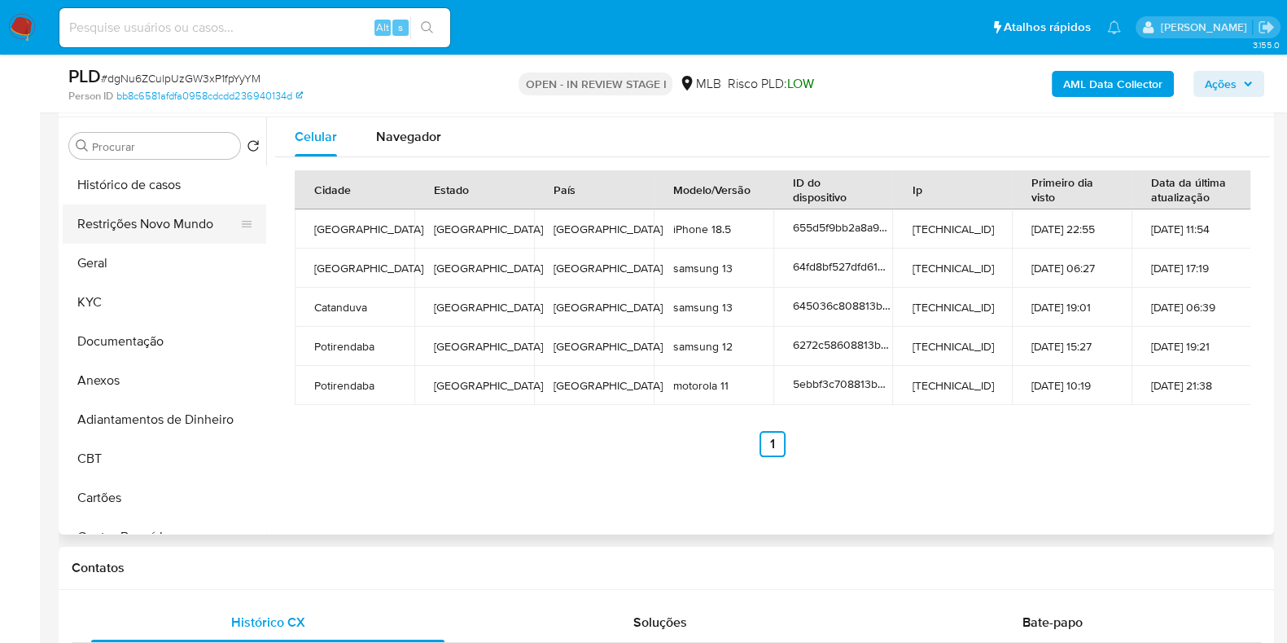
click at [160, 222] on button "Restrições Novo Mundo" at bounding box center [158, 223] width 191 height 39
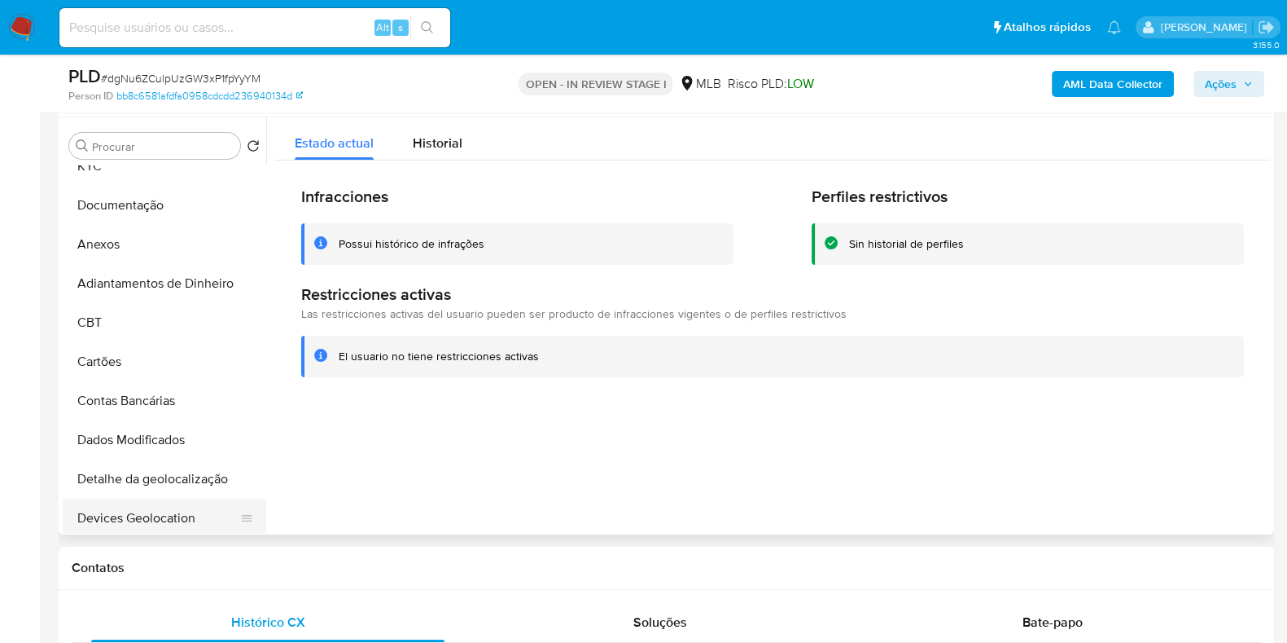
scroll to position [305, 0]
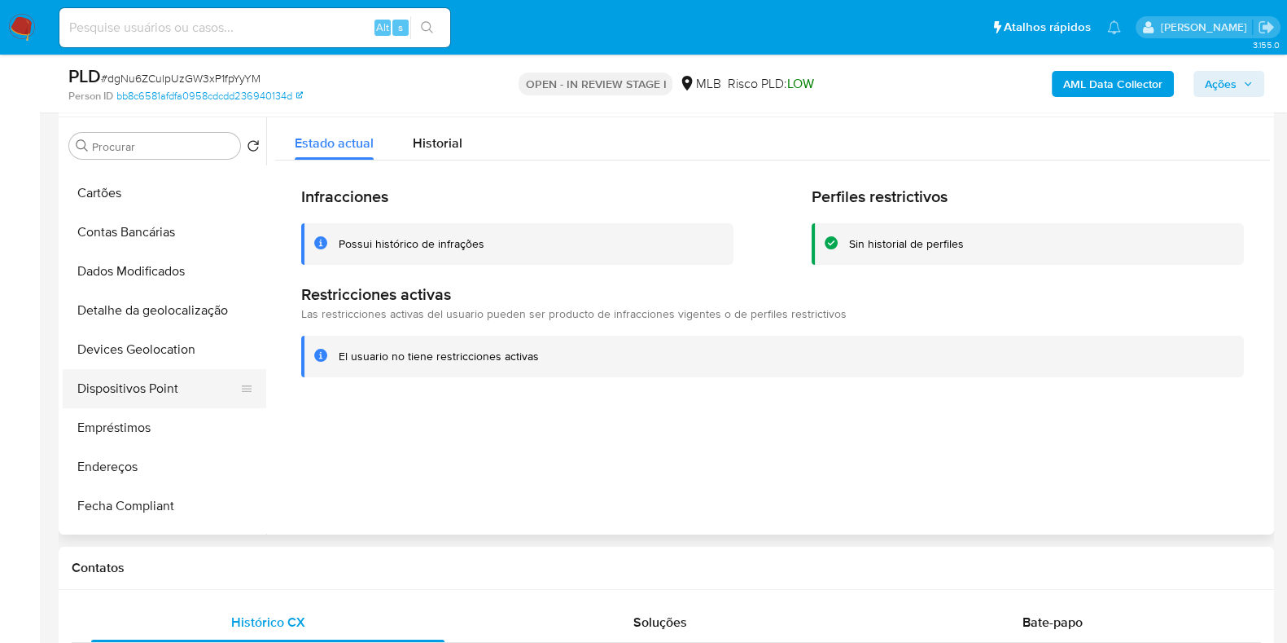
click at [152, 382] on button "Dispositivos Point" at bounding box center [158, 388] width 191 height 39
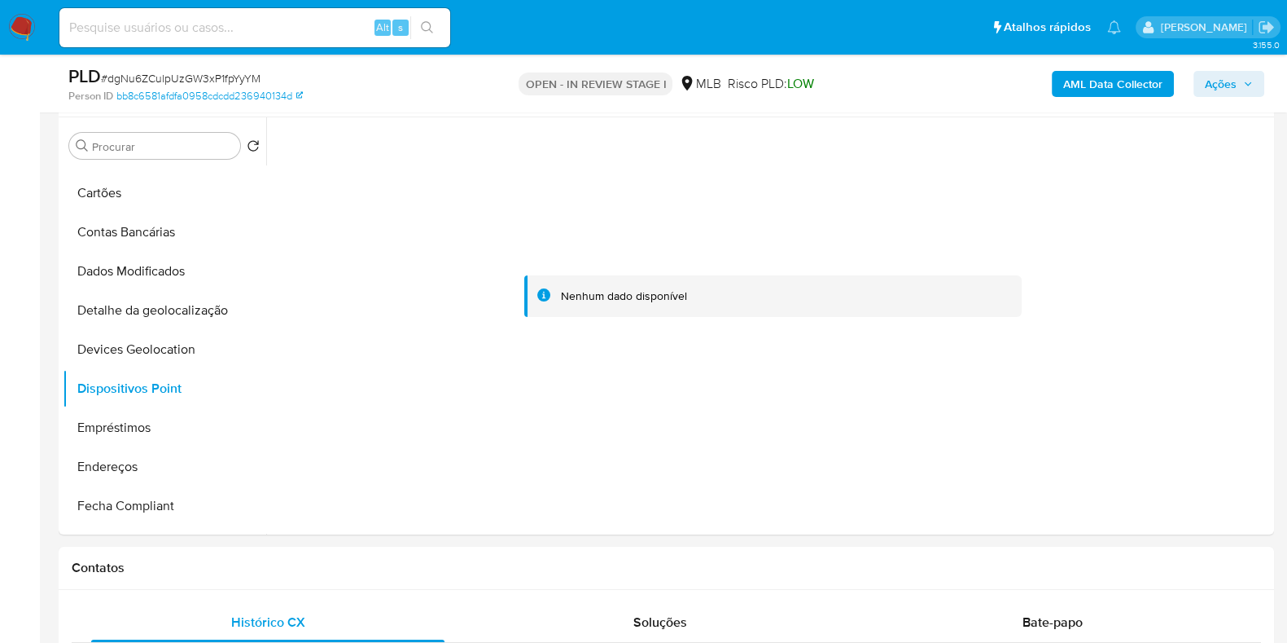
click at [1141, 93] on b "AML Data Collector" at bounding box center [1113, 84] width 99 height 26
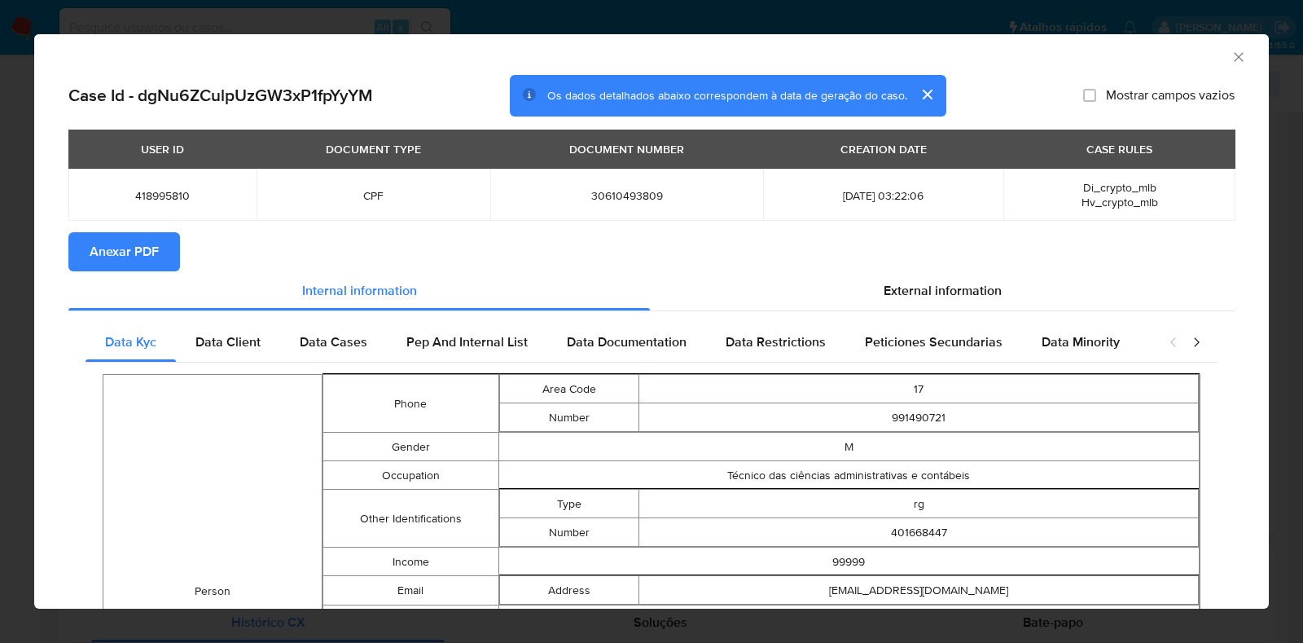
click at [164, 254] on button "Anexar PDF" at bounding box center [124, 251] width 112 height 39
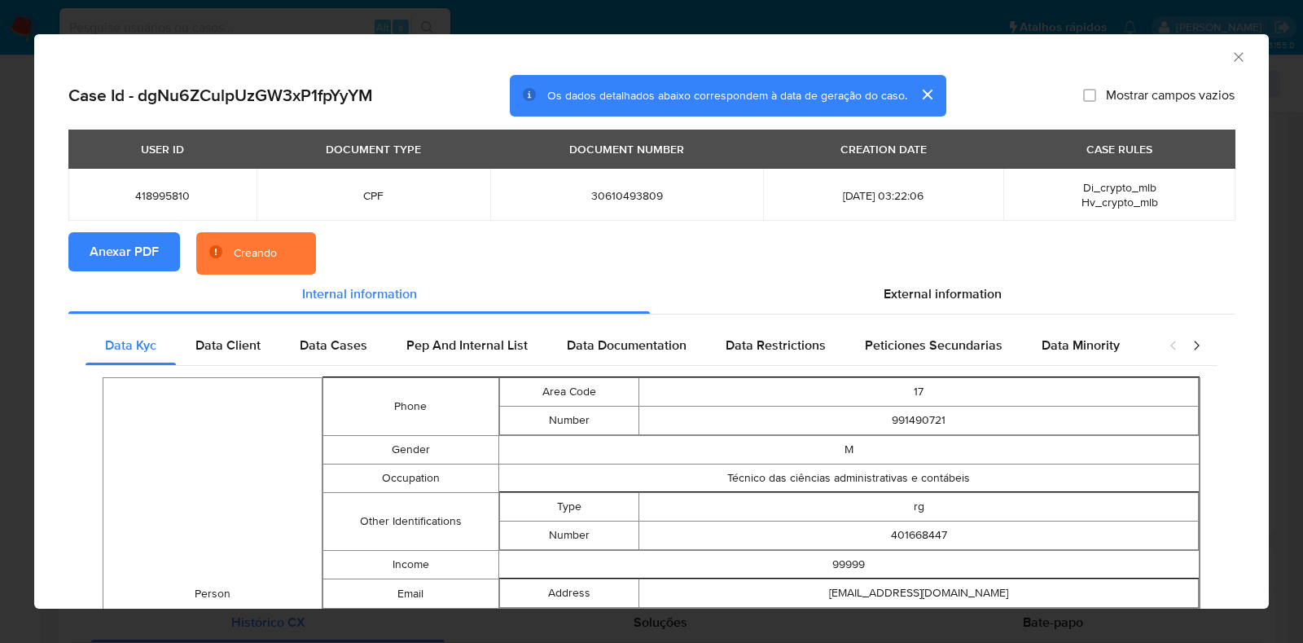
click at [15, 291] on div "AML Data Collector Case Id - dgNu6ZCulpUzGW3xP1fpYyYM Os dados detalhados abaix…" at bounding box center [651, 321] width 1303 height 643
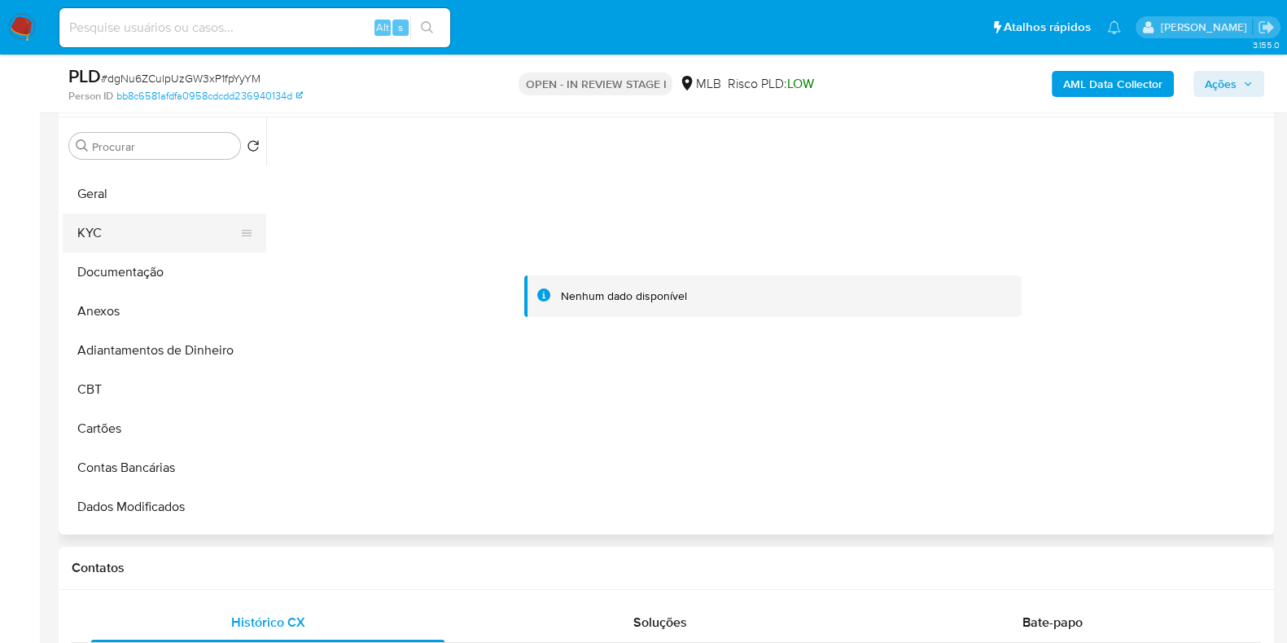
scroll to position [0, 0]
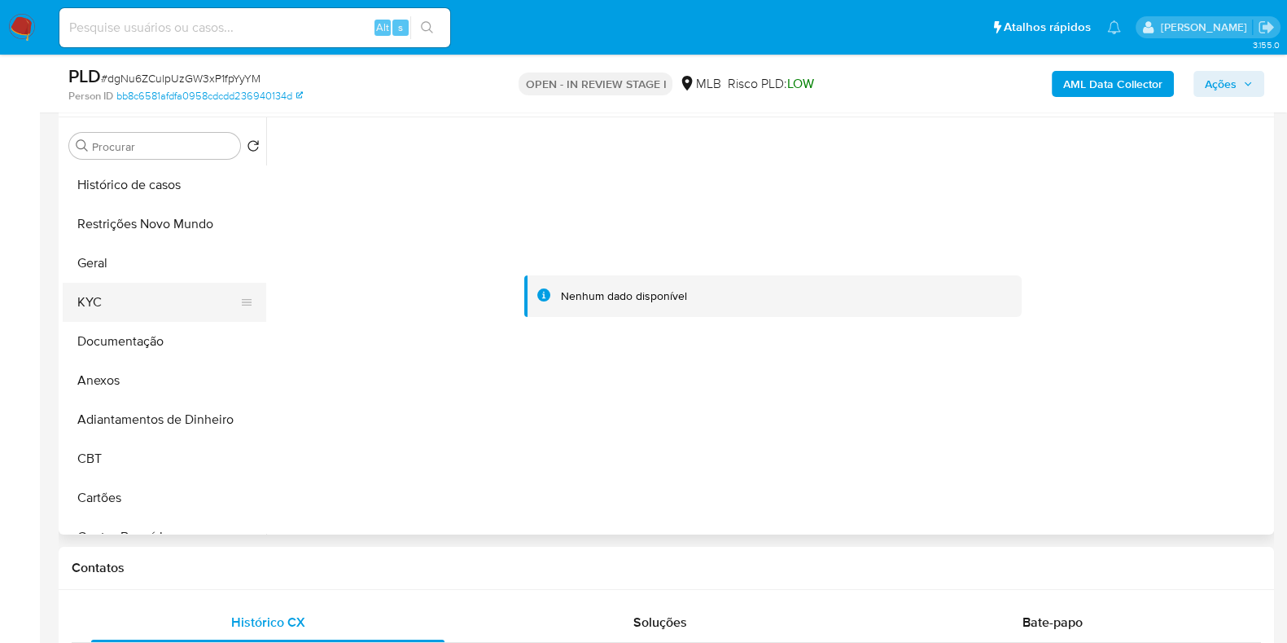
click at [119, 299] on button "KYC" at bounding box center [158, 302] width 191 height 39
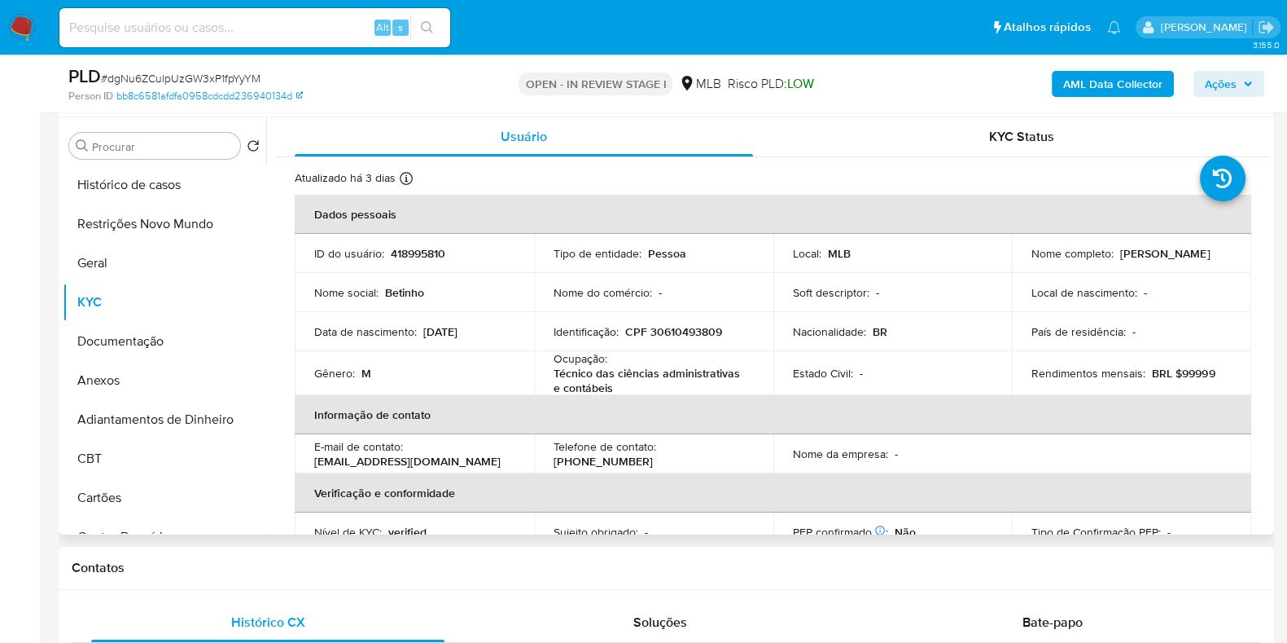
drag, startPoint x: 1219, startPoint y: 261, endPoint x: 1011, endPoint y: 266, distance: 207.7
click at [1012, 266] on td "Nome completo : Roberto Antonio Aparecido da Silva" at bounding box center [1131, 253] width 239 height 39
copy p "Roberto Antonio Aparecido da Silva"
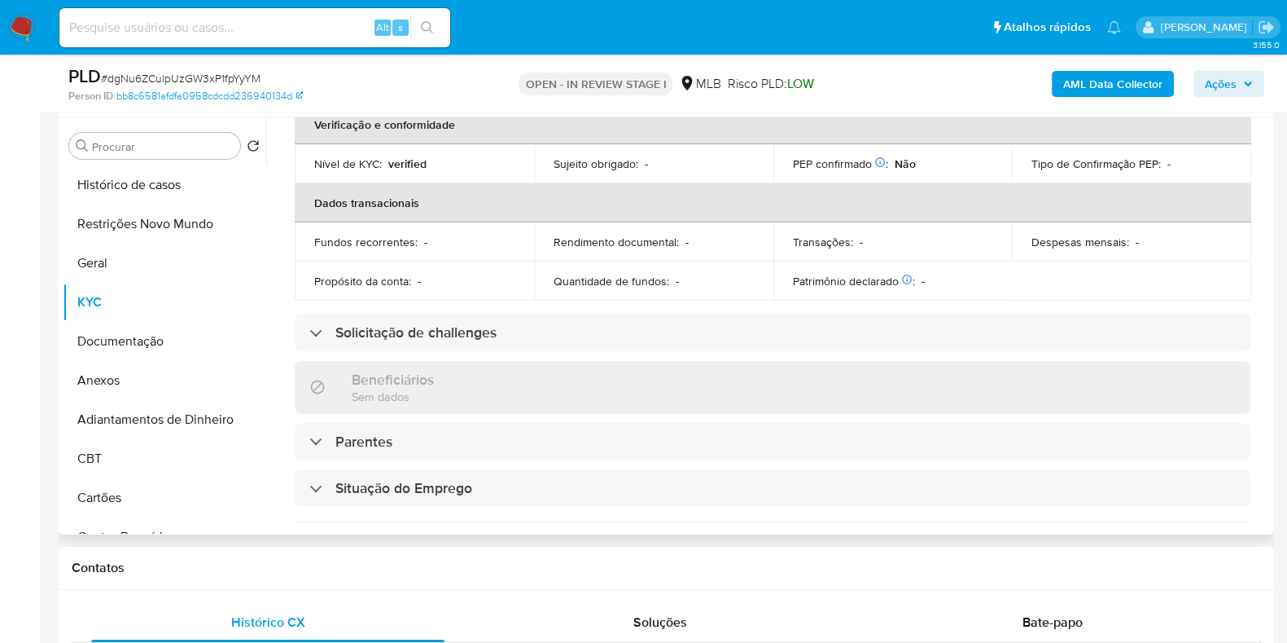
scroll to position [712, 0]
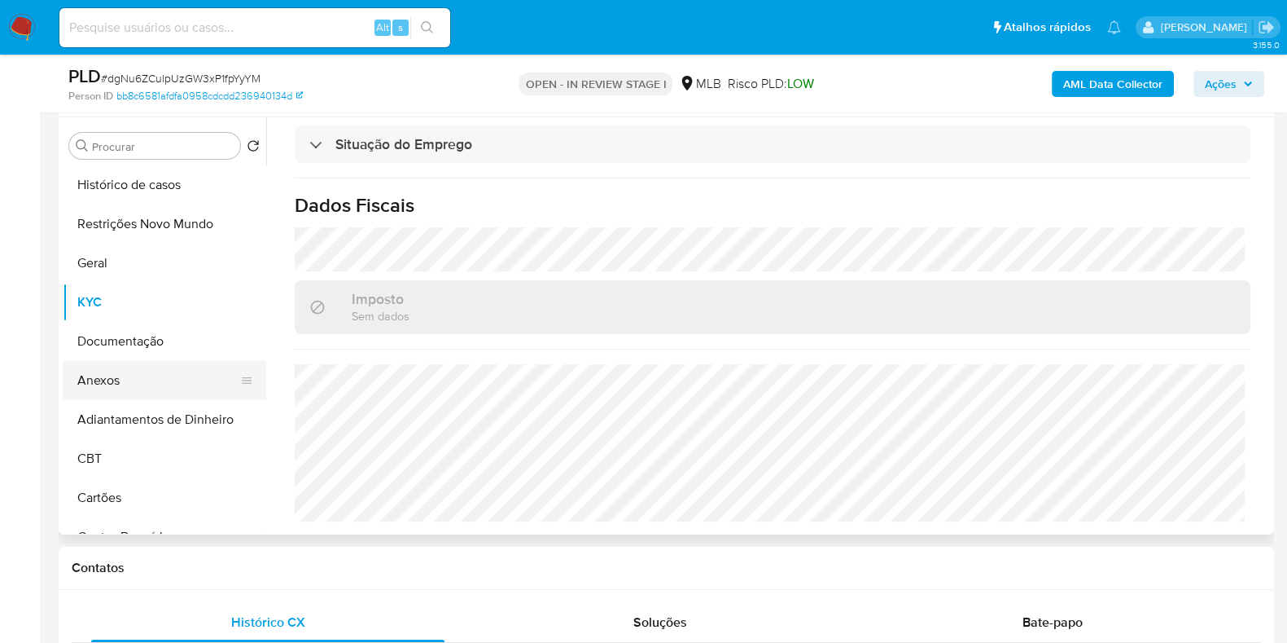
click at [129, 380] on button "Anexos" at bounding box center [158, 380] width 191 height 39
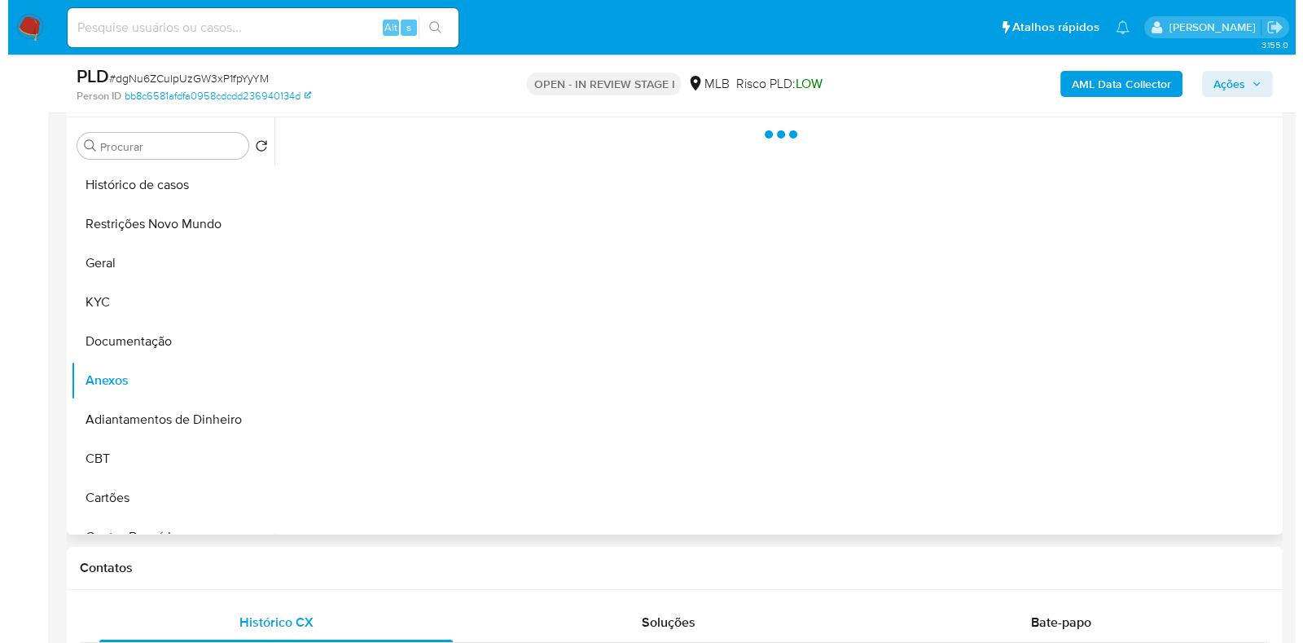
scroll to position [0, 0]
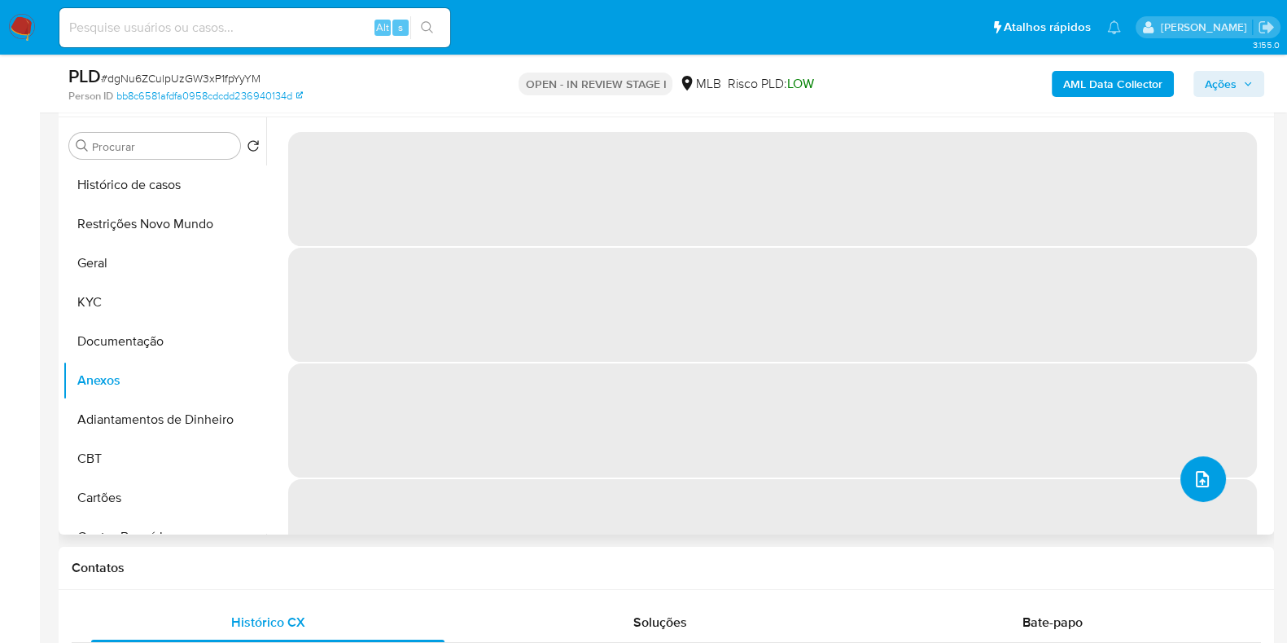
click at [1202, 478] on icon "upload-file" at bounding box center [1203, 479] width 20 height 20
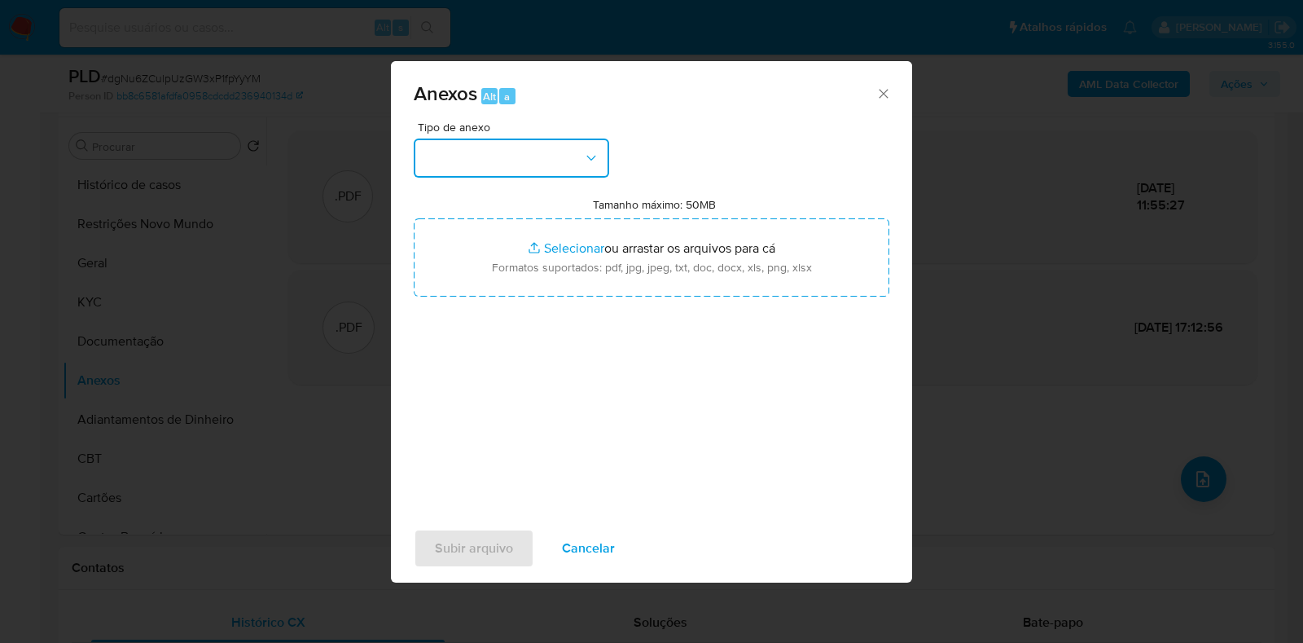
click at [509, 153] on button "button" at bounding box center [511, 157] width 195 height 39
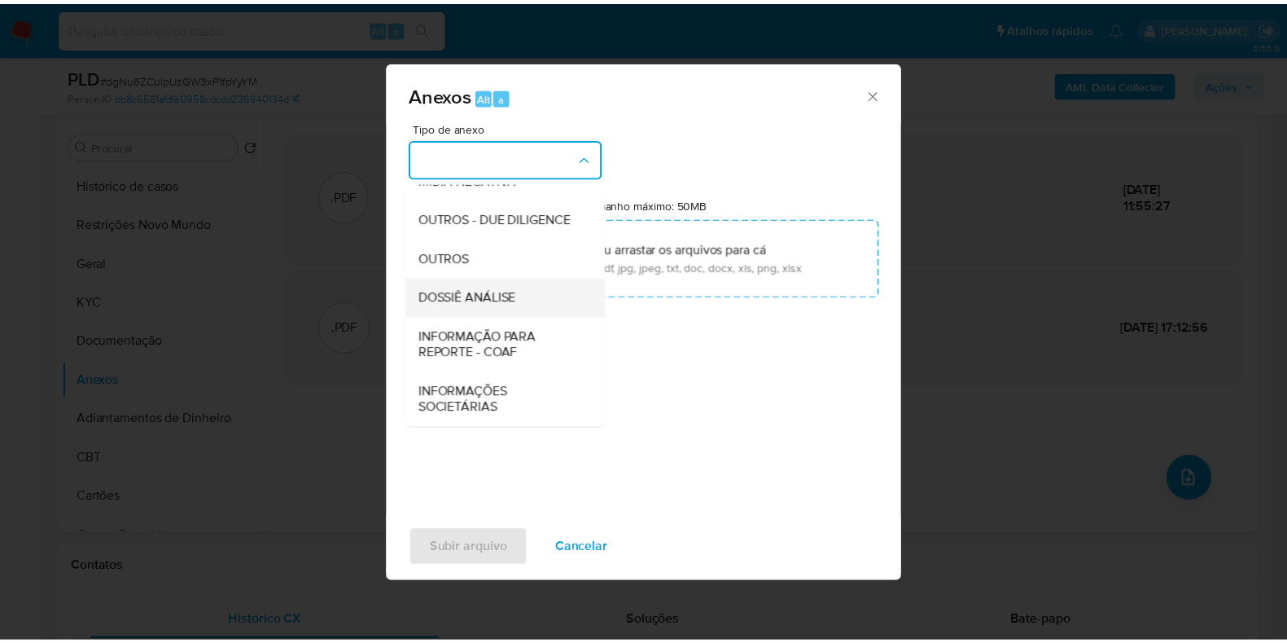
scroll to position [251, 0]
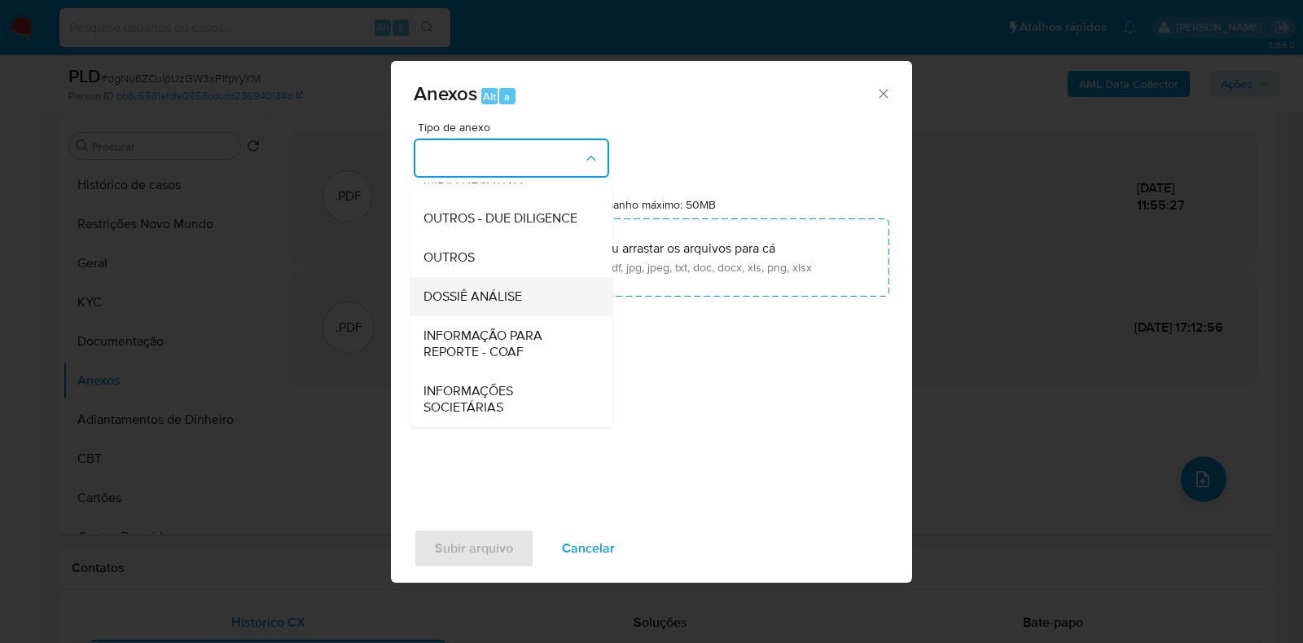
click at [496, 300] on span "DOSSIÊ ANÁLISE" at bounding box center [472, 296] width 99 height 16
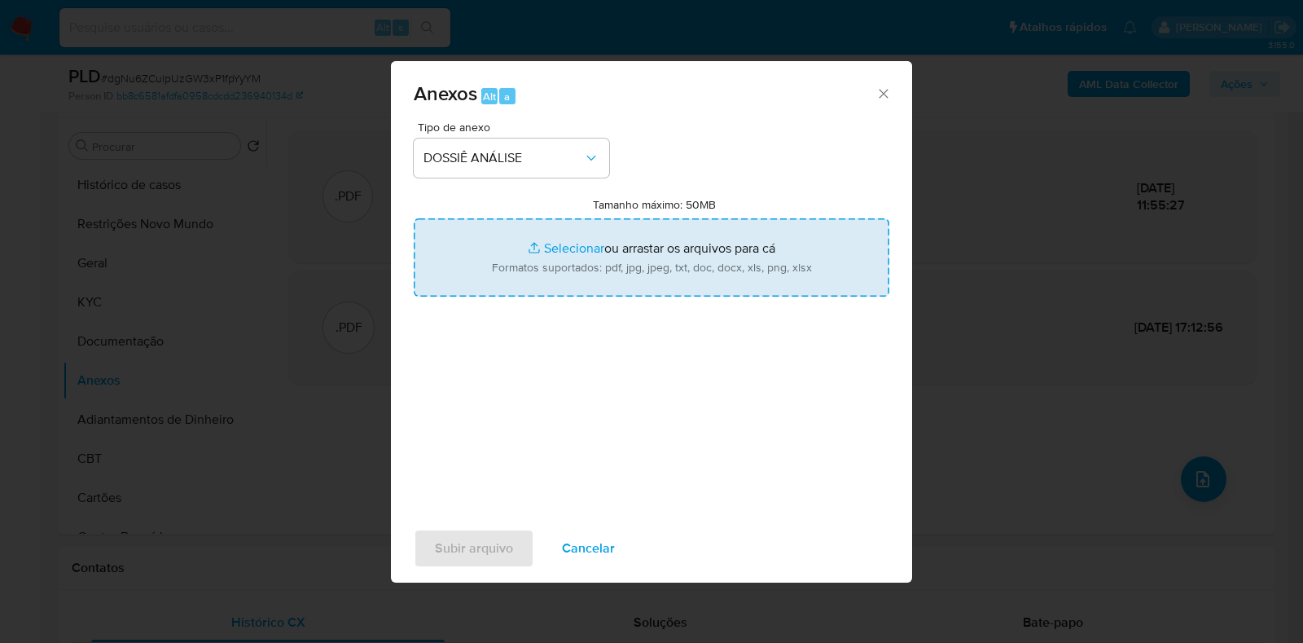
type input "C:\fakepath\CPF 30610493809 - ROBERTO ANTONIO APARECIDO DA SILVA (1).pdf"
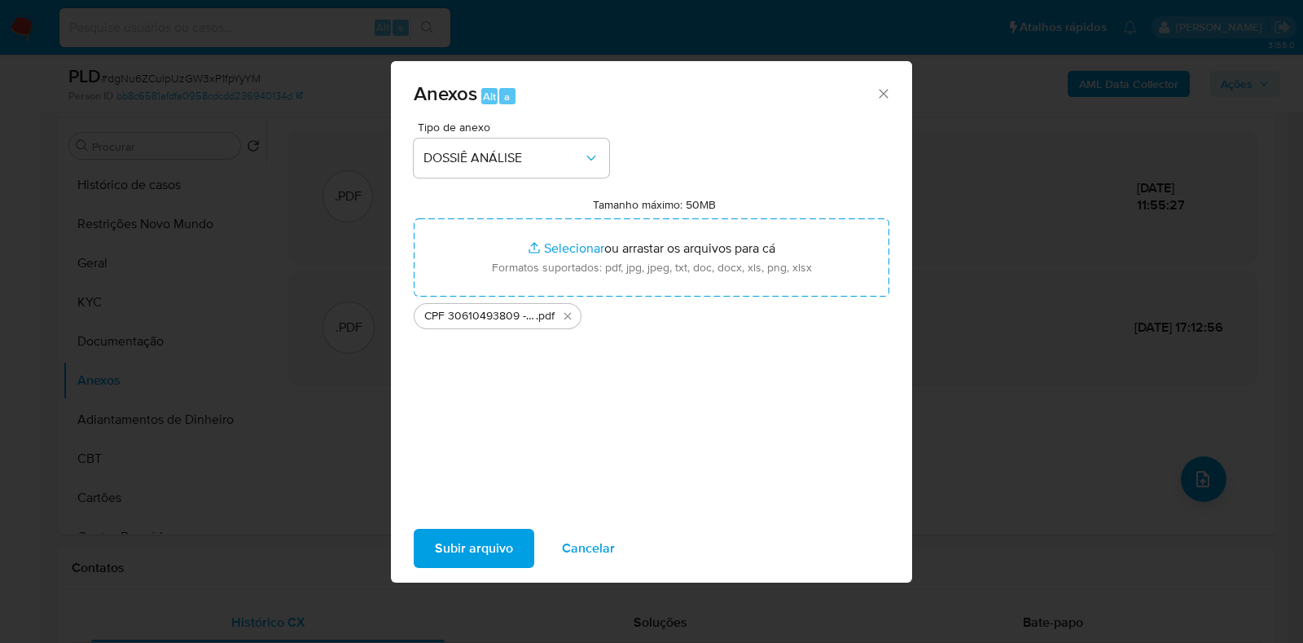
click at [463, 540] on span "Subir arquivo" at bounding box center [474, 548] width 78 height 36
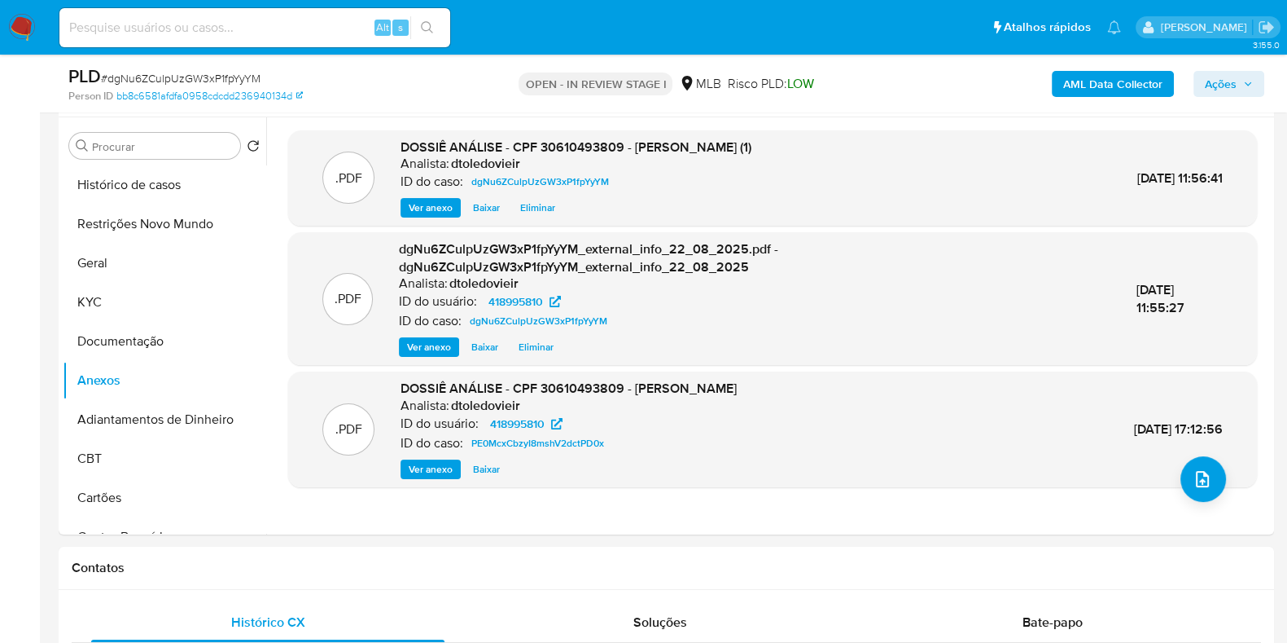
click at [1228, 91] on span "Ações" at bounding box center [1221, 84] width 32 height 26
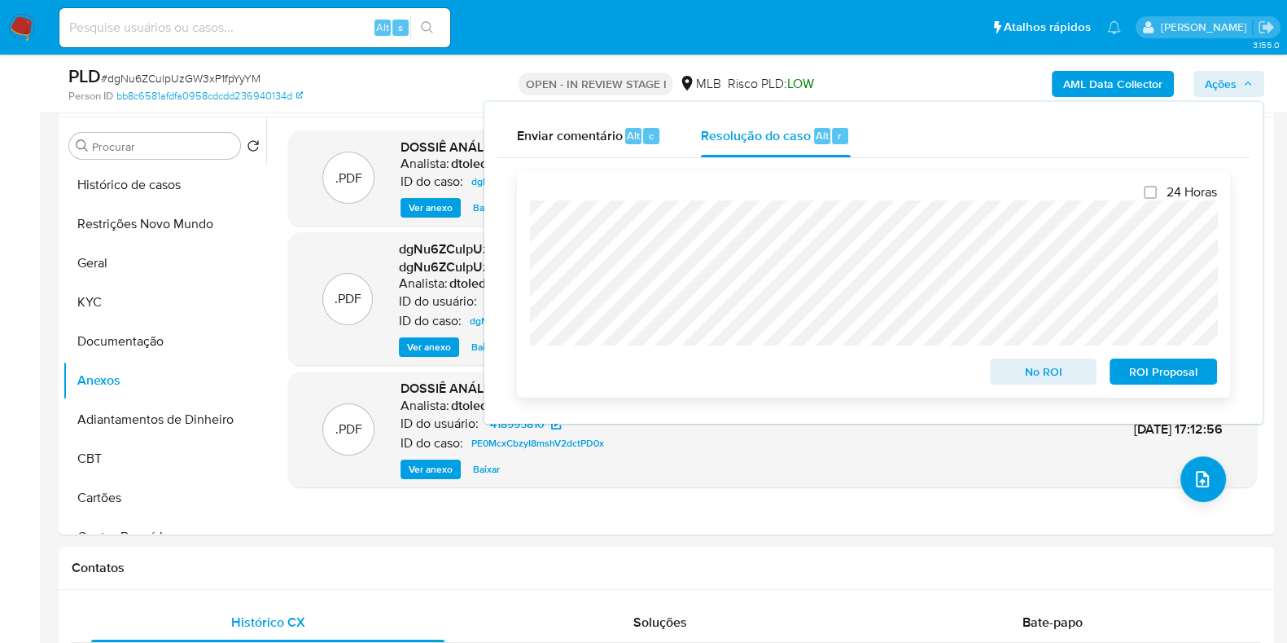
click at [1006, 368] on span "No ROI" at bounding box center [1044, 371] width 85 height 23
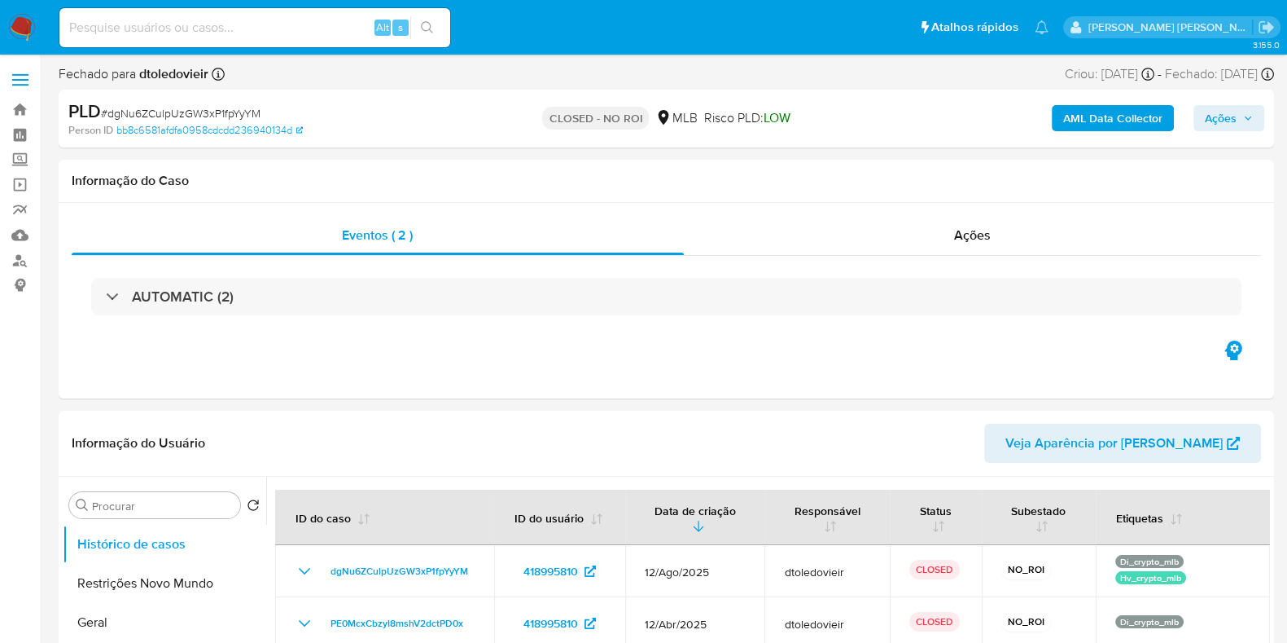
select select "10"
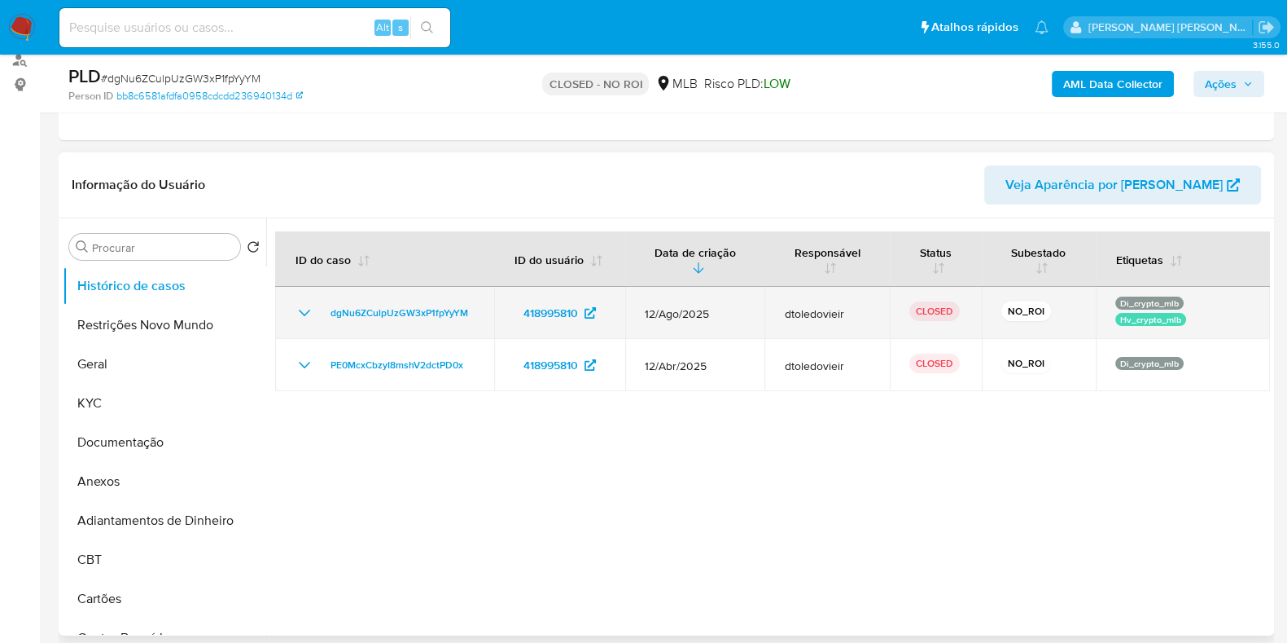
scroll to position [203, 0]
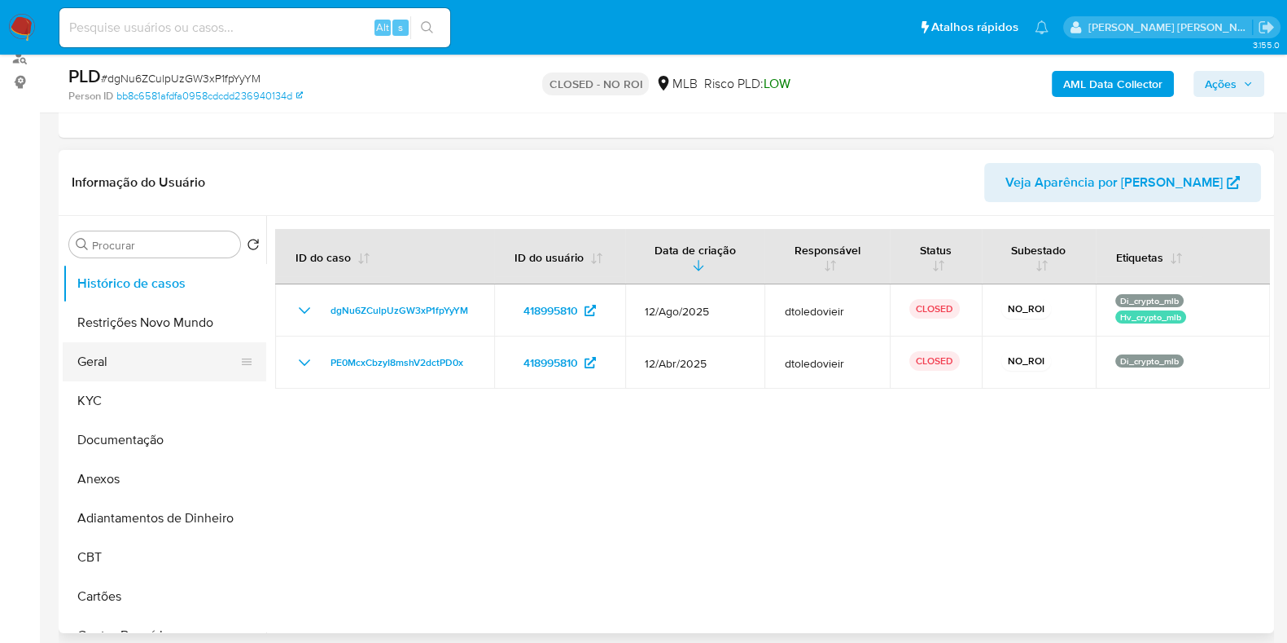
click at [162, 370] on button "Geral" at bounding box center [158, 361] width 191 height 39
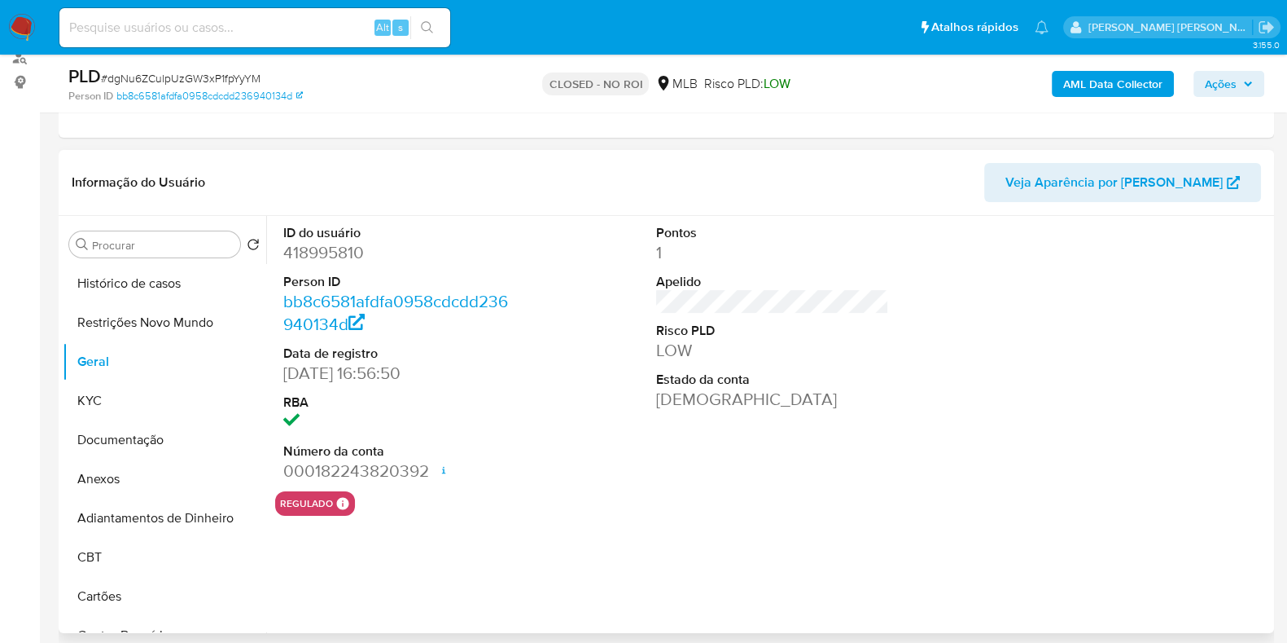
click at [310, 257] on dd "418995810" at bounding box center [399, 252] width 233 height 23
copy dd "418995810"
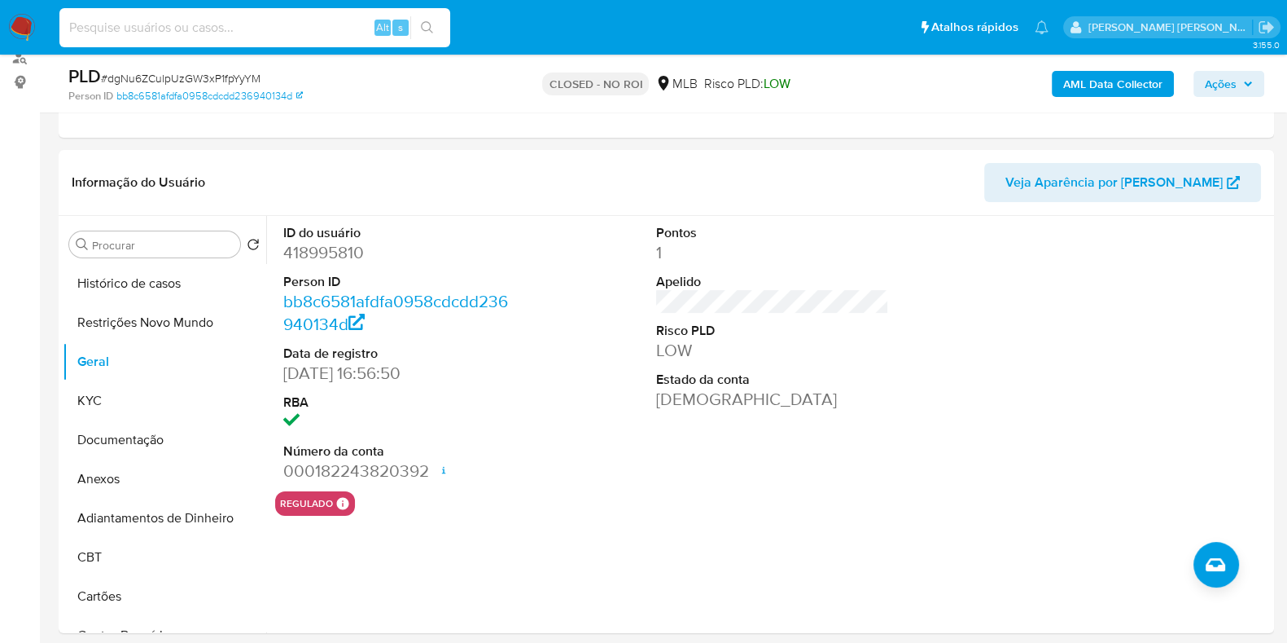
click at [291, 28] on input at bounding box center [254, 27] width 391 height 21
paste input "118151567"
type input "118151567"
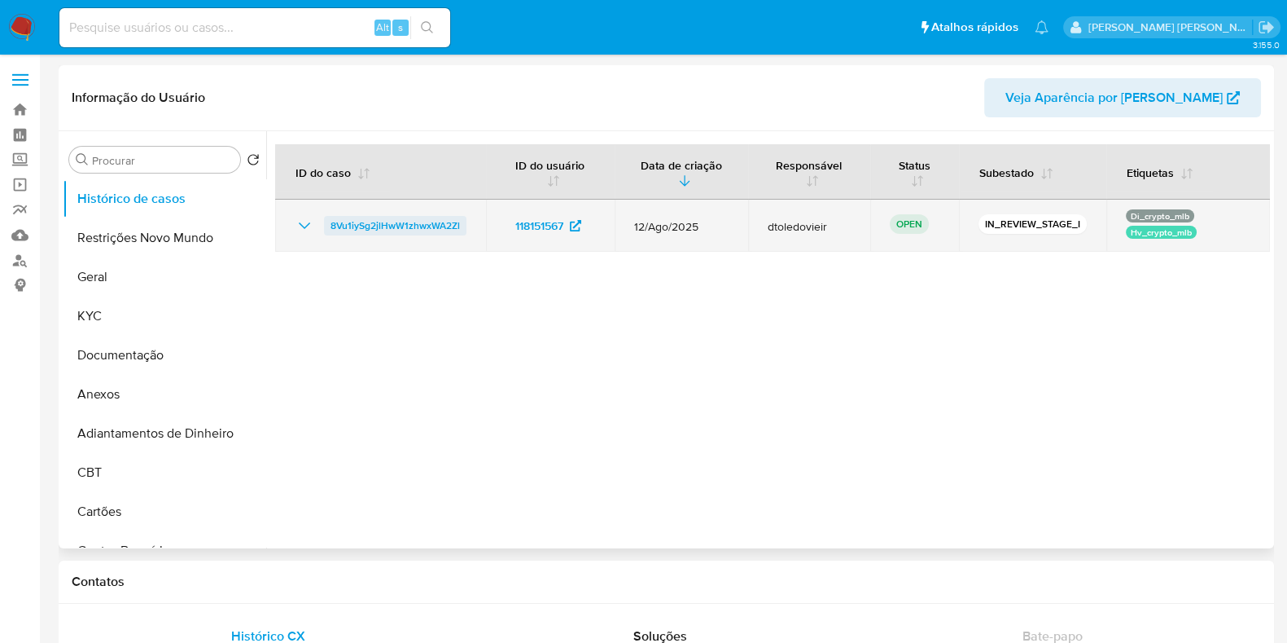
select select "10"
click at [415, 224] on span "8Vu1iySg2jlHwW1zhwxWA2Zl" at bounding box center [395, 226] width 129 height 20
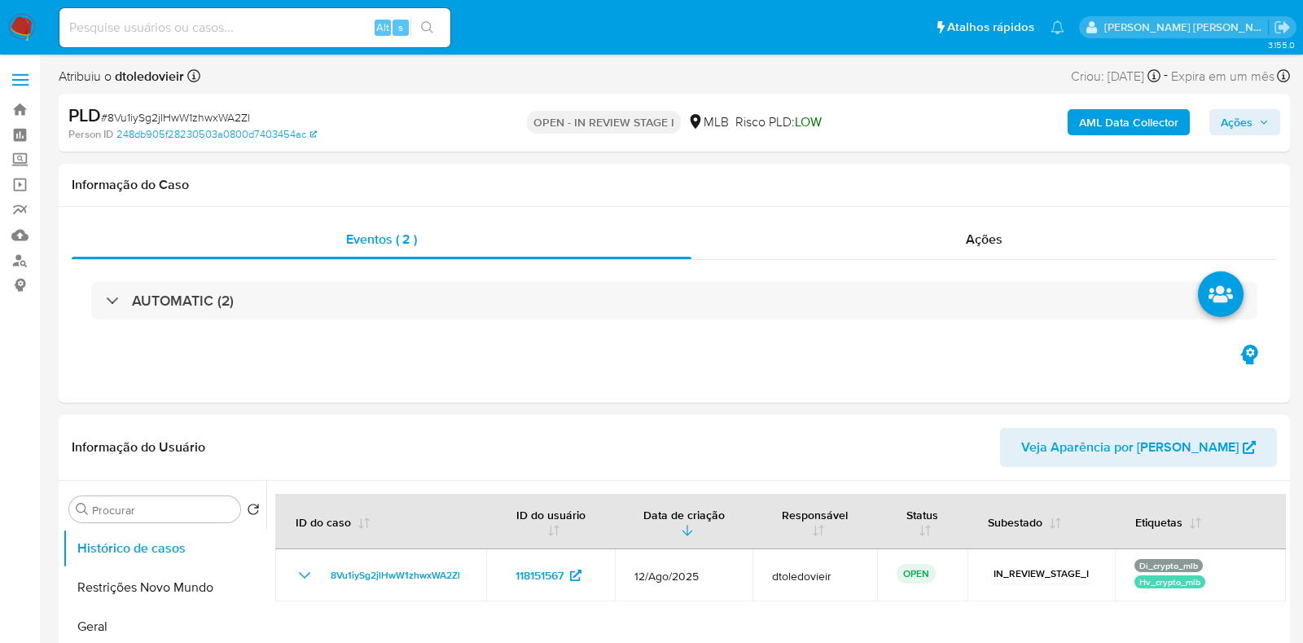
select select "10"
